Goal: Task Accomplishment & Management: Manage account settings

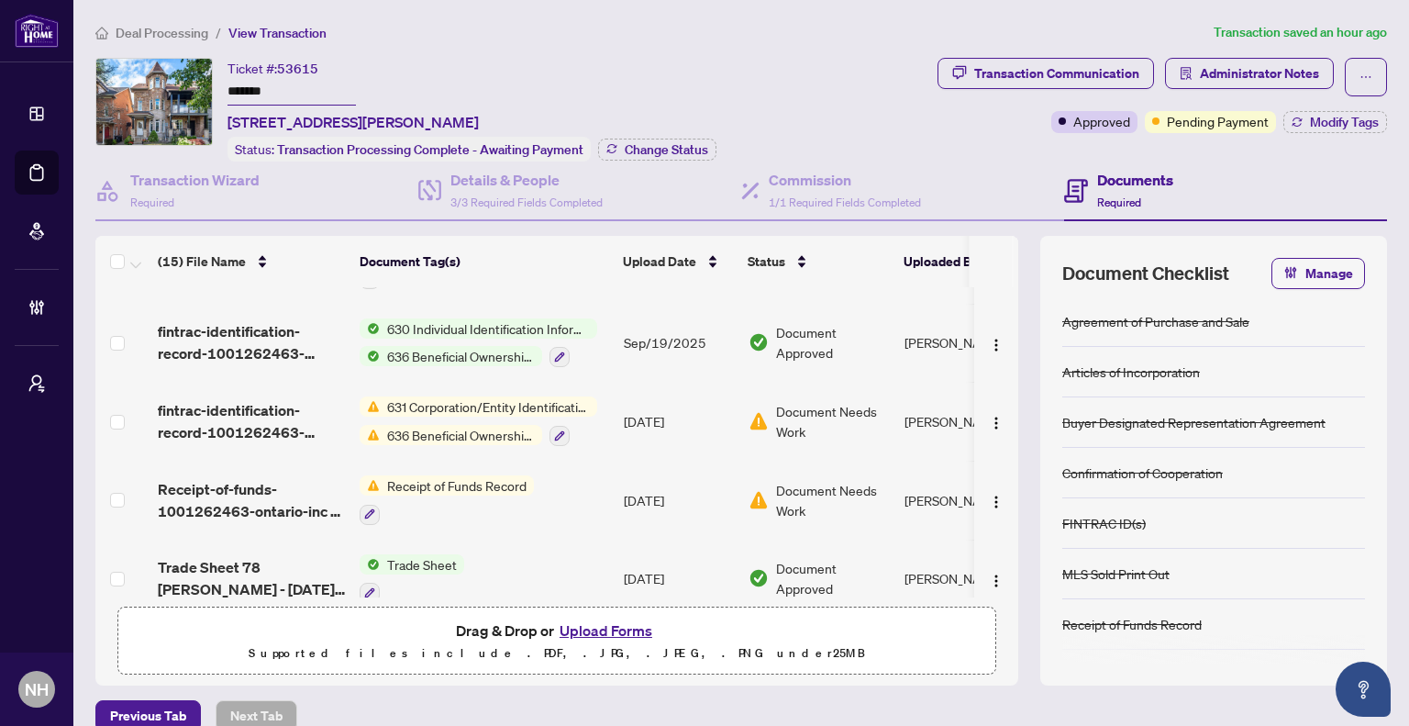
scroll to position [92, 0]
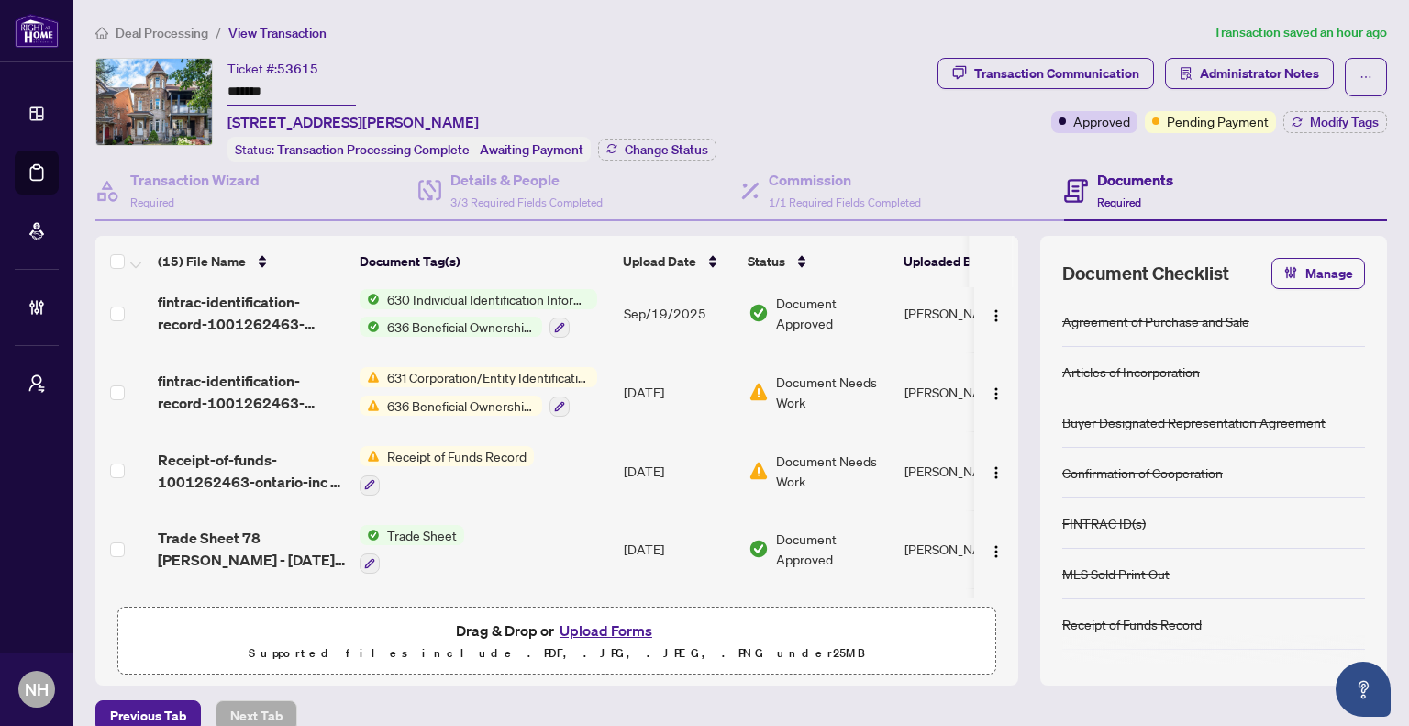
click at [158, 28] on span "Deal Processing" at bounding box center [162, 33] width 93 height 17
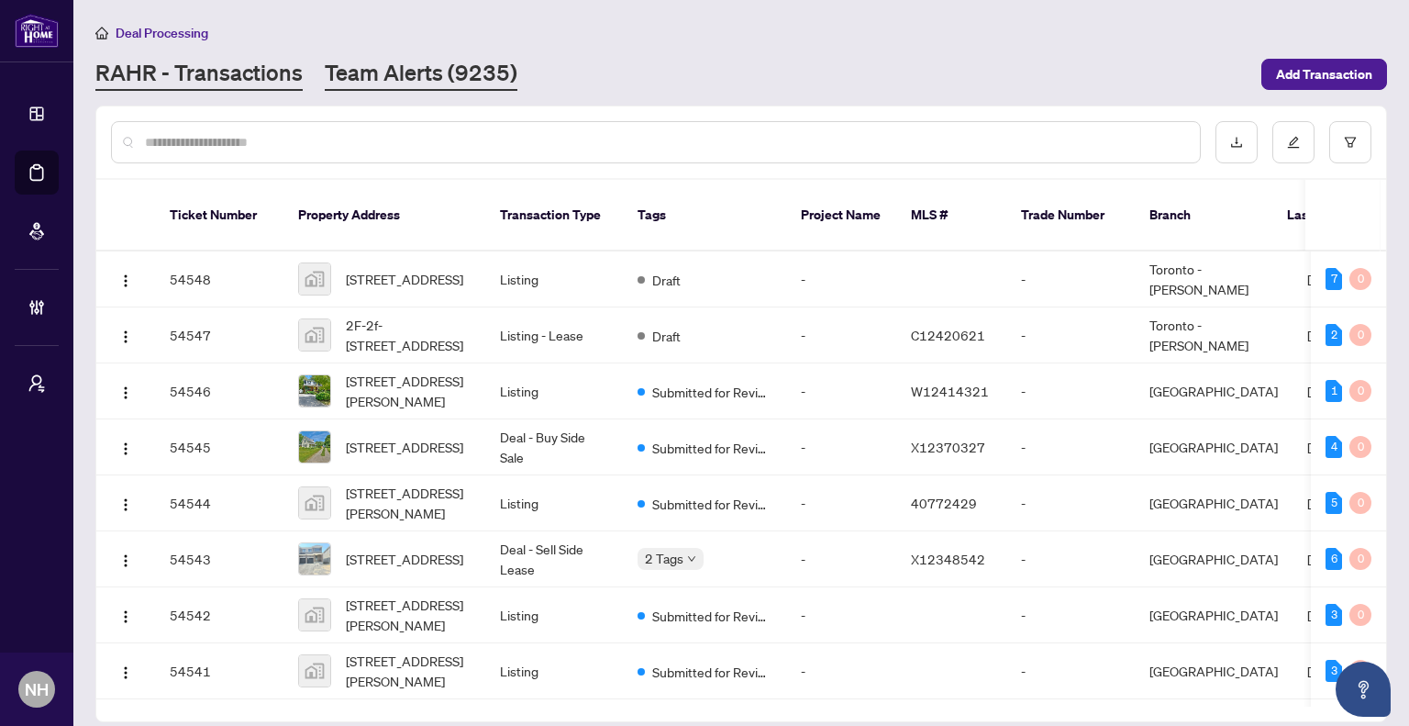
click at [431, 72] on link "Team Alerts (9235)" at bounding box center [421, 74] width 193 height 33
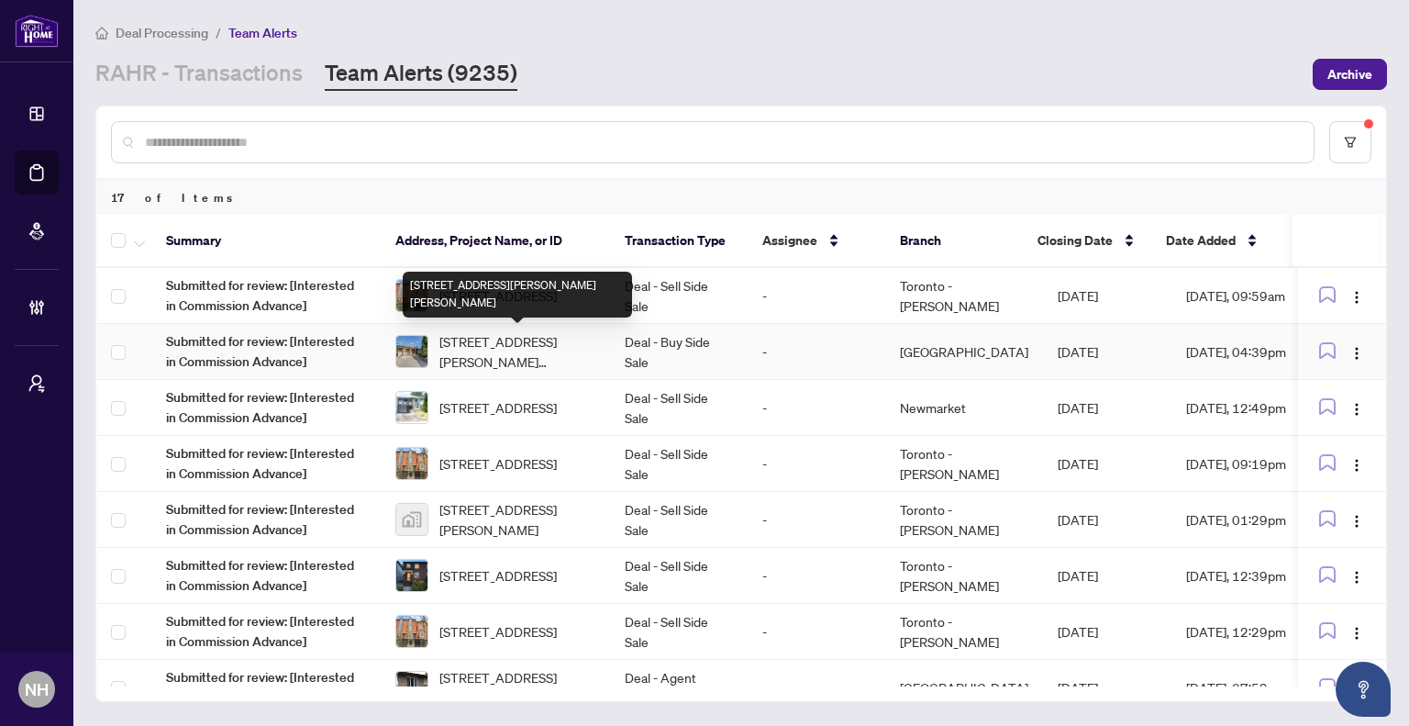
click at [492, 295] on div "[STREET_ADDRESS][PERSON_NAME][PERSON_NAME]" at bounding box center [517, 295] width 229 height 46
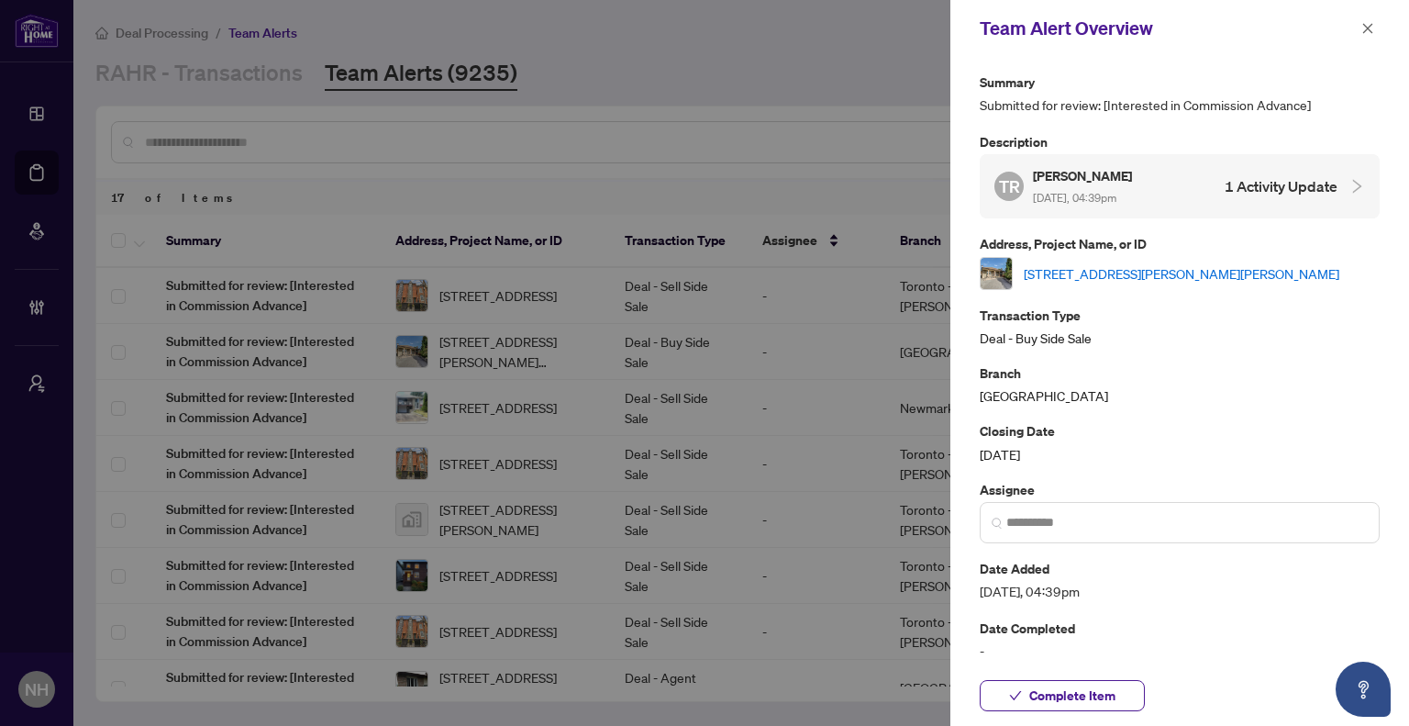
click at [1112, 265] on link "[STREET_ADDRESS][PERSON_NAME][PERSON_NAME]" at bounding box center [1182, 273] width 316 height 20
drag, startPoint x: 1369, startPoint y: 26, endPoint x: 1352, endPoint y: 31, distance: 18.3
click at [1369, 26] on icon "close" at bounding box center [1368, 28] width 13 height 13
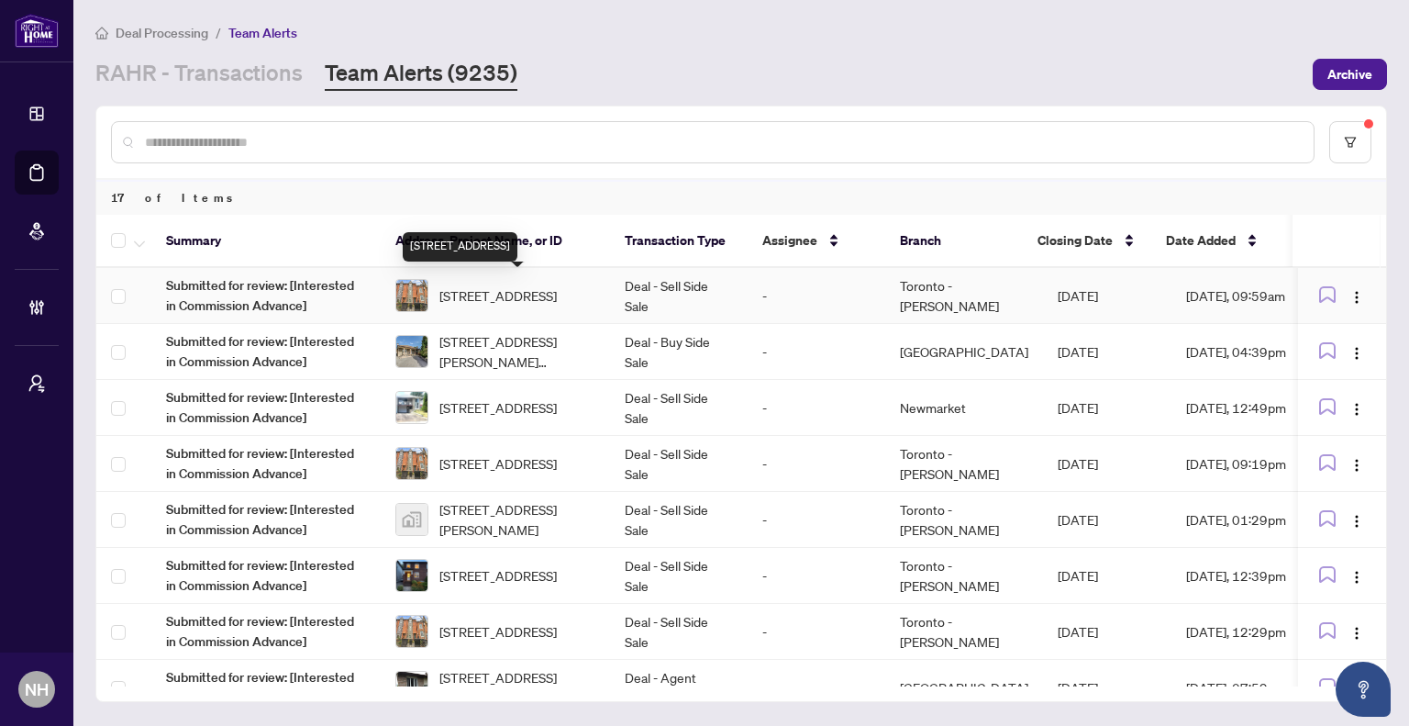
click at [557, 287] on span "[STREET_ADDRESS]" at bounding box center [498, 295] width 117 height 20
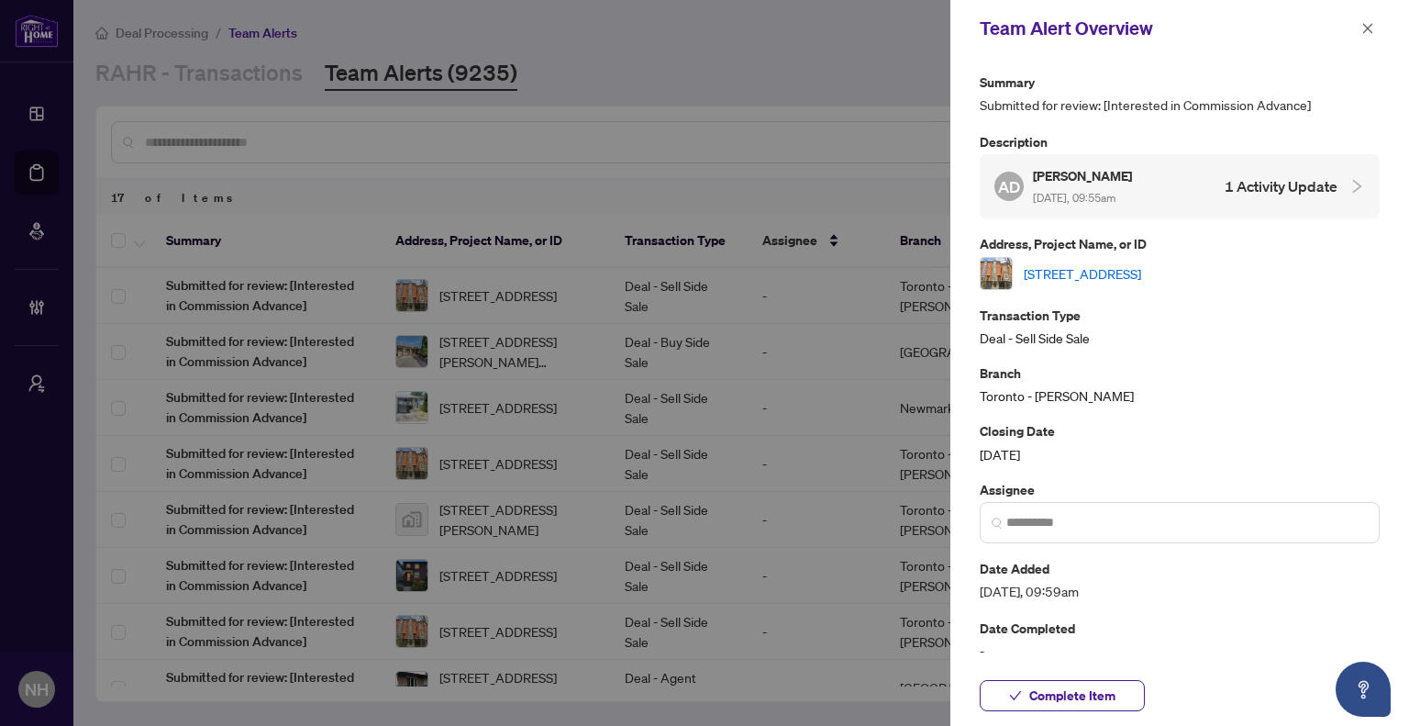
click at [1076, 271] on link "[STREET_ADDRESS]" at bounding box center [1082, 273] width 117 height 20
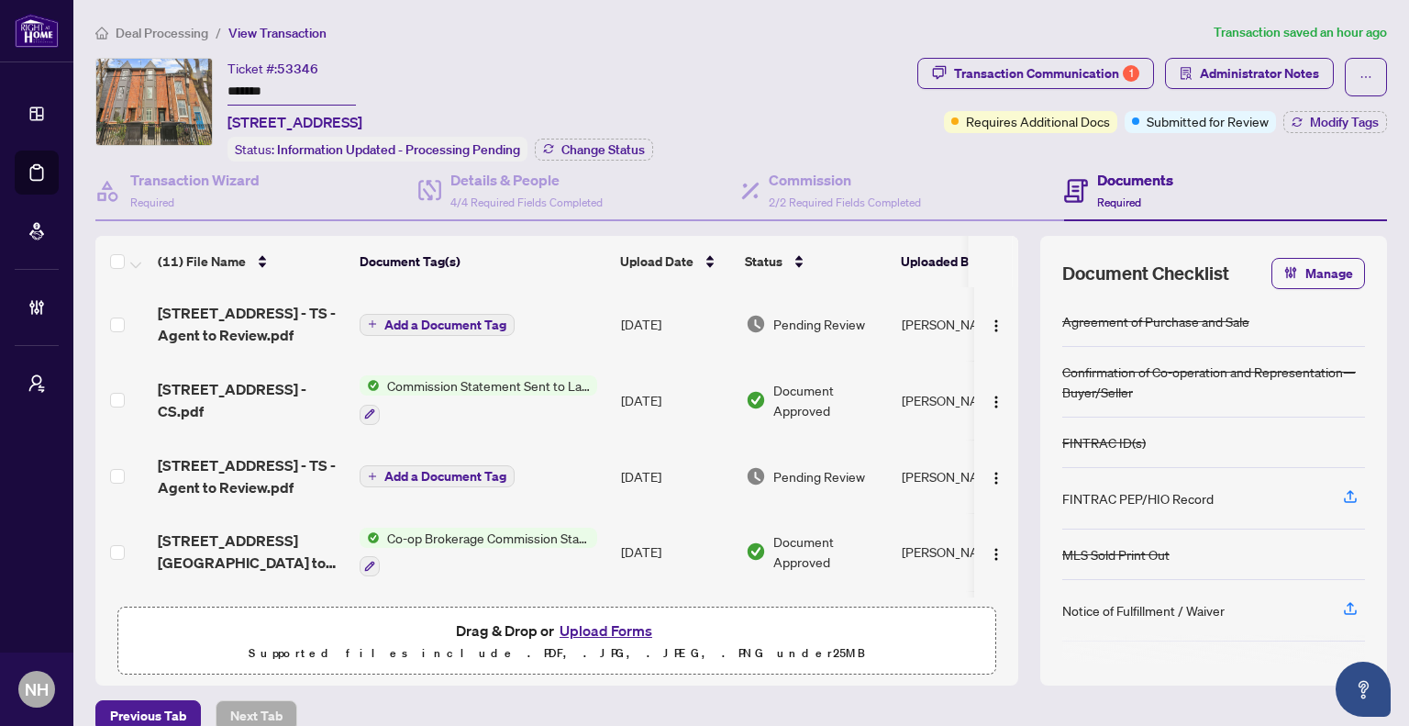
click at [139, 32] on span "Deal Processing" at bounding box center [162, 33] width 93 height 17
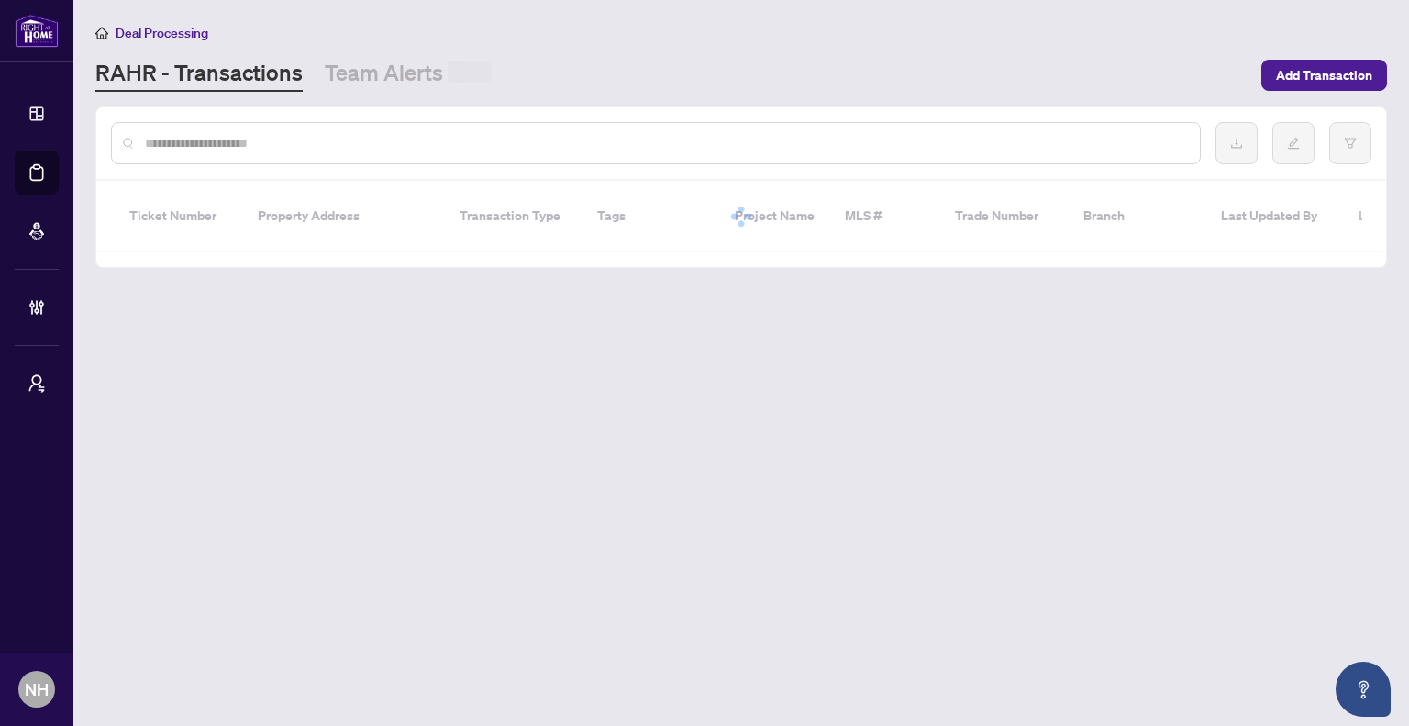
click at [258, 146] on input "text" at bounding box center [665, 143] width 1041 height 20
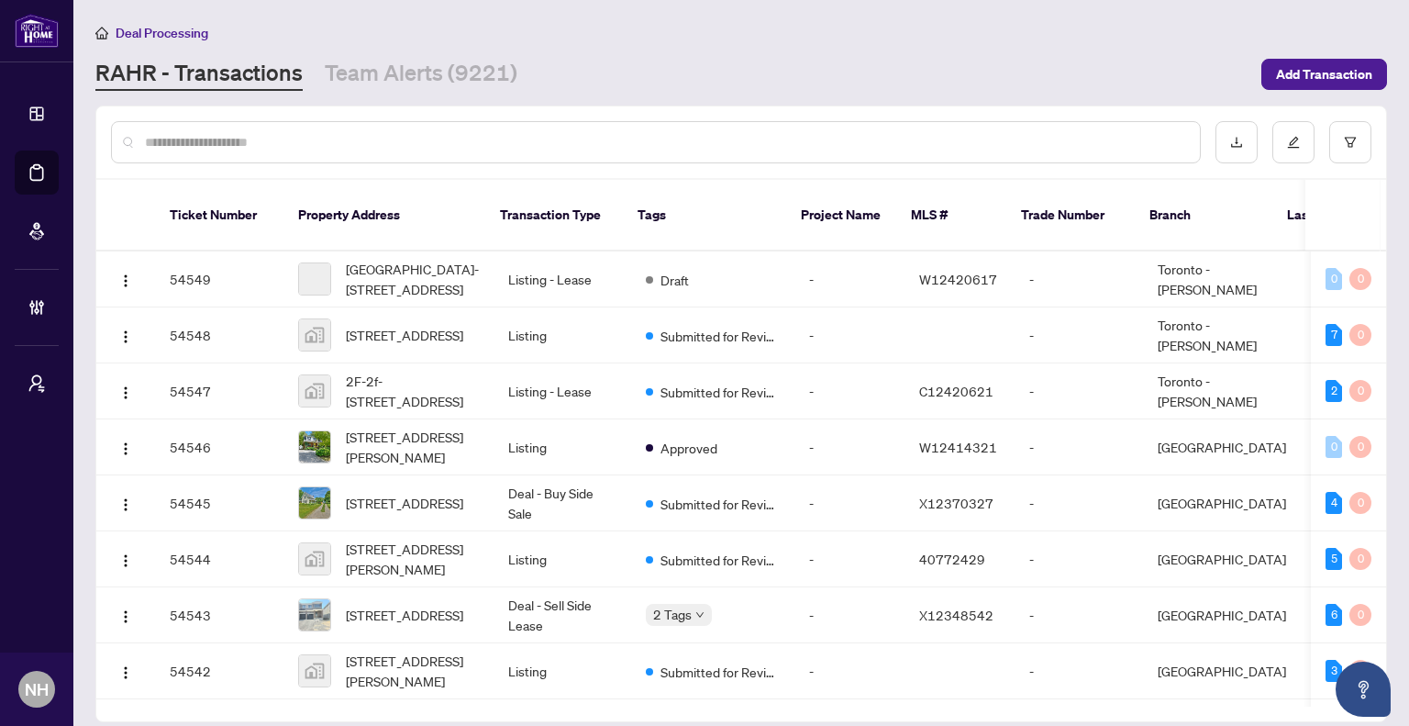
paste input "**********"
type input "**********"
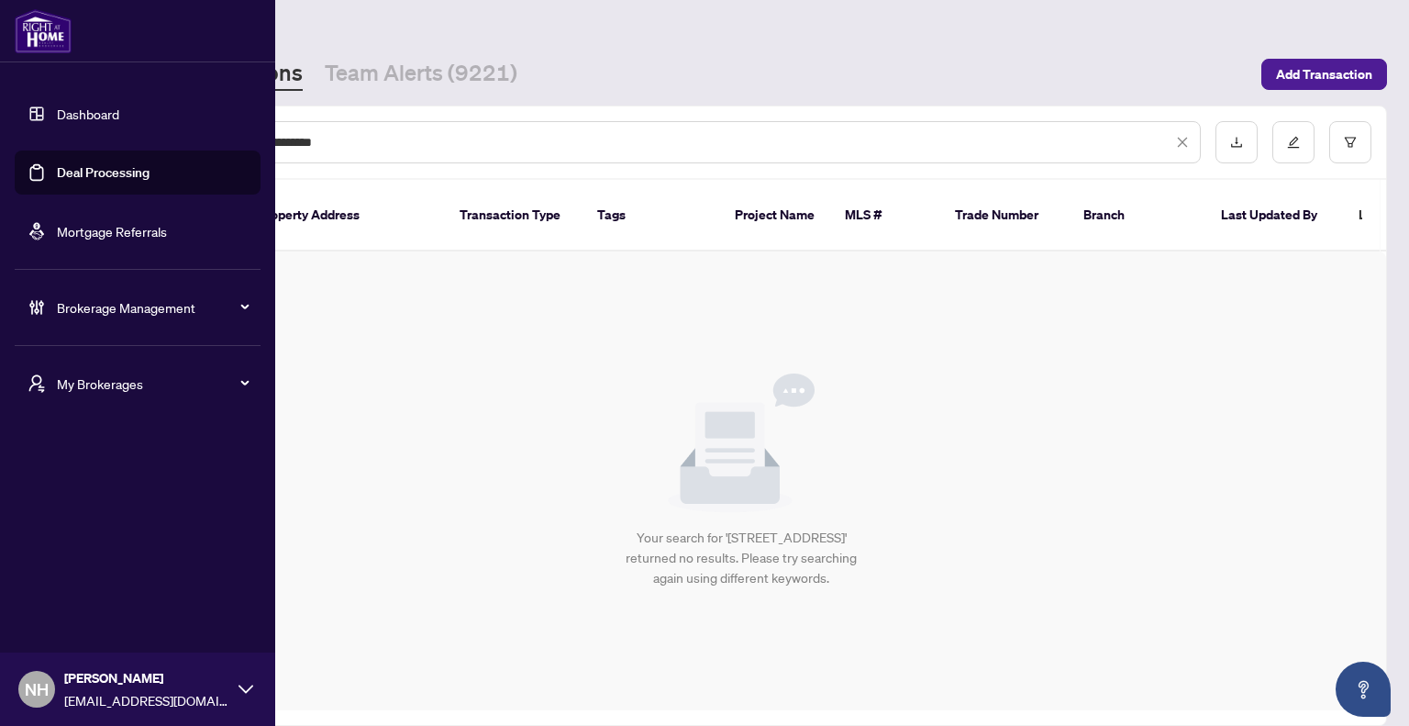
drag, startPoint x: 378, startPoint y: 135, endPoint x: 0, endPoint y: 125, distance: 378.2
click at [0, 125] on div "**********" at bounding box center [704, 363] width 1409 height 726
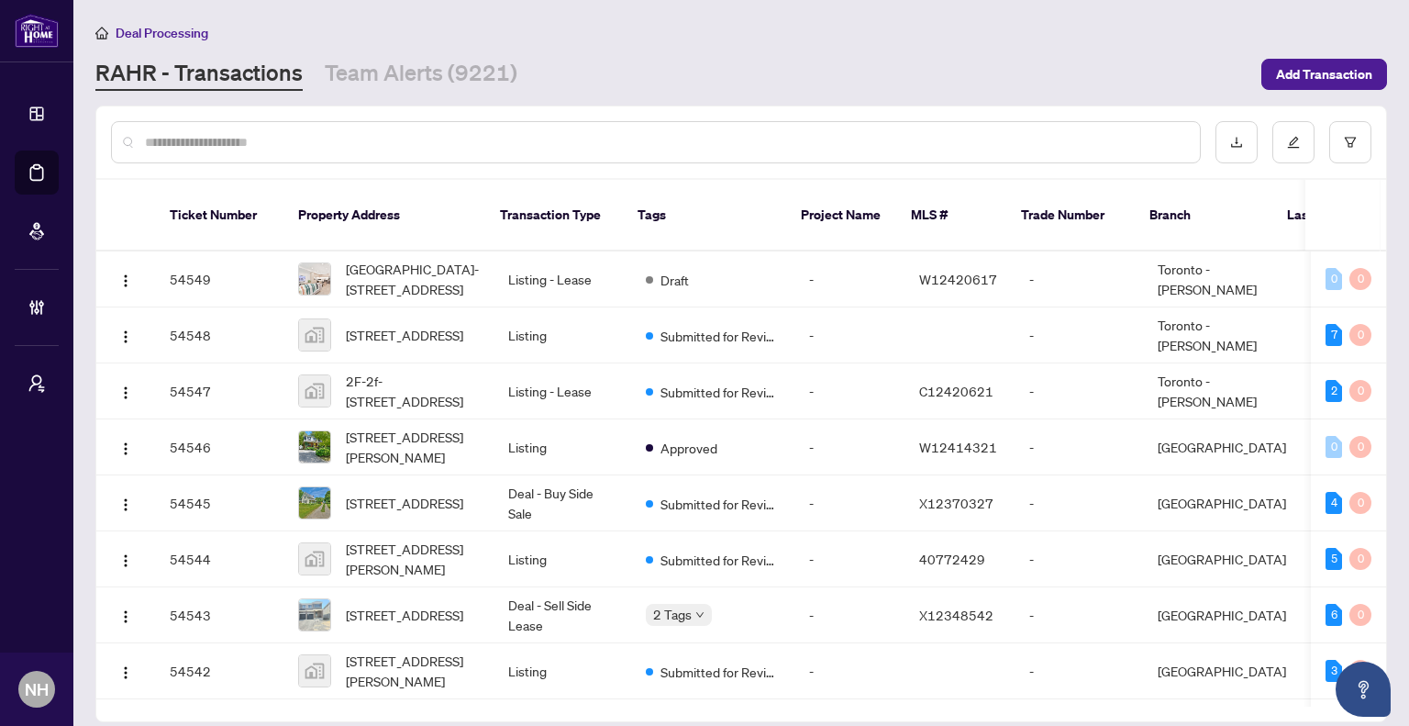
click at [349, 139] on input "text" at bounding box center [665, 142] width 1041 height 20
paste input "**********"
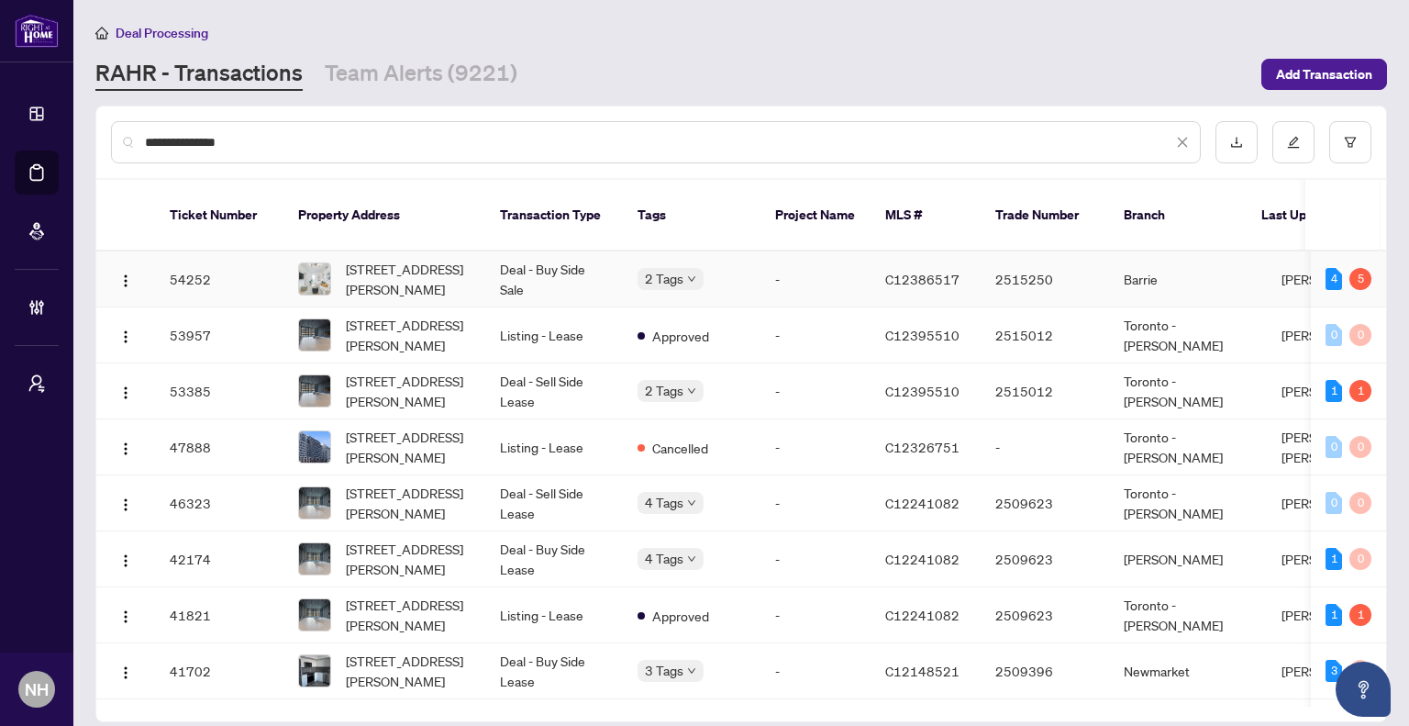
type input "**********"
click at [540, 261] on td "Deal - Buy Side Sale" at bounding box center [554, 279] width 138 height 56
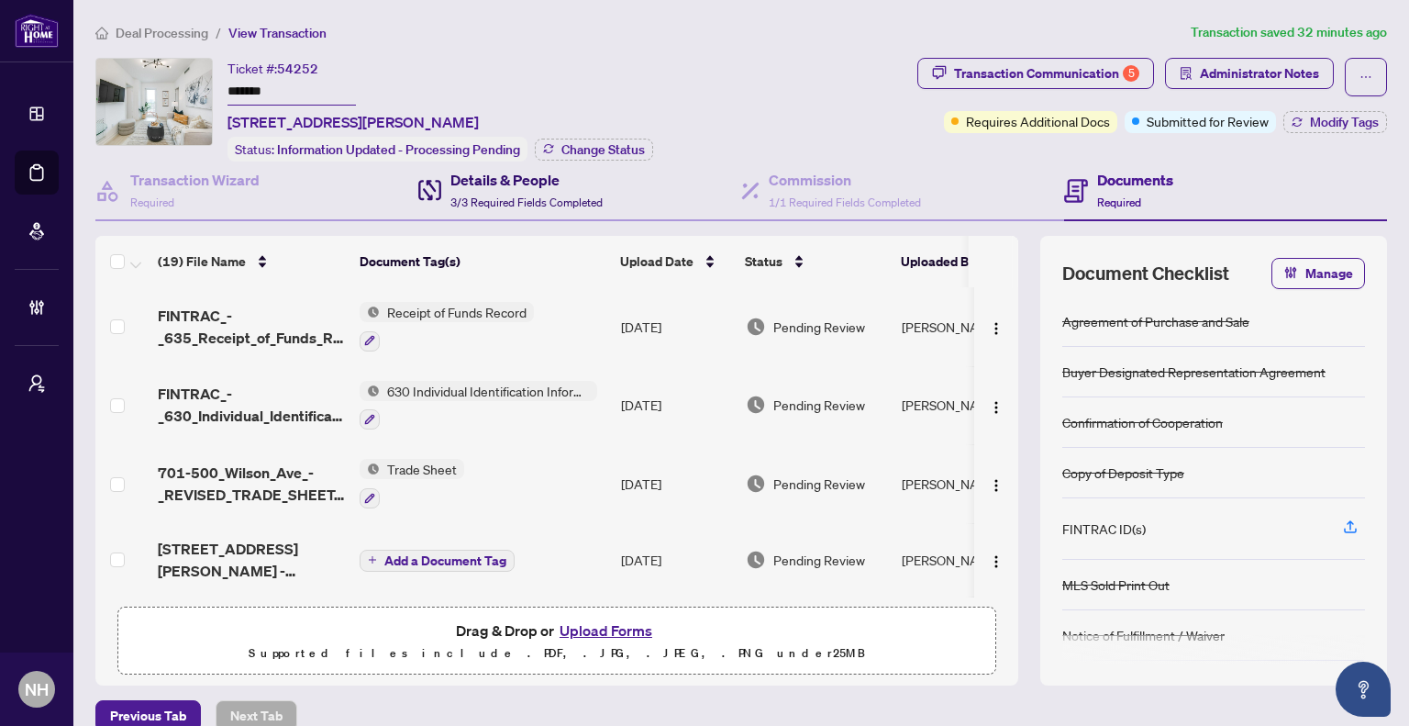
click at [544, 181] on h4 "Details & People" at bounding box center [527, 180] width 152 height 22
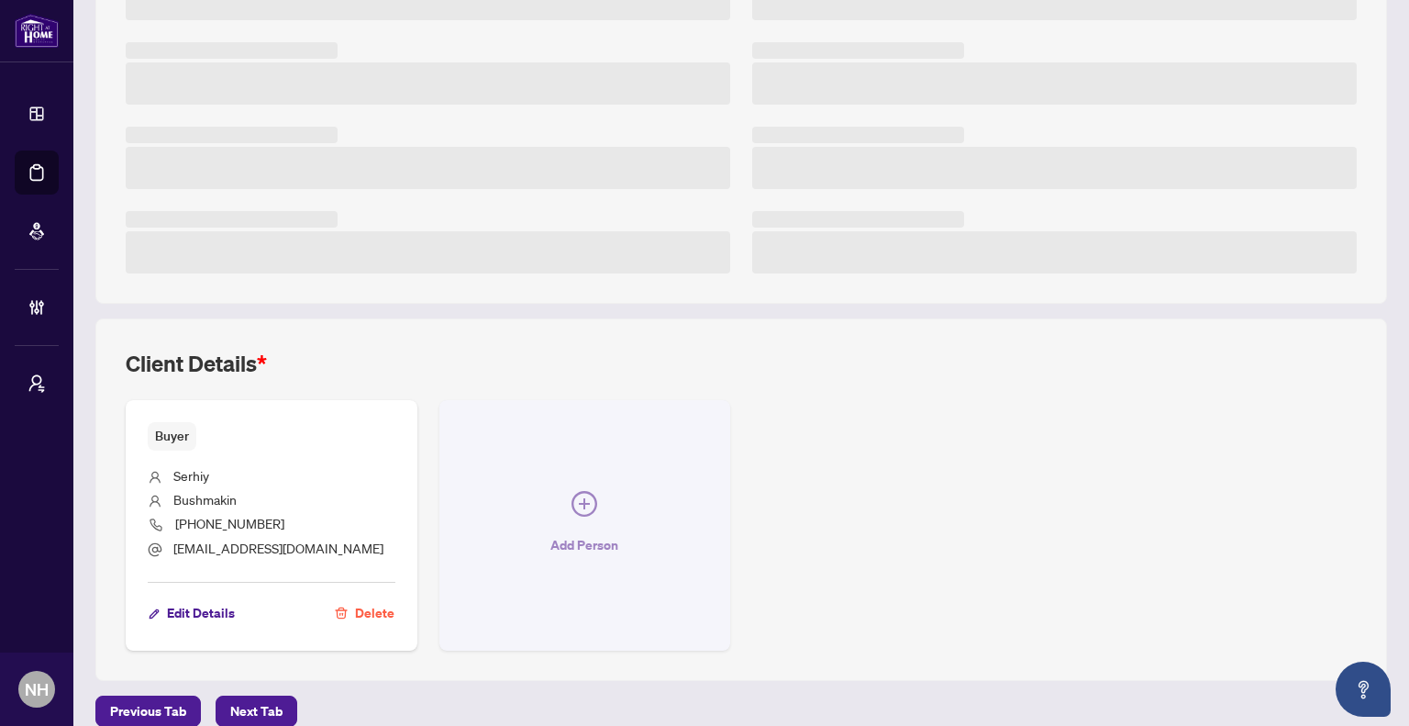
scroll to position [378, 0]
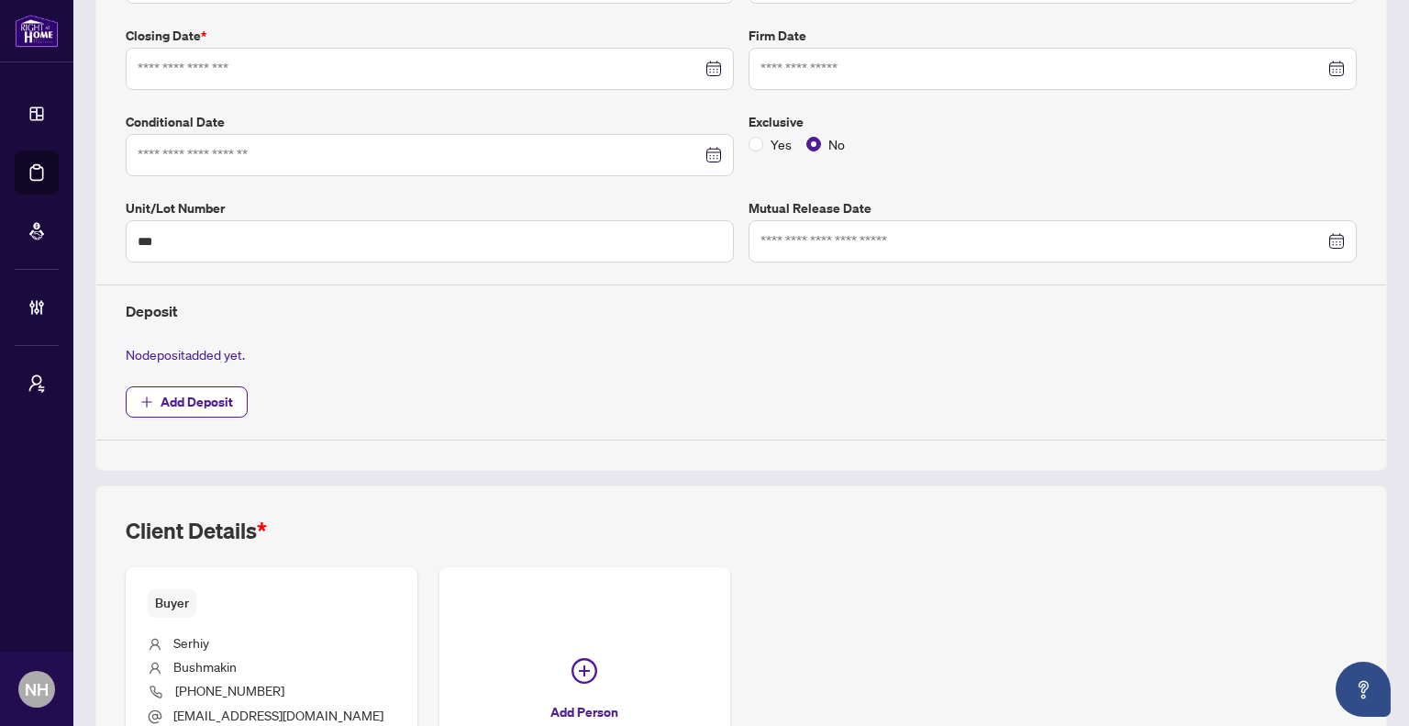
type input "**********"
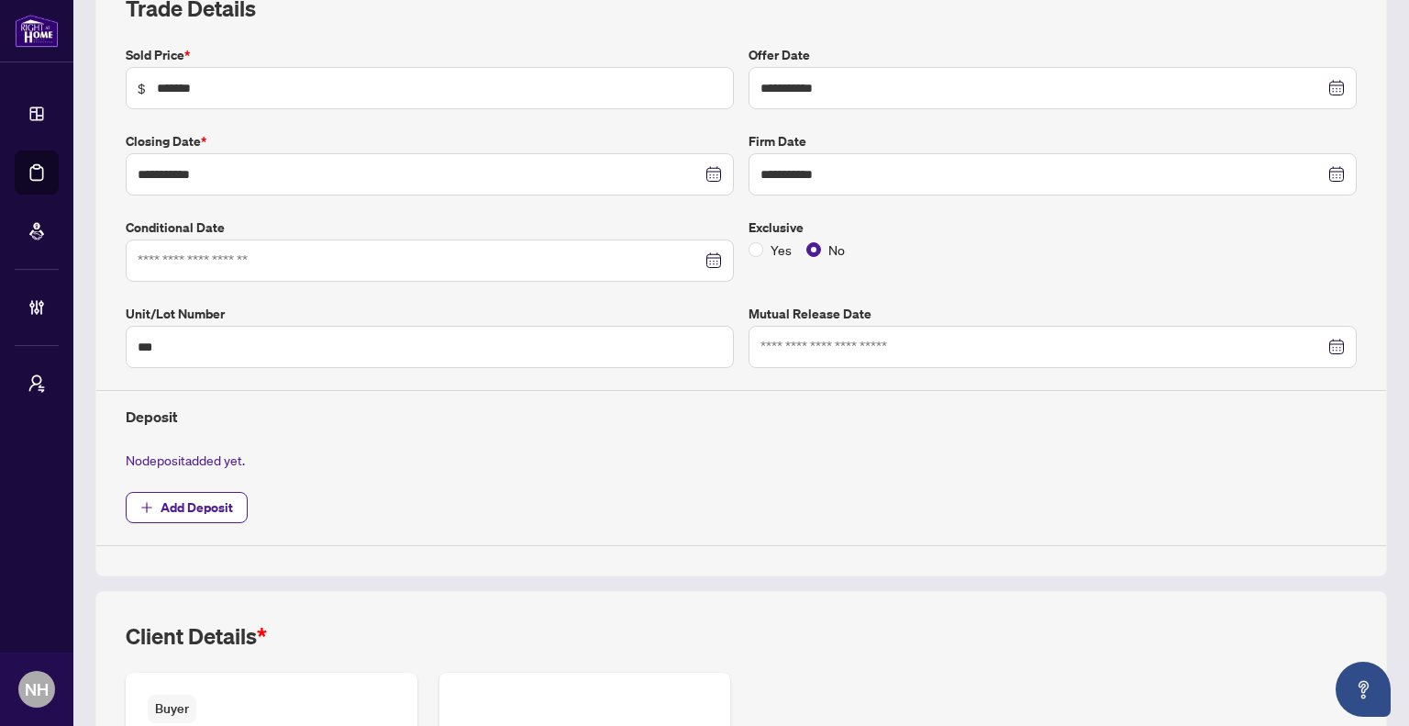
scroll to position [0, 0]
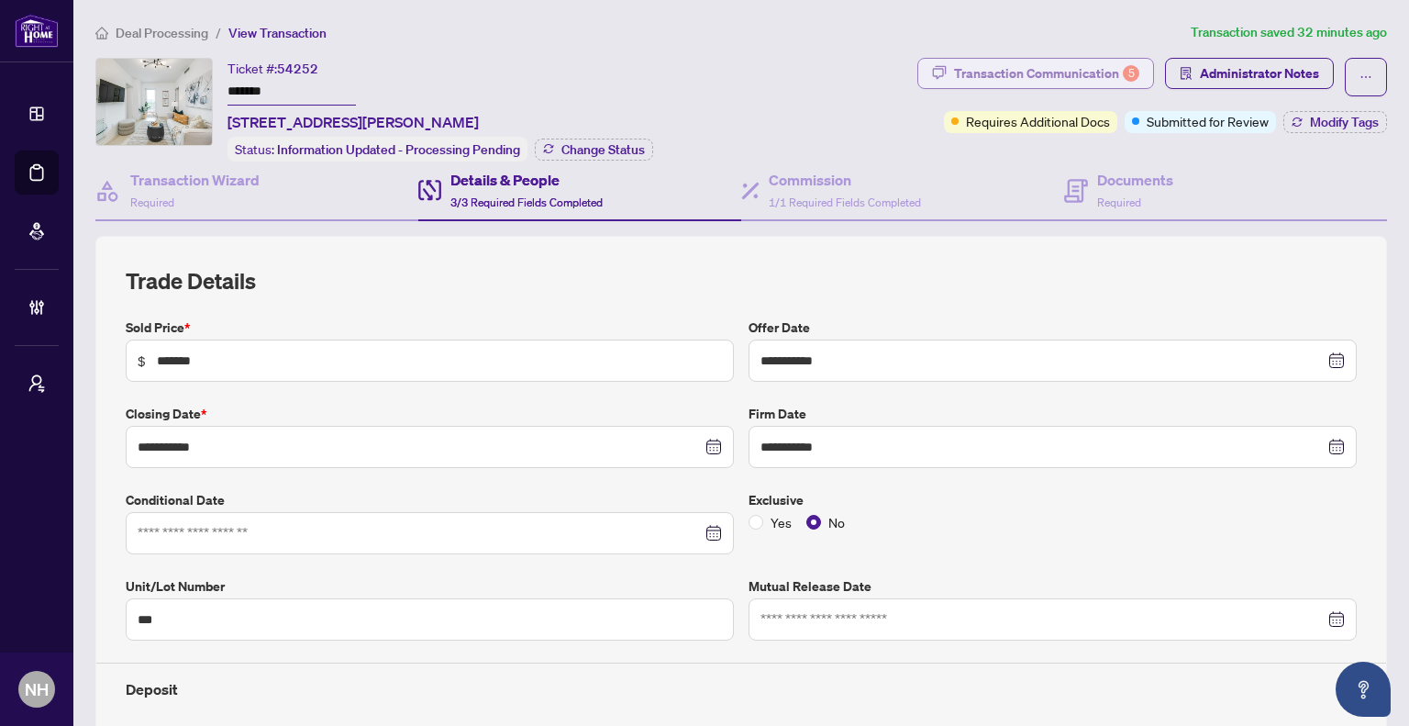
click at [992, 72] on div "Transaction Communication 5" at bounding box center [1046, 73] width 185 height 29
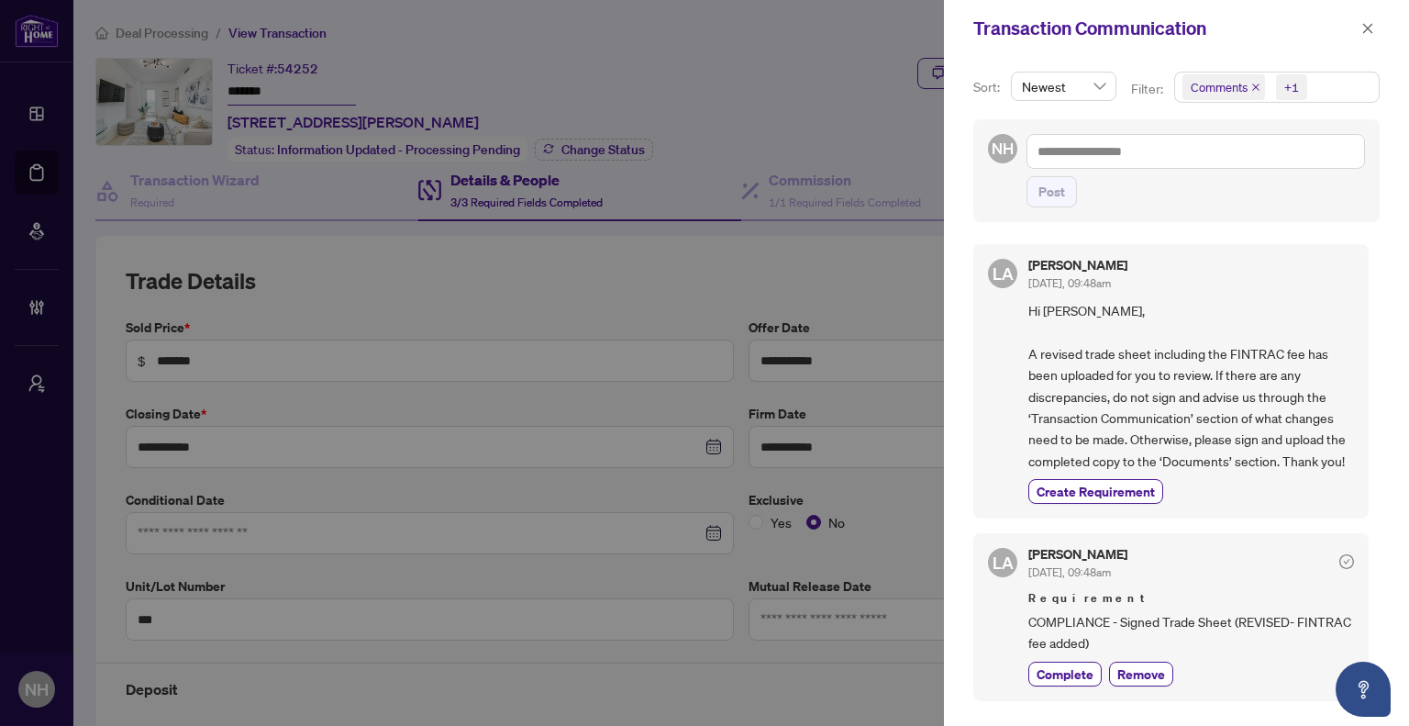
click at [1252, 83] on icon "close" at bounding box center [1256, 87] width 9 height 9
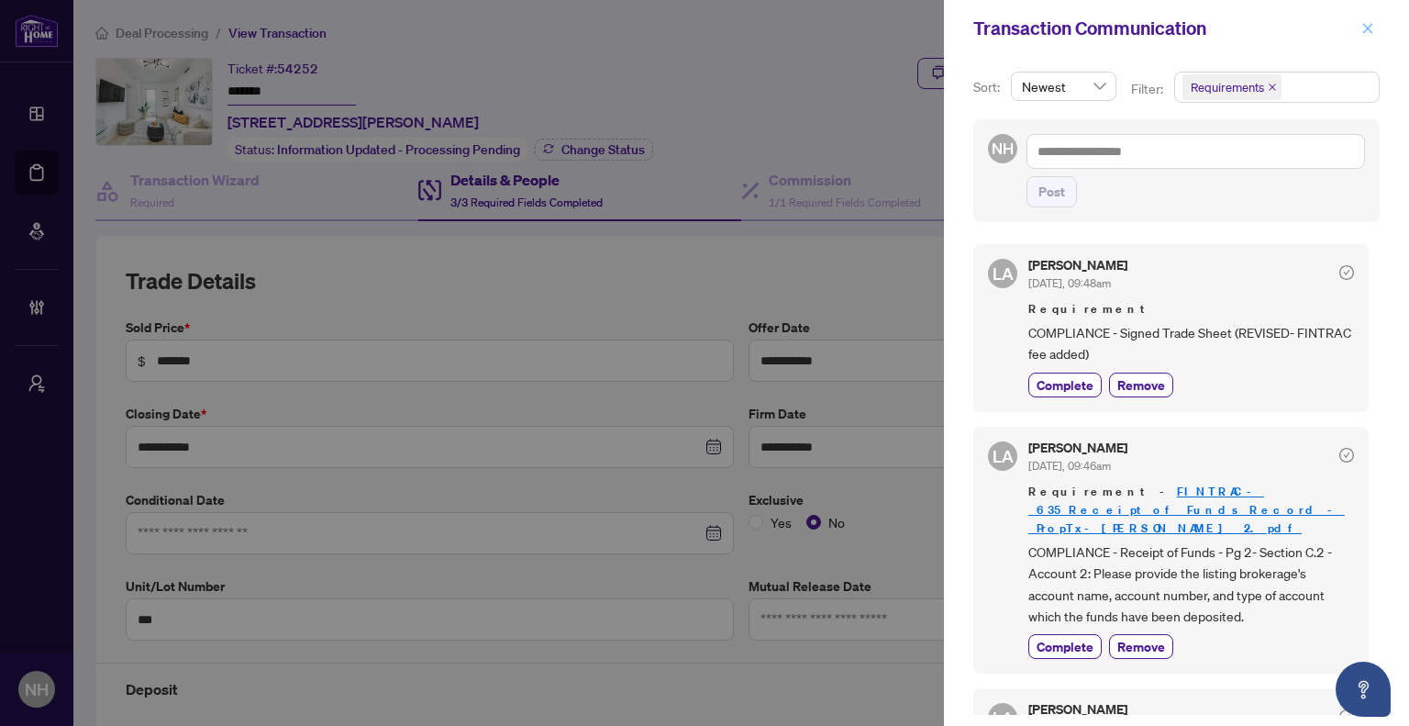
click at [1359, 28] on button "button" at bounding box center [1368, 28] width 24 height 22
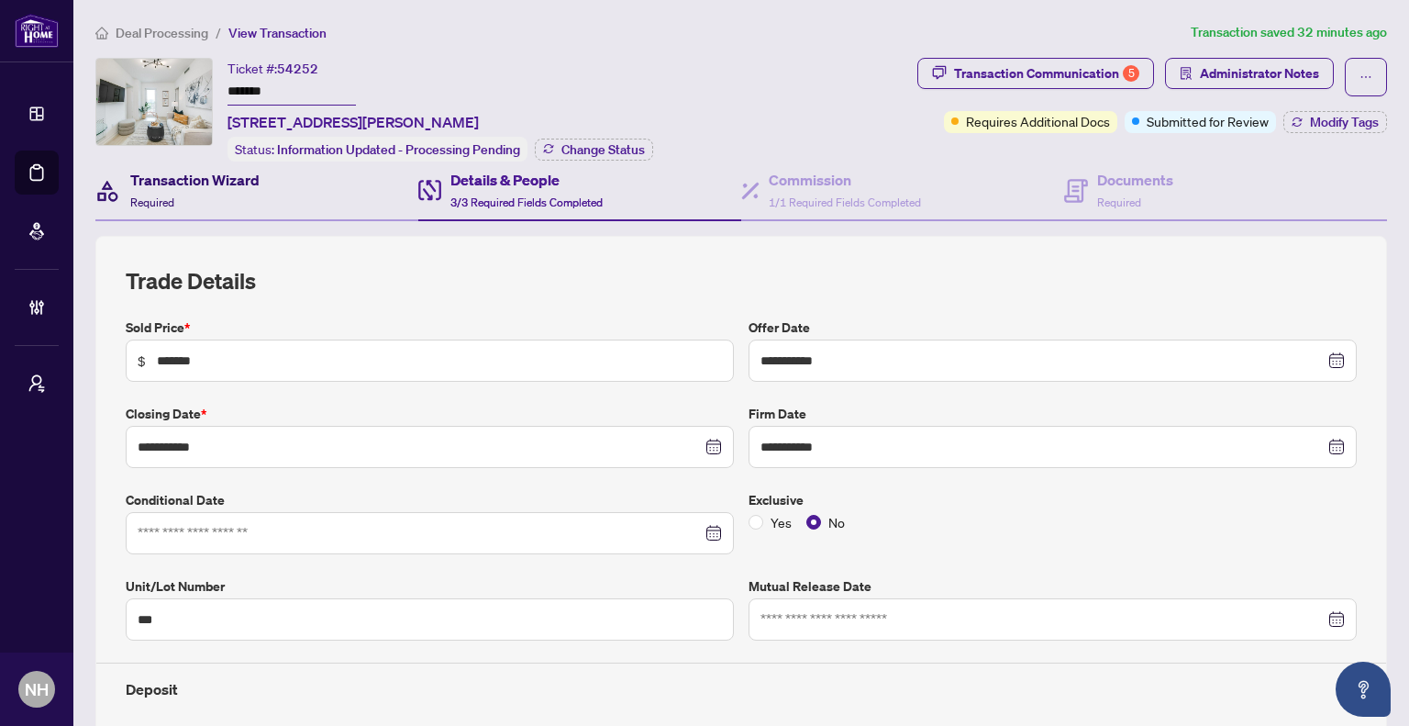
click at [196, 178] on h4 "Transaction Wizard" at bounding box center [194, 180] width 129 height 22
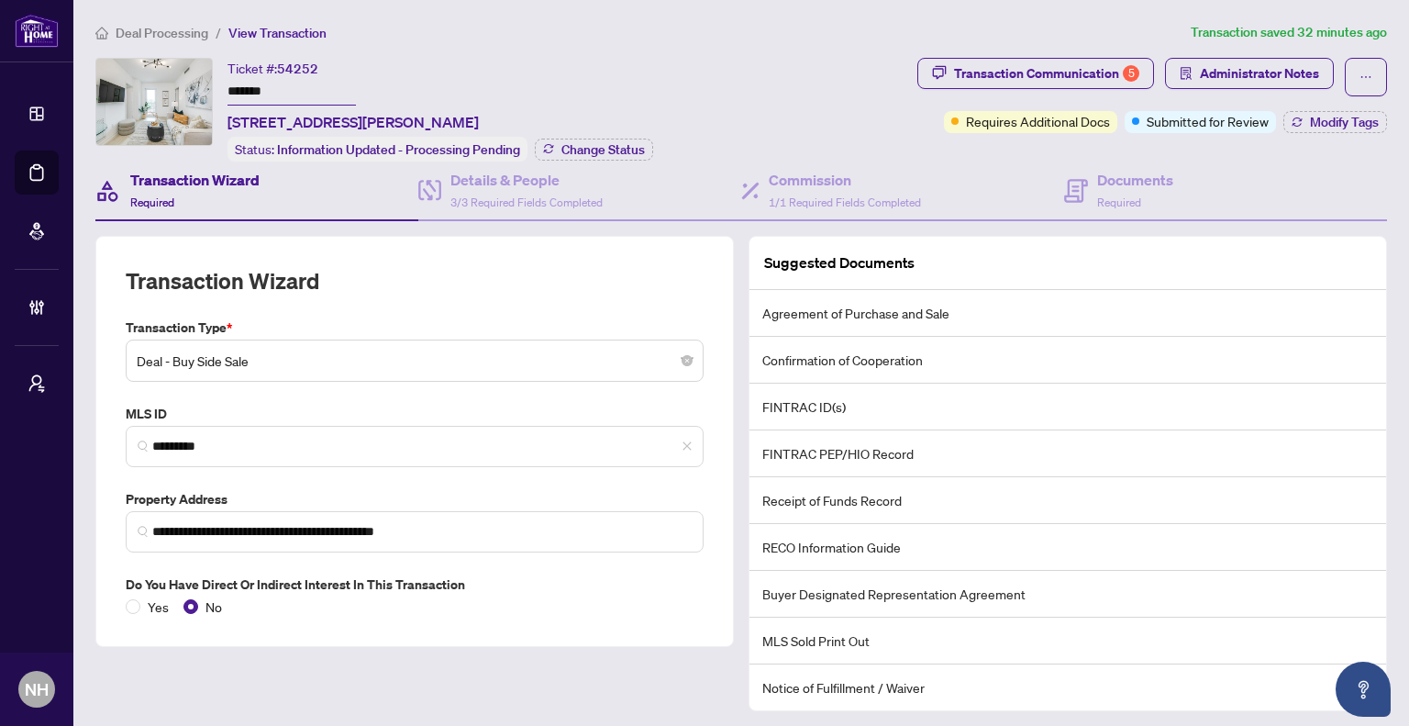
click at [156, 22] on li "Deal Processing" at bounding box center [151, 32] width 113 height 21
click at [156, 27] on span "Deal Processing" at bounding box center [162, 33] width 93 height 17
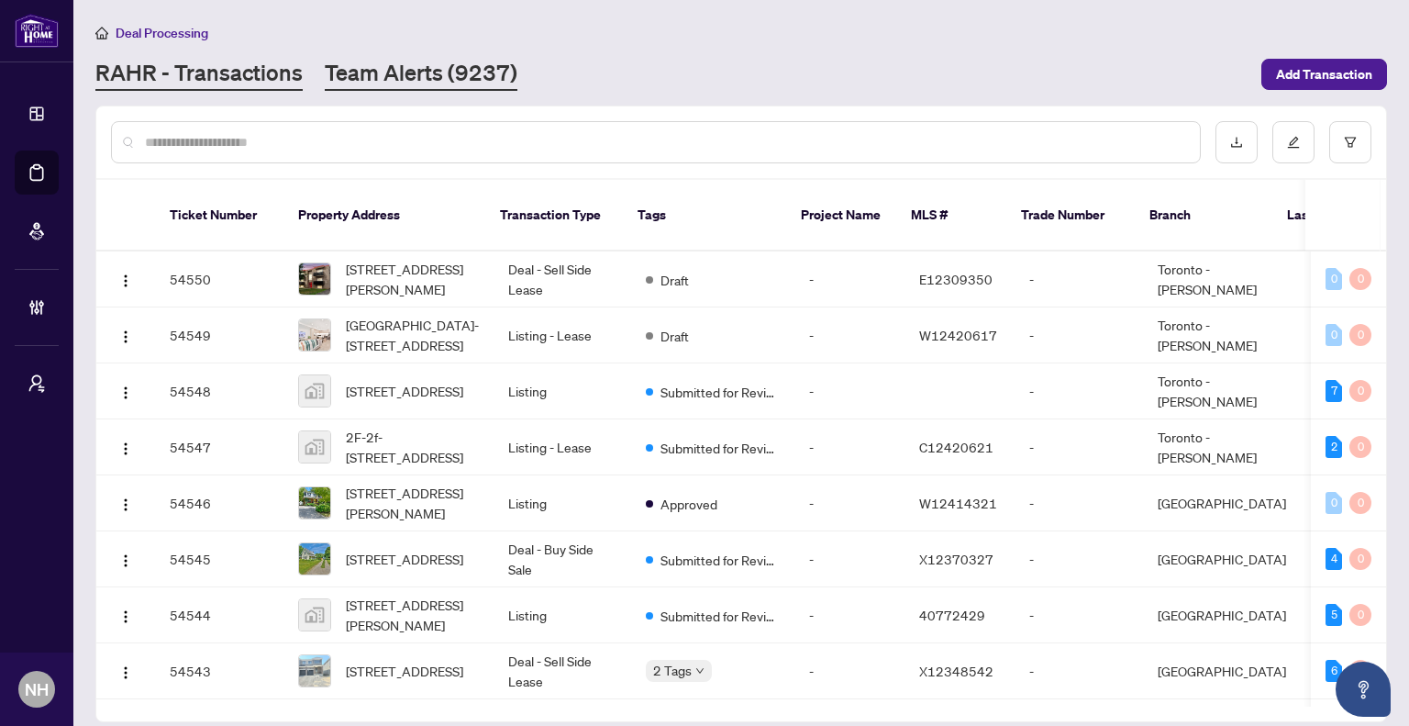
click at [491, 80] on link "Team Alerts (9237)" at bounding box center [421, 74] width 193 height 33
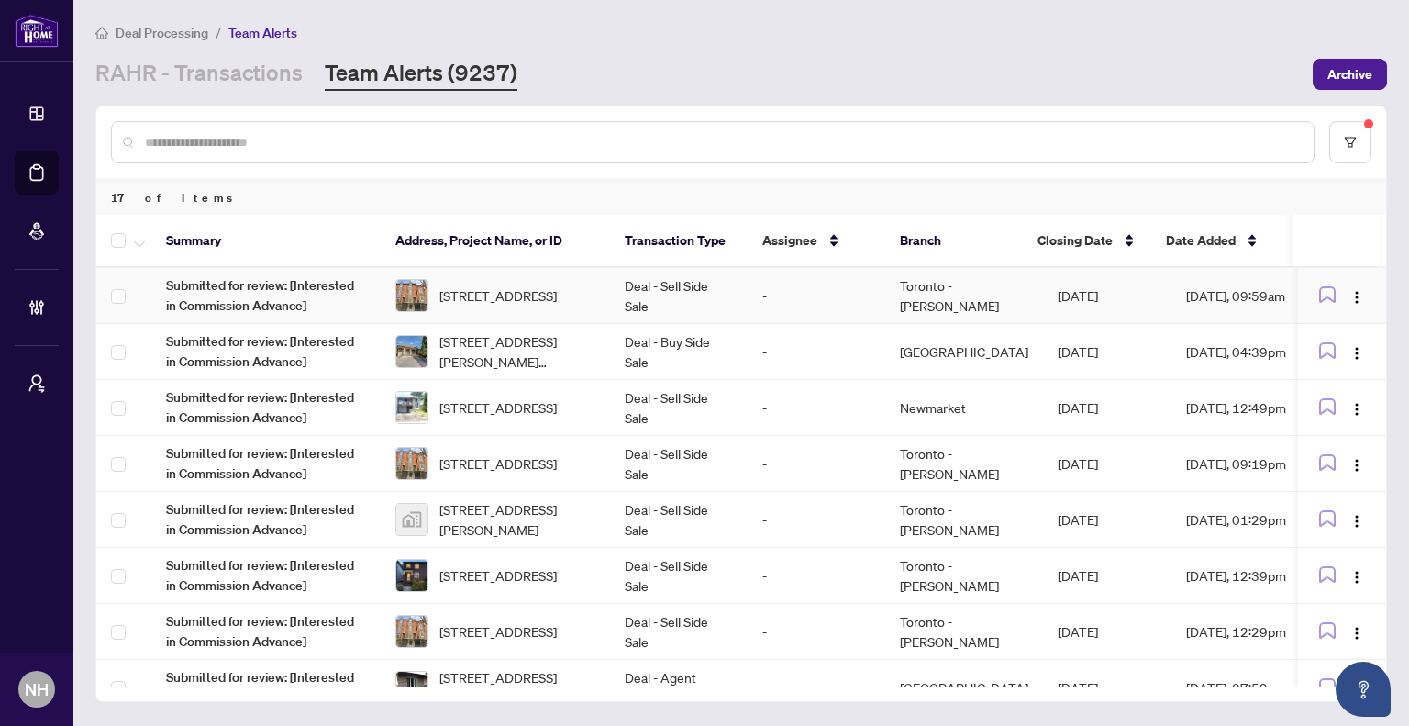
click at [702, 283] on td "Deal - Sell Side Sale" at bounding box center [679, 296] width 138 height 56
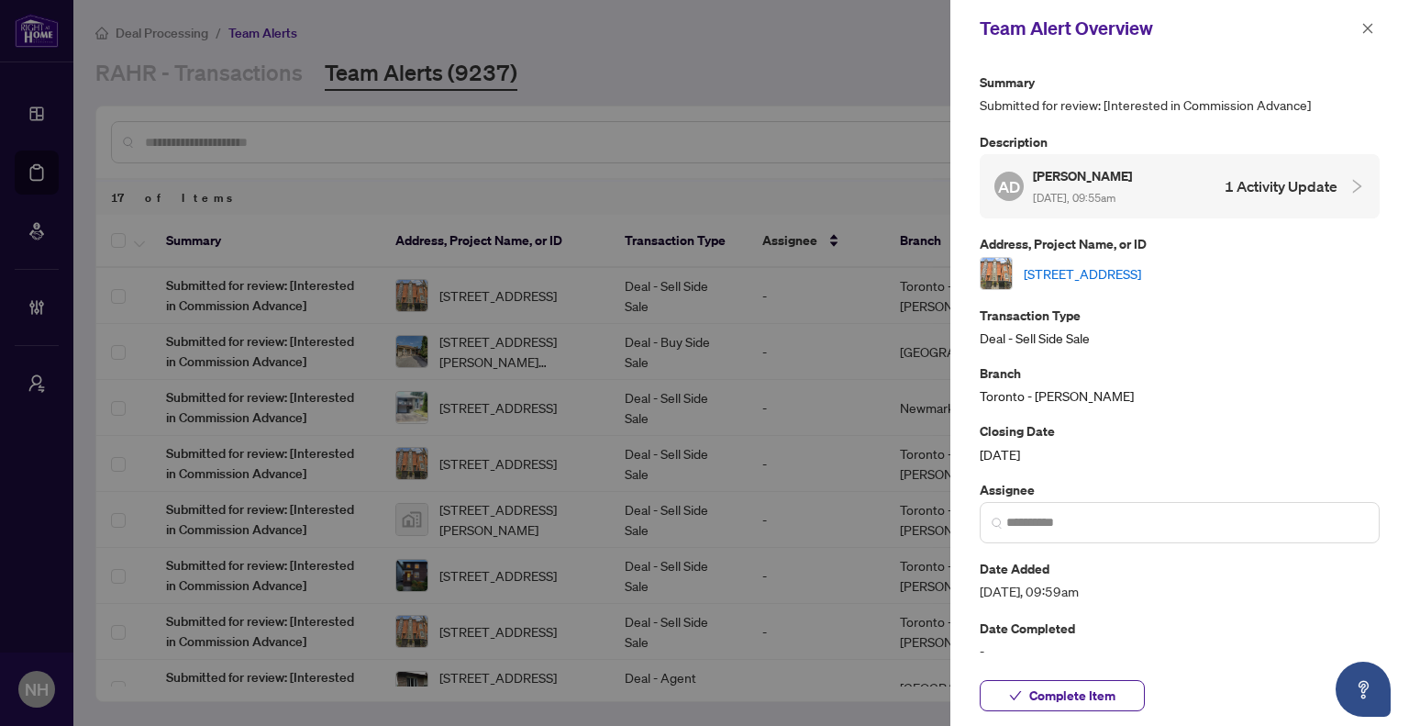
click at [1105, 278] on link "636 Wellington St, Toronto, Ontario M5V 1G4, Canada" at bounding box center [1082, 273] width 117 height 20
click at [1370, 32] on icon "close" at bounding box center [1368, 28] width 13 height 13
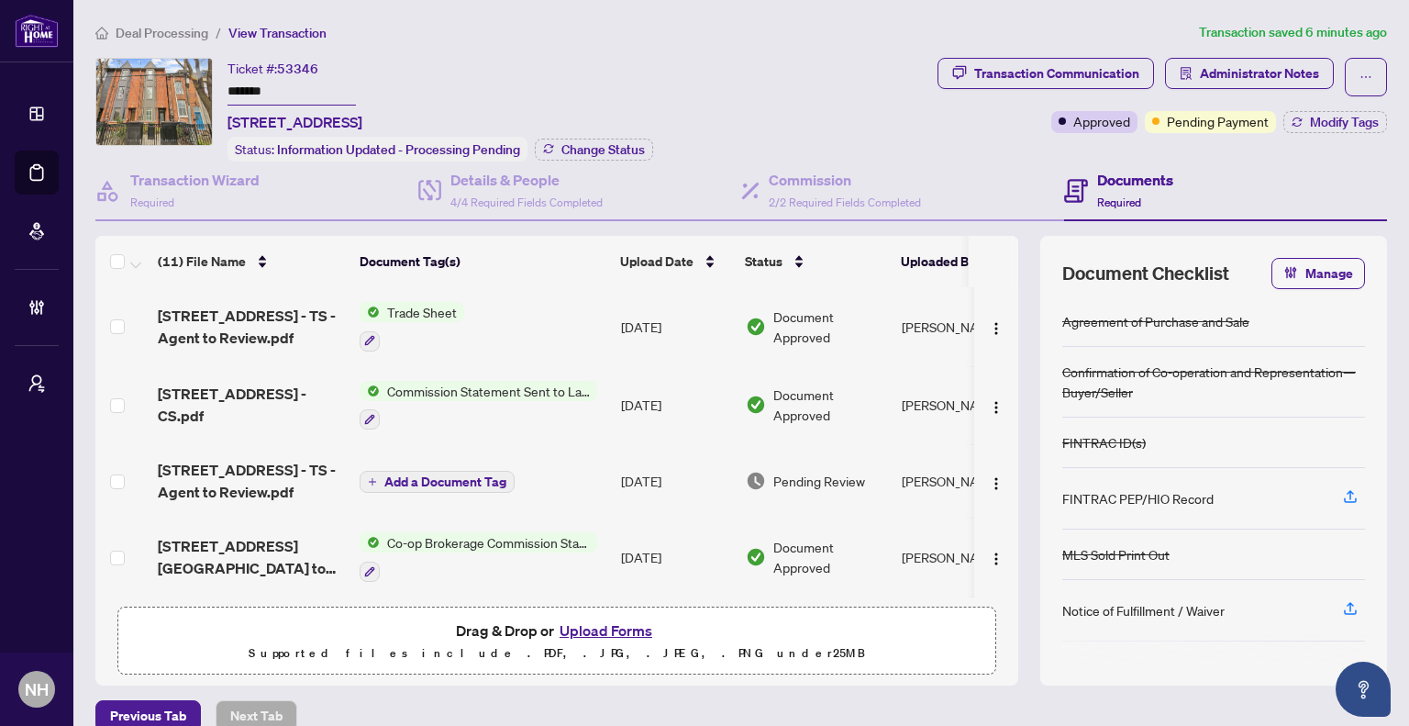
drag, startPoint x: 264, startPoint y: 86, endPoint x: 205, endPoint y: 104, distance: 62.1
click at [205, 104] on div "Ticket #: 53346 ******* 636 Wellington St, Toronto, Ontario M5V 1G4, Canada Sta…" at bounding box center [512, 110] width 835 height 104
click at [125, 27] on span "Deal Processing" at bounding box center [162, 33] width 93 height 17
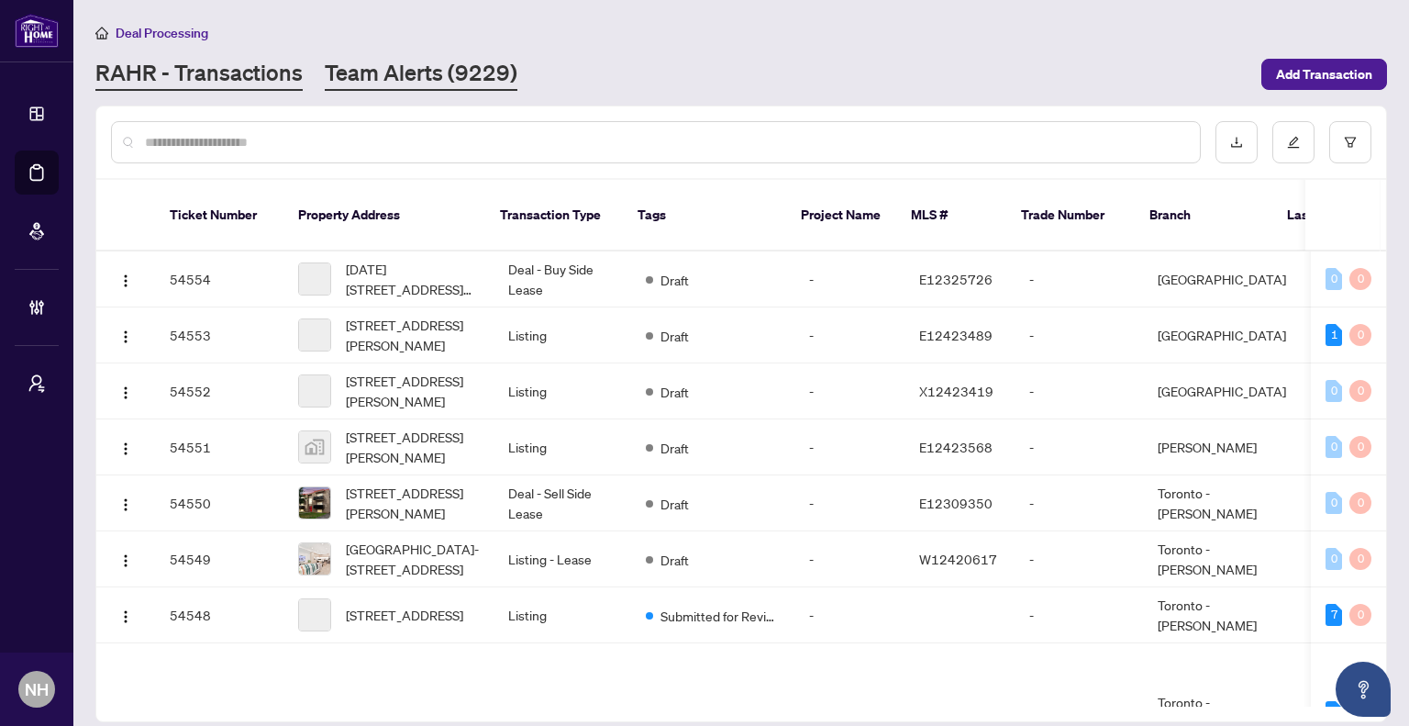
click at [384, 72] on link "Team Alerts (9229)" at bounding box center [421, 74] width 193 height 33
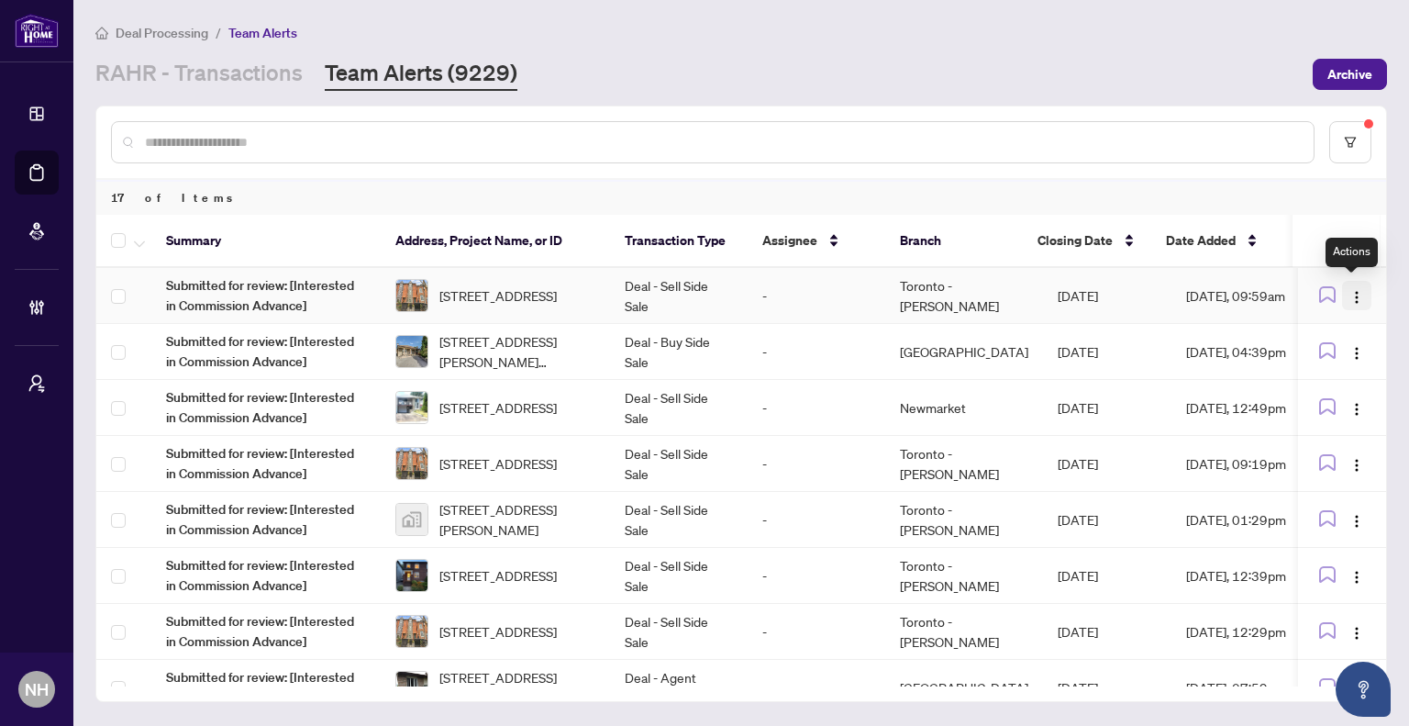
click at [1351, 290] on img "button" at bounding box center [1357, 297] width 15 height 15
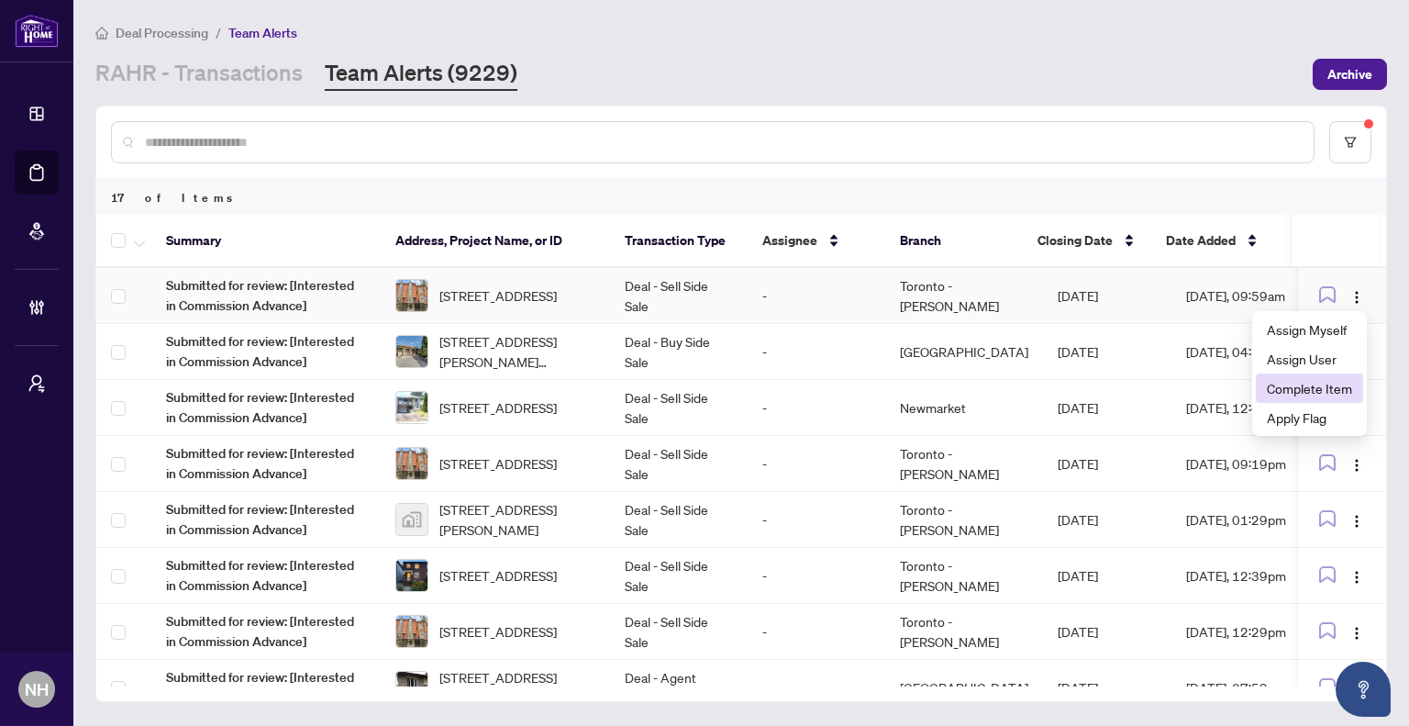
click at [1299, 378] on span "Complete Item" at bounding box center [1309, 388] width 85 height 20
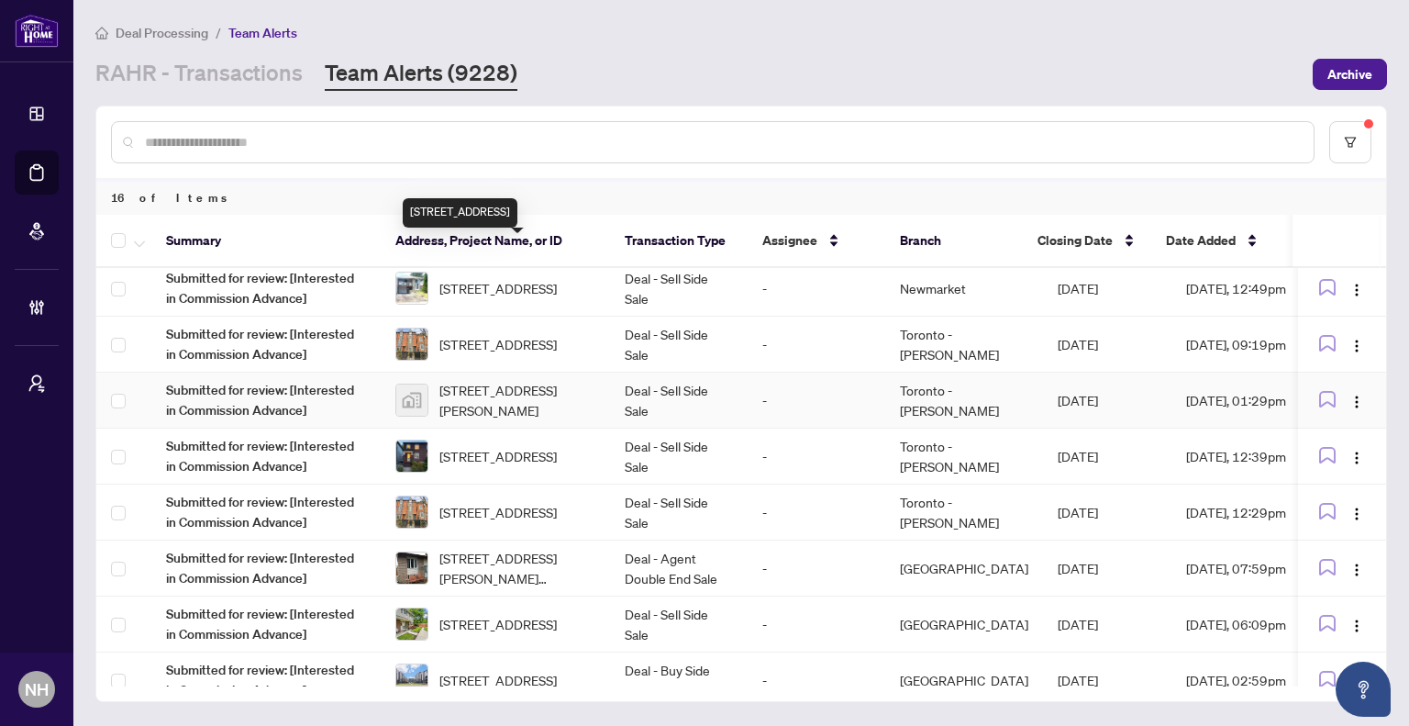
scroll to position [92, 0]
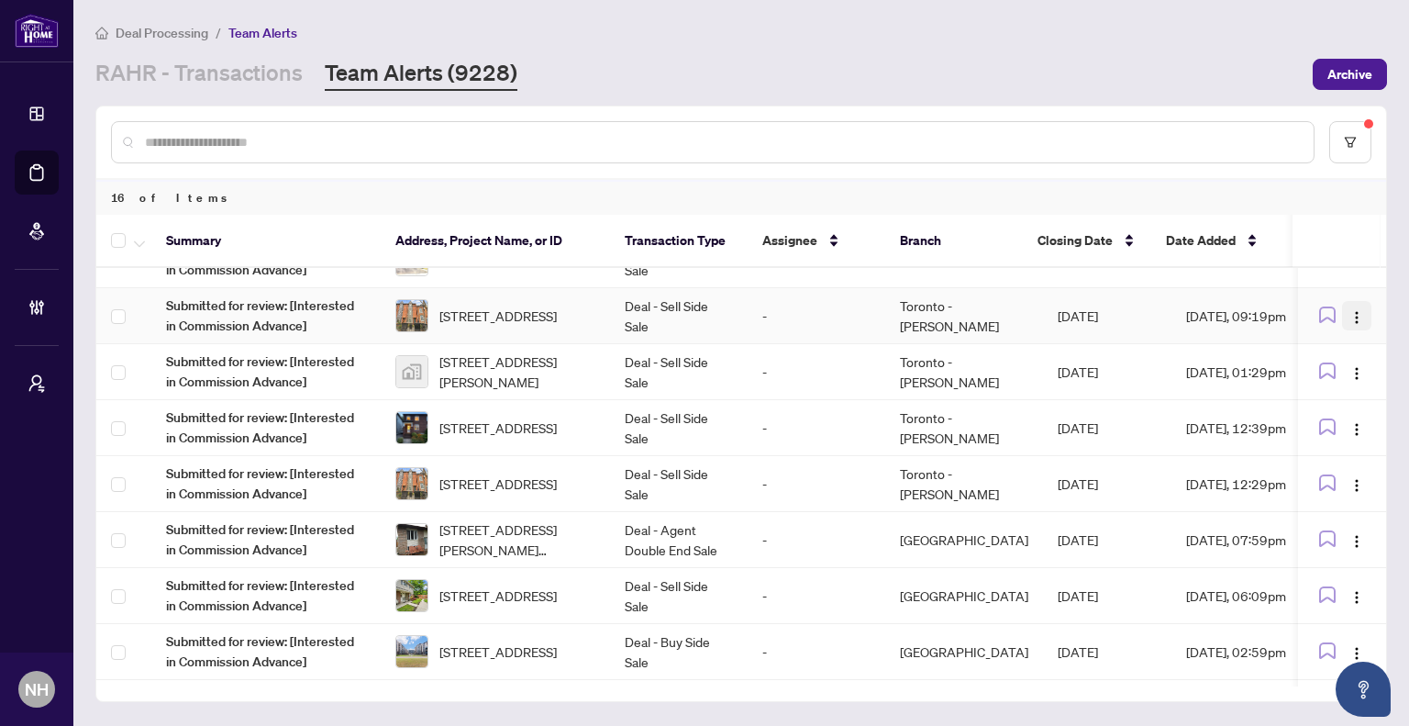
click at [1354, 312] on img "button" at bounding box center [1357, 317] width 15 height 15
click at [1296, 410] on span "Complete Item" at bounding box center [1309, 408] width 85 height 20
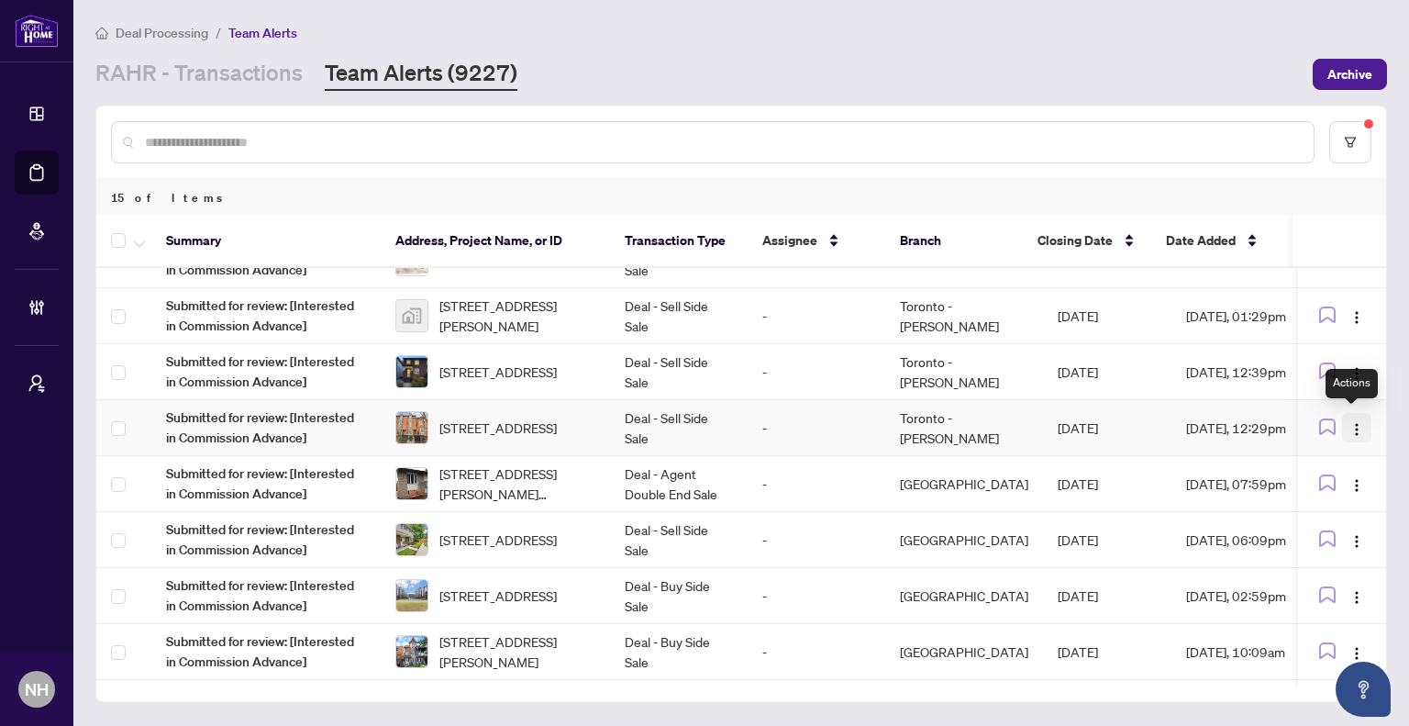
click at [1342, 421] on button "button" at bounding box center [1356, 427] width 29 height 29
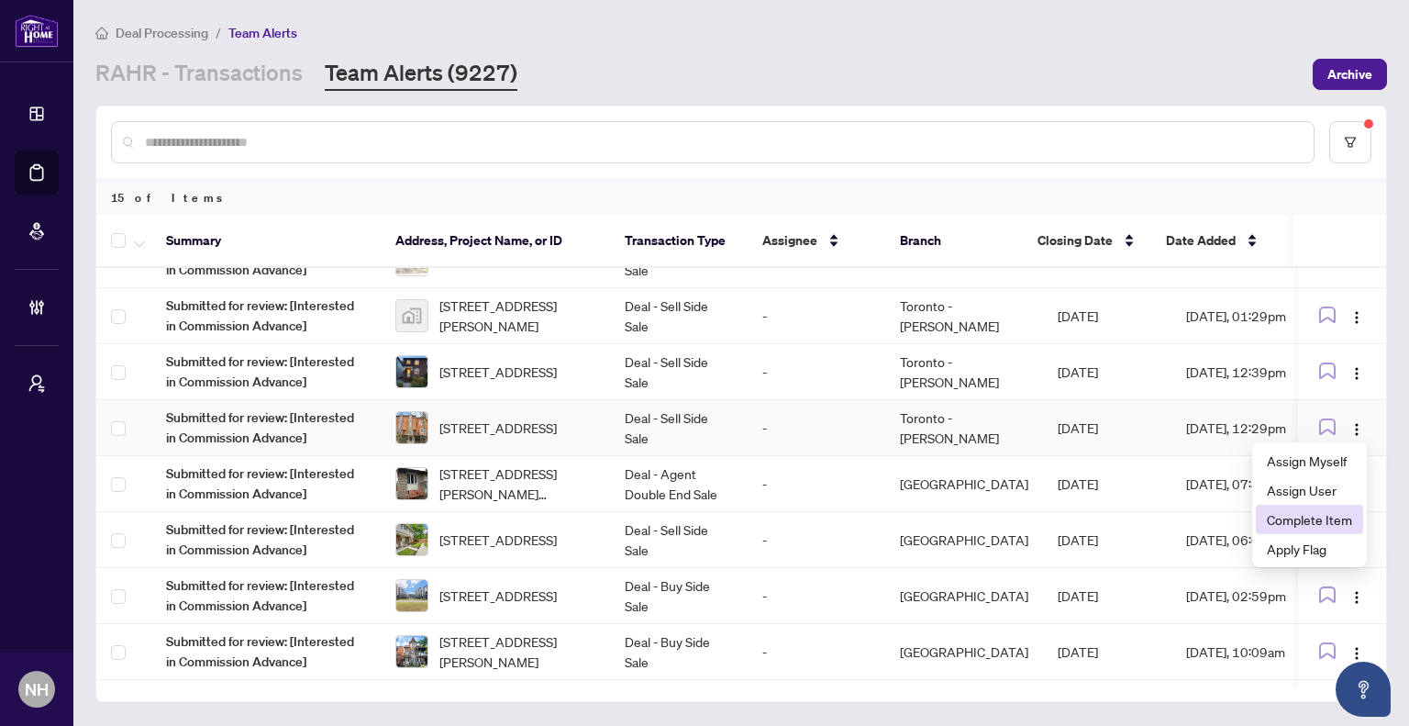
click at [1314, 511] on span "Complete Item" at bounding box center [1309, 519] width 85 height 20
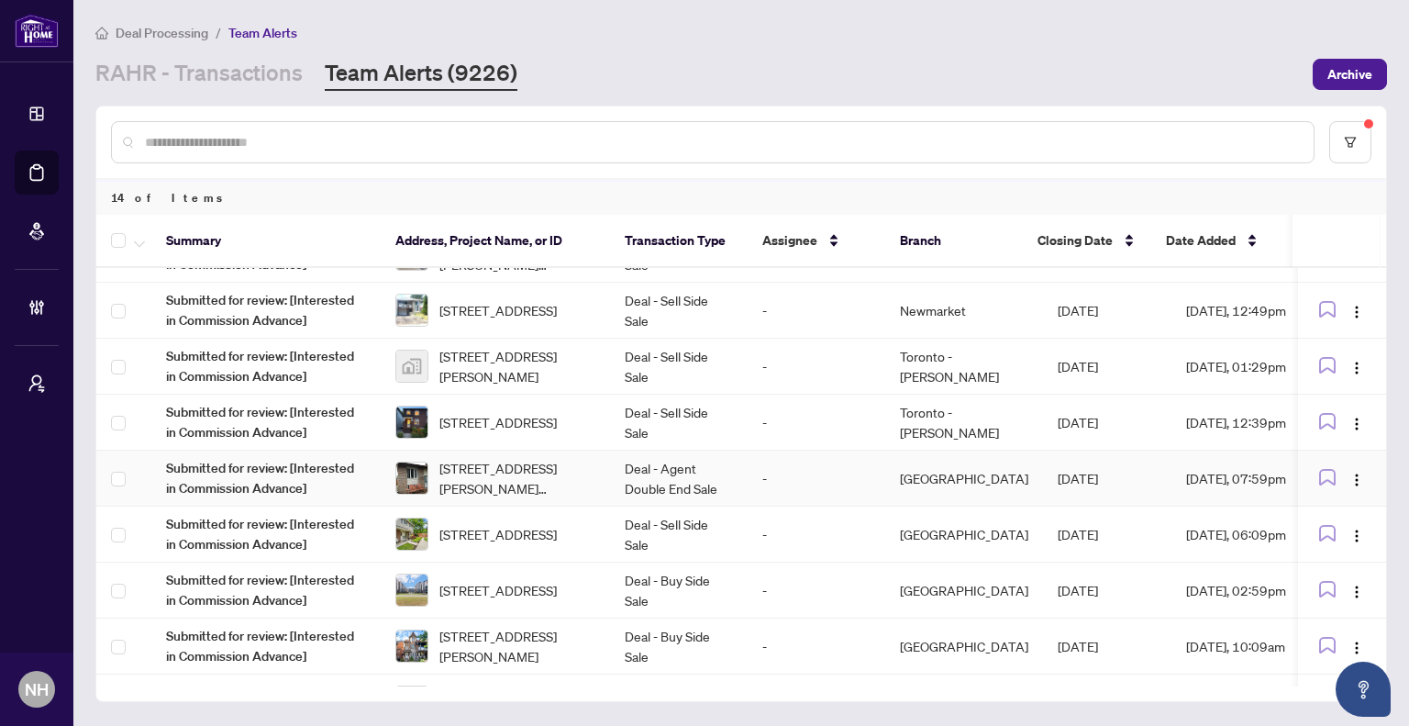
scroll to position [0, 0]
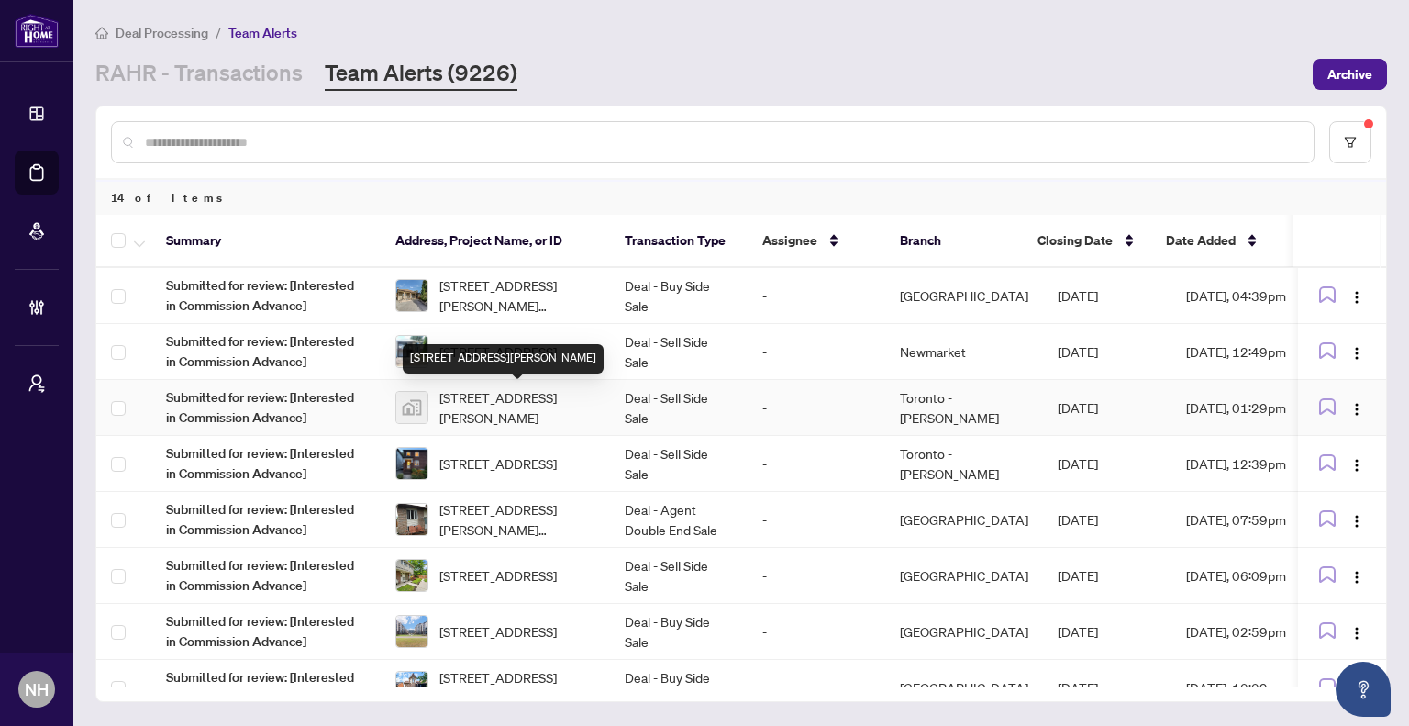
click at [541, 399] on span "11753 Sheppard Avenue East #1110, Scarborough, Toronto, Ontario M1B 5M3, Canada" at bounding box center [518, 407] width 156 height 40
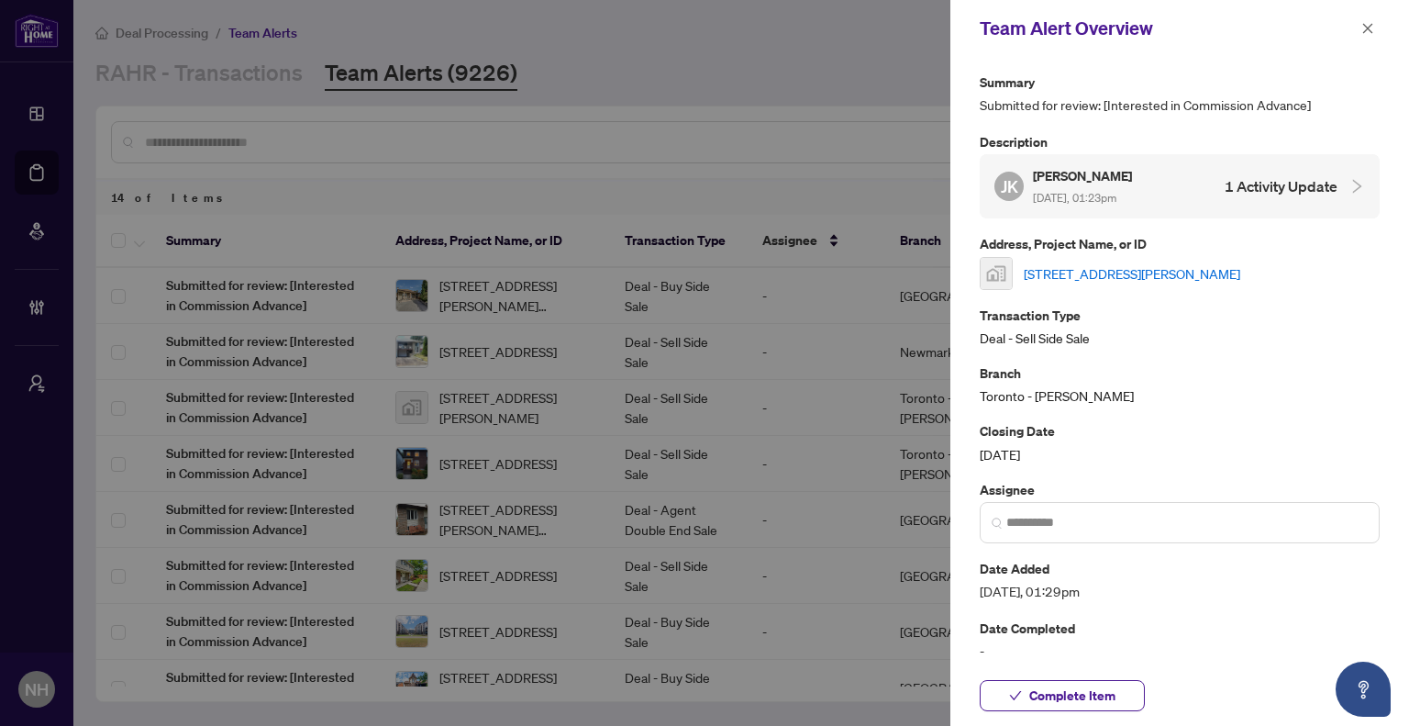
click at [1138, 266] on link "11753 Sheppard Avenue East #1110, Scarborough, Toronto, Ontario M1B 5M3, Canada" at bounding box center [1132, 273] width 217 height 20
drag, startPoint x: 1370, startPoint y: 28, endPoint x: 1235, endPoint y: 92, distance: 149.0
click at [1369, 28] on icon "close" at bounding box center [1368, 28] width 13 height 13
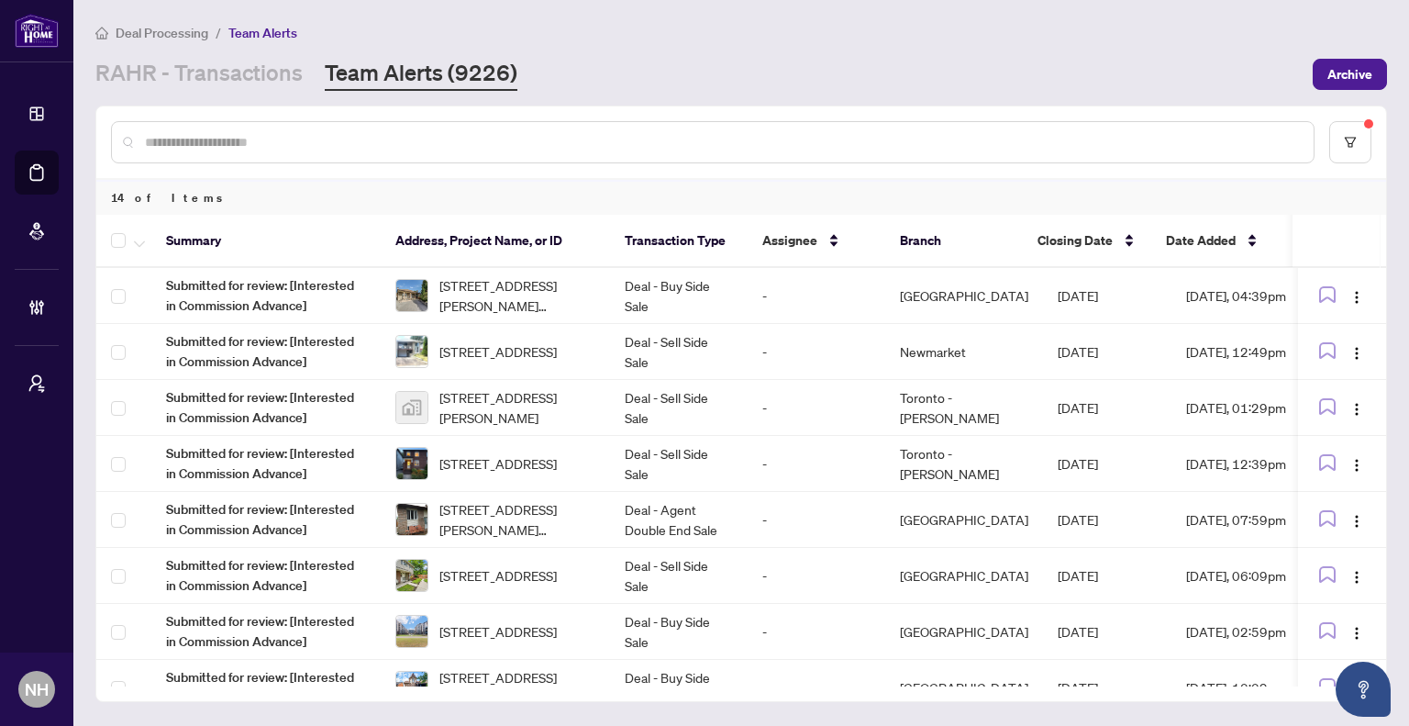
click at [487, 138] on input "text" at bounding box center [722, 142] width 1154 height 20
paste input "**********"
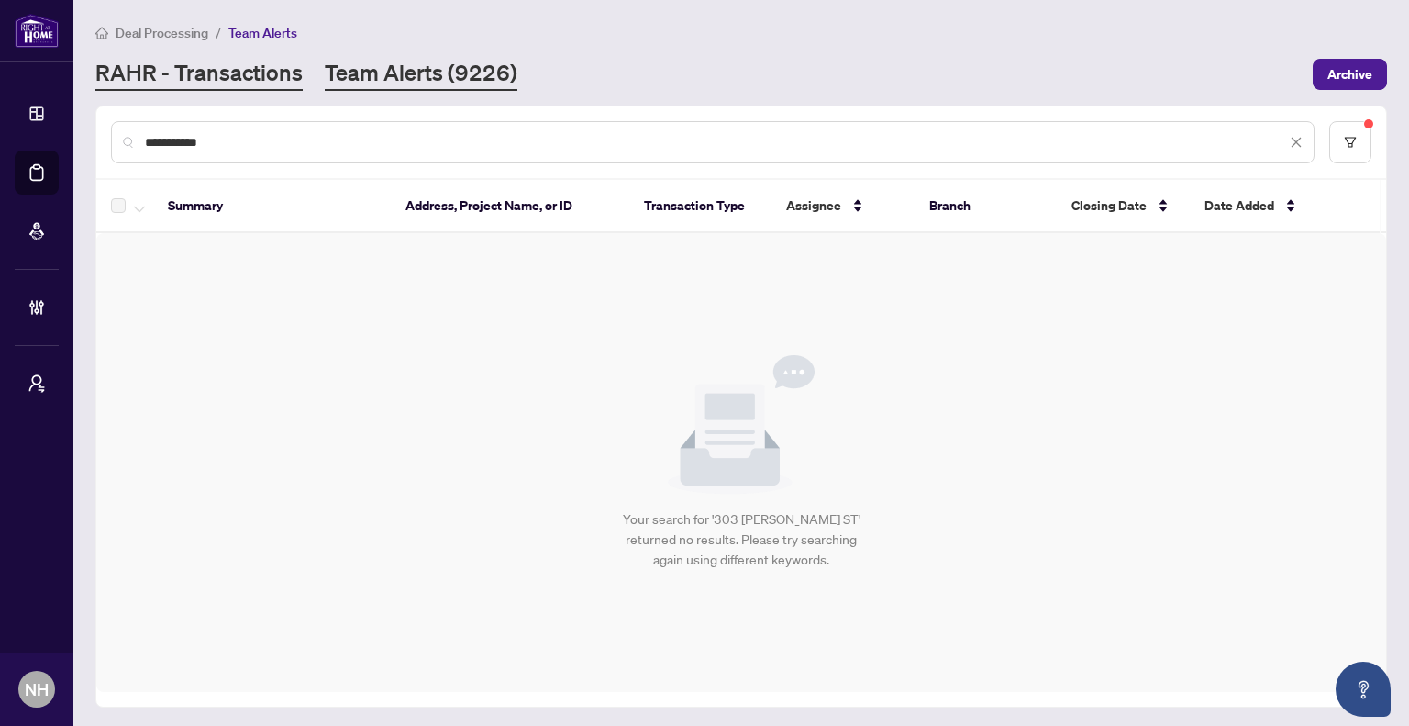
type input "**********"
click at [235, 78] on link "RAHR - Transactions" at bounding box center [198, 74] width 207 height 33
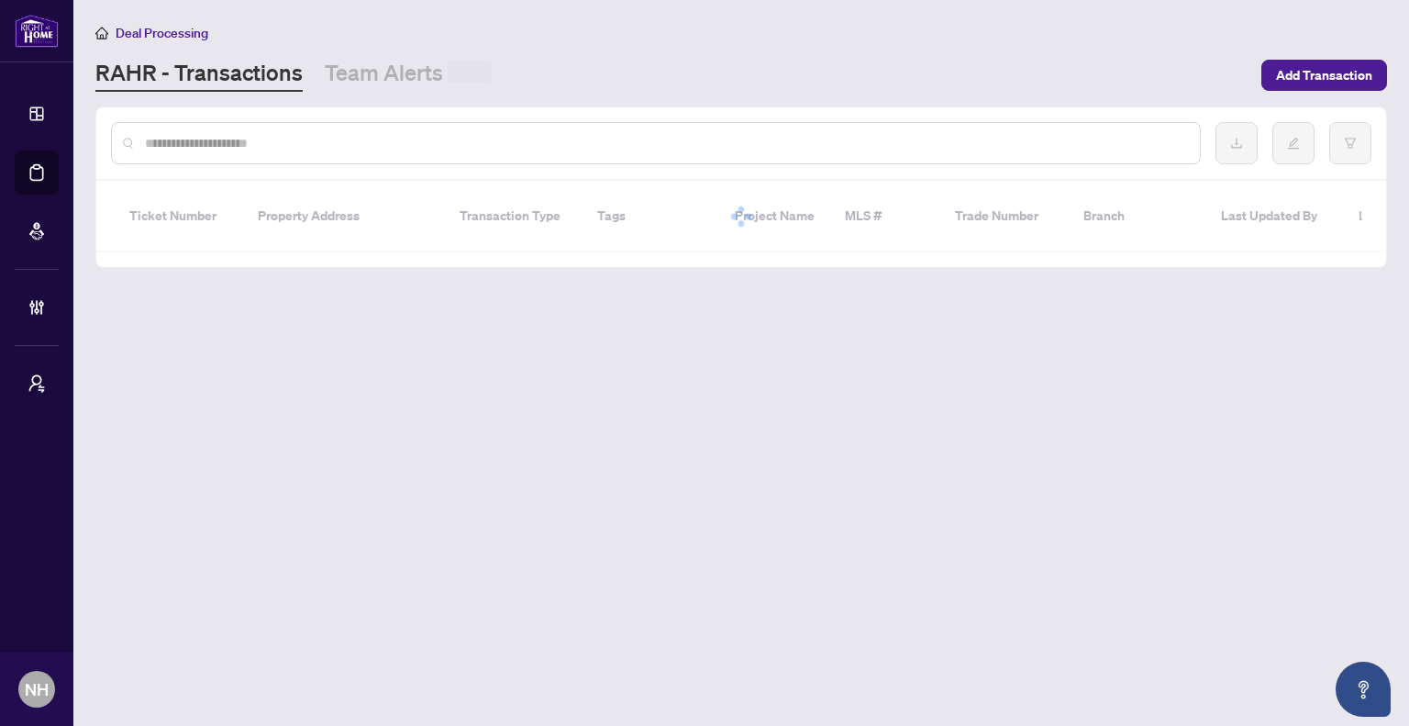
click at [302, 139] on input "text" at bounding box center [665, 143] width 1041 height 20
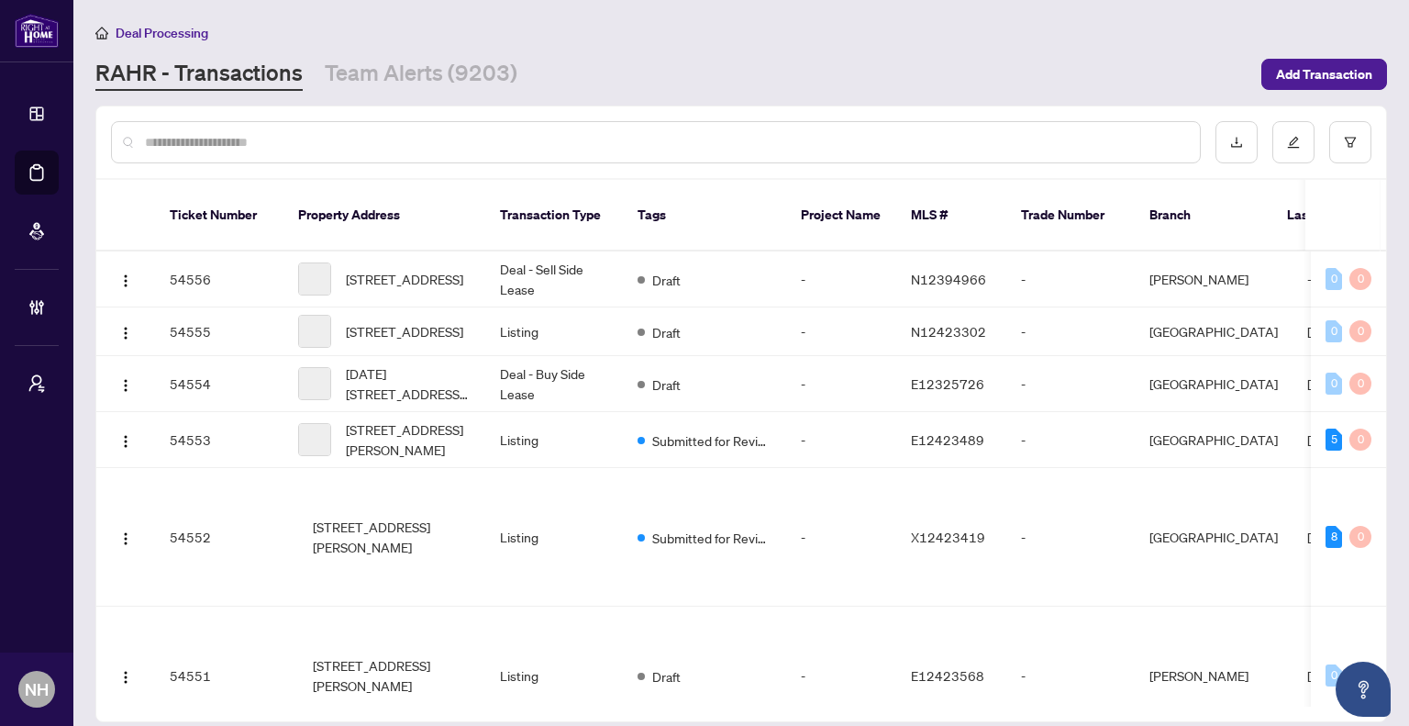
paste input "**********"
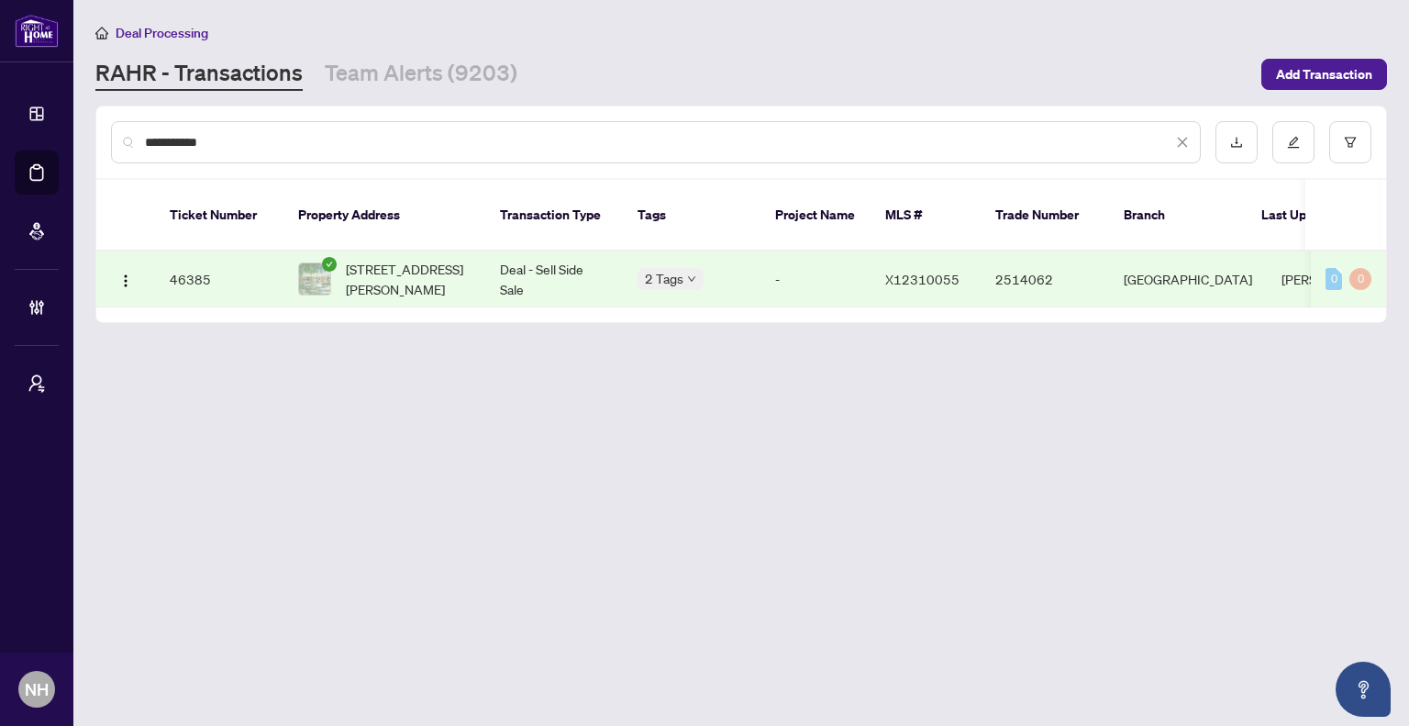
type input "**********"
click at [391, 259] on span "303 KRUG St, Kitchener, Ontario N2H 2Y9, Canada" at bounding box center [408, 279] width 125 height 40
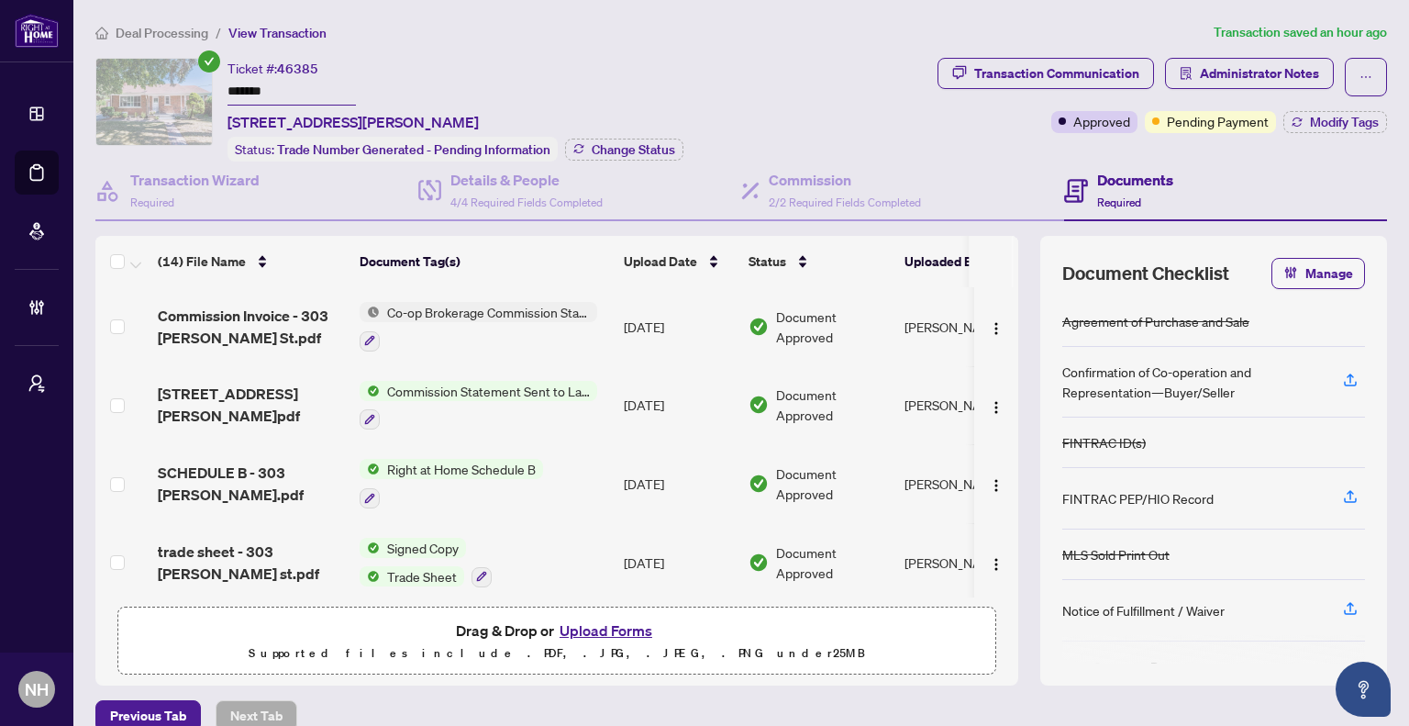
drag, startPoint x: 290, startPoint y: 87, endPoint x: 186, endPoint y: 87, distance: 103.7
click at [186, 87] on div "Ticket #: 46385 ******* 303 KRUG St, Kitchener, Ontario N2H 2Y9, Canada Status:…" at bounding box center [512, 110] width 835 height 104
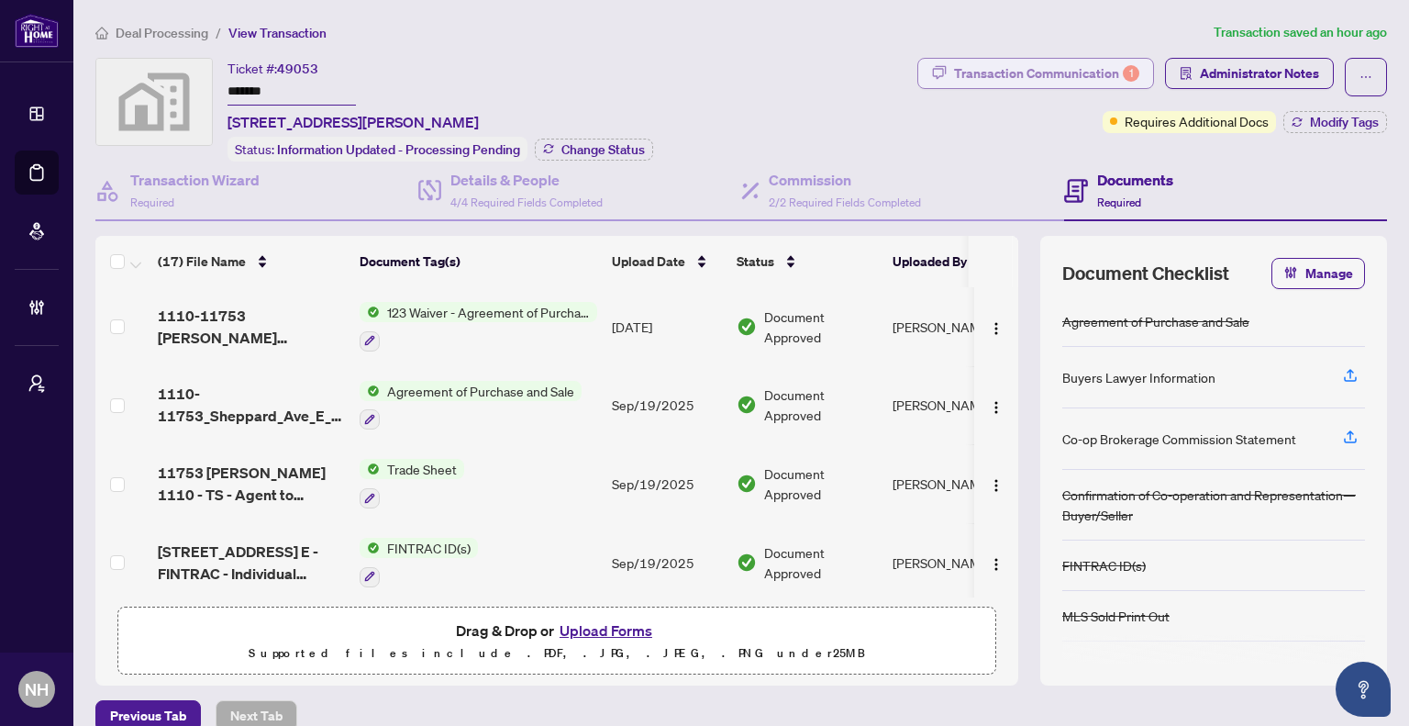
click at [1002, 83] on div "Transaction Communication 1" at bounding box center [1046, 73] width 185 height 29
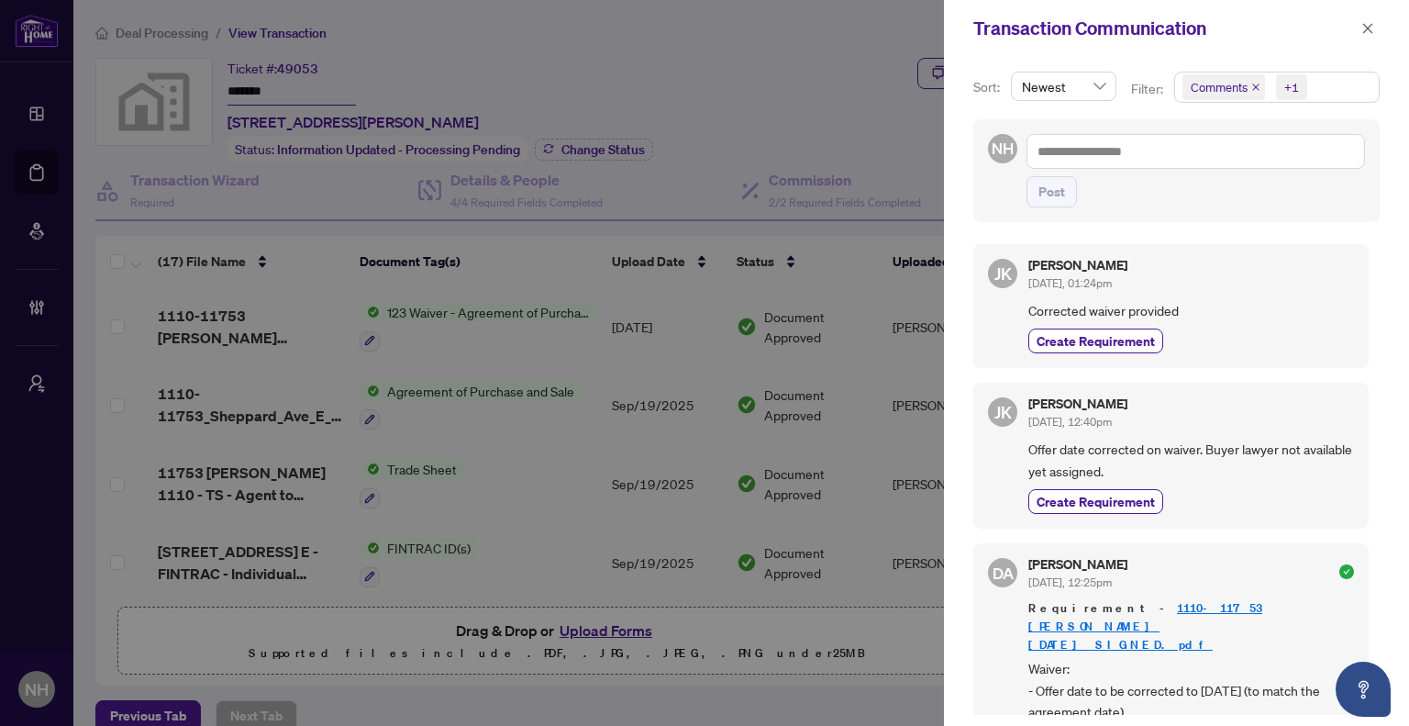
click at [1252, 84] on icon "close" at bounding box center [1256, 87] width 9 height 9
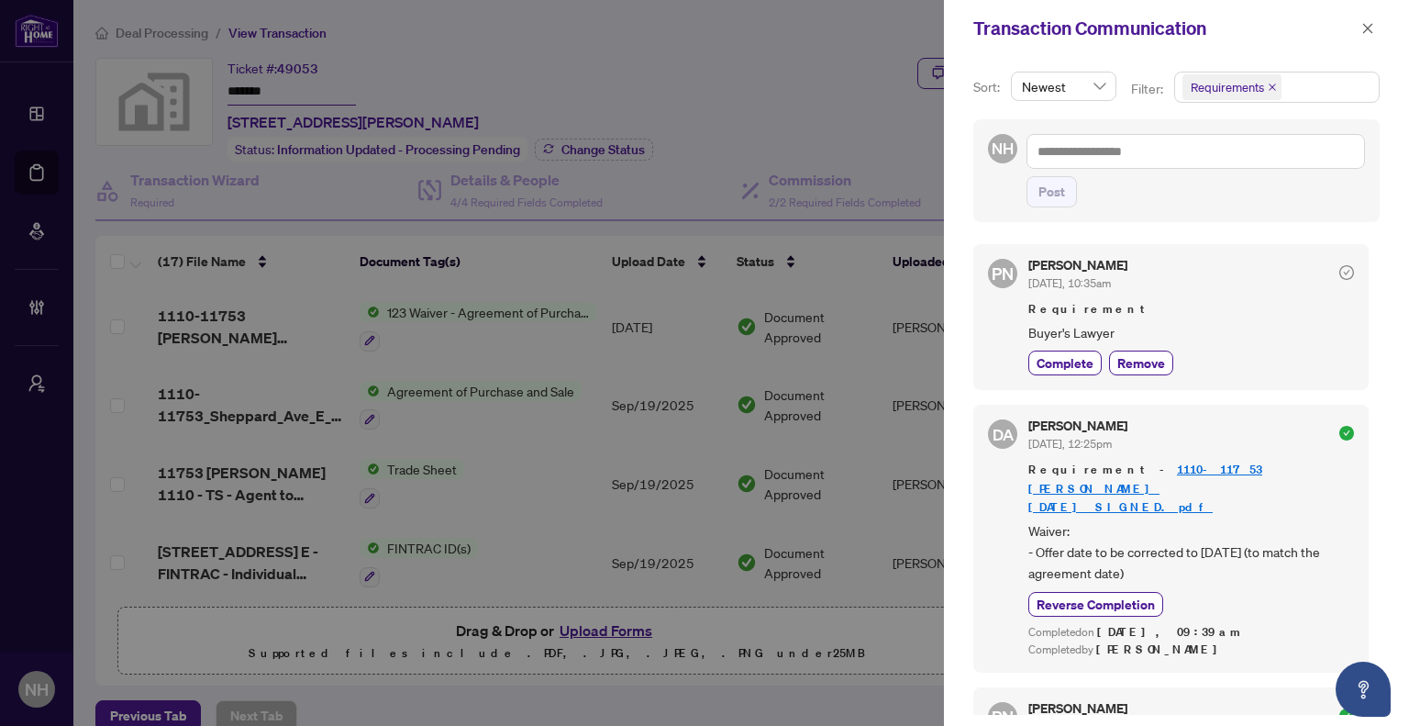
drag, startPoint x: 1366, startPoint y: 28, endPoint x: 1359, endPoint y: 51, distance: 25.0
click at [1366, 28] on icon "close" at bounding box center [1368, 28] width 10 height 10
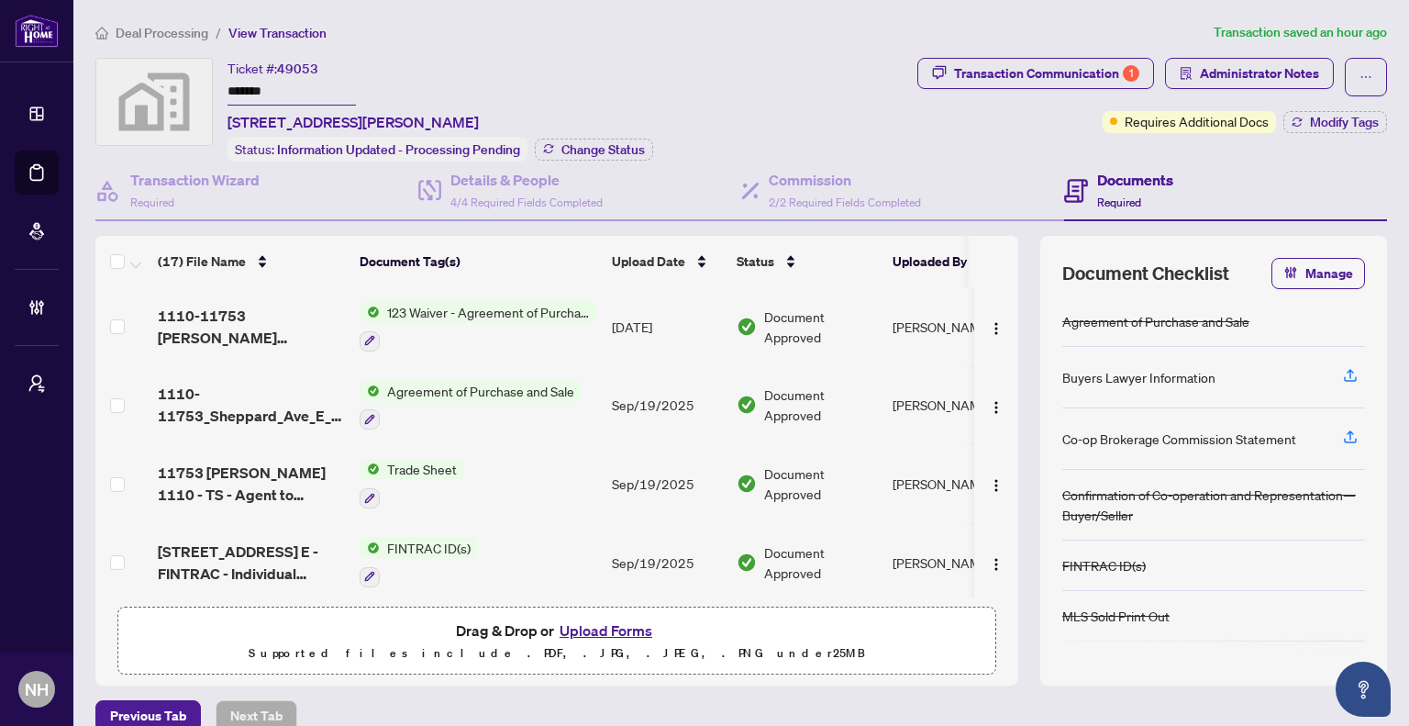
click at [192, 31] on span "Deal Processing" at bounding box center [162, 33] width 93 height 17
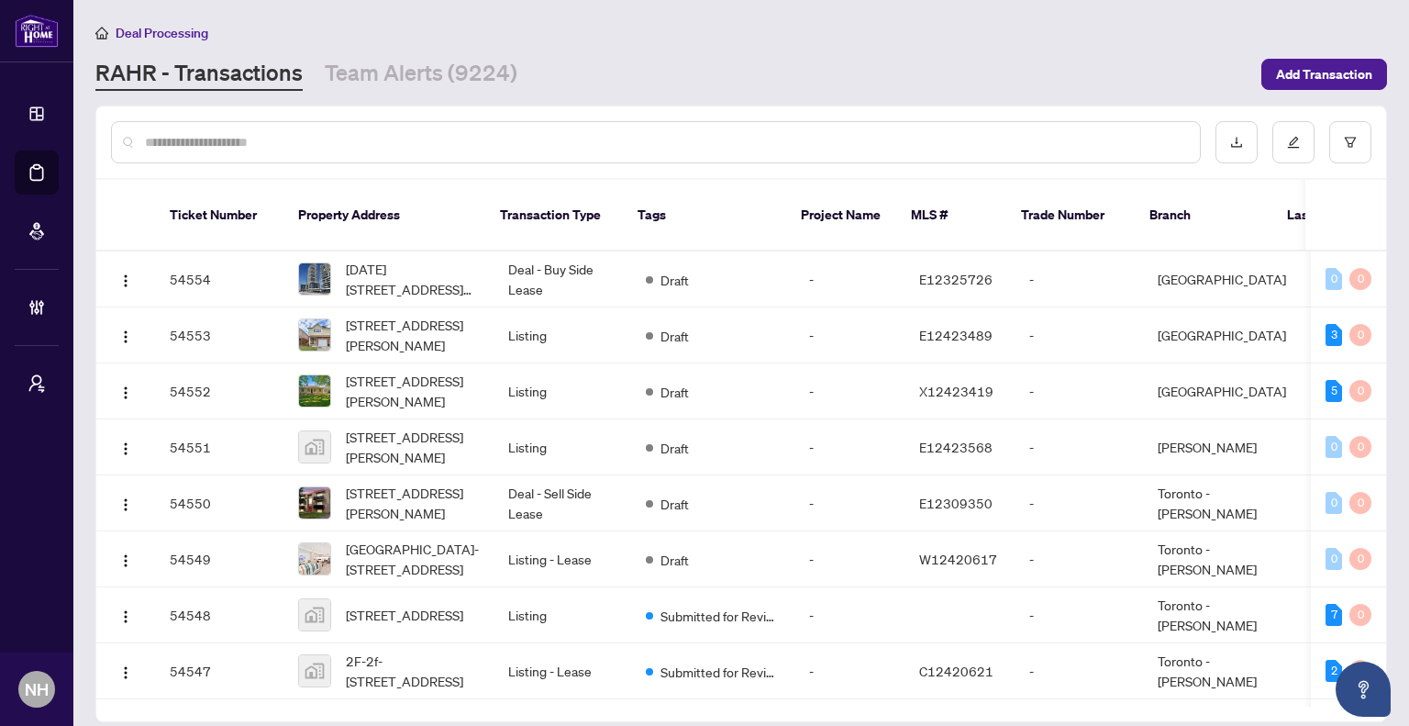
click at [382, 161] on div at bounding box center [656, 142] width 1090 height 42
click at [385, 141] on input "text" at bounding box center [665, 142] width 1041 height 20
paste input "**********"
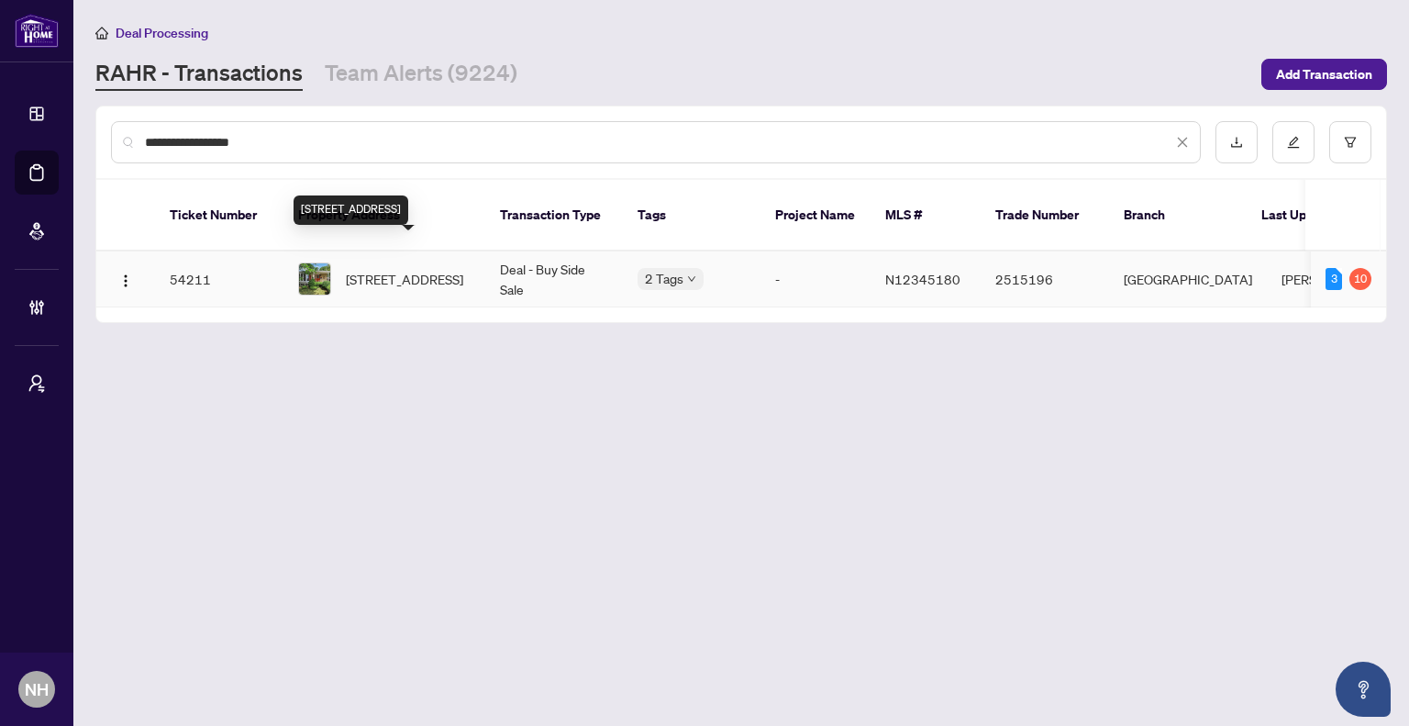
type input "**********"
click at [373, 269] on span "245 Silverbirch Dr, Newmarket, Ontario L3Y 2Z6, Canada" at bounding box center [404, 279] width 117 height 20
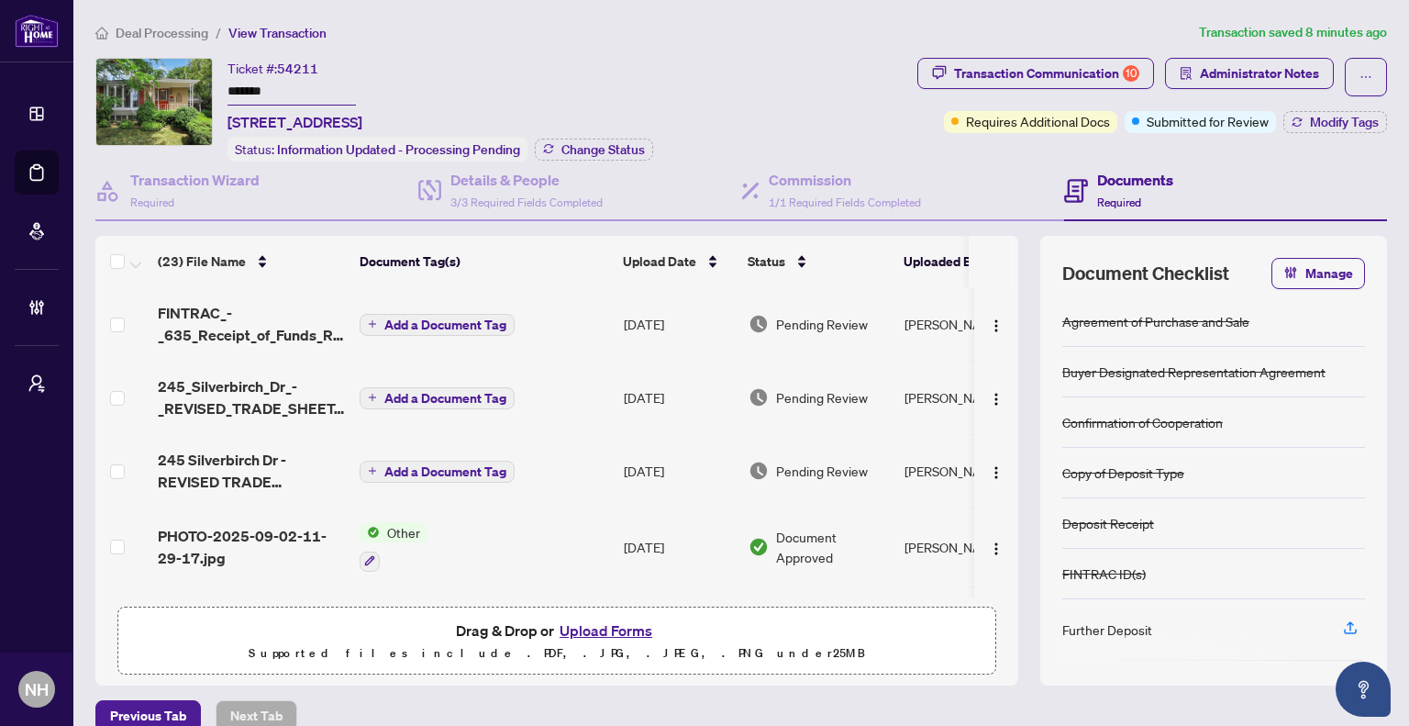
drag, startPoint x: 298, startPoint y: 88, endPoint x: 217, endPoint y: 83, distance: 81.8
click at [217, 83] on div "Ticket #: 54211 ******* 245 Silverbirch Dr, Newmarket, Ontario L3Y 2Z6, Canada …" at bounding box center [502, 110] width 815 height 104
click at [149, 29] on span "Deal Processing" at bounding box center [162, 33] width 93 height 17
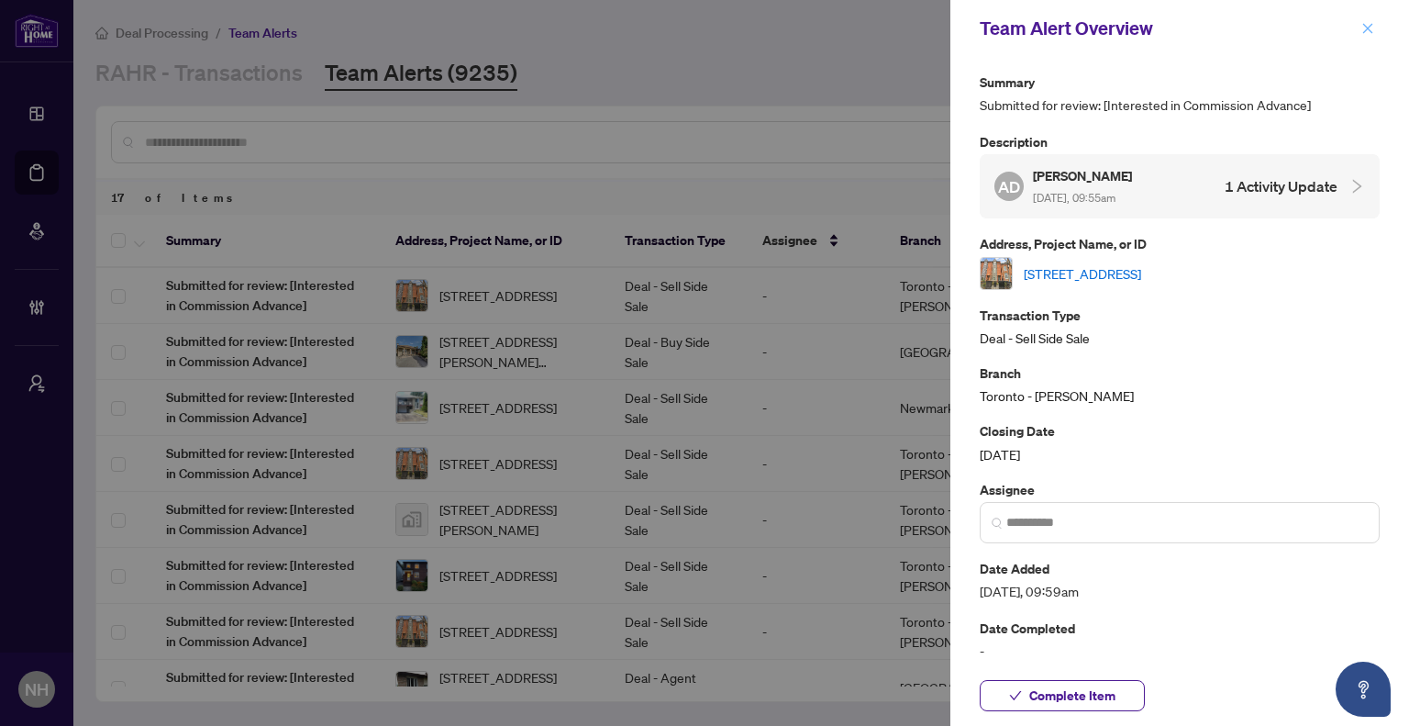
click at [1368, 28] on icon "close" at bounding box center [1368, 28] width 10 height 10
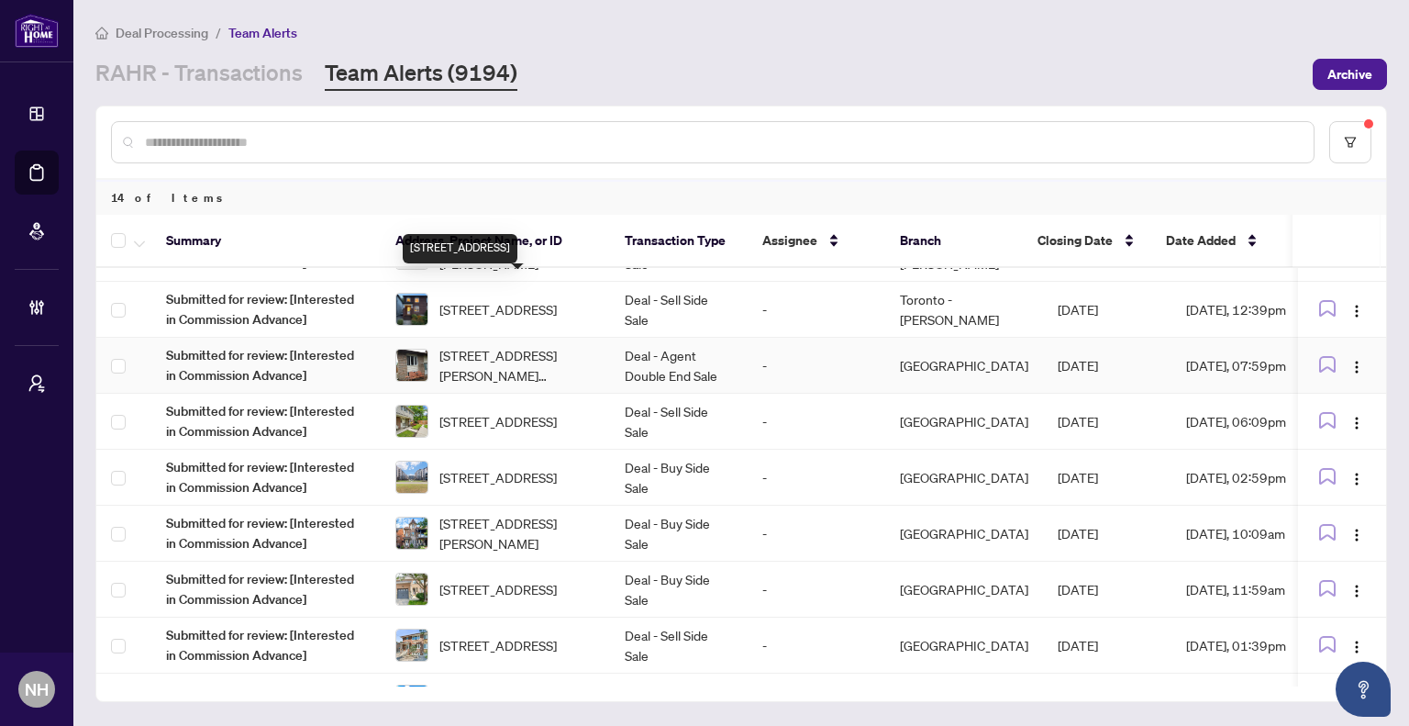
scroll to position [184, 0]
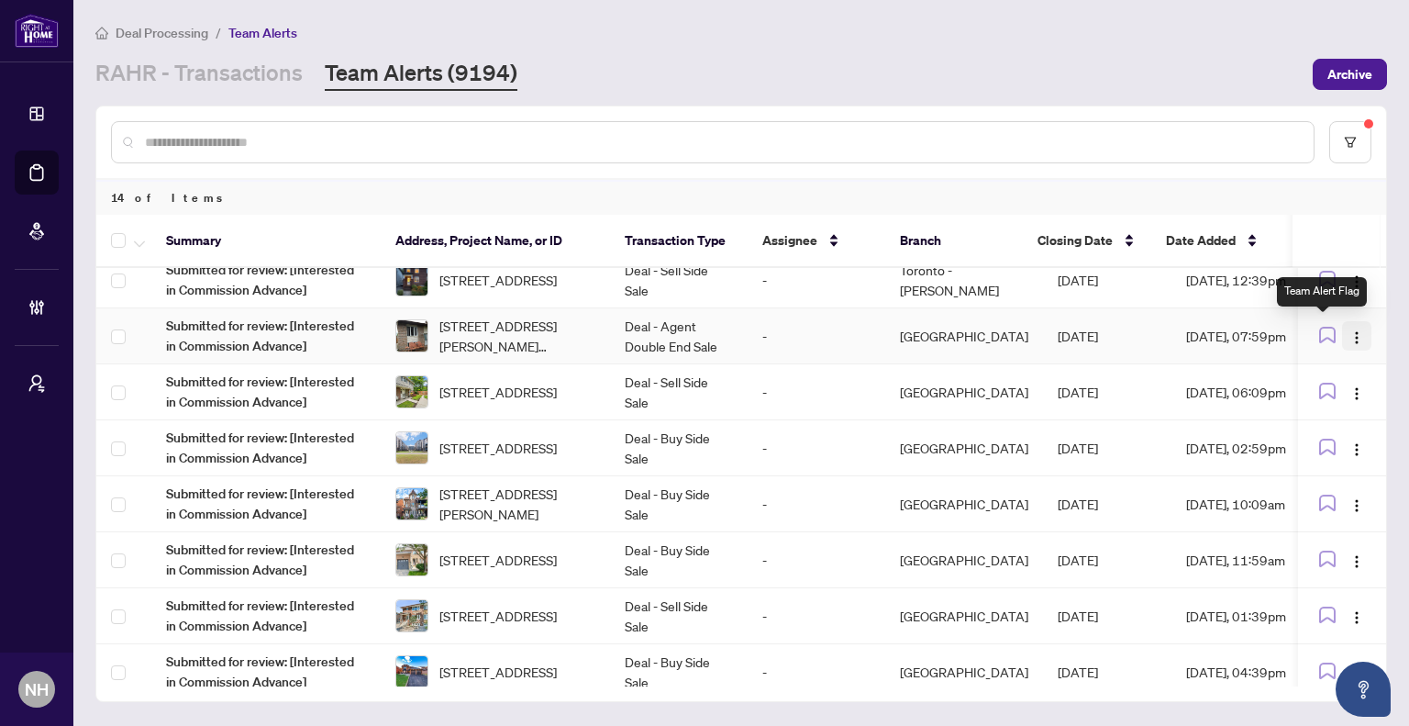
click at [1350, 330] on img "button" at bounding box center [1357, 337] width 15 height 15
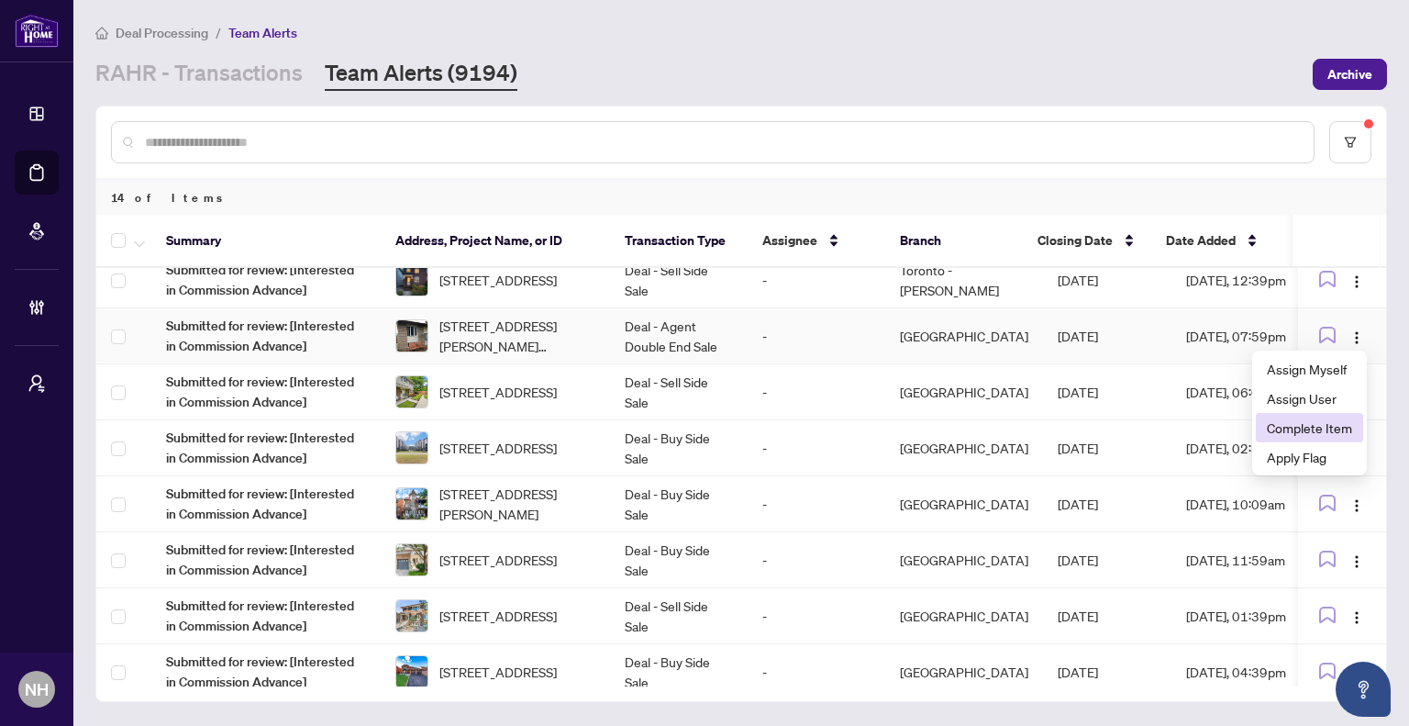
click at [1298, 426] on span "Complete Item" at bounding box center [1309, 427] width 85 height 20
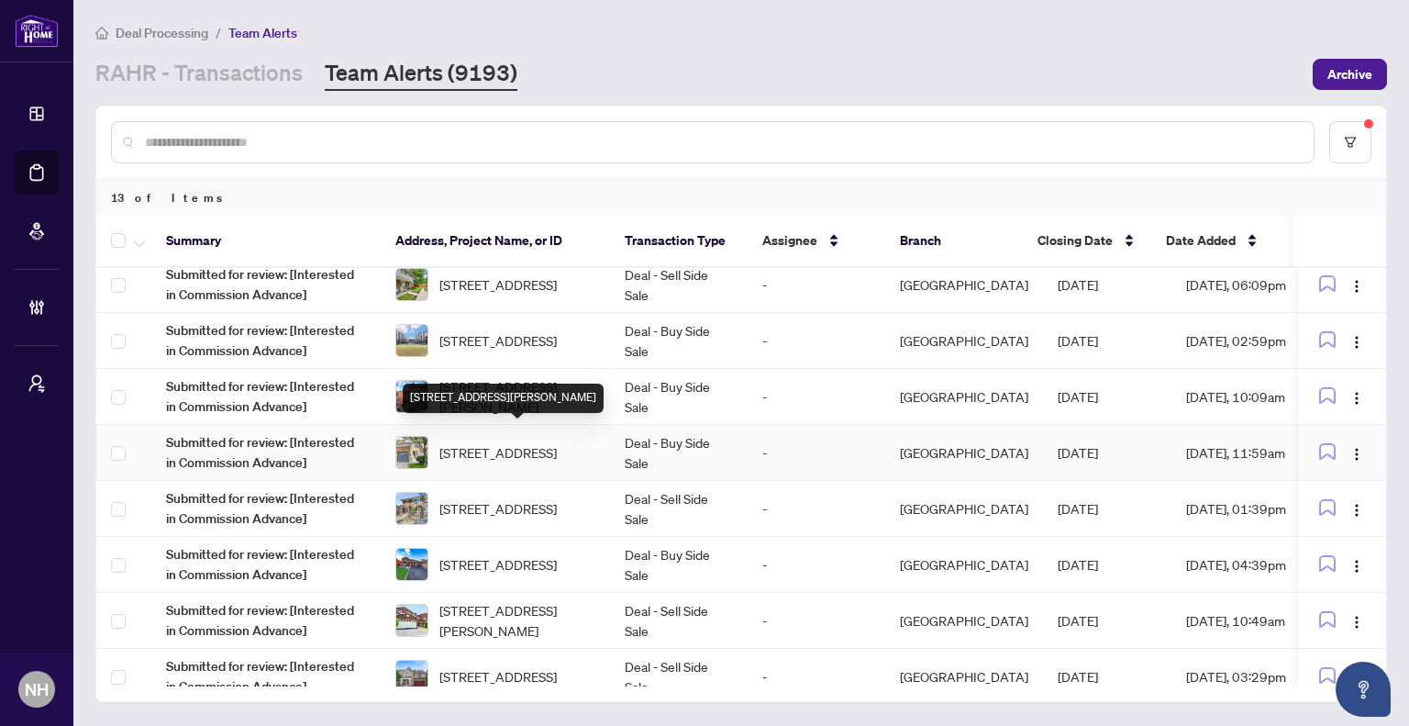
scroll to position [275, 0]
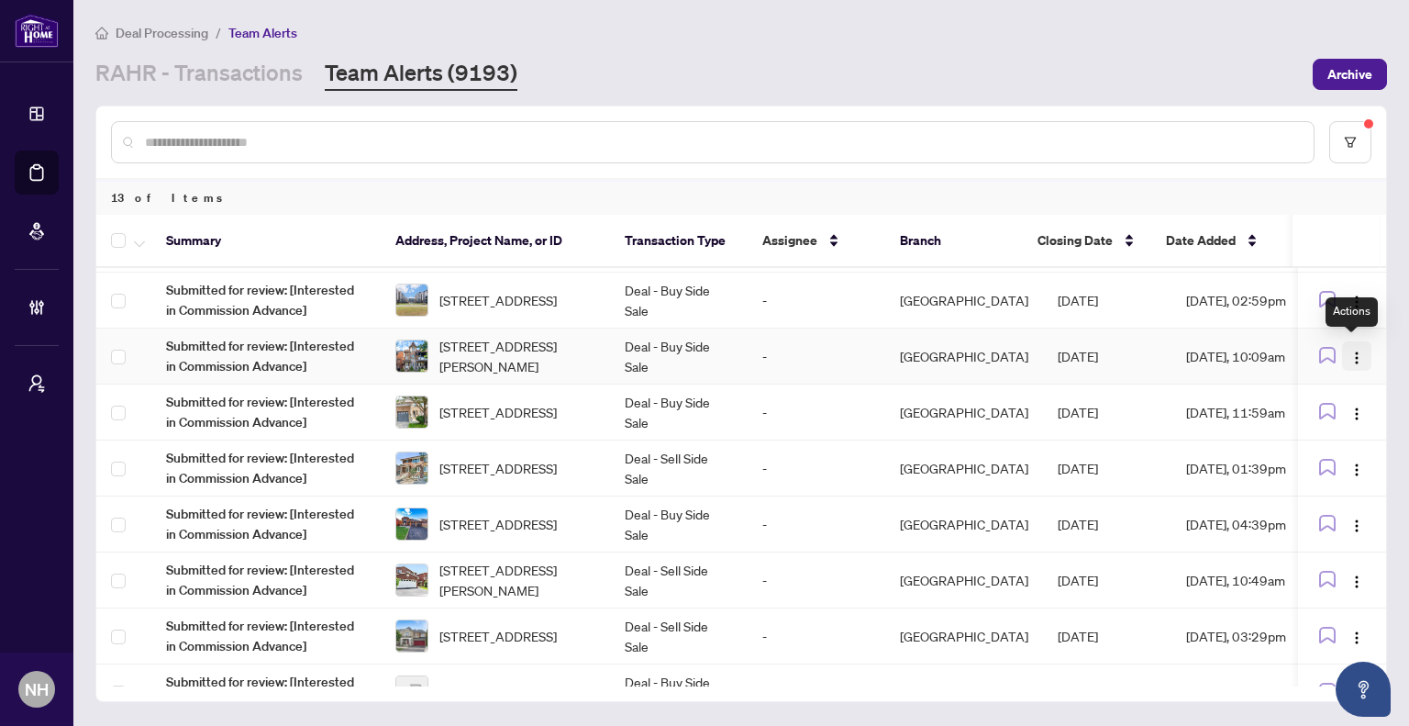
click at [1350, 351] on img "button" at bounding box center [1357, 358] width 15 height 15
click at [1304, 443] on span "Complete Item" at bounding box center [1309, 448] width 85 height 20
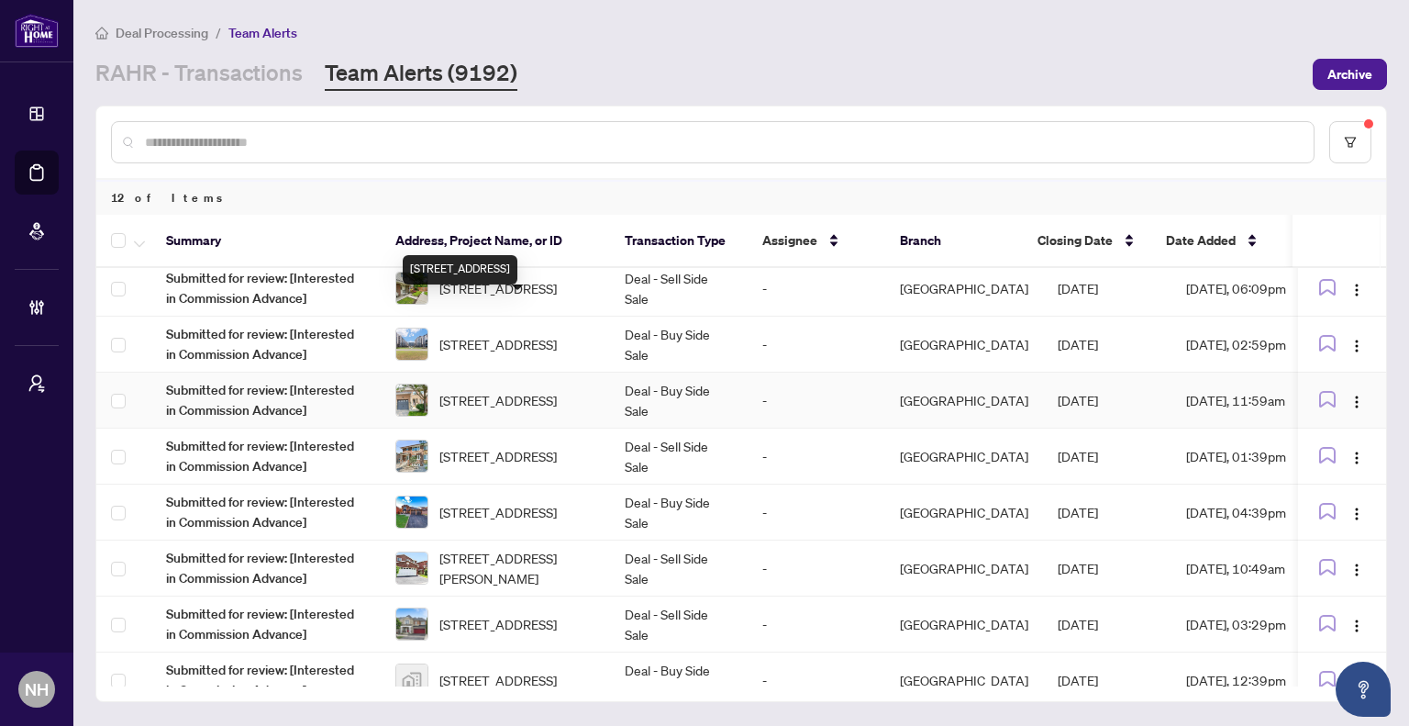
scroll to position [256, 0]
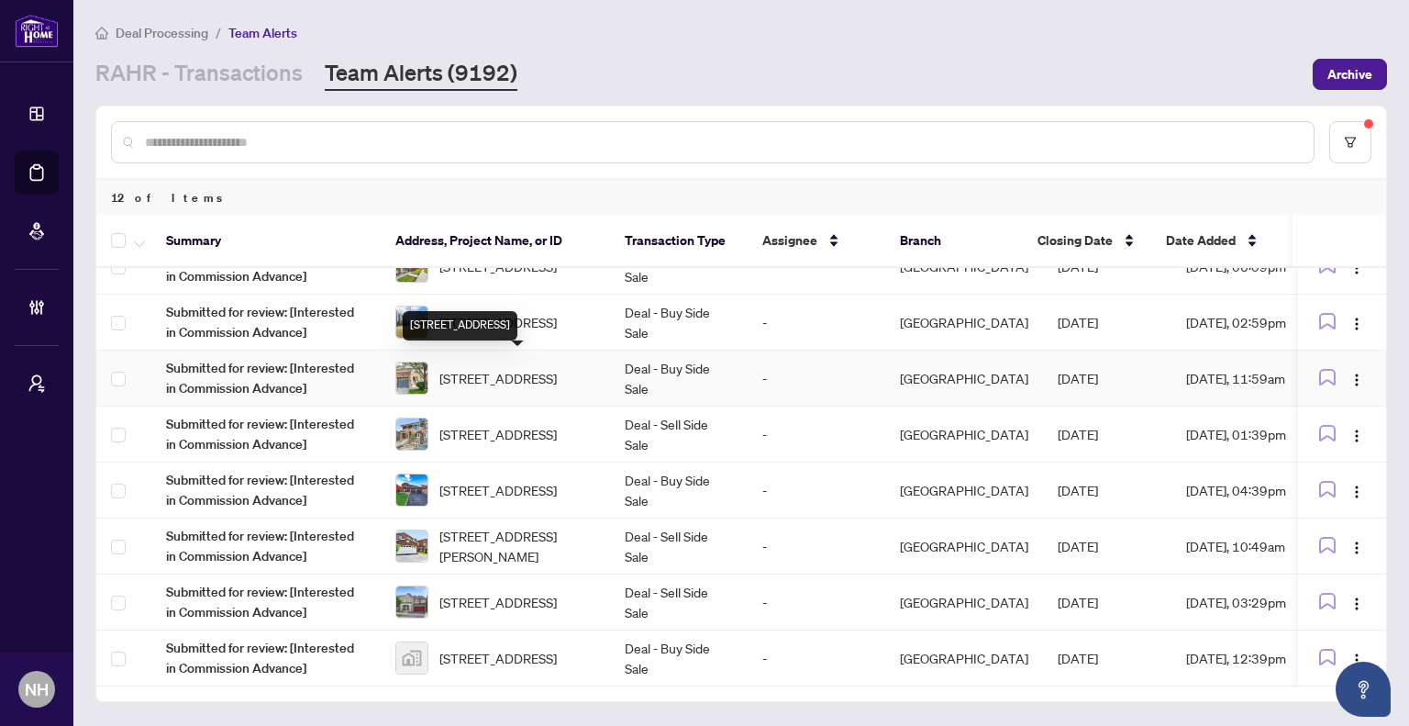
click at [528, 373] on span "[STREET_ADDRESS]" at bounding box center [498, 378] width 117 height 20
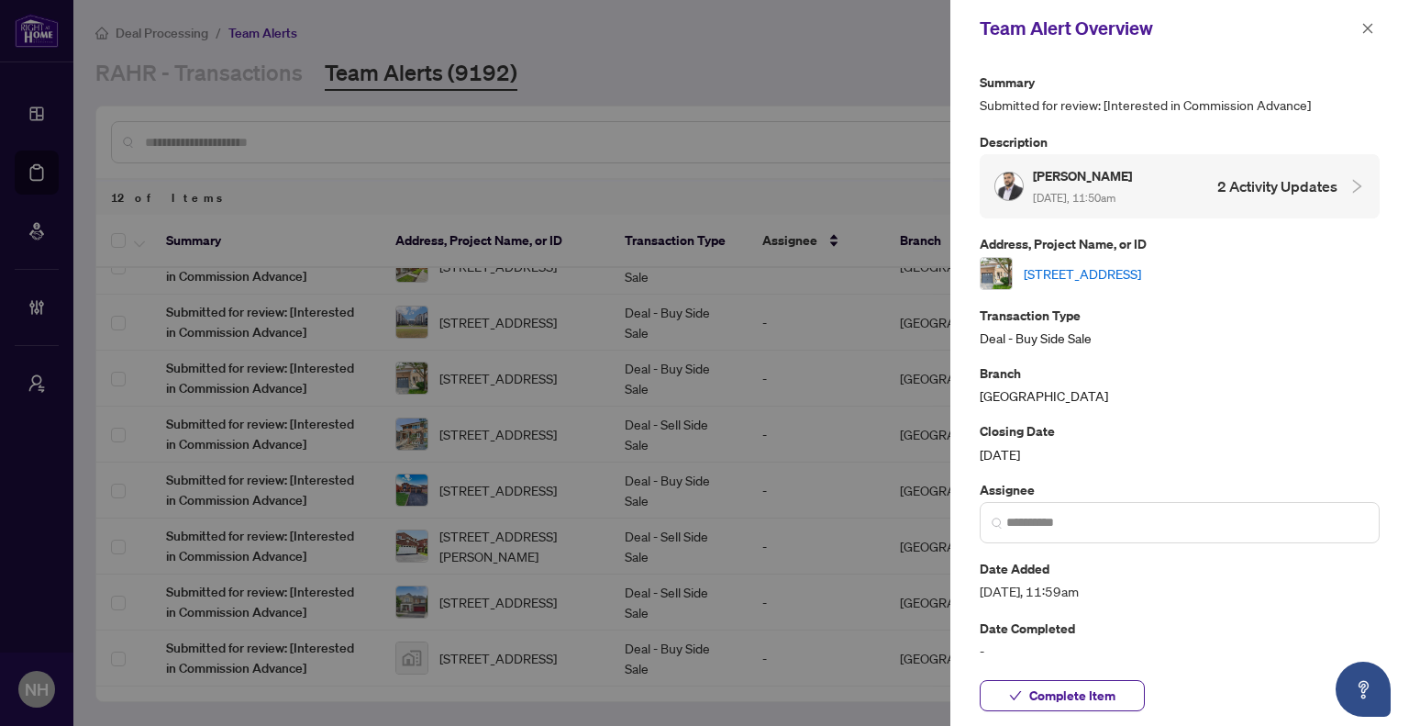
click at [1141, 263] on link "[STREET_ADDRESS]" at bounding box center [1082, 273] width 117 height 20
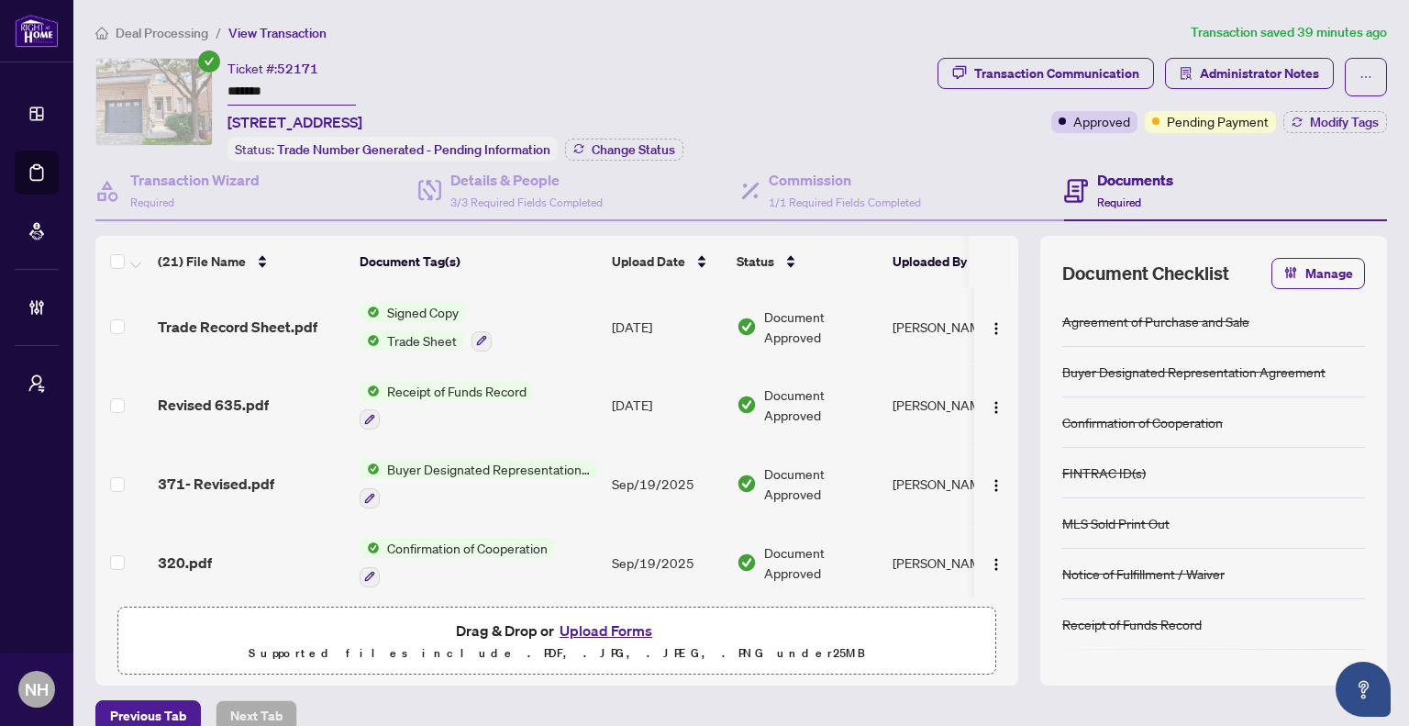
drag, startPoint x: 284, startPoint y: 86, endPoint x: 241, endPoint y: 95, distance: 43.0
click at [228, 93] on input "*******" at bounding box center [292, 92] width 128 height 27
click at [125, 31] on span "Deal Processing" at bounding box center [162, 33] width 93 height 17
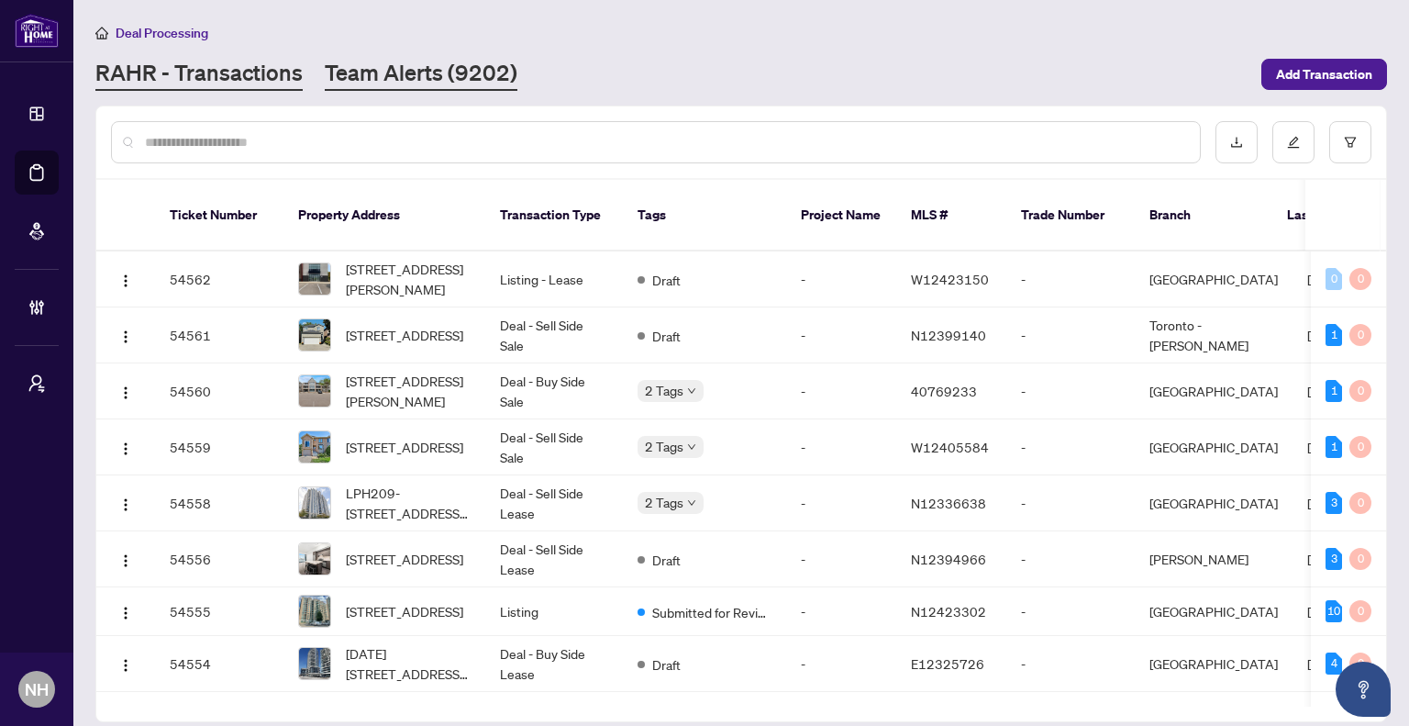
click at [450, 80] on link "Team Alerts (9202)" at bounding box center [421, 74] width 193 height 33
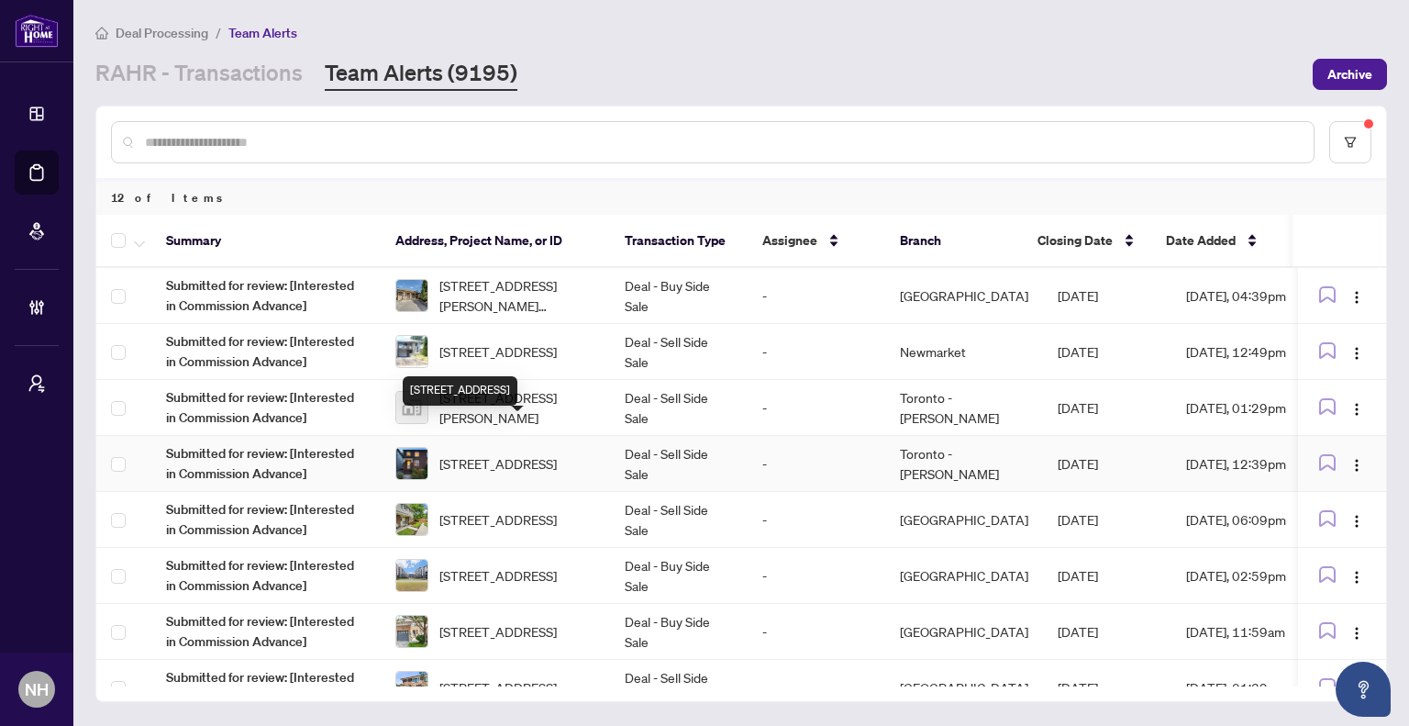
scroll to position [92, 0]
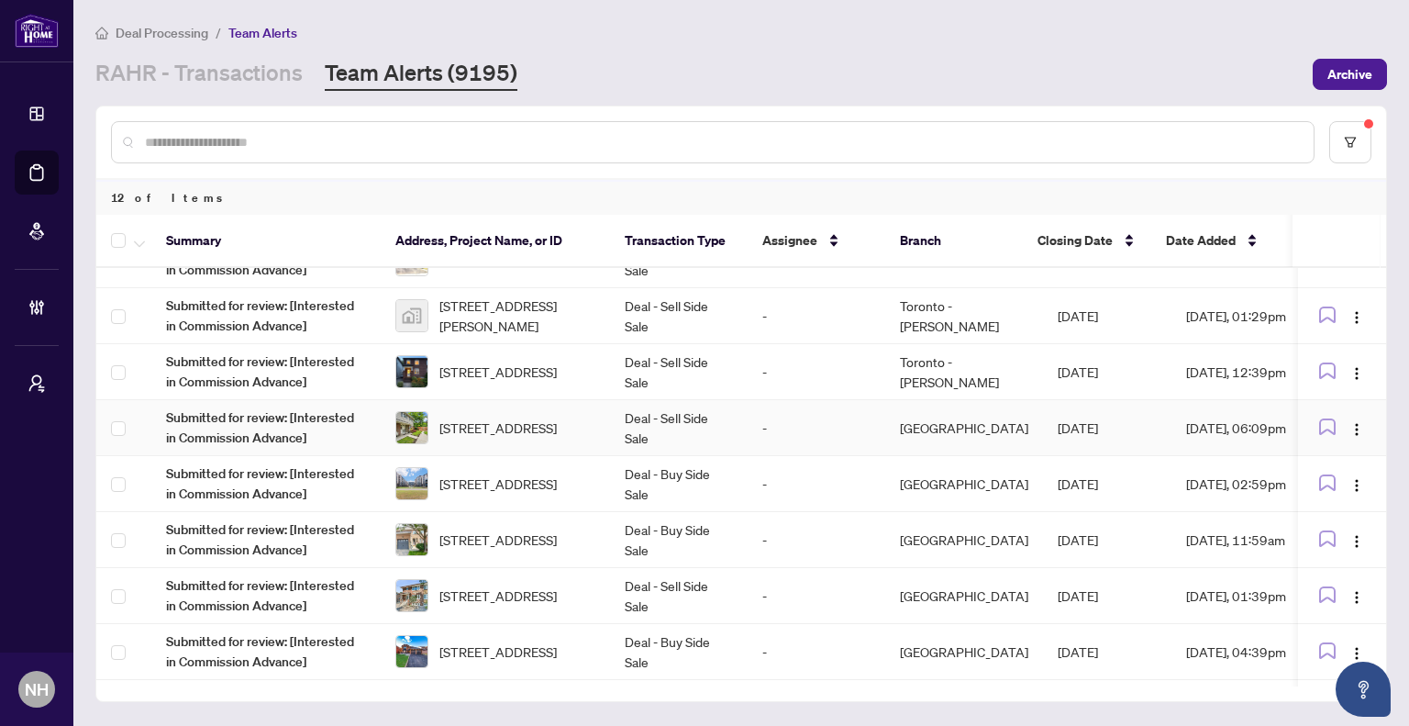
click at [692, 429] on td "Deal - Sell Side Sale" at bounding box center [679, 428] width 138 height 56
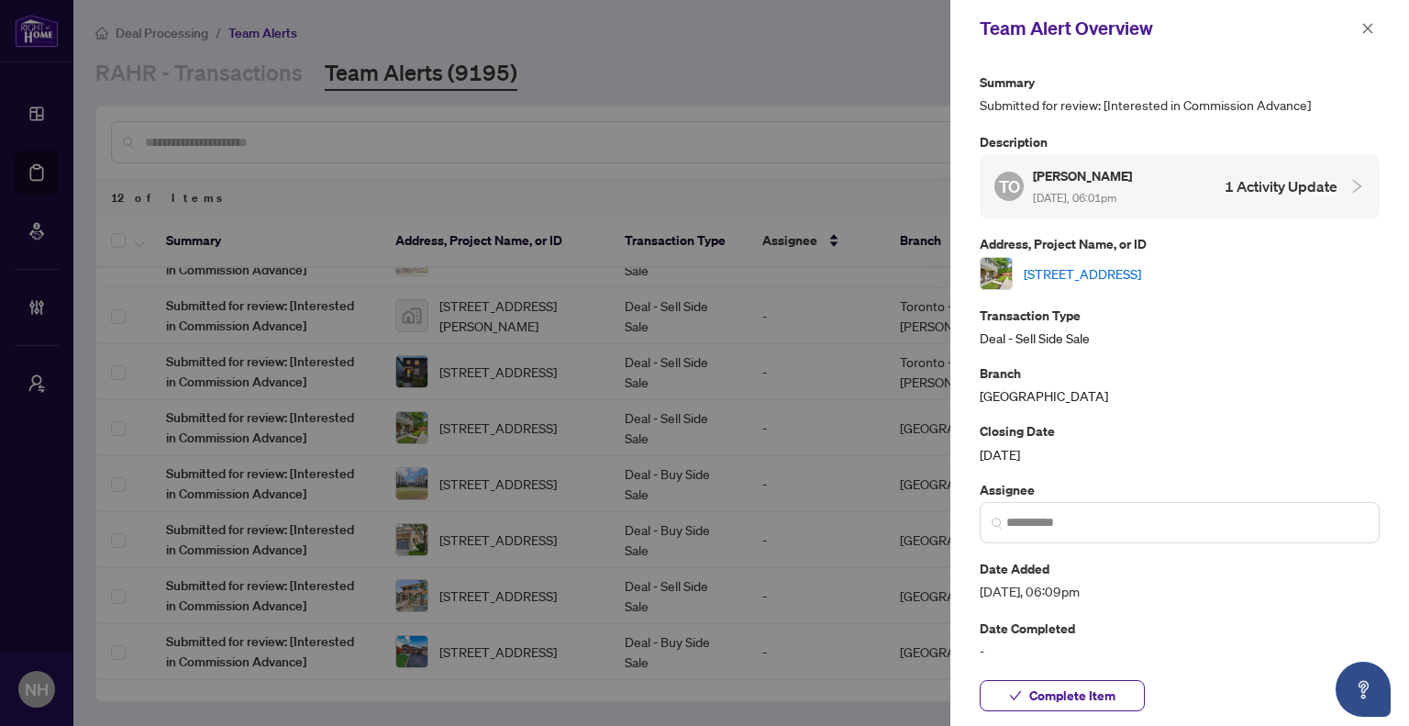
click at [1141, 274] on link "[STREET_ADDRESS]" at bounding box center [1082, 273] width 117 height 20
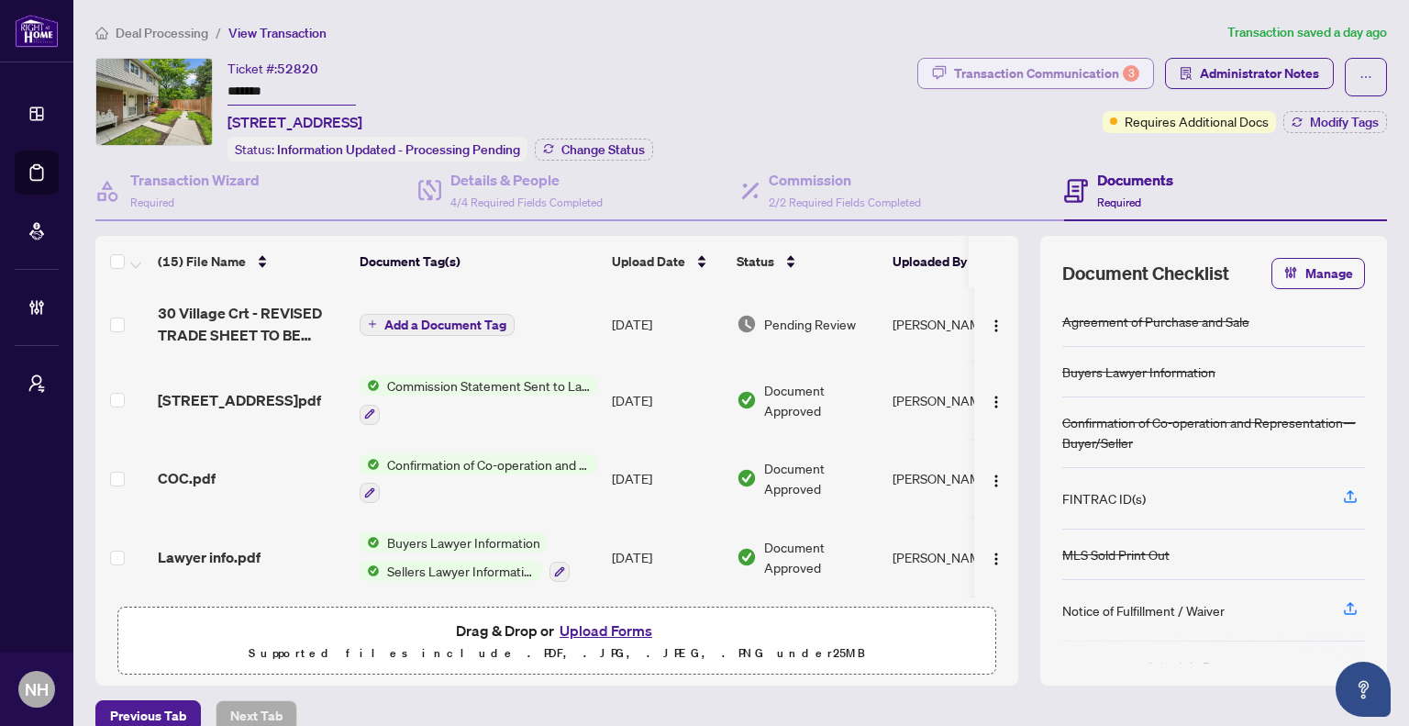
click at [972, 68] on div "Transaction Communication 3" at bounding box center [1046, 73] width 185 height 29
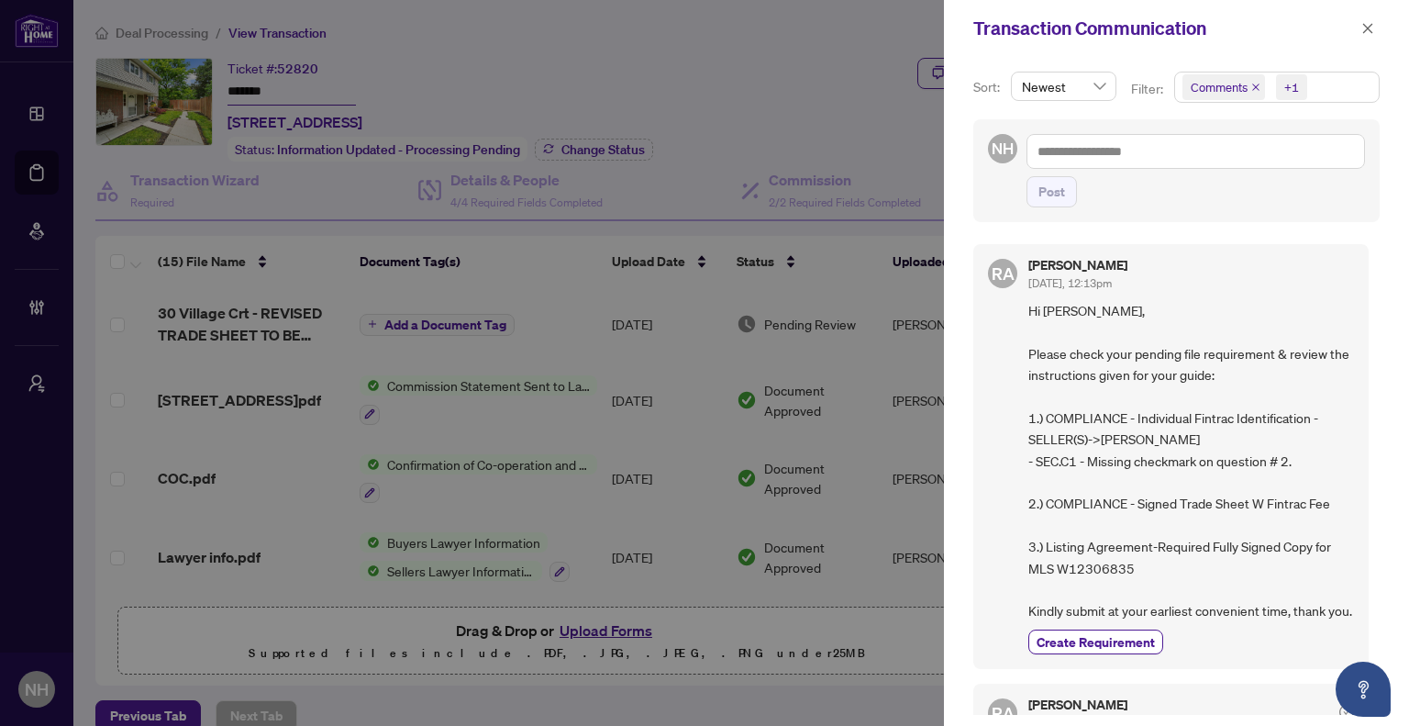
click at [1252, 83] on icon "close" at bounding box center [1256, 87] width 9 height 9
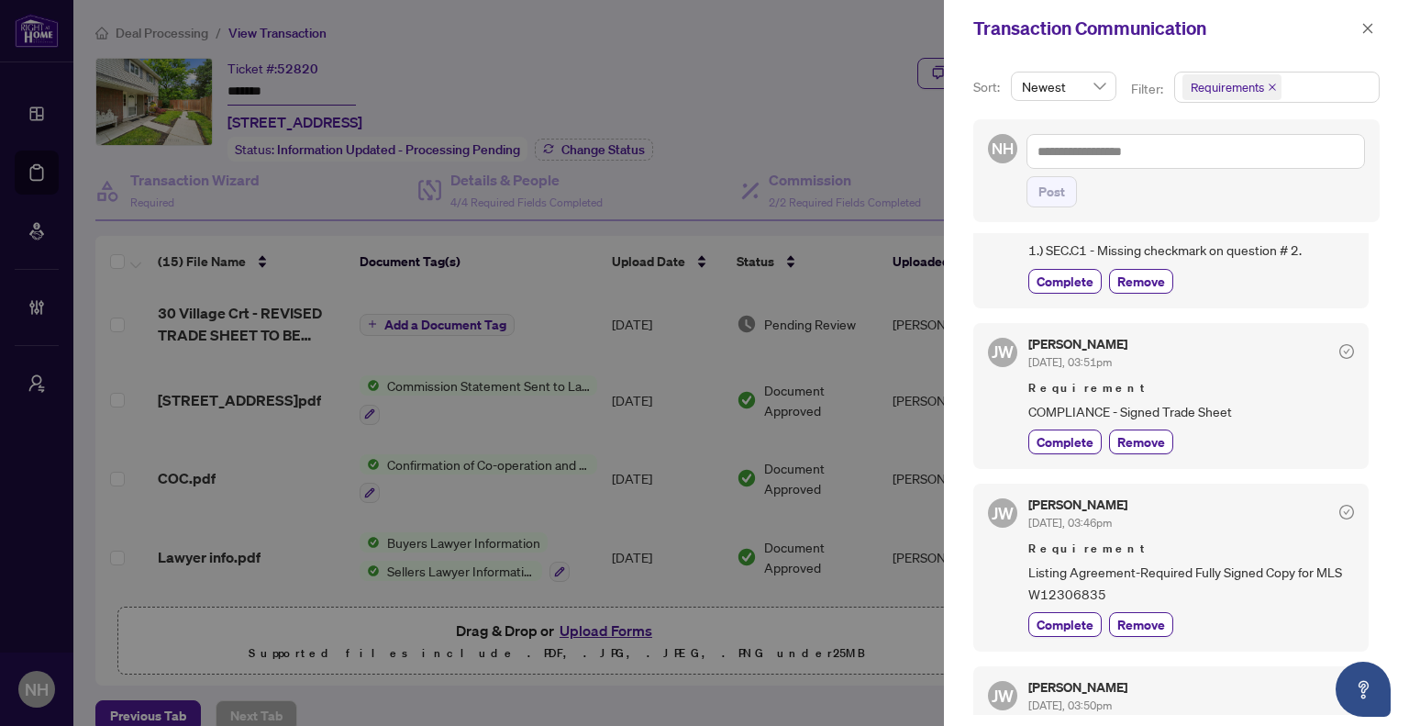
scroll to position [92, 0]
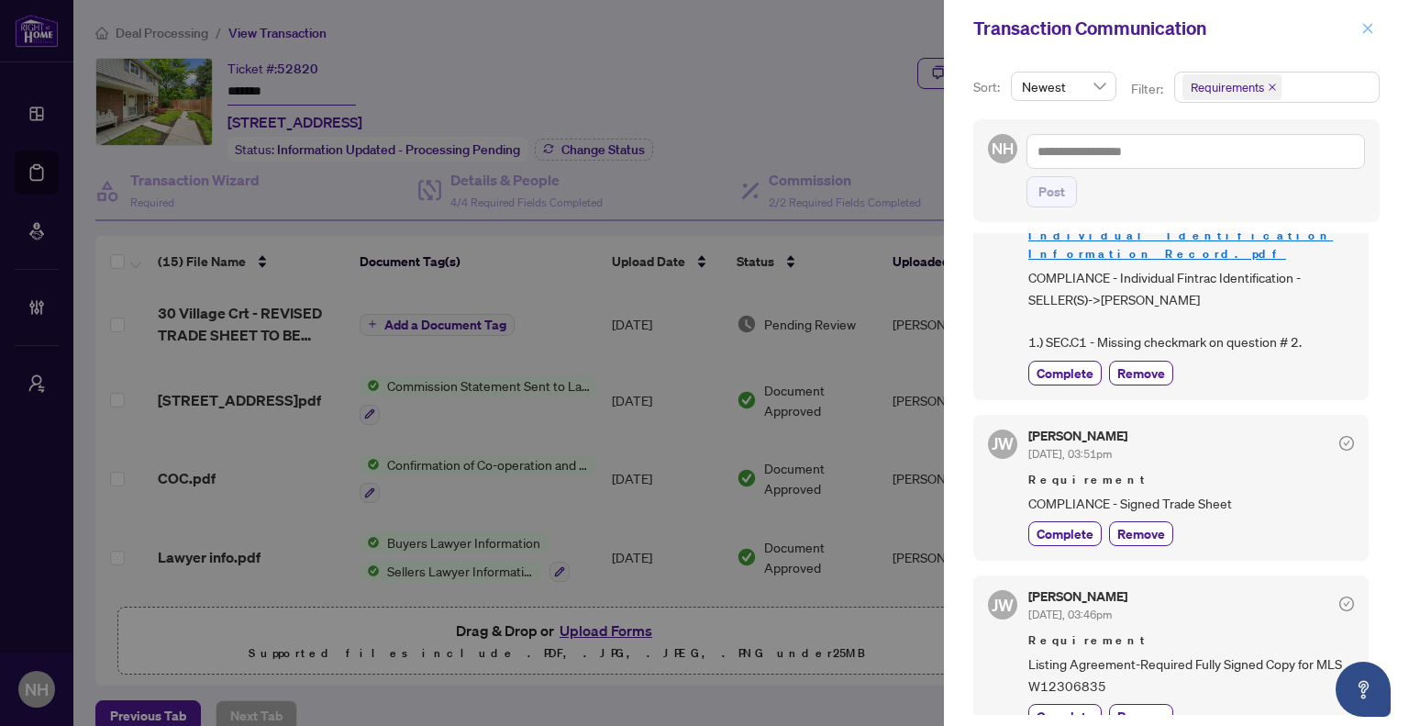
click at [1369, 30] on icon "close" at bounding box center [1368, 28] width 13 height 13
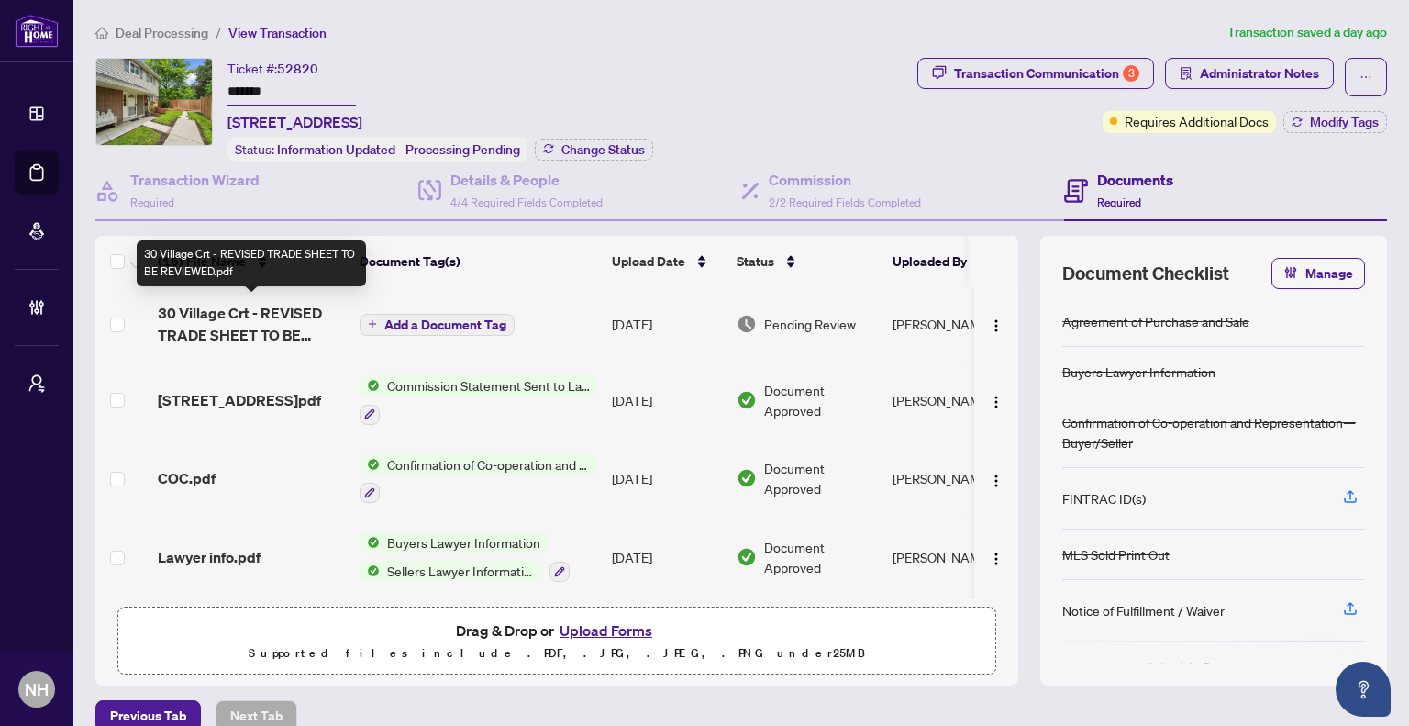
click at [252, 320] on span "30 Village Crt - REVISED TRADE SHEET TO BE REVIEWED.pdf" at bounding box center [251, 324] width 187 height 44
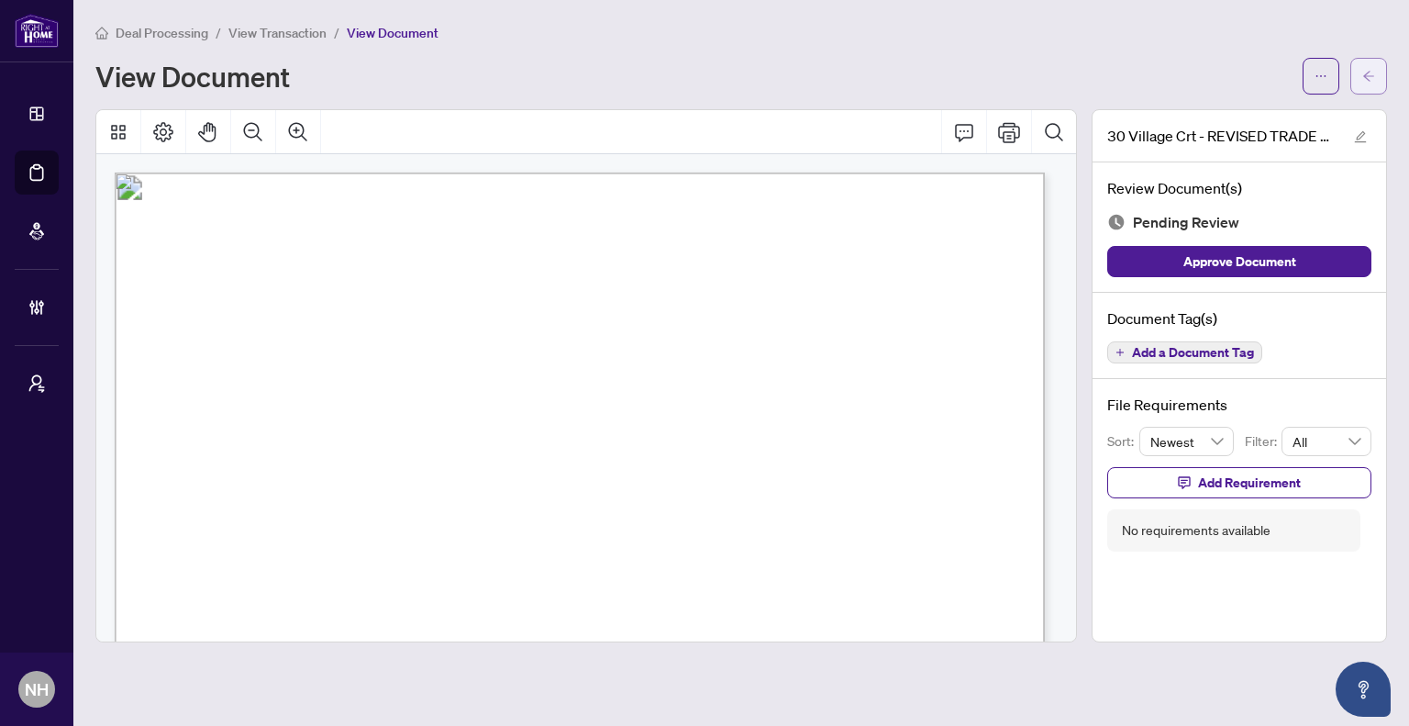
click at [1362, 84] on button "button" at bounding box center [1369, 76] width 37 height 37
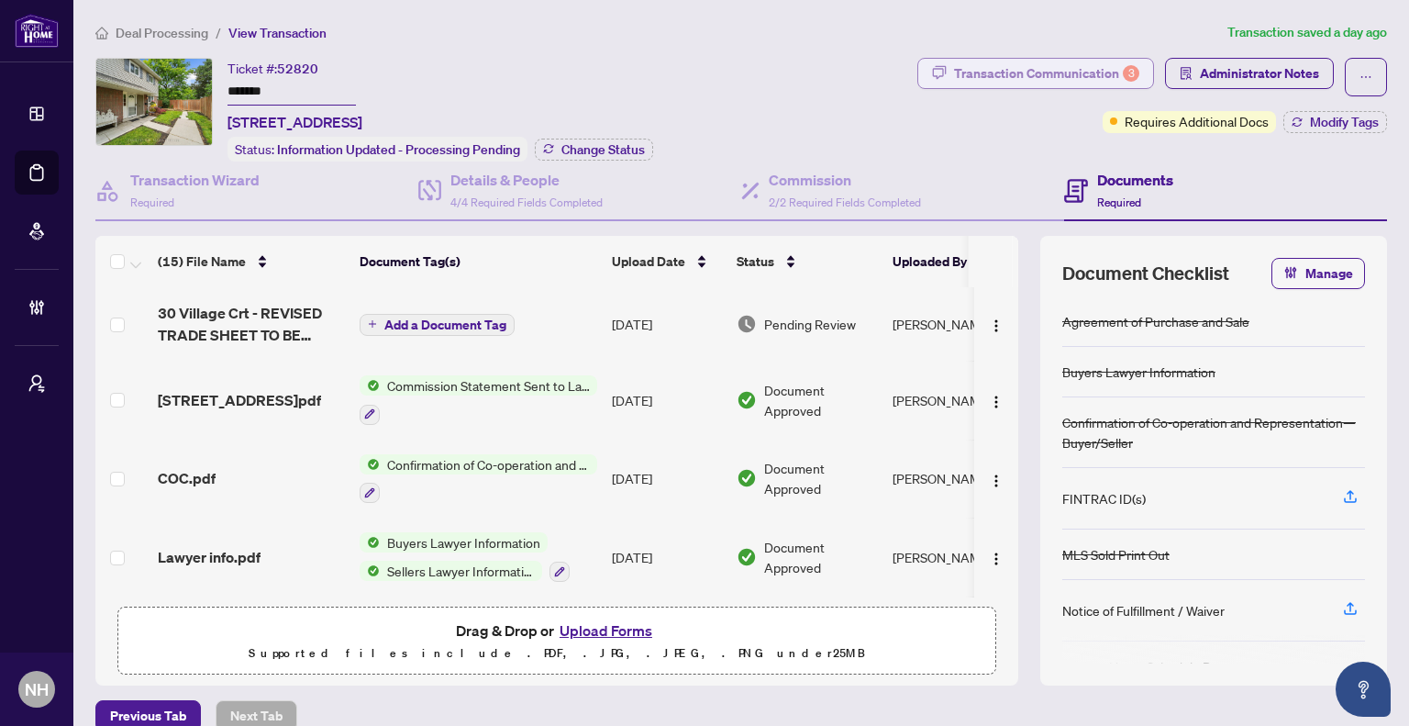
click at [1051, 70] on div "Transaction Communication 3" at bounding box center [1046, 73] width 185 height 29
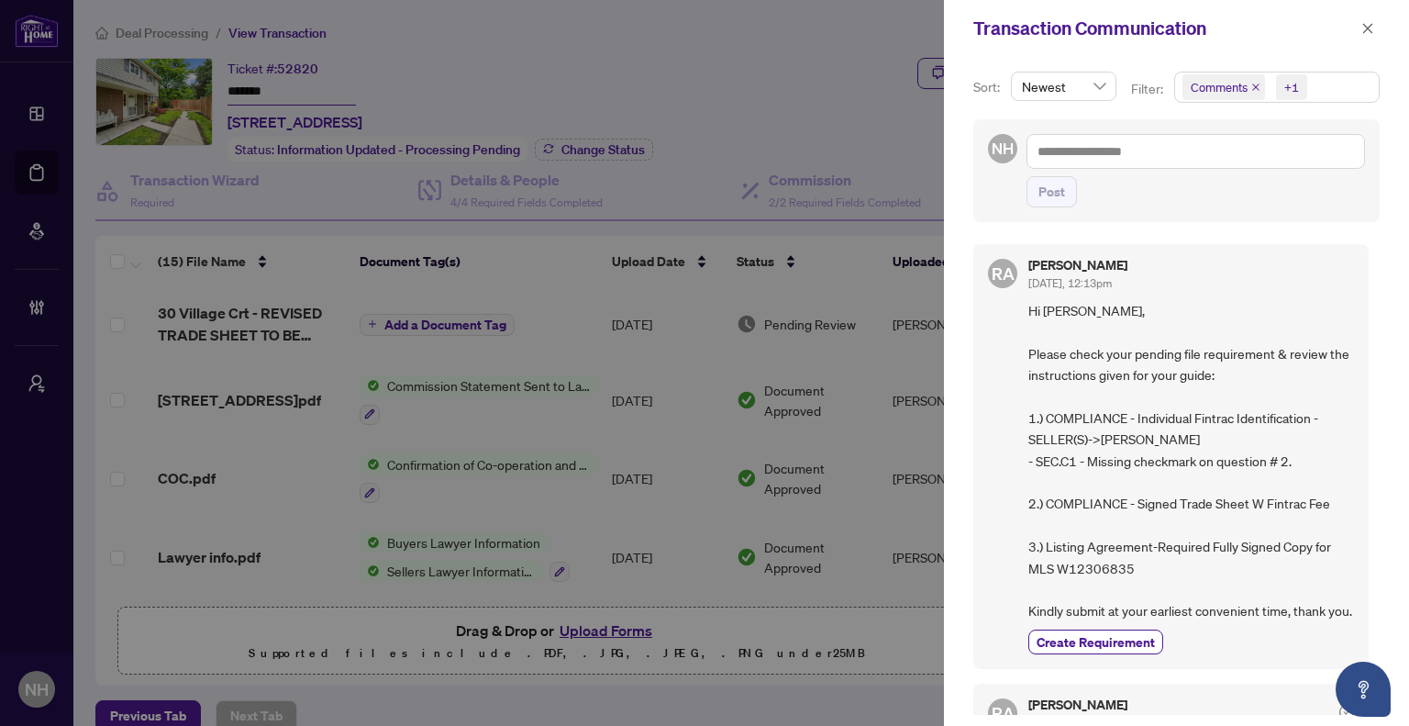
click at [1252, 83] on icon "close" at bounding box center [1256, 87] width 9 height 9
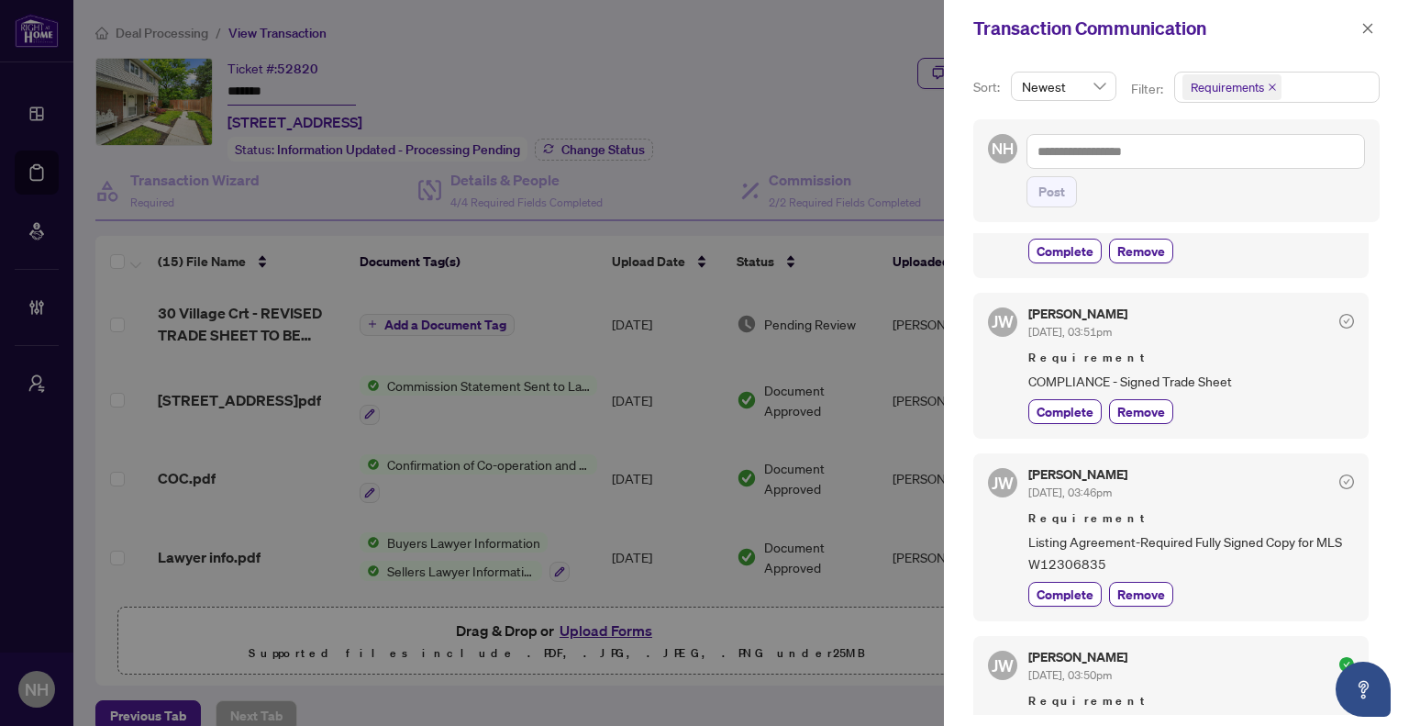
scroll to position [184, 0]
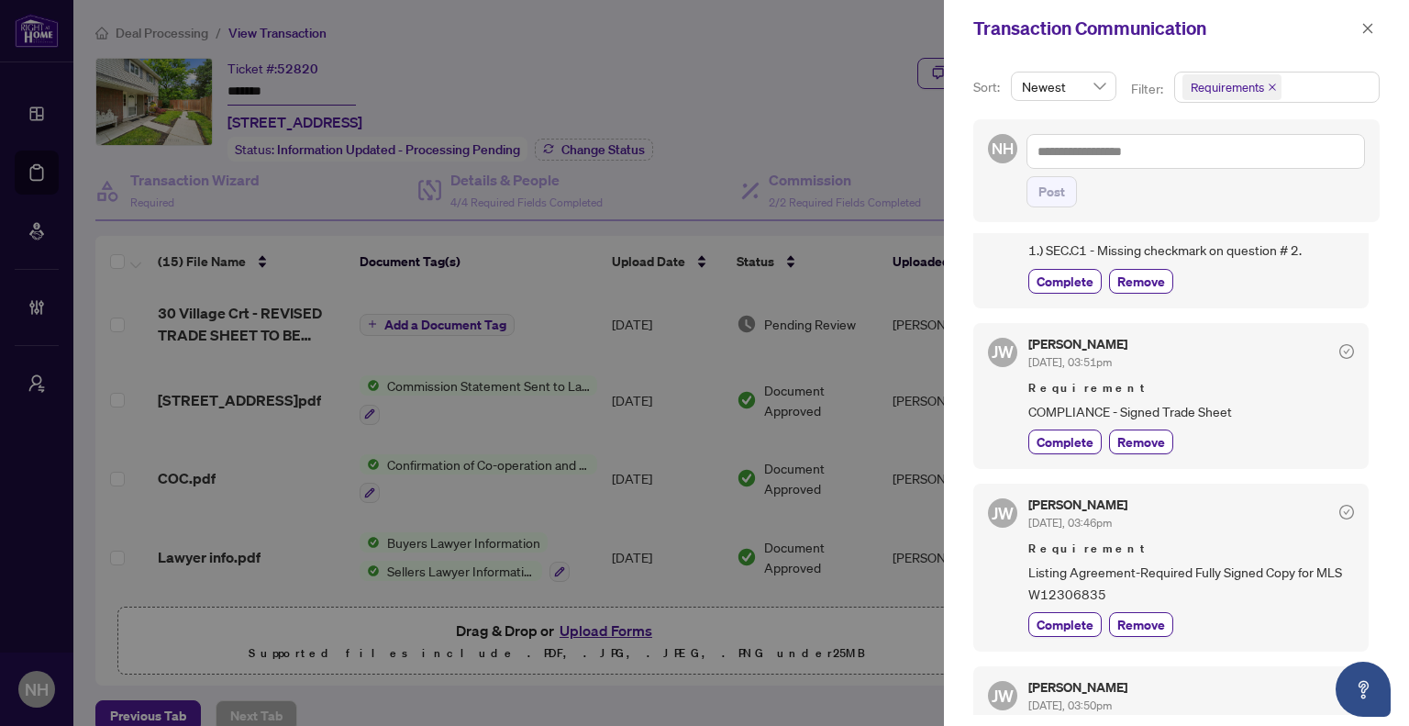
drag, startPoint x: 1375, startPoint y: 32, endPoint x: 1341, endPoint y: 39, distance: 34.7
click at [1375, 32] on button "button" at bounding box center [1368, 28] width 24 height 22
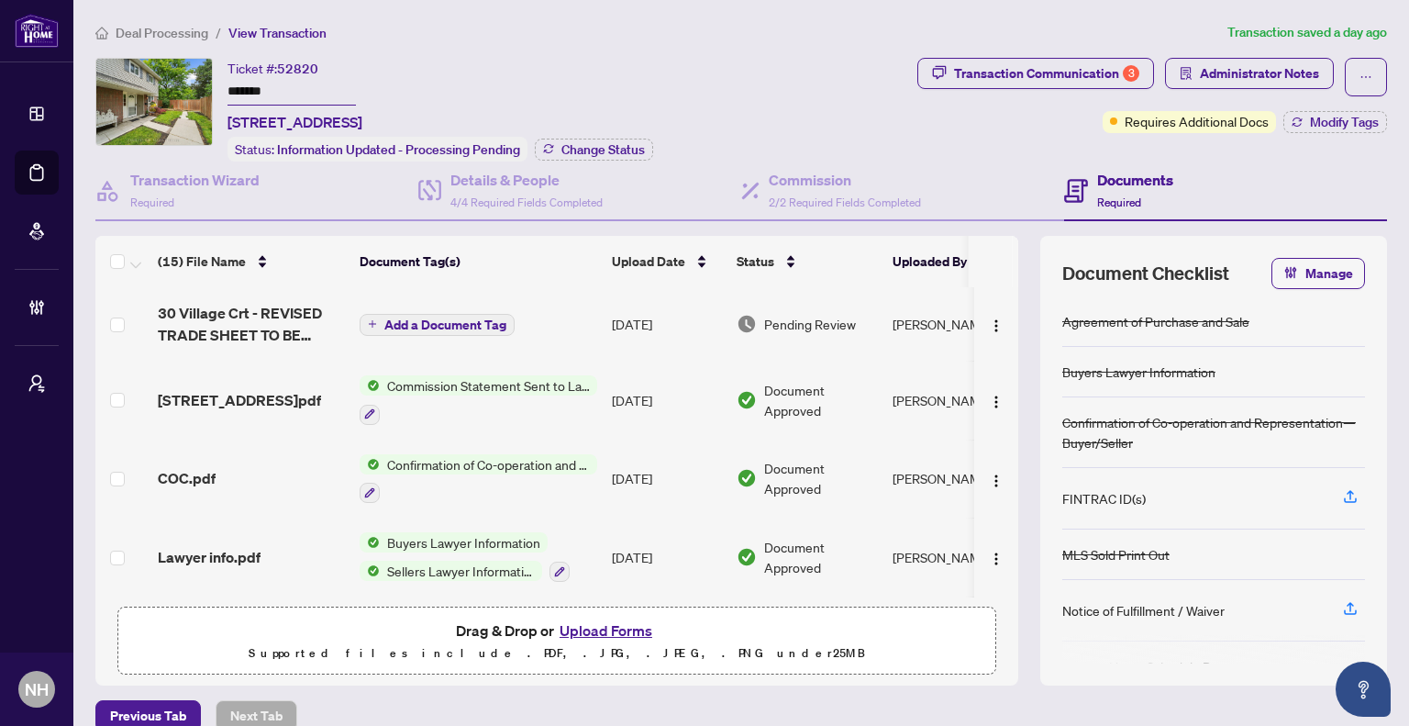
click at [191, 28] on span "Deal Processing" at bounding box center [162, 33] width 93 height 17
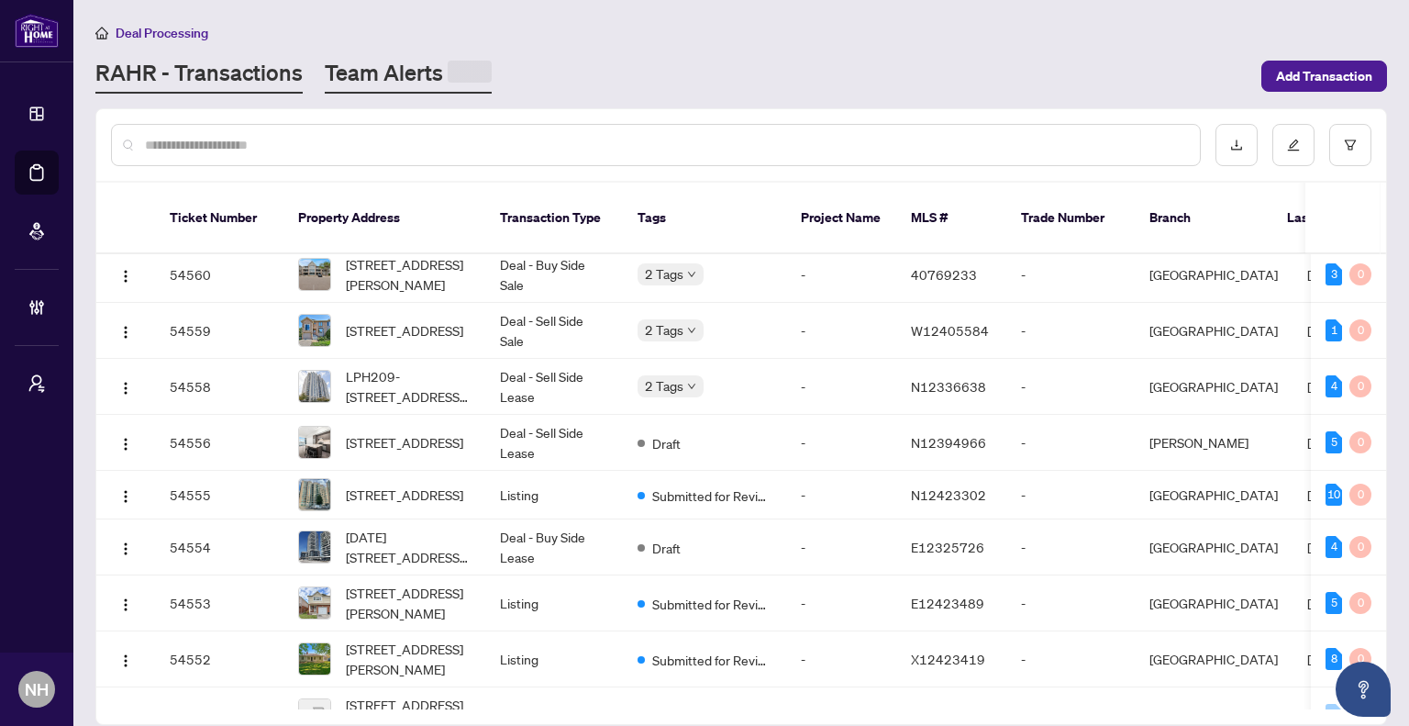
scroll to position [184, 0]
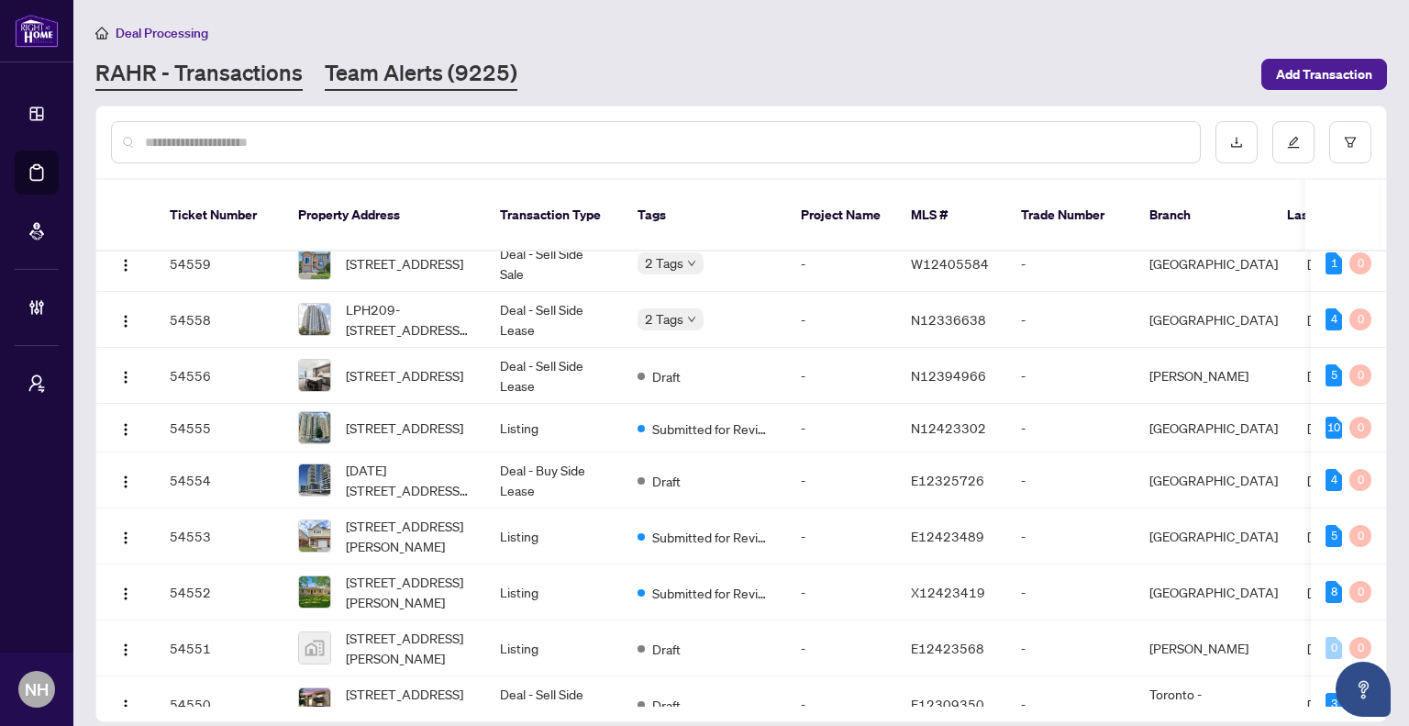
click at [409, 65] on link "Team Alerts (9225)" at bounding box center [421, 74] width 193 height 33
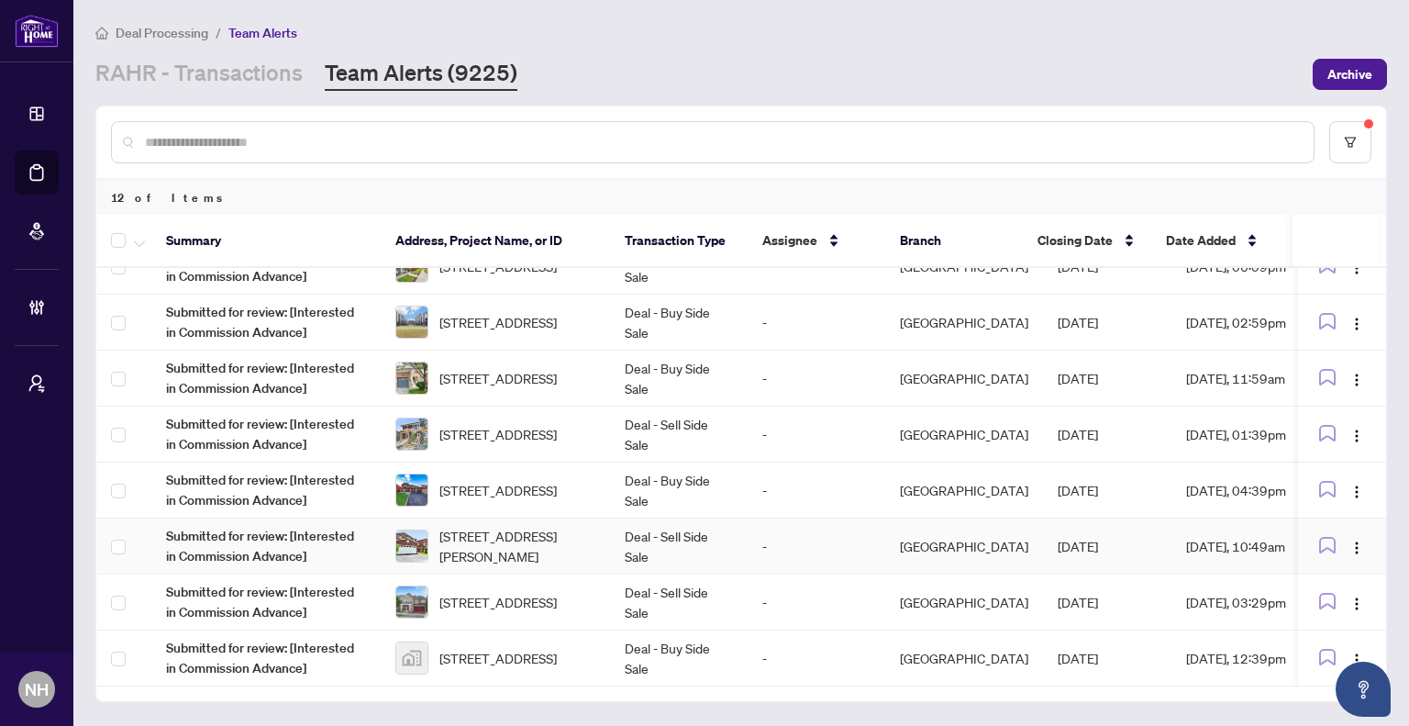
scroll to position [256, 0]
click at [521, 540] on span "[STREET_ADDRESS][PERSON_NAME]" at bounding box center [518, 546] width 156 height 40
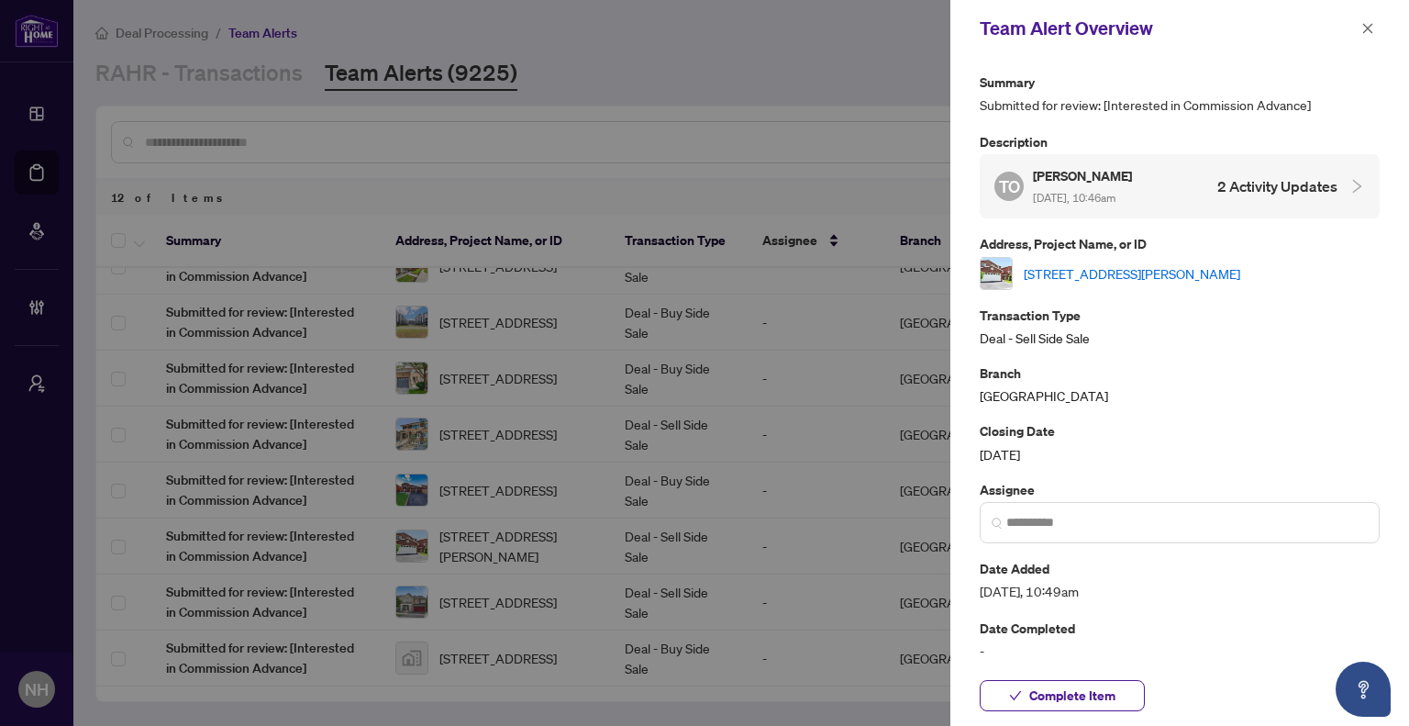
click at [1139, 279] on link "[STREET_ADDRESS][PERSON_NAME]" at bounding box center [1132, 273] width 217 height 20
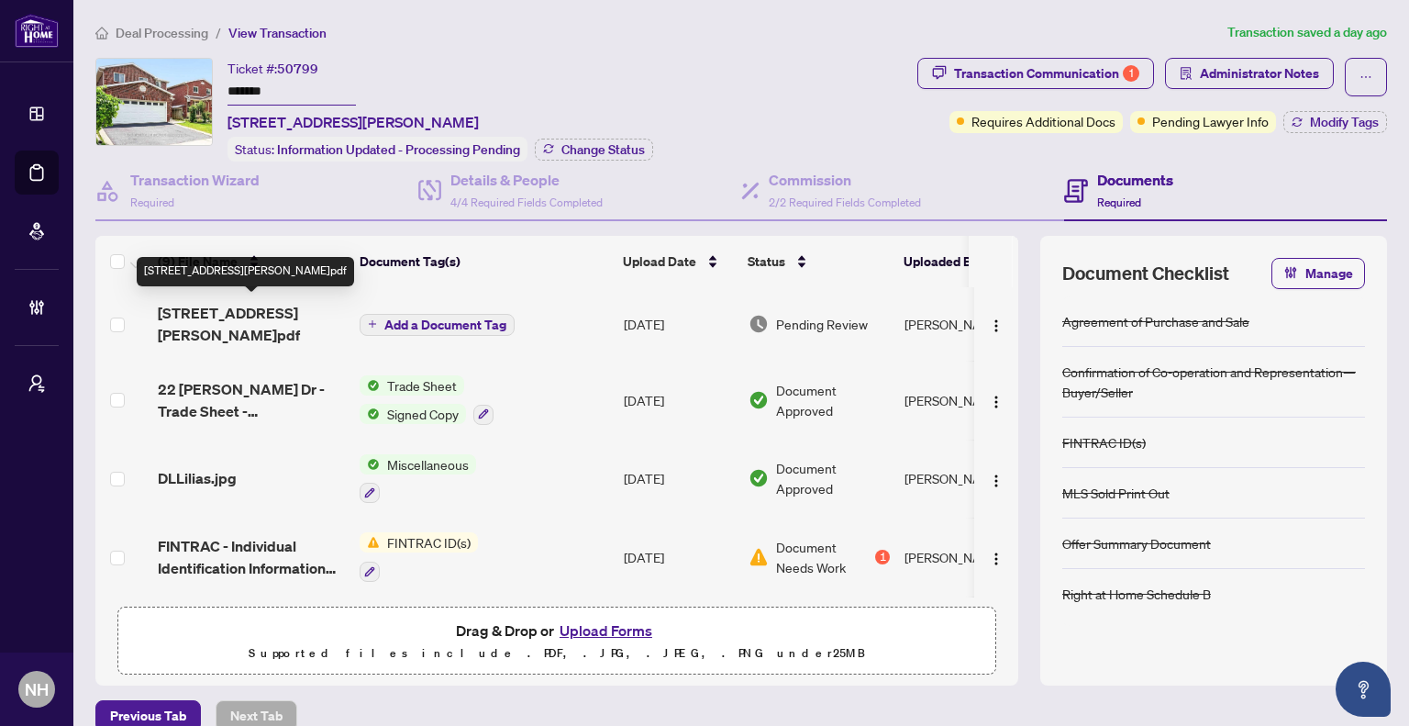
click at [252, 328] on span "[STREET_ADDRESS][PERSON_NAME]pdf" at bounding box center [251, 324] width 187 height 44
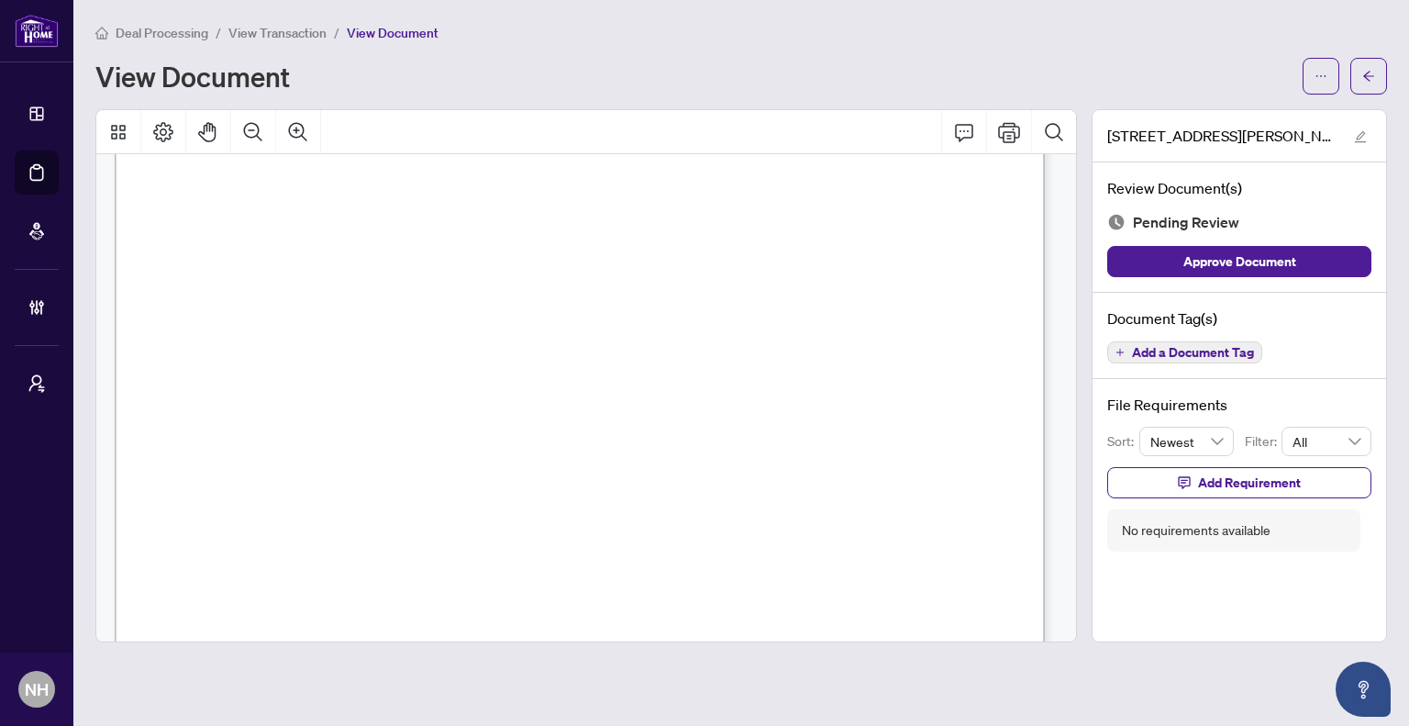
scroll to position [92, 0]
click at [1373, 64] on span "button" at bounding box center [1369, 75] width 13 height 29
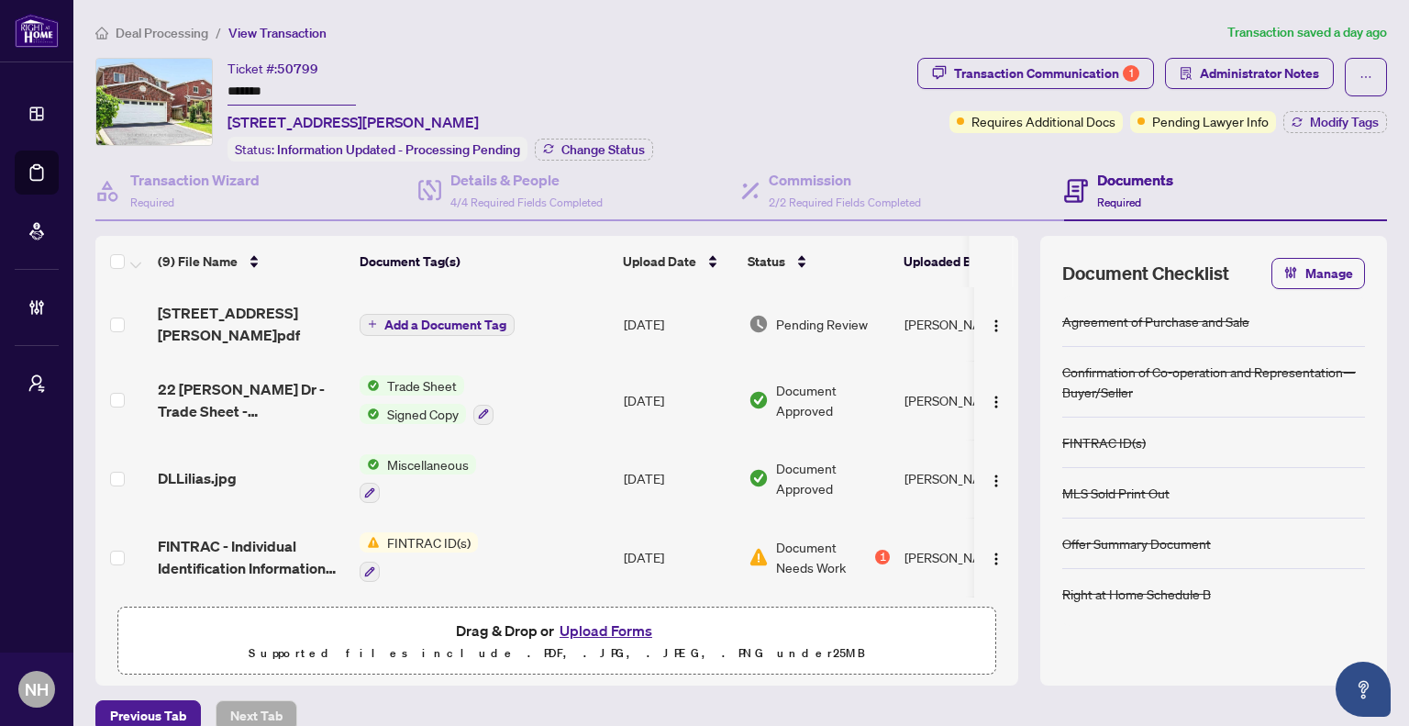
click at [197, 27] on span "Deal Processing" at bounding box center [162, 33] width 93 height 17
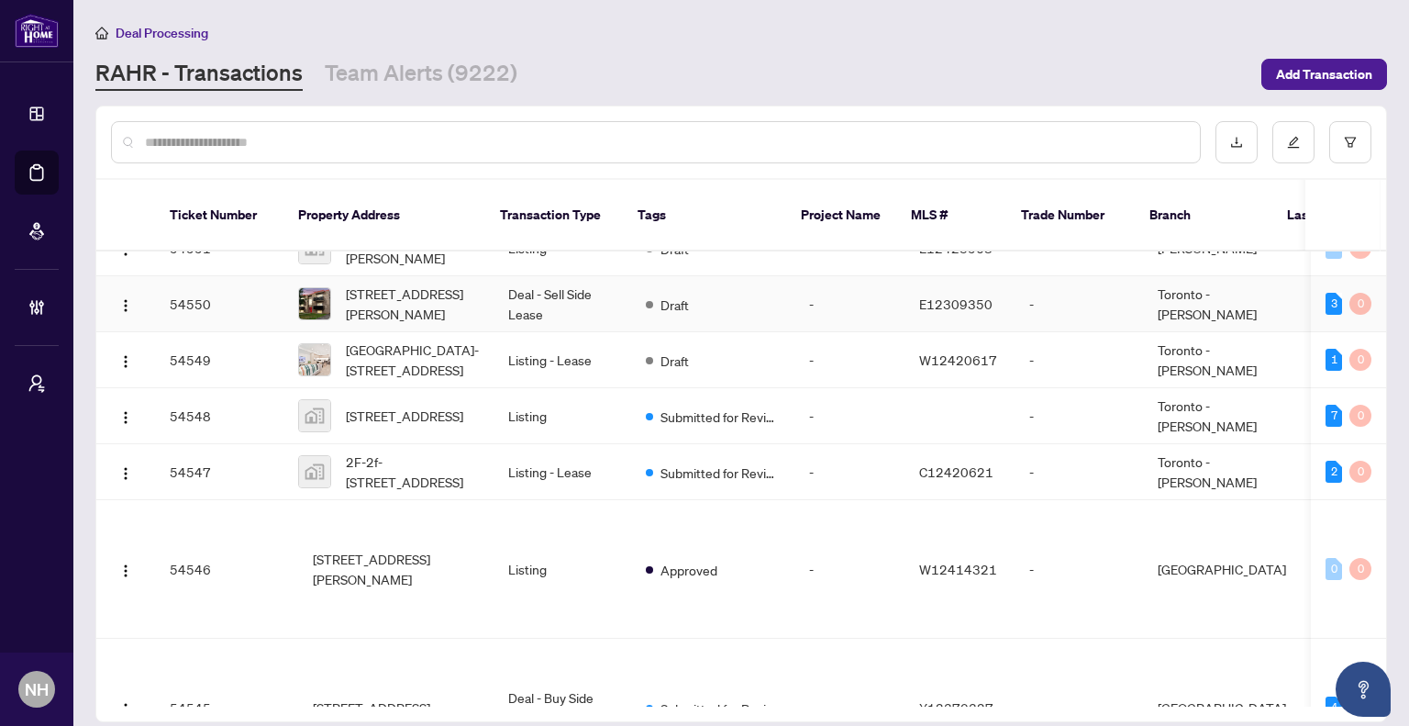
scroll to position [665, 0]
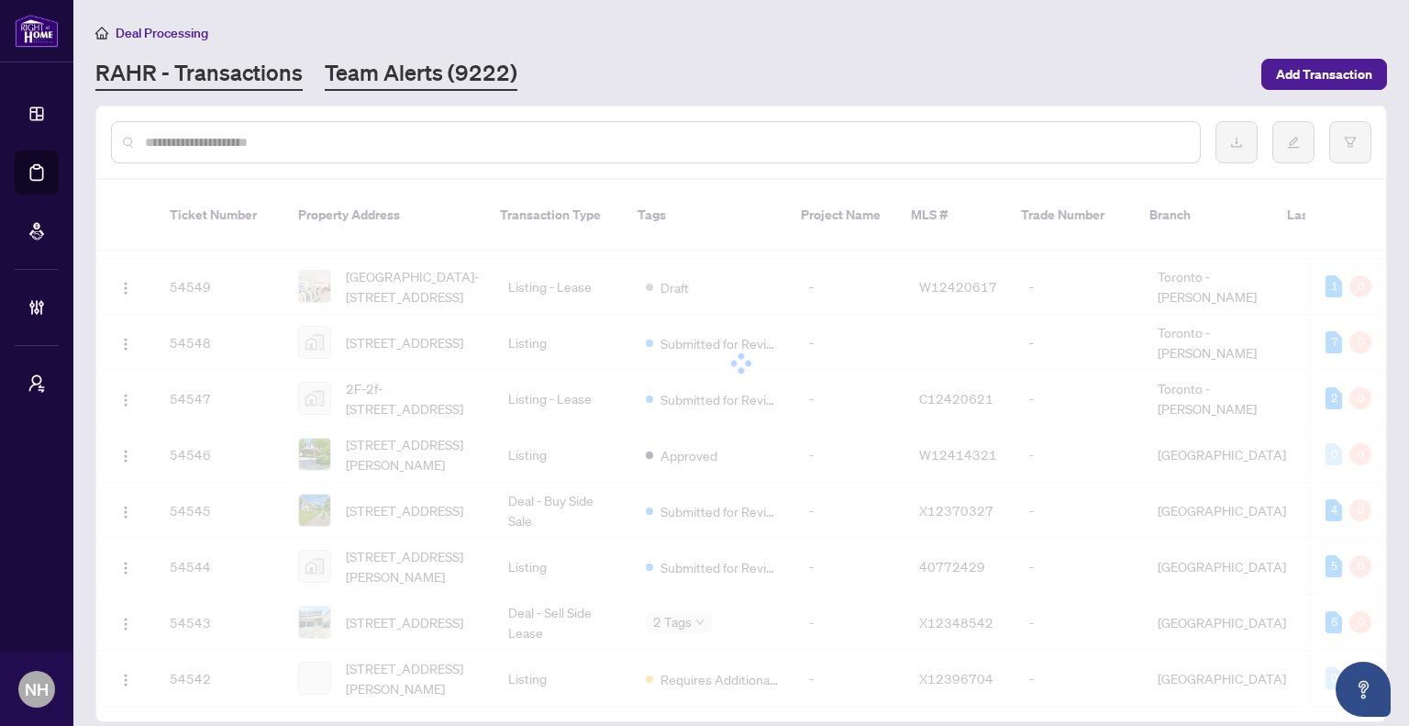
click at [462, 79] on link "Team Alerts (9222)" at bounding box center [421, 74] width 193 height 33
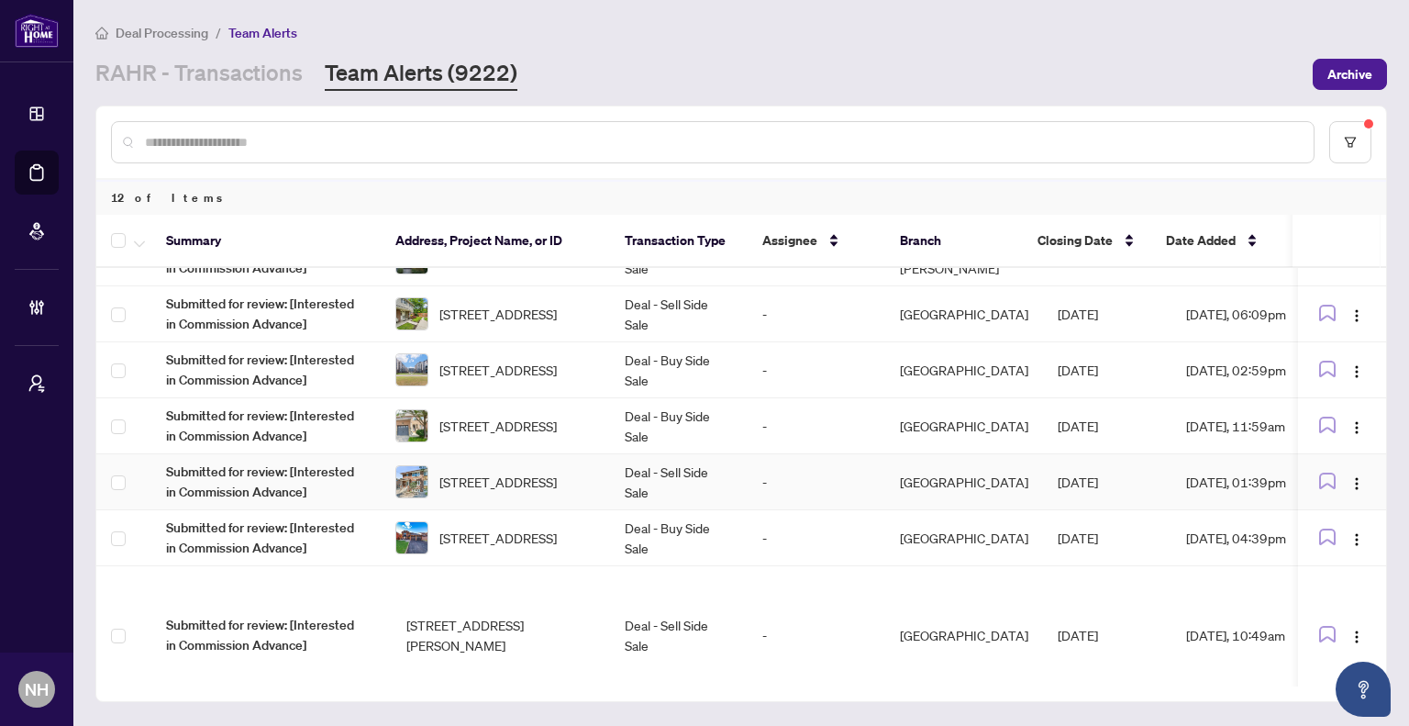
scroll to position [256, 0]
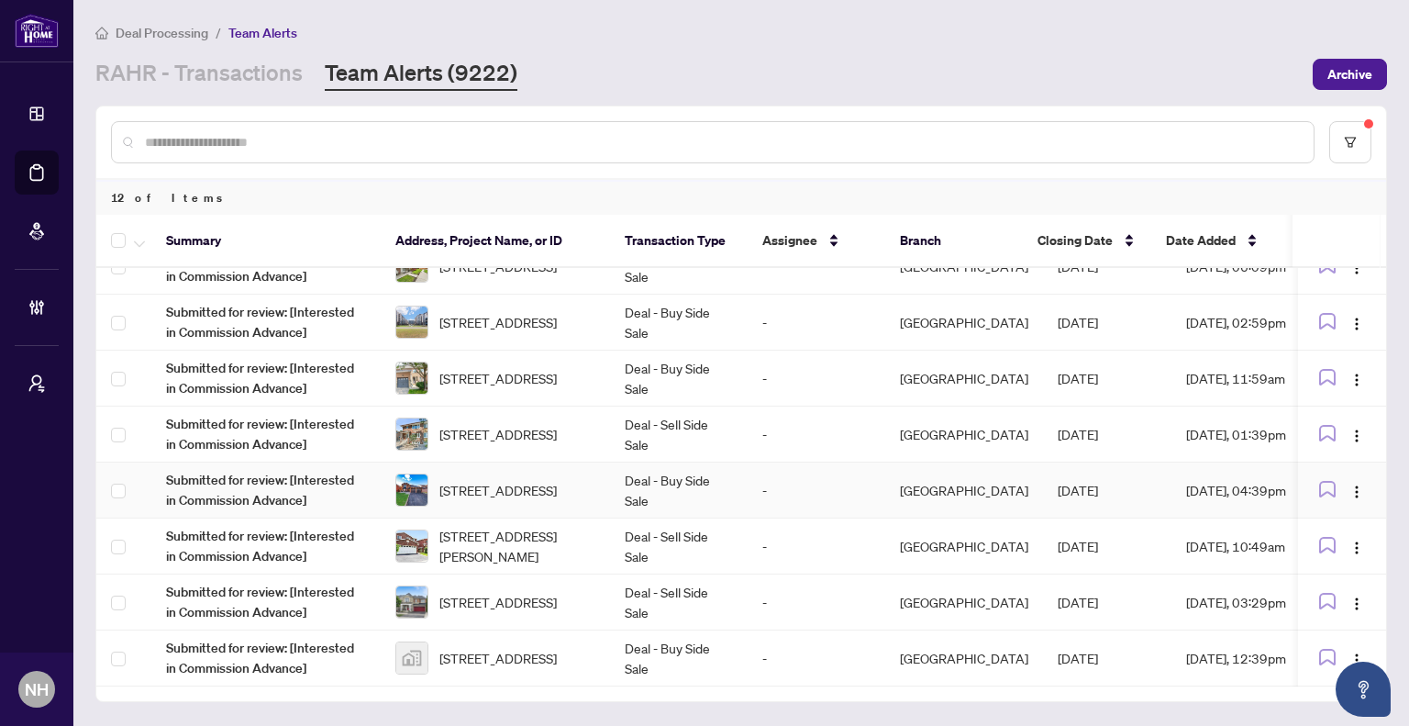
click at [518, 488] on span "[STREET_ADDRESS]" at bounding box center [498, 490] width 117 height 20
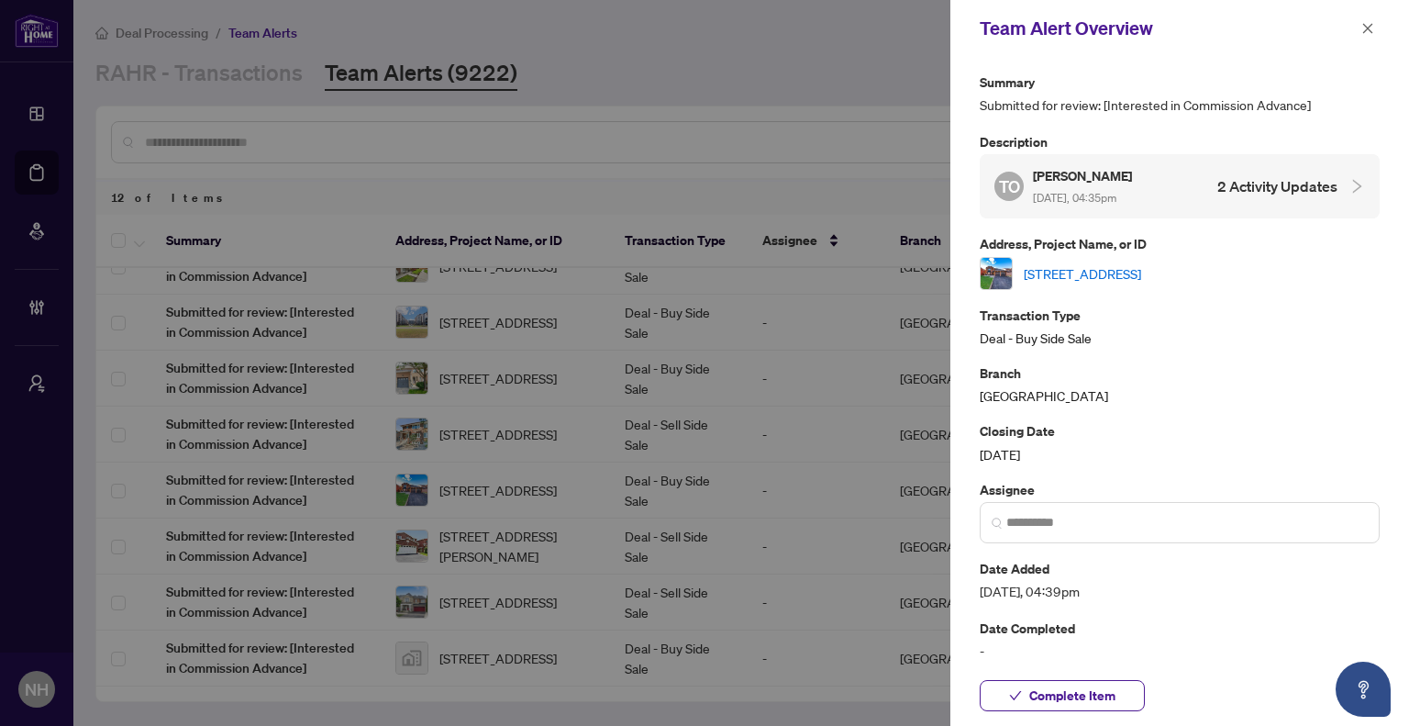
click at [1141, 263] on link "[STREET_ADDRESS]" at bounding box center [1082, 273] width 117 height 20
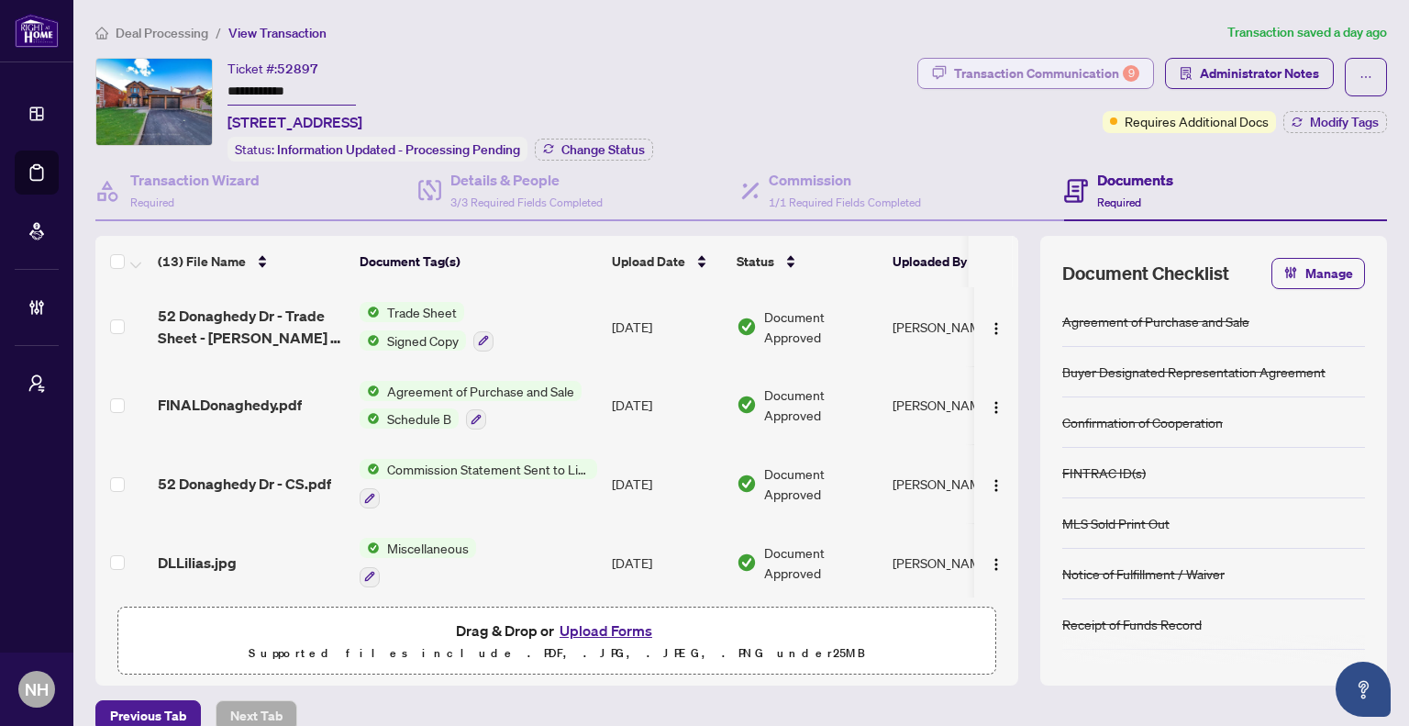
click at [1013, 82] on div "Transaction Communication 9" at bounding box center [1046, 73] width 185 height 29
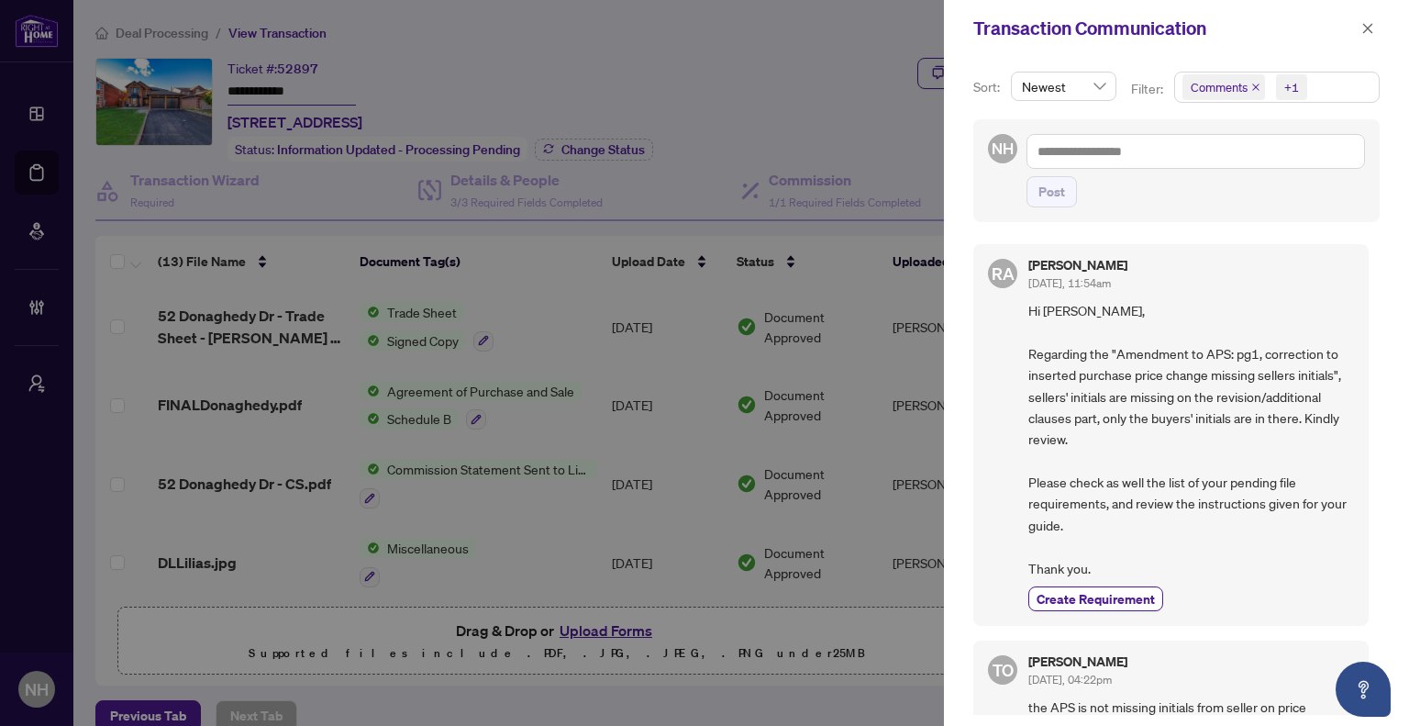
click at [1252, 85] on icon "close" at bounding box center [1255, 86] width 7 height 7
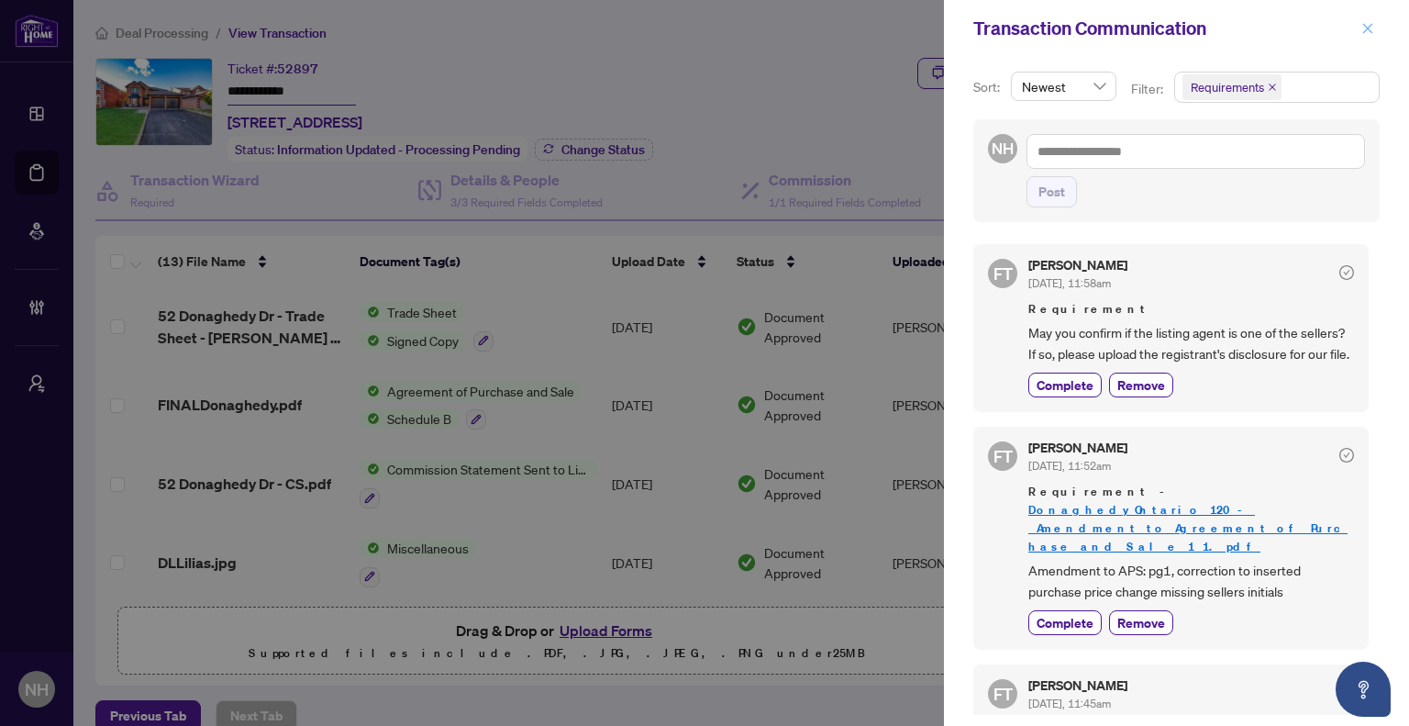
drag, startPoint x: 1372, startPoint y: 31, endPoint x: 1360, endPoint y: 33, distance: 12.1
click at [1372, 30] on icon "close" at bounding box center [1368, 28] width 13 height 13
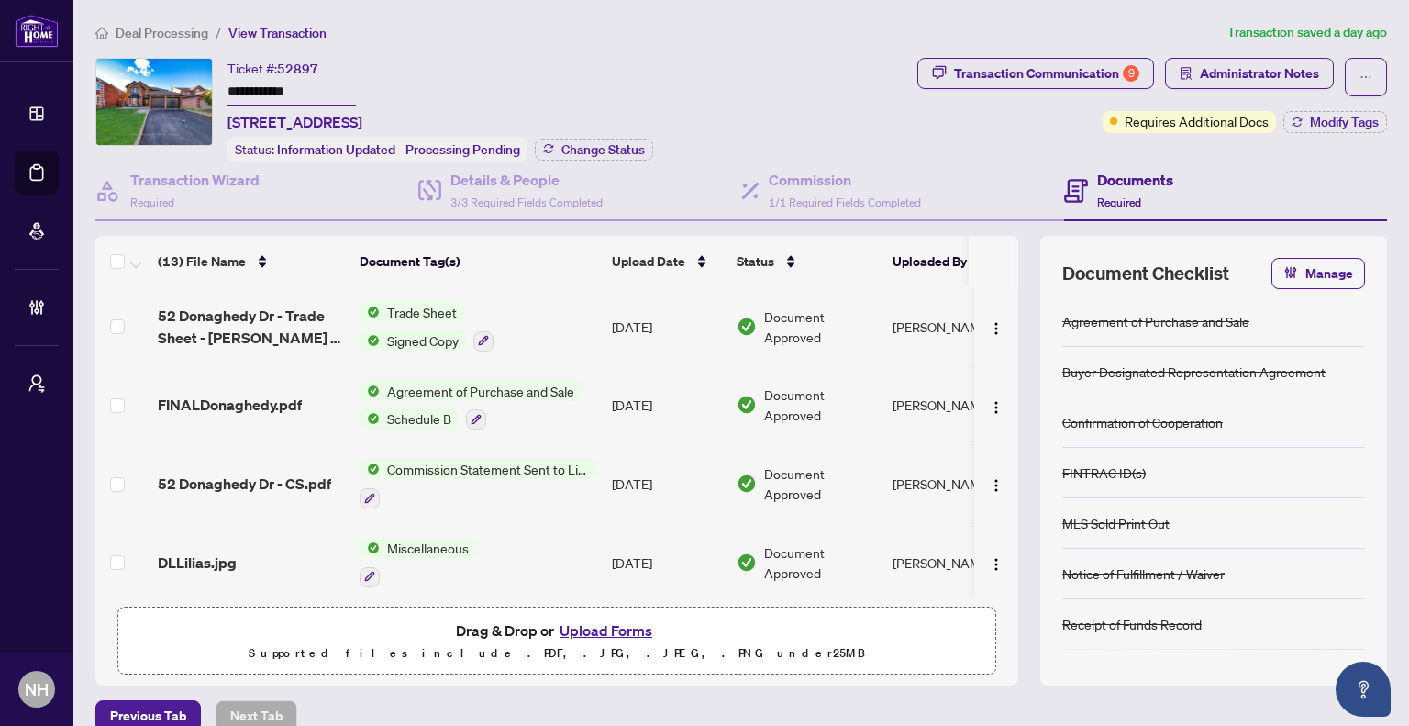
click at [169, 34] on span "Deal Processing" at bounding box center [162, 33] width 93 height 17
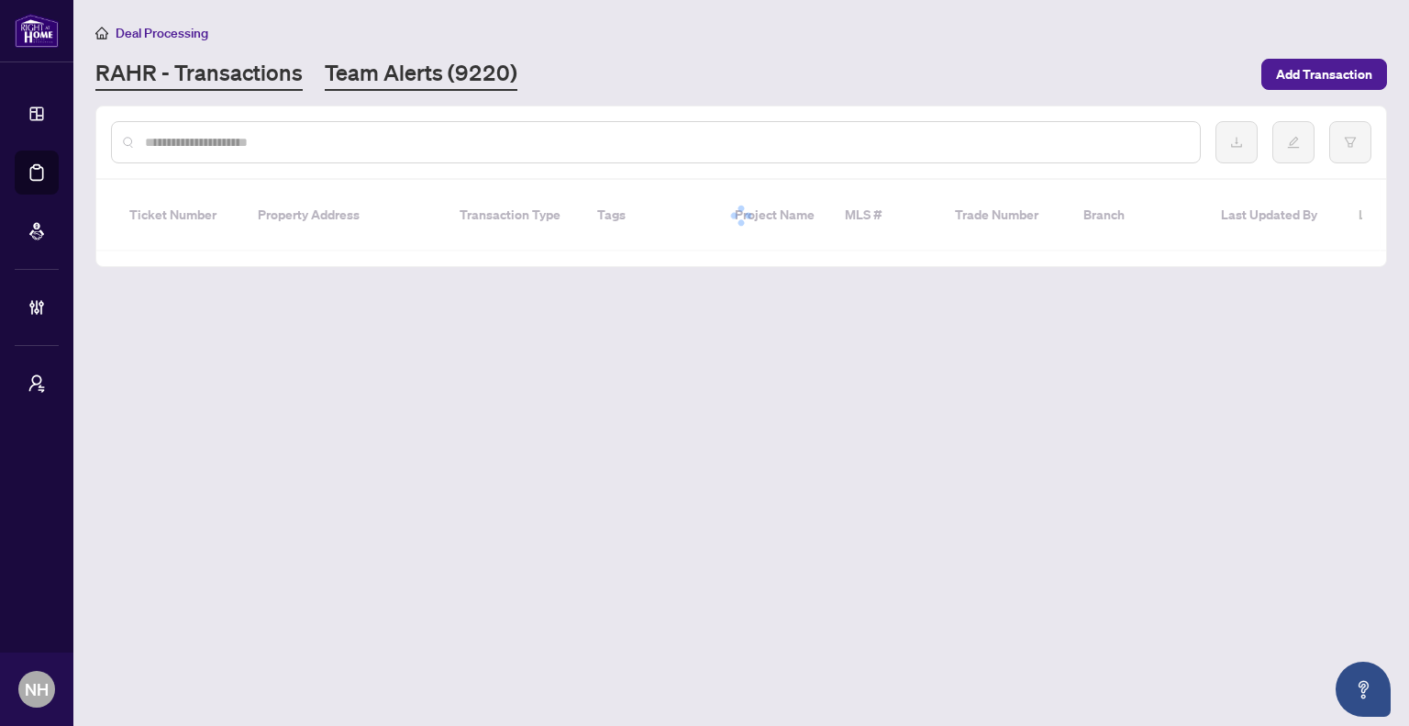
click at [374, 76] on link "Team Alerts (9220)" at bounding box center [421, 74] width 193 height 33
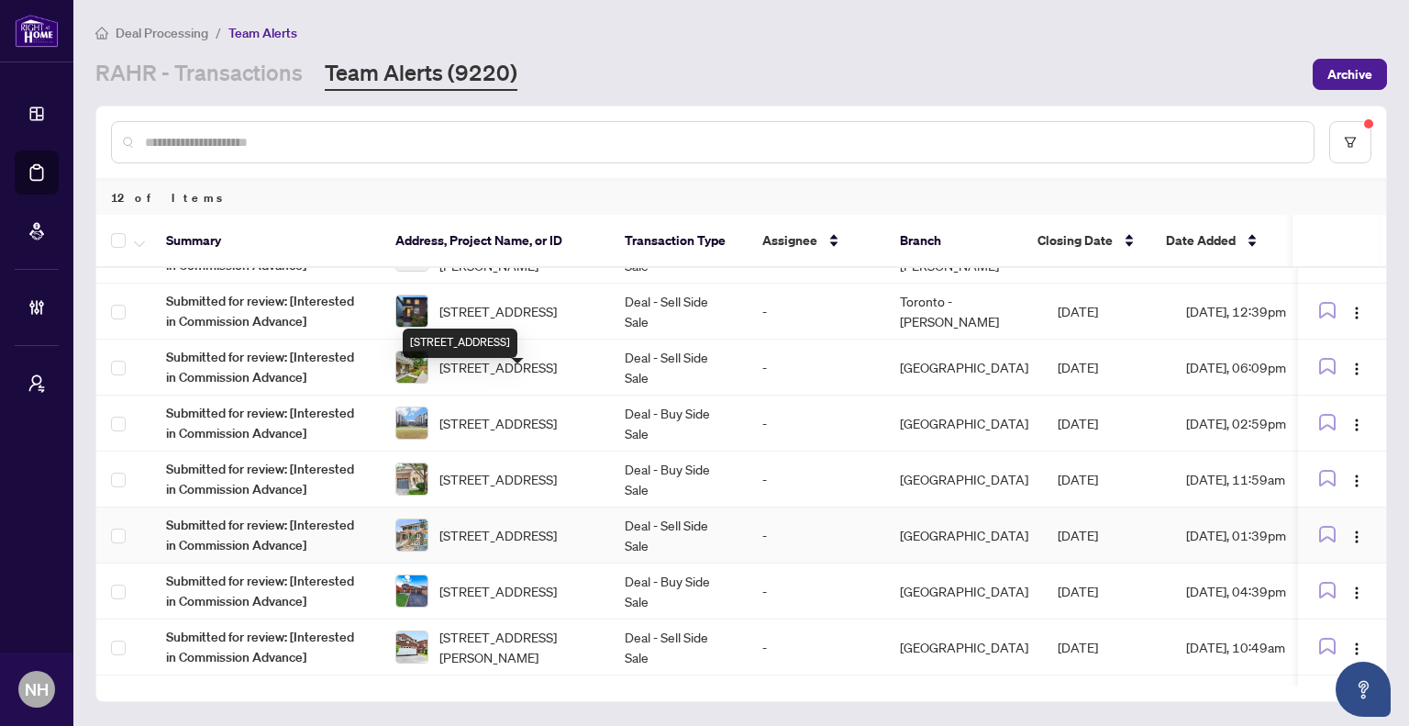
scroll to position [184, 0]
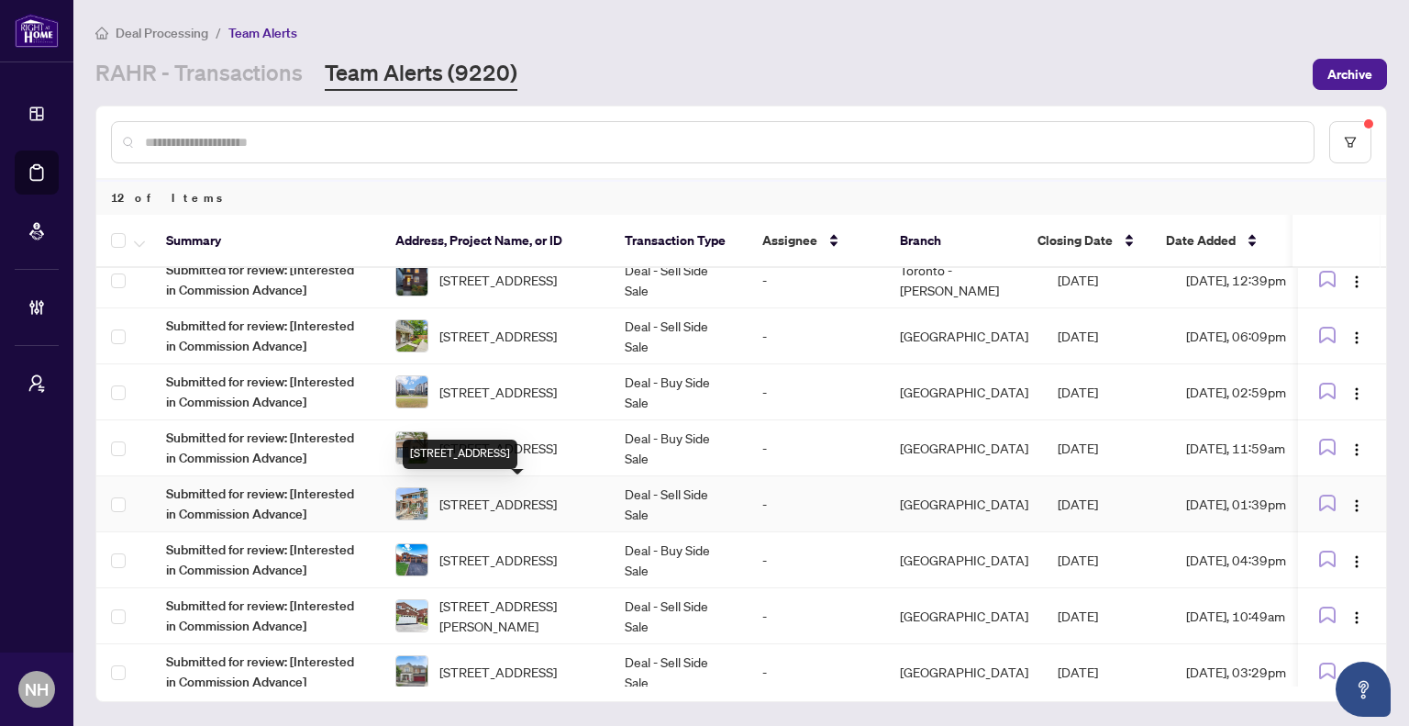
click at [549, 494] on span "[STREET_ADDRESS]" at bounding box center [498, 504] width 117 height 20
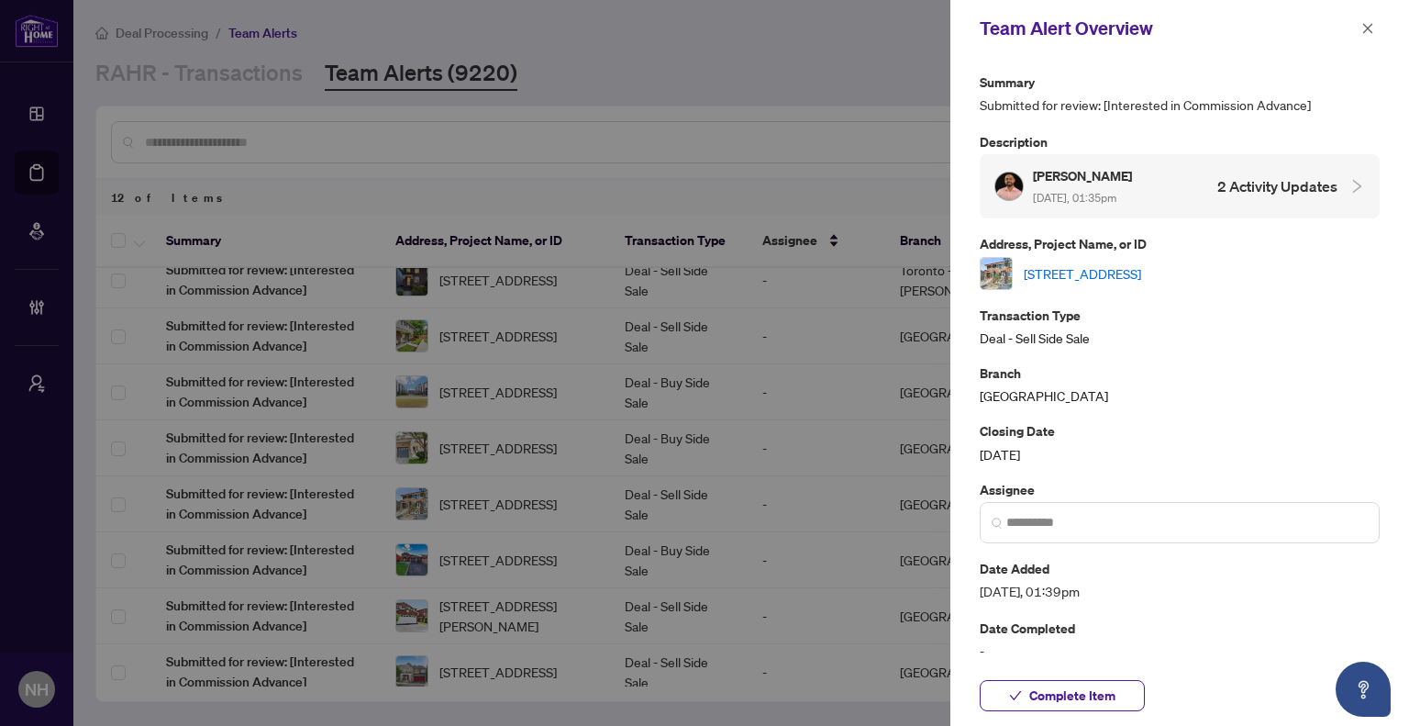
click at [1110, 263] on link "[STREET_ADDRESS]" at bounding box center [1082, 273] width 117 height 20
click at [1373, 29] on icon "close" at bounding box center [1368, 28] width 13 height 13
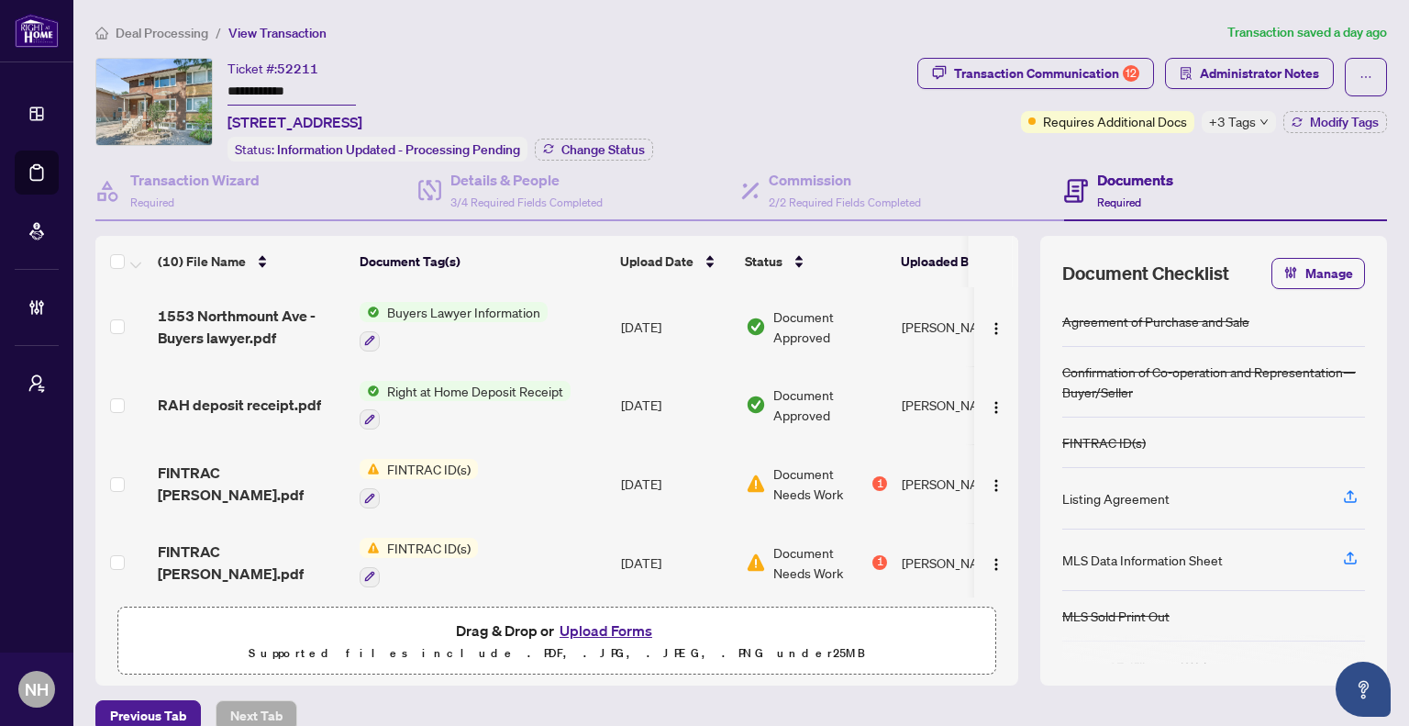
click at [167, 36] on span "Deal Processing" at bounding box center [162, 33] width 93 height 17
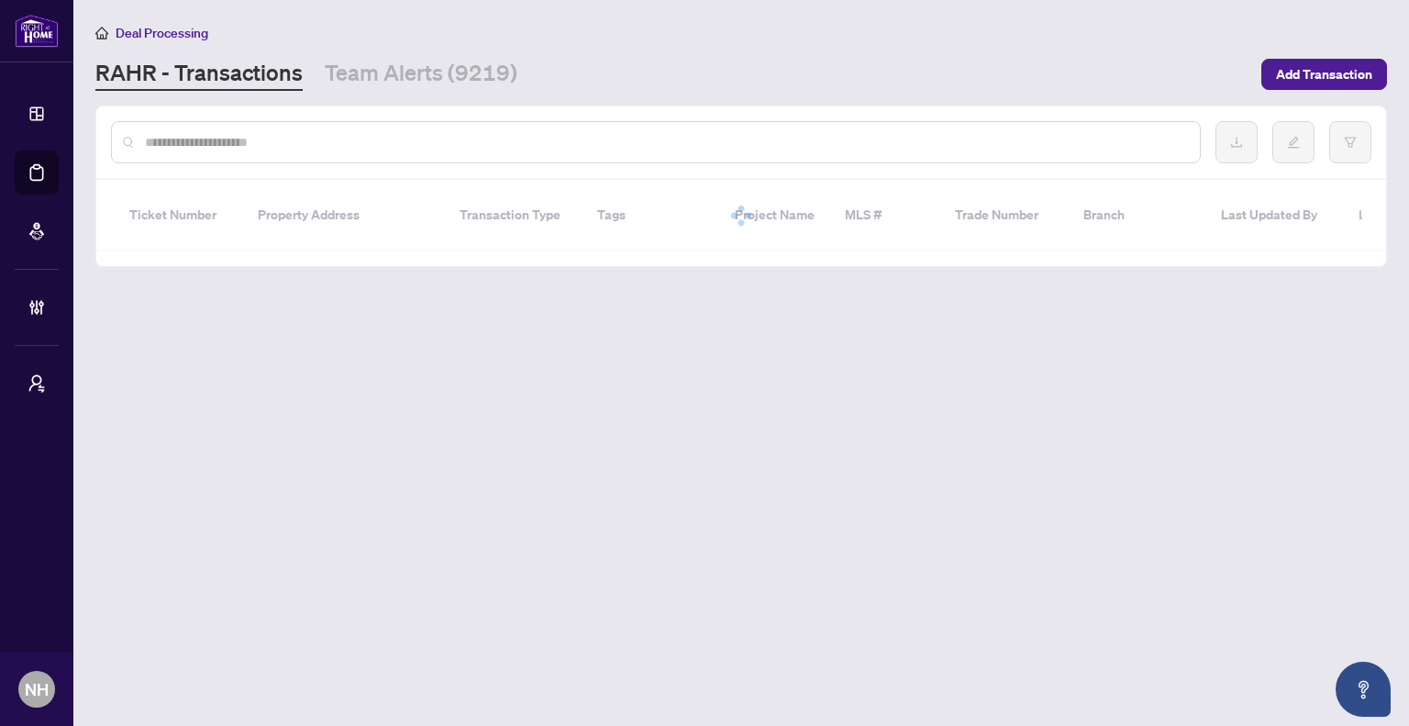
drag, startPoint x: 252, startPoint y: 141, endPoint x: 262, endPoint y: 130, distance: 14.9
click at [250, 139] on input "text" at bounding box center [665, 142] width 1041 height 20
paste input "**********"
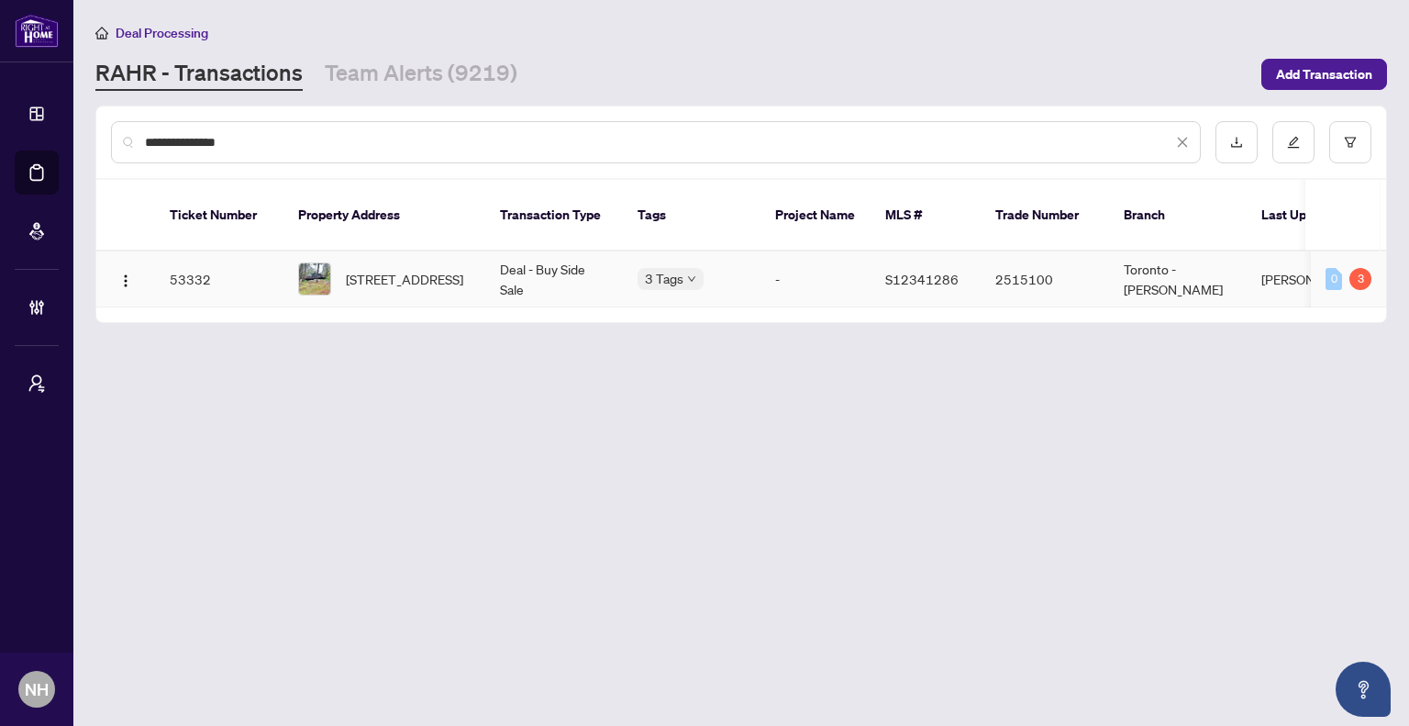
type input "**********"
click at [395, 269] on span "[STREET_ADDRESS]" at bounding box center [404, 279] width 117 height 20
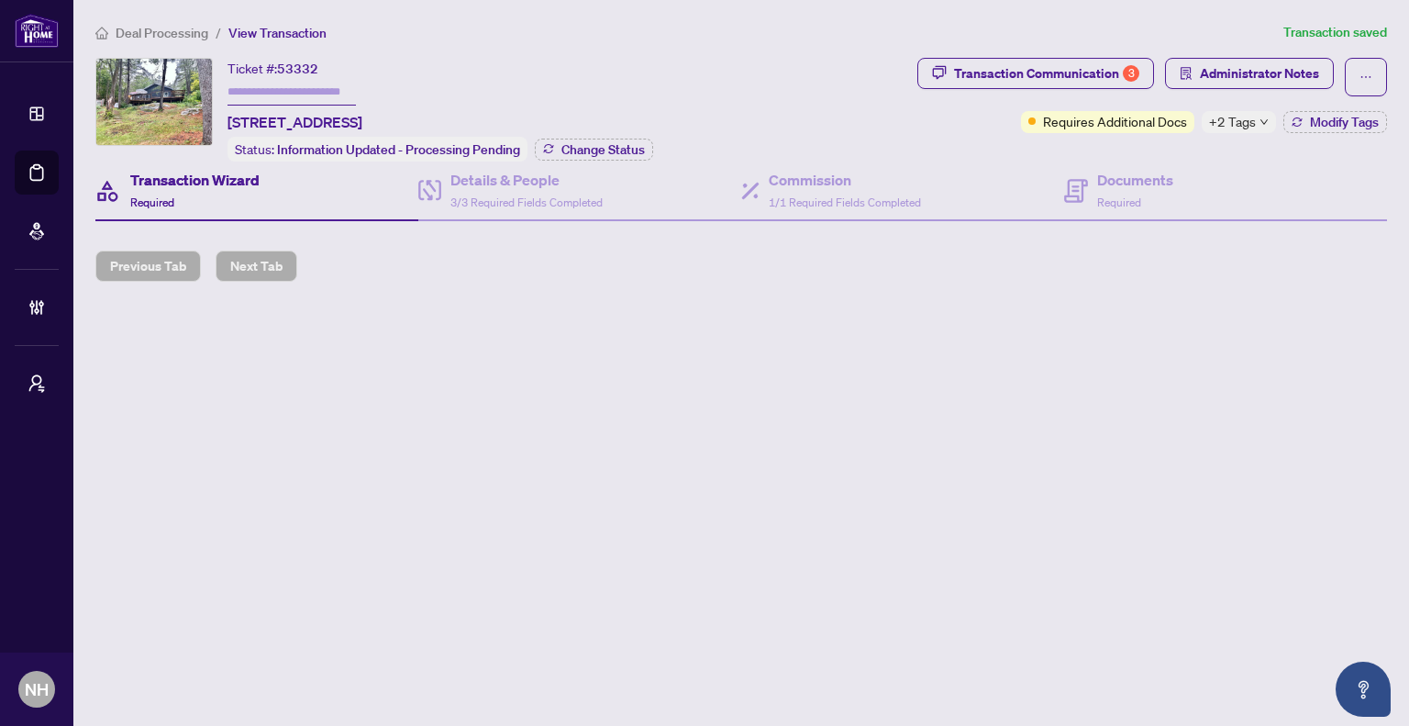
type input "*******"
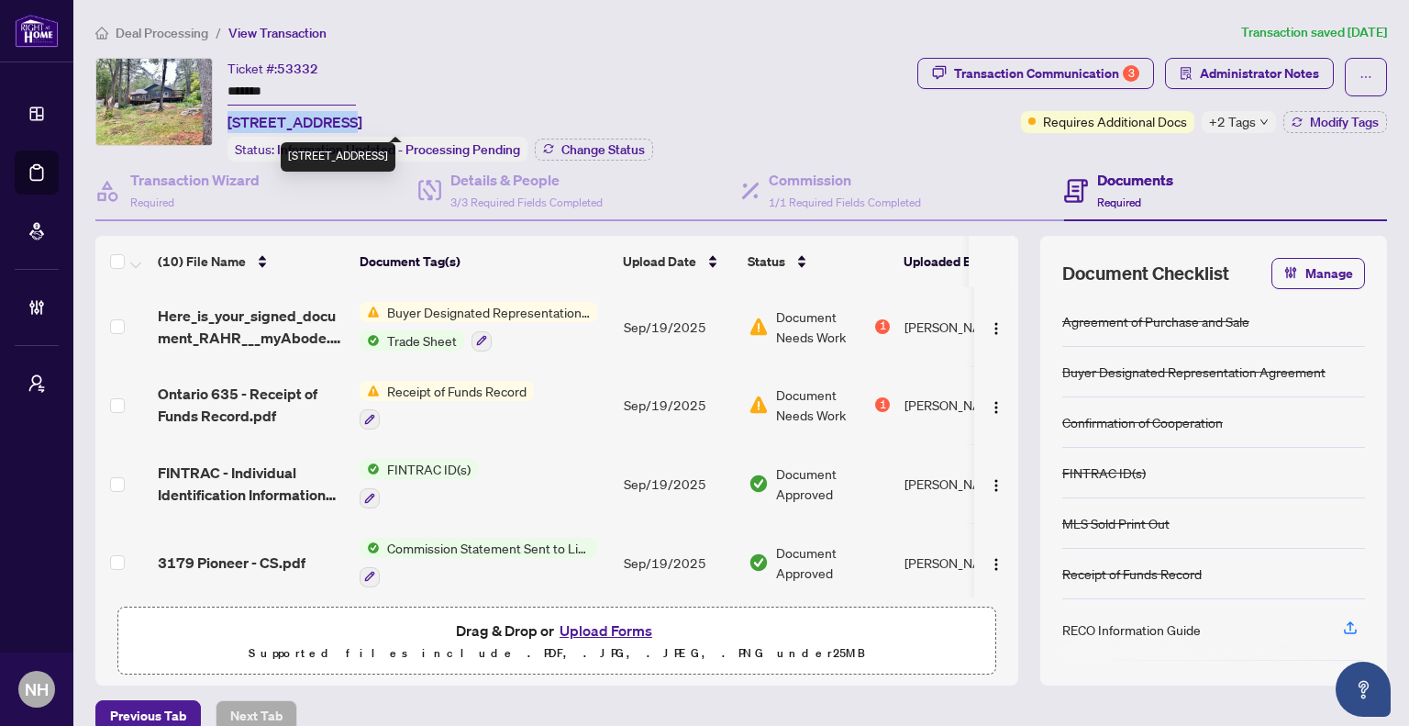
drag, startPoint x: 227, startPoint y: 119, endPoint x: 338, endPoint y: 121, distance: 111.0
click at [338, 121] on div "Ticket #: 53332 ******* 3179 Pioneer Rd, Severn, Ontario K0K 1E0, Canada Status…" at bounding box center [502, 110] width 815 height 104
copy span "3179 Pioneer Rd"
click at [1018, 78] on div "Transaction Communication 3" at bounding box center [1046, 73] width 185 height 29
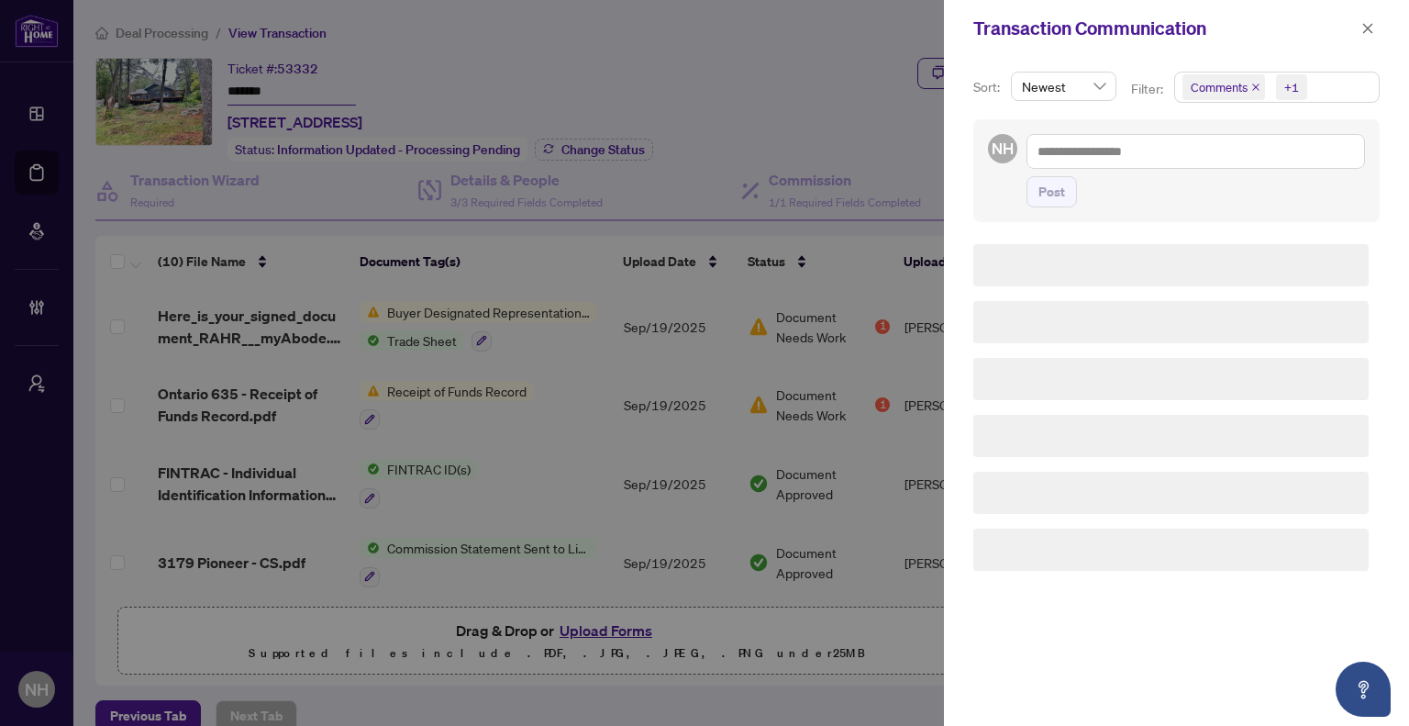
click at [762, 96] on div at bounding box center [704, 363] width 1409 height 726
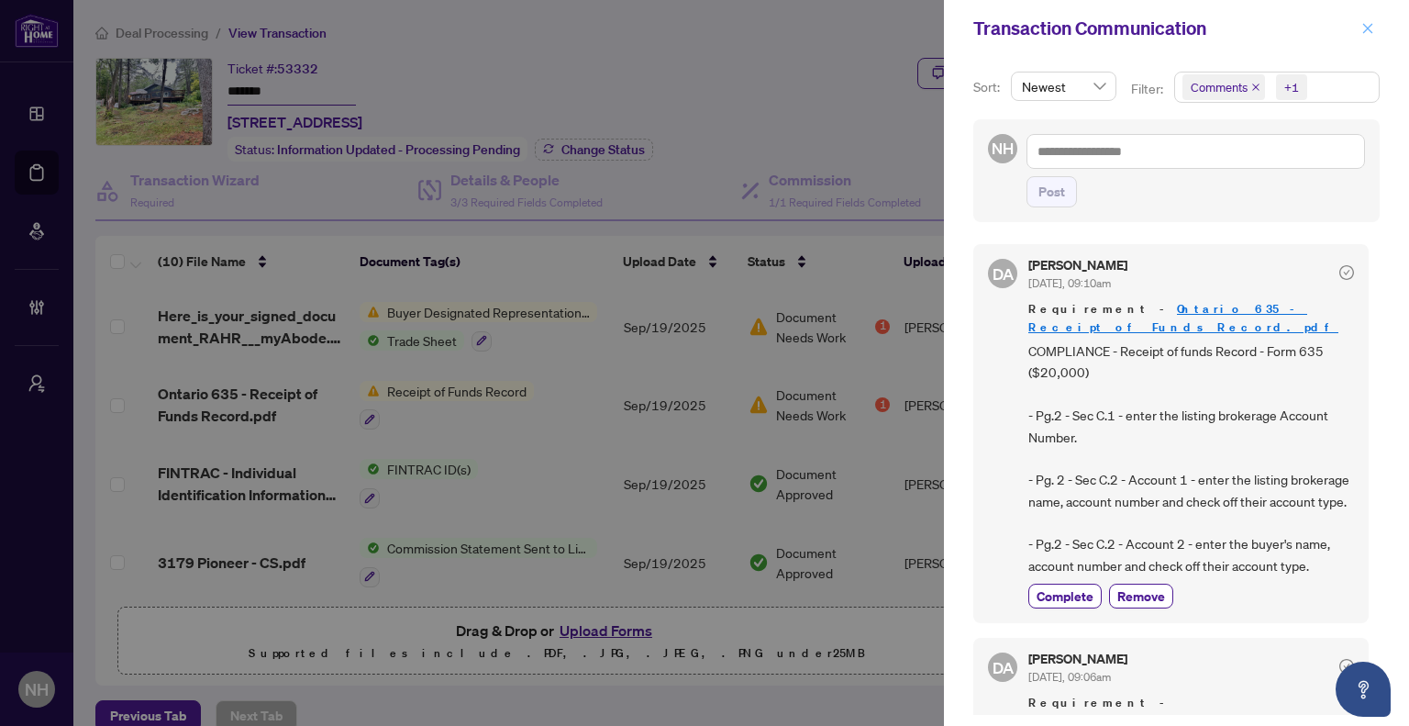
click at [1359, 36] on button "button" at bounding box center [1368, 28] width 24 height 22
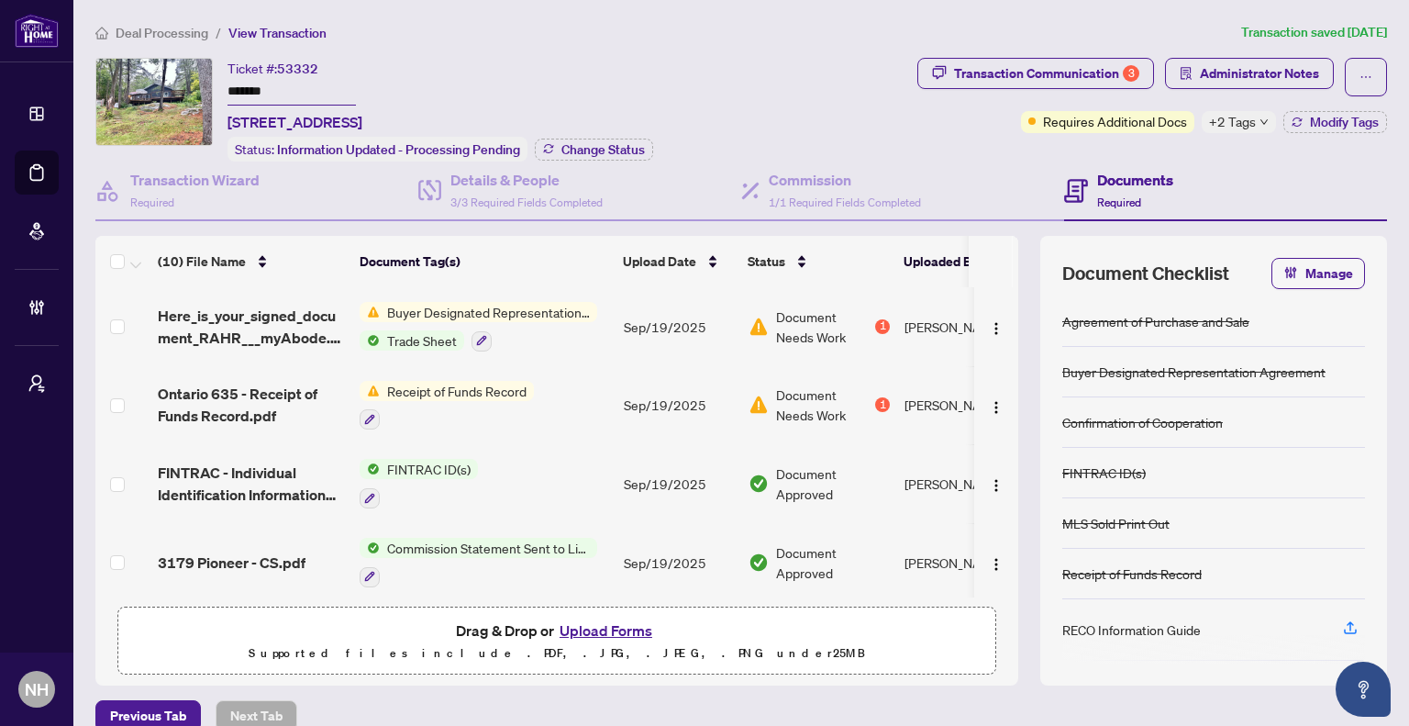
click at [201, 33] on span "Deal Processing" at bounding box center [162, 33] width 93 height 17
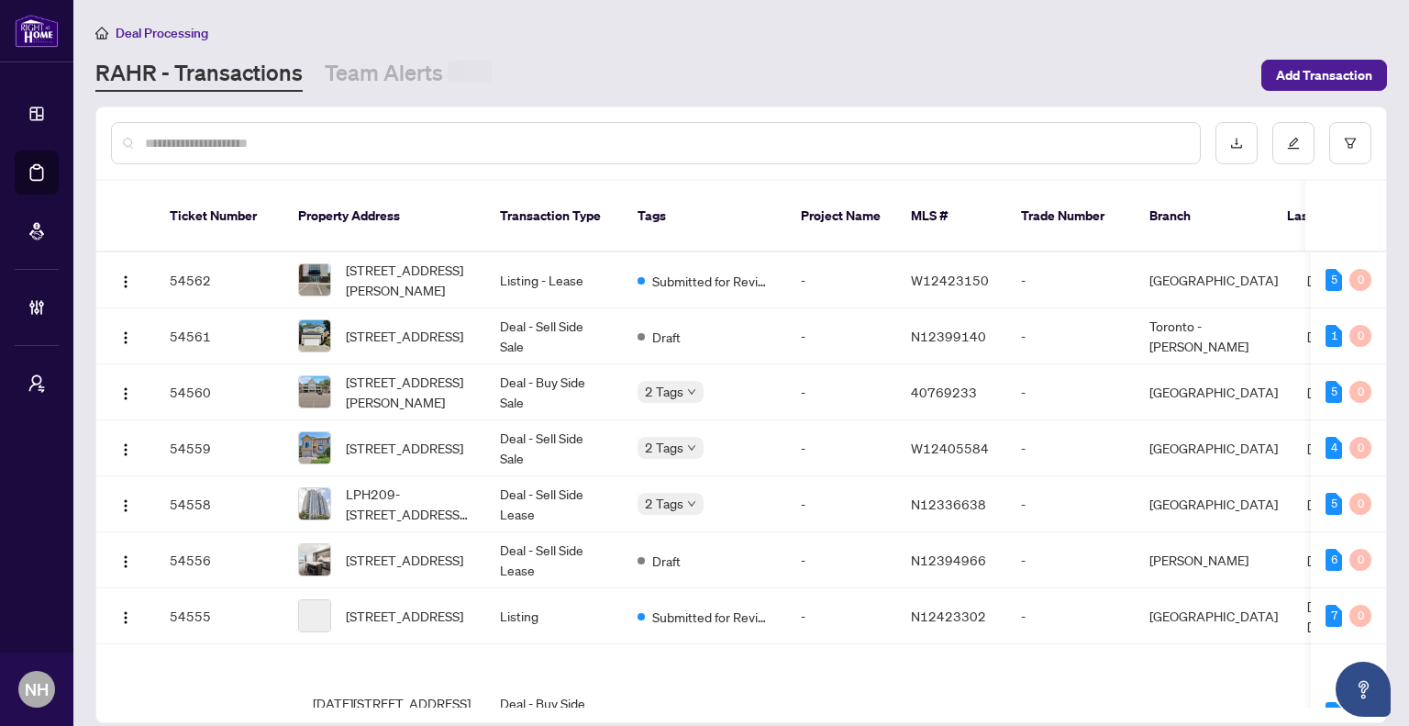
click at [323, 148] on input "text" at bounding box center [665, 143] width 1041 height 20
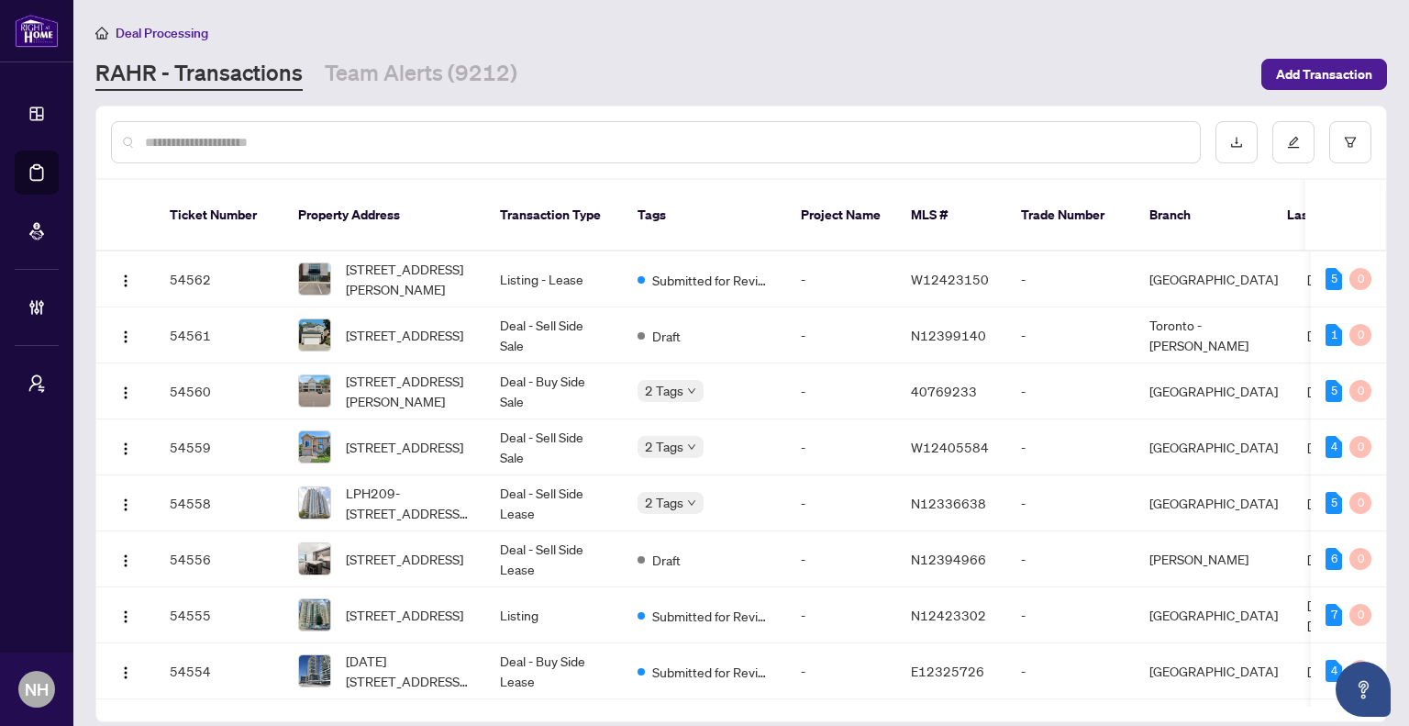
paste input "**********"
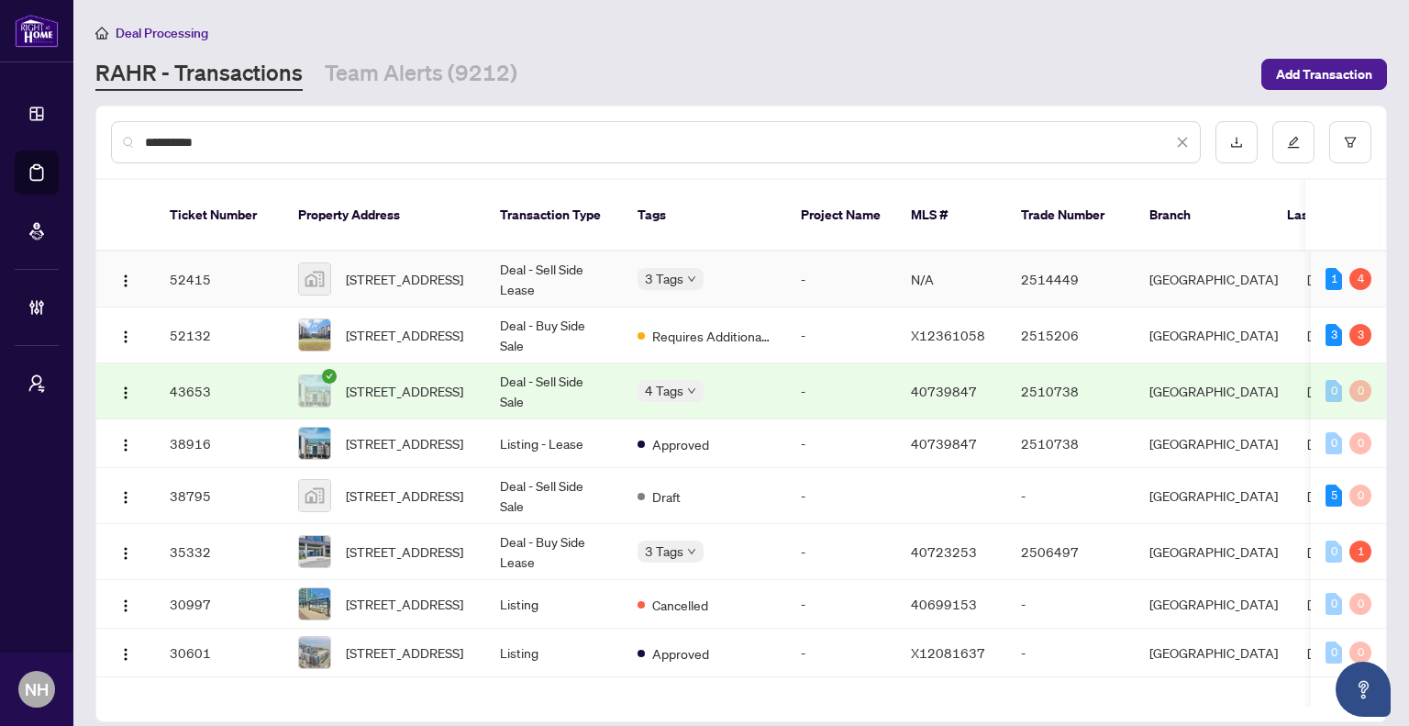
type input "**********"
click at [419, 270] on span "16 Concord Place #217, Grimsby, ON, Canada" at bounding box center [404, 279] width 117 height 20
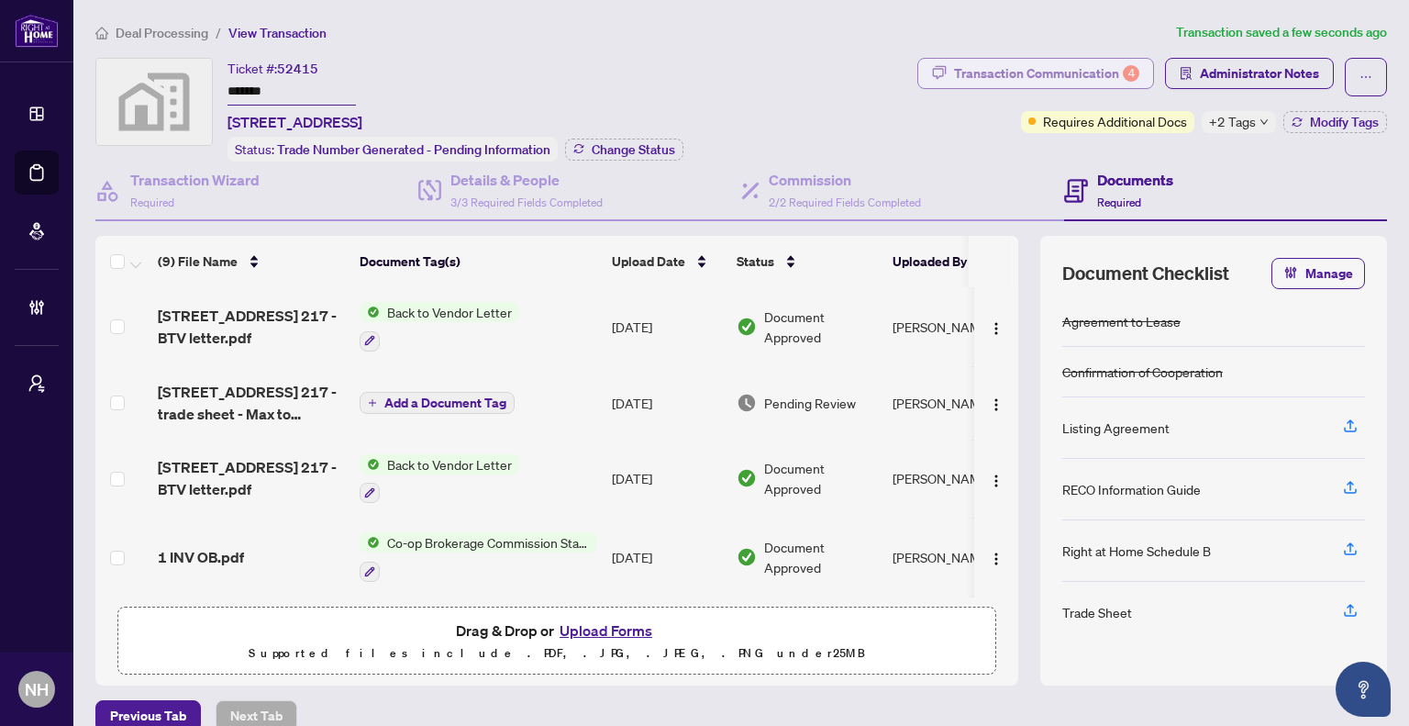
click at [1056, 81] on div "Transaction Communication 4" at bounding box center [1046, 73] width 185 height 29
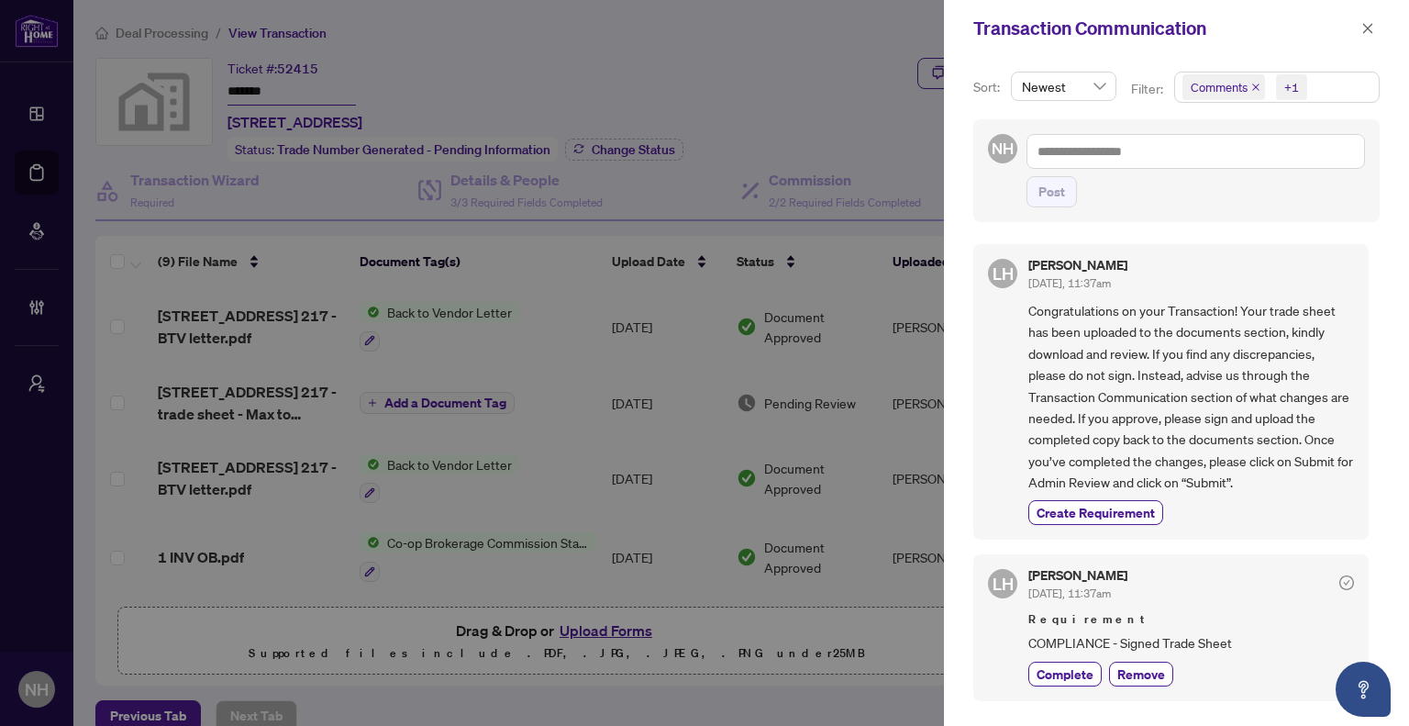
click at [1247, 82] on span "Comments" at bounding box center [1224, 87] width 83 height 26
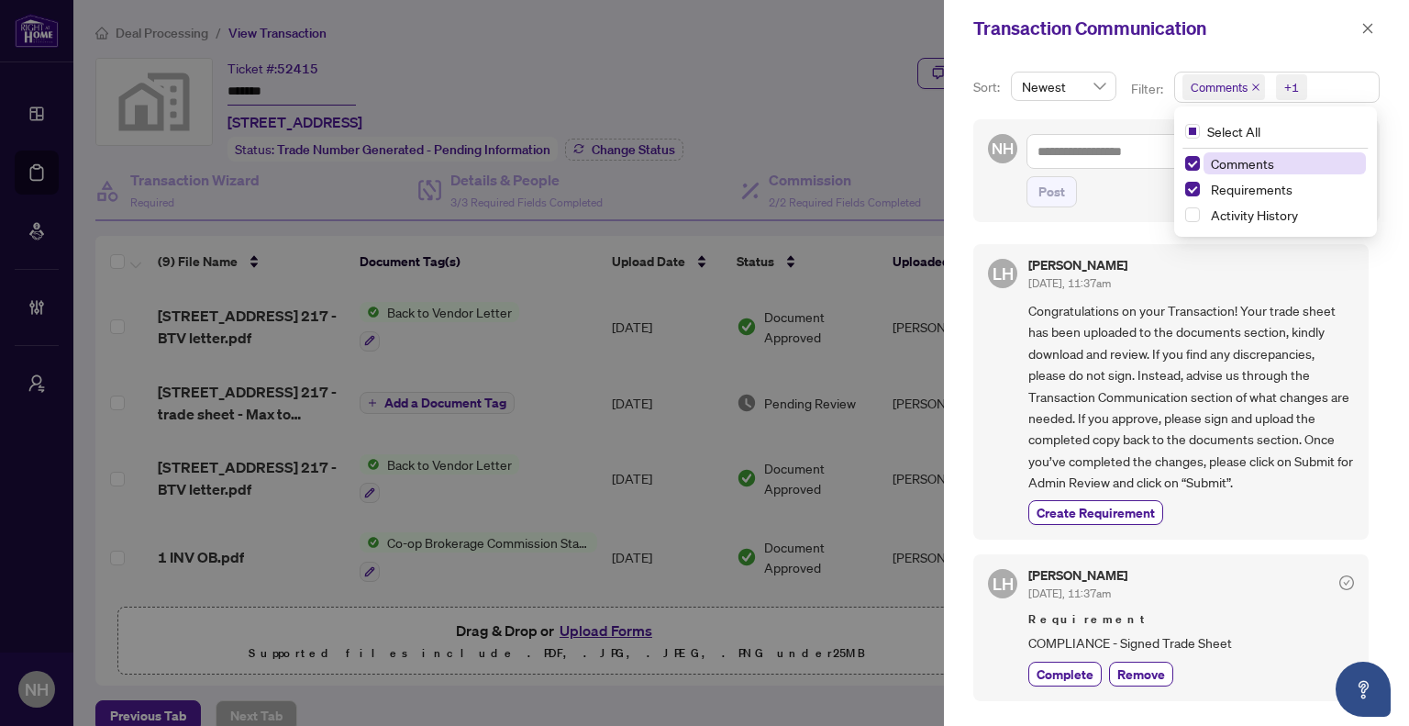
click at [1253, 85] on icon "close" at bounding box center [1256, 87] width 9 height 9
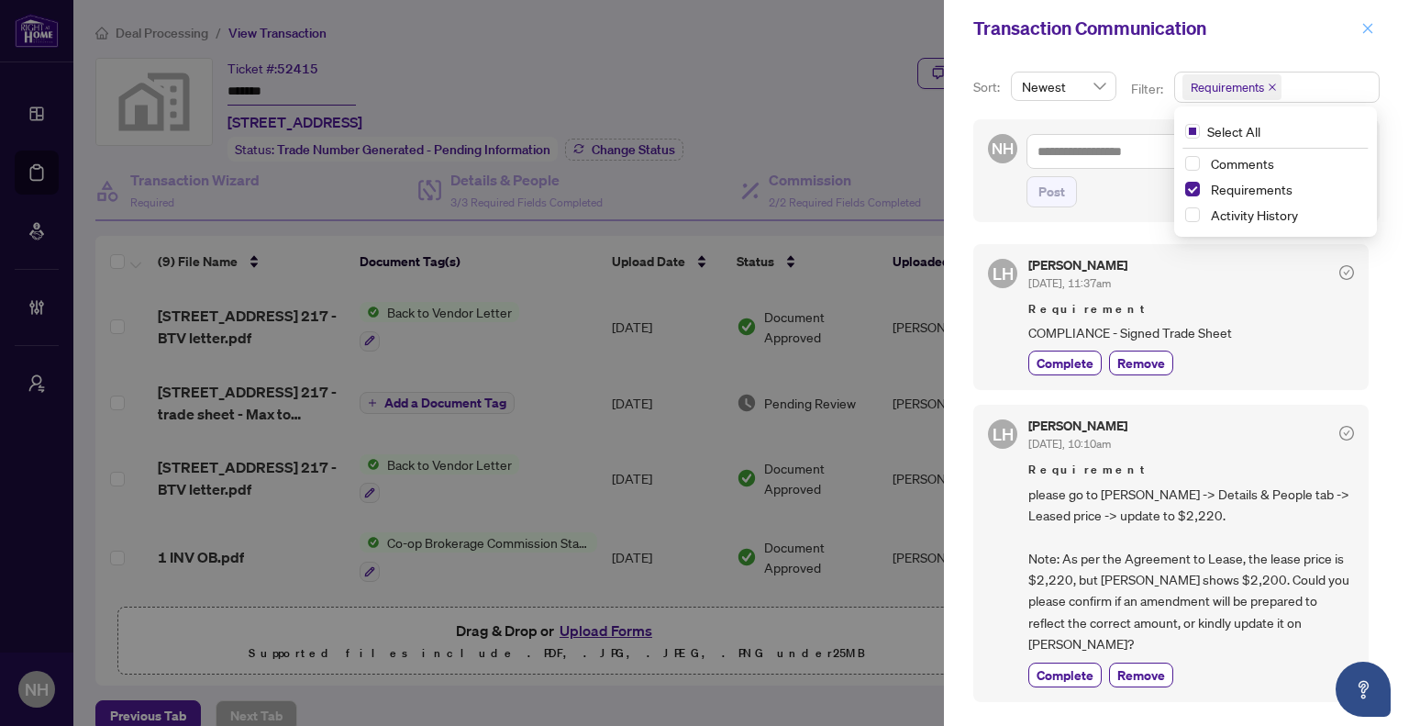
click at [1375, 29] on button "button" at bounding box center [1368, 28] width 24 height 22
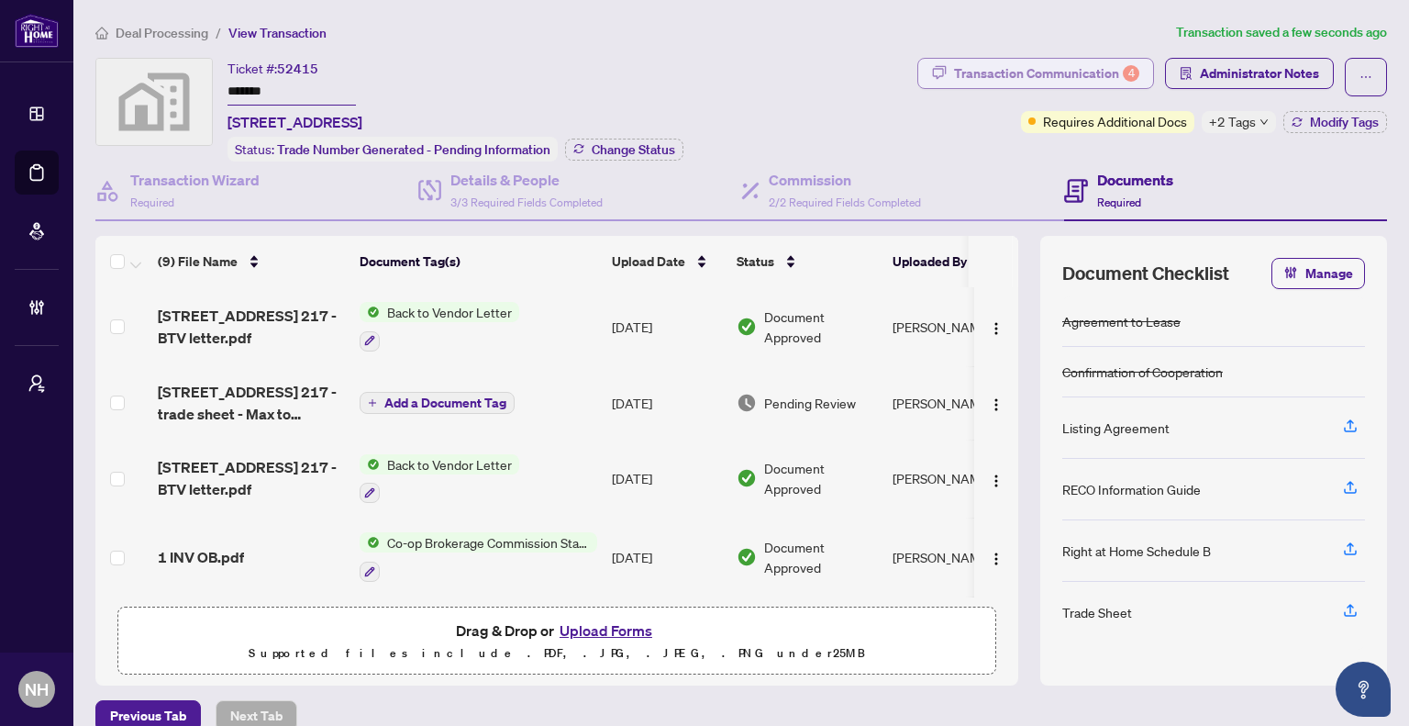
click at [1002, 65] on div "Transaction Communication 4" at bounding box center [1046, 73] width 185 height 29
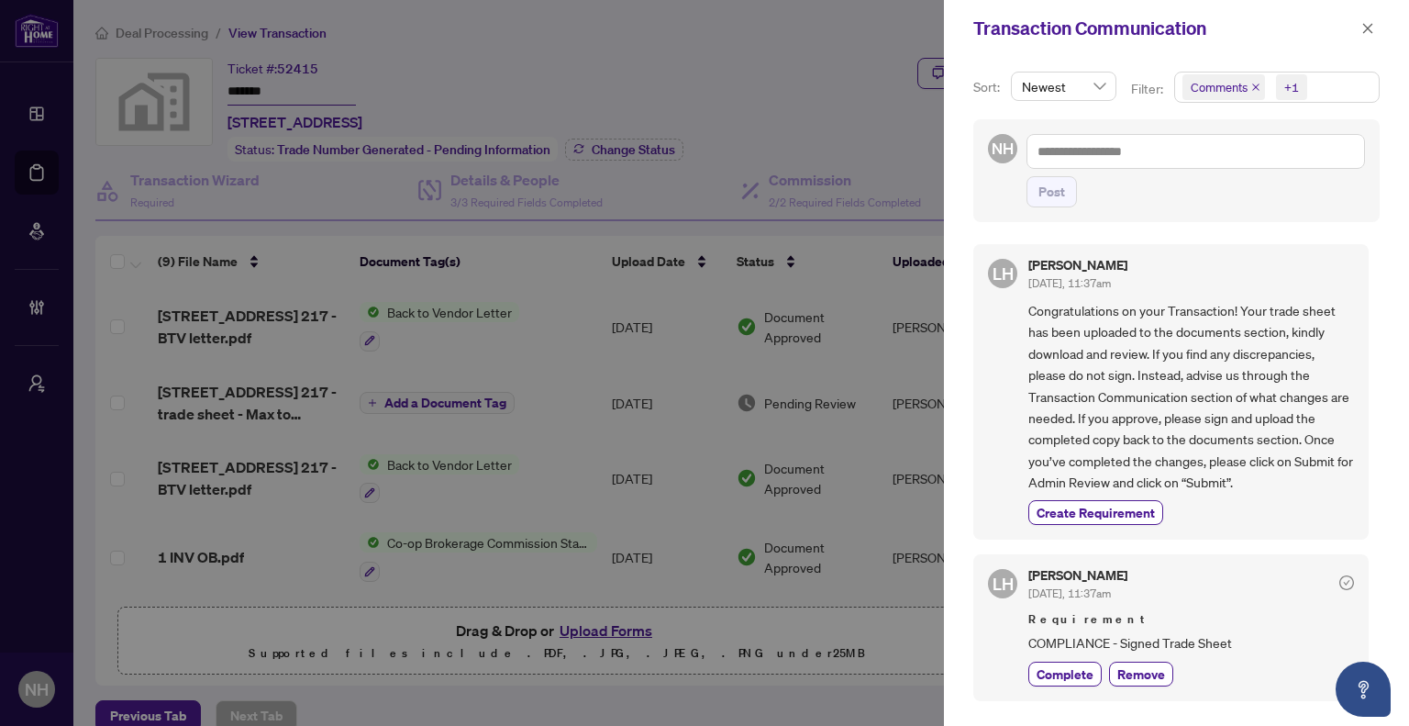
click at [1248, 88] on span "Comments" at bounding box center [1224, 87] width 83 height 26
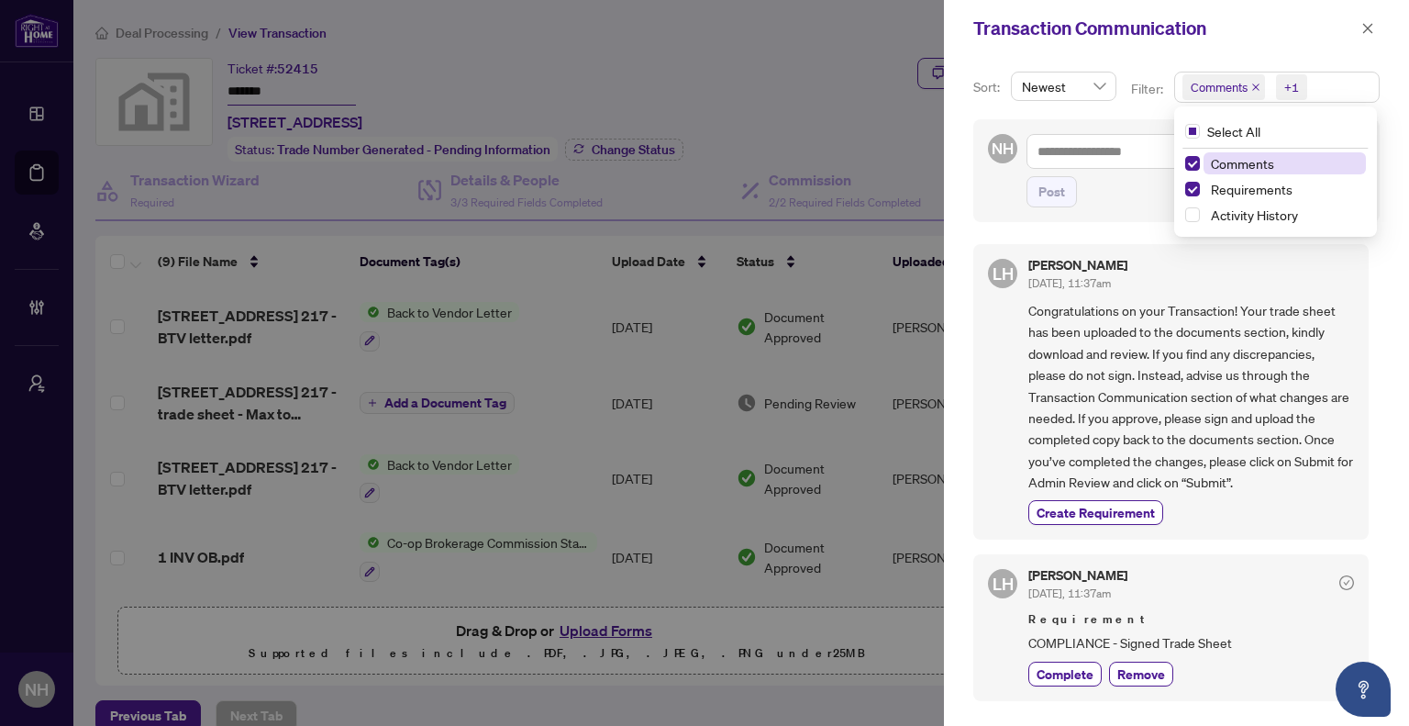
click at [1252, 87] on icon "close" at bounding box center [1256, 87] width 9 height 9
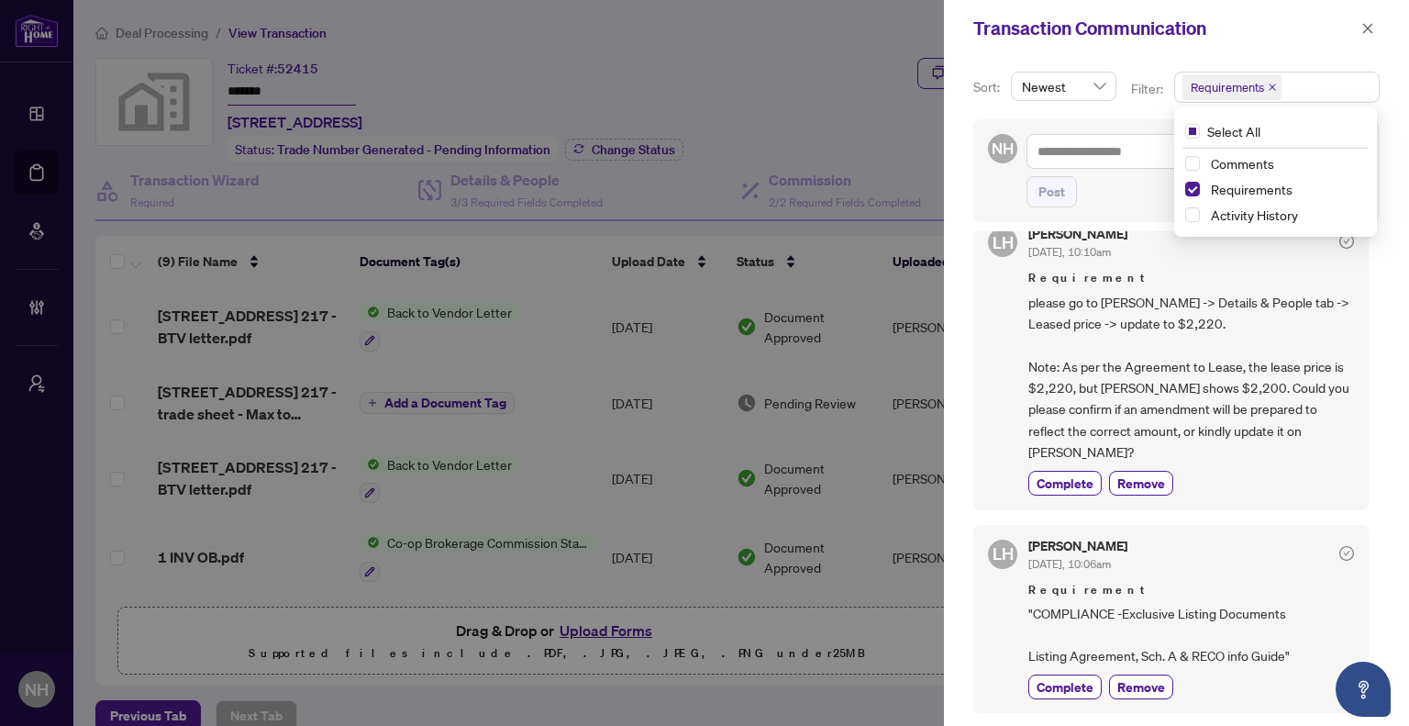
scroll to position [158, 0]
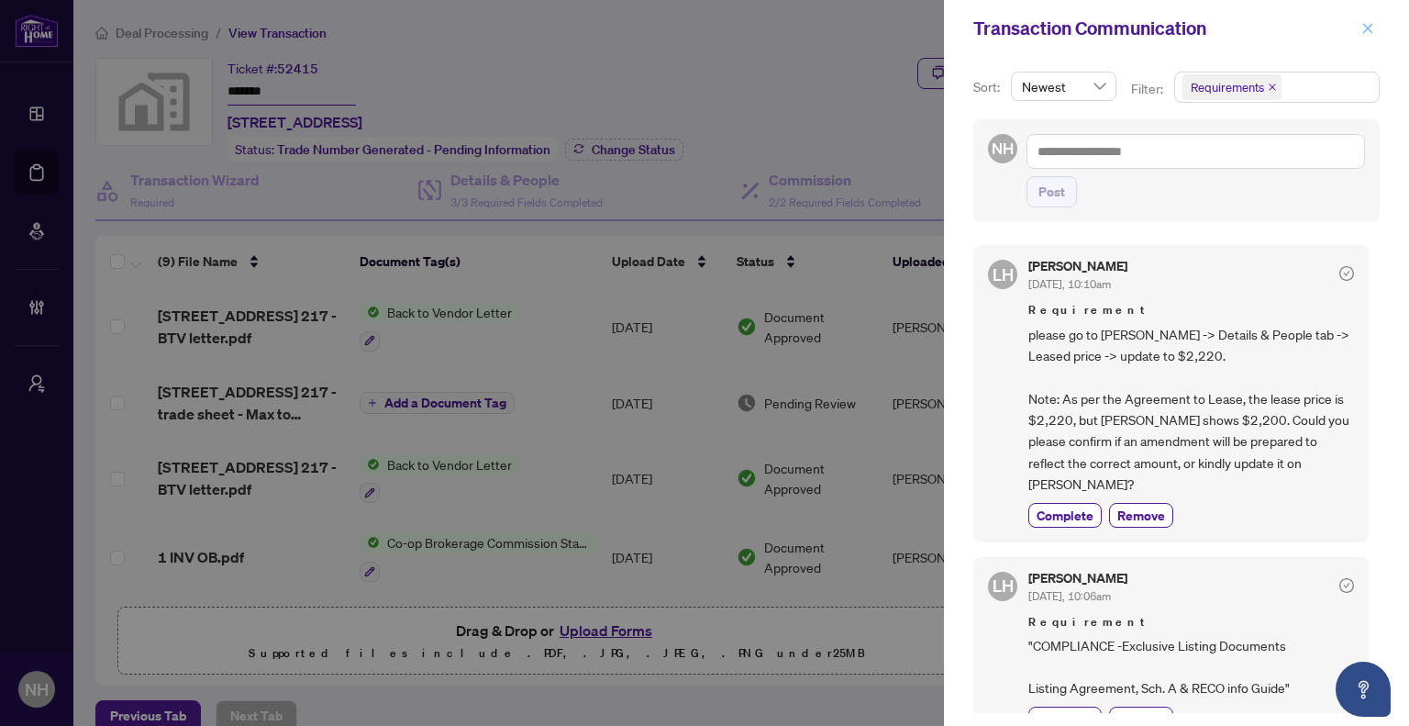
click at [1369, 28] on icon "close" at bounding box center [1368, 28] width 10 height 10
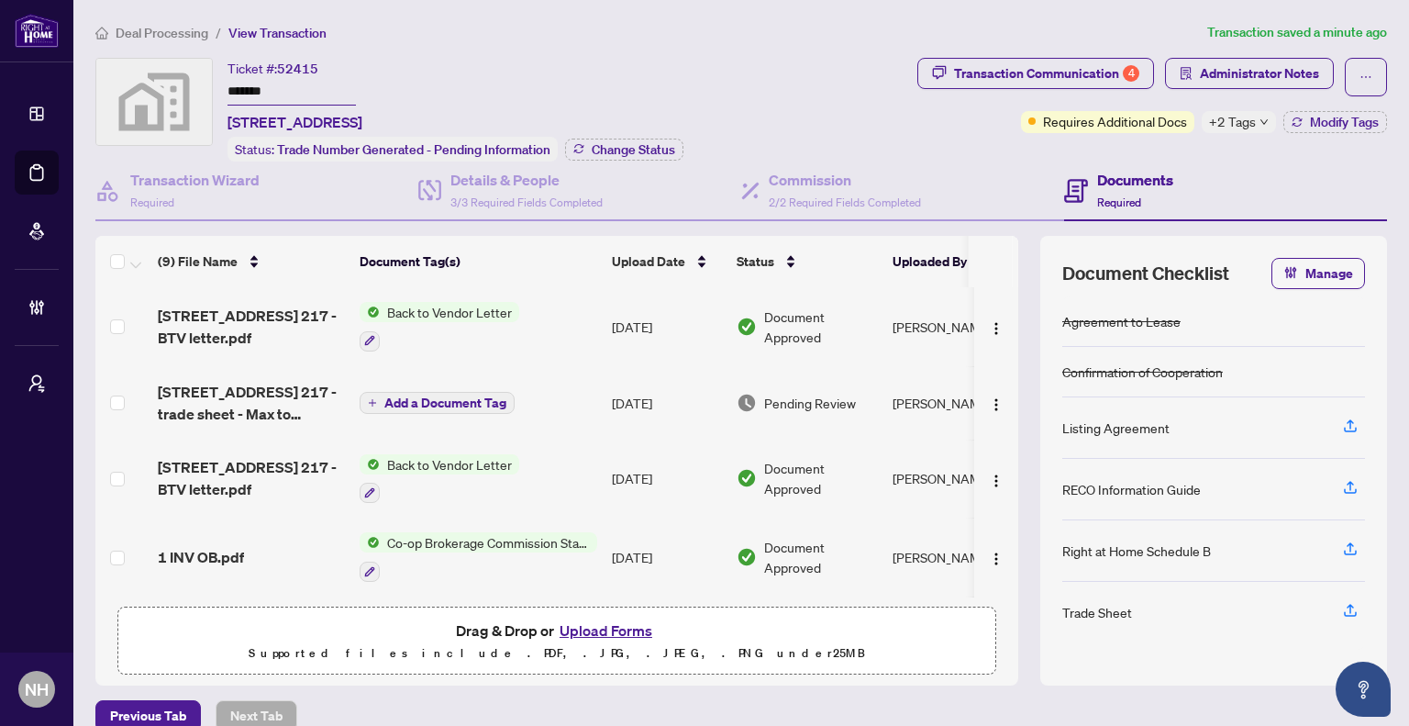
click at [196, 14] on main "Deal Processing / View Transaction Transaction saved a minute ago Ticket #: 524…" at bounding box center [741, 363] width 1336 height 726
click at [185, 28] on span "Deal Processing" at bounding box center [162, 33] width 93 height 17
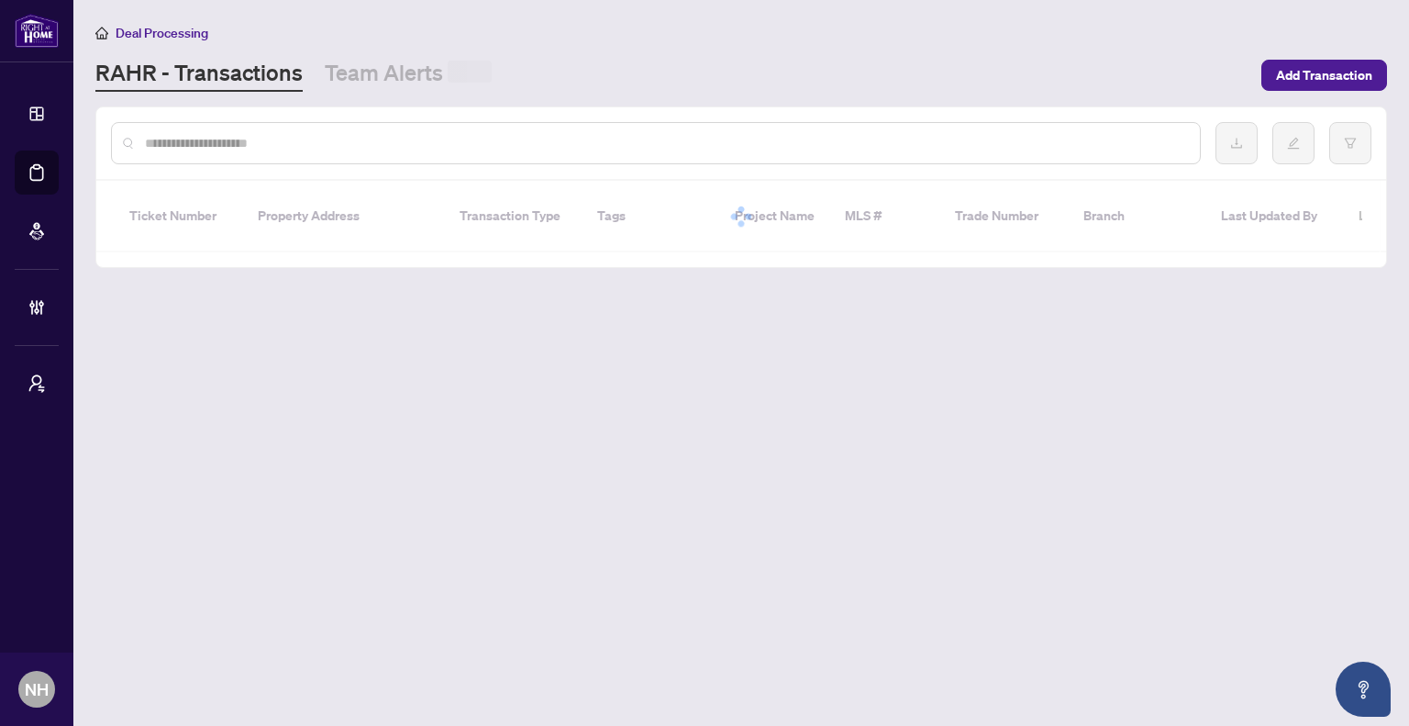
click at [304, 133] on input "text" at bounding box center [665, 143] width 1041 height 20
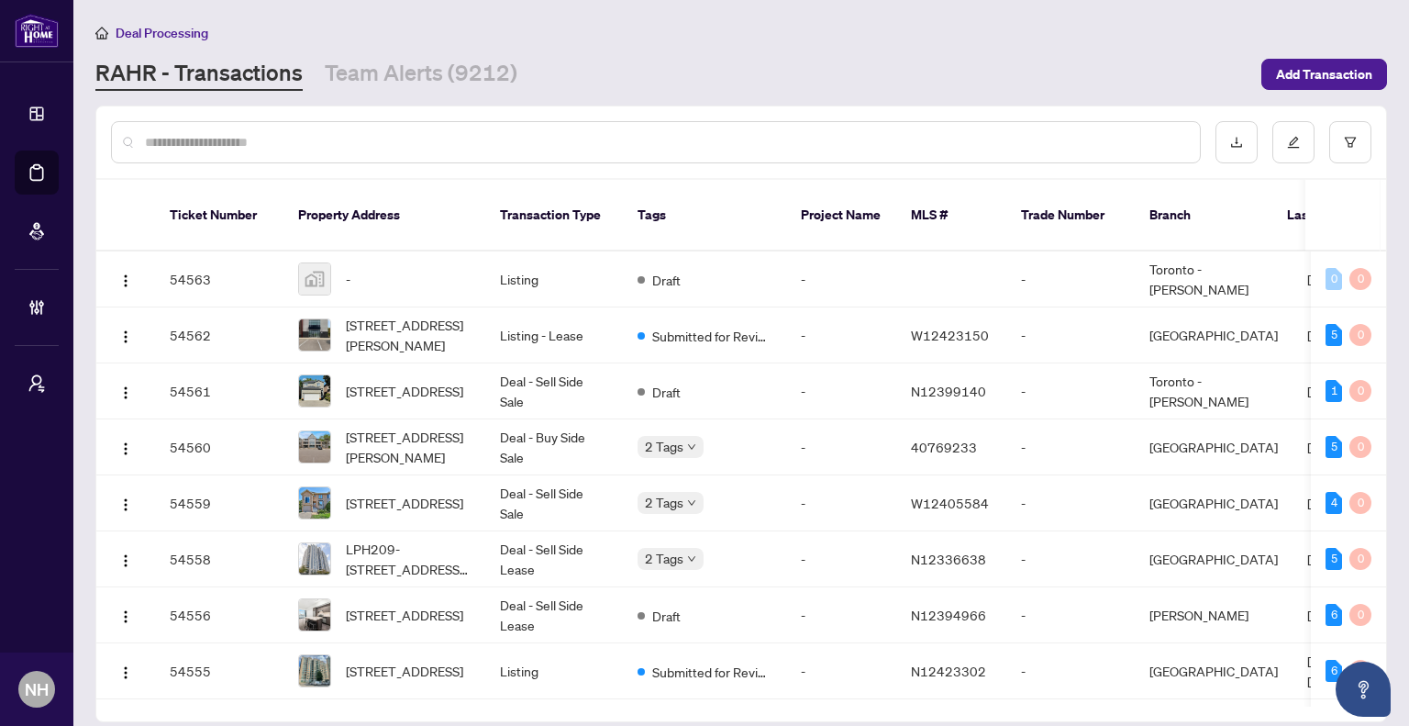
paste input "**********"
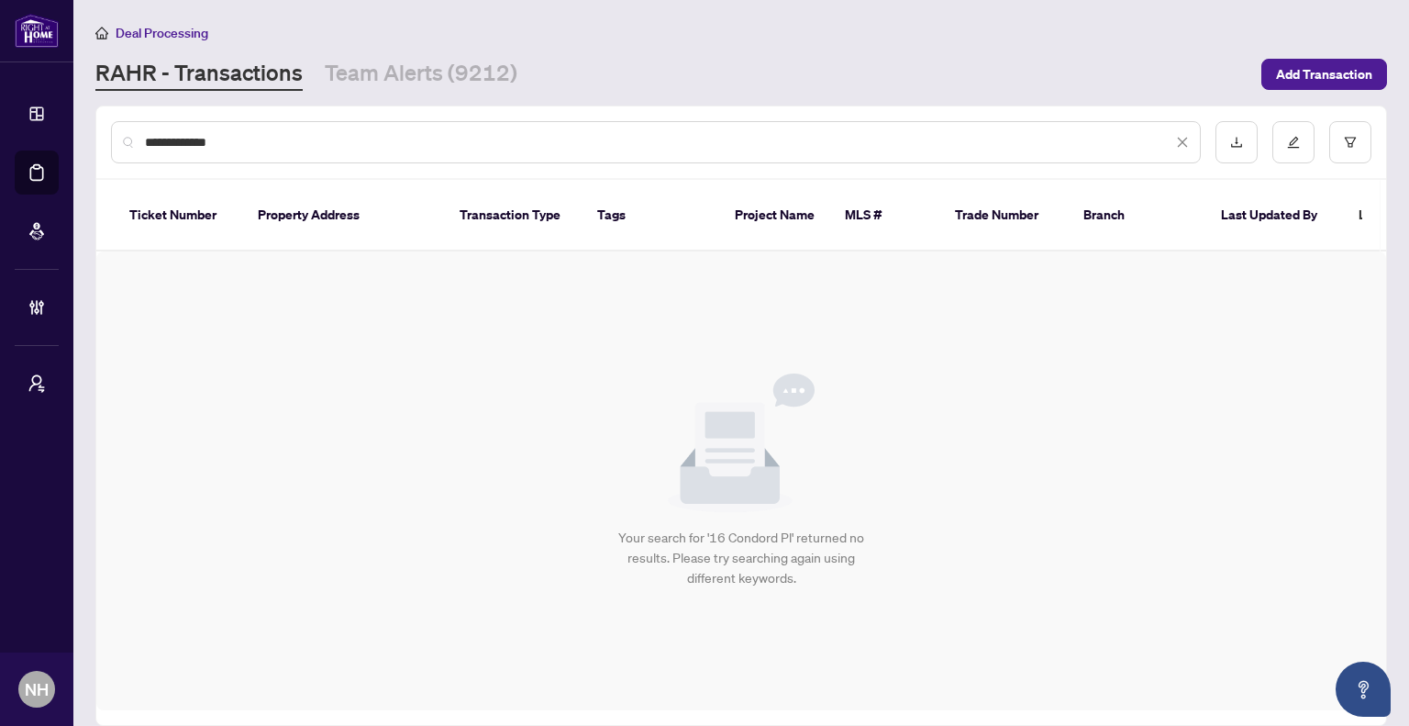
drag, startPoint x: 213, startPoint y: 143, endPoint x: 161, endPoint y: 145, distance: 51.4
click at [161, 145] on input "**********" at bounding box center [659, 142] width 1028 height 20
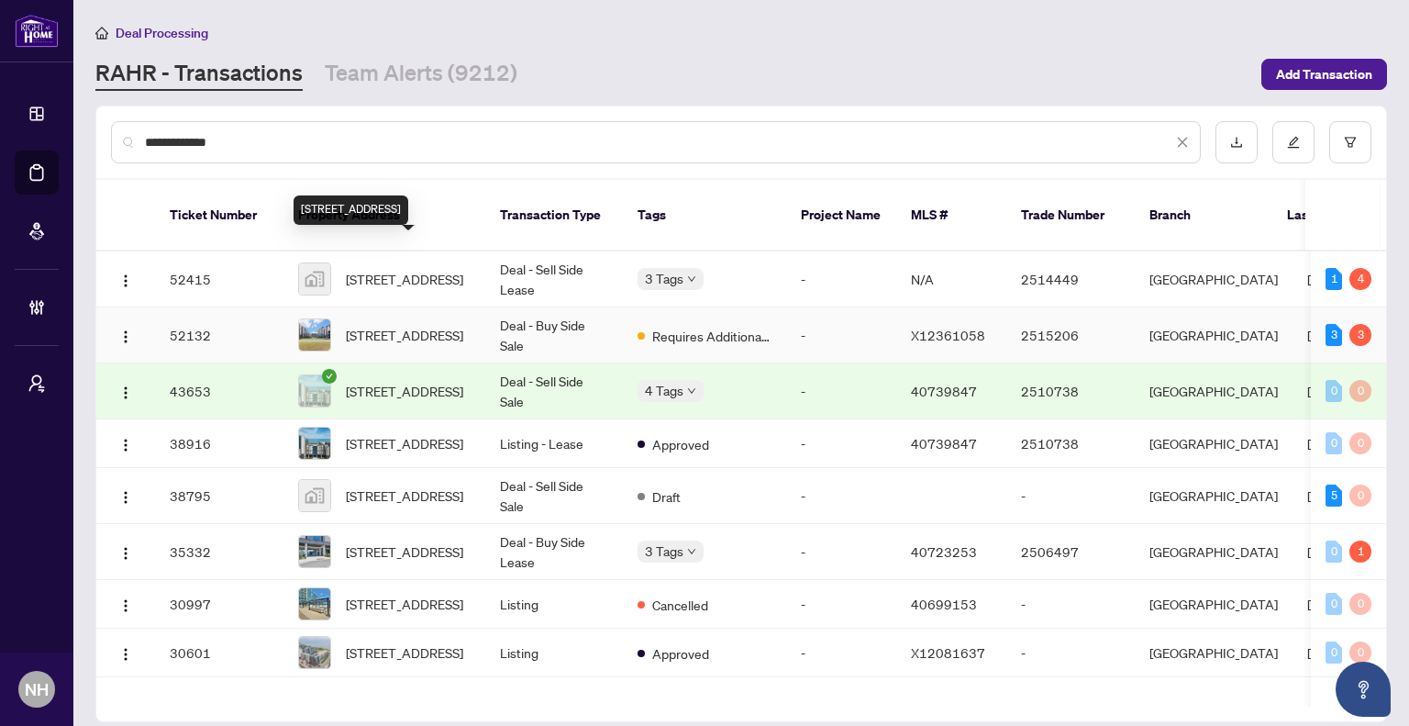
type input "**********"
click at [396, 325] on span "[STREET_ADDRESS]" at bounding box center [404, 335] width 117 height 20
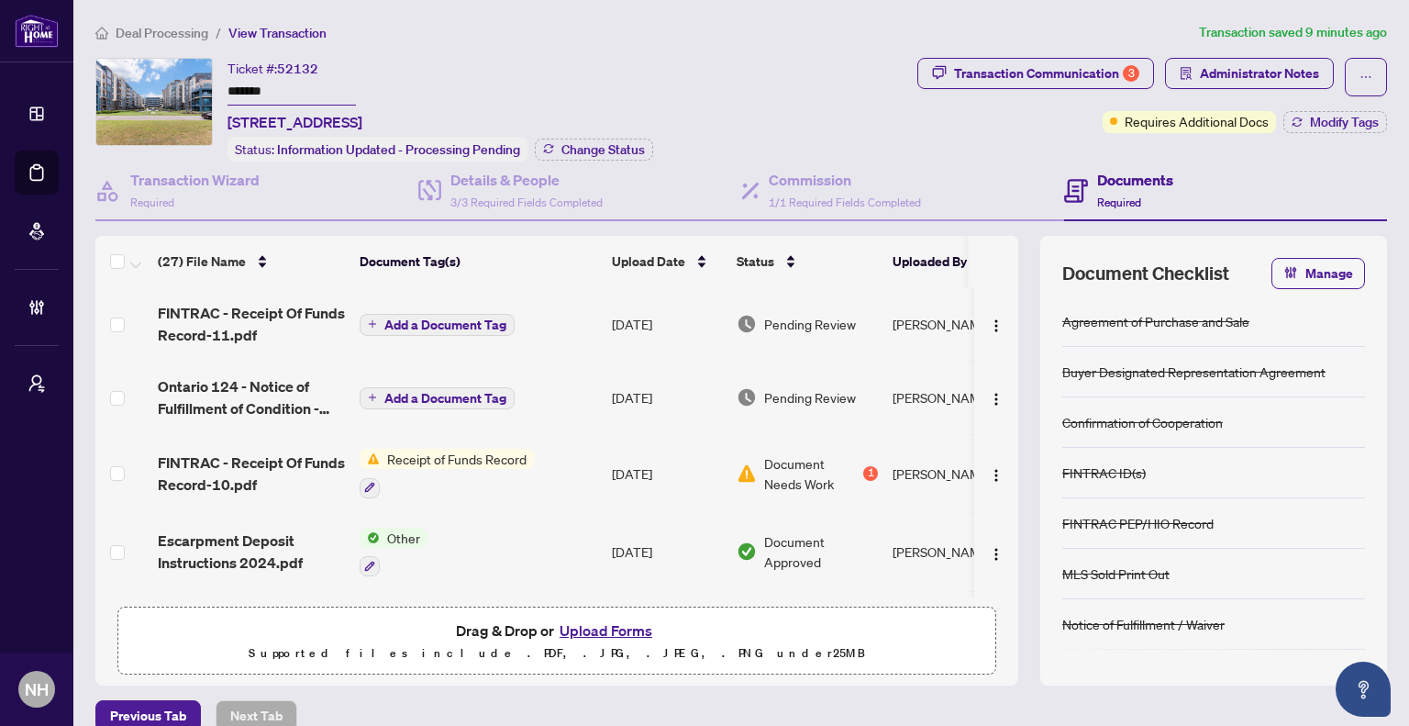
click at [1009, 87] on span "Transaction Communication 3" at bounding box center [1036, 77] width 237 height 39
click at [1006, 80] on div "Transaction Communication 3" at bounding box center [1046, 73] width 185 height 29
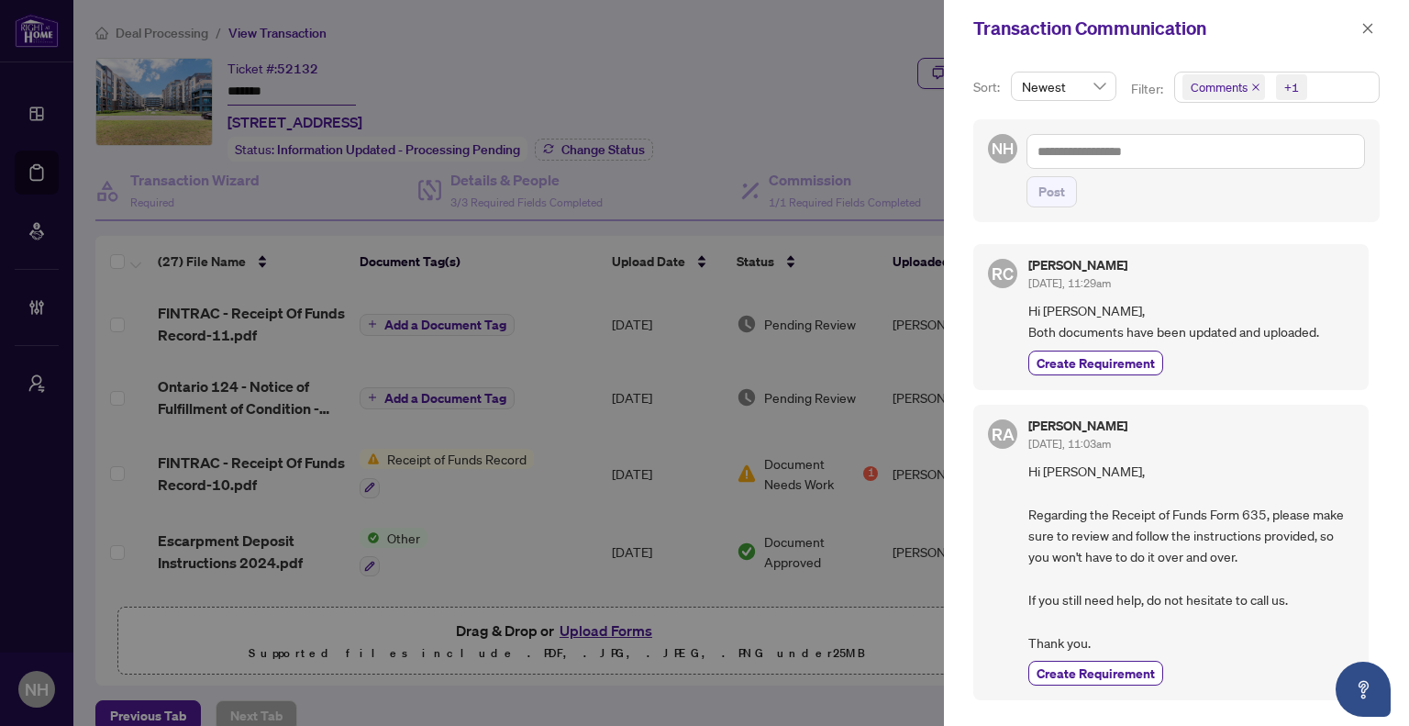
click at [1255, 84] on icon "close" at bounding box center [1255, 86] width 7 height 7
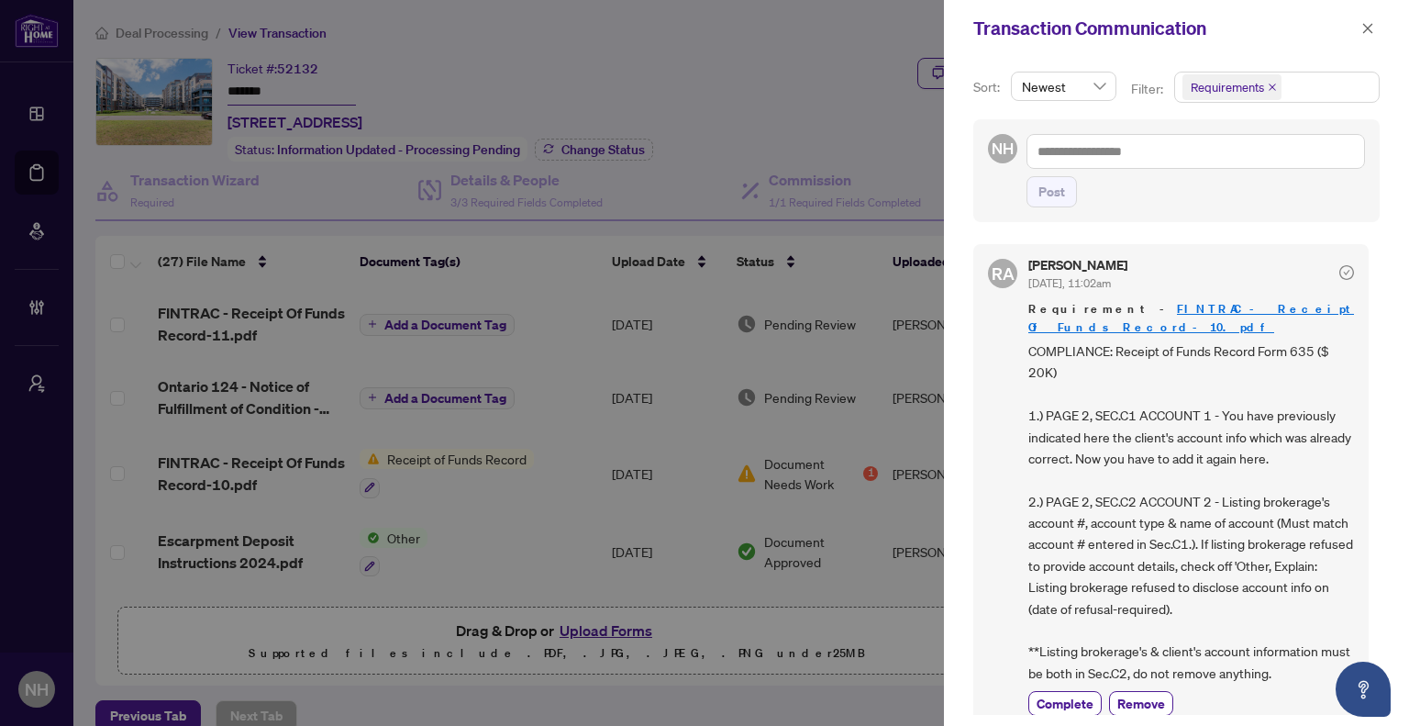
drag, startPoint x: 1363, startPoint y: 28, endPoint x: 1341, endPoint y: 50, distance: 30.5
click at [1363, 28] on icon "close" at bounding box center [1368, 28] width 13 height 13
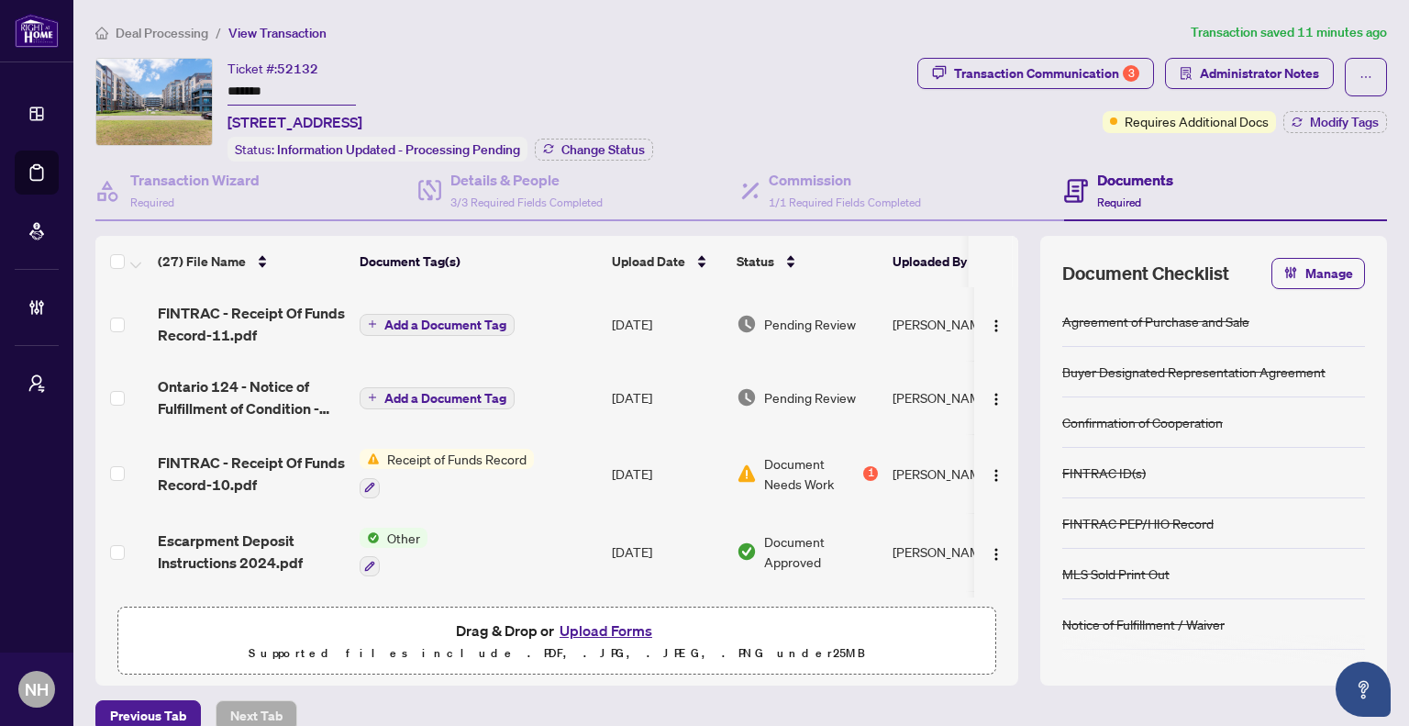
drag, startPoint x: 283, startPoint y: 95, endPoint x: 484, endPoint y: 114, distance: 201.9
click at [163, 80] on div "Ticket #: 52132 ******* 513-16 Concord Pl, Grimsby, Ontario L3M 0J1, Canada Sta…" at bounding box center [502, 110] width 815 height 104
click at [1046, 80] on div "Transaction Communication 3" at bounding box center [1046, 73] width 185 height 29
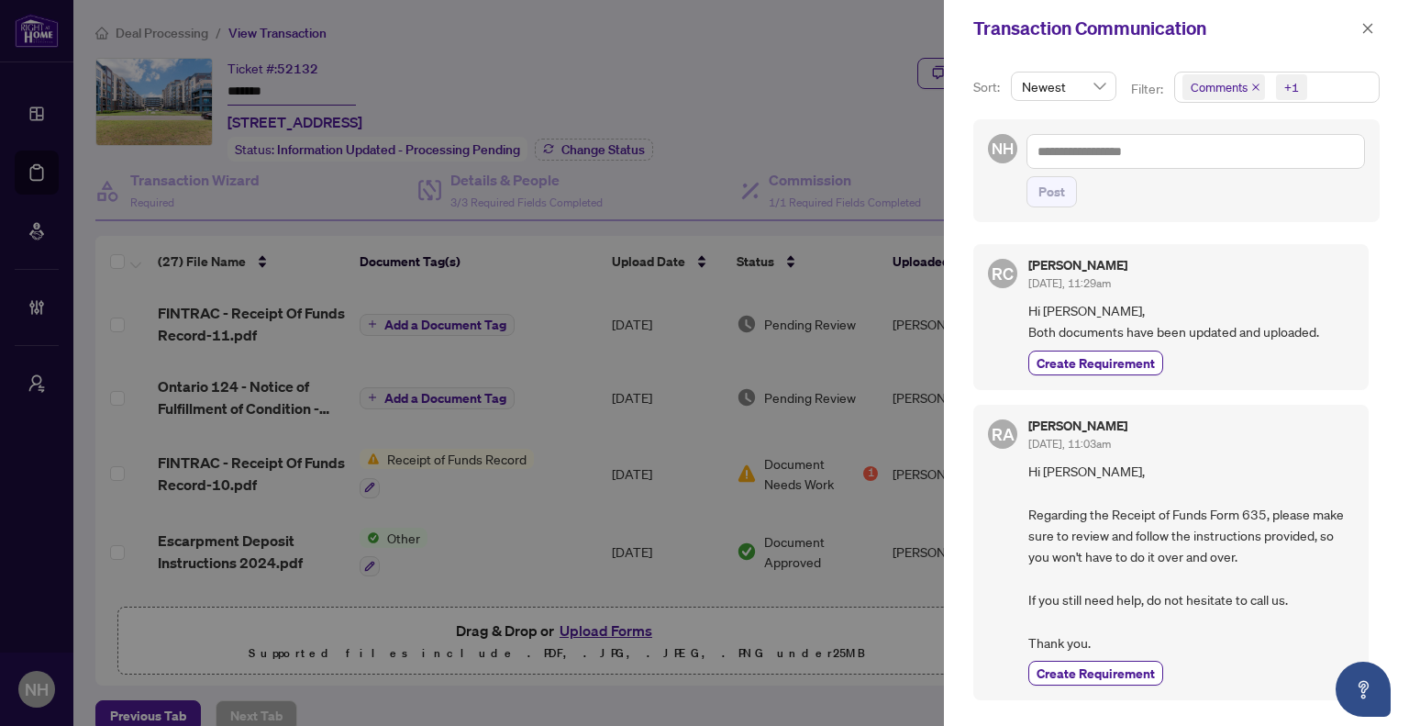
click at [1255, 90] on icon "close" at bounding box center [1256, 87] width 9 height 9
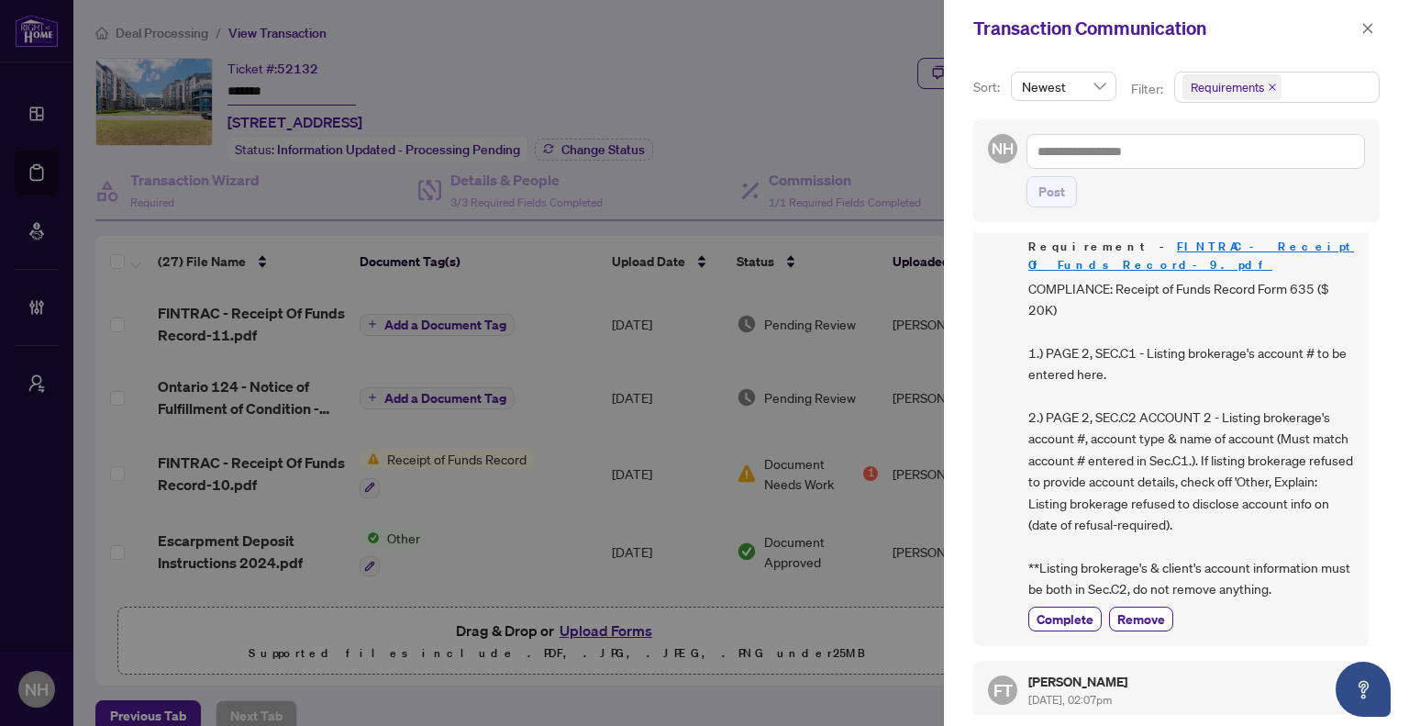
scroll to position [275, 0]
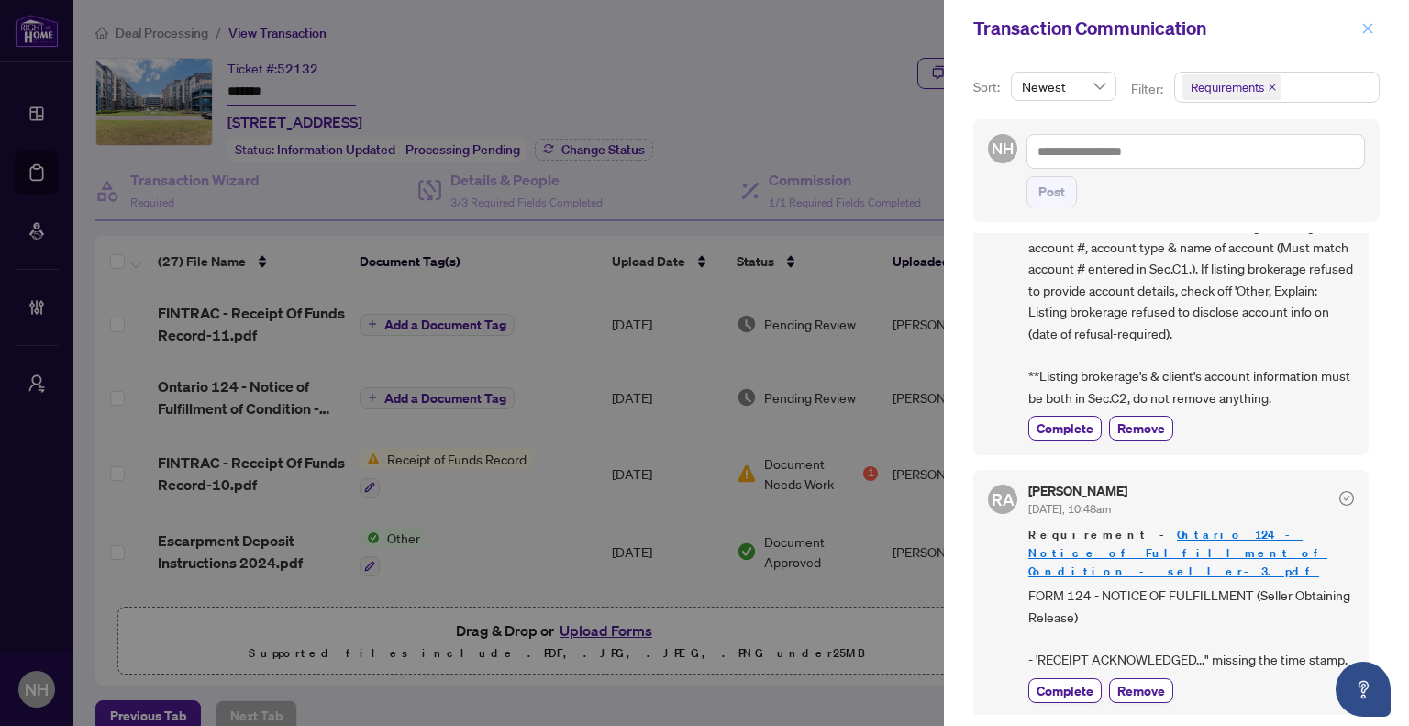
click at [1367, 28] on icon "close" at bounding box center [1368, 28] width 10 height 10
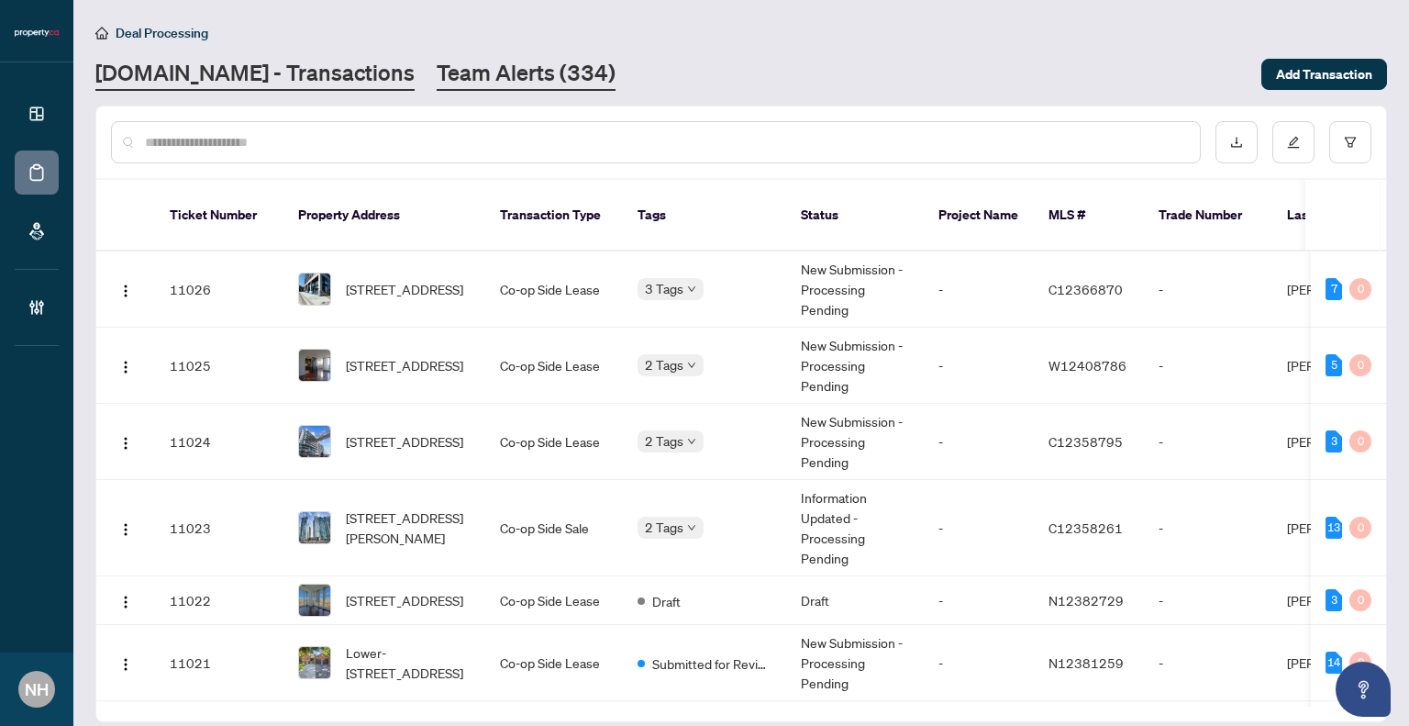
click at [437, 75] on link "Team Alerts (334)" at bounding box center [526, 74] width 179 height 33
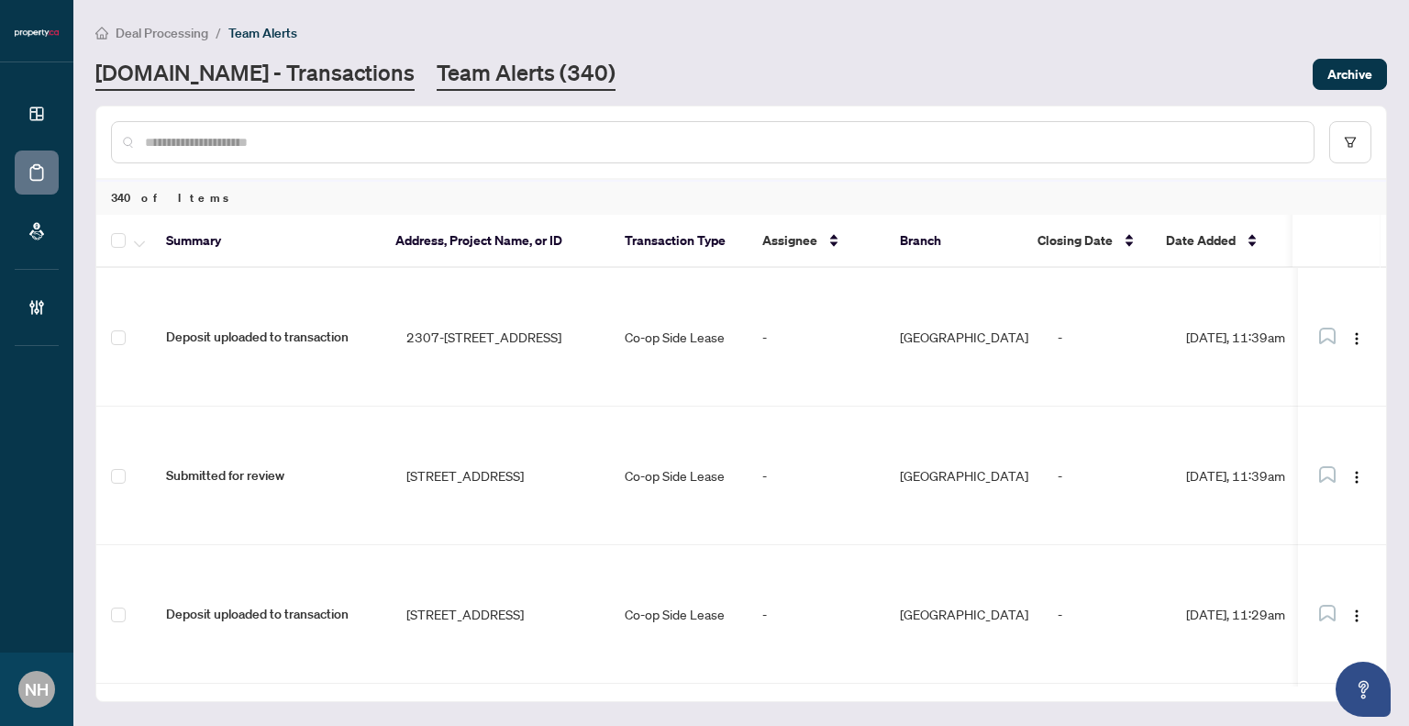
click at [224, 75] on link "[DOMAIN_NAME] - Transactions" at bounding box center [254, 74] width 319 height 33
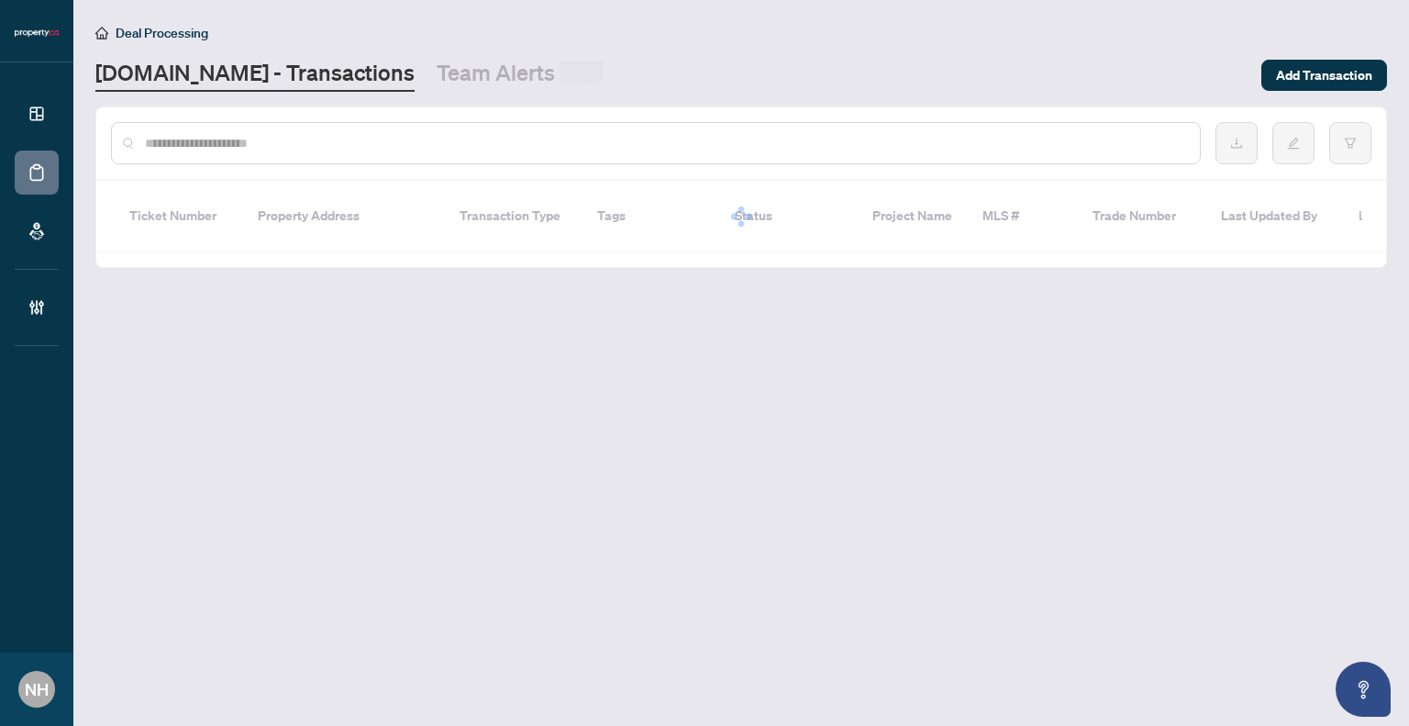
click at [272, 139] on input "text" at bounding box center [665, 143] width 1041 height 20
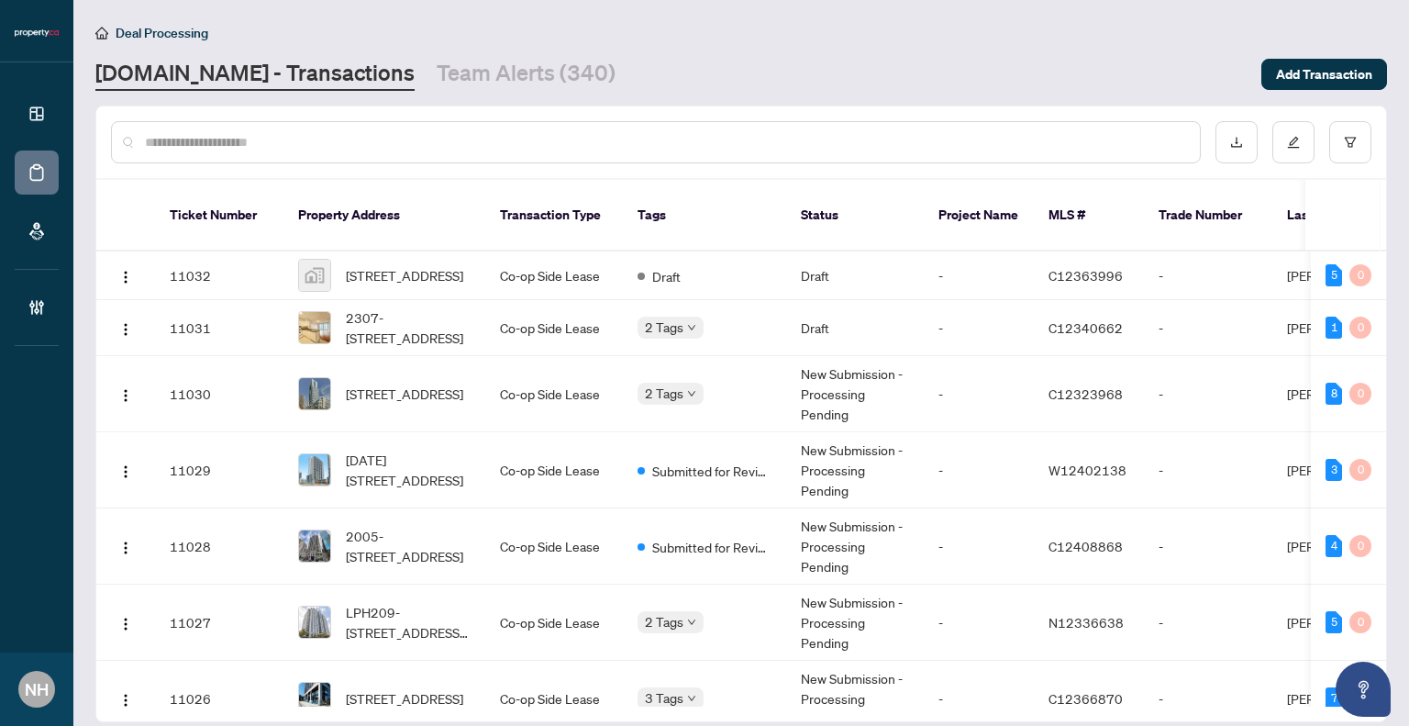
click at [390, 148] on input "text" at bounding box center [665, 142] width 1041 height 20
paste input "*******"
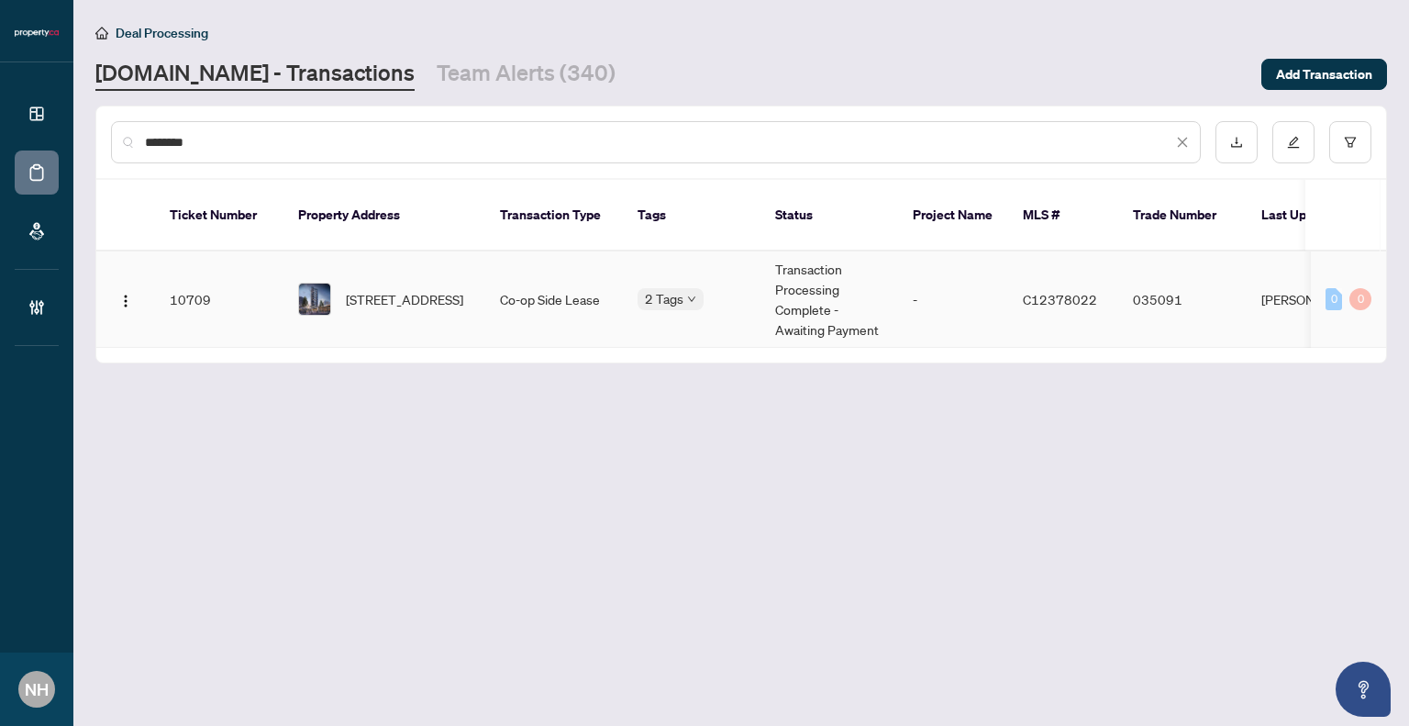
type input "*******"
click at [389, 289] on span "[STREET_ADDRESS]" at bounding box center [404, 299] width 117 height 20
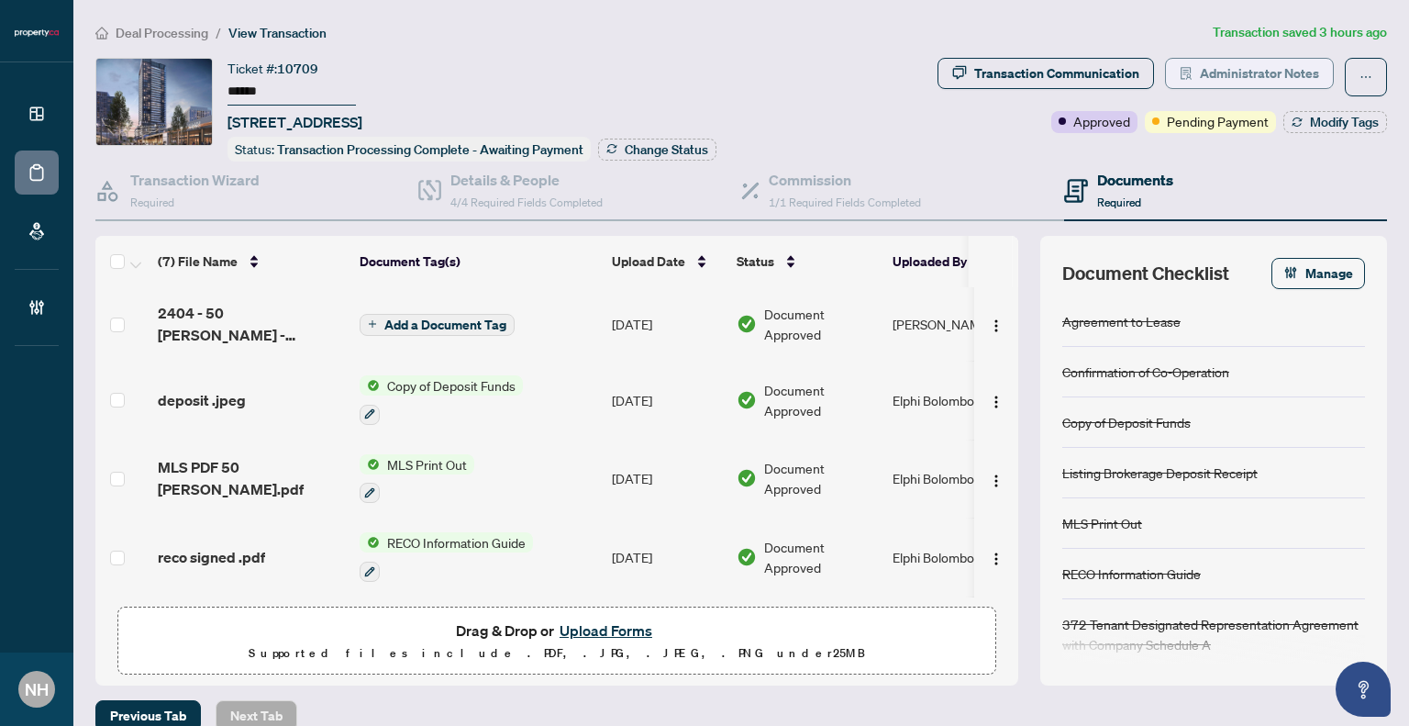
click at [1237, 65] on span "Administrator Notes" at bounding box center [1259, 73] width 119 height 29
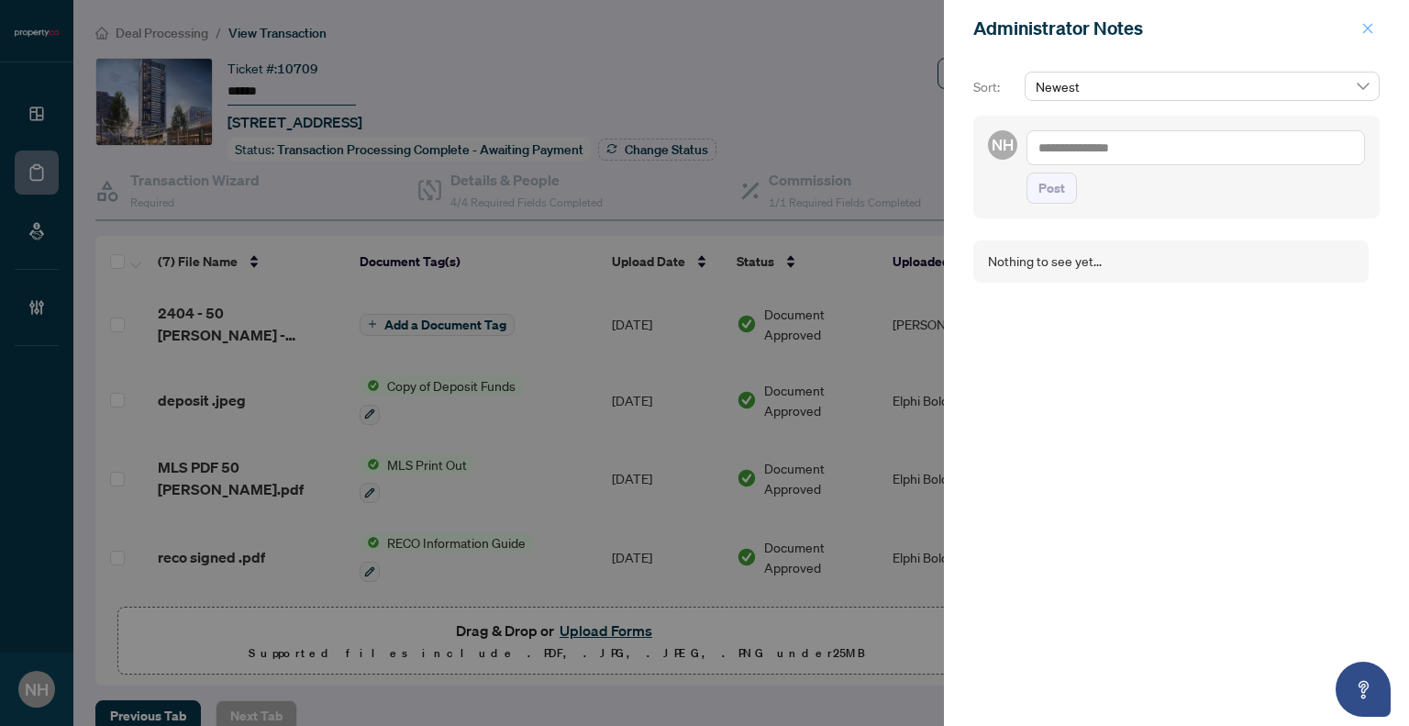
click at [1364, 29] on icon "close" at bounding box center [1368, 28] width 13 height 13
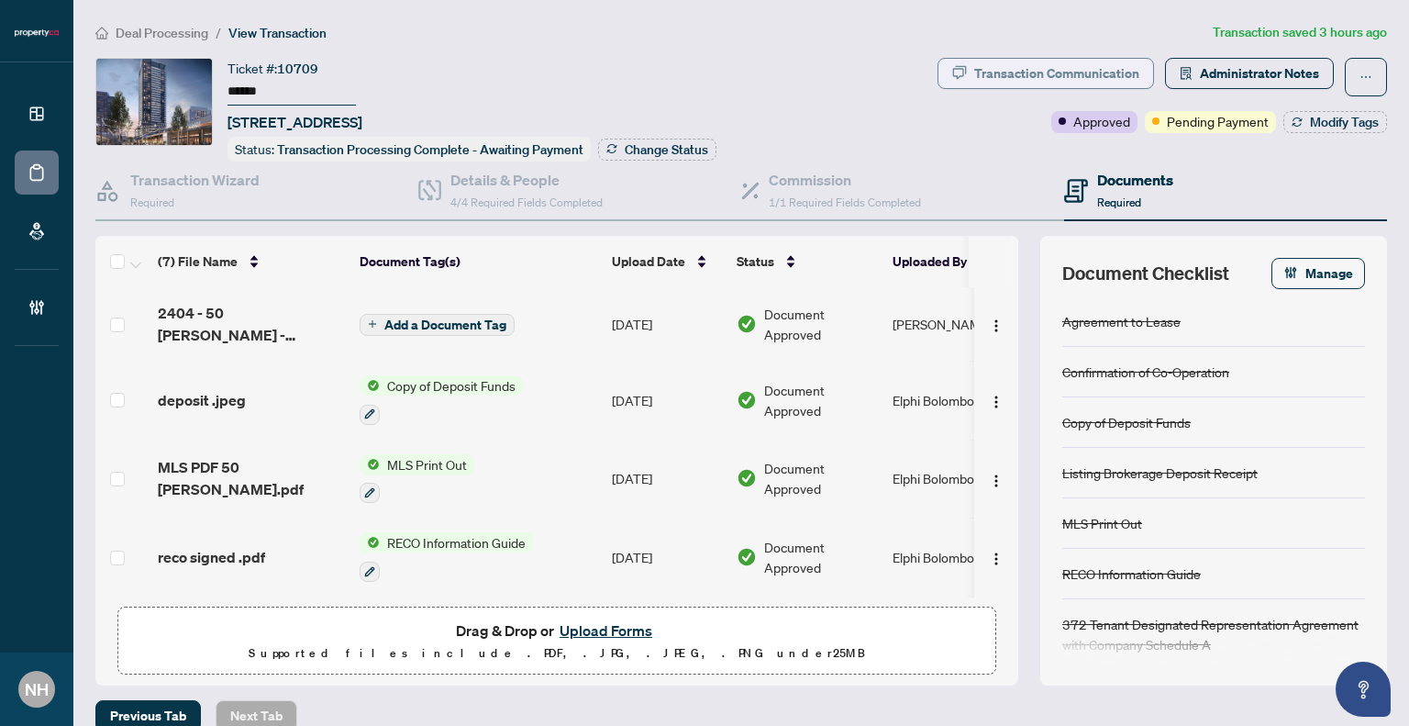
click at [1064, 74] on div "Transaction Communication" at bounding box center [1056, 73] width 165 height 29
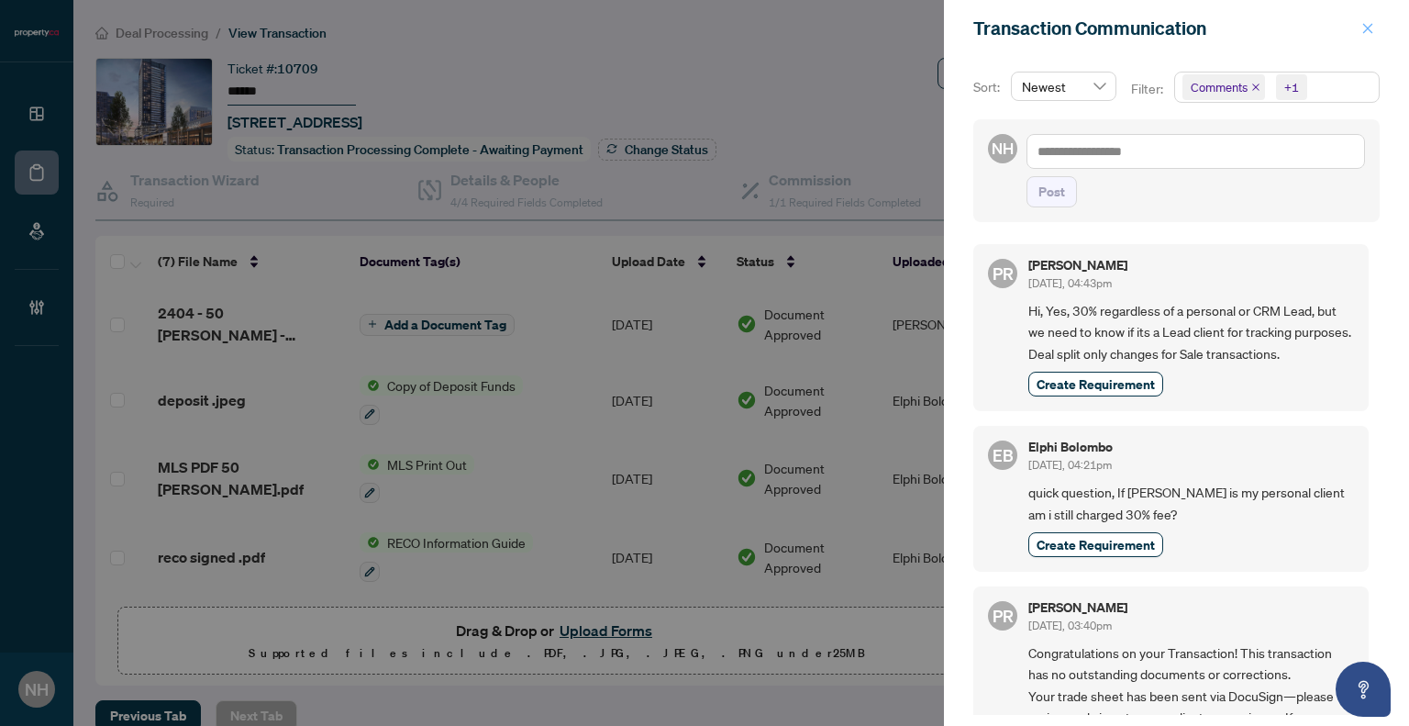
click at [1369, 31] on icon "close" at bounding box center [1368, 28] width 13 height 13
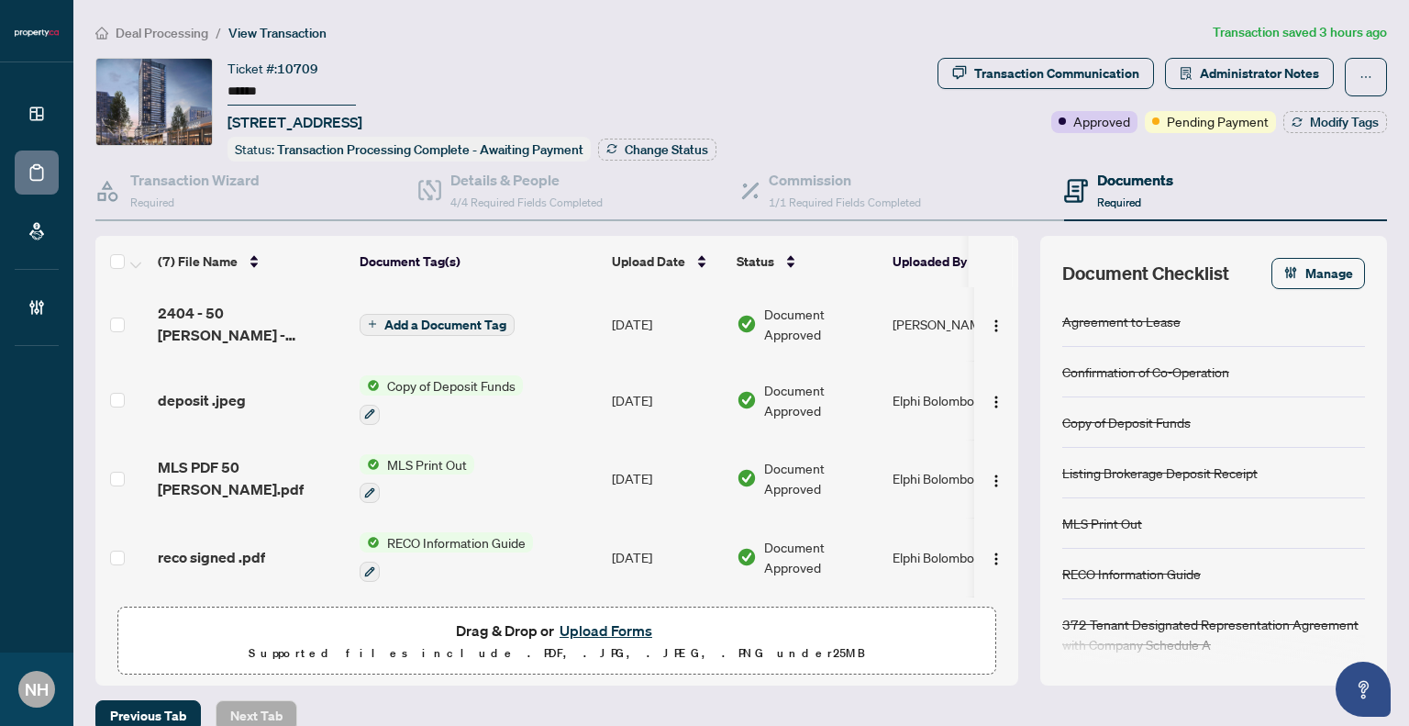
click at [157, 29] on span "Deal Processing" at bounding box center [162, 33] width 93 height 17
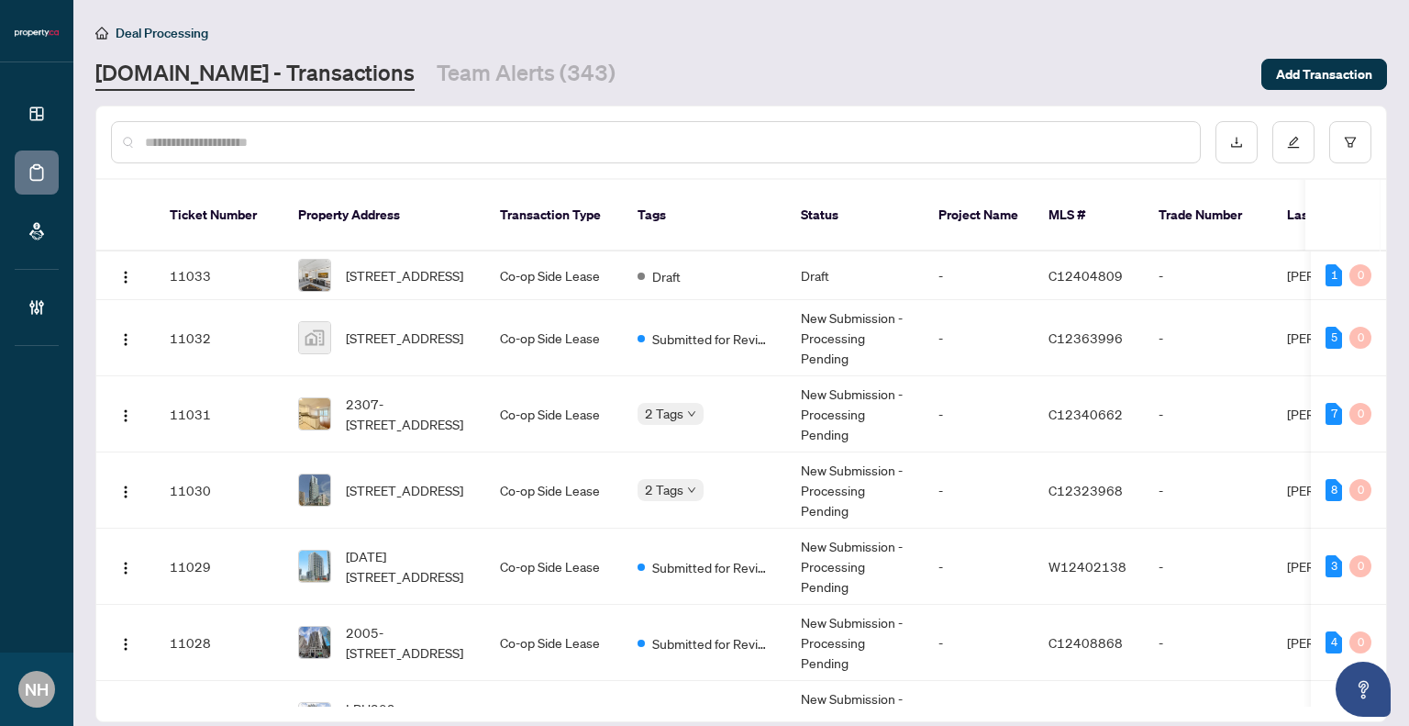
click at [479, 126] on div at bounding box center [656, 142] width 1090 height 42
click at [472, 138] on input "text" at bounding box center [665, 142] width 1041 height 20
paste input "**********"
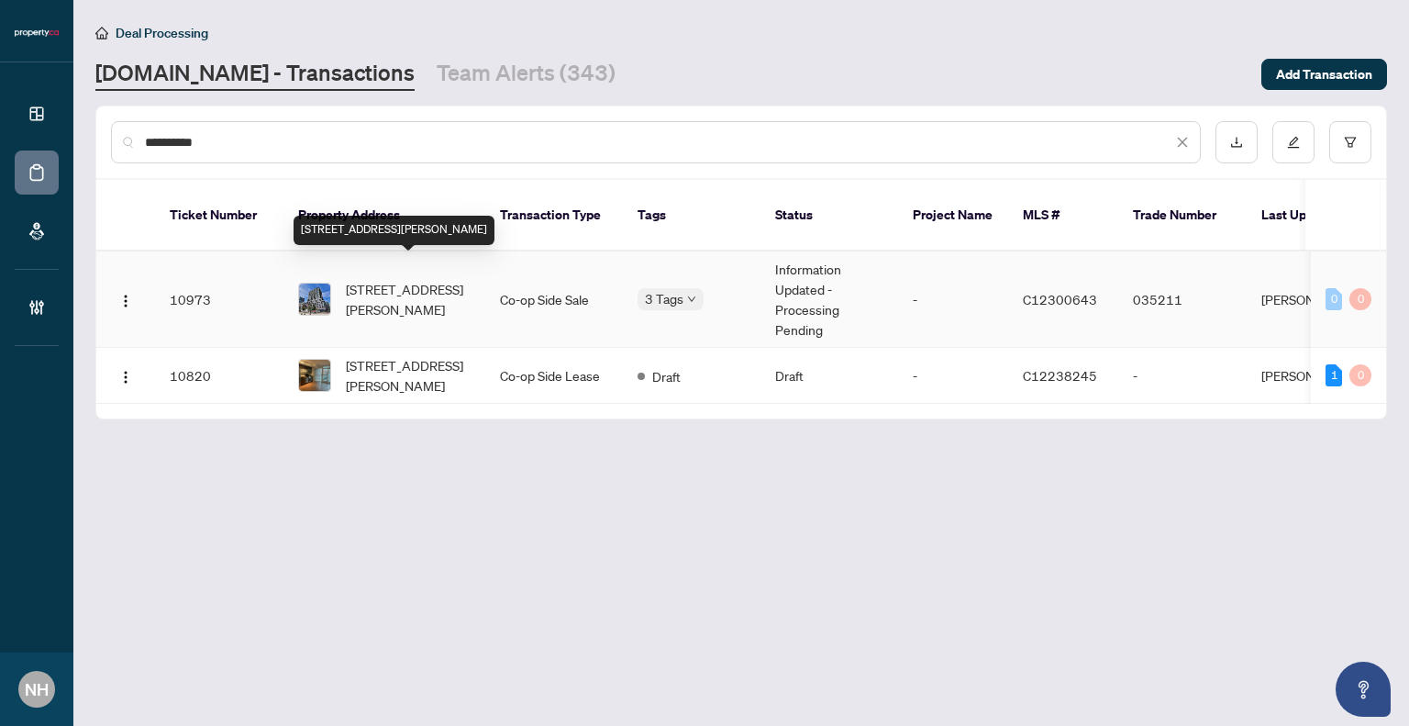
type input "**********"
click at [422, 279] on span "625-68 Abell St, Toronto, Ontario M6J 0B1, Canada" at bounding box center [408, 299] width 125 height 40
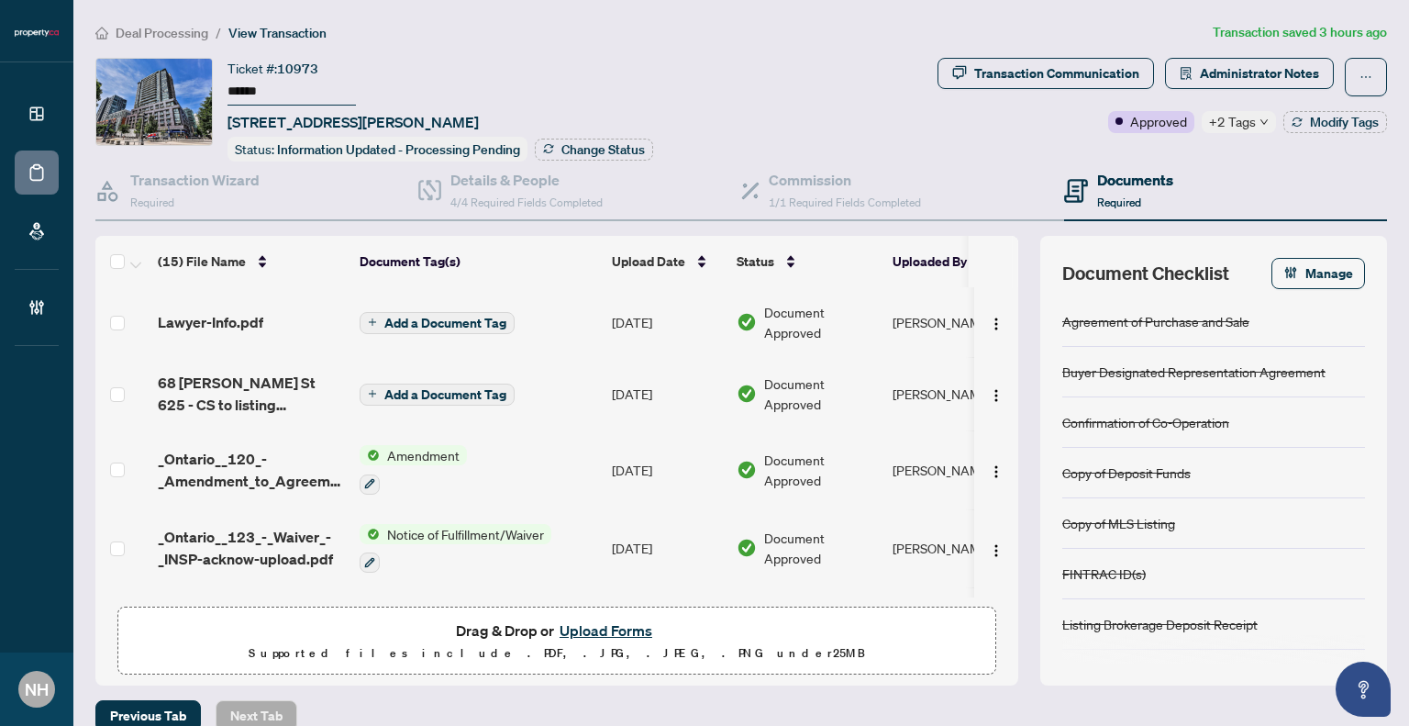
drag, startPoint x: 158, startPoint y: 21, endPoint x: 173, endPoint y: 30, distance: 17.3
click at [158, 21] on main "Deal Processing / View Transaction Transaction saved 3 hours ago Ticket #: 1097…" at bounding box center [741, 363] width 1336 height 726
click at [176, 32] on span "Deal Processing" at bounding box center [162, 33] width 93 height 17
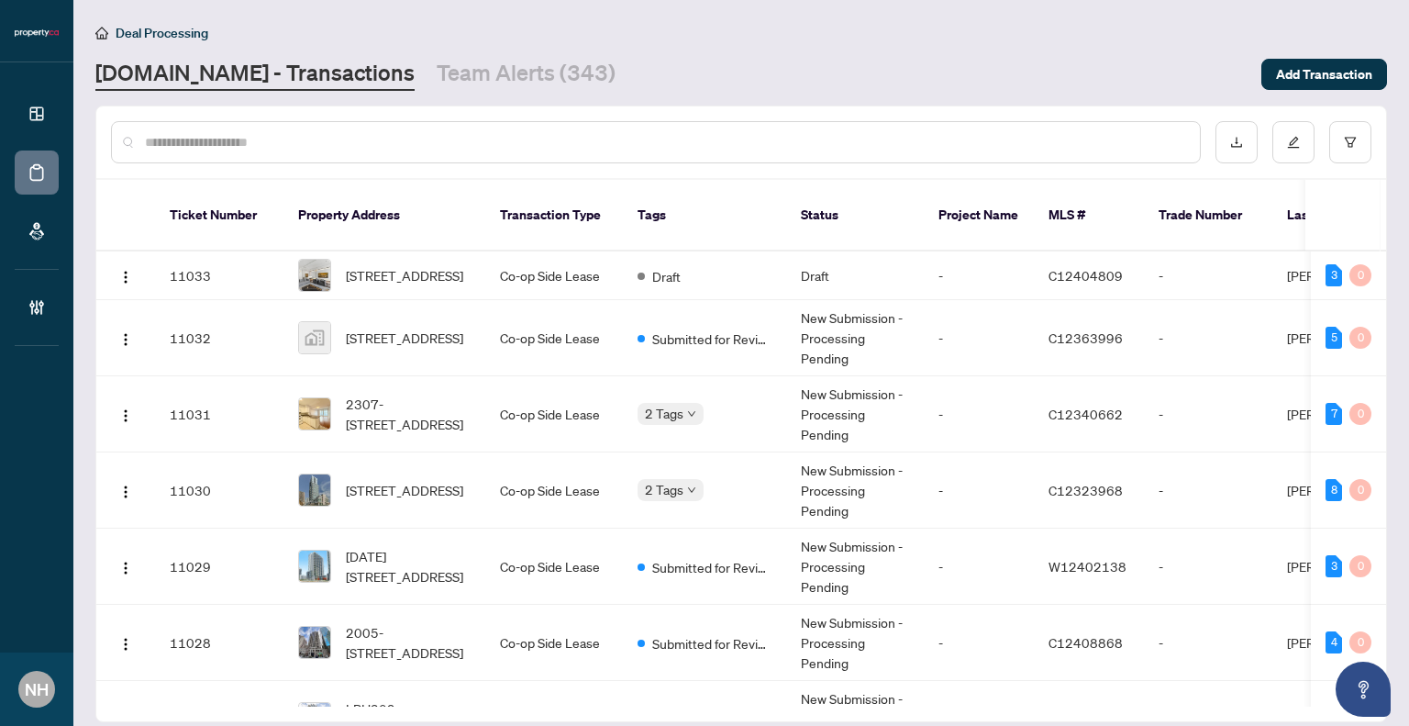
click at [256, 121] on div at bounding box center [656, 142] width 1090 height 42
click at [255, 140] on input "text" at bounding box center [665, 142] width 1041 height 20
paste input "**********"
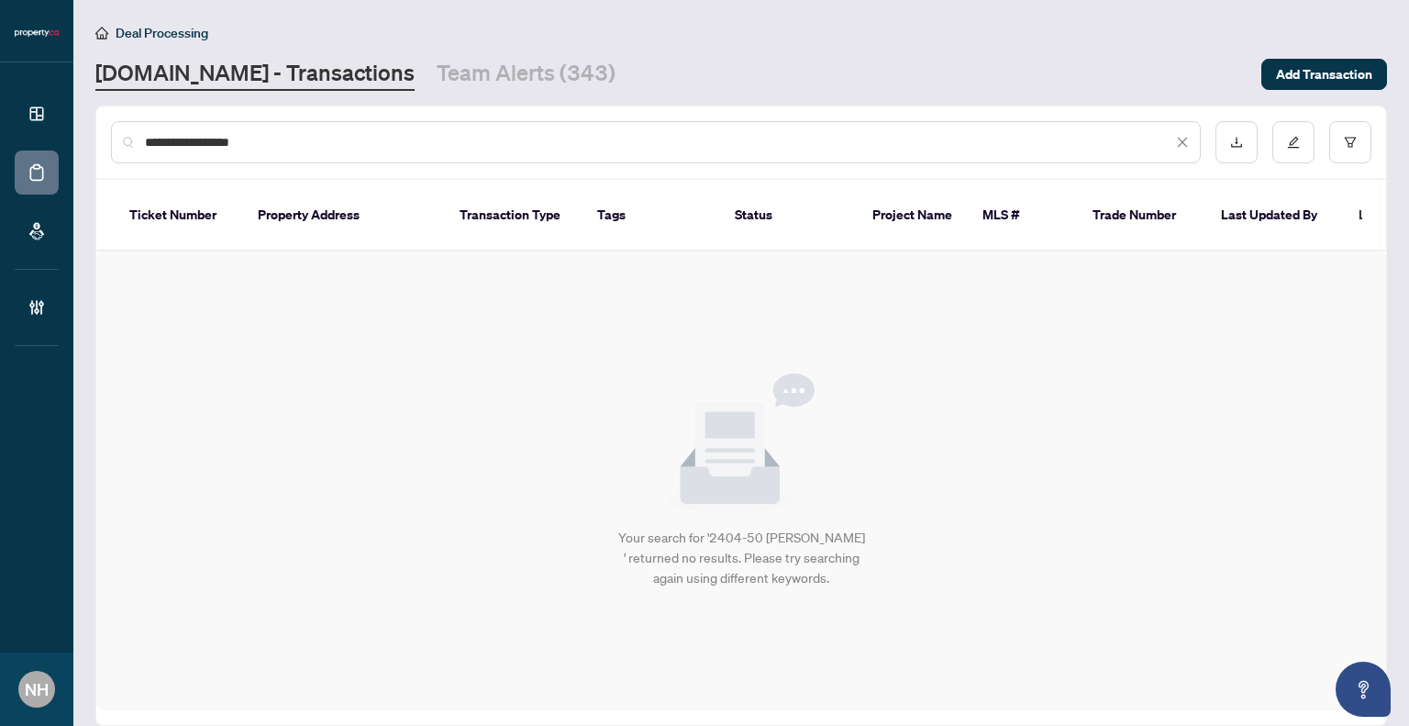
drag, startPoint x: 224, startPoint y: 144, endPoint x: 176, endPoint y: 145, distance: 47.7
click at [176, 145] on input "**********" at bounding box center [659, 142] width 1028 height 20
type input "*"
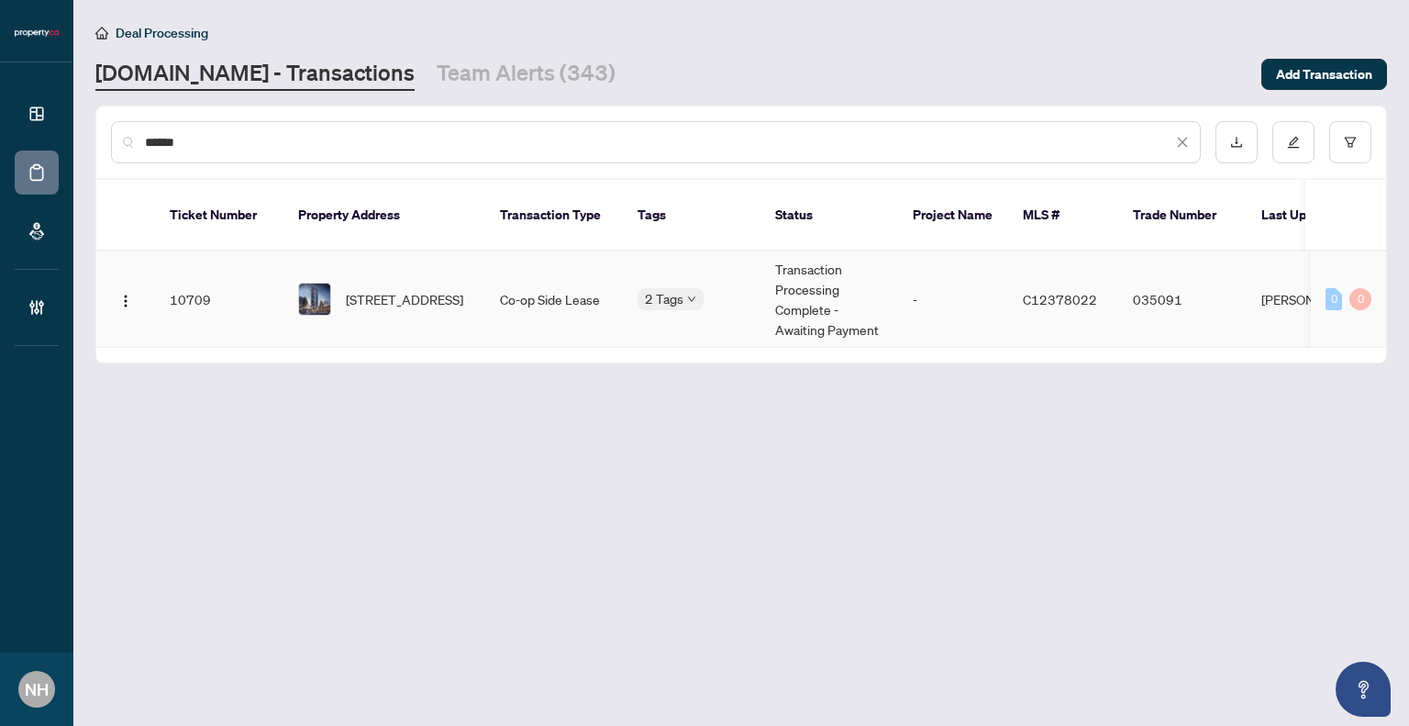
type input "******"
click at [442, 252] on td "2404-50 O'neill Rd, Toronto, Ontario M3C 0R2, Canada" at bounding box center [385, 299] width 202 height 96
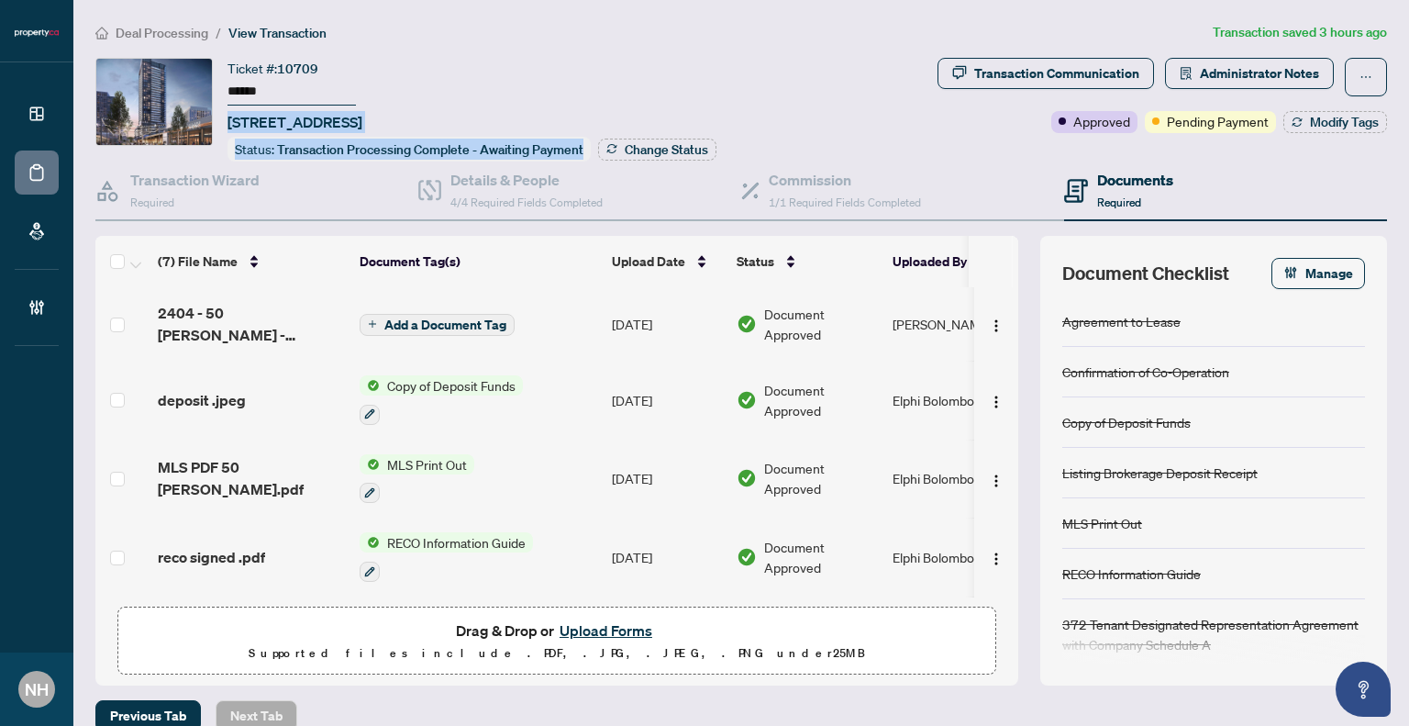
drag, startPoint x: 224, startPoint y: 124, endPoint x: 611, endPoint y: 113, distance: 387.4
click at [611, 113] on div "Ticket #: 10709 ****** 2404-50 O'neill Rd, Toronto, Ontario M3C 0R2, Canada Sta…" at bounding box center [512, 110] width 835 height 104
click at [611, 113] on div "Ticket #: 10709 ****** 2404-50 O'neill Rd, Toronto, Ontario M3C 0R2, Canada Sta…" at bounding box center [472, 110] width 489 height 104
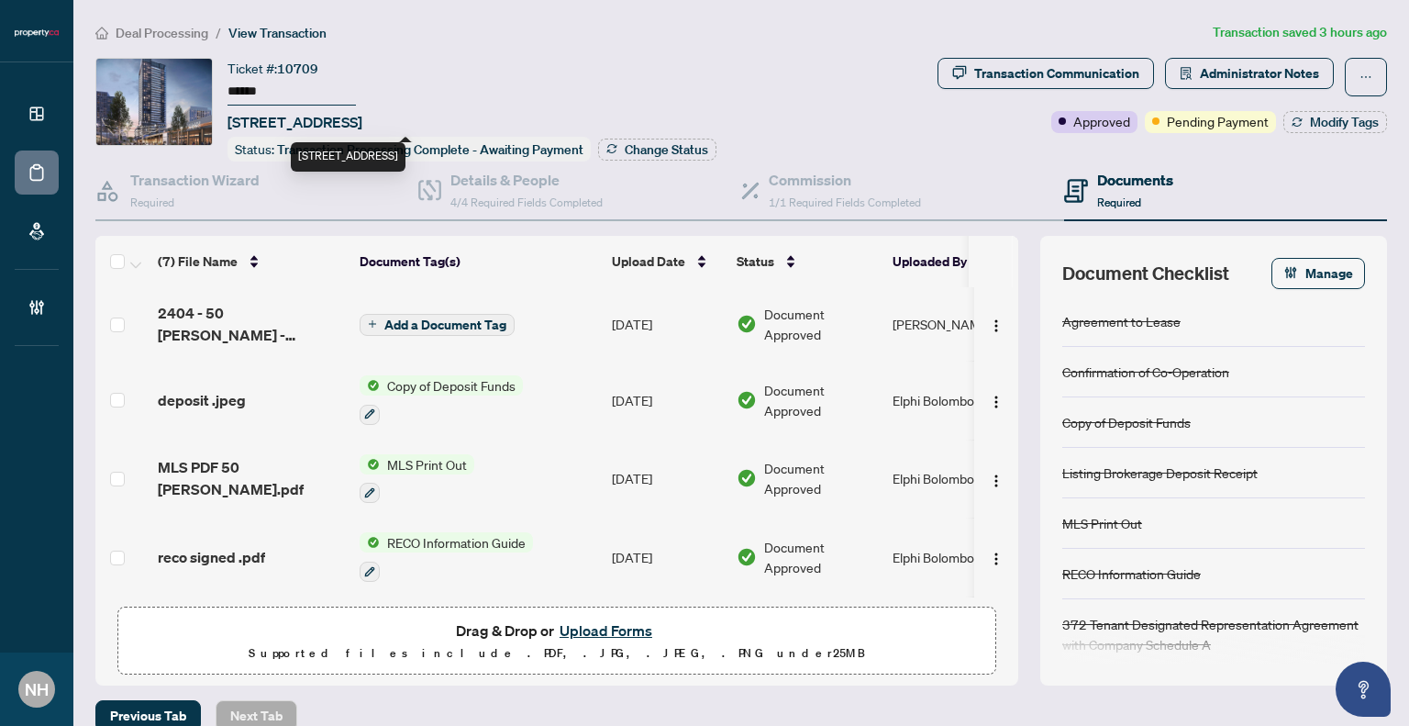
drag, startPoint x: 224, startPoint y: 118, endPoint x: 587, endPoint y: 114, distance: 363.4
click at [587, 114] on div "Ticket #: 10709 ****** 2404-50 O'neill Rd, Toronto, Ontario M3C 0R2, Canada Sta…" at bounding box center [512, 110] width 835 height 104
copy span "2404-50 O'neill Rd, Toronto, Ontario M3C 0R2, Canada"
drag, startPoint x: 281, startPoint y: 87, endPoint x: 226, endPoint y: 87, distance: 55.1
click at [226, 87] on div "Ticket #: 10709 ****** 2404-50 O'neill Rd, Toronto, Ontario M3C 0R2, Canada Sta…" at bounding box center [512, 110] width 835 height 104
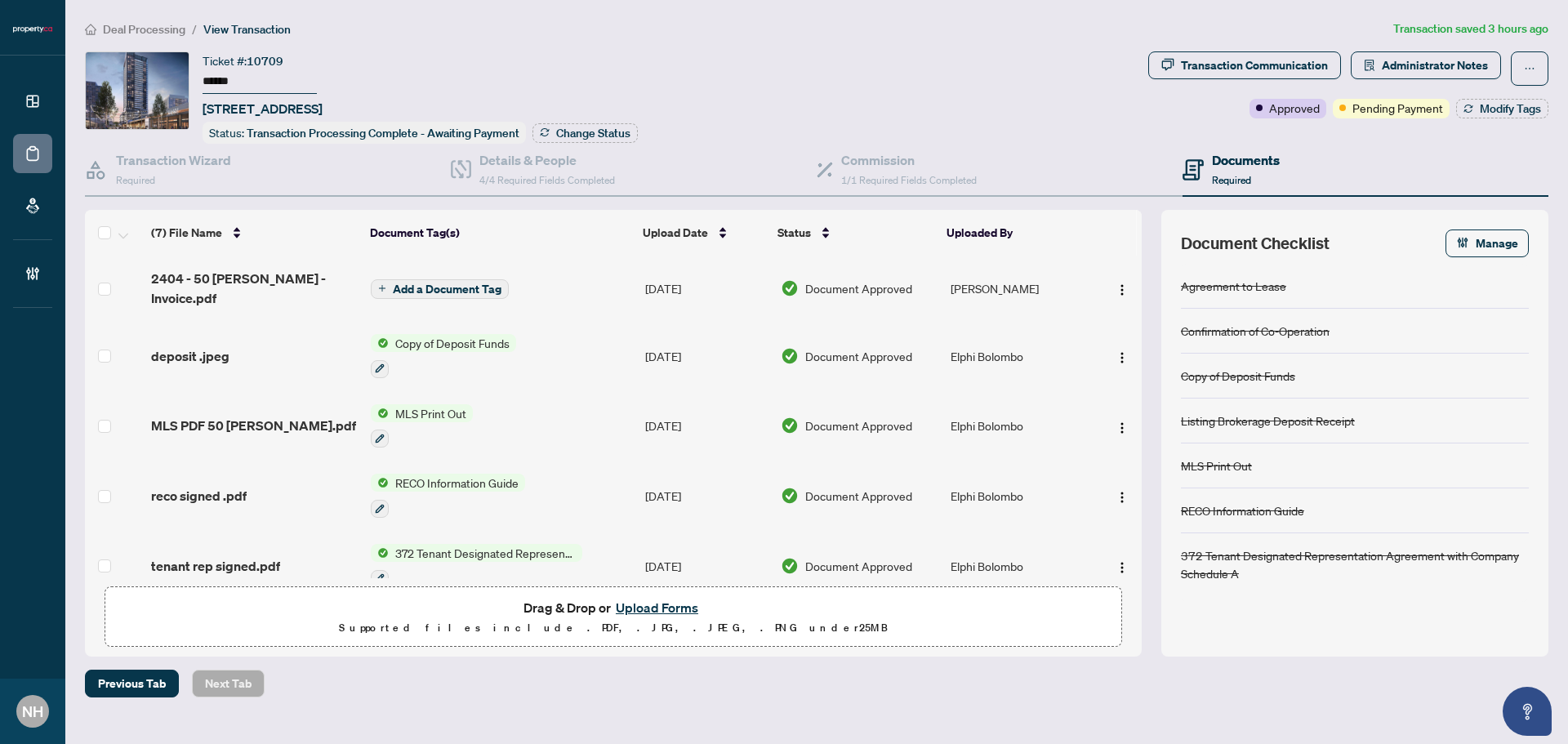
drag, startPoint x: 247, startPoint y: 83, endPoint x: 184, endPoint y: 74, distance: 63.6
click at [184, 74] on div "Ticket #: 10709 ****** 2404-50 O'neill Rd, Toronto, Ontario M3C 0R2, Canada Sta…" at bounding box center [612, 98] width 1056 height 93
click at [277, 76] on input "******" at bounding box center [260, 82] width 114 height 24
click at [158, 34] on span "Deal Processing" at bounding box center [144, 29] width 83 height 15
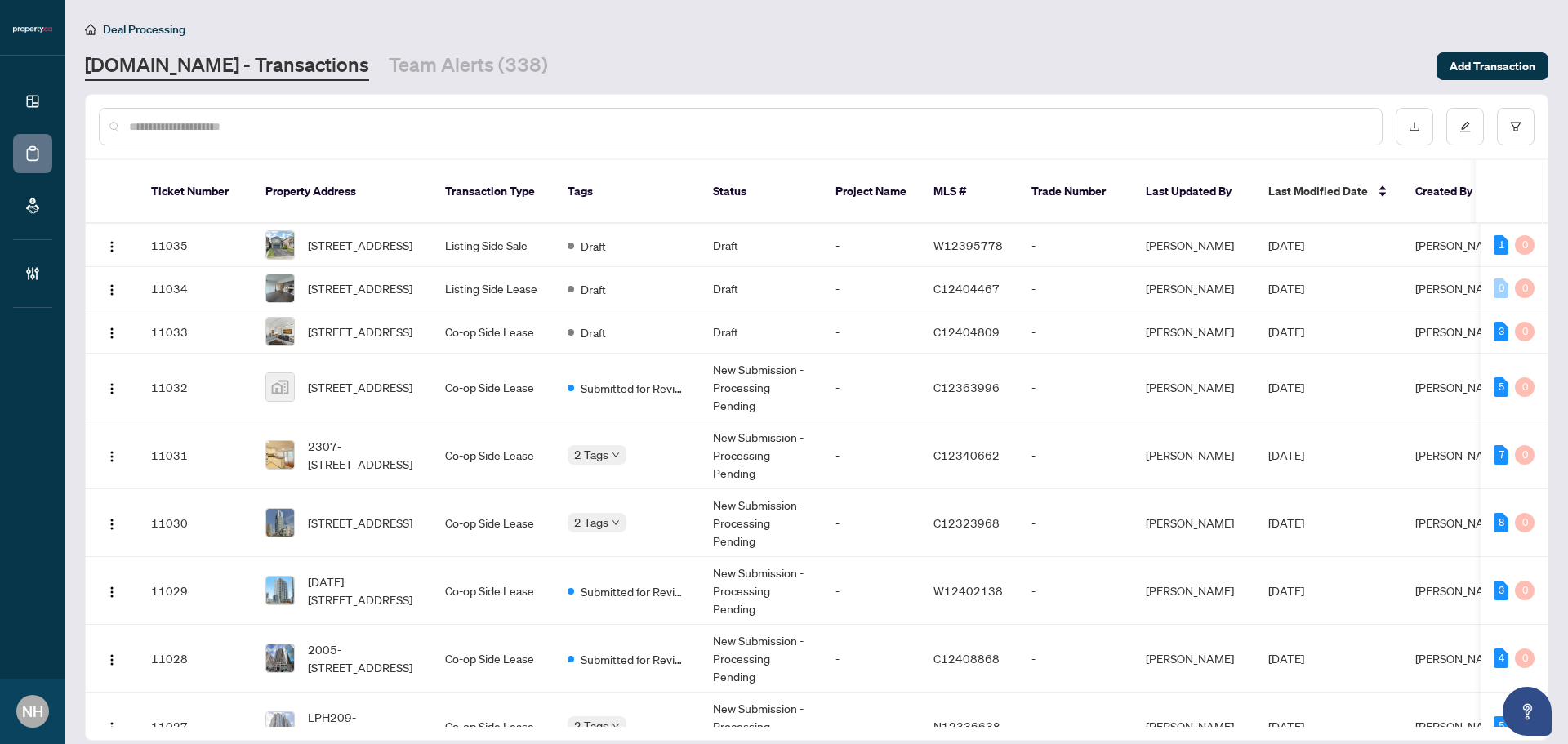
click at [436, 124] on input "text" at bounding box center [748, 126] width 1240 height 18
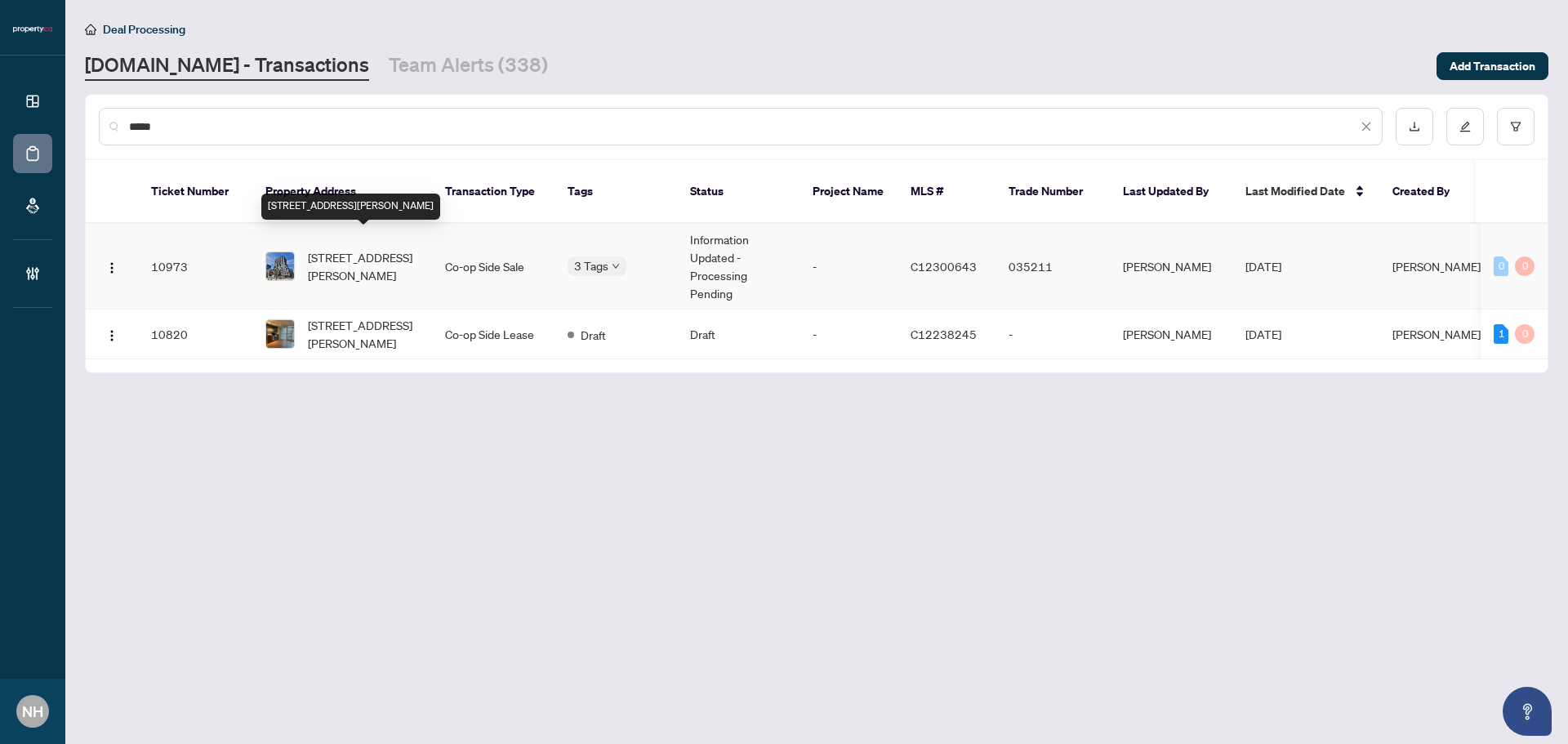
type input "*****"
click at [365, 257] on span "625-68 Abell St, Toronto, Ontario M6J 0B1, Canada" at bounding box center [363, 266] width 111 height 36
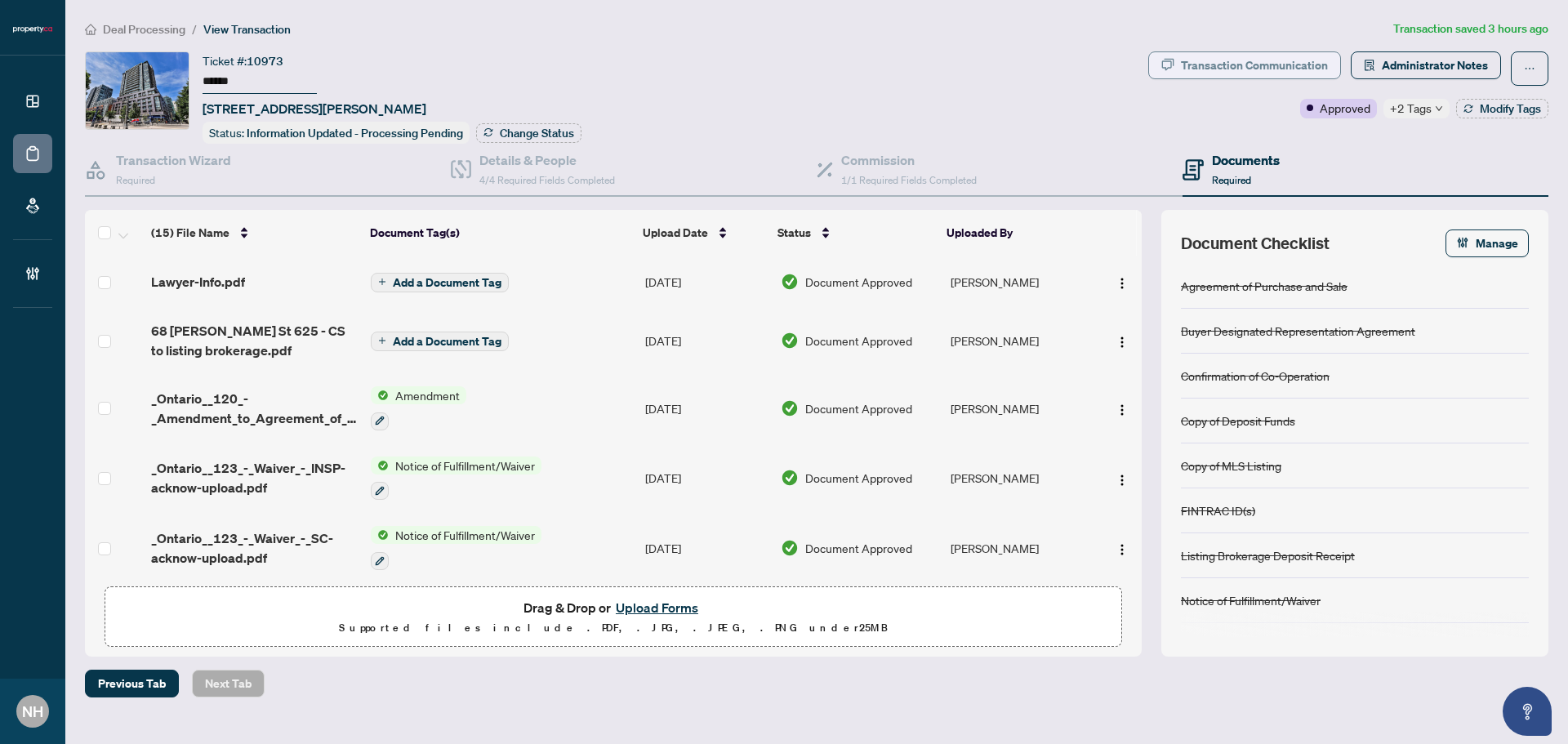
click at [1207, 62] on div "Transaction Communication" at bounding box center [1254, 65] width 147 height 26
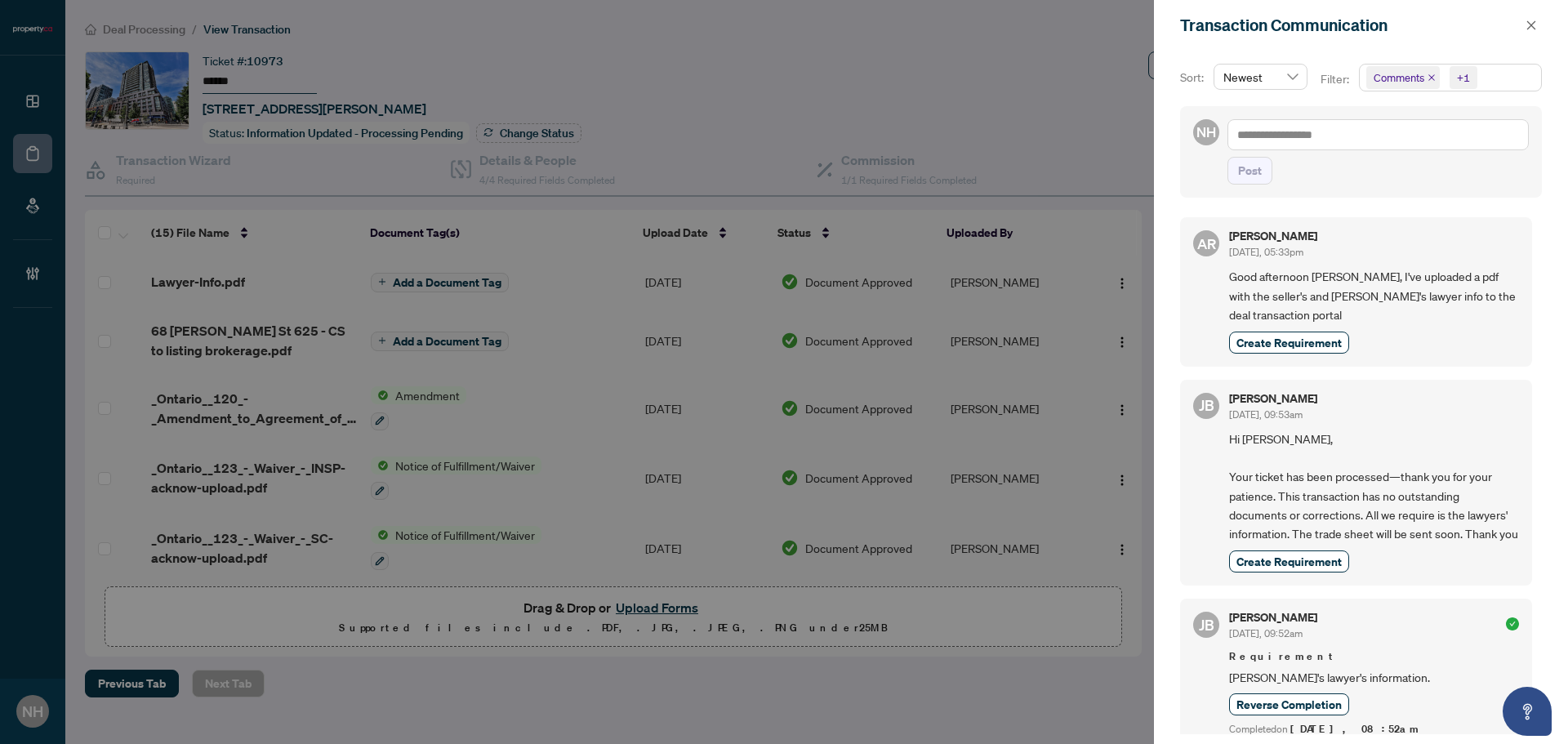
click at [1253, 75] on icon "close" at bounding box center [1431, 77] width 8 height 8
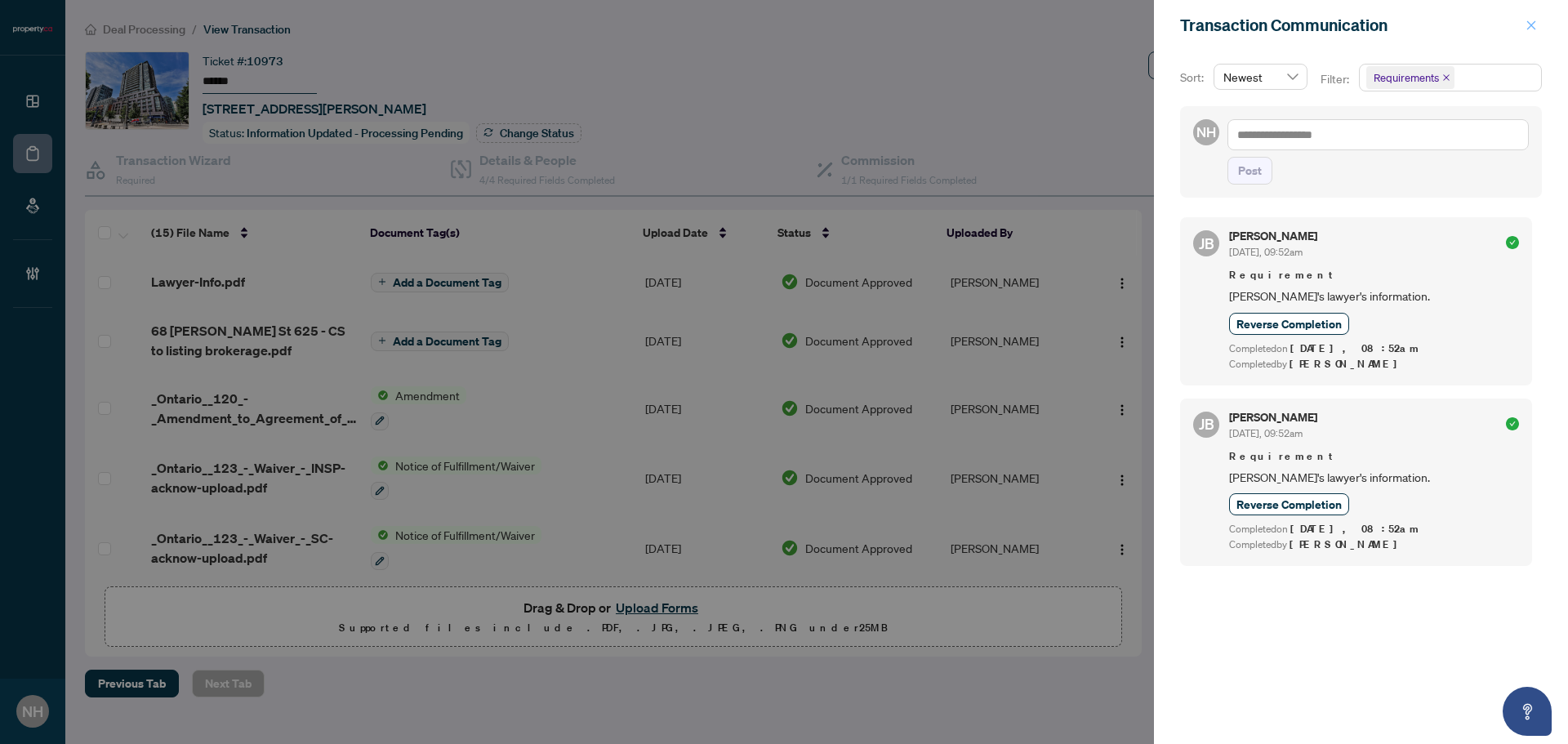
click at [1253, 34] on span "button" at bounding box center [1531, 25] width 12 height 26
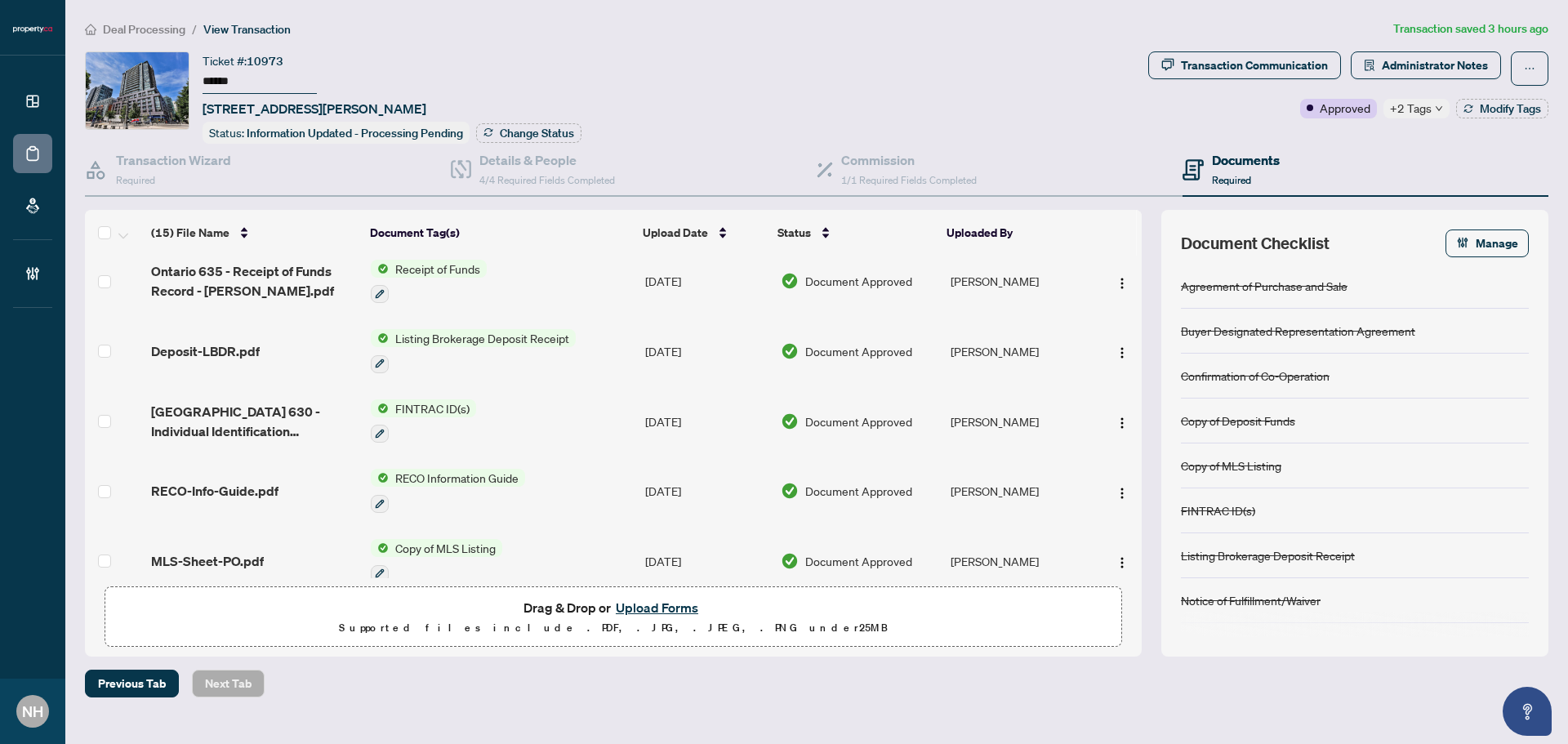
scroll to position [164, 0]
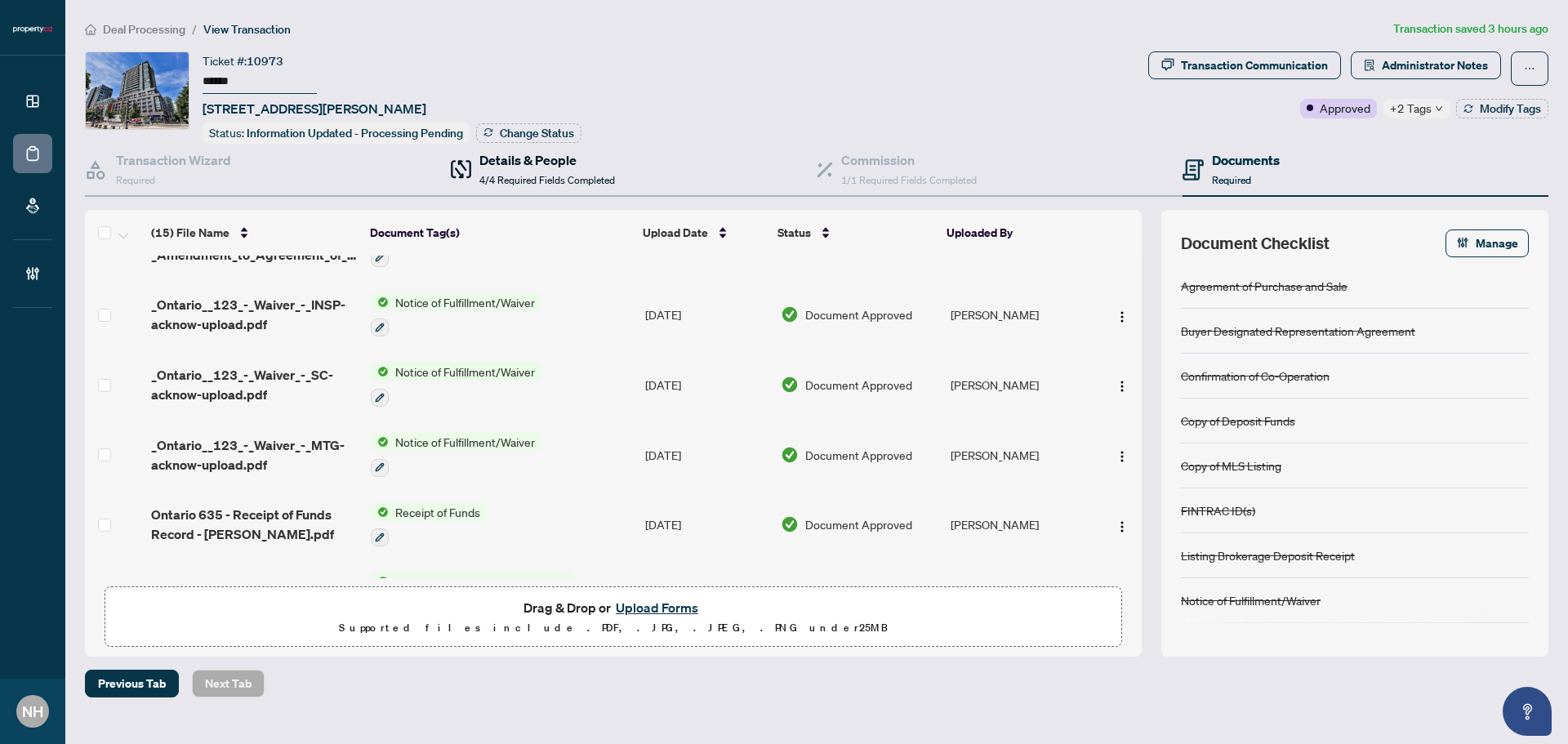
click at [500, 178] on span "4/4 Required Fields Completed" at bounding box center [547, 180] width 135 height 12
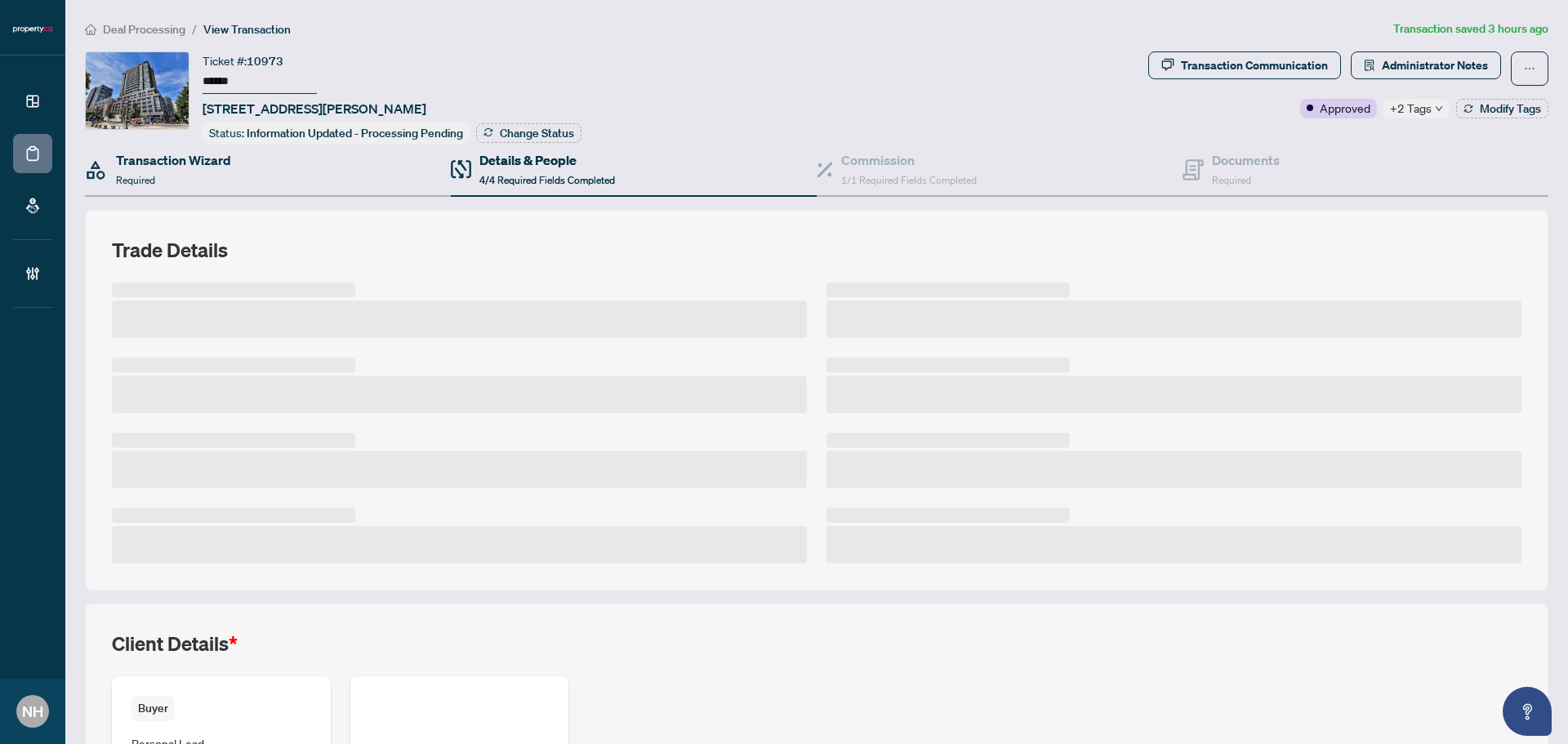
click at [263, 167] on div "Transaction Wizard Required" at bounding box center [267, 170] width 366 height 53
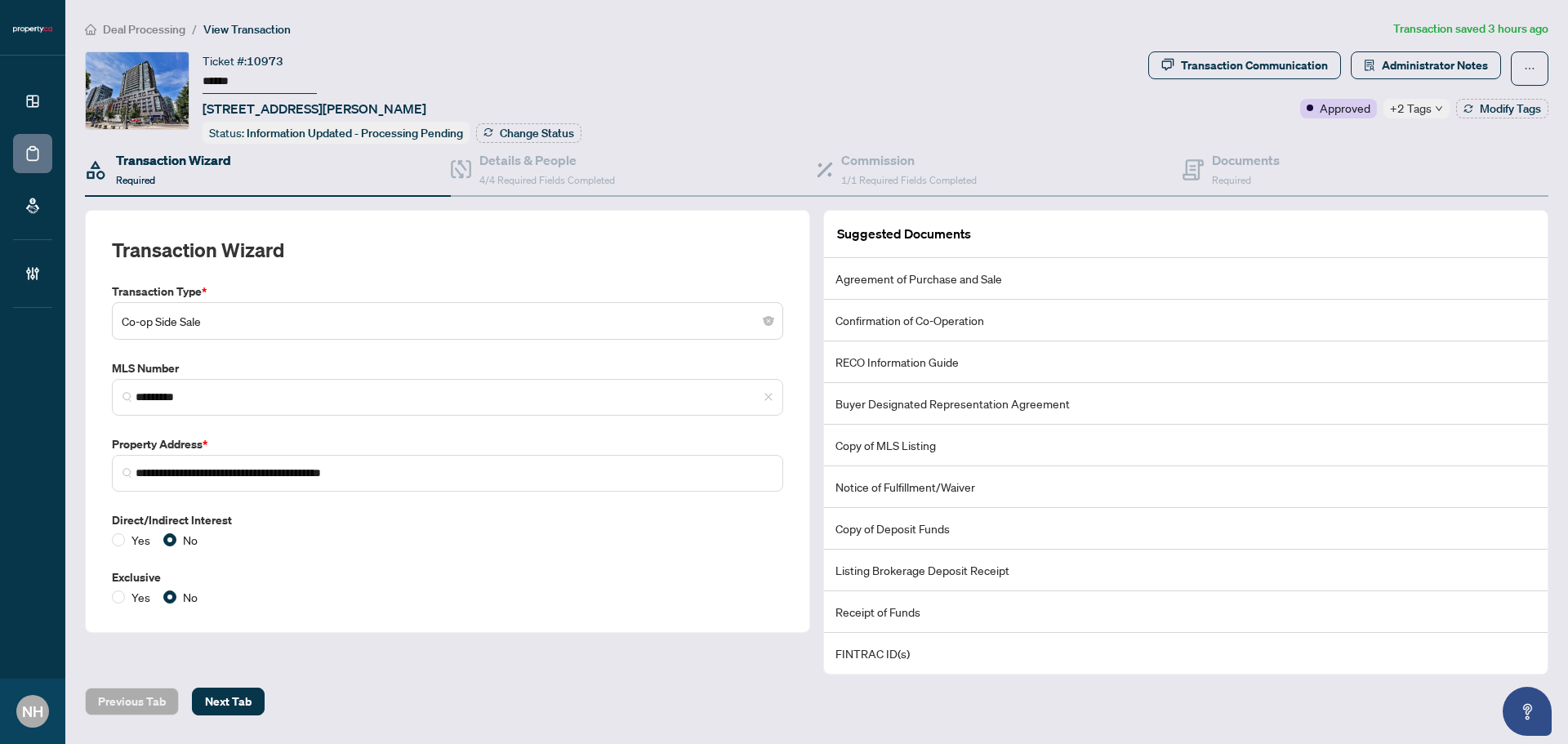
click at [135, 33] on span "Deal Processing" at bounding box center [144, 29] width 83 height 15
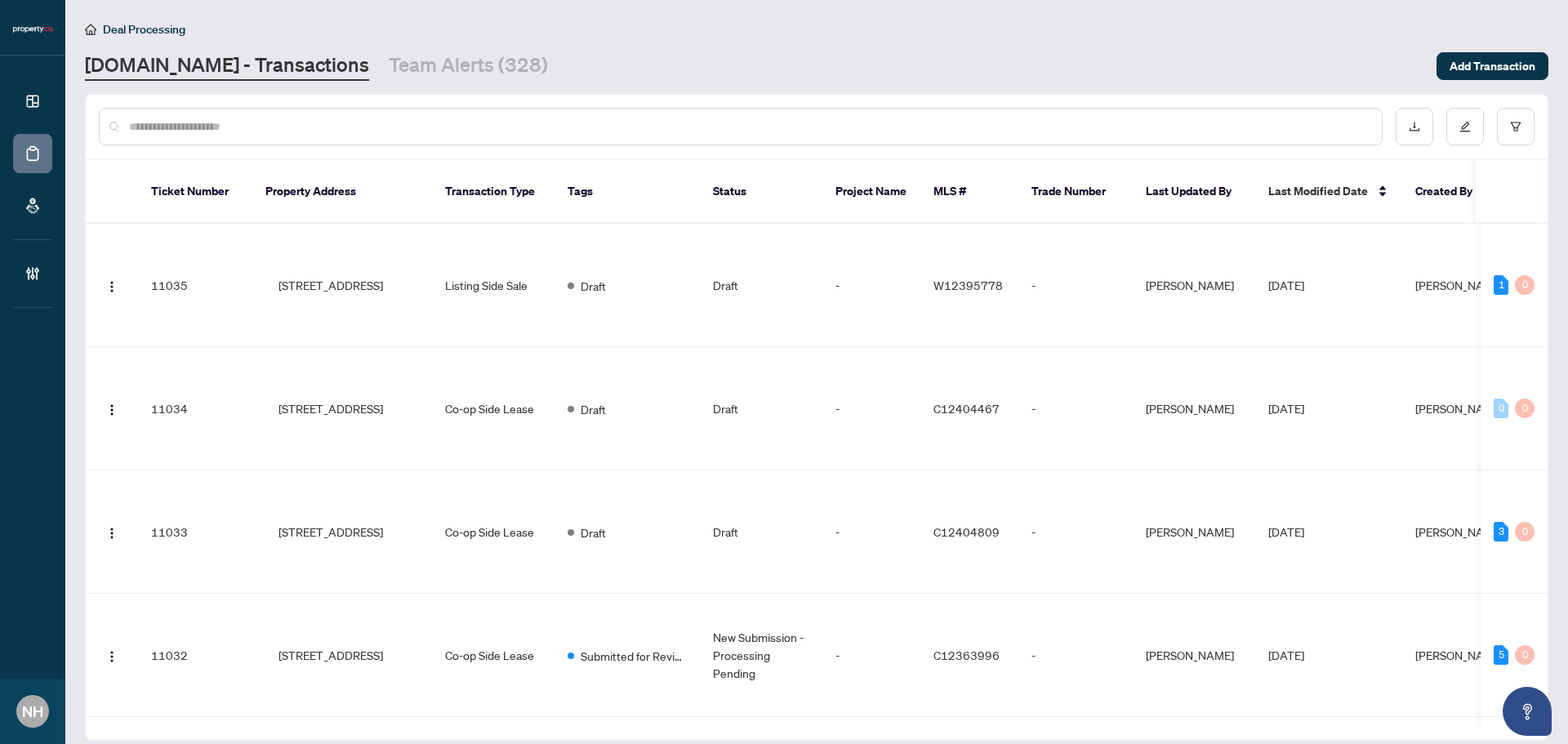
click at [287, 128] on input "text" at bounding box center [748, 126] width 1240 height 18
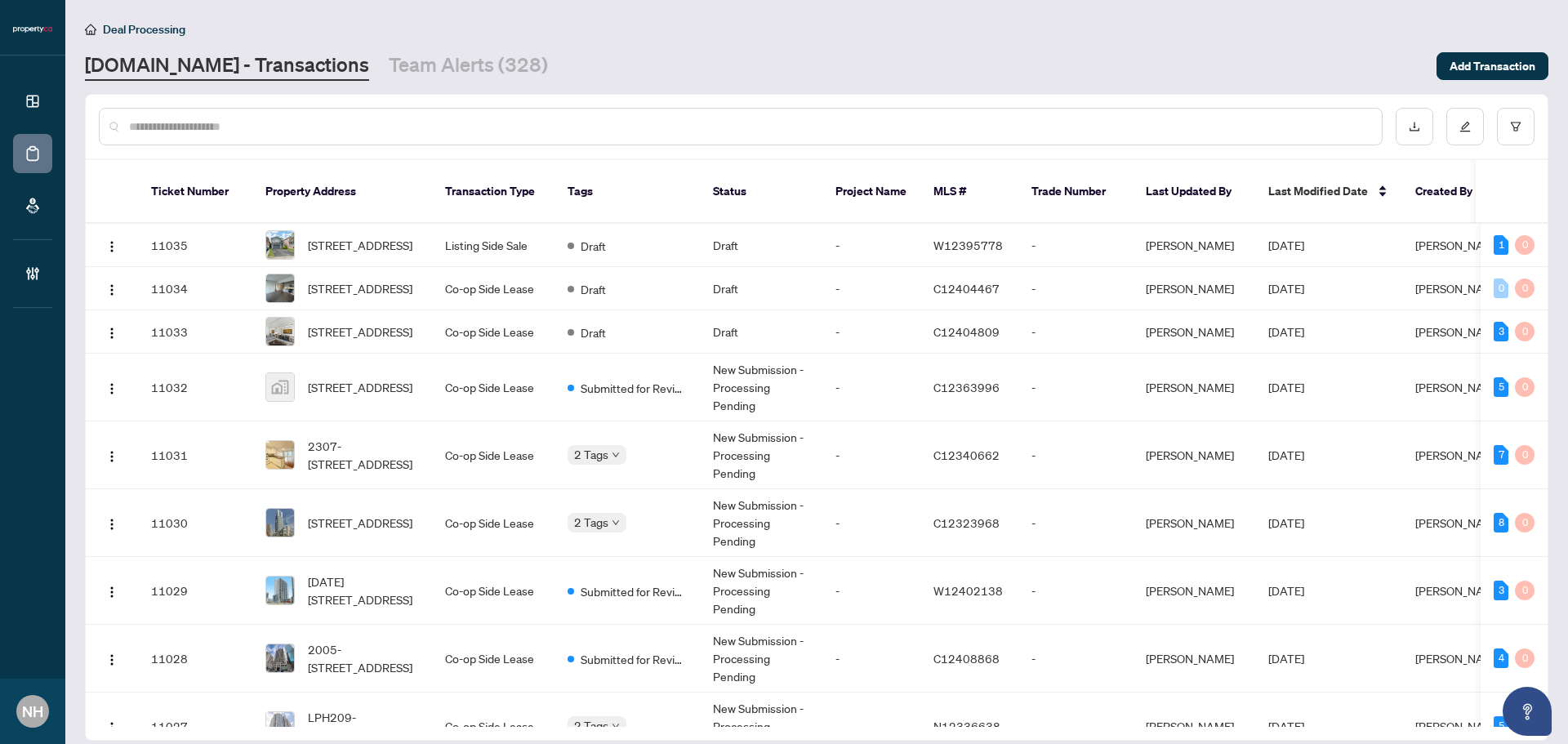
click at [286, 113] on div at bounding box center [740, 126] width 1283 height 37
click at [235, 131] on input "text" at bounding box center [748, 126] width 1240 height 18
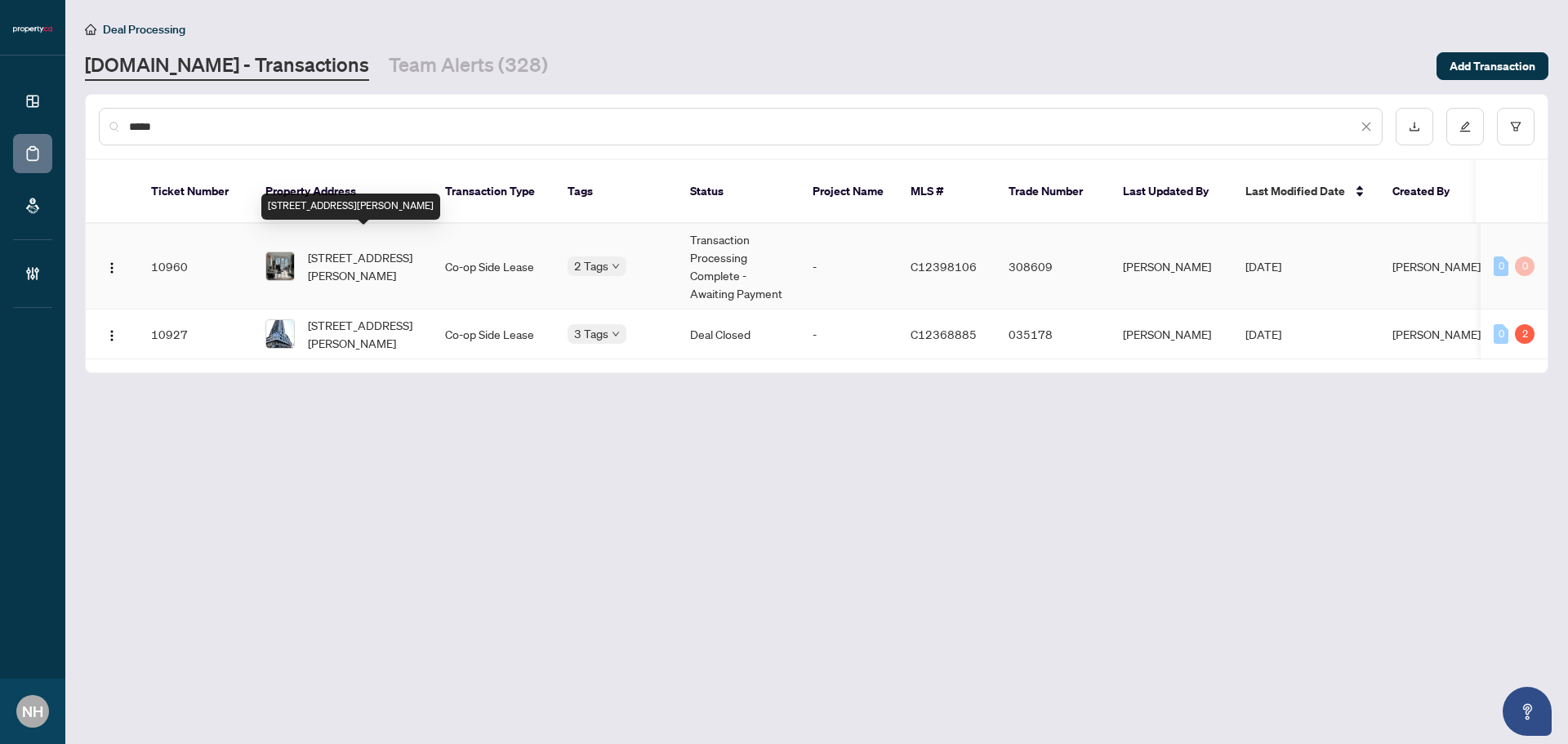
type input "*****"
click at [368, 248] on span "315-5 Defries St, Toronto, Ontario M5A 0W7, Canada" at bounding box center [363, 266] width 111 height 36
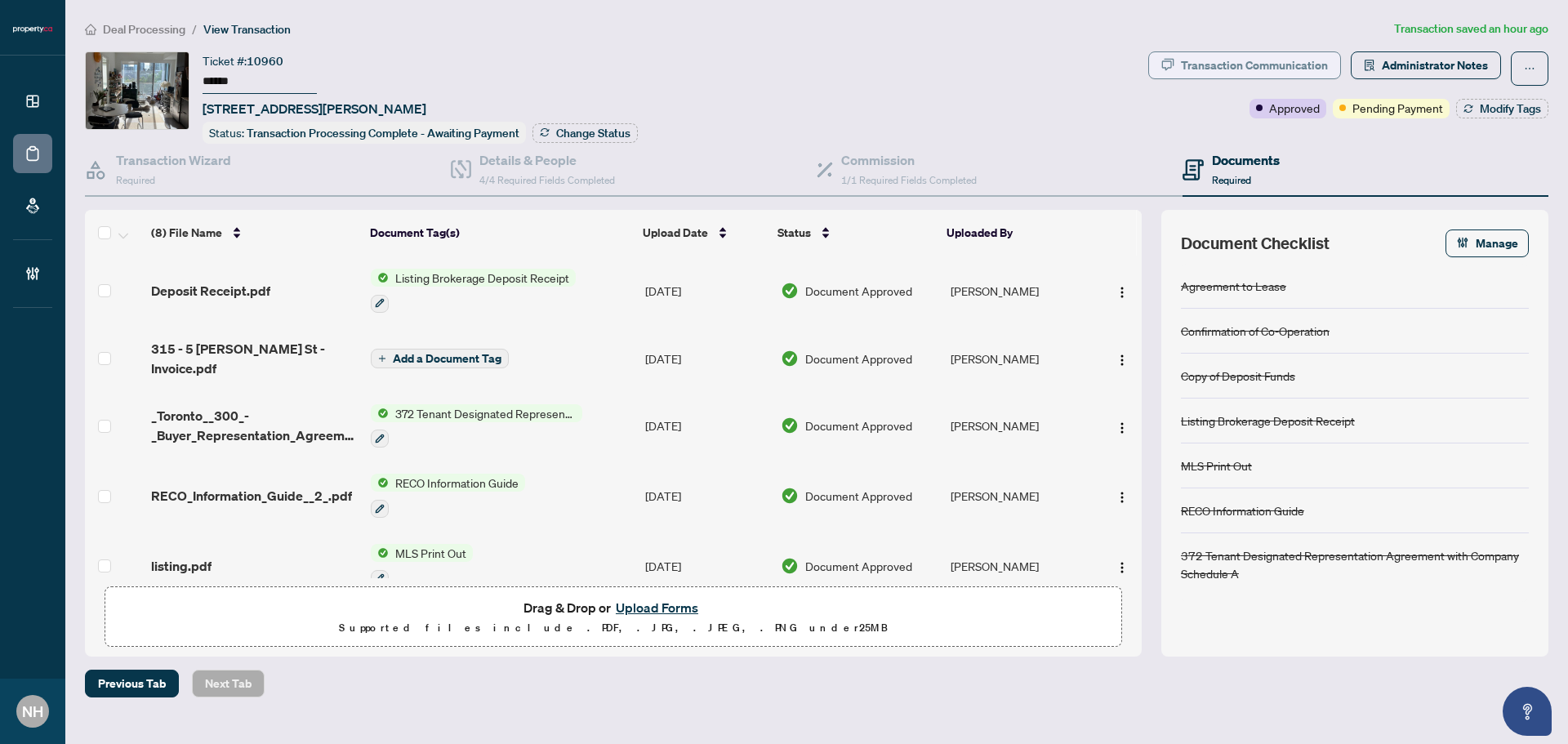
click at [1249, 62] on div "Transaction Communication" at bounding box center [1254, 65] width 147 height 26
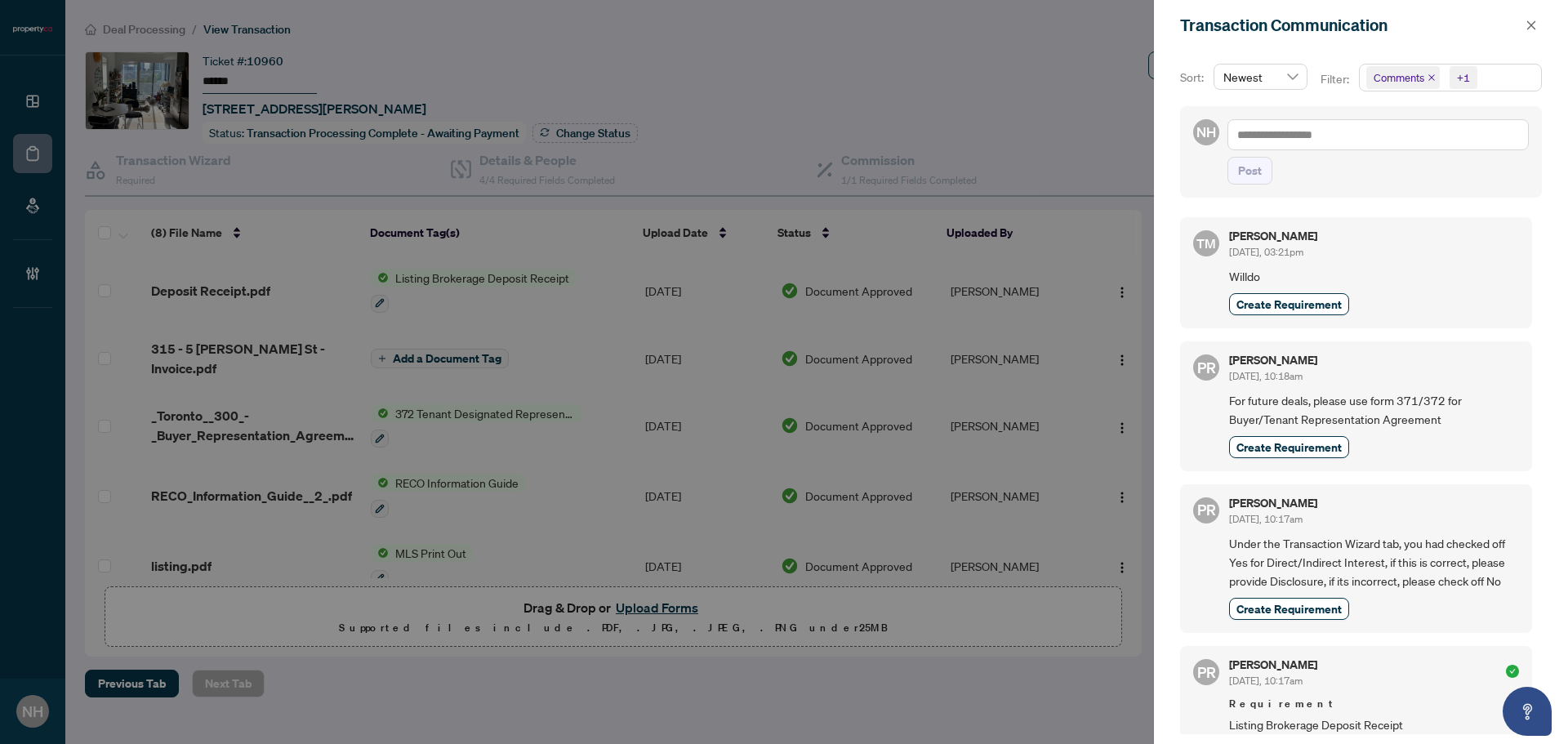
click at [1253, 76] on icon "close" at bounding box center [1431, 77] width 8 height 8
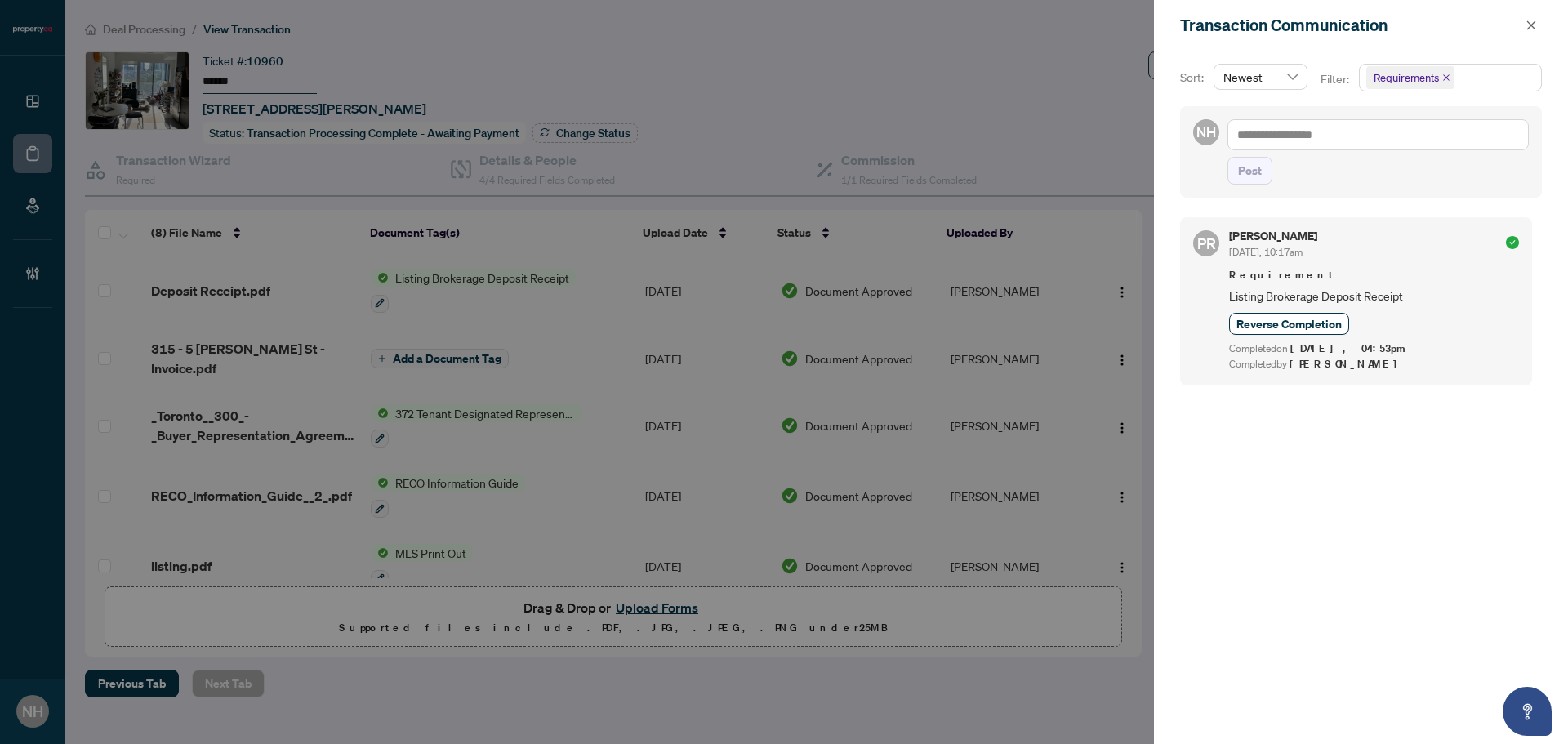
click at [1253, 23] on div "Transaction Communication" at bounding box center [1361, 25] width 414 height 51
click at [1253, 25] on button "button" at bounding box center [1531, 25] width 21 height 20
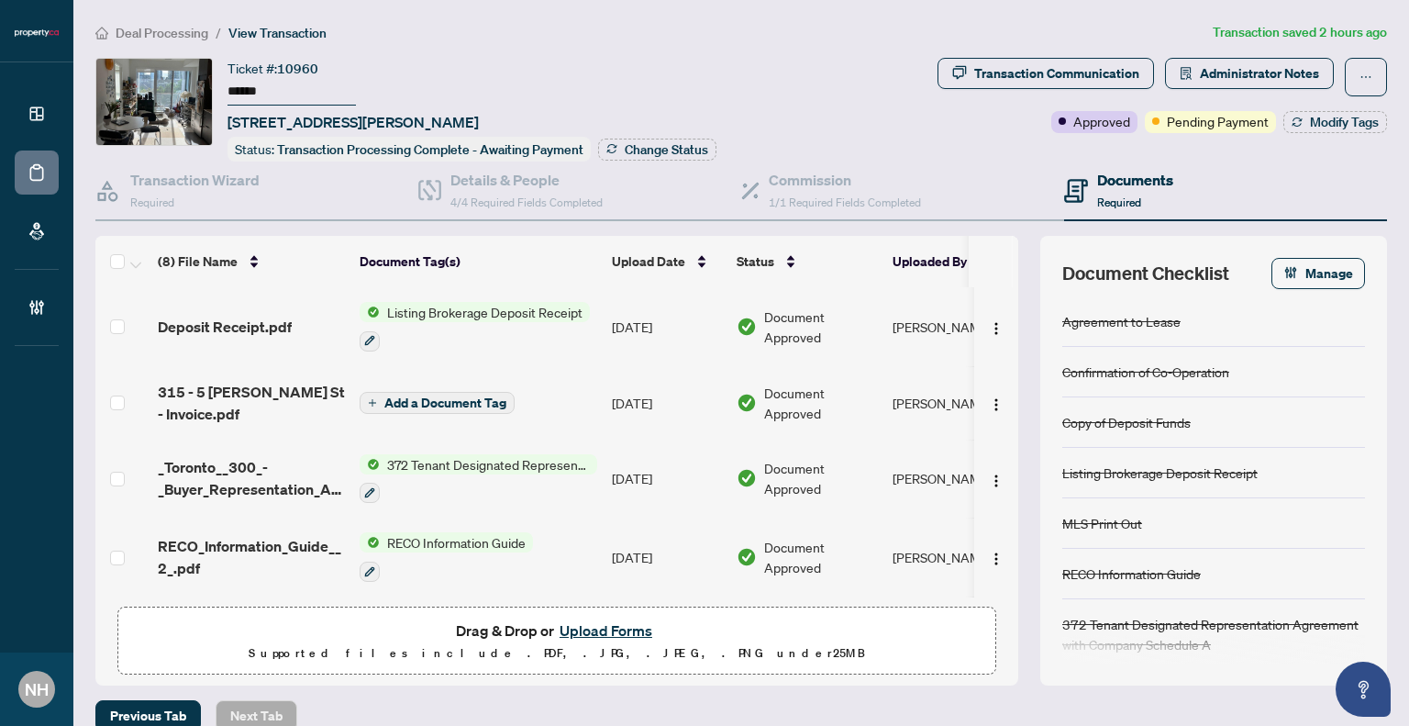
click at [132, 30] on span "Deal Processing" at bounding box center [162, 33] width 93 height 17
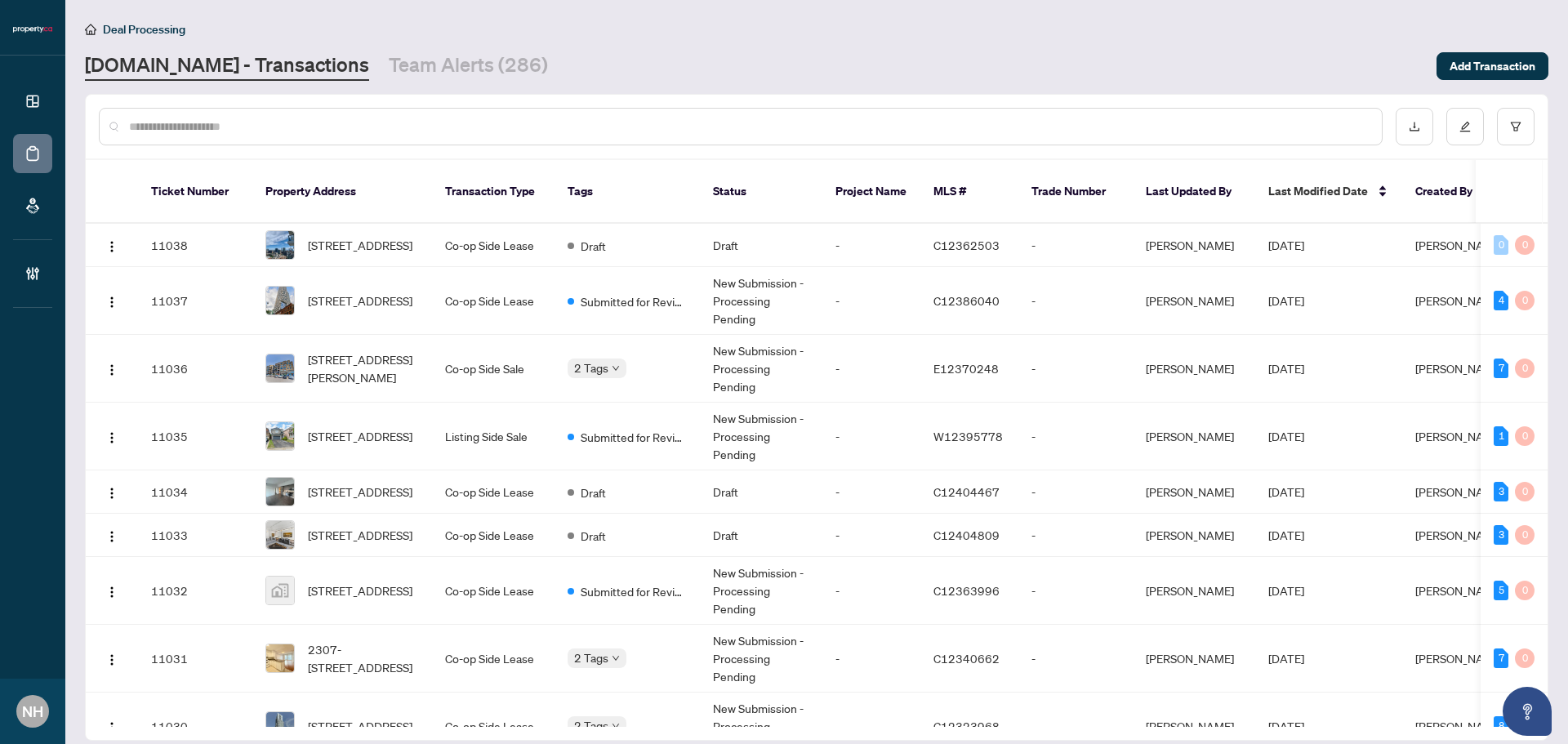
click at [1244, 52] on div "Property.ca - Transactions Team Alerts (286)" at bounding box center [756, 66] width 1342 height 29
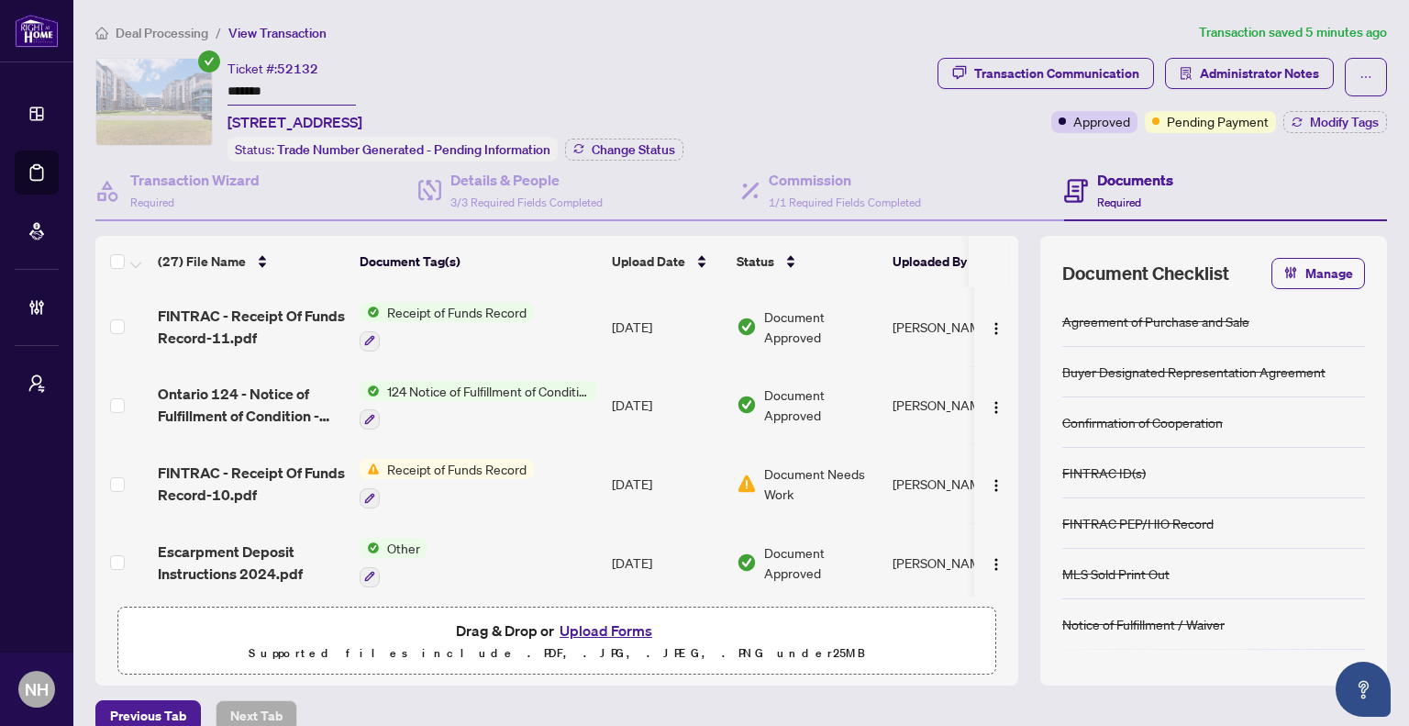
drag, startPoint x: 262, startPoint y: 98, endPoint x: 203, endPoint y: 93, distance: 59.9
click at [203, 93] on div "Ticket #: 52132 ******* [STREET_ADDRESS] Status: Trade Number Generated - Pendi…" at bounding box center [512, 110] width 835 height 104
drag, startPoint x: 224, startPoint y: 119, endPoint x: 593, endPoint y: 109, distance: 369.0
click at [593, 109] on div "Ticket #: 52132 ******* [STREET_ADDRESS] Status: Trade Number Generated - Pendi…" at bounding box center [512, 110] width 835 height 104
copy span "[STREET_ADDRESS]"
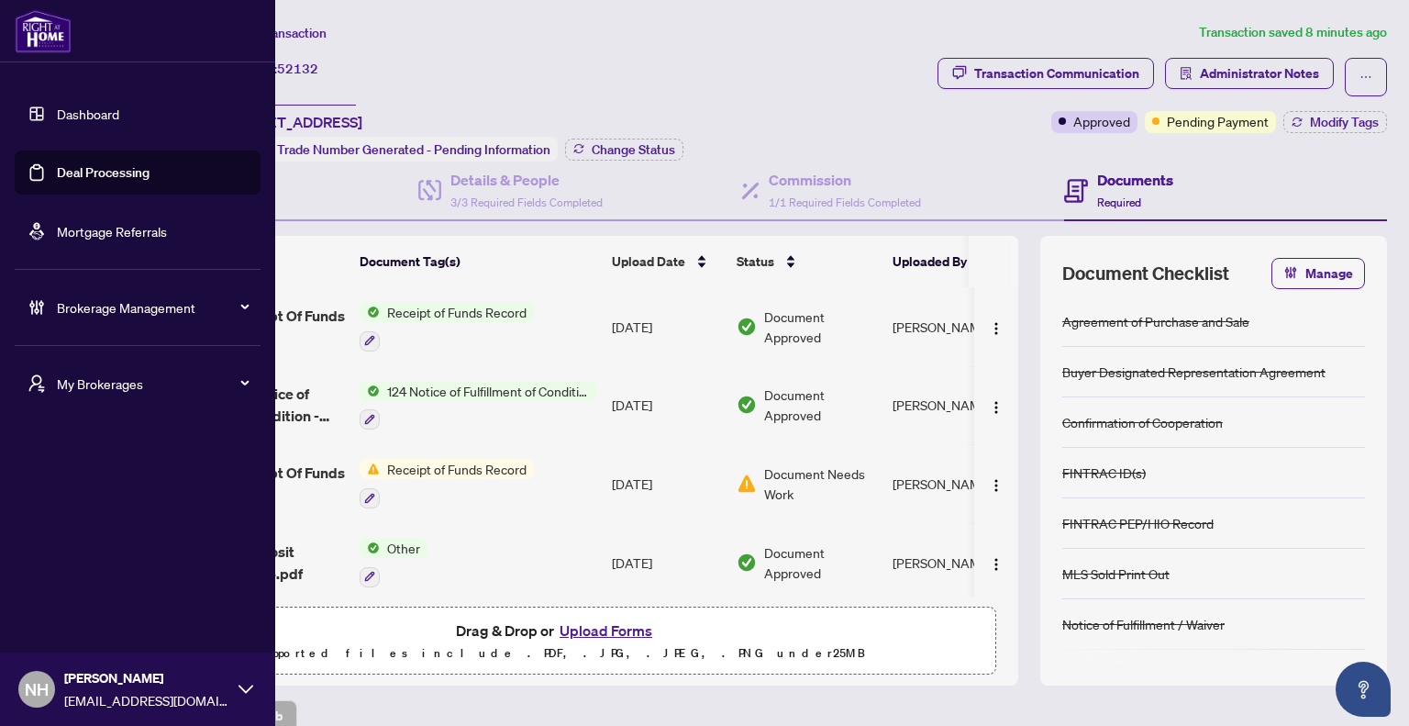
click at [122, 390] on span "My Brokerages" at bounding box center [152, 383] width 191 height 20
click at [114, 302] on span "Brokerage Management" at bounding box center [152, 307] width 191 height 20
click at [128, 223] on link "Mortgage Referrals" at bounding box center [112, 231] width 110 height 17
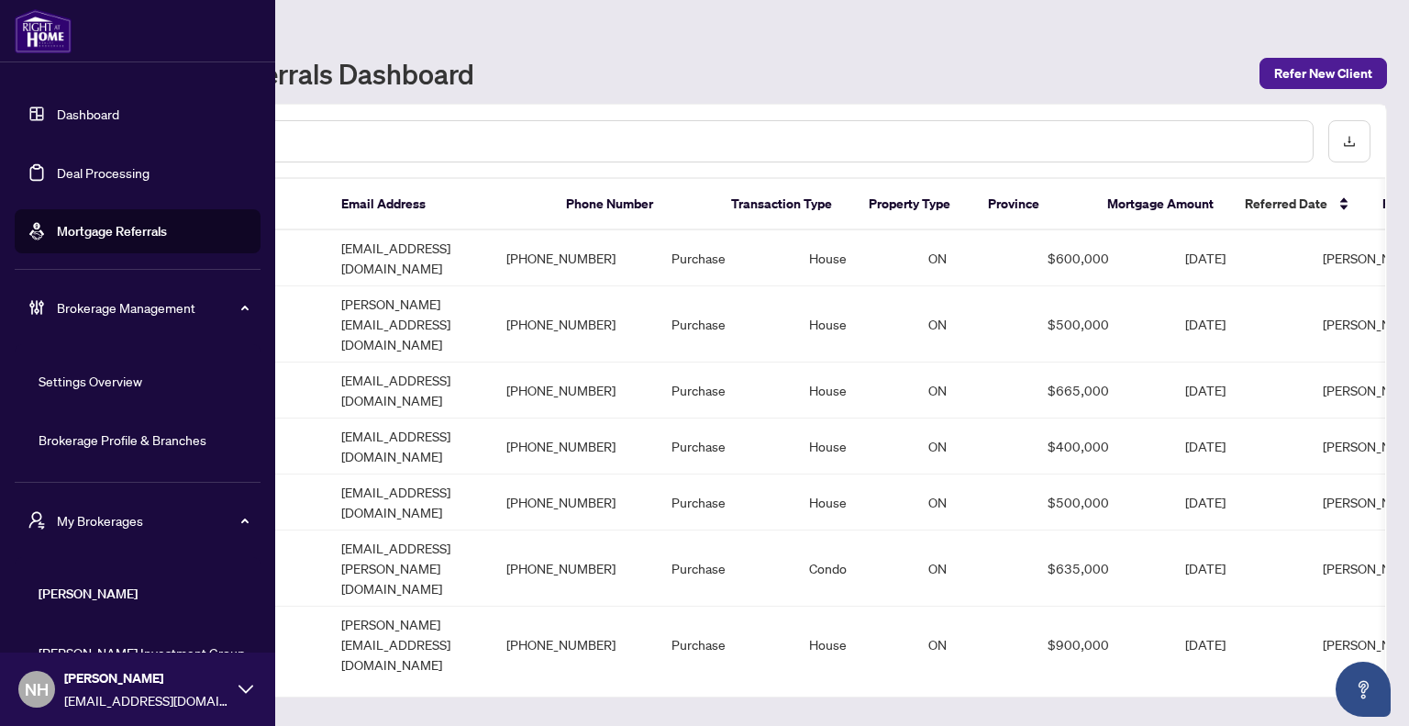
click at [108, 164] on link "Deal Processing" at bounding box center [103, 172] width 93 height 17
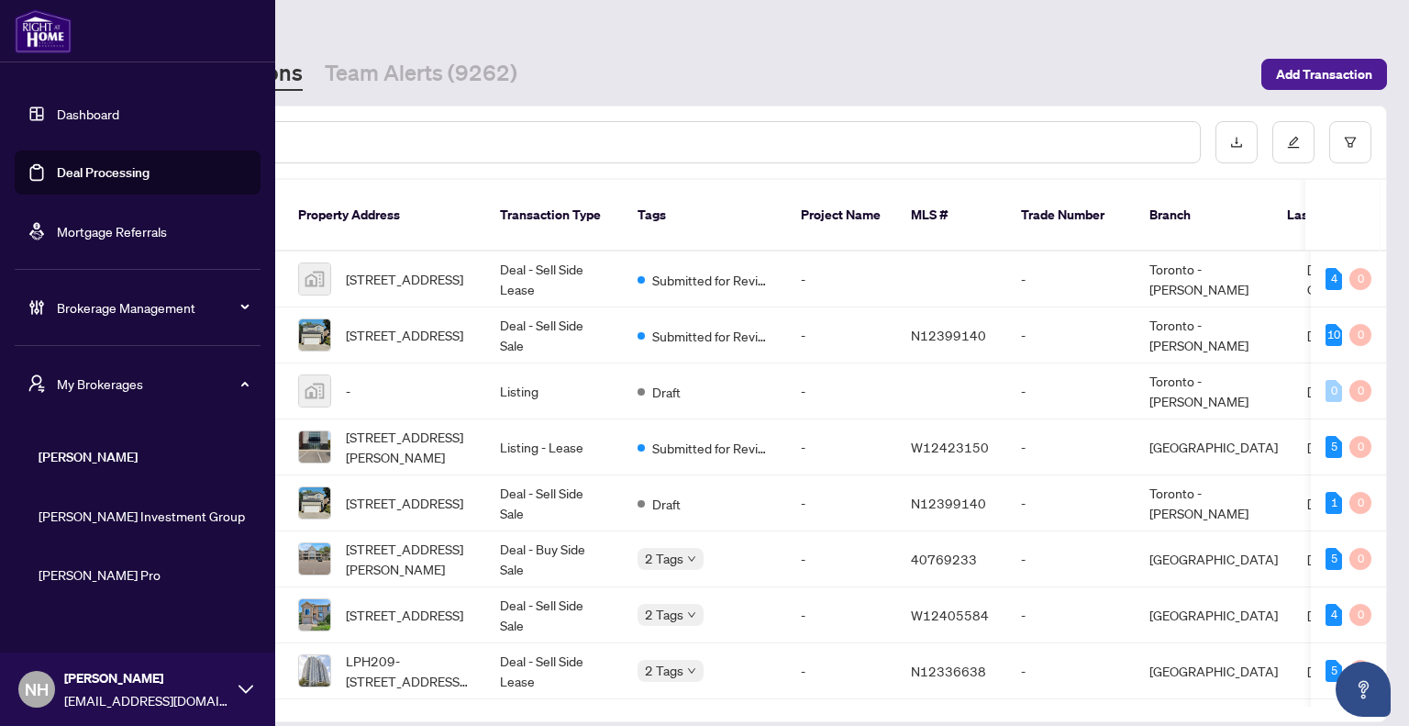
click at [184, 292] on div "Brokerage Management" at bounding box center [138, 307] width 246 height 44
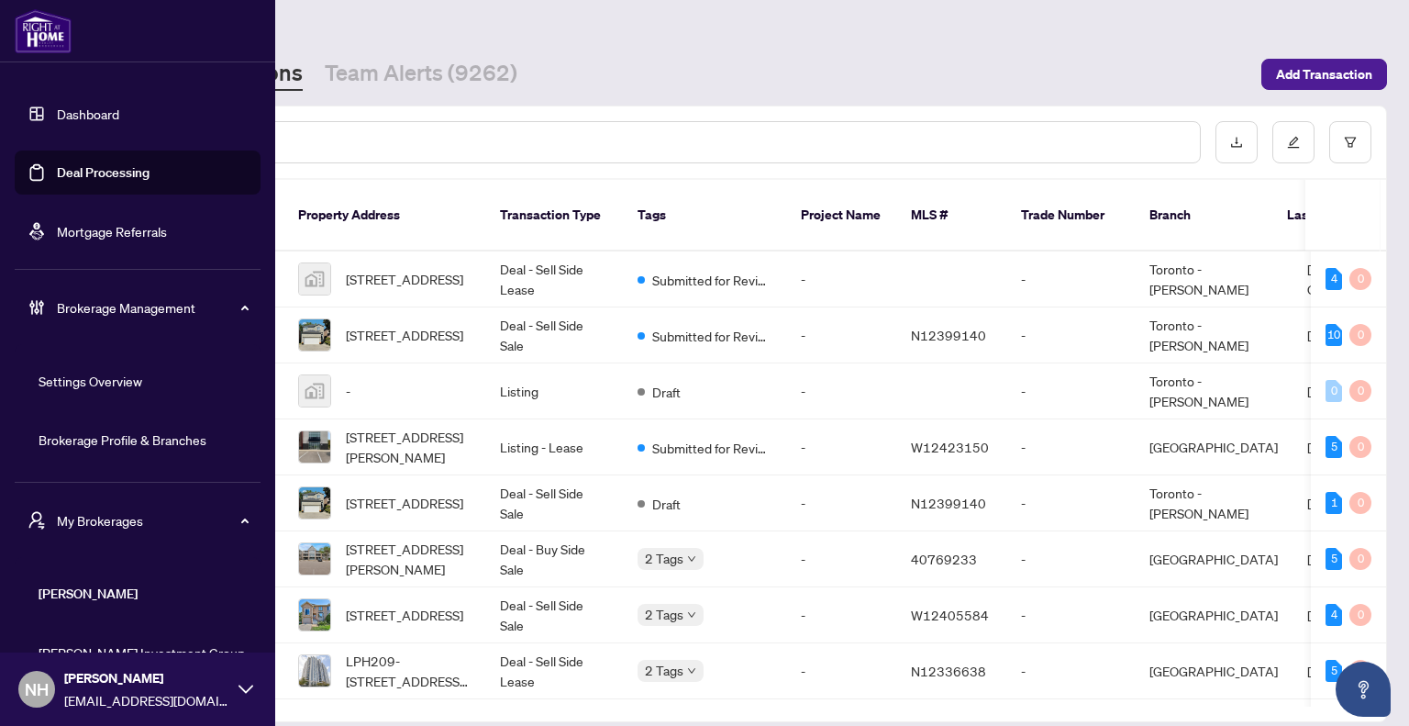
click at [137, 436] on link "Brokerage Profile & Branches" at bounding box center [123, 439] width 168 height 17
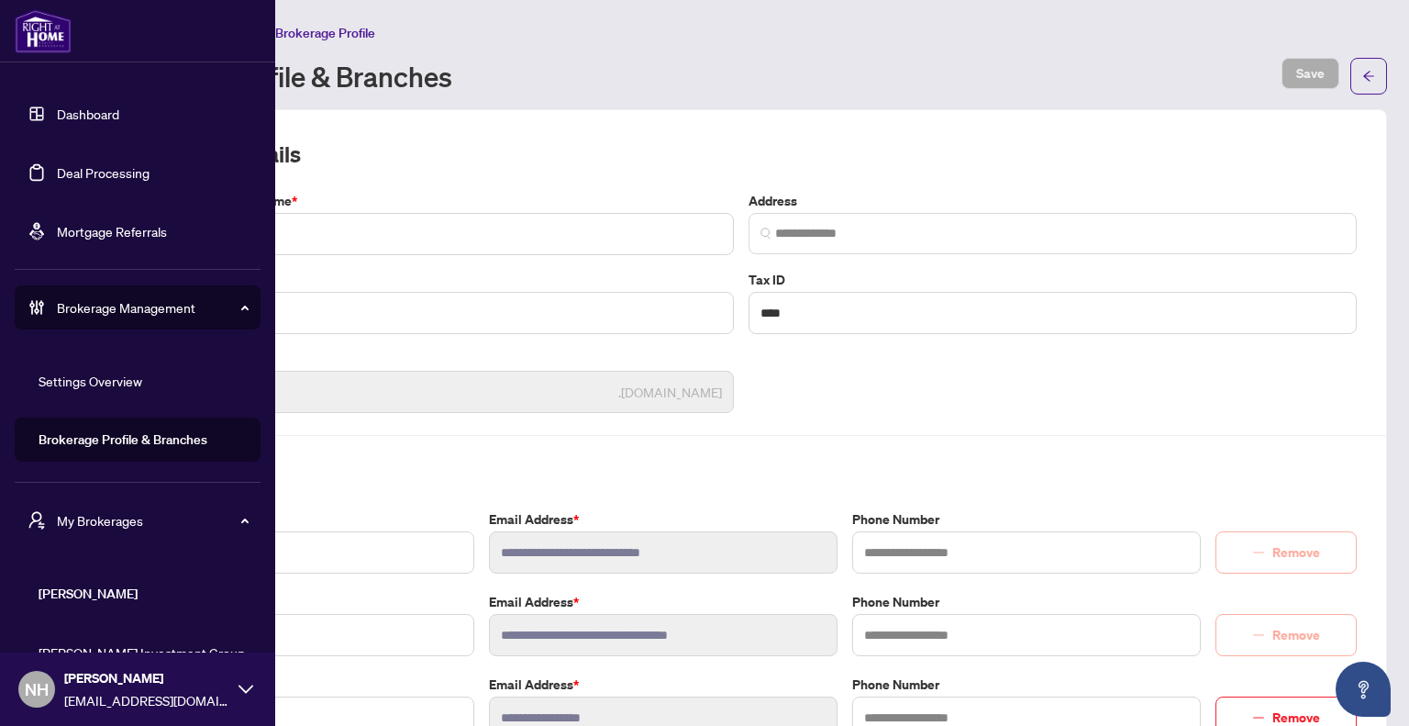
type input "**********"
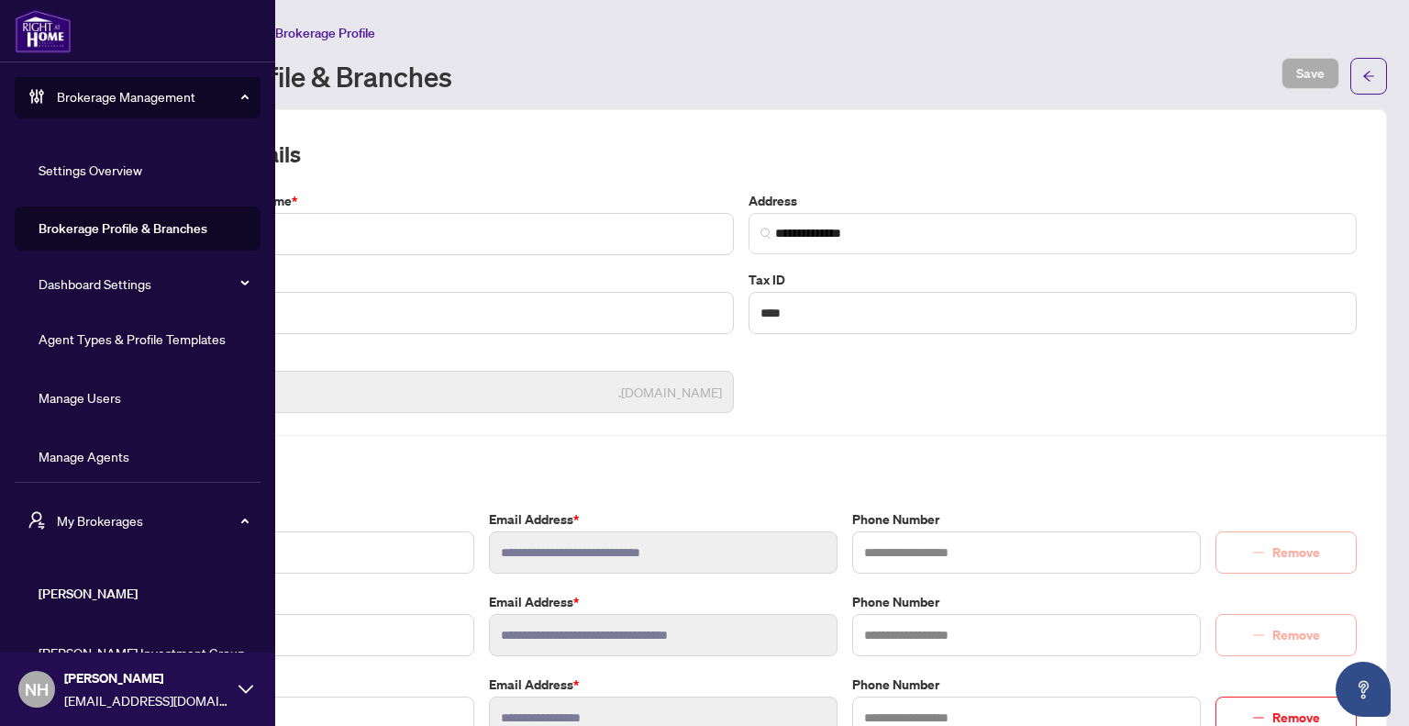
scroll to position [223, 0]
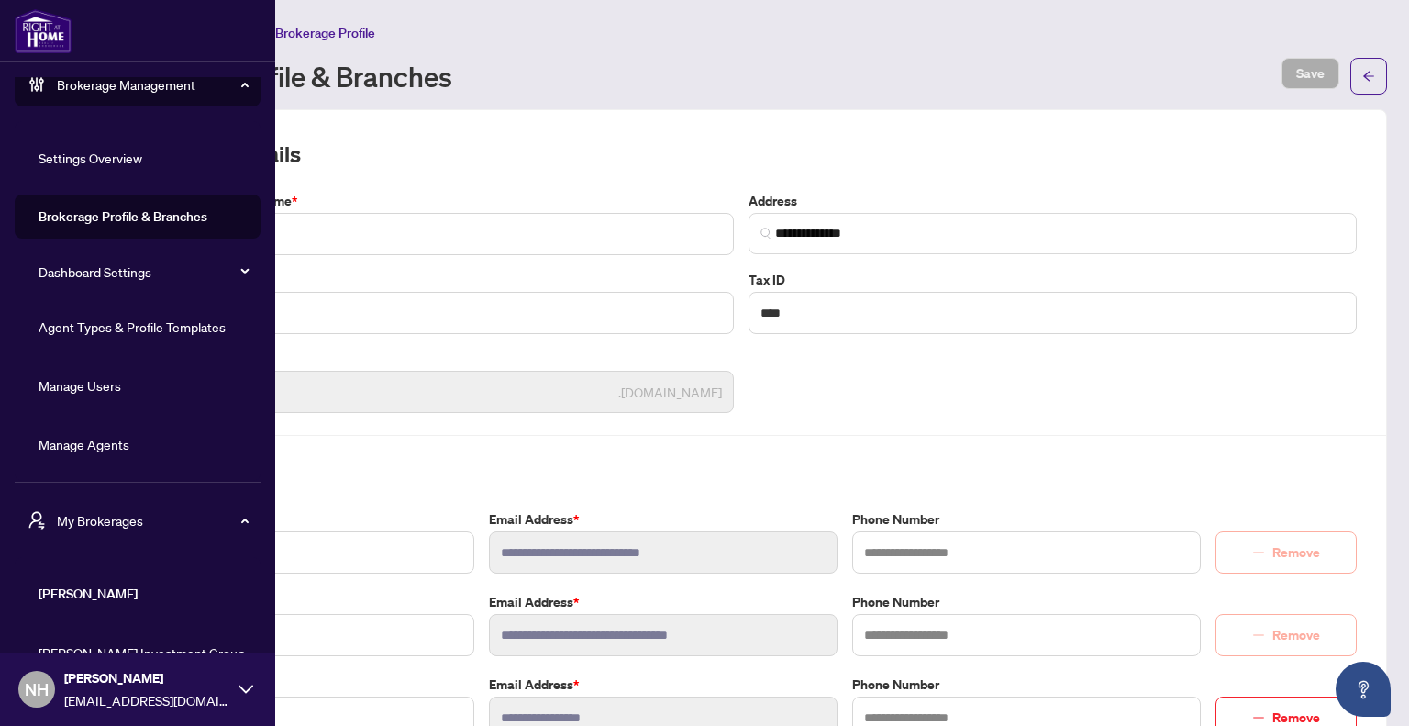
click at [93, 442] on link "Manage Agents" at bounding box center [84, 444] width 91 height 17
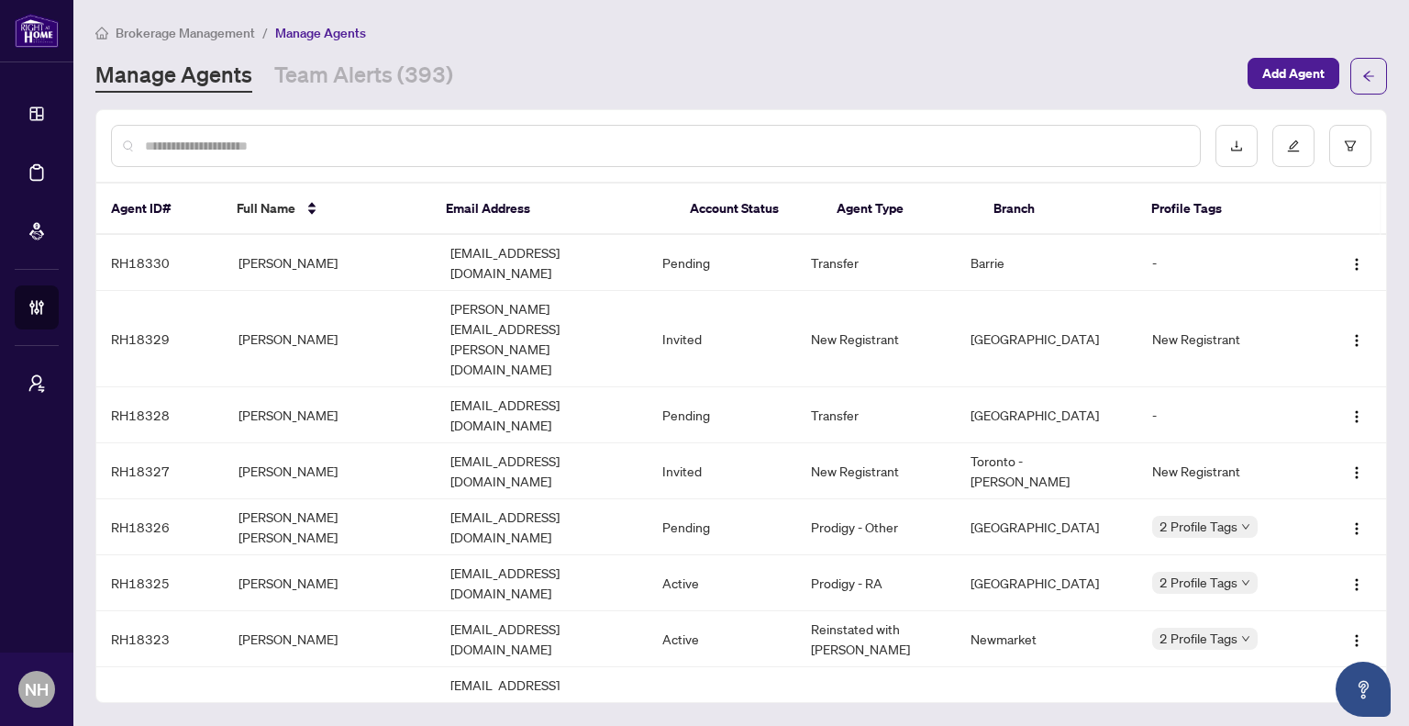
click at [264, 139] on input "text" at bounding box center [665, 146] width 1041 height 20
paste input "******"
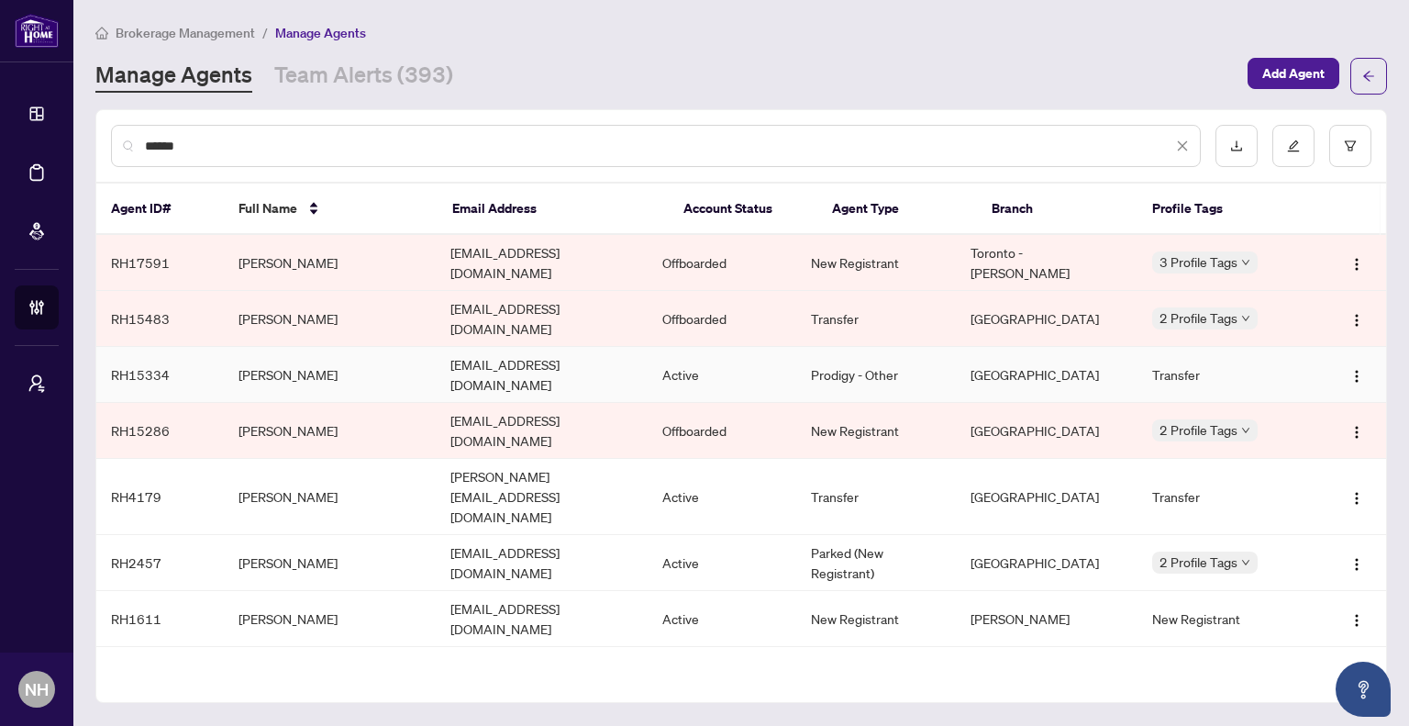
type input "******"
click at [337, 347] on td "[PERSON_NAME]" at bounding box center [330, 375] width 212 height 56
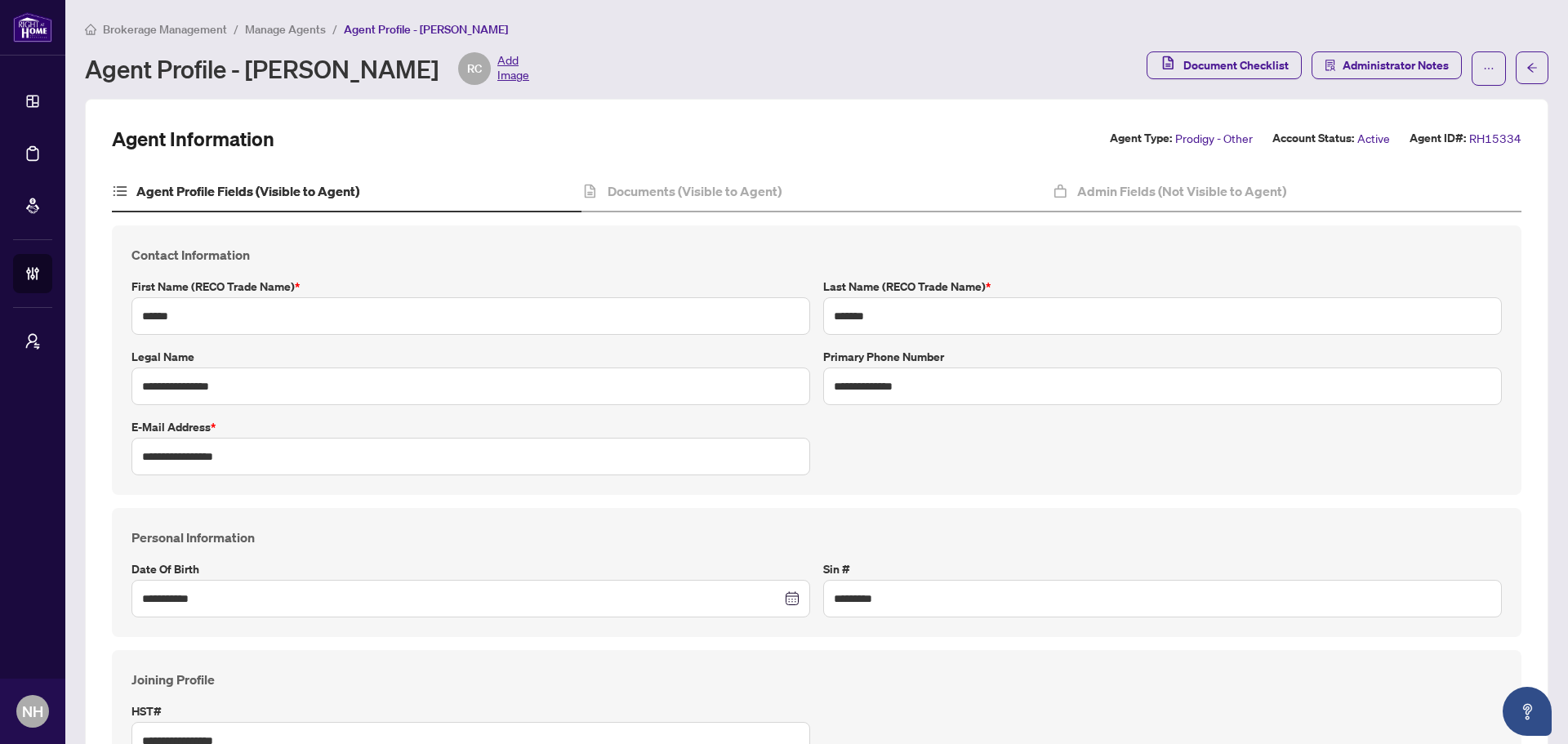
click at [144, 23] on span "Brokerage Management" at bounding box center [165, 29] width 124 height 15
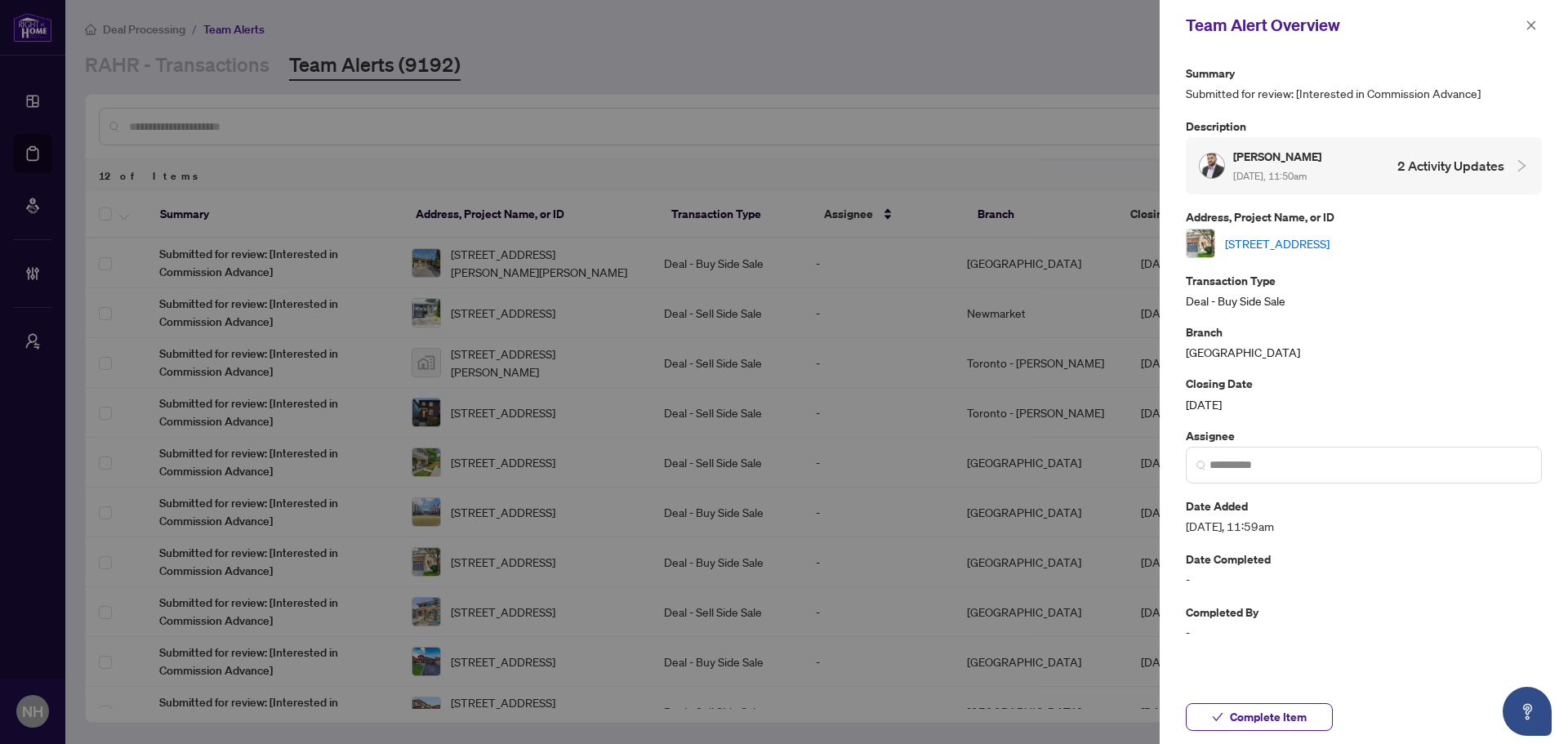
scroll to position [127, 0]
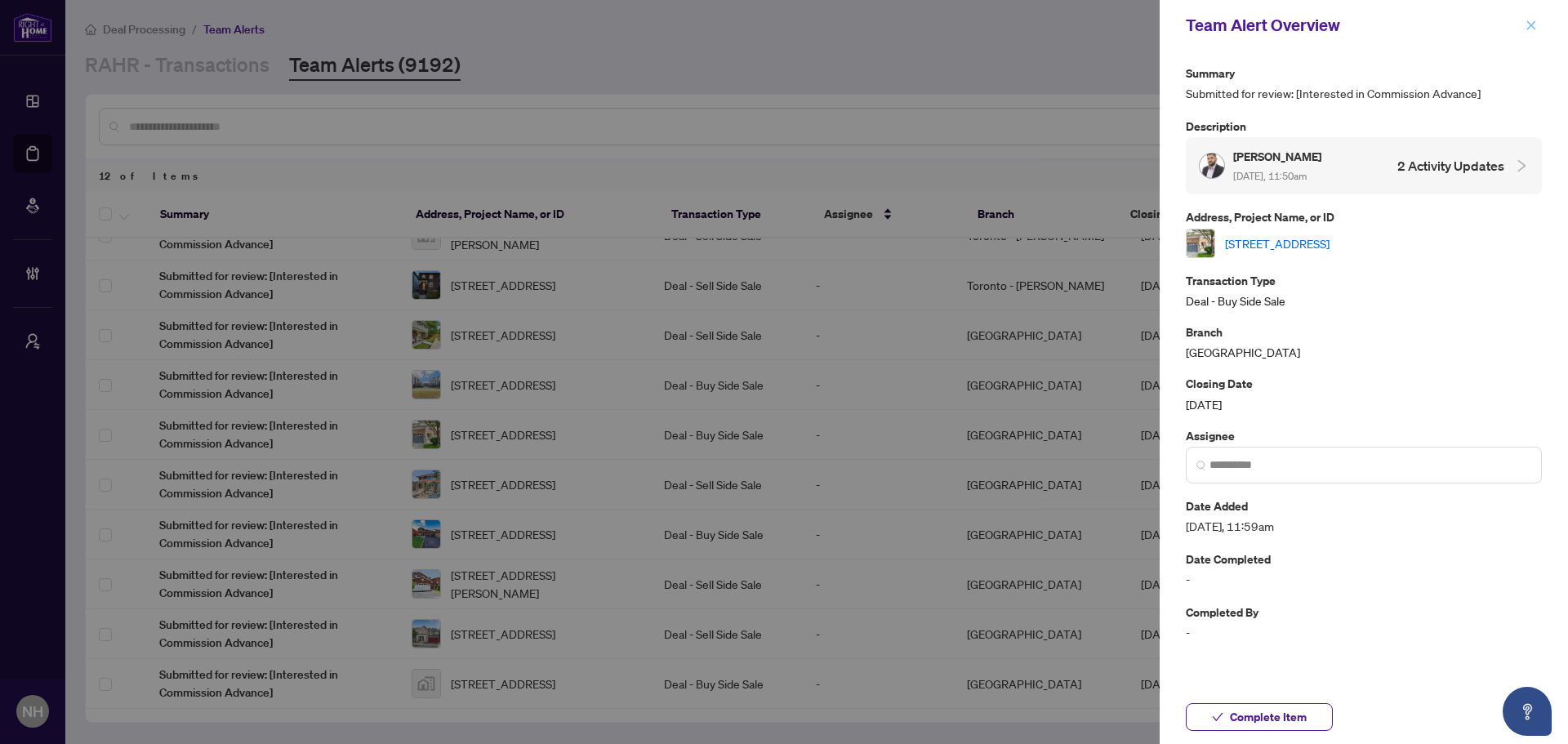
click at [1532, 25] on icon "close" at bounding box center [1532, 25] width 9 height 9
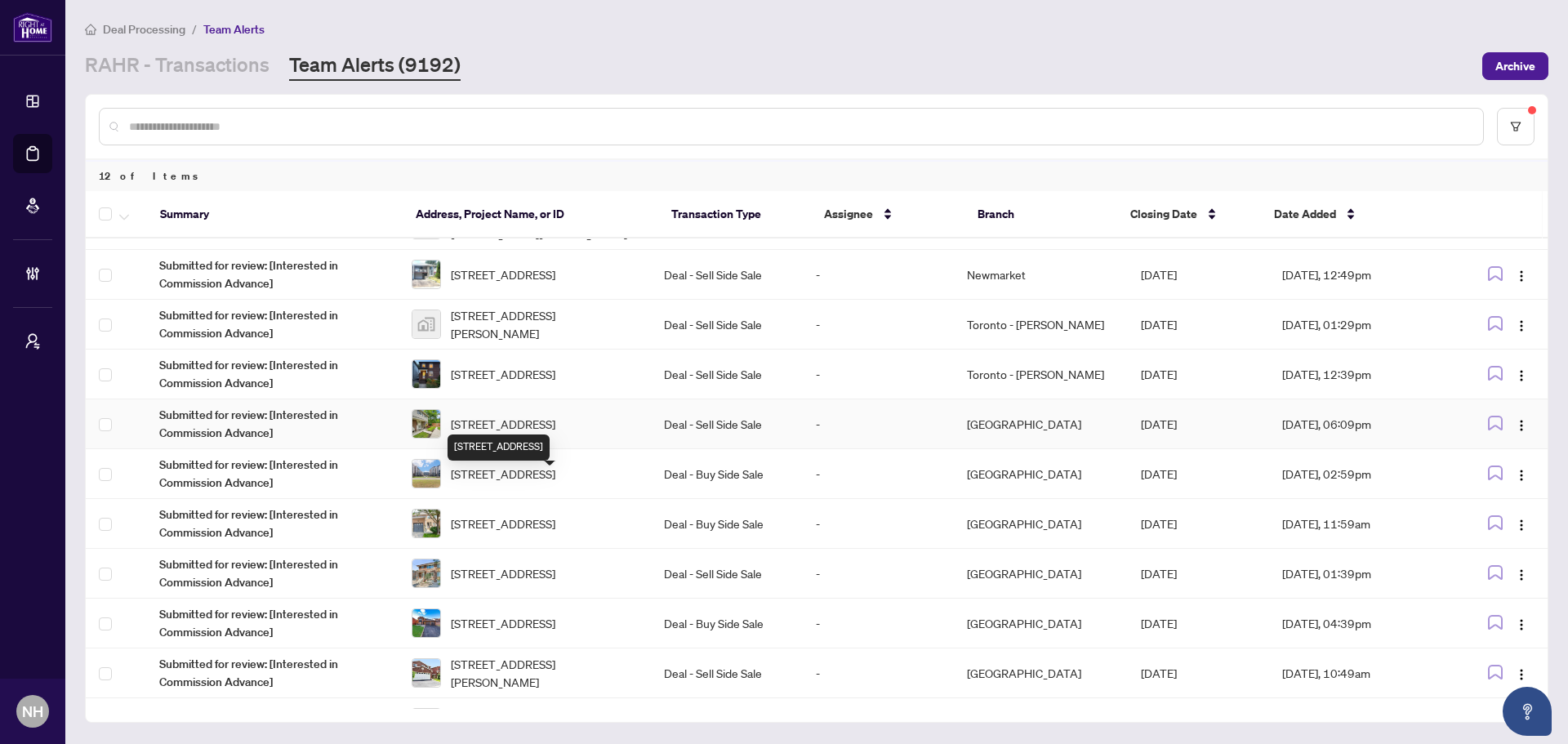
scroll to position [0, 0]
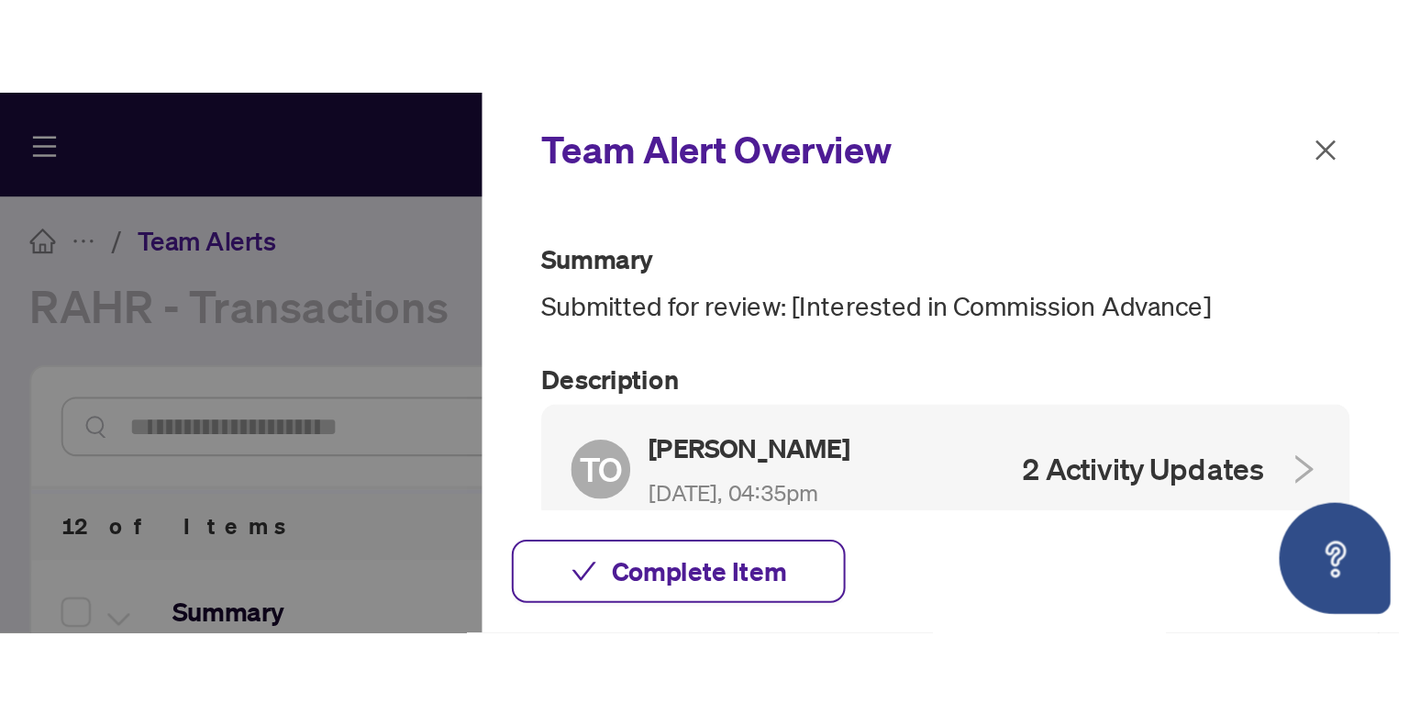
scroll to position [143, 0]
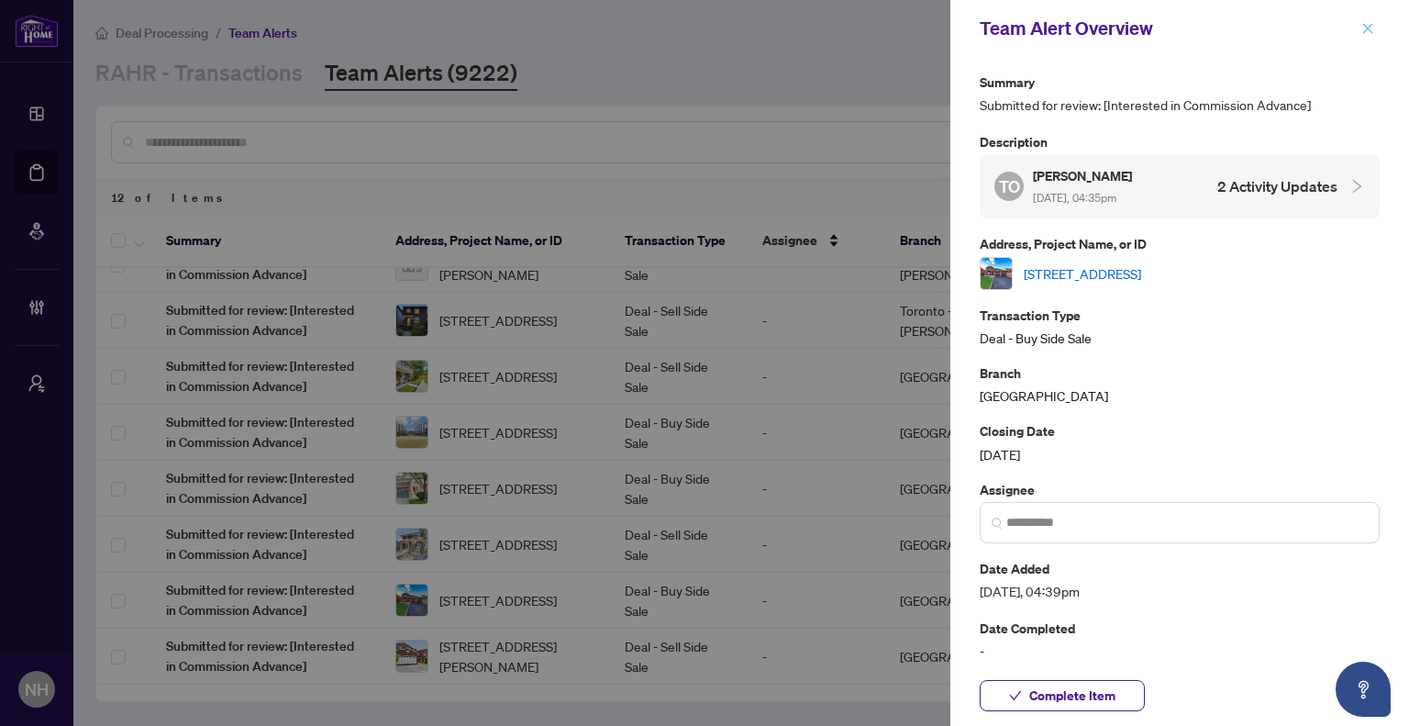
click at [1368, 26] on icon "close" at bounding box center [1368, 28] width 13 height 13
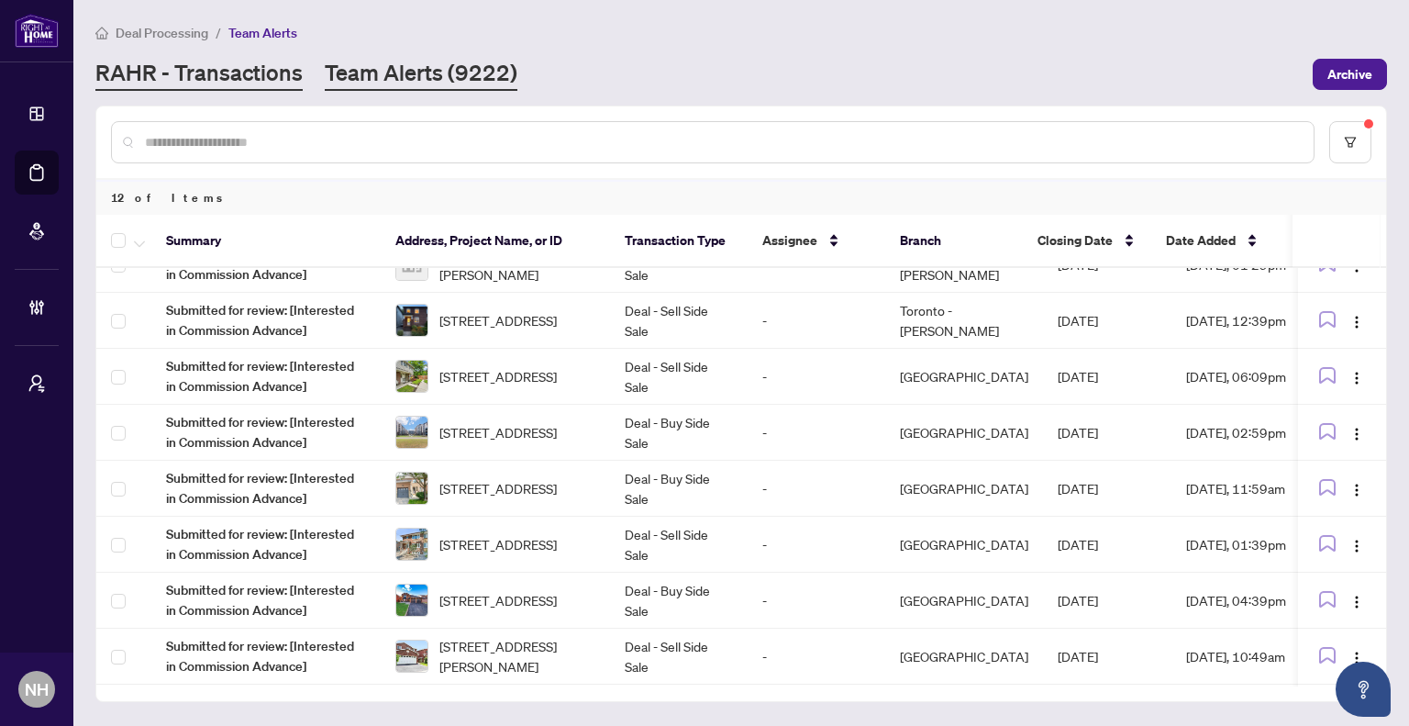
click at [262, 77] on link "RAHR - Transactions" at bounding box center [198, 74] width 207 height 33
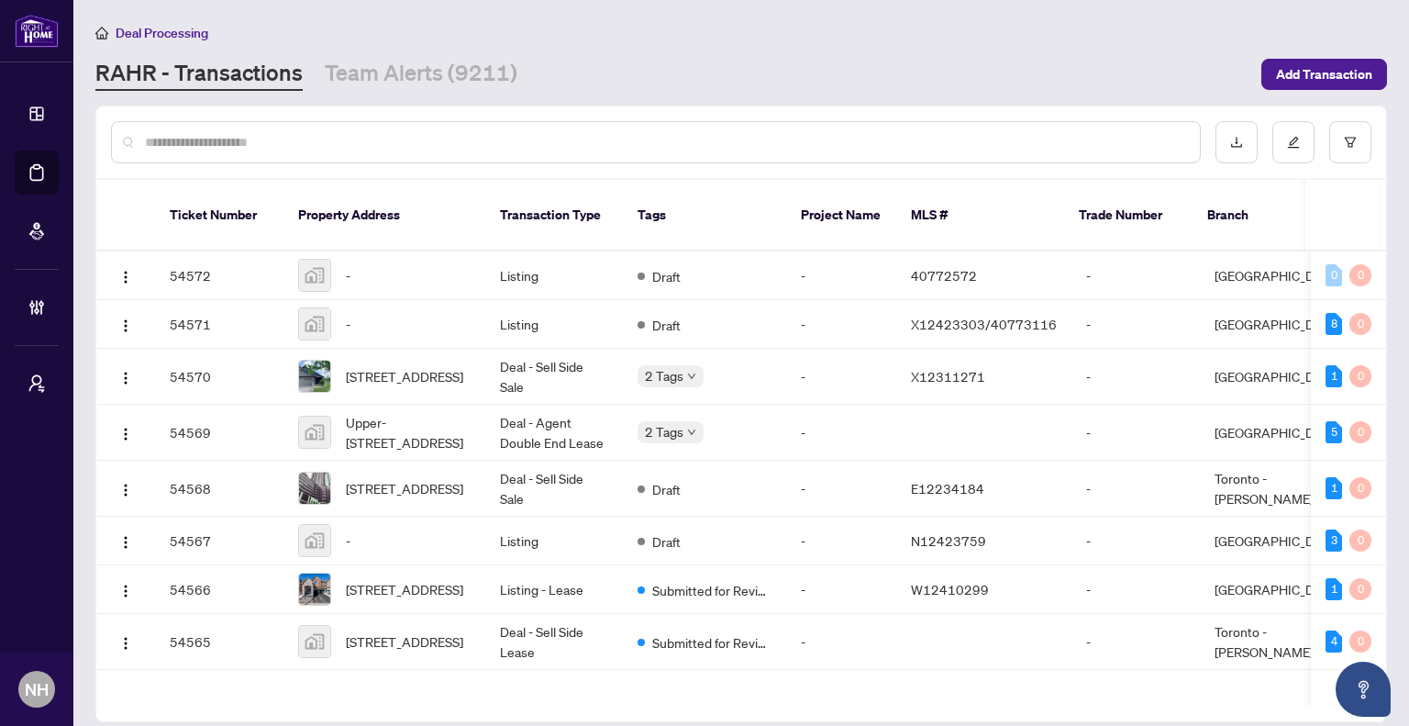
click at [470, 146] on input "text" at bounding box center [665, 142] width 1041 height 20
paste input "**********"
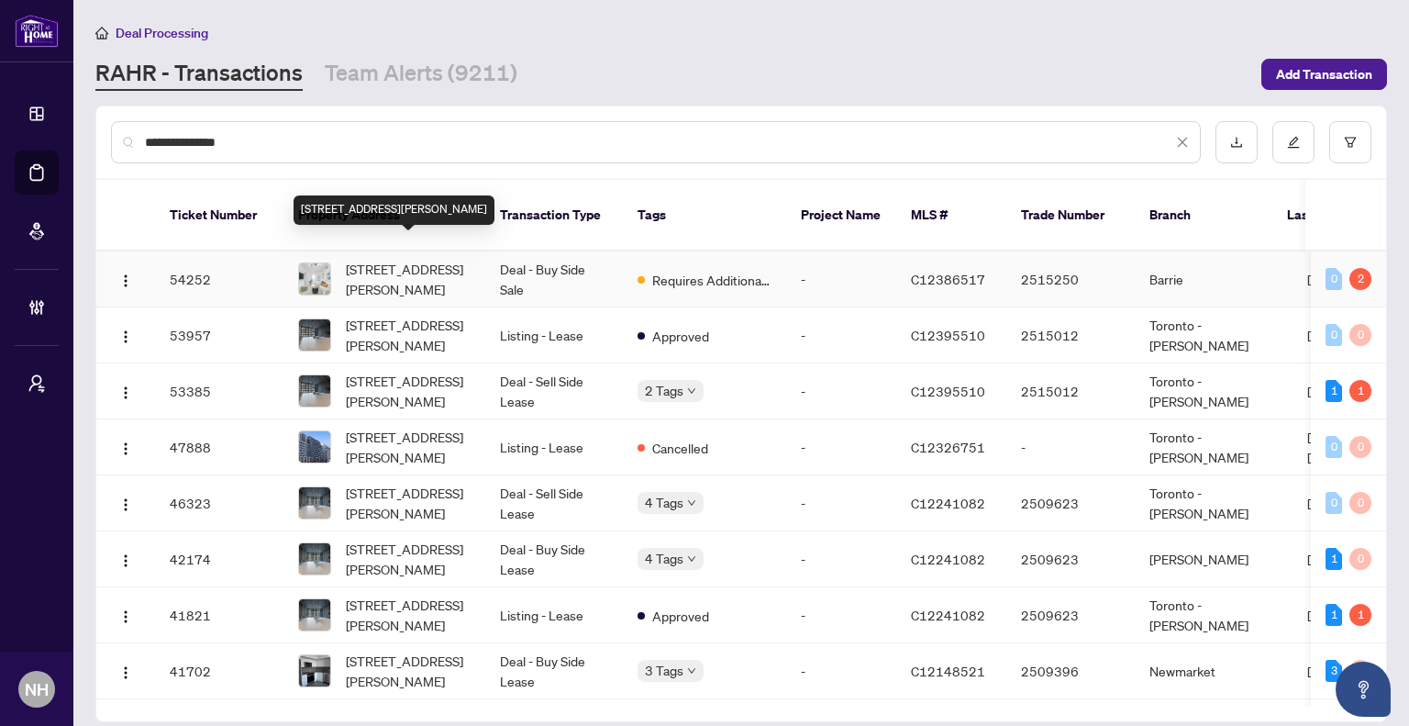
type input "**********"
click at [395, 259] on span "[STREET_ADDRESS][PERSON_NAME]" at bounding box center [408, 279] width 125 height 40
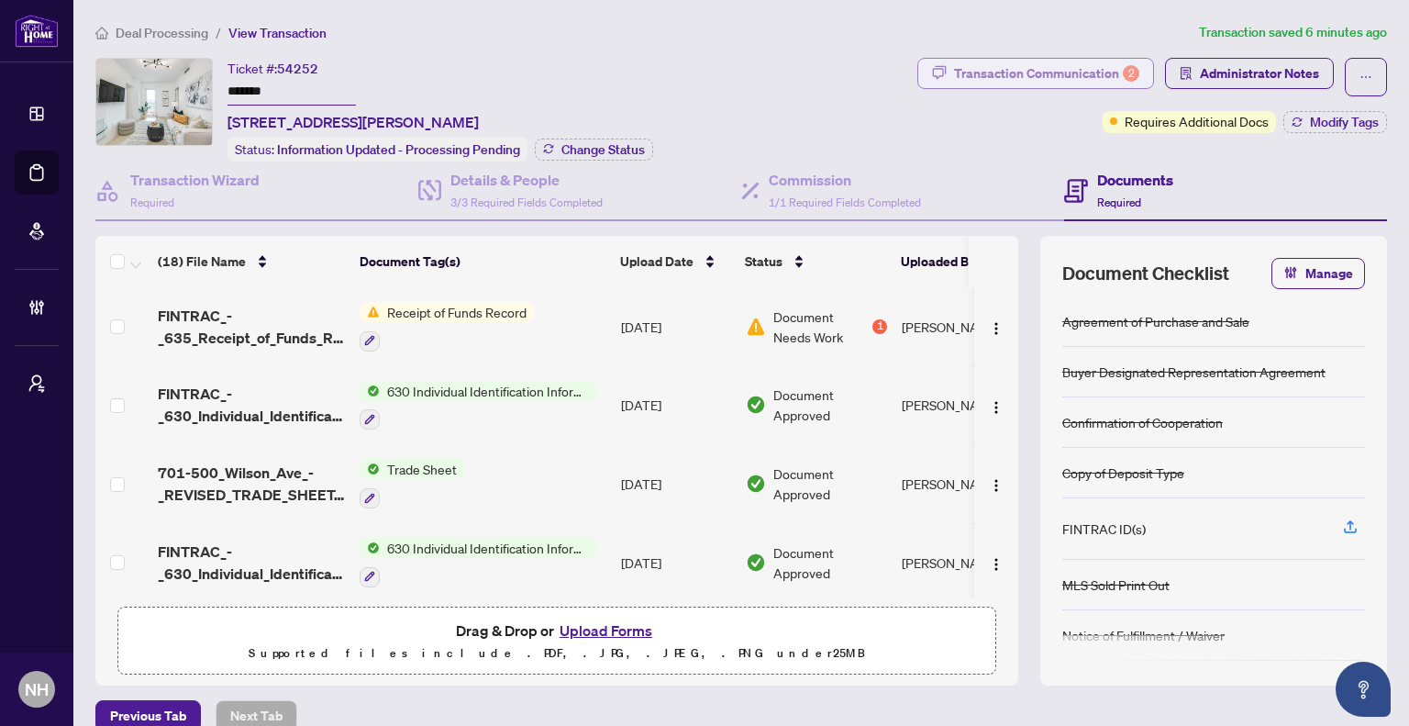
click at [1020, 72] on div "Transaction Communication 2" at bounding box center [1046, 73] width 185 height 29
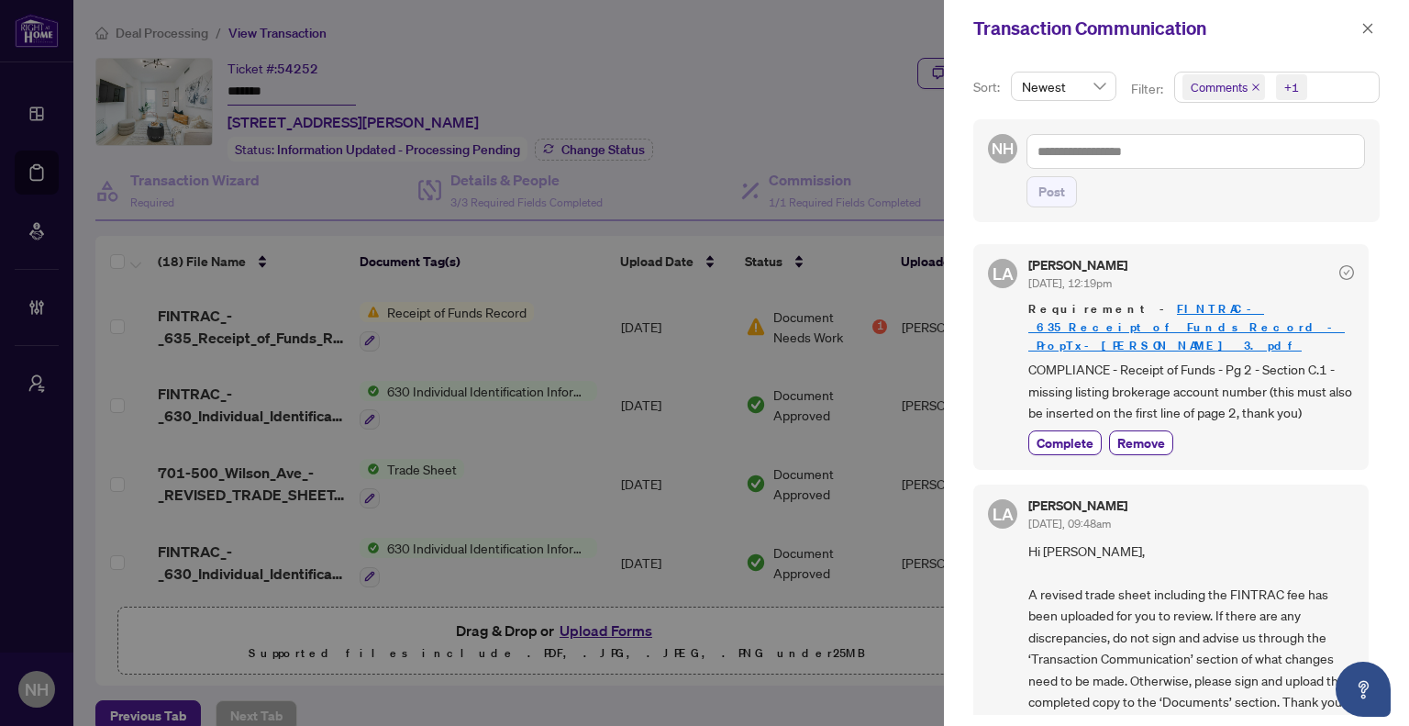
click at [1252, 85] on icon "close" at bounding box center [1256, 87] width 9 height 9
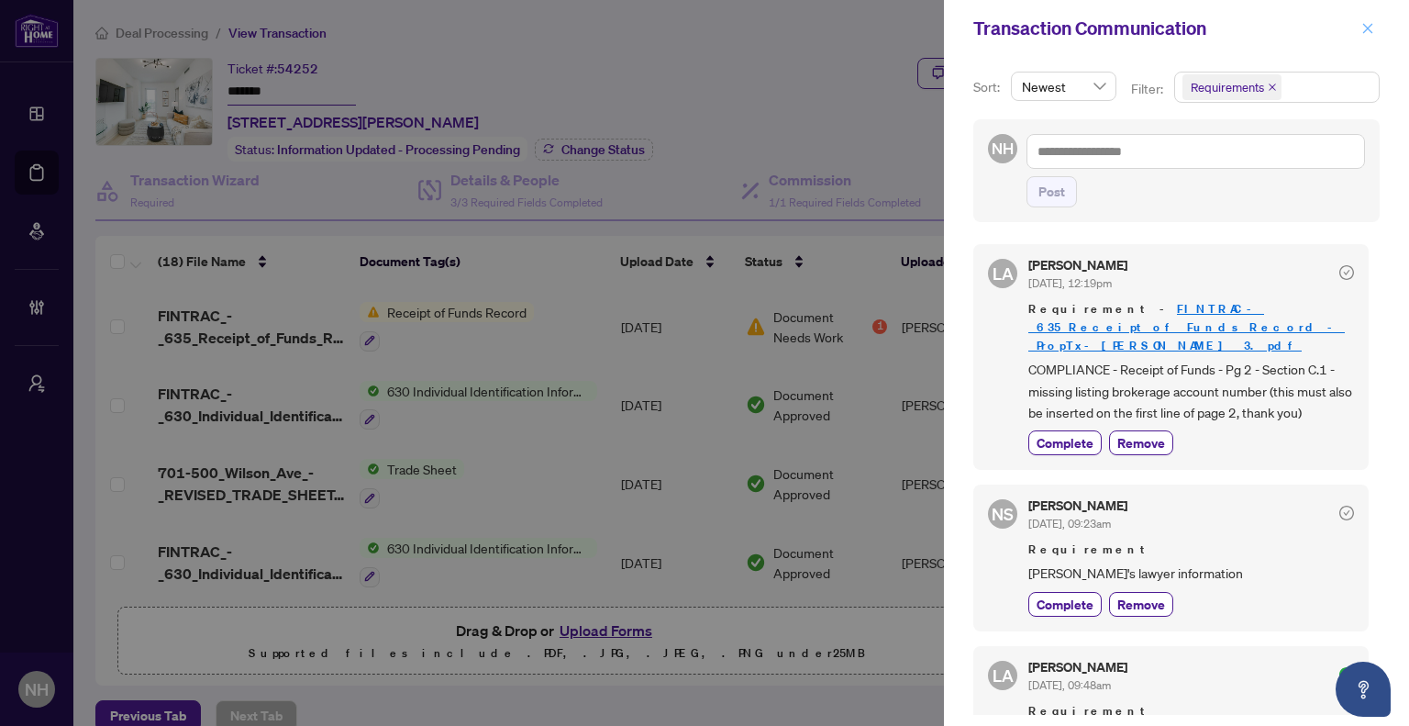
click at [1371, 35] on icon "close" at bounding box center [1368, 28] width 13 height 13
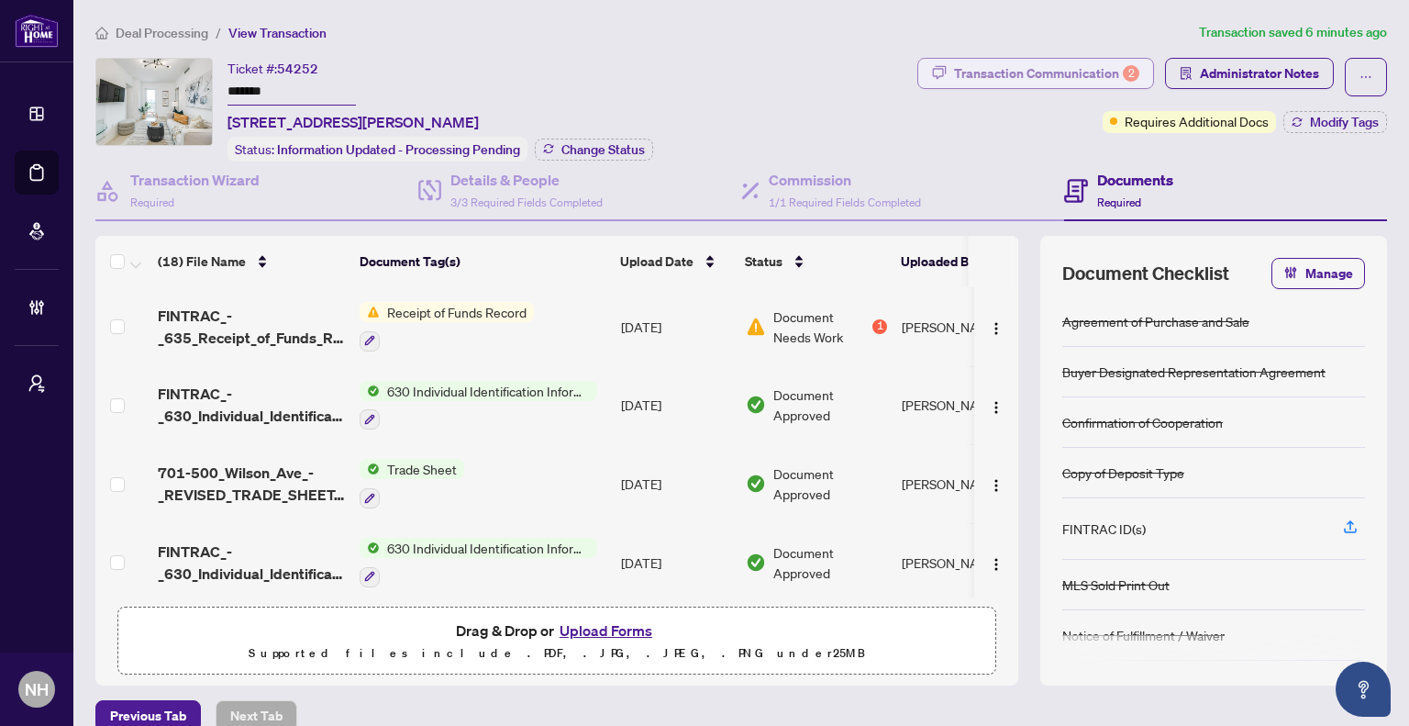
click at [1006, 69] on div "Transaction Communication 2" at bounding box center [1046, 73] width 185 height 29
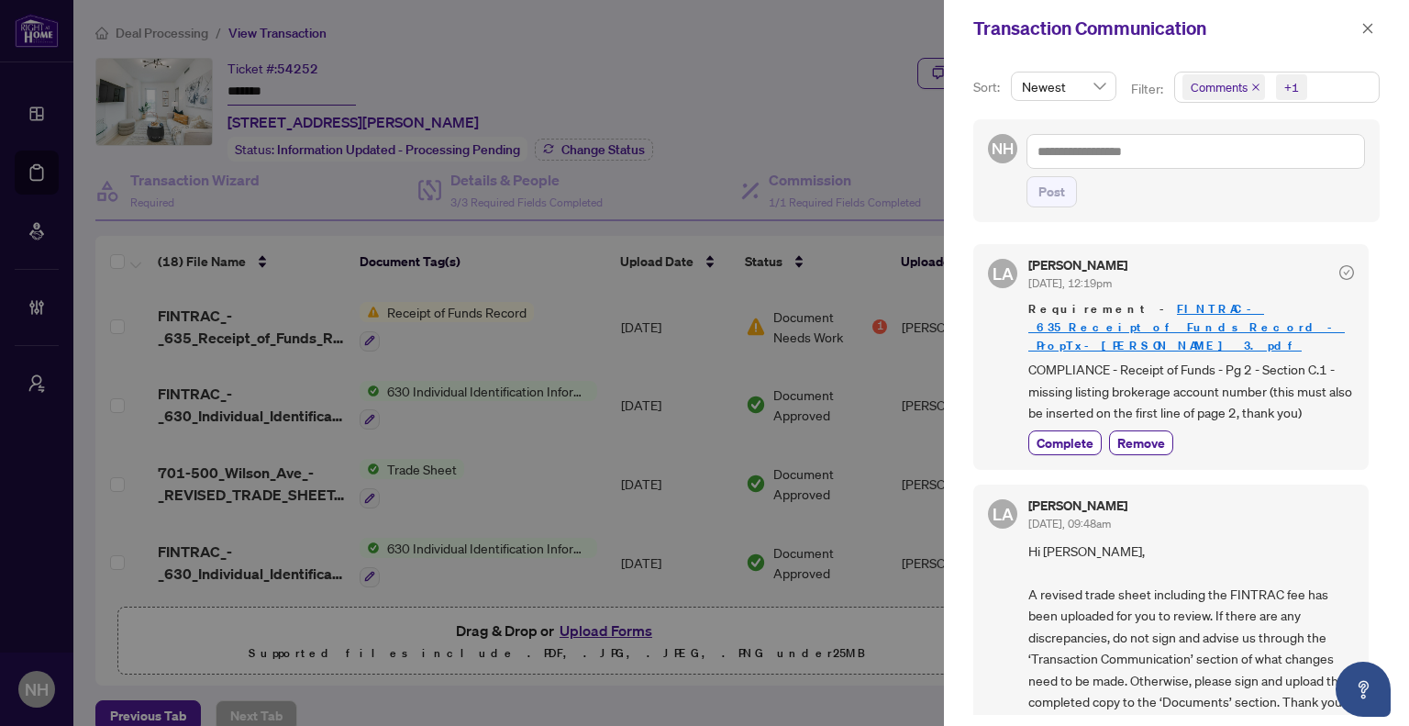
click at [1255, 87] on icon "close" at bounding box center [1255, 86] width 7 height 7
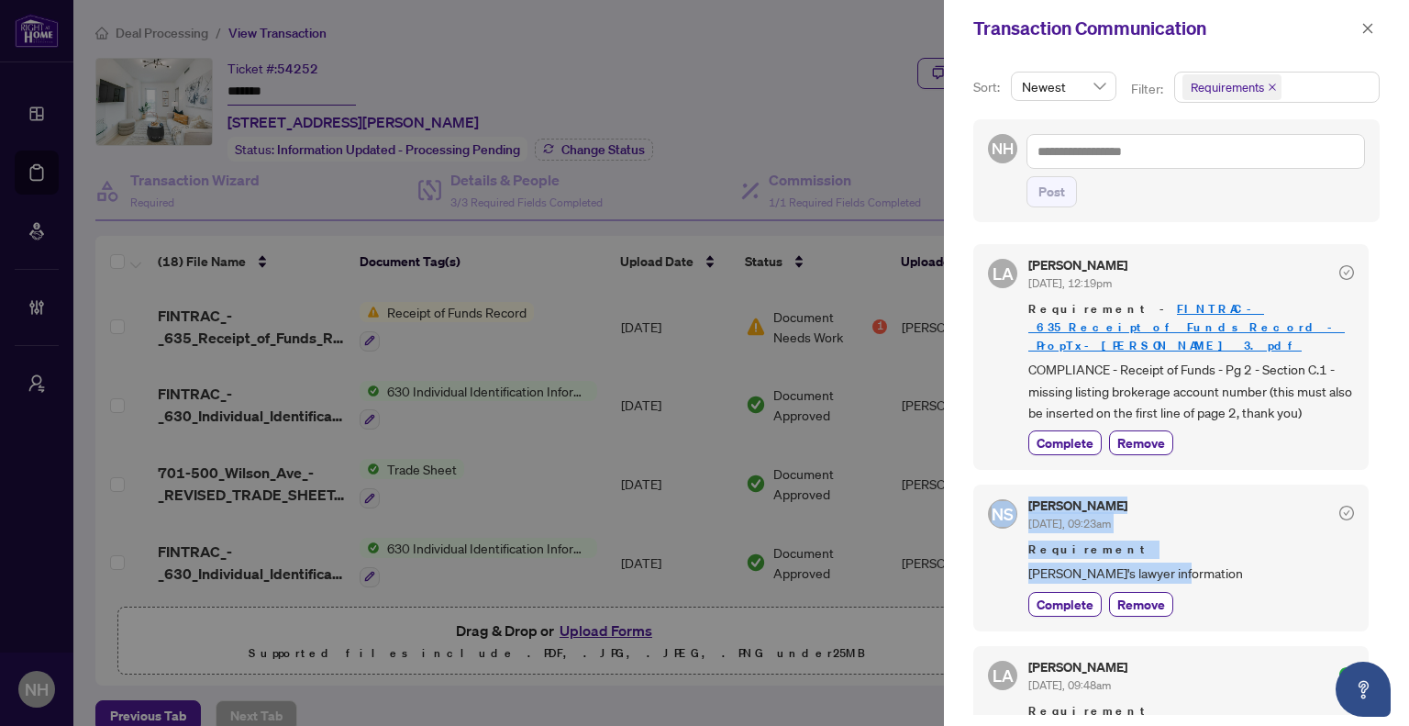
drag, startPoint x: 1198, startPoint y: 553, endPoint x: 996, endPoint y: 531, distance: 204.0
click at [996, 531] on div "NS Neena Sharma Sep/23/2025, 09:23am Requirement Buyer's lawyer information Com…" at bounding box center [1171, 557] width 395 height 146
drag, startPoint x: 1087, startPoint y: 550, endPoint x: 1015, endPoint y: 548, distance: 72.5
click at [1087, 562] on span "[PERSON_NAME]'s lawyer information" at bounding box center [1192, 572] width 326 height 21
click at [998, 546] on div "NS Neena Sharma Sep/23/2025, 09:23am Requirement Buyer's lawyer information Com…" at bounding box center [1171, 557] width 395 height 146
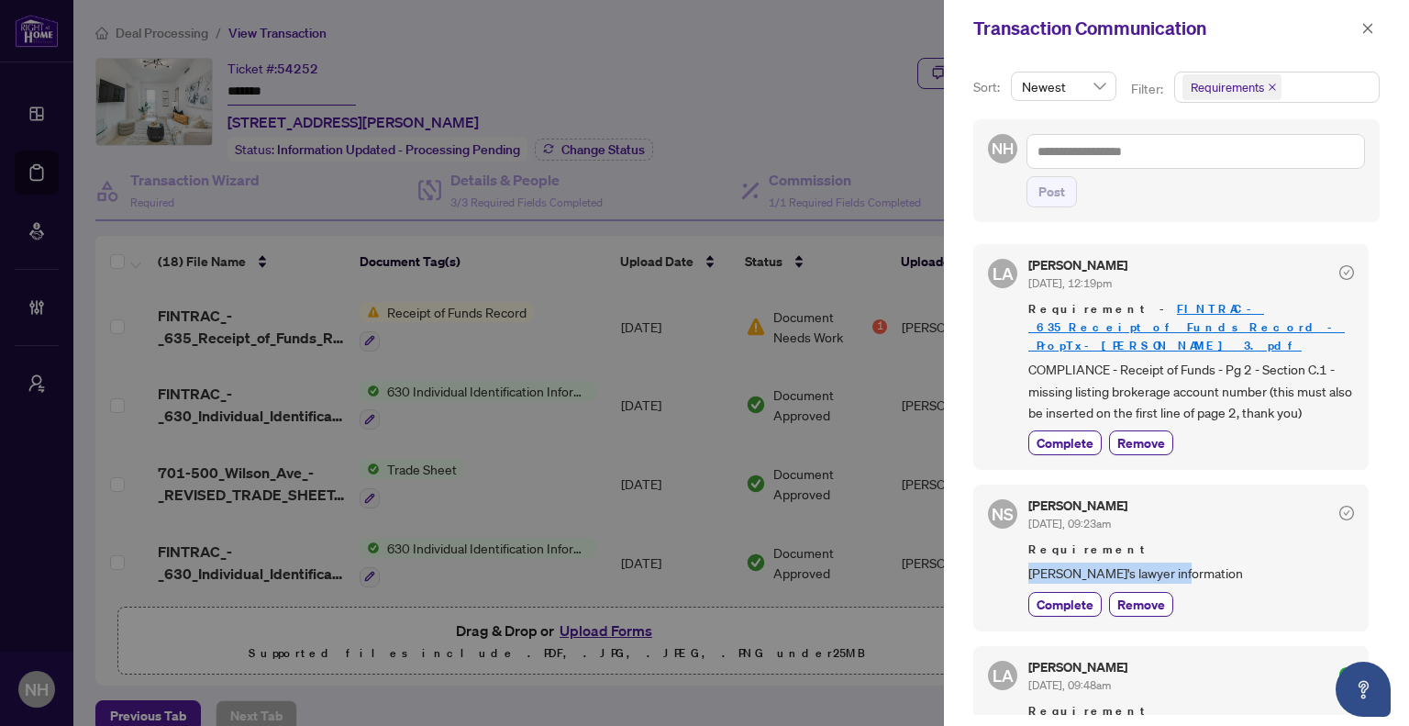
drag, startPoint x: 1028, startPoint y: 554, endPoint x: 1214, endPoint y: 548, distance: 186.4
click at [1214, 548] on div "NS Neena Sharma Sep/23/2025, 09:23am Requirement Buyer's lawyer information Com…" at bounding box center [1171, 557] width 395 height 146
copy span "[PERSON_NAME]'s lawyer information"
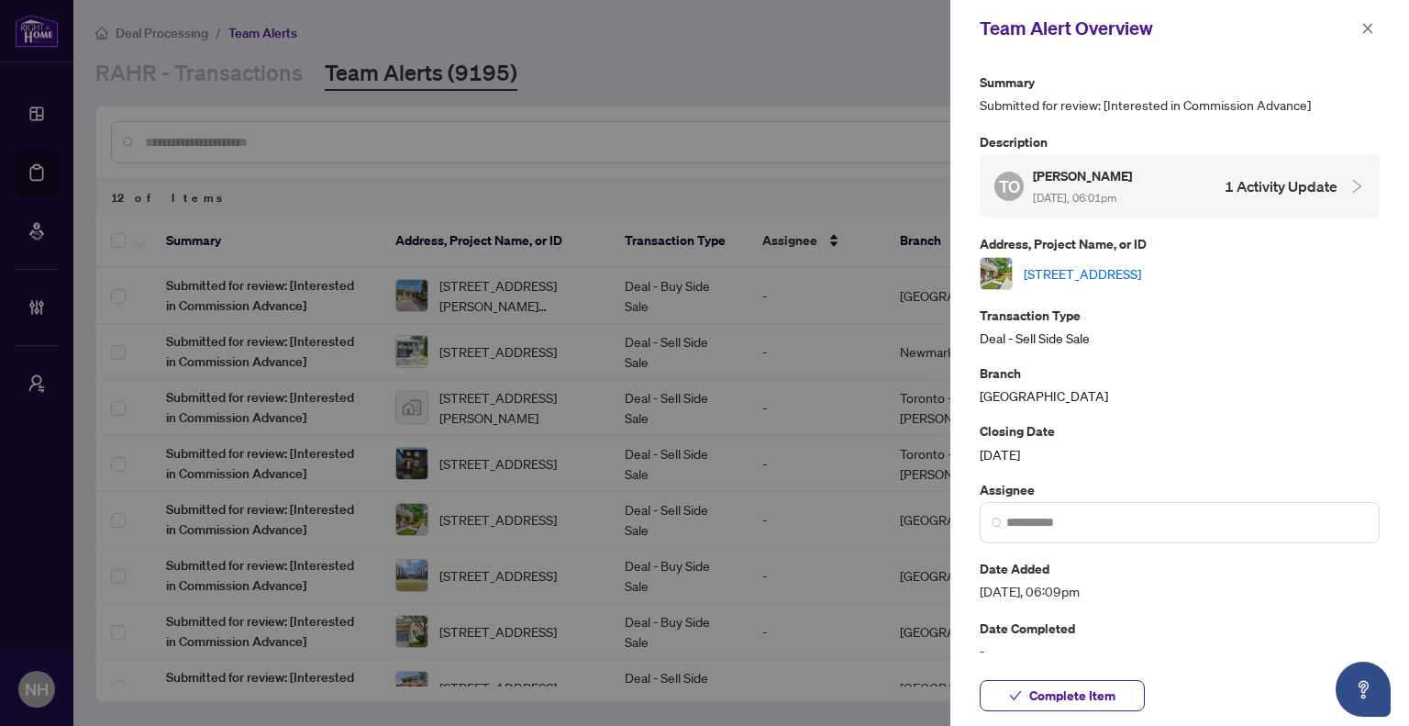
scroll to position [92, 0]
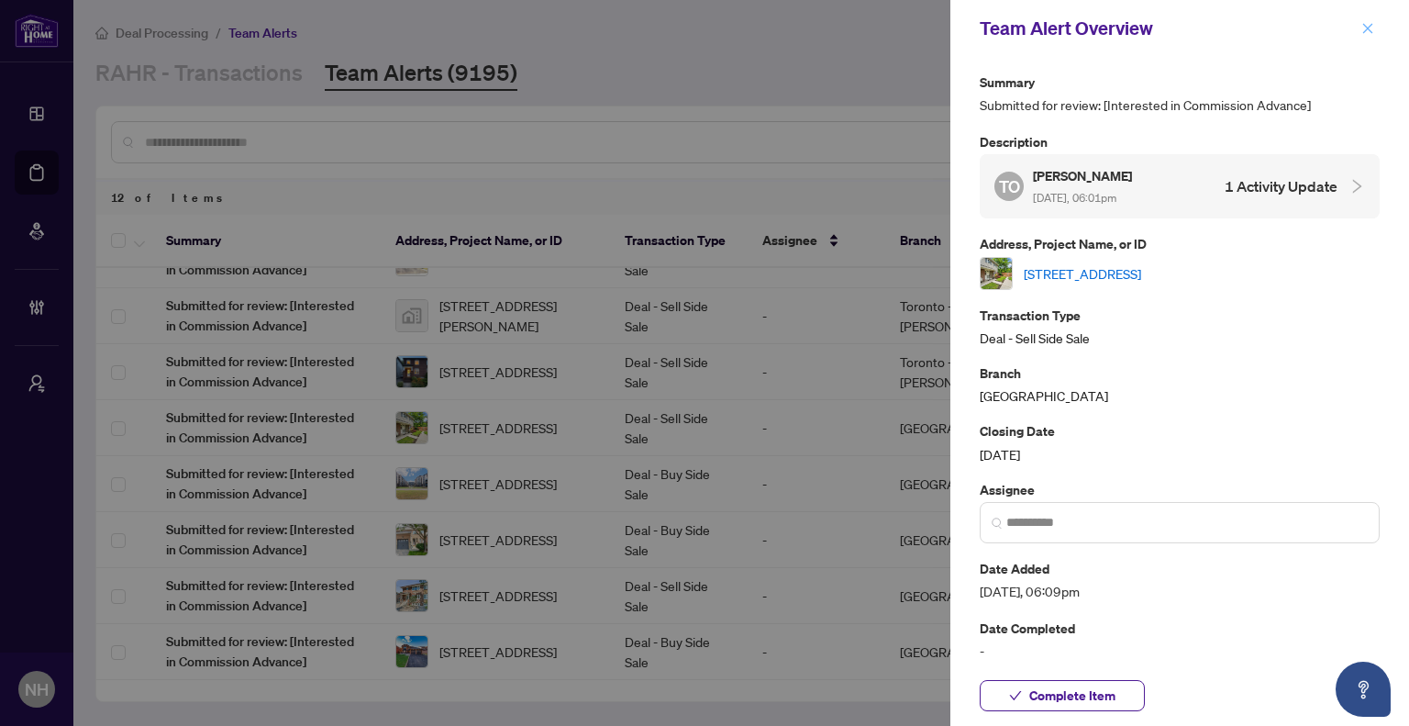
click at [1370, 24] on icon "close" at bounding box center [1368, 28] width 13 height 13
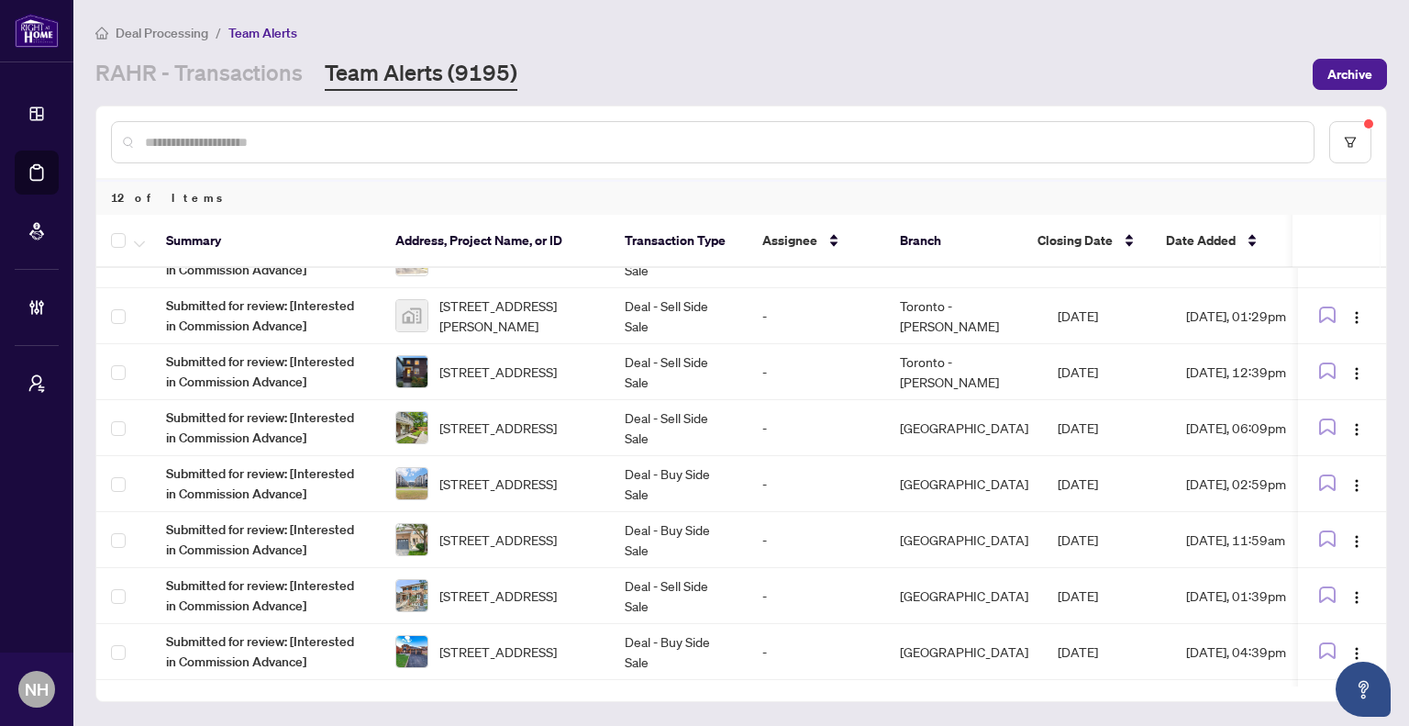
drag, startPoint x: 378, startPoint y: 161, endPoint x: 379, endPoint y: 144, distance: 16.5
click at [378, 156] on div at bounding box center [713, 142] width 1204 height 42
click at [379, 142] on input "text" at bounding box center [722, 142] width 1154 height 20
paste input "**********"
type input "**********"
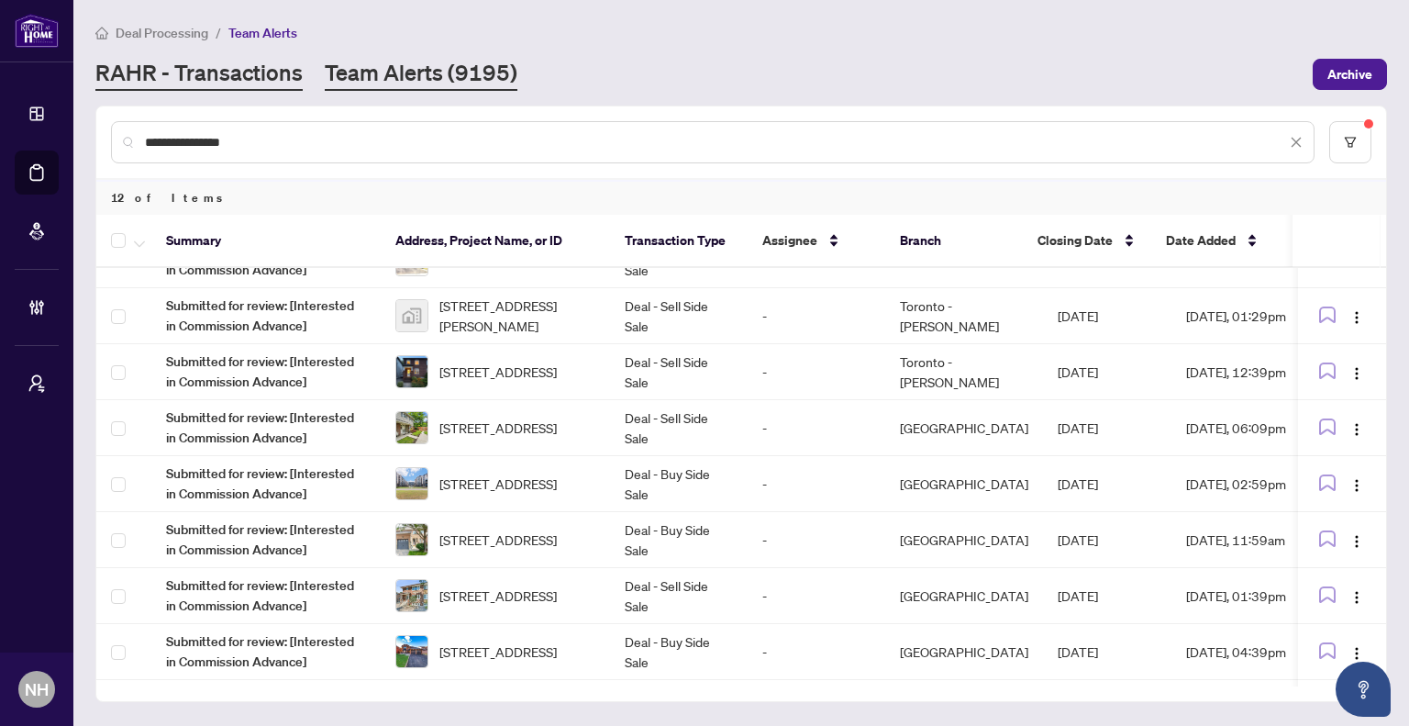
click at [257, 66] on link "RAHR - Transactions" at bounding box center [198, 74] width 207 height 33
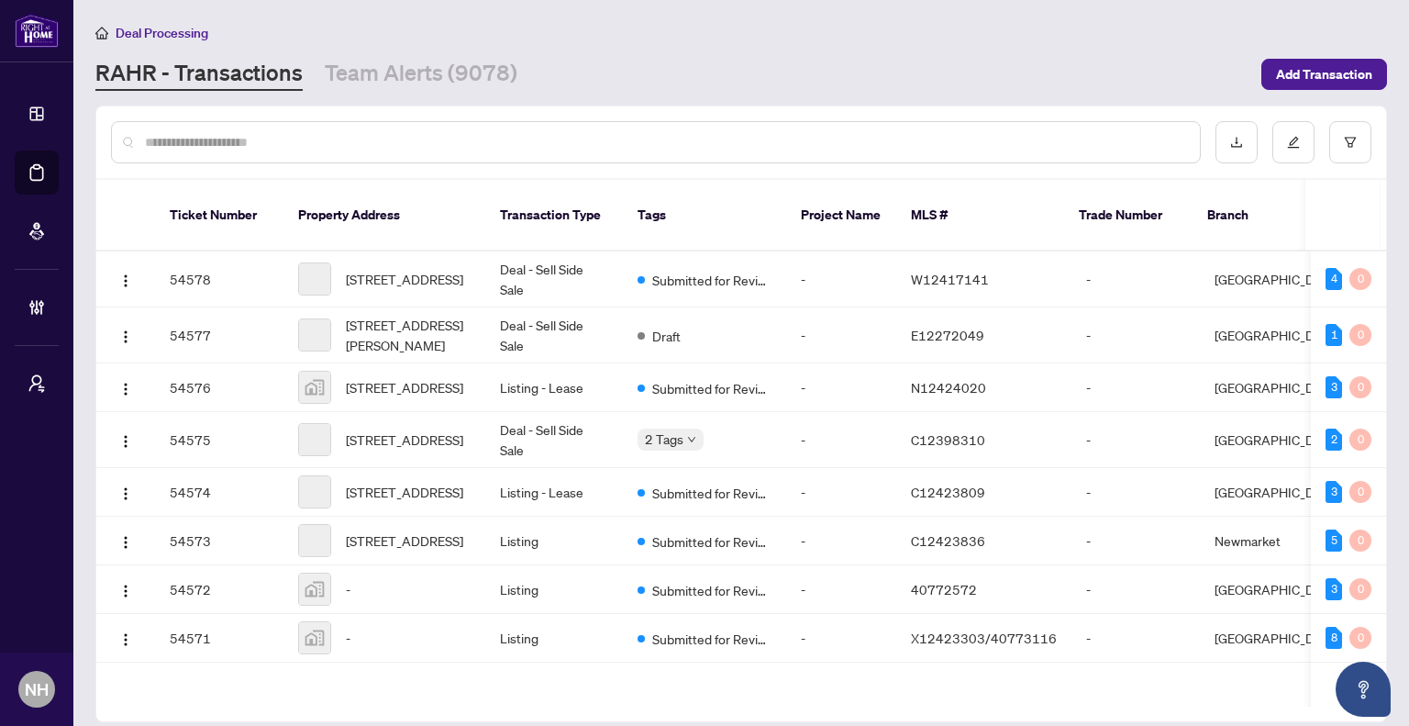
click at [330, 138] on input "text" at bounding box center [665, 142] width 1041 height 20
paste input "**********"
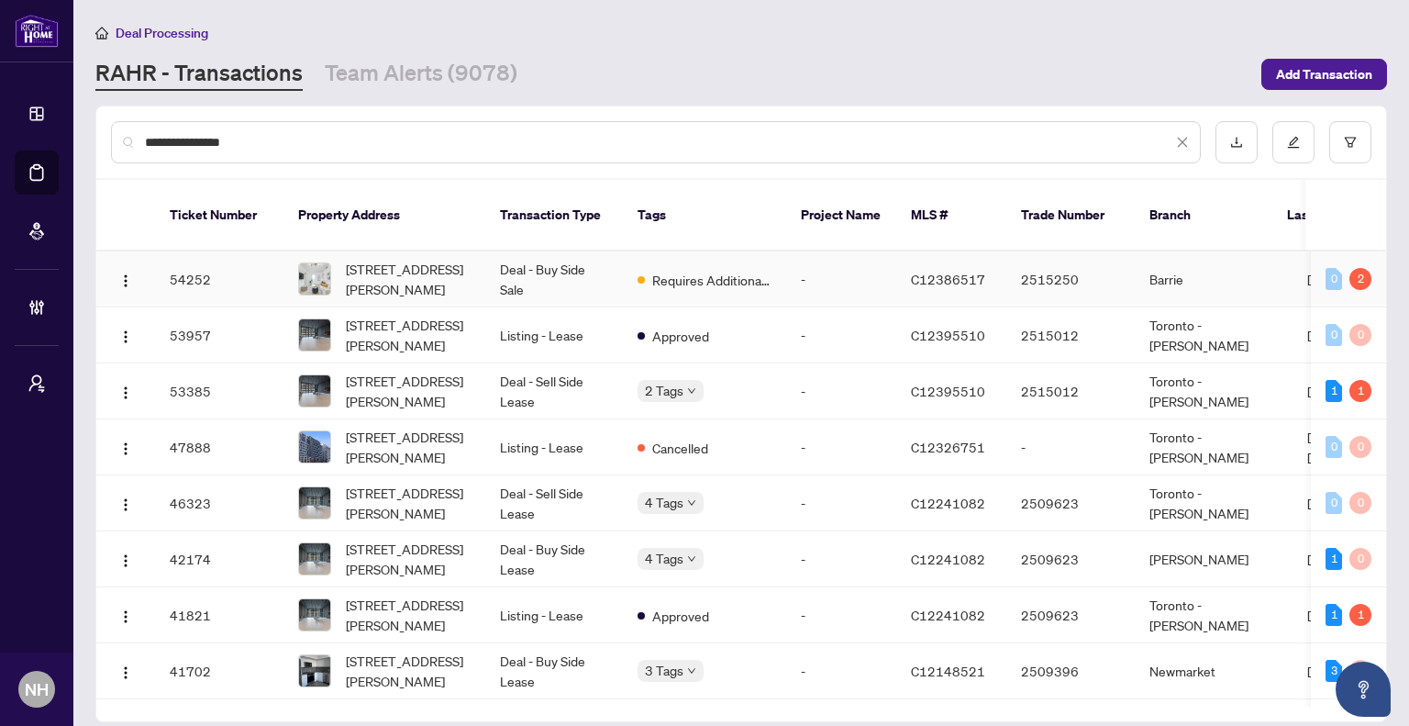
type input "**********"
click at [426, 259] on span "[STREET_ADDRESS][PERSON_NAME]" at bounding box center [408, 279] width 125 height 40
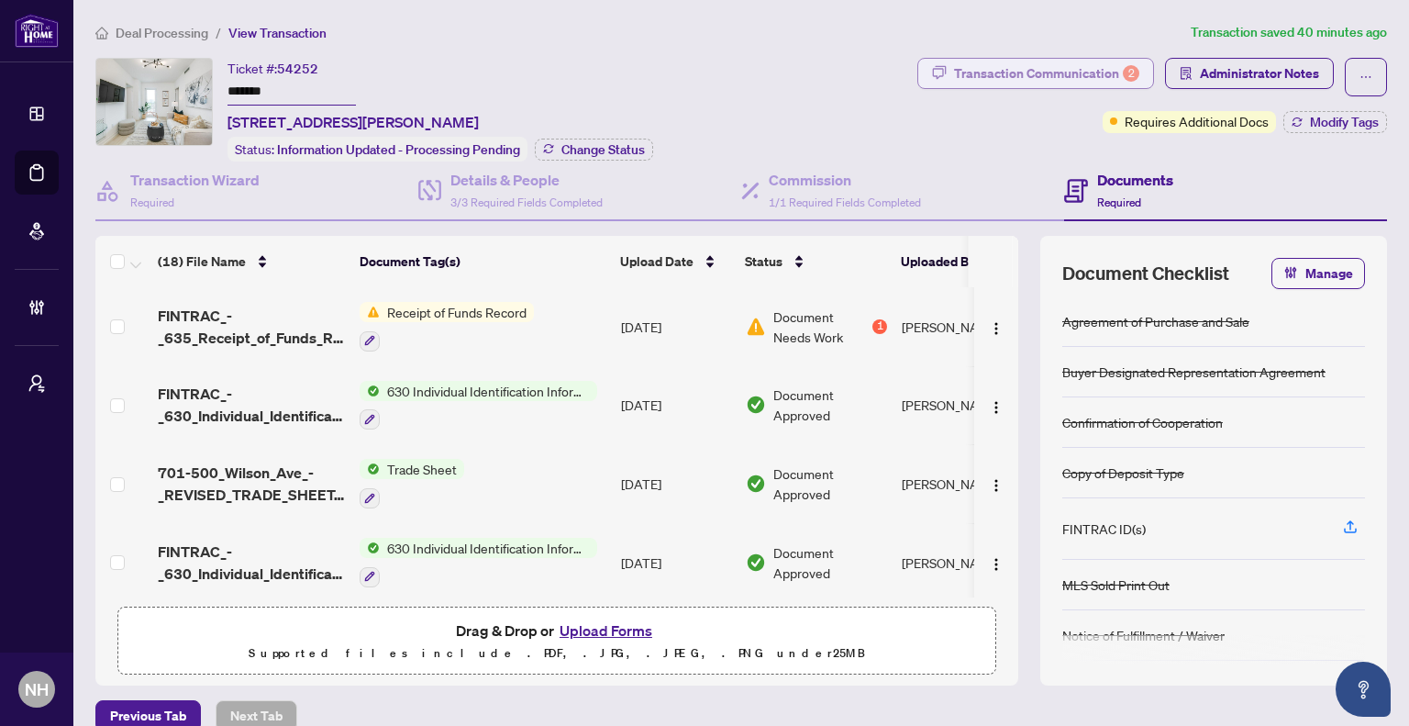
click at [969, 76] on div "Transaction Communication 2" at bounding box center [1046, 73] width 185 height 29
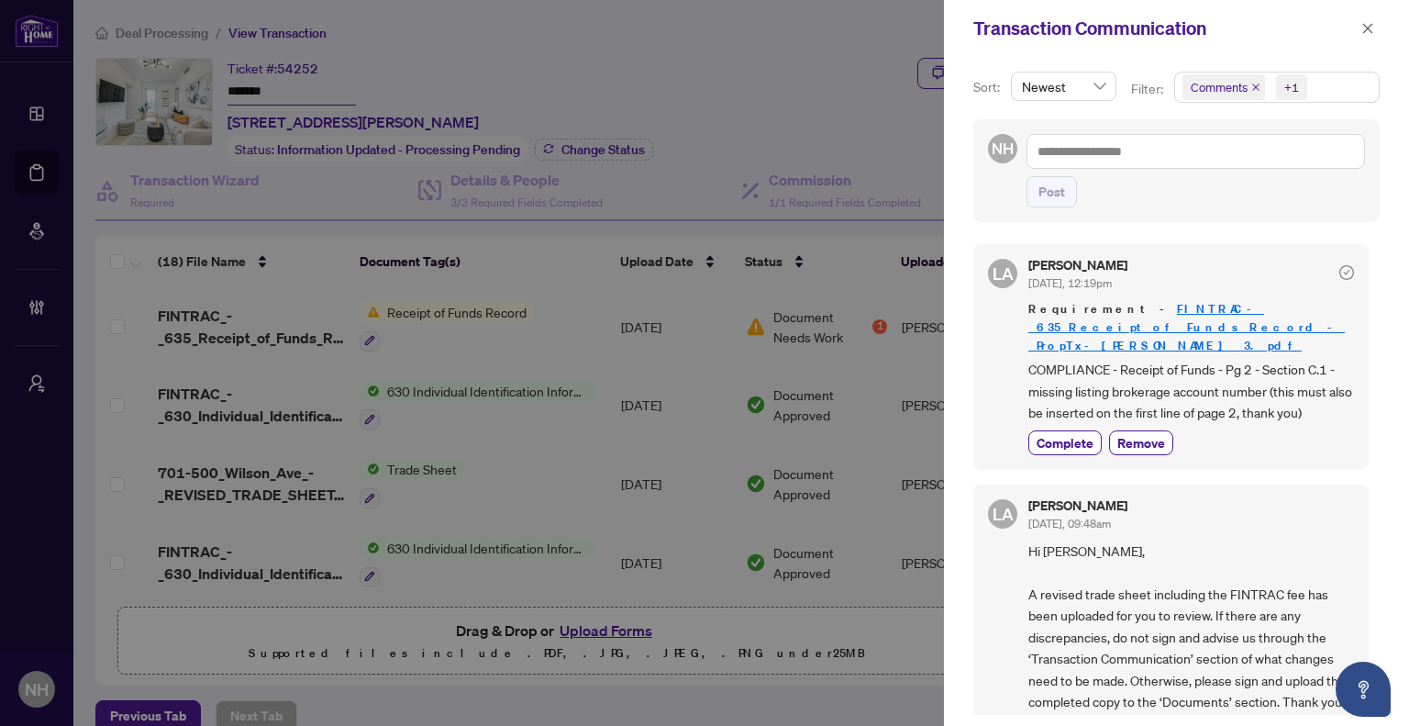
click at [1252, 86] on icon "close" at bounding box center [1256, 87] width 9 height 9
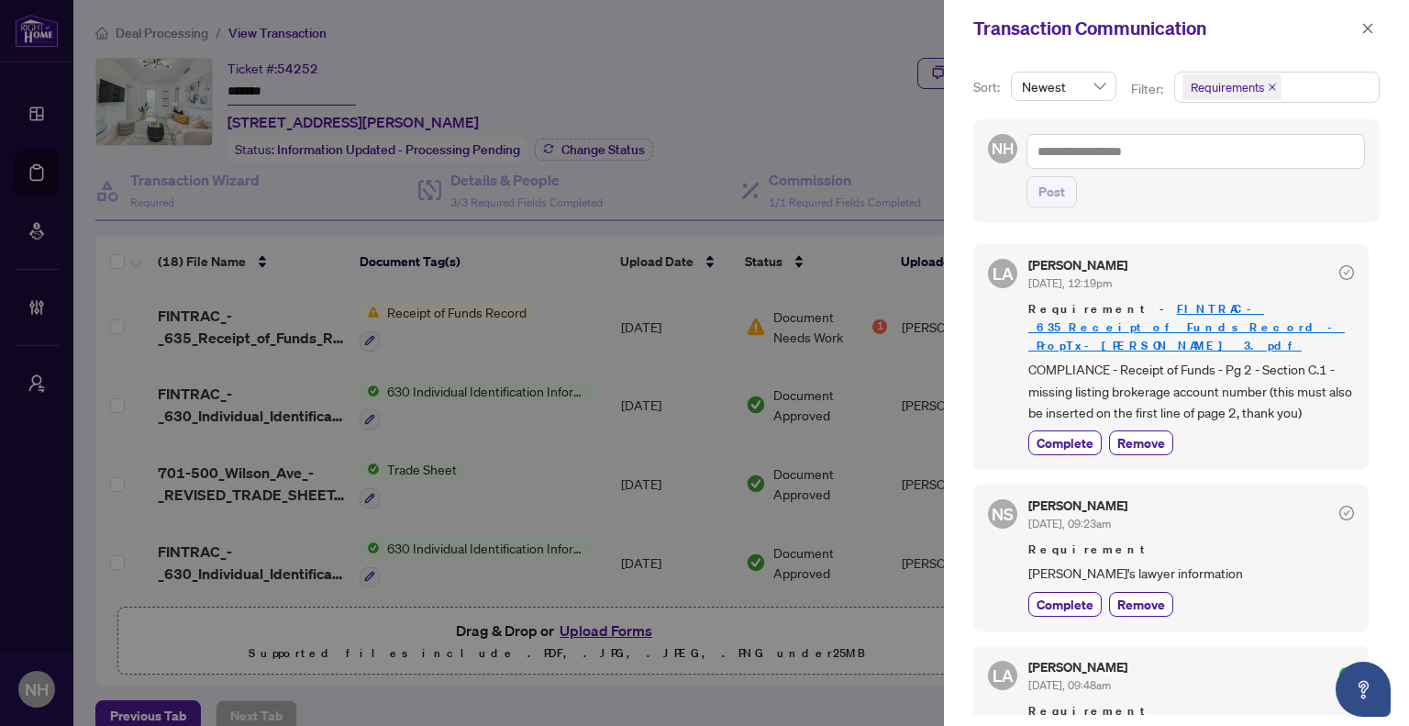
click at [1367, 28] on icon "close" at bounding box center [1368, 28] width 10 height 10
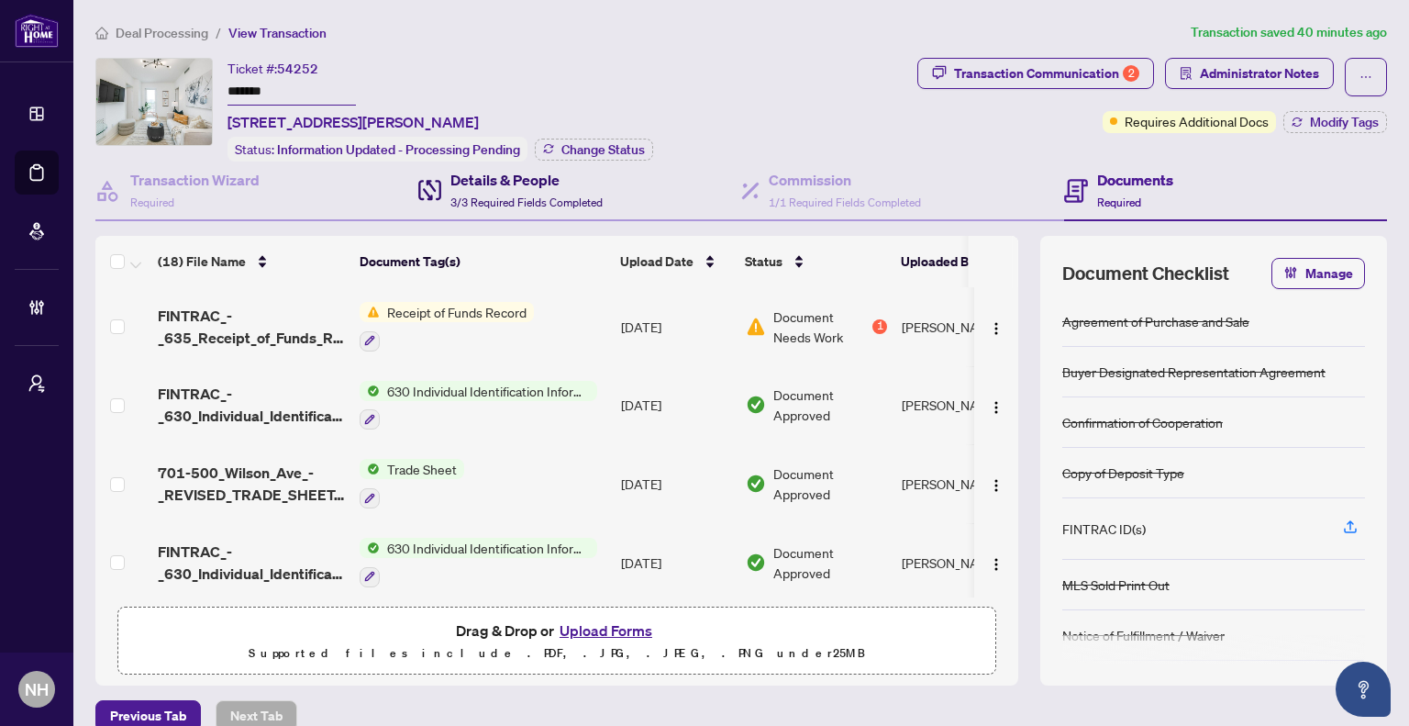
click at [582, 195] on span "3/3 Required Fields Completed" at bounding box center [527, 202] width 152 height 14
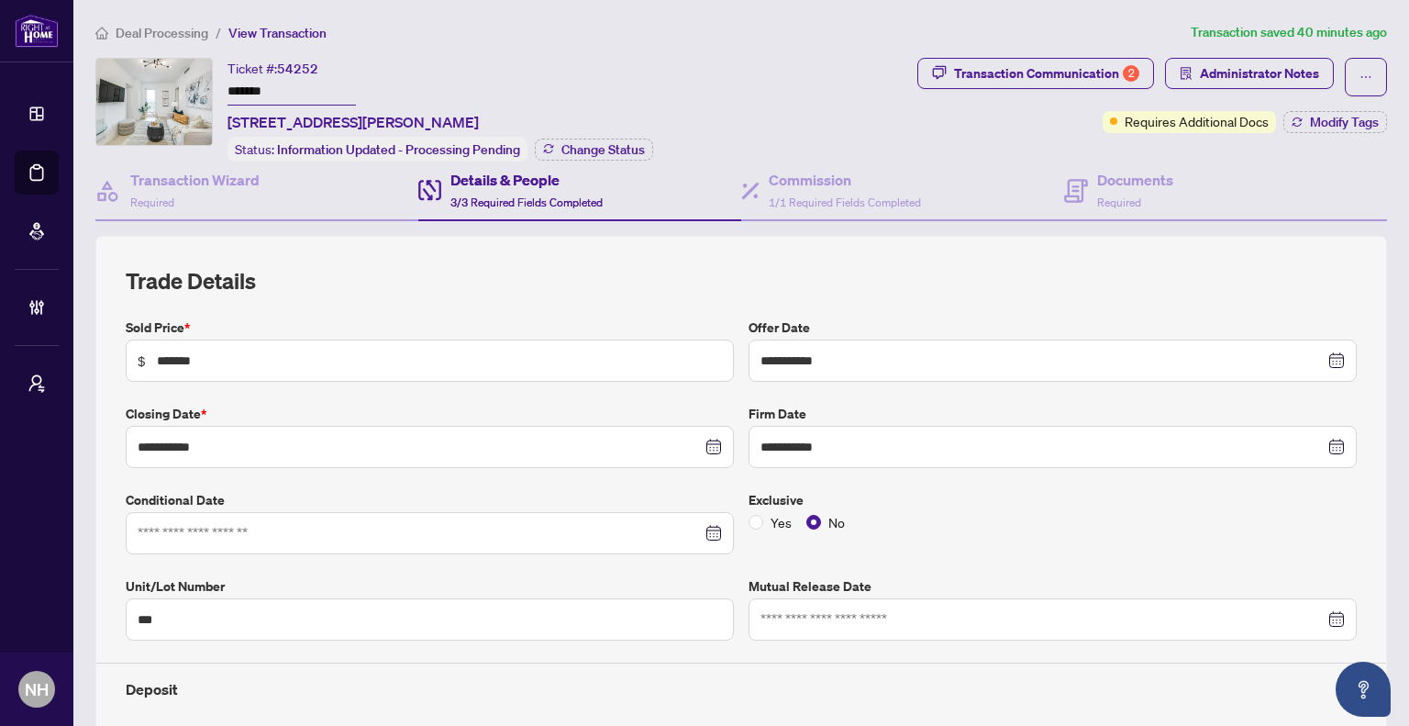
click at [173, 36] on span "Deal Processing" at bounding box center [162, 33] width 93 height 17
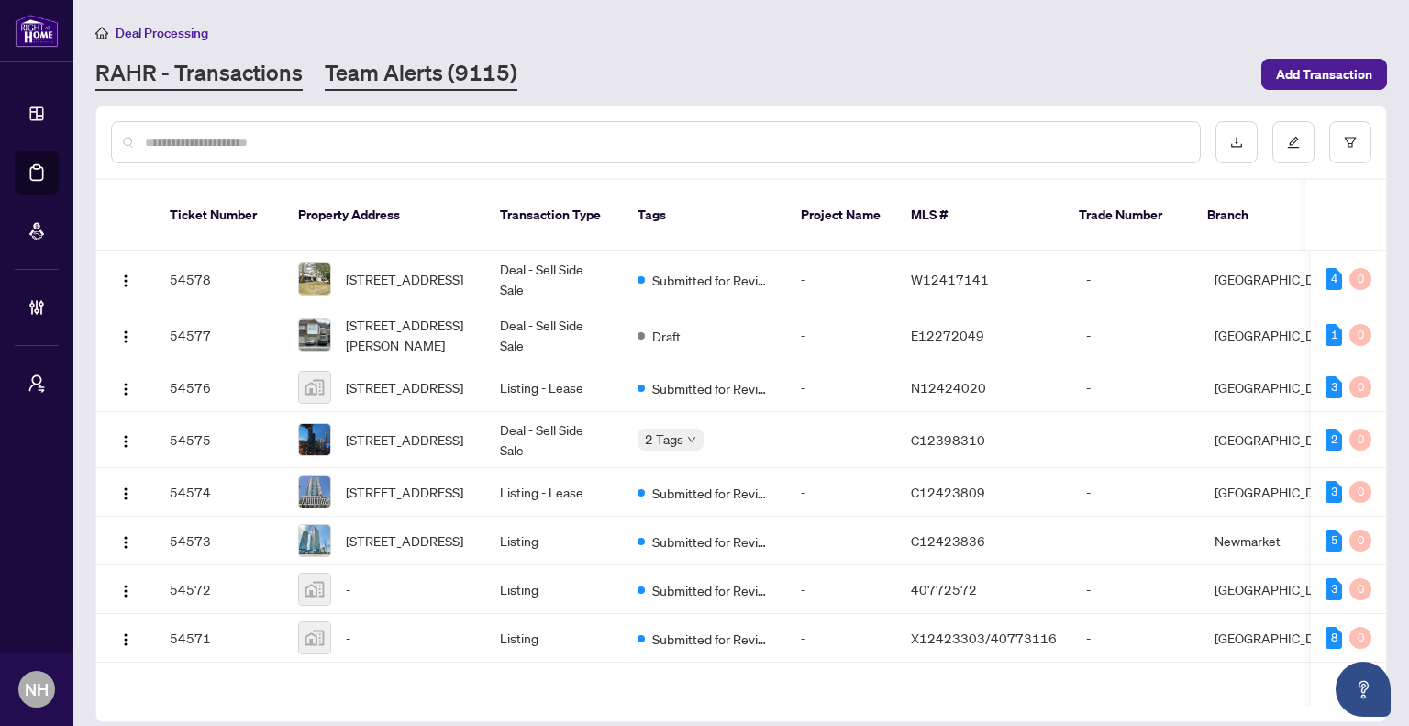
click at [401, 76] on link "Team Alerts (9115)" at bounding box center [421, 74] width 193 height 33
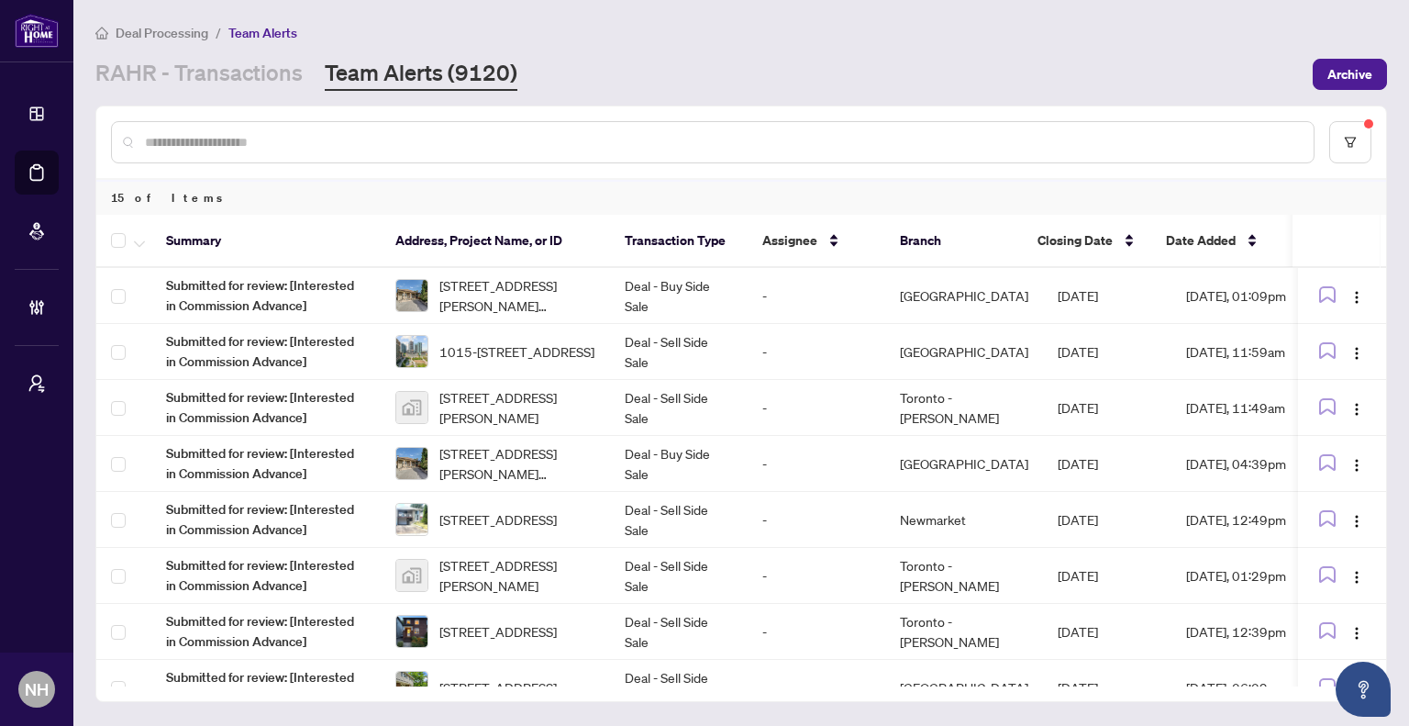
click at [308, 142] on input "text" at bounding box center [722, 142] width 1154 height 20
paste input "**********"
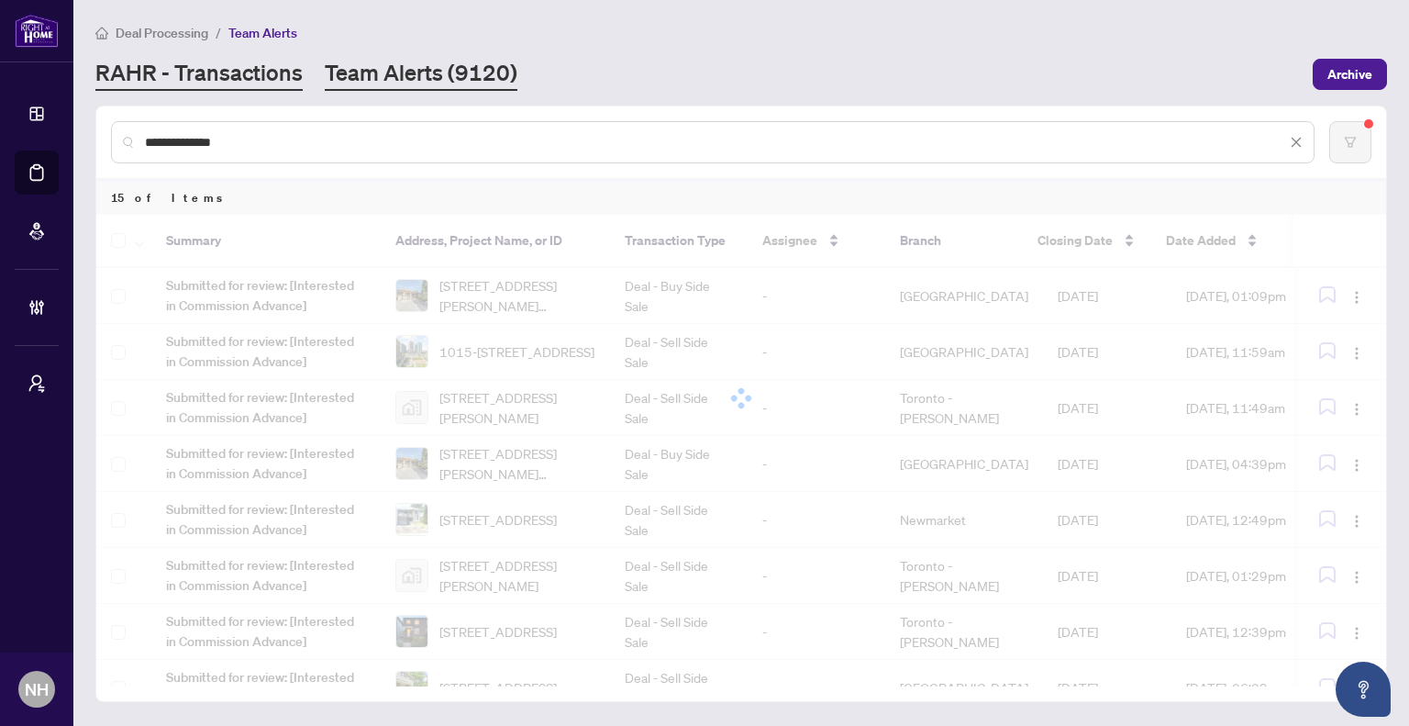
type input "**********"
click at [206, 80] on link "RAHR - Transactions" at bounding box center [198, 74] width 207 height 33
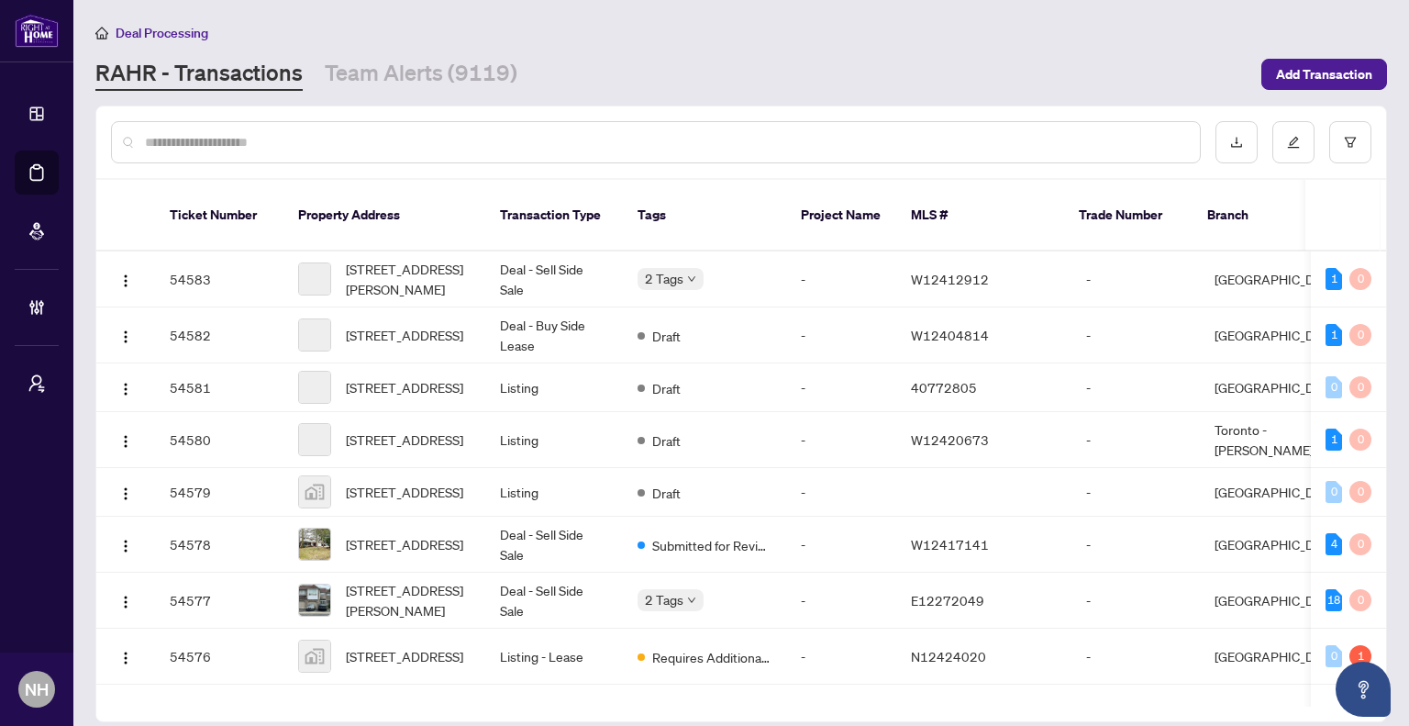
click at [270, 146] on input "text" at bounding box center [665, 142] width 1041 height 20
click at [360, 145] on input "text" at bounding box center [665, 142] width 1041 height 20
paste input "**********"
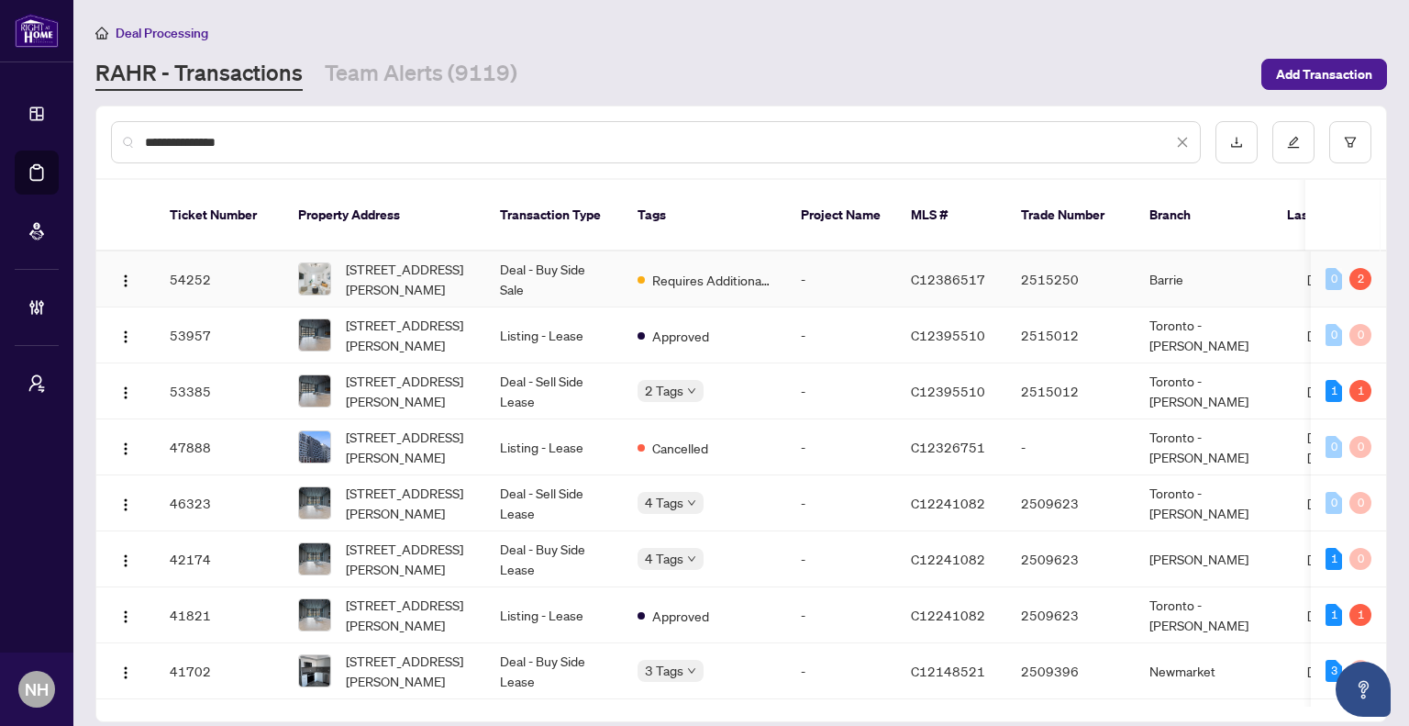
type input "**********"
click at [424, 265] on span "701-500 Wilson Ave, Toronto, Ontario M3H 0E5, Canada" at bounding box center [408, 279] width 125 height 40
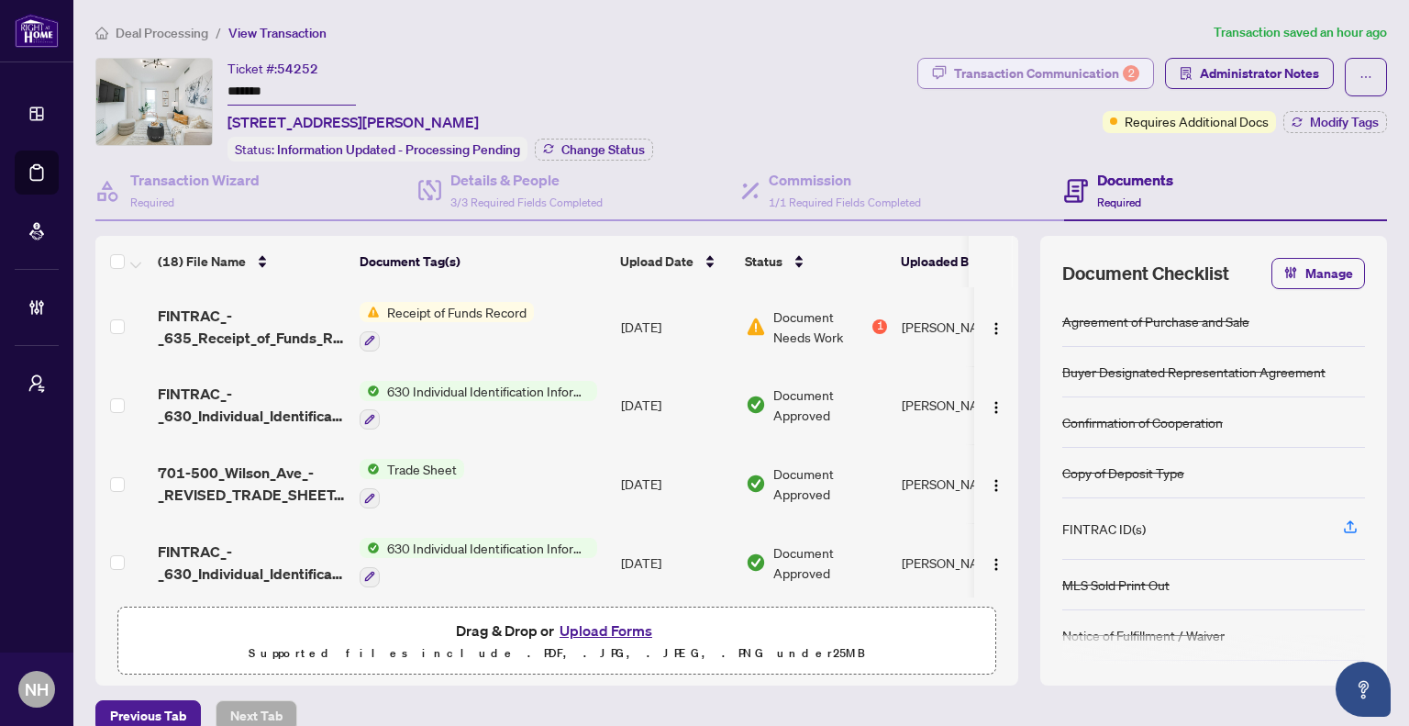
click at [979, 77] on div "Transaction Communication 2" at bounding box center [1046, 73] width 185 height 29
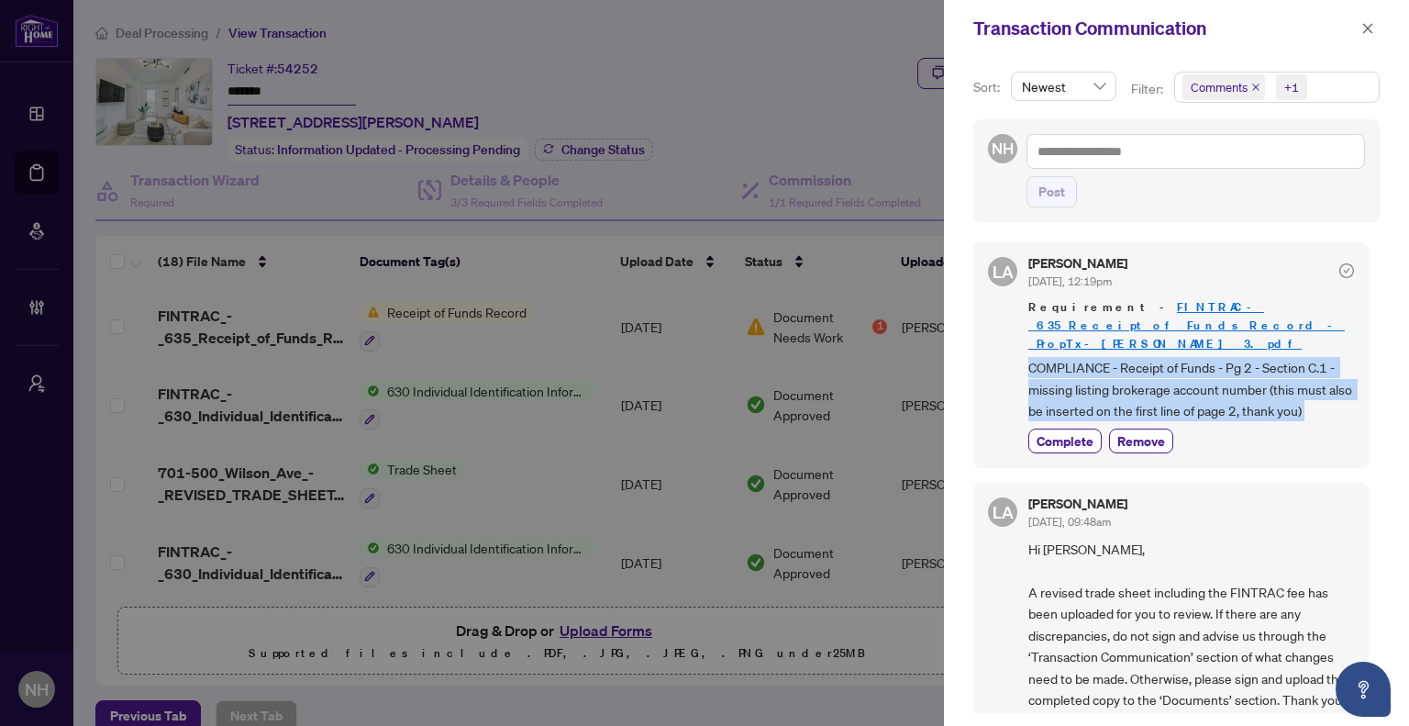
drag, startPoint x: 1028, startPoint y: 346, endPoint x: 1352, endPoint y: 406, distance: 330.4
click at [1353, 406] on div "LA Luna Almuhanna Sep/24/2025, 12:19pm Requirement - FINTRAC_-_635_Receipt_of_F…" at bounding box center [1171, 355] width 395 height 226
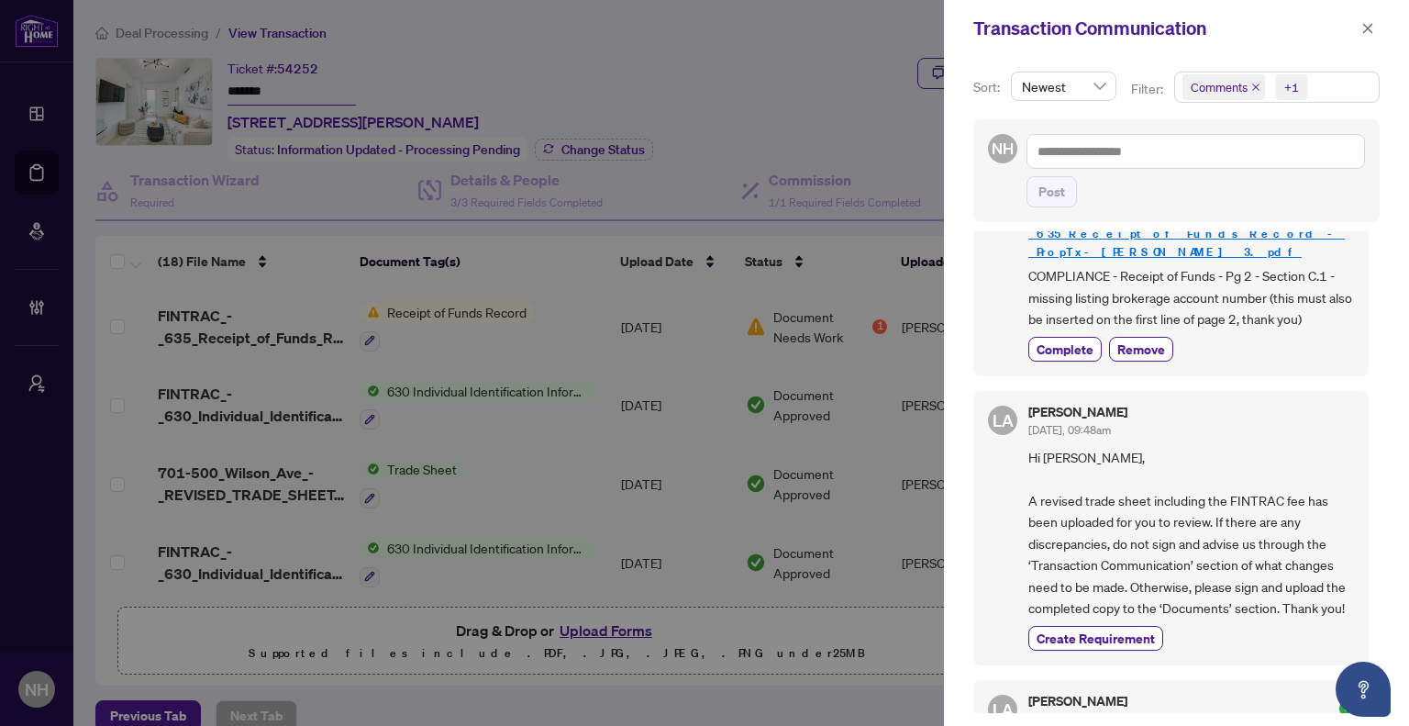
click at [1291, 424] on div "Luna Almuhanna Sep/24/2025, 09:48am Hi Alexandre, A revised trade sheet includi…" at bounding box center [1192, 528] width 326 height 245
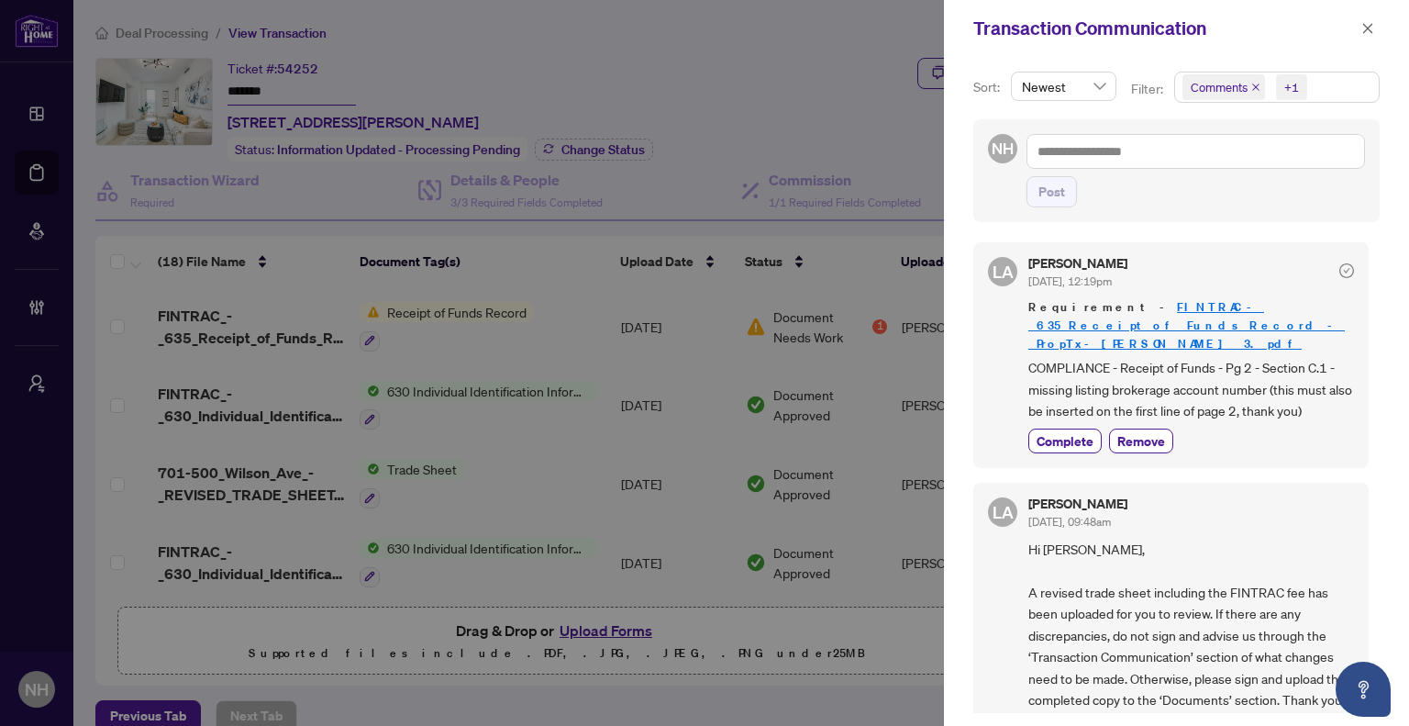
click at [1256, 86] on icon "close" at bounding box center [1256, 87] width 9 height 9
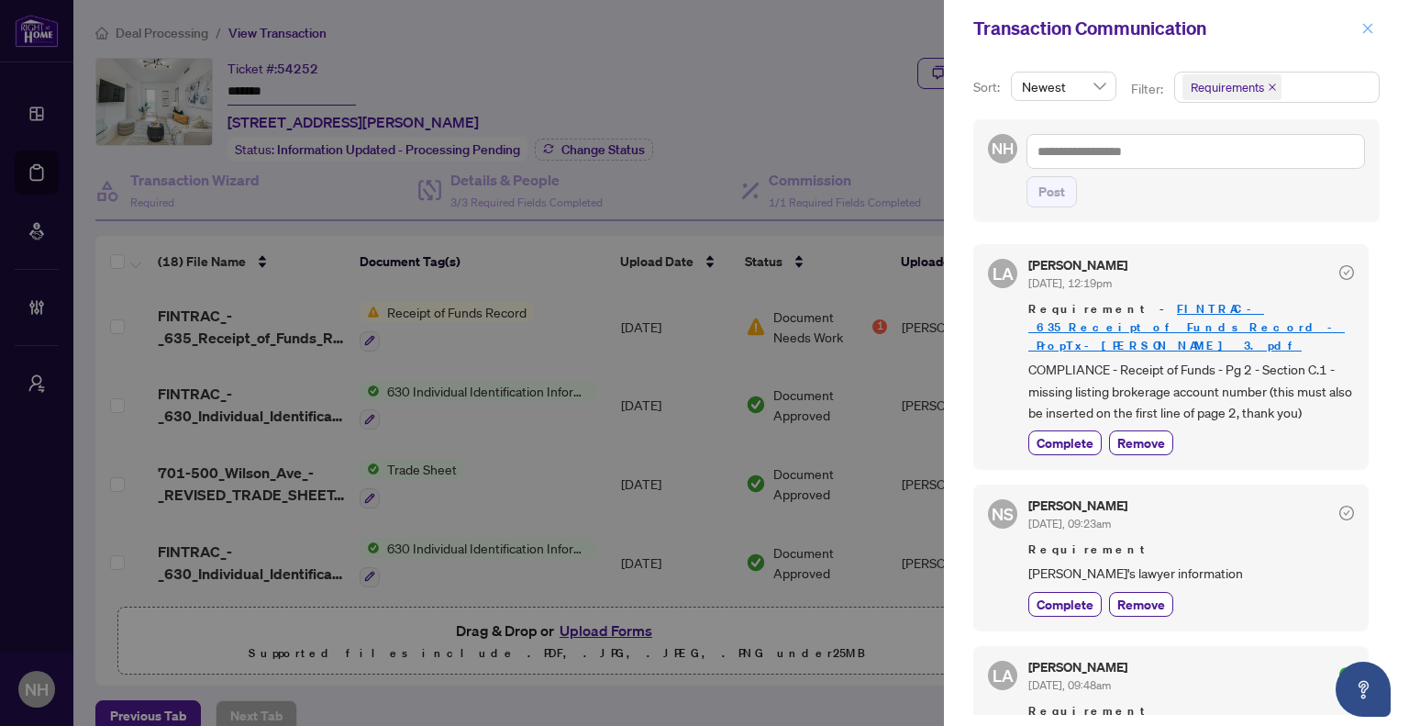
click at [1362, 33] on icon "close" at bounding box center [1368, 28] width 13 height 13
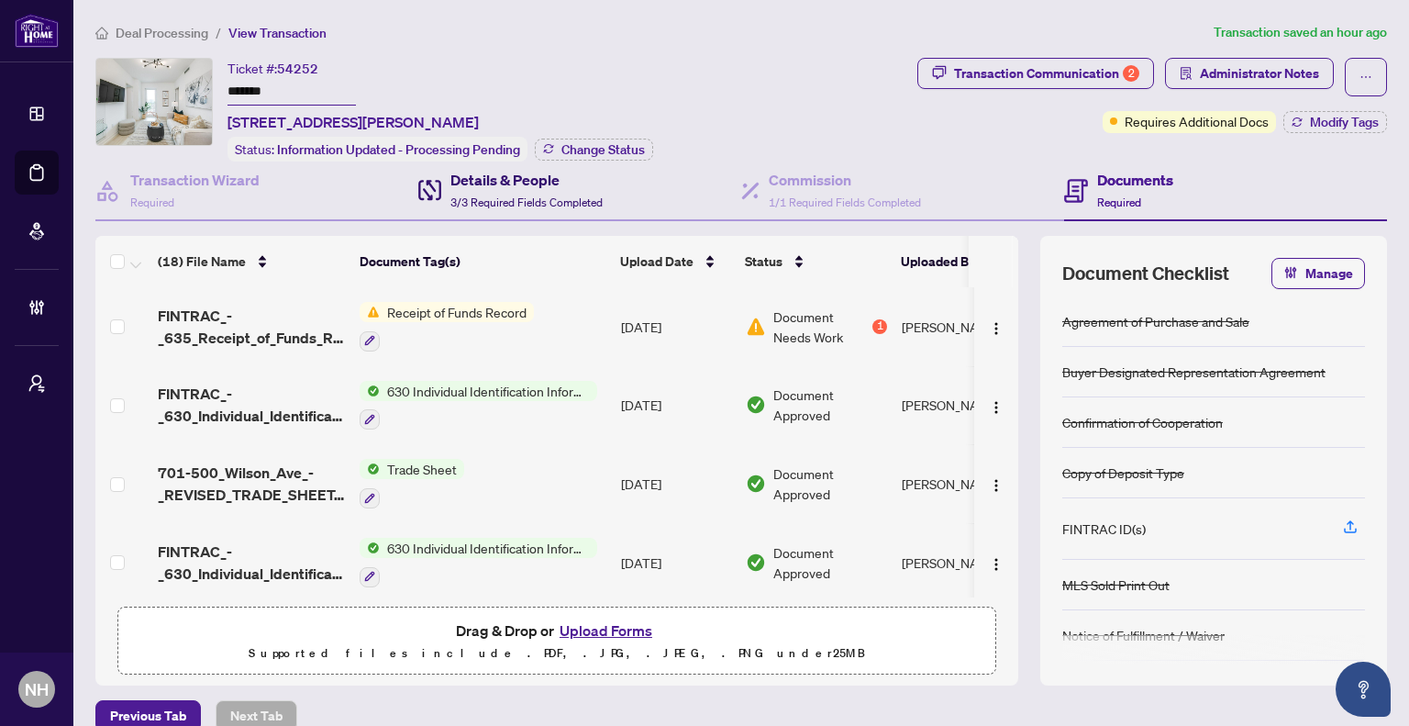
click at [451, 184] on h4 "Details & People" at bounding box center [527, 180] width 152 height 22
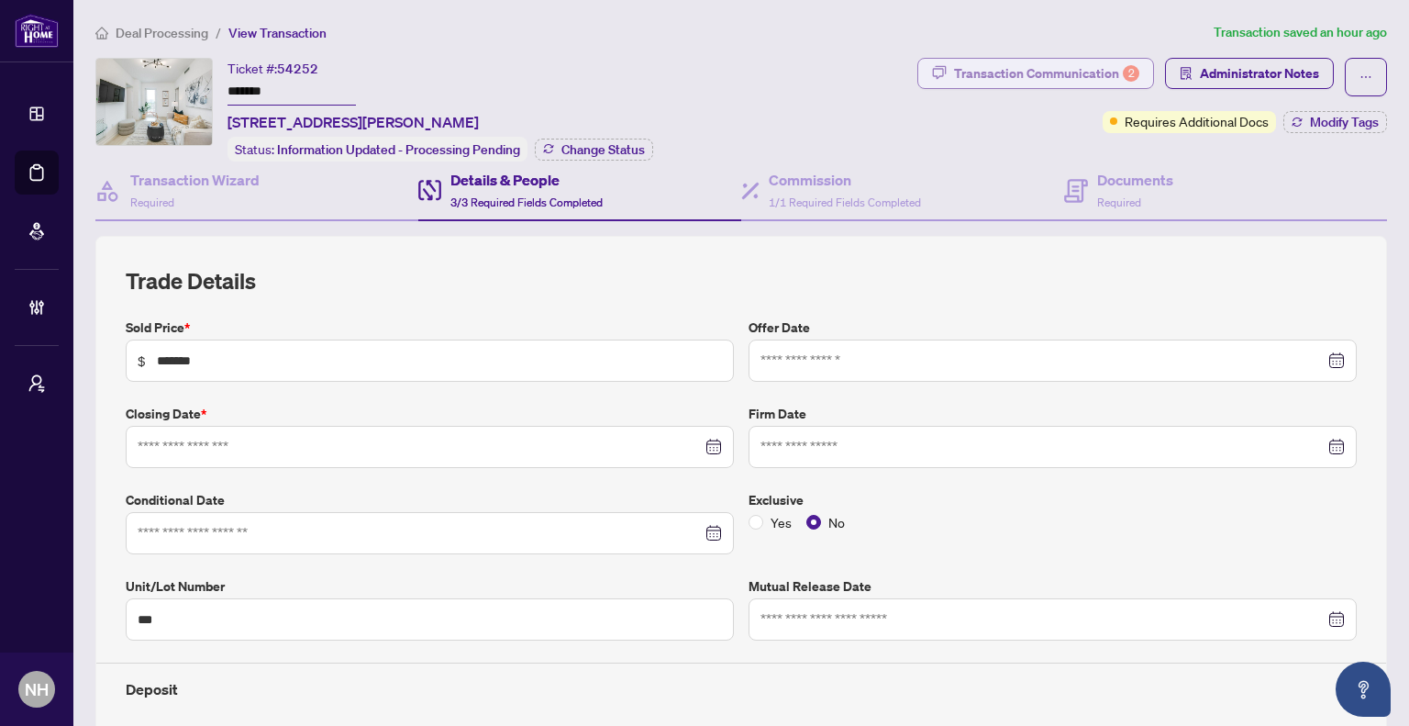
type input "**********"
click at [992, 69] on div "Transaction Communication 2" at bounding box center [1046, 73] width 185 height 29
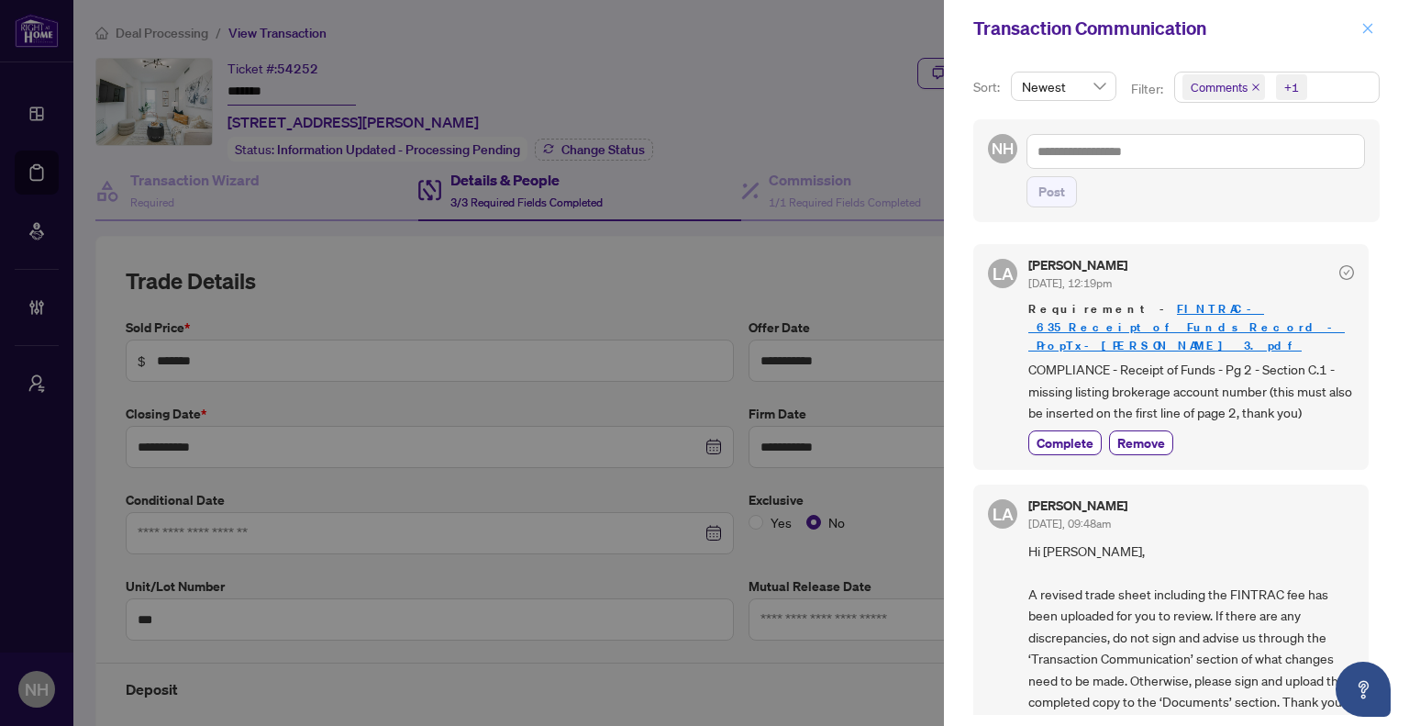
click at [1365, 28] on icon "close" at bounding box center [1368, 28] width 13 height 13
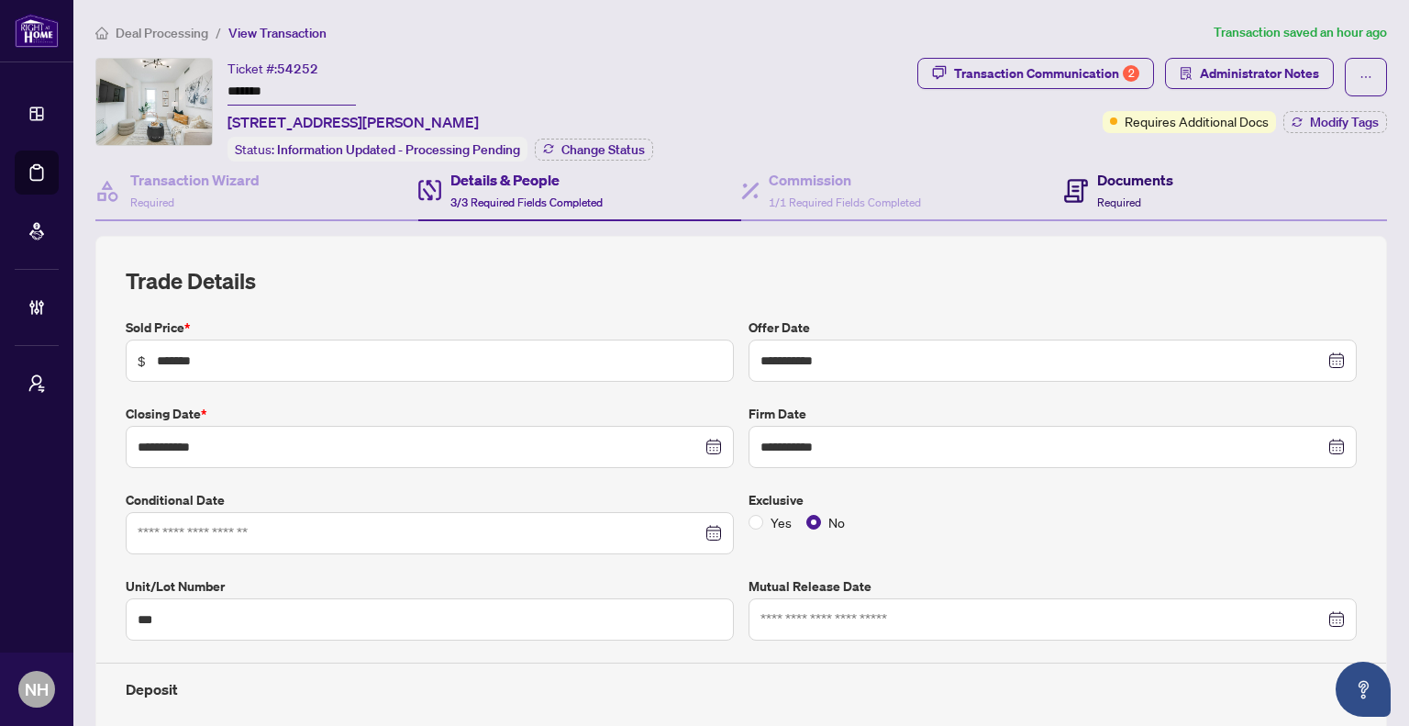
click at [1109, 184] on h4 "Documents" at bounding box center [1135, 180] width 76 height 22
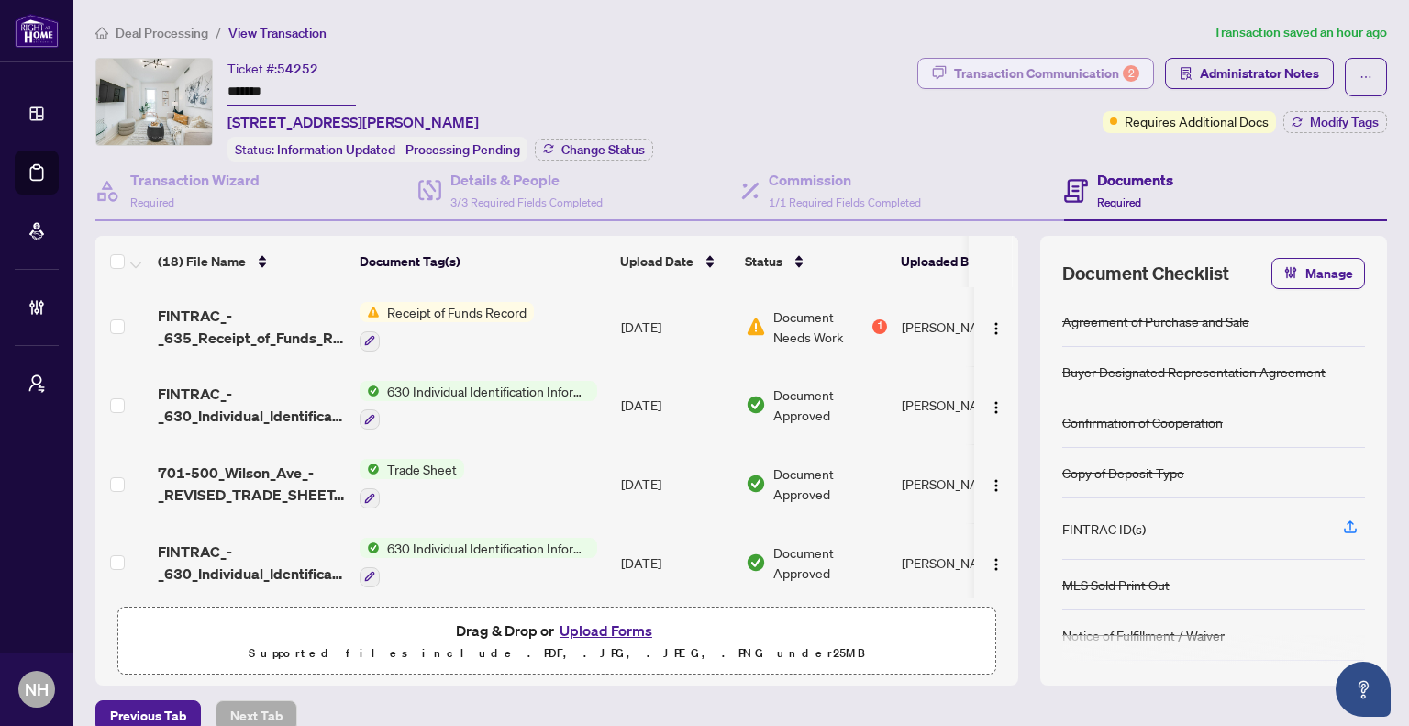
click at [1030, 73] on div "Transaction Communication 2" at bounding box center [1046, 73] width 185 height 29
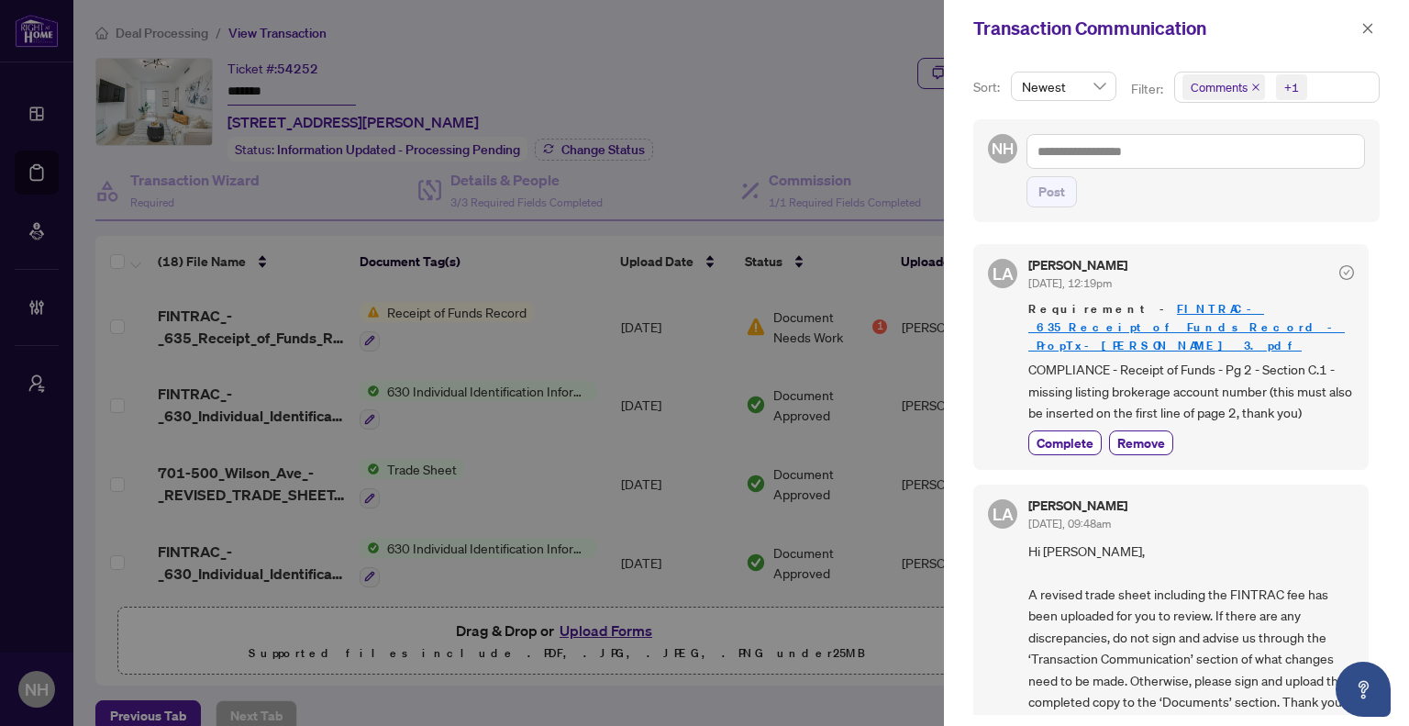
click at [1252, 88] on icon "close" at bounding box center [1255, 86] width 7 height 7
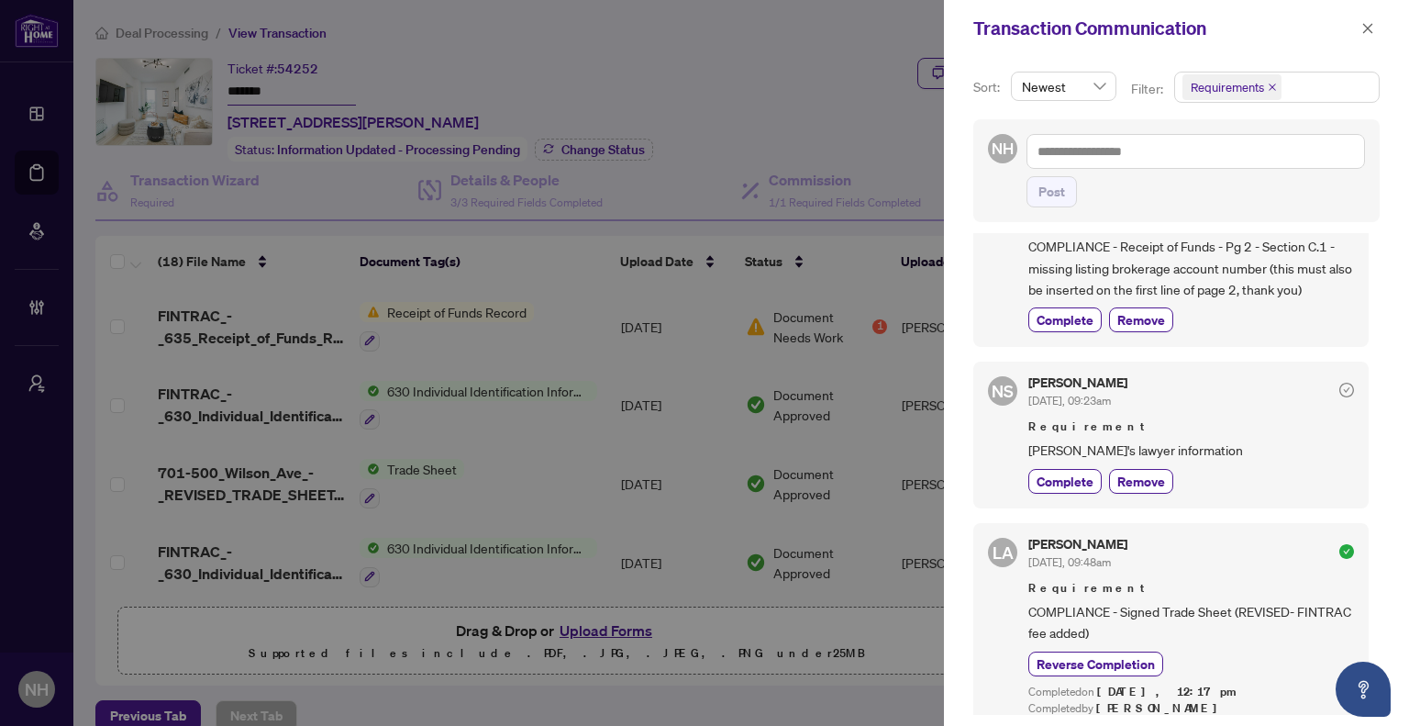
scroll to position [92, 0]
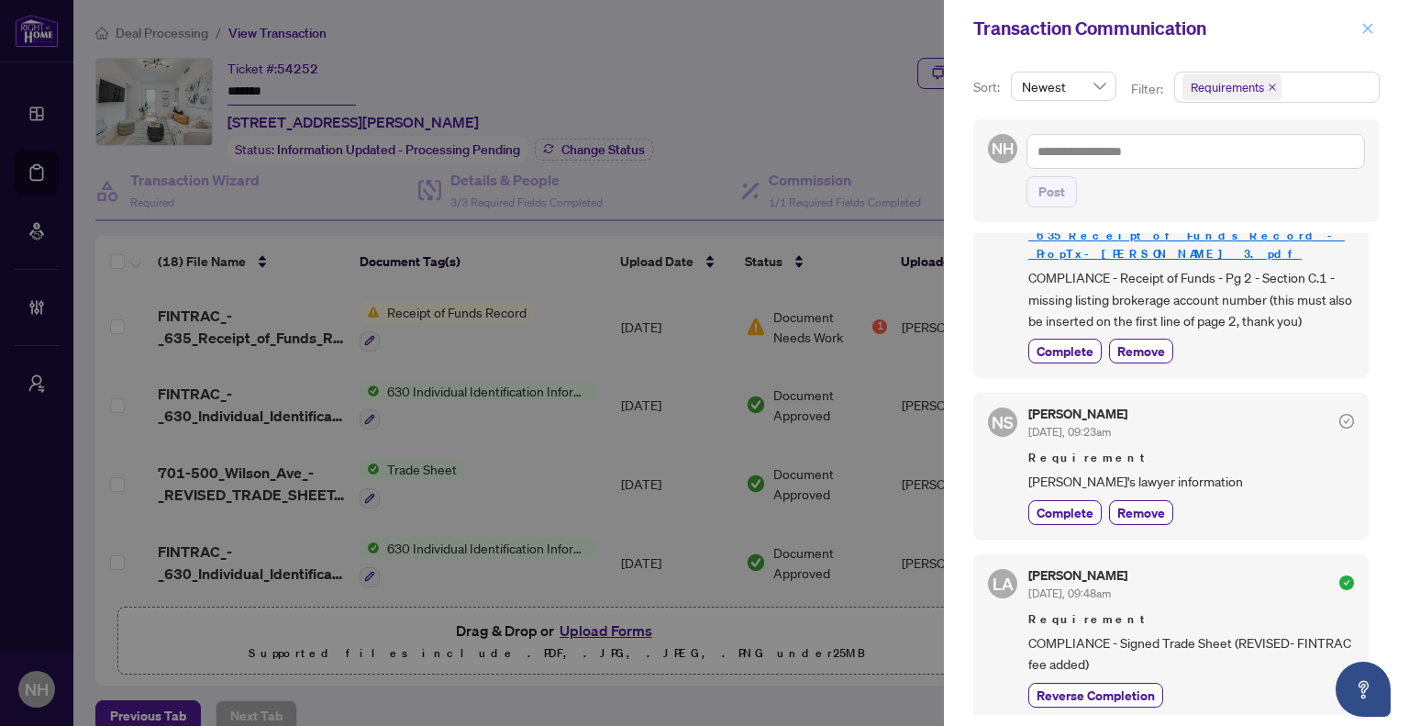
click at [1376, 21] on button "button" at bounding box center [1368, 28] width 24 height 22
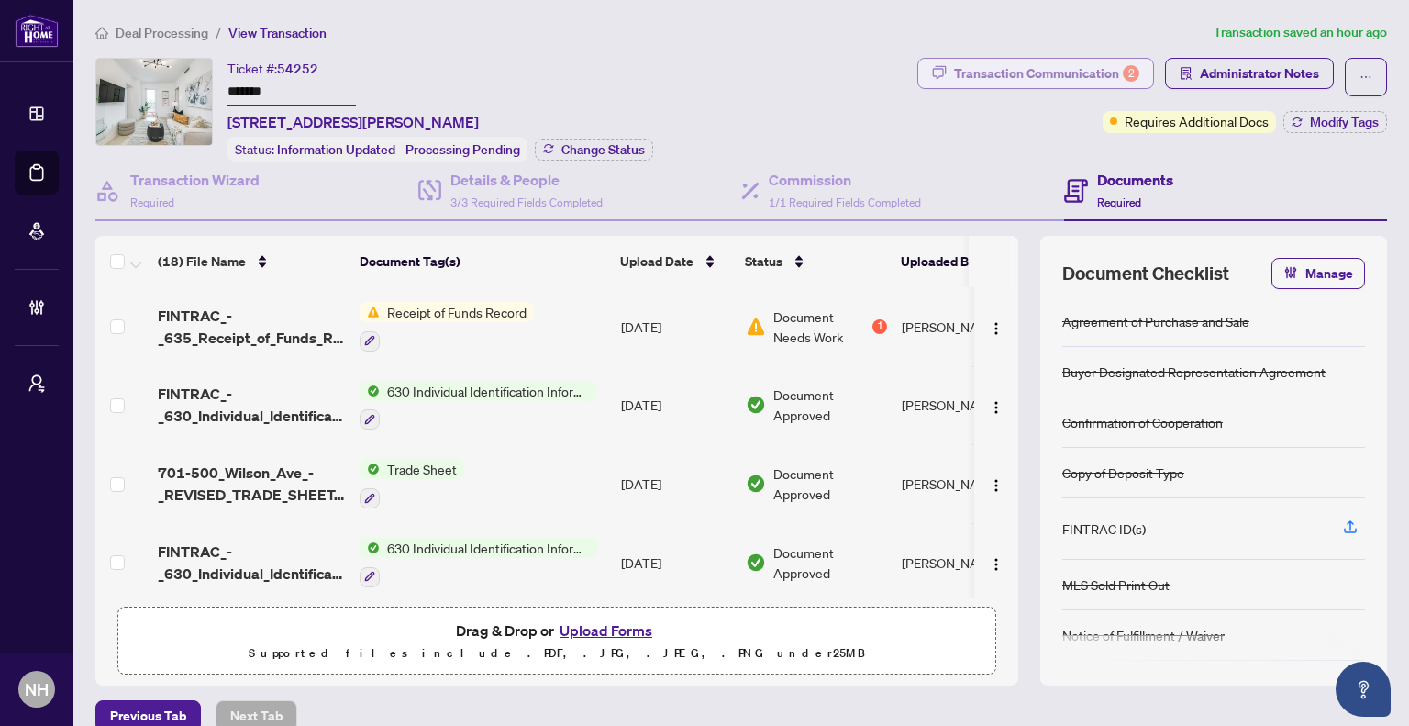
click at [1018, 70] on div "Transaction Communication 2" at bounding box center [1046, 73] width 185 height 29
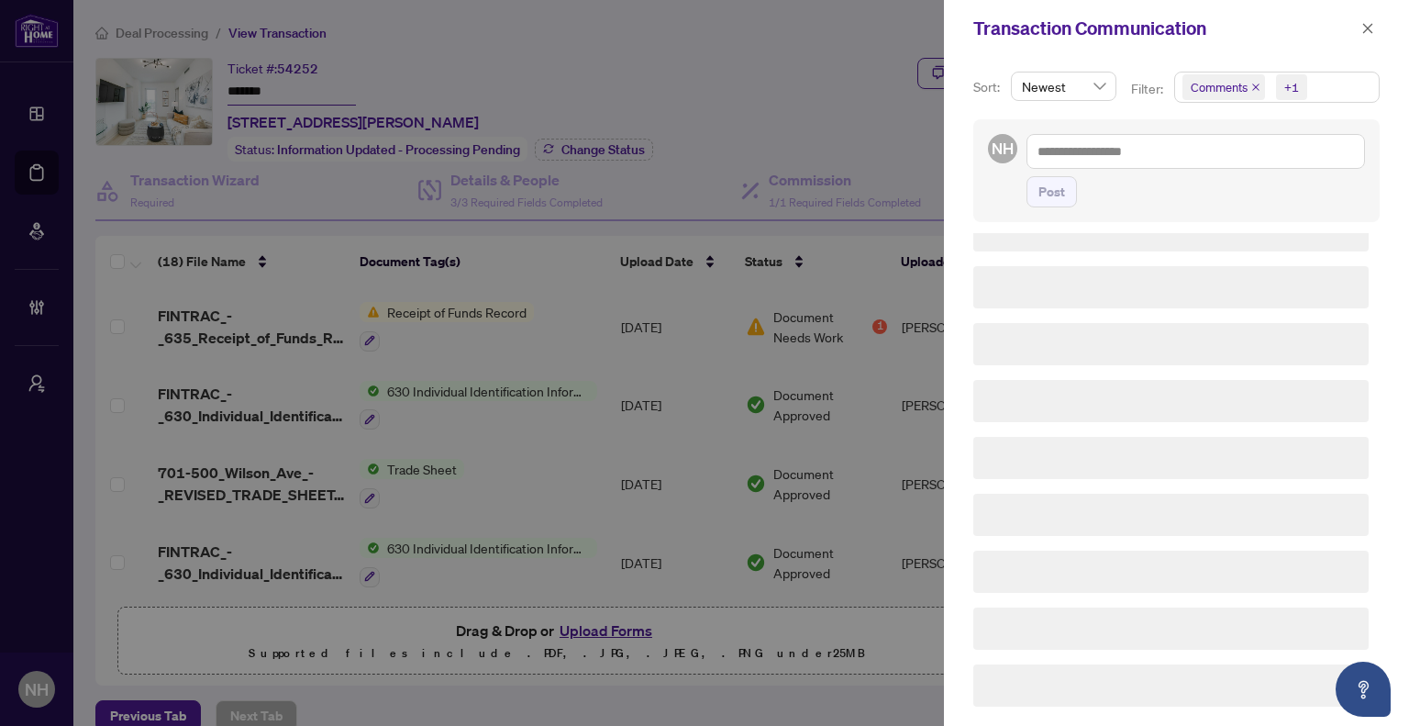
scroll to position [0, 0]
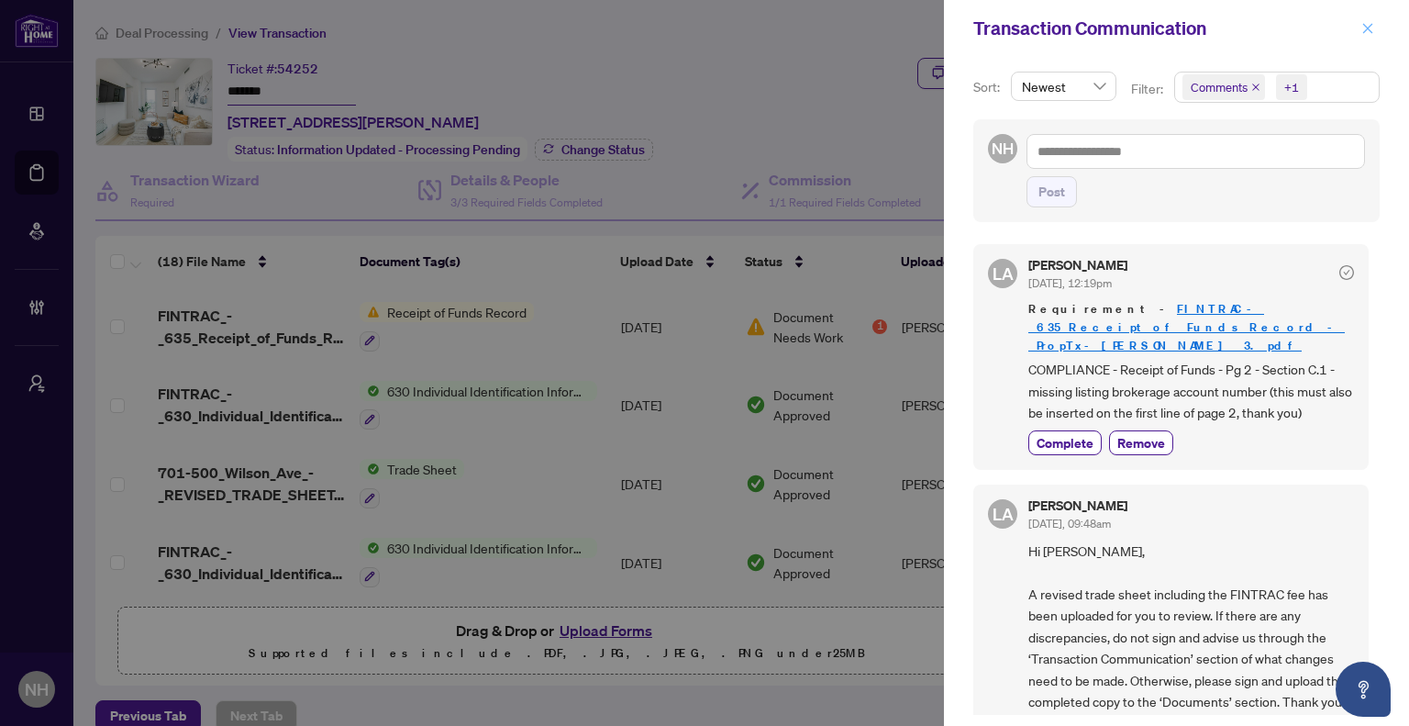
click at [1365, 25] on icon "close" at bounding box center [1368, 28] width 10 height 10
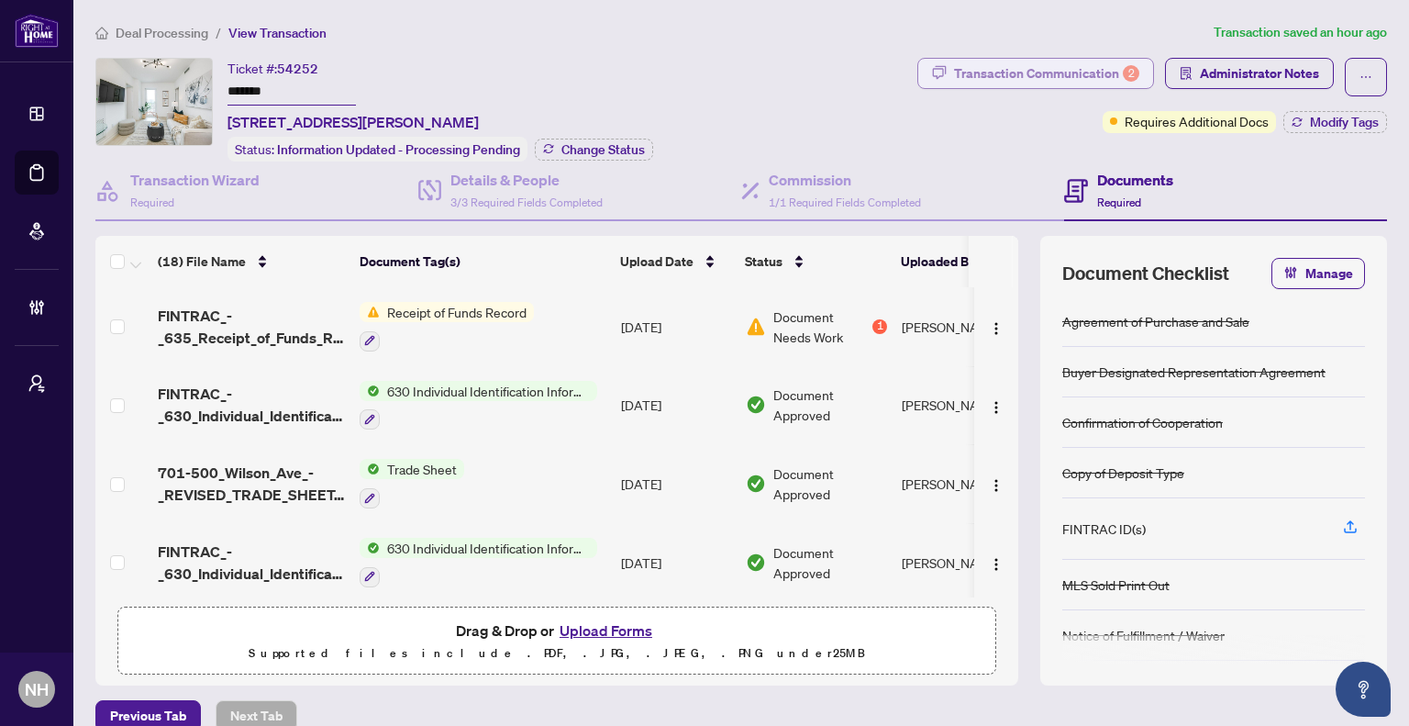
click at [1040, 70] on div "Transaction Communication 2" at bounding box center [1046, 73] width 185 height 29
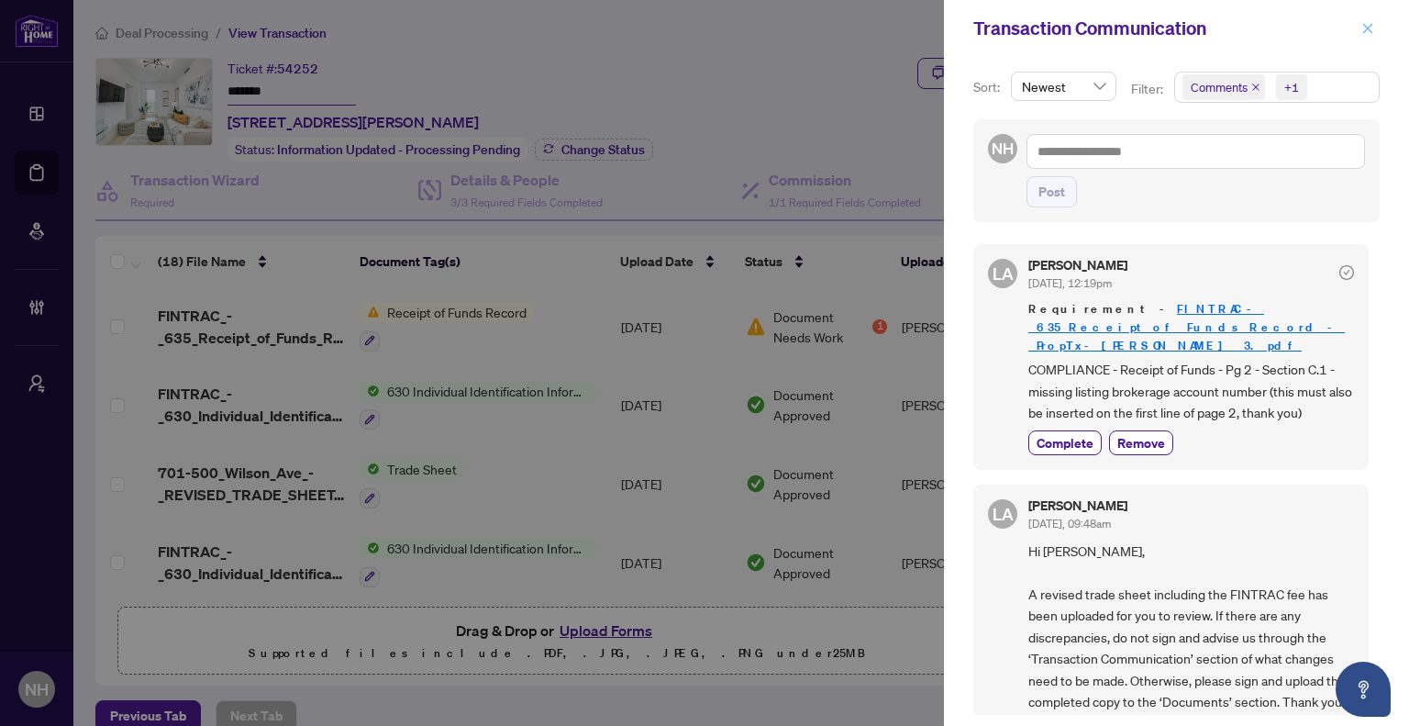
click at [1363, 32] on icon "close" at bounding box center [1368, 28] width 13 height 13
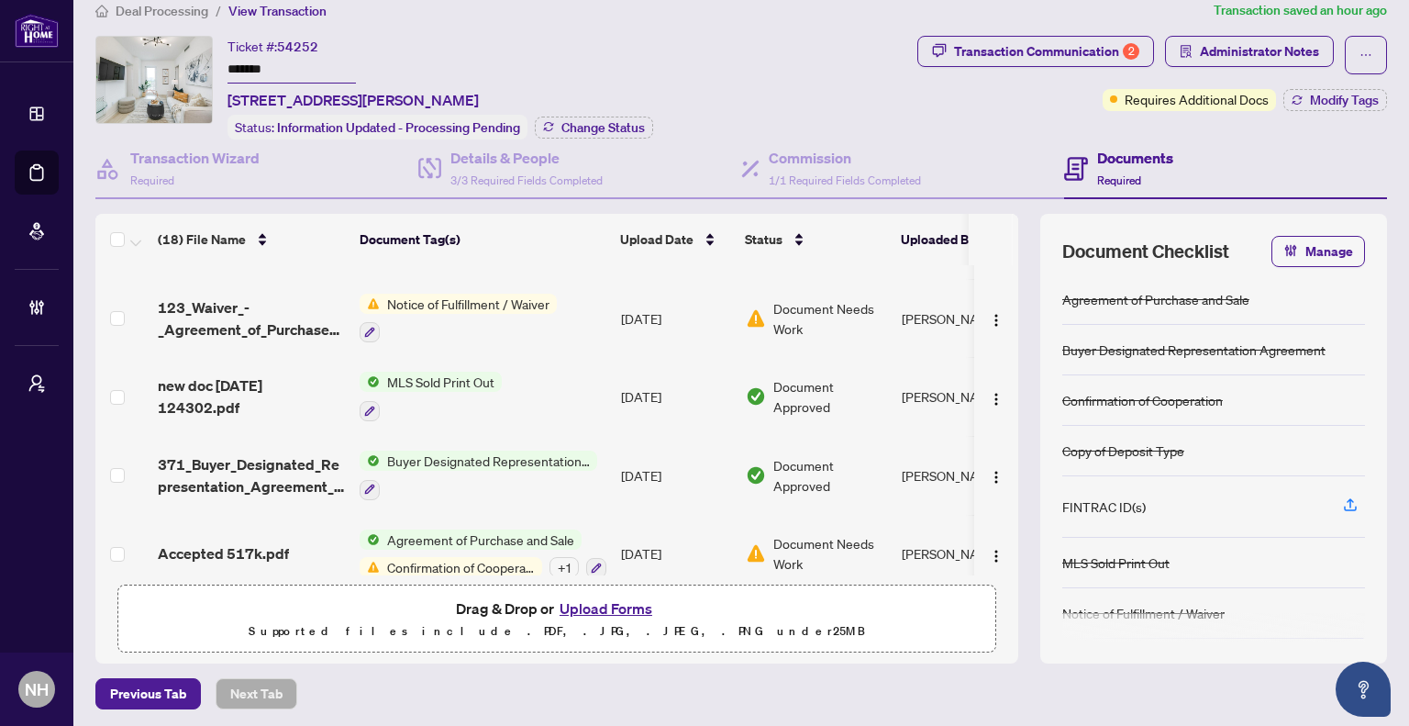
scroll to position [995, 0]
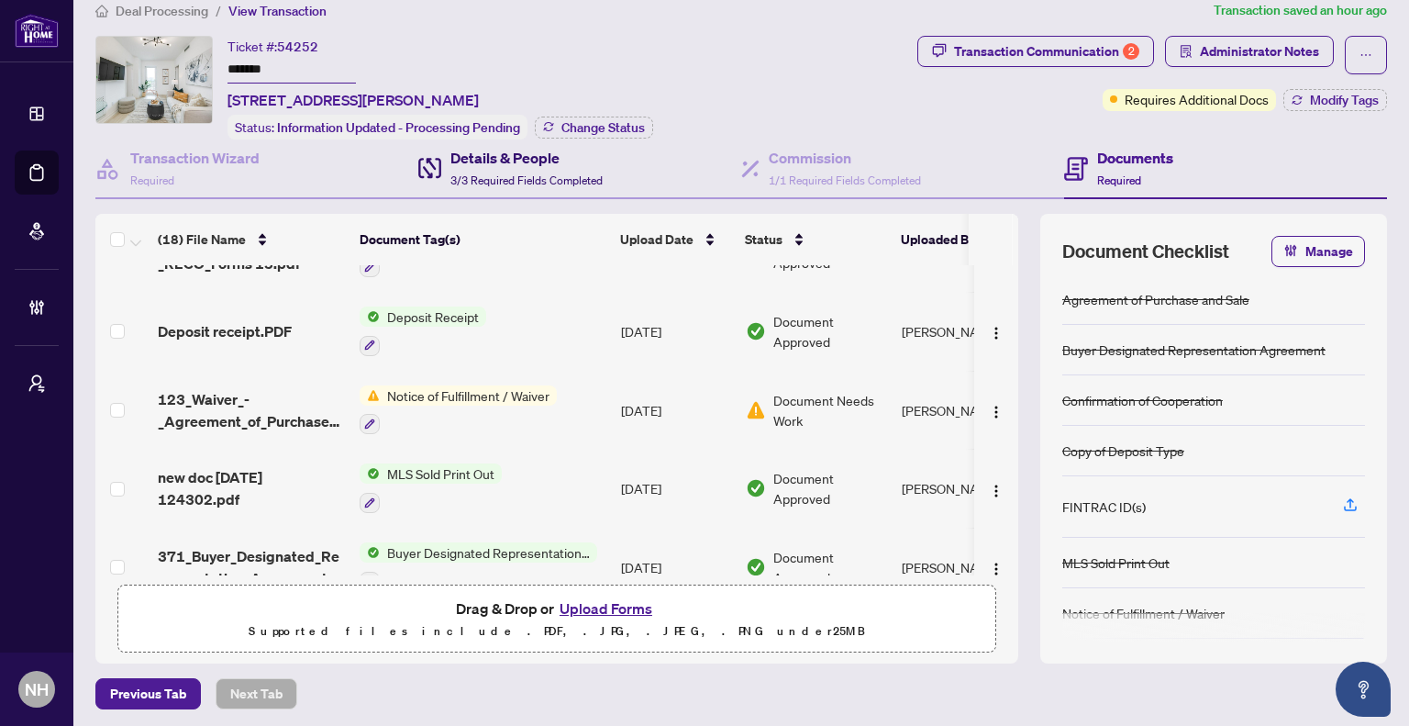
click at [501, 165] on div "Details & People 3/3 Required Fields Completed" at bounding box center [527, 168] width 152 height 43
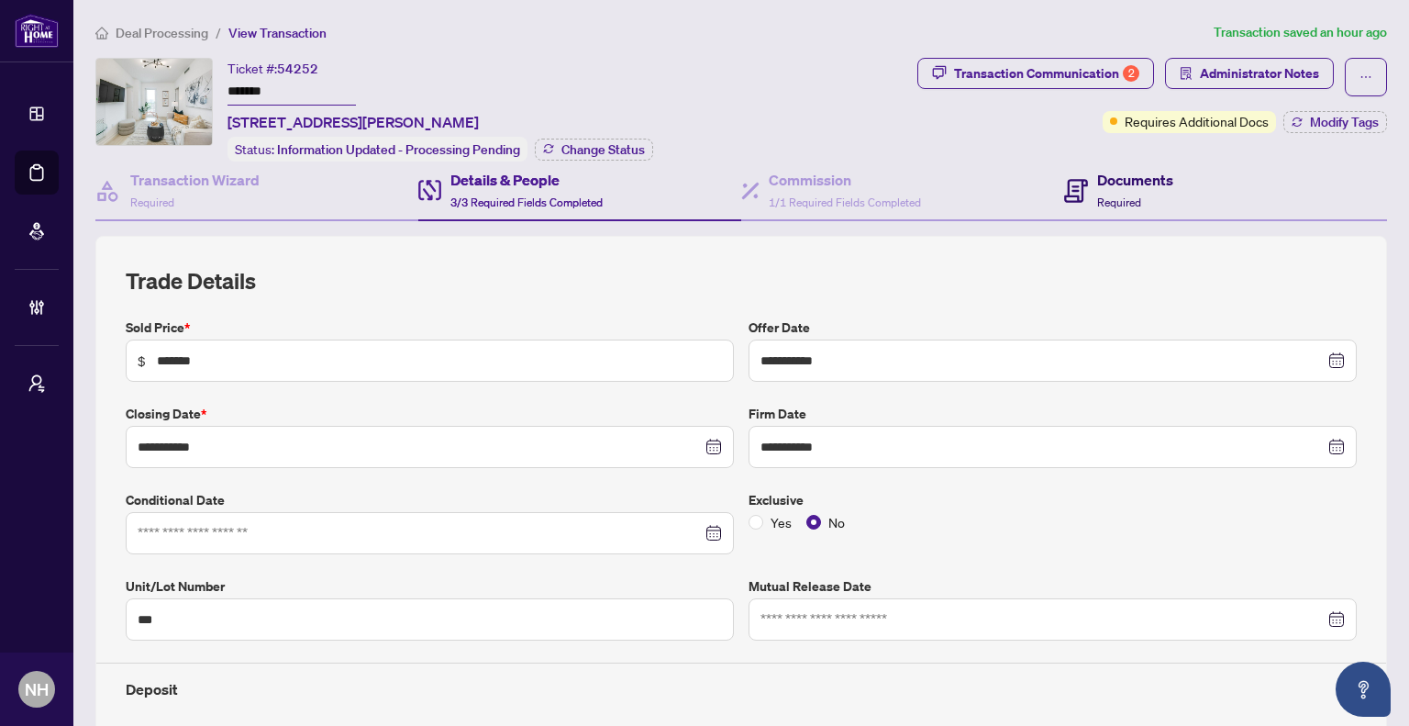
click at [1143, 192] on div "Documents Required" at bounding box center [1135, 190] width 76 height 43
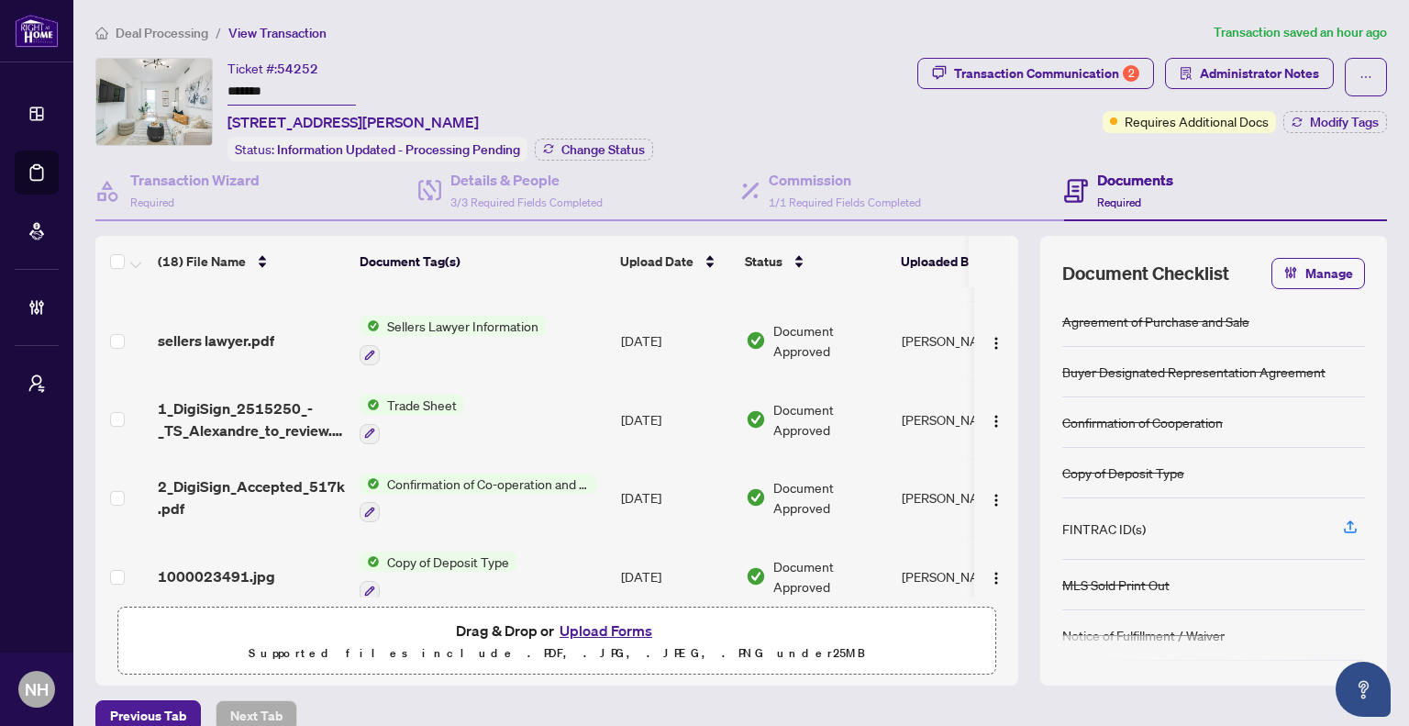
scroll to position [444, 0]
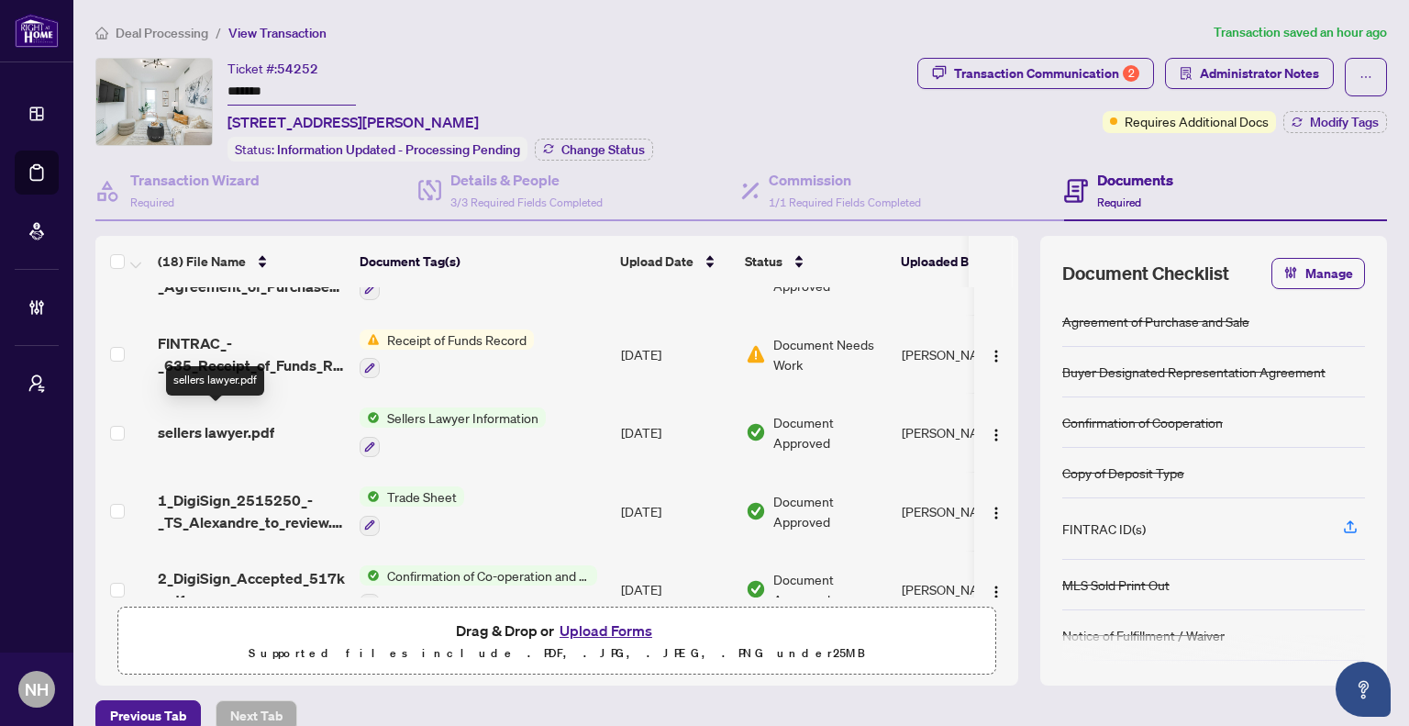
click at [244, 421] on span "sellers lawyer.pdf" at bounding box center [216, 432] width 117 height 22
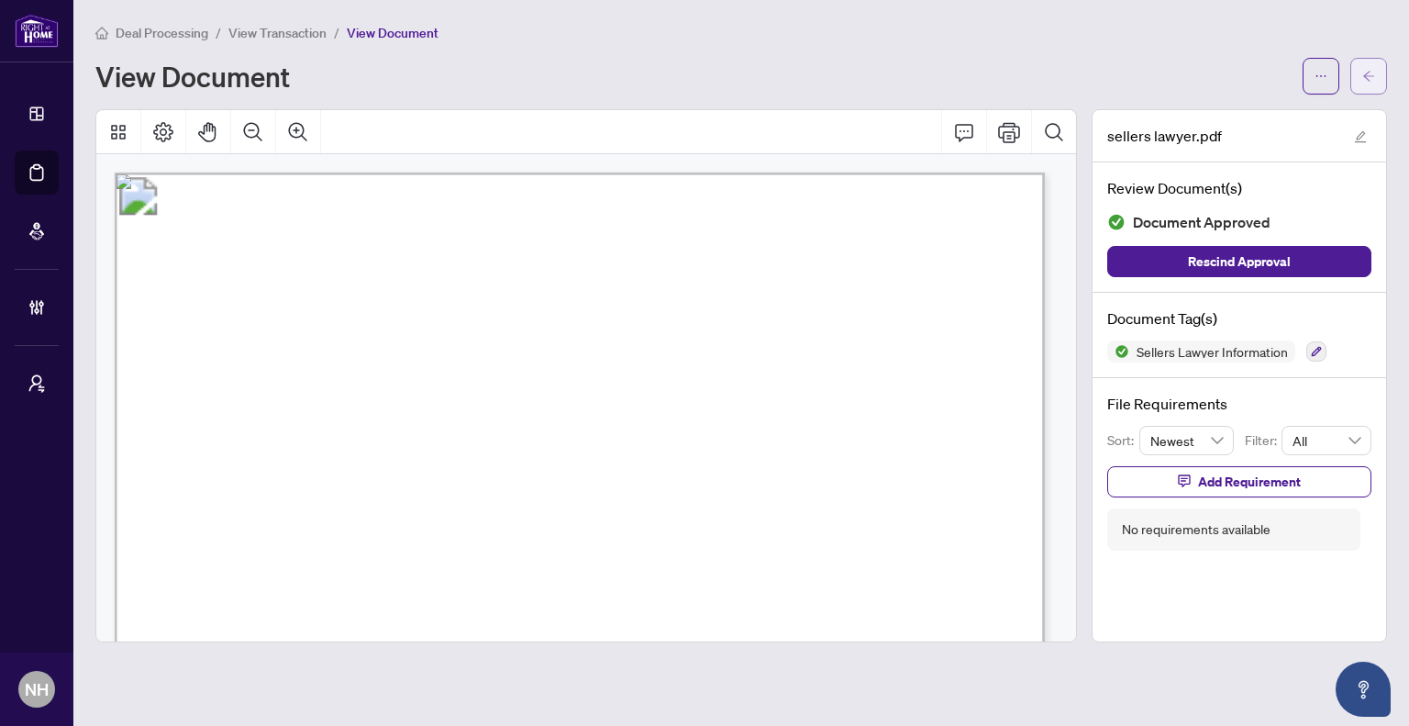
click at [1363, 78] on icon "arrow-left" at bounding box center [1369, 76] width 13 height 13
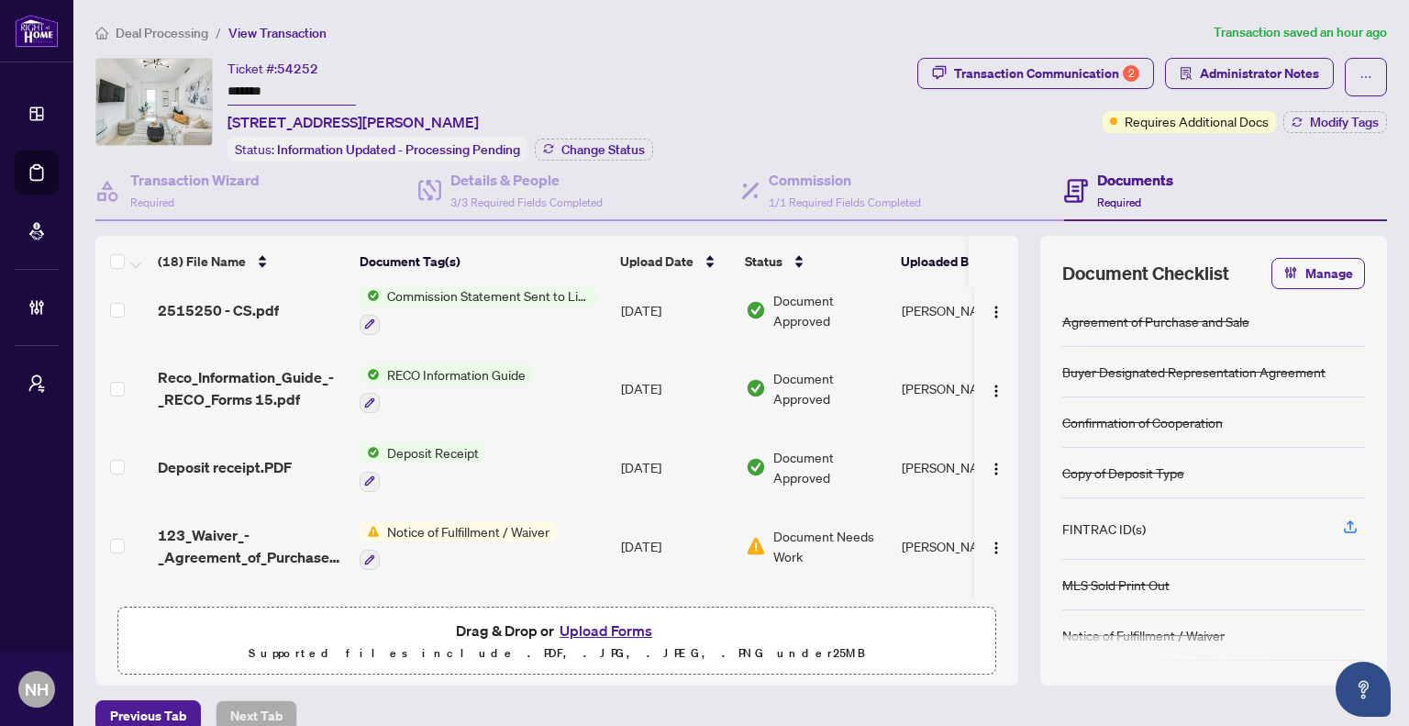
scroll to position [1086, 0]
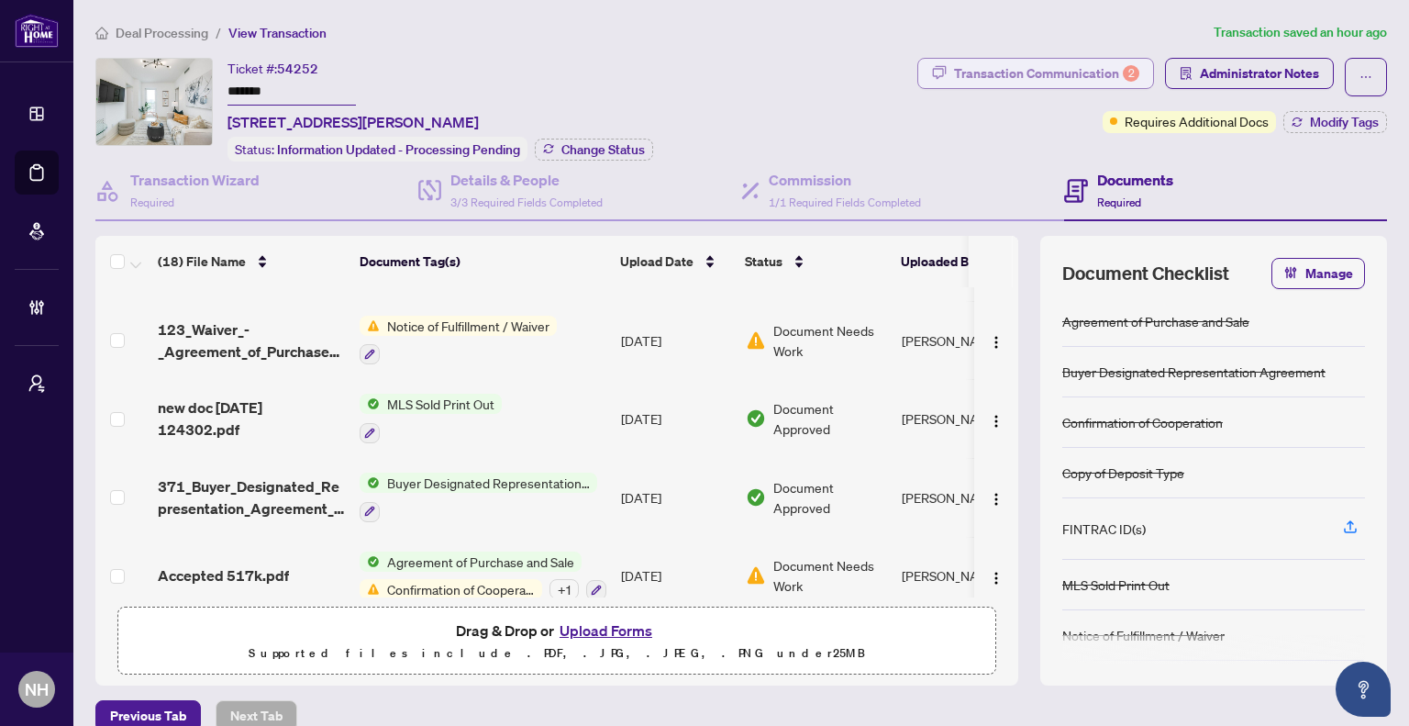
click at [978, 83] on div "Transaction Communication 2" at bounding box center [1046, 73] width 185 height 29
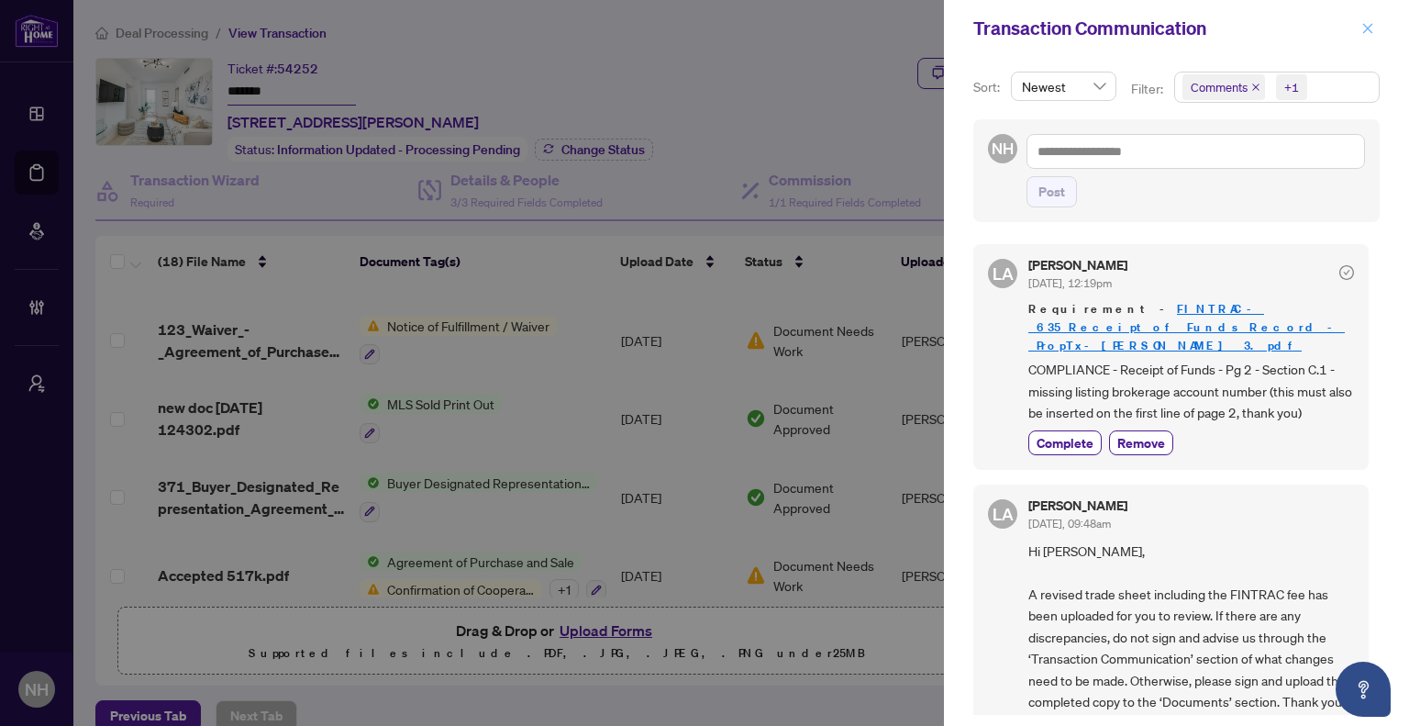
click at [1373, 31] on icon "close" at bounding box center [1368, 28] width 13 height 13
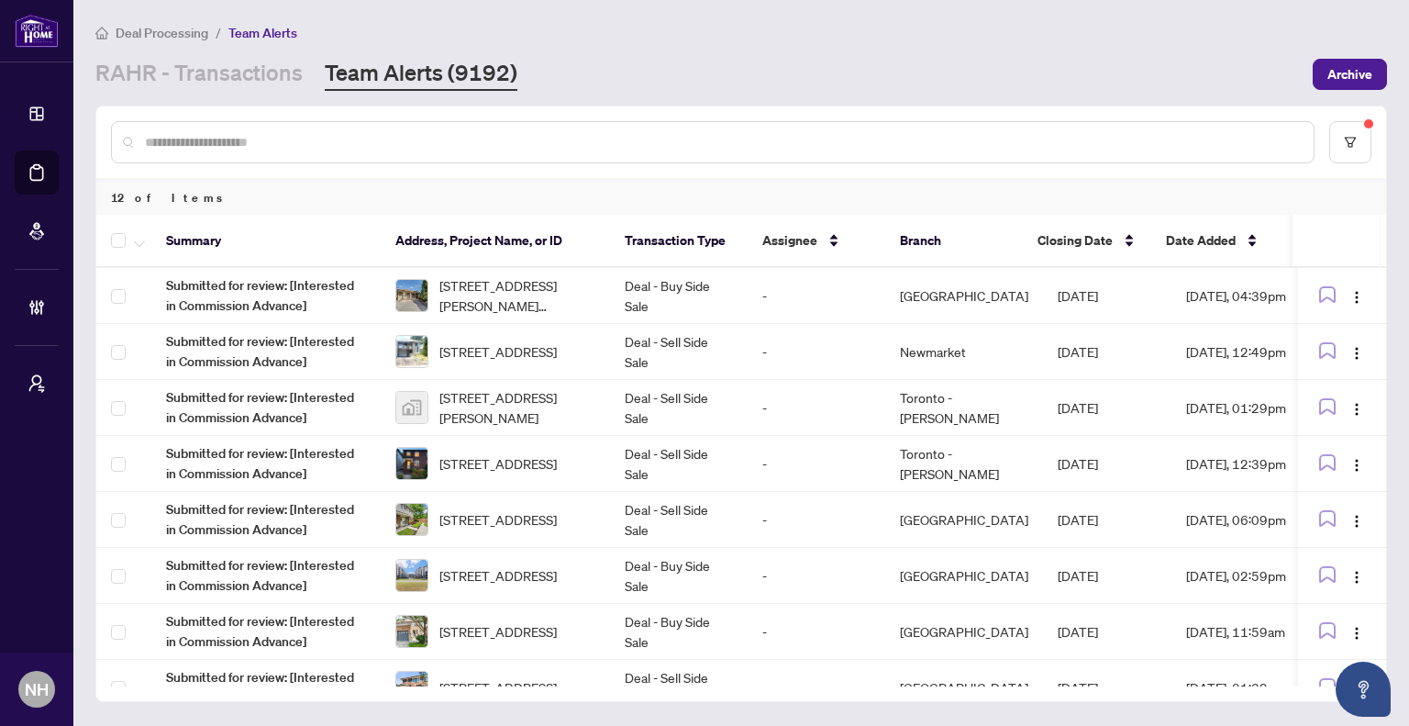
click at [396, 76] on link "Team Alerts (9192)" at bounding box center [421, 74] width 193 height 33
drag, startPoint x: 203, startPoint y: 68, endPoint x: 244, endPoint y: 98, distance: 51.2
click at [204, 69] on link "RAHR - Transactions" at bounding box center [198, 74] width 207 height 33
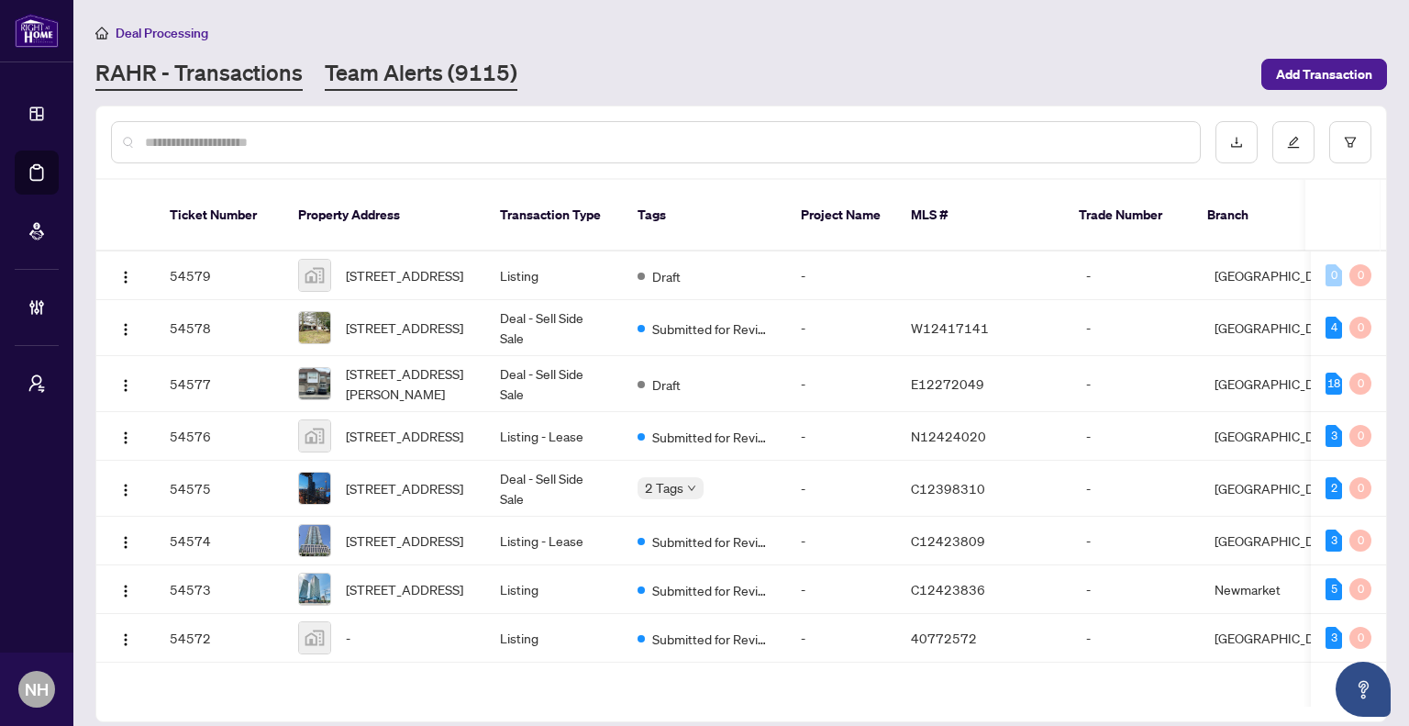
click at [393, 66] on link "Team Alerts (9115)" at bounding box center [421, 74] width 193 height 33
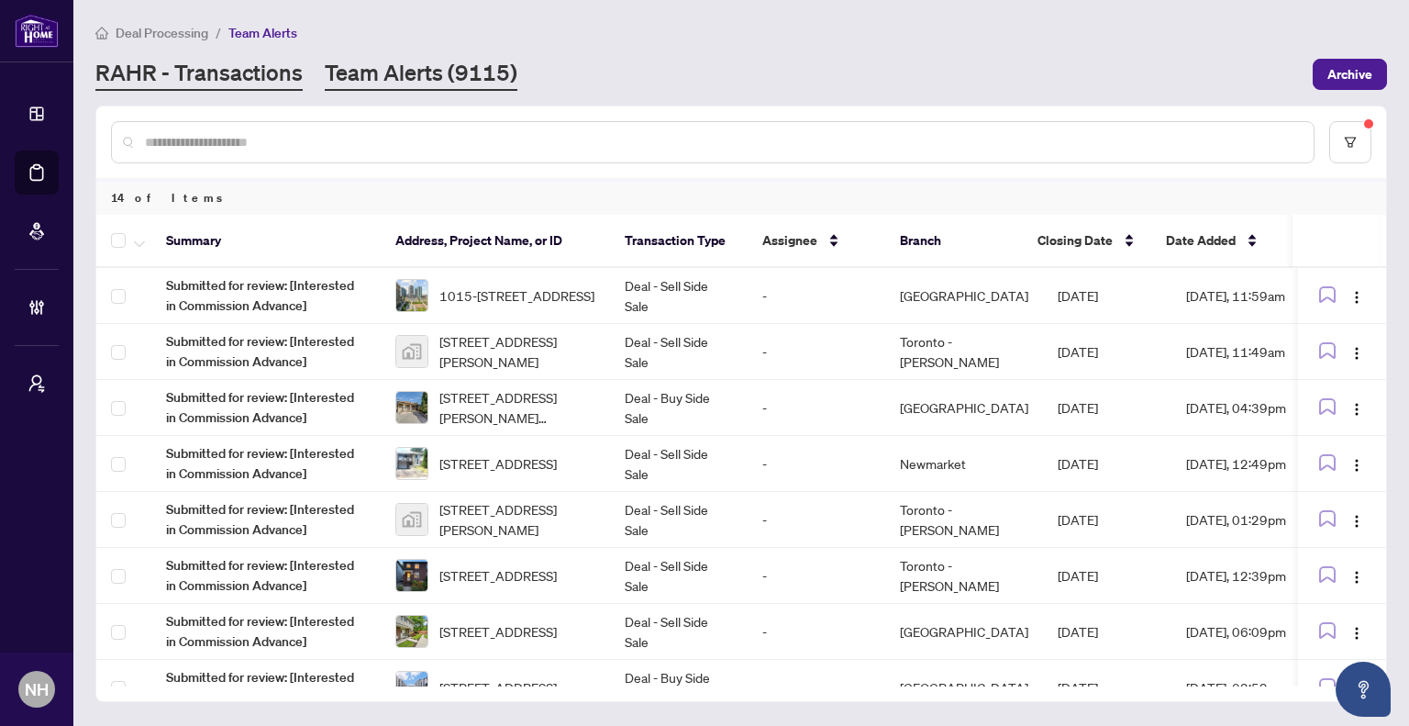
click at [257, 82] on link "RAHR - Transactions" at bounding box center [198, 74] width 207 height 33
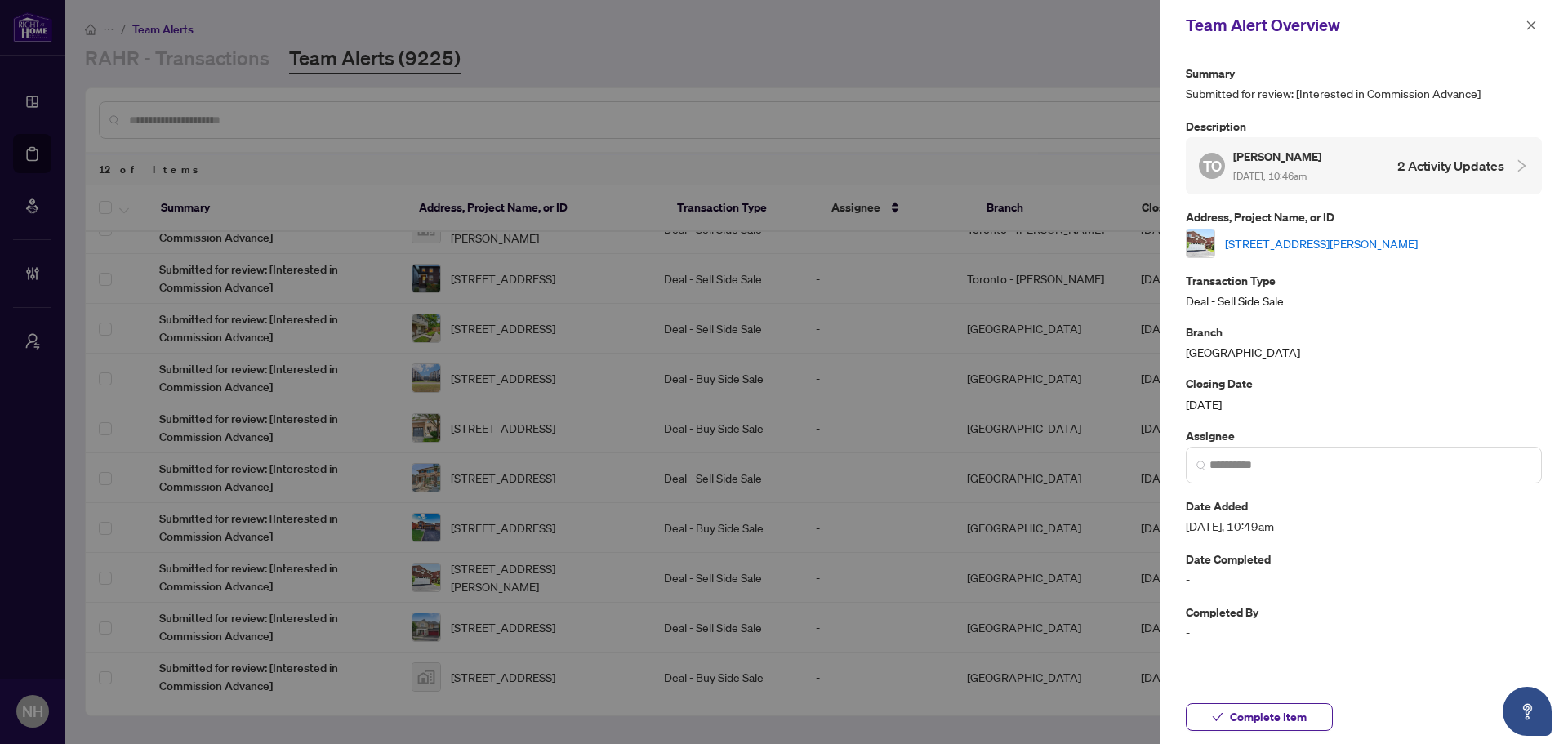
scroll to position [127, 0]
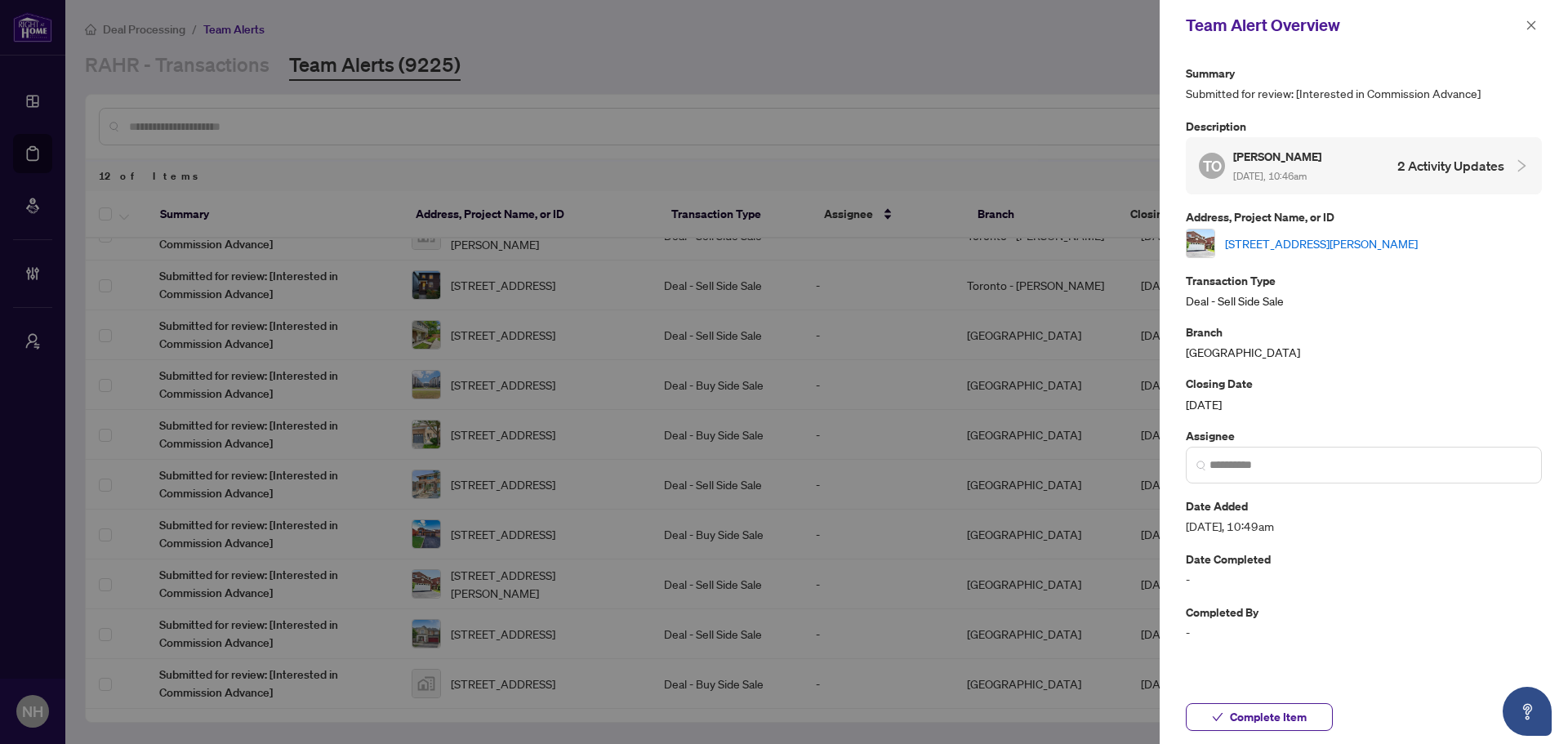
drag, startPoint x: 1531, startPoint y: 20, endPoint x: 1226, endPoint y: 85, distance: 311.8
click at [618, 21] on icon "close" at bounding box center [1531, 25] width 12 height 12
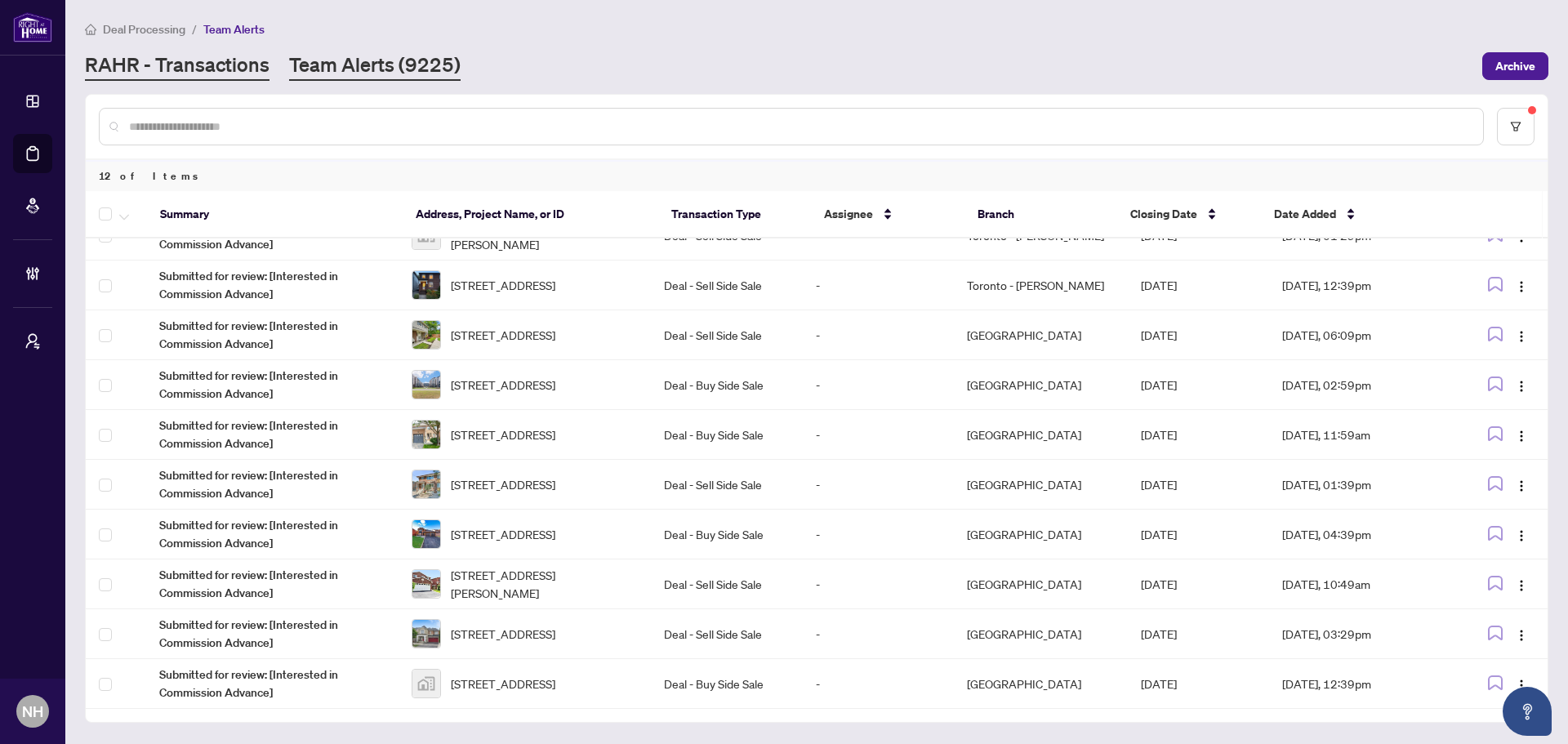
click at [206, 61] on link "RAHR - Transactions" at bounding box center [176, 66] width 184 height 29
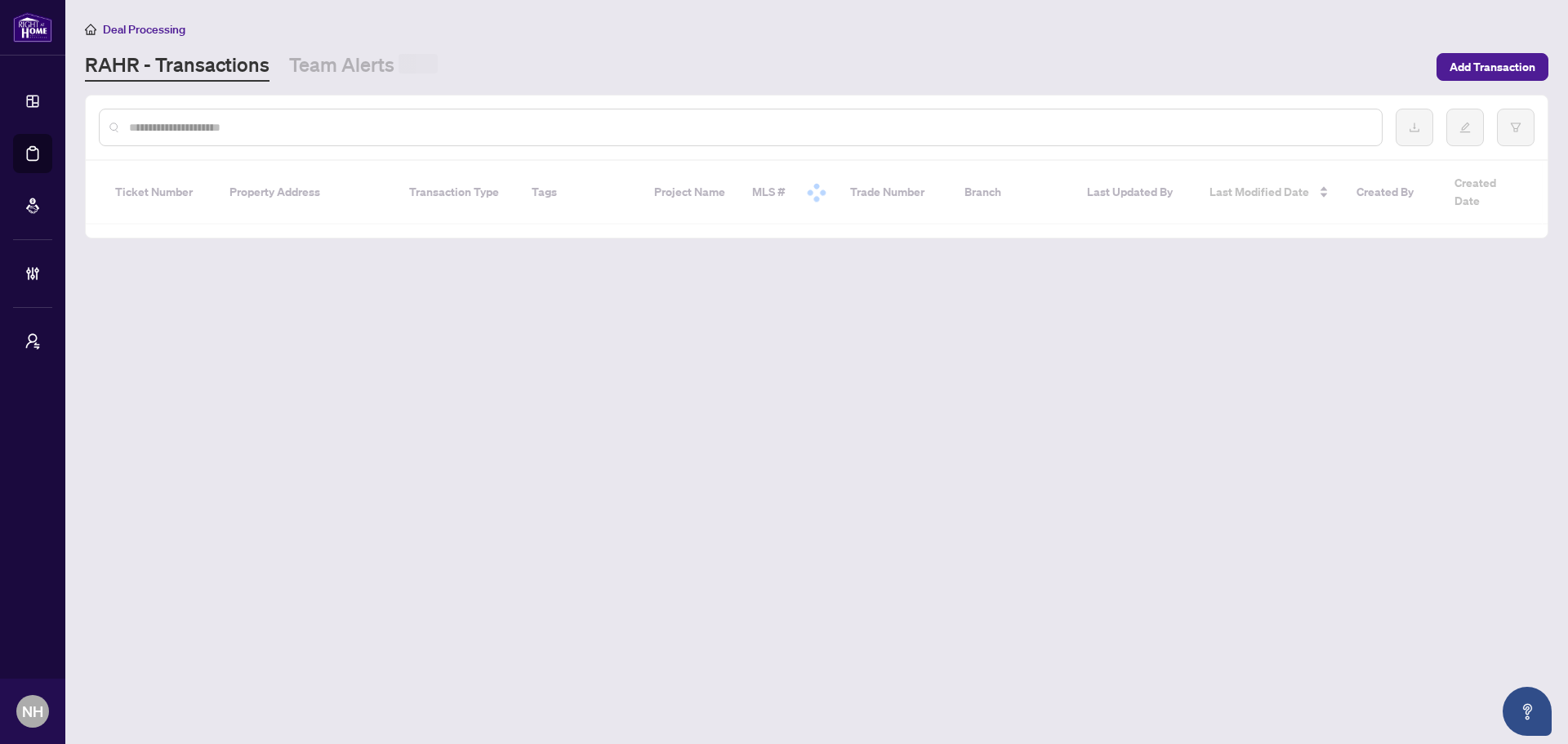
click at [251, 121] on input "text" at bounding box center [748, 127] width 1240 height 18
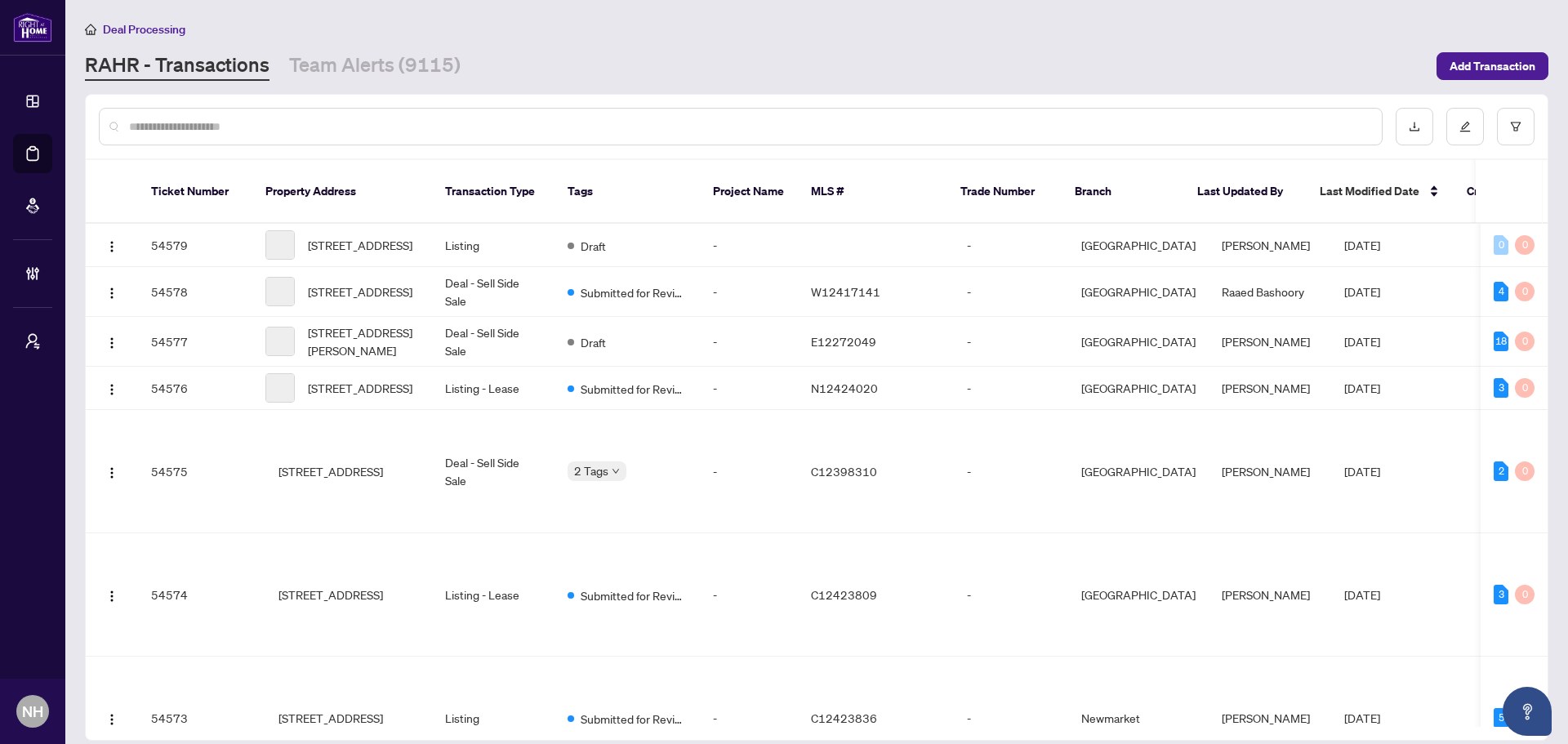
paste input "**********"
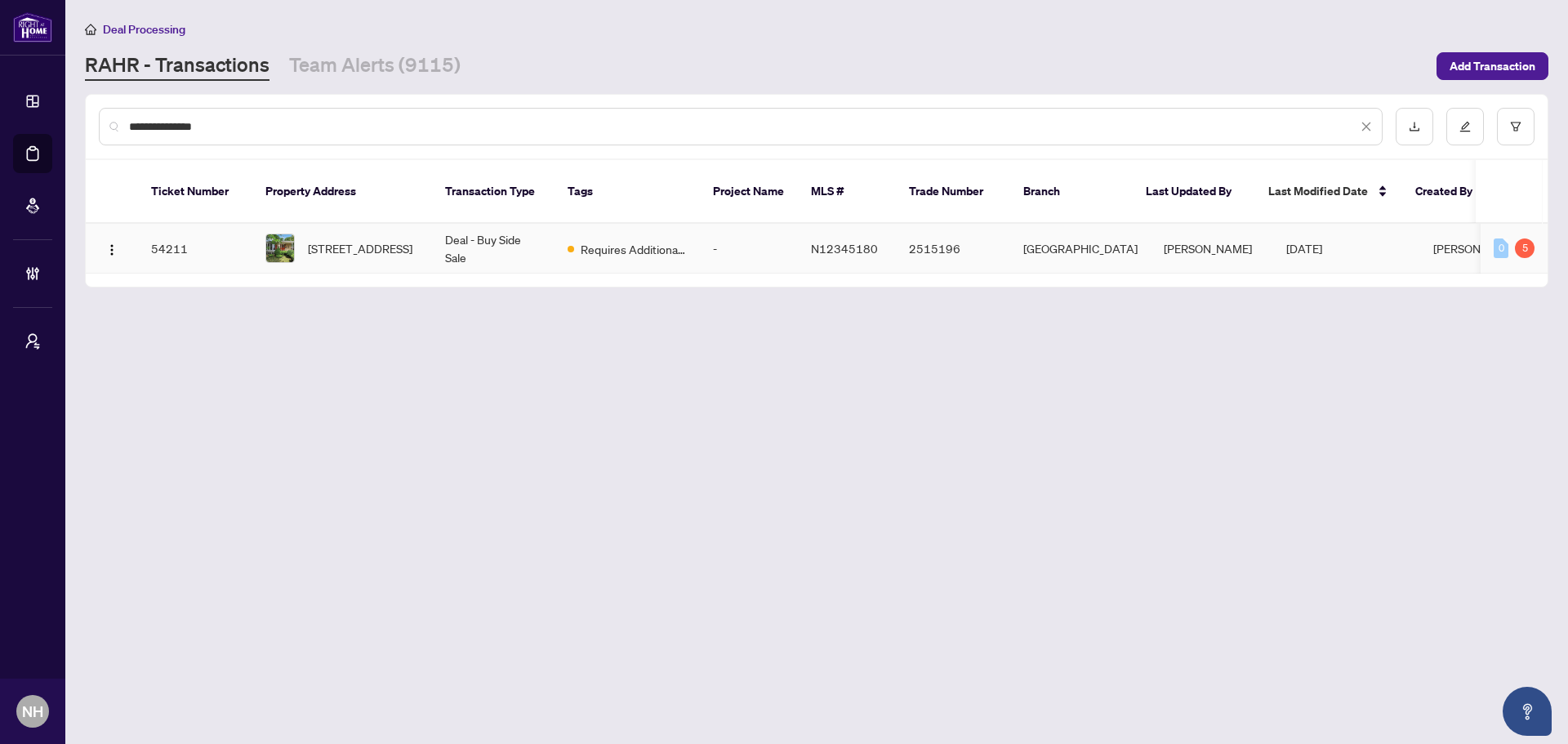
type input "**********"
click at [311, 236] on span "[STREET_ADDRESS]" at bounding box center [360, 248] width 104 height 18
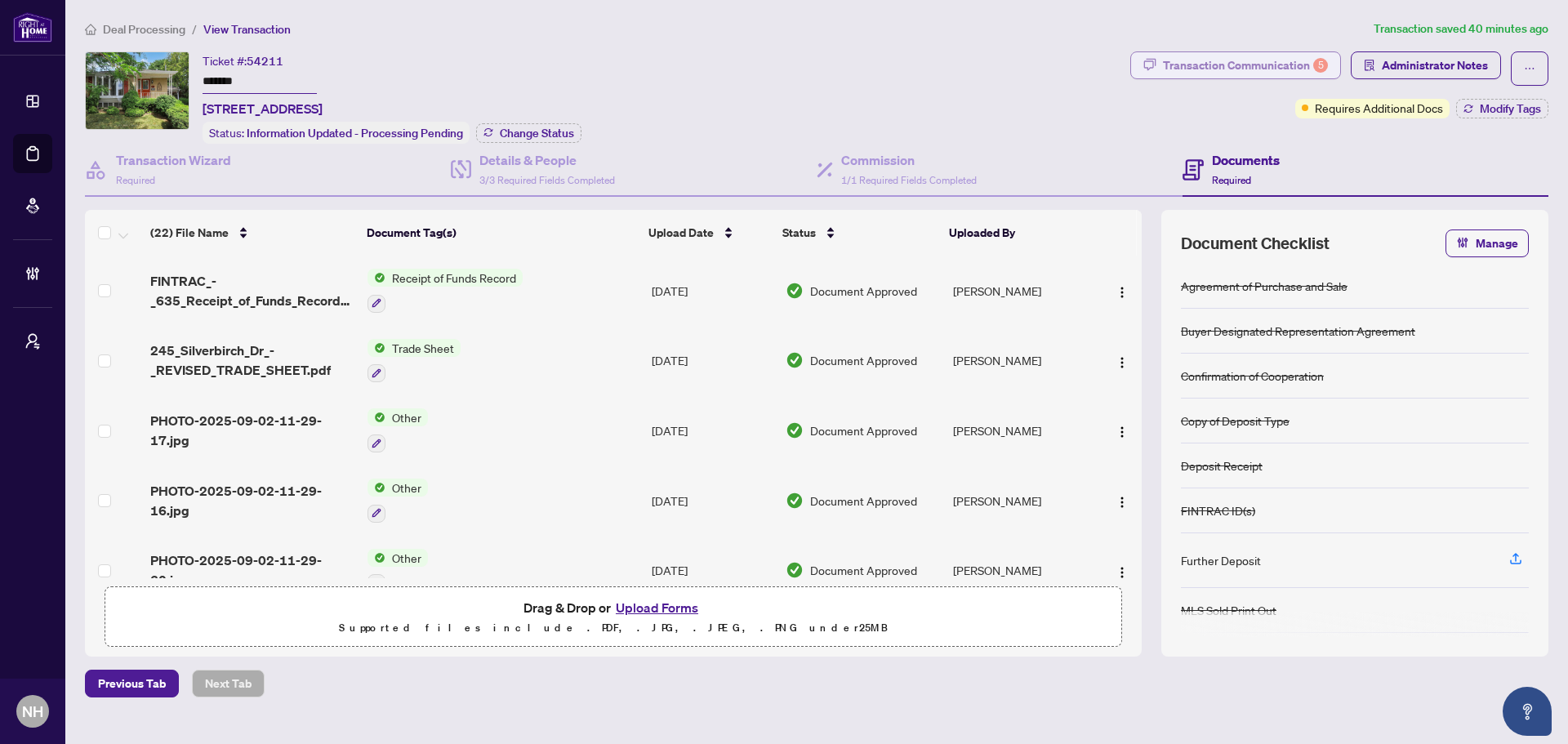
click at [618, 62] on div "Transaction Communication 5" at bounding box center [1245, 65] width 165 height 26
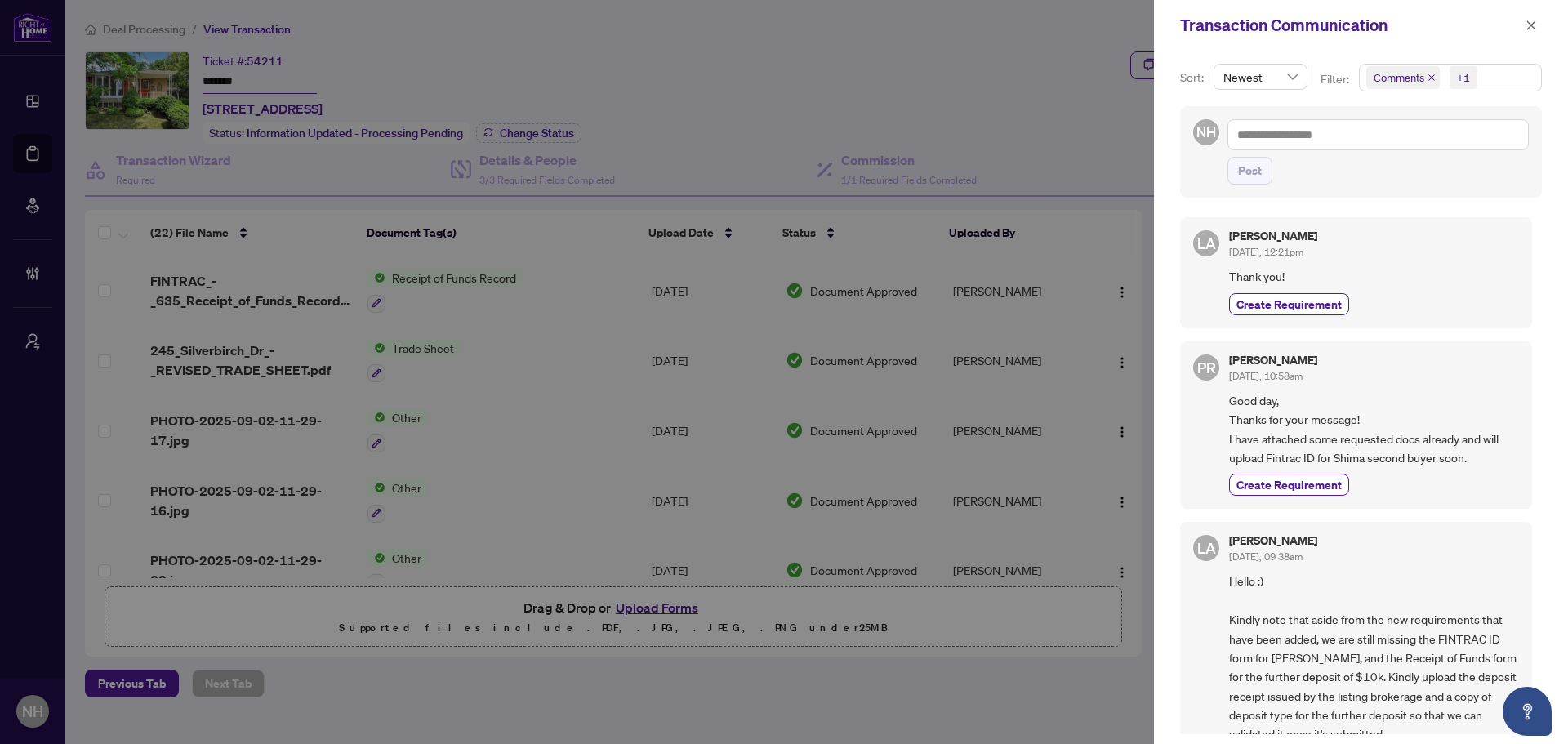
click at [618, 75] on icon "close" at bounding box center [1431, 77] width 8 height 8
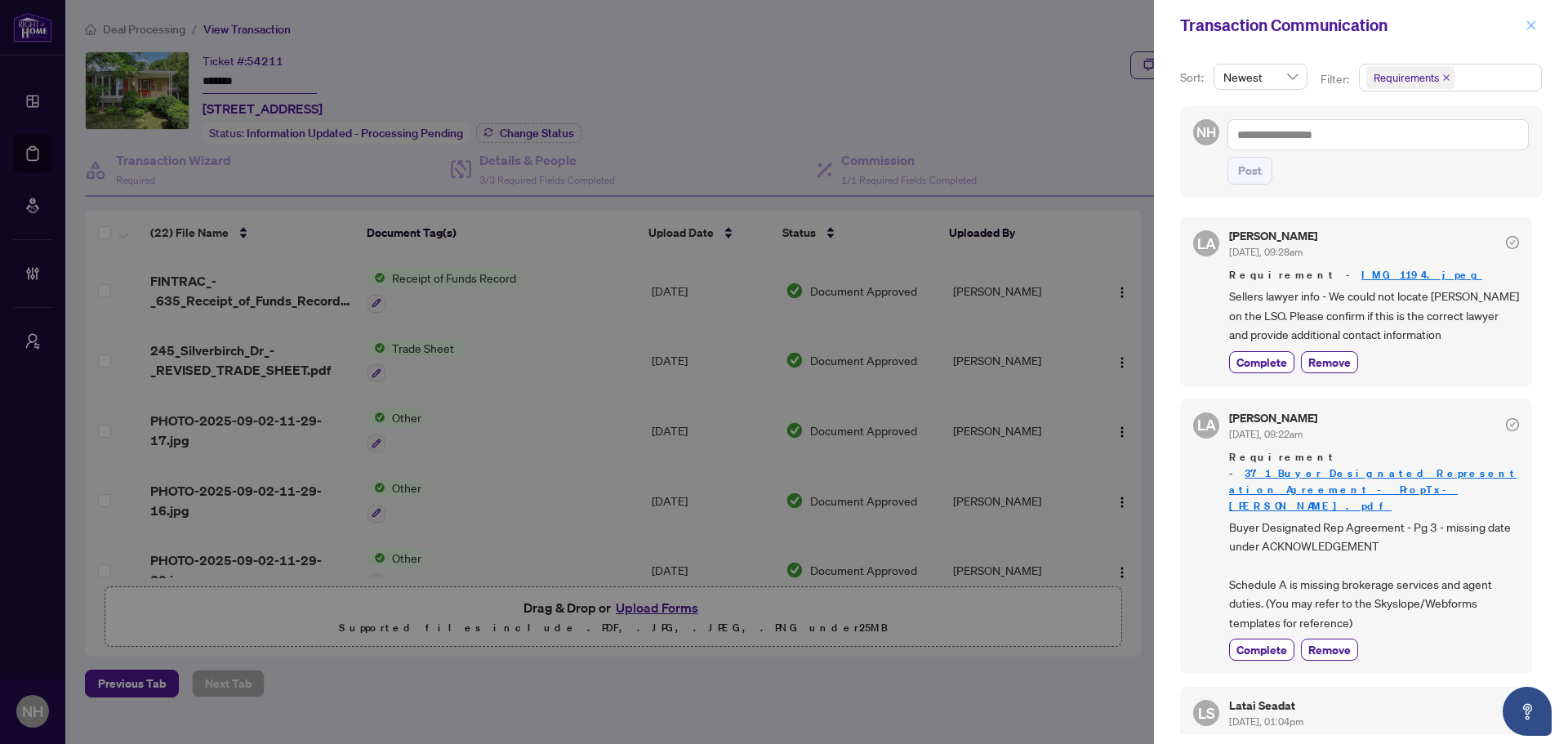
click at [618, 25] on icon "close" at bounding box center [1532, 25] width 9 height 9
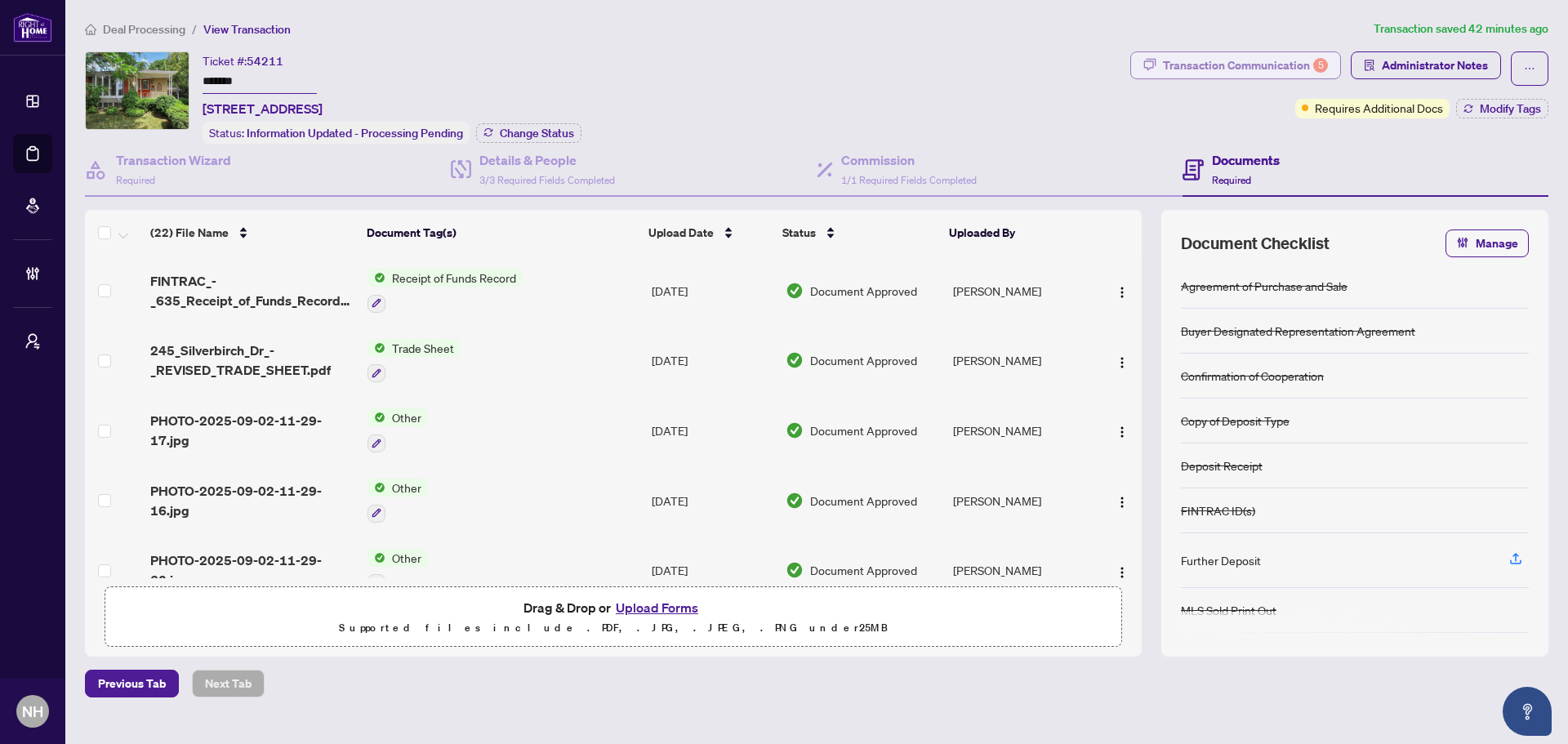
click at [618, 62] on div "Transaction Communication 5" at bounding box center [1245, 65] width 165 height 26
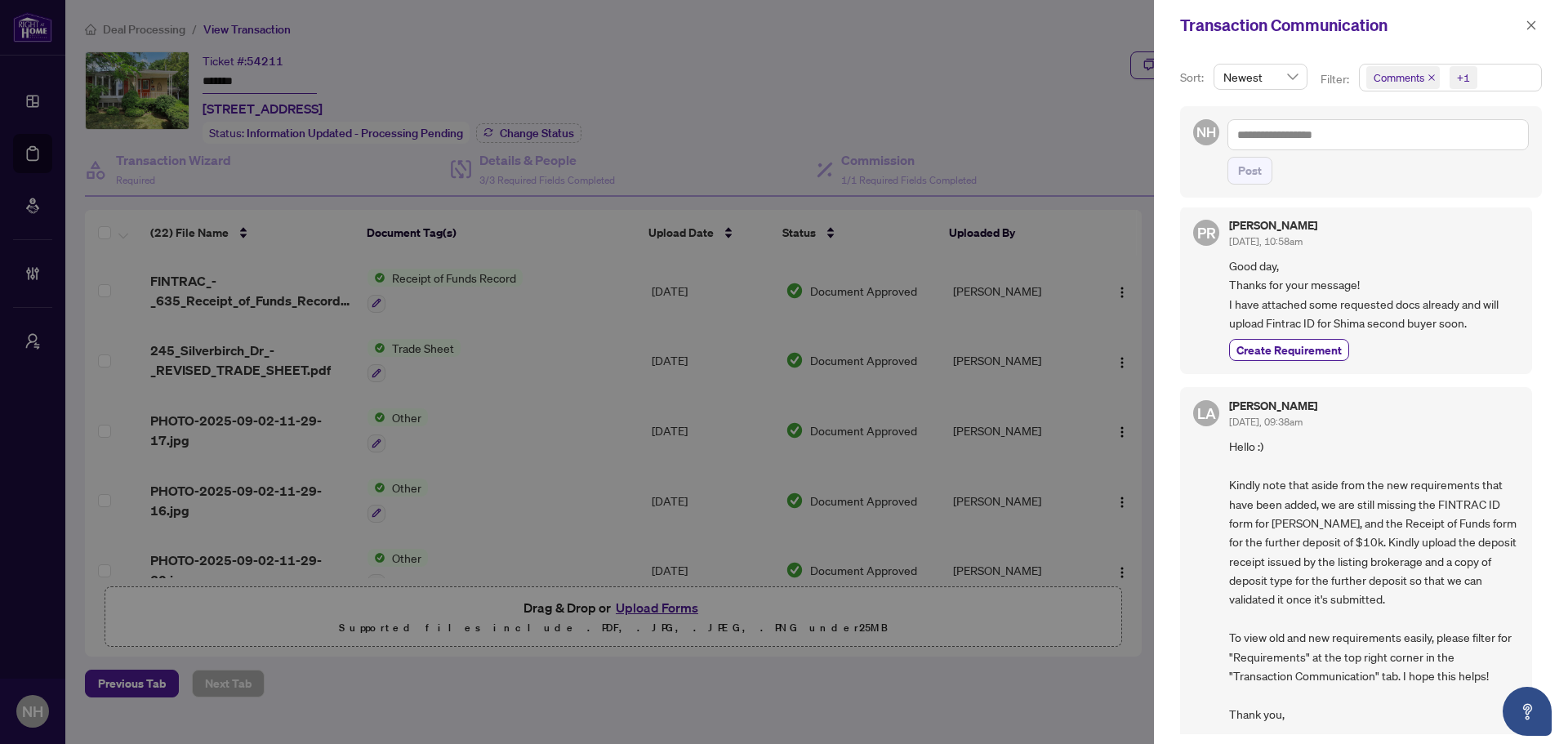
scroll to position [164, 0]
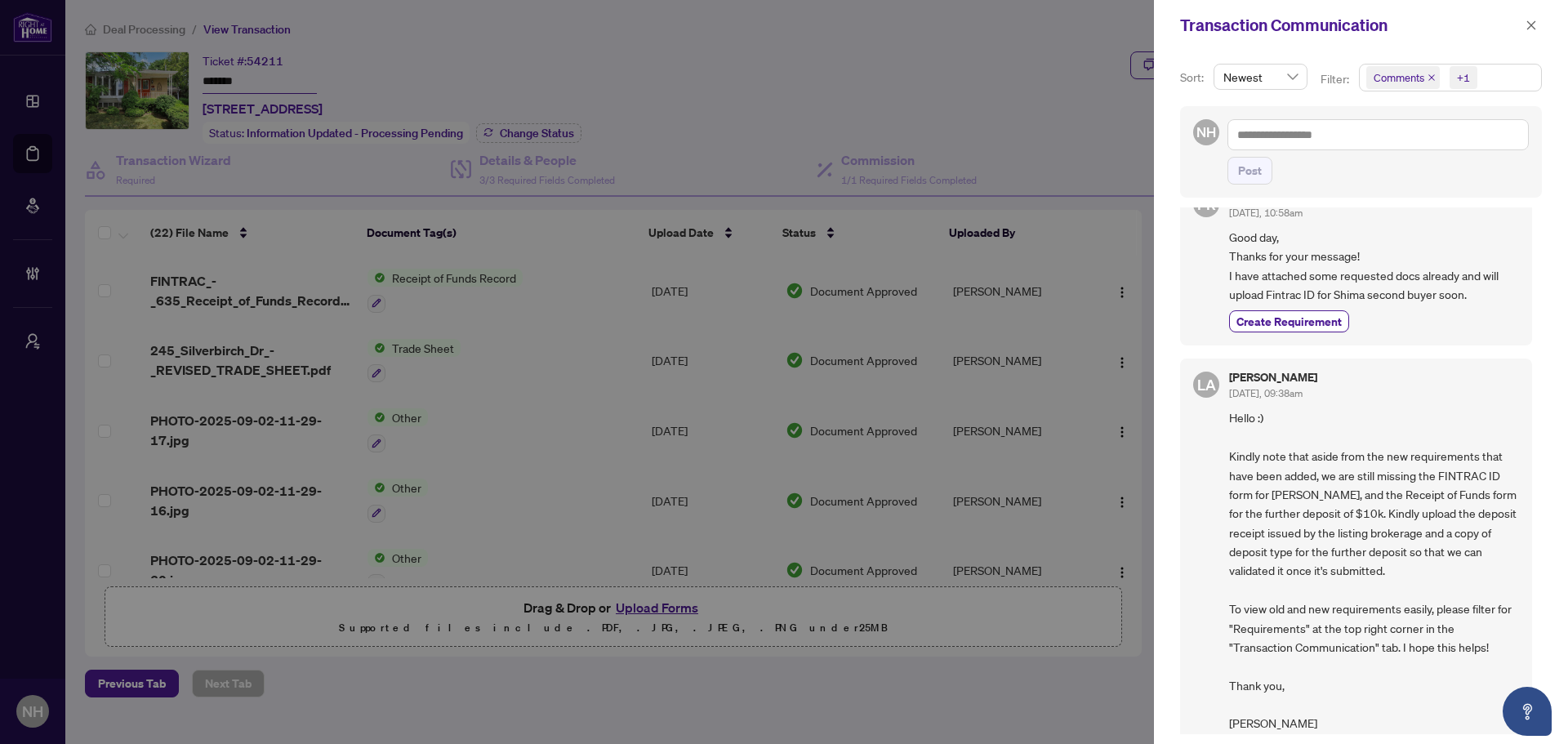
click at [618, 77] on icon "close" at bounding box center [1431, 77] width 8 height 8
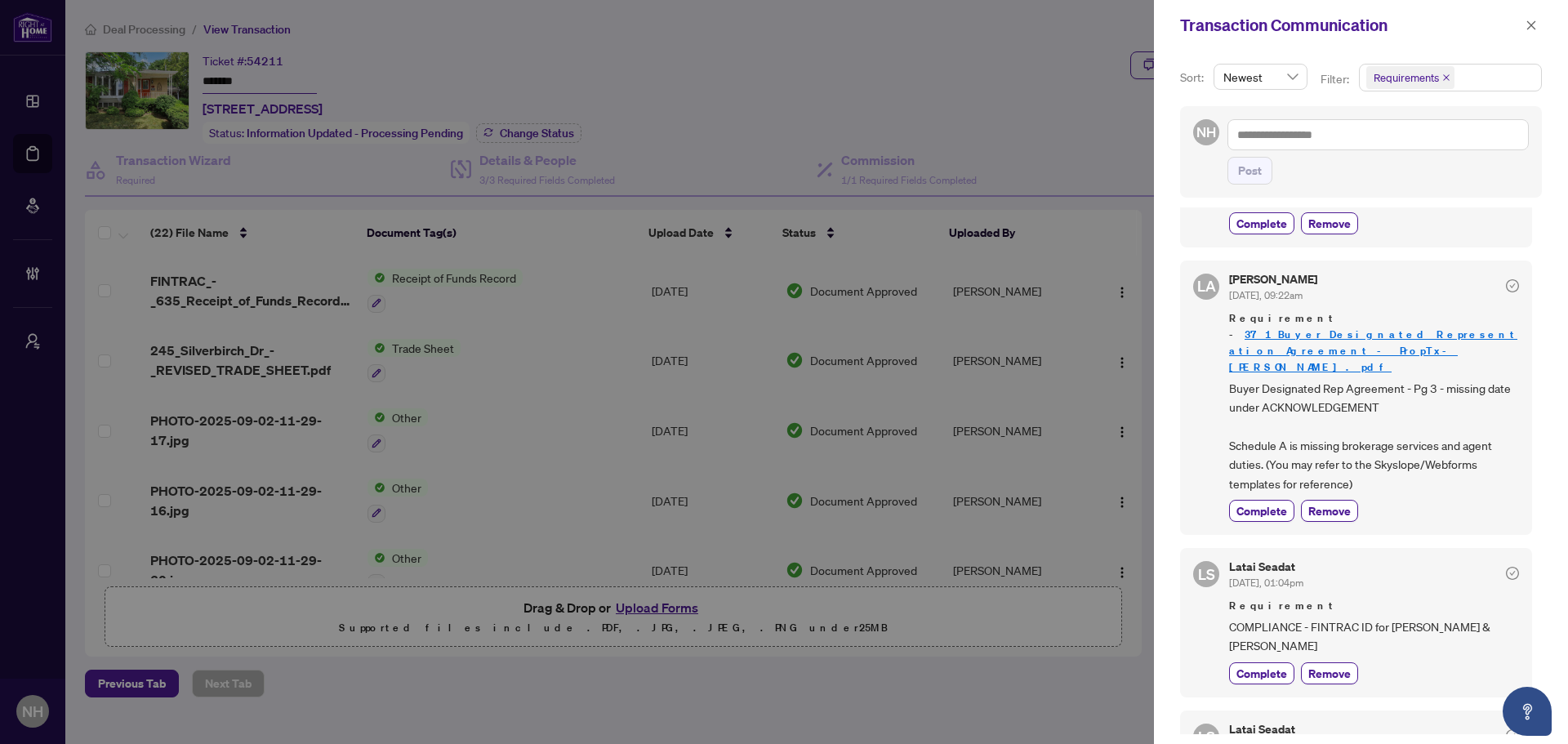
scroll to position [0, 0]
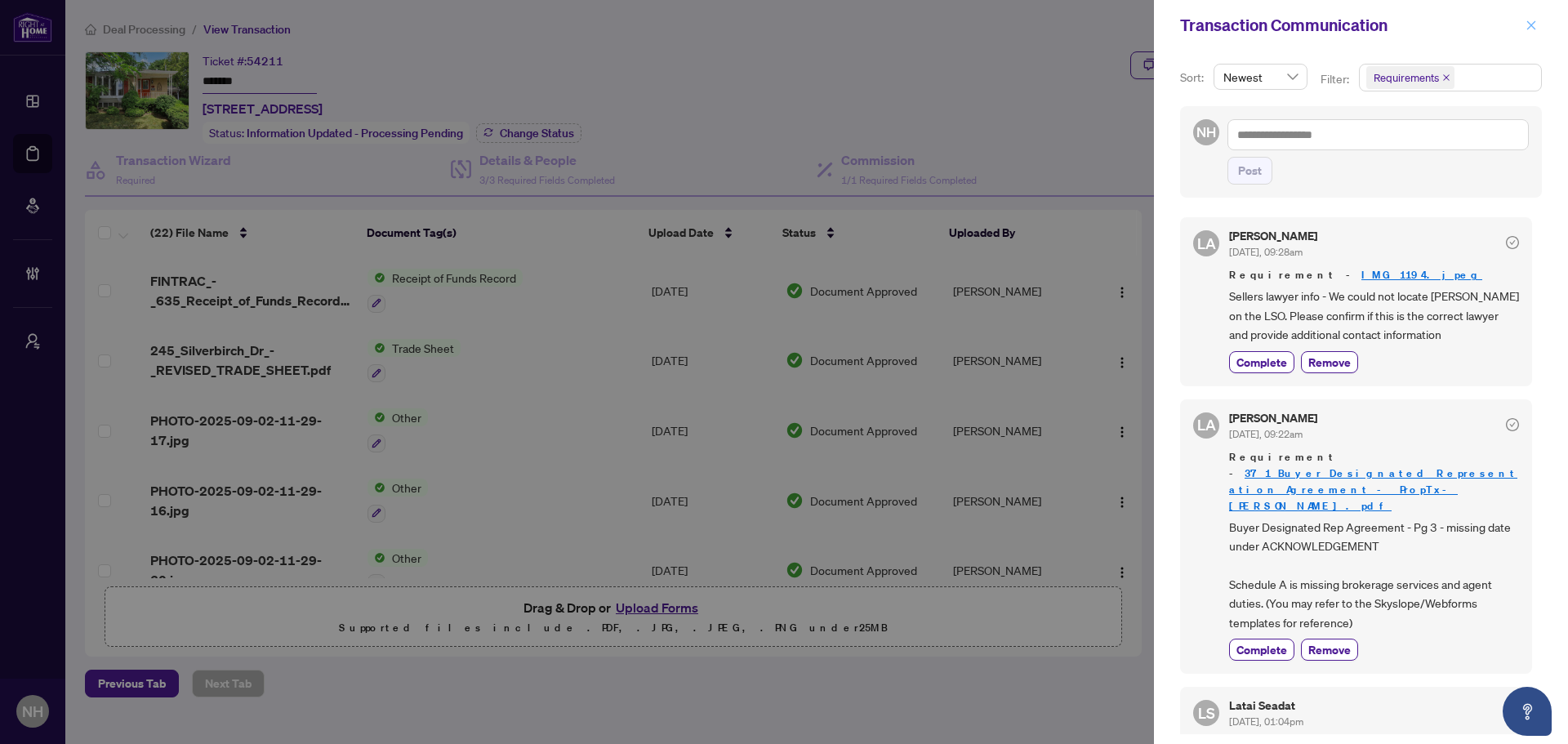
click at [618, 28] on icon "close" at bounding box center [1532, 25] width 9 height 9
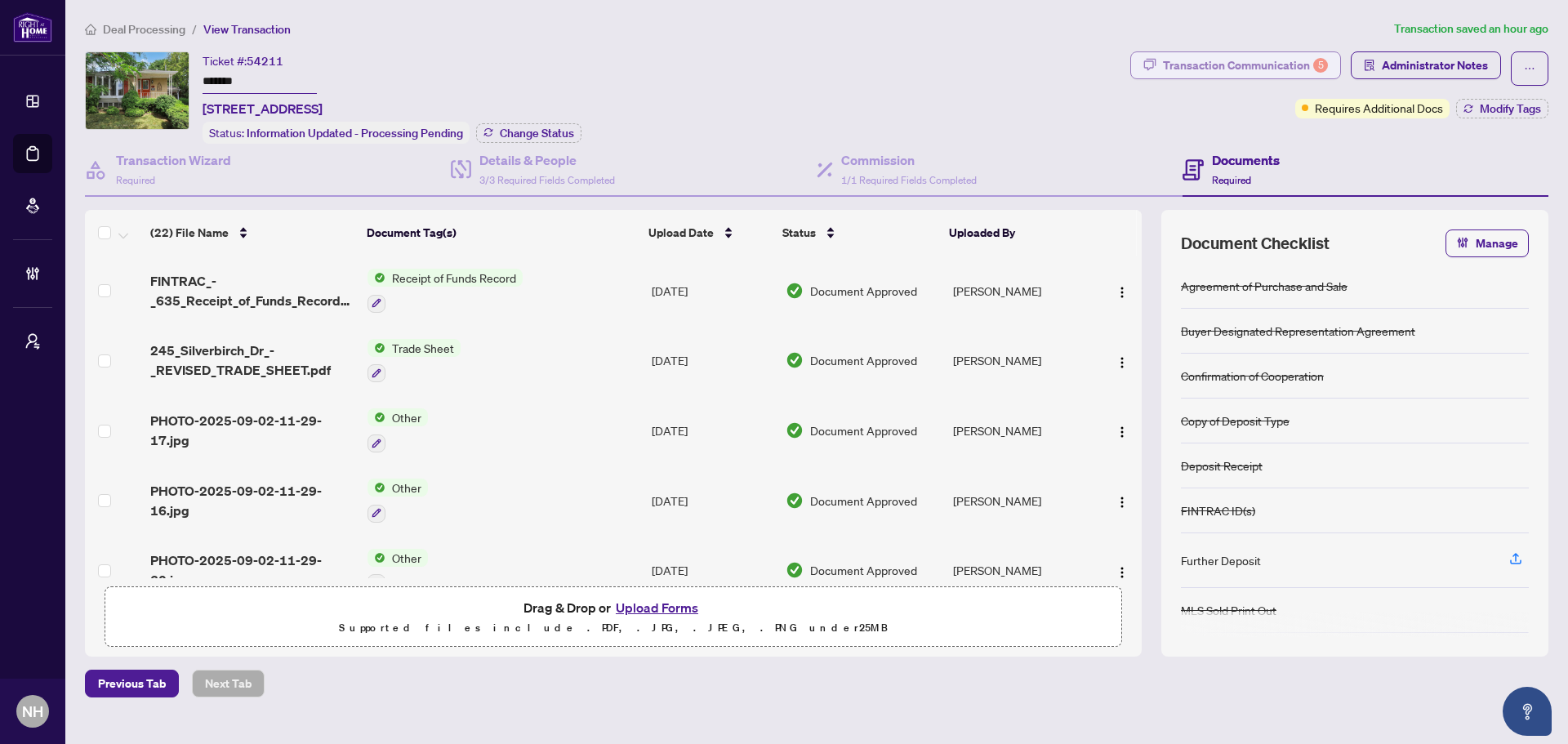
click at [618, 56] on div "Transaction Communication 5" at bounding box center [1245, 65] width 165 height 26
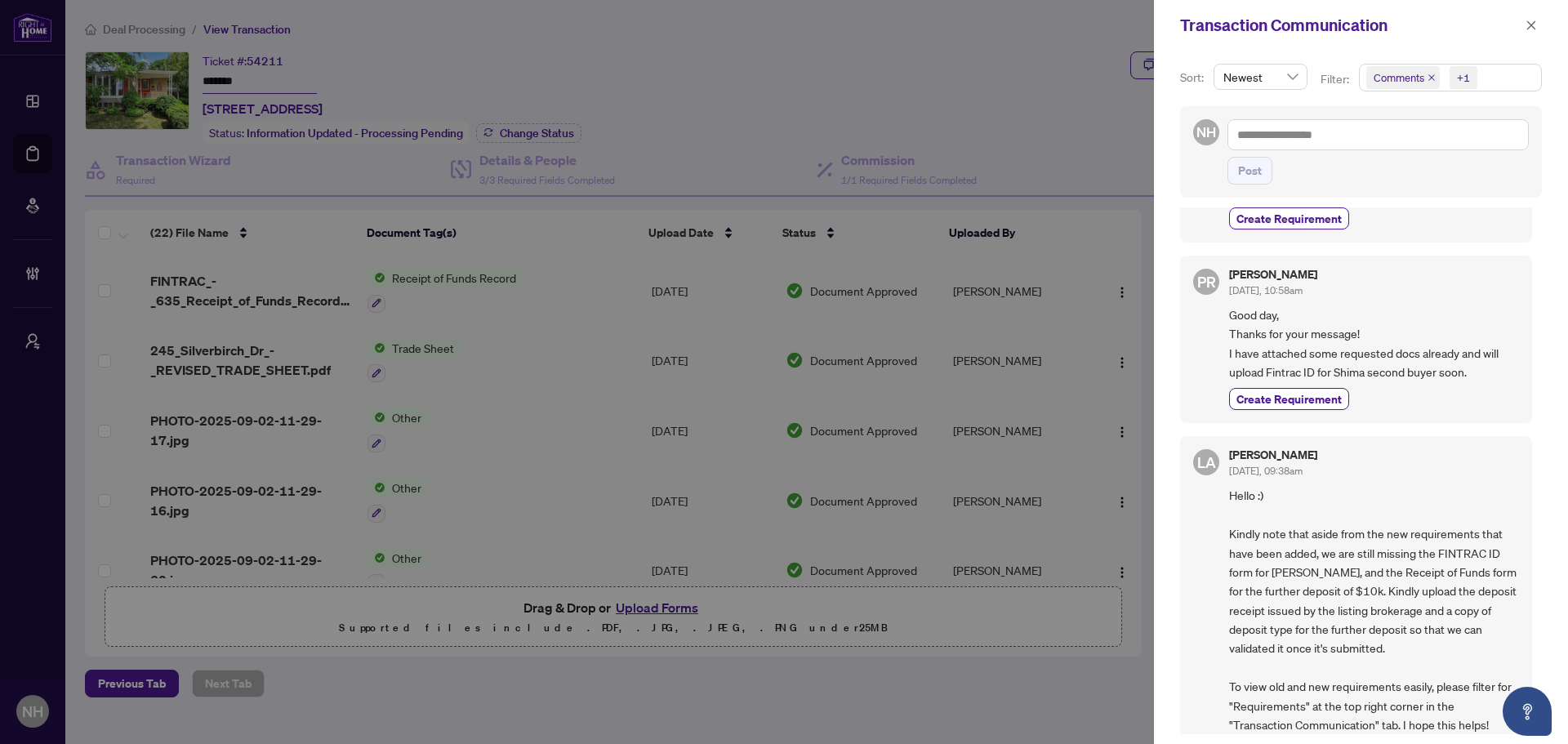
scroll to position [82, 0]
click at [618, 79] on icon "close" at bounding box center [1431, 77] width 6 height 6
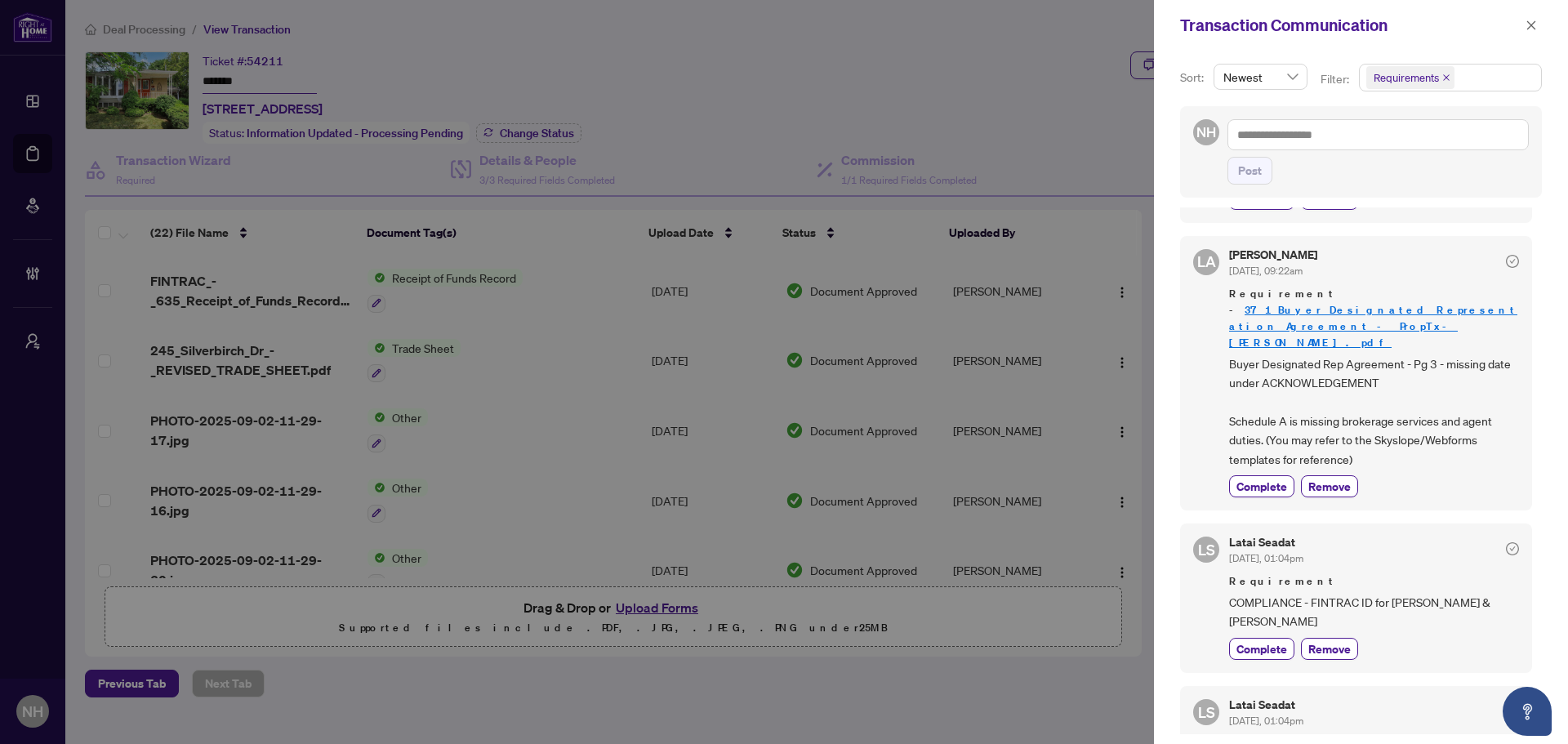
scroll to position [0, 0]
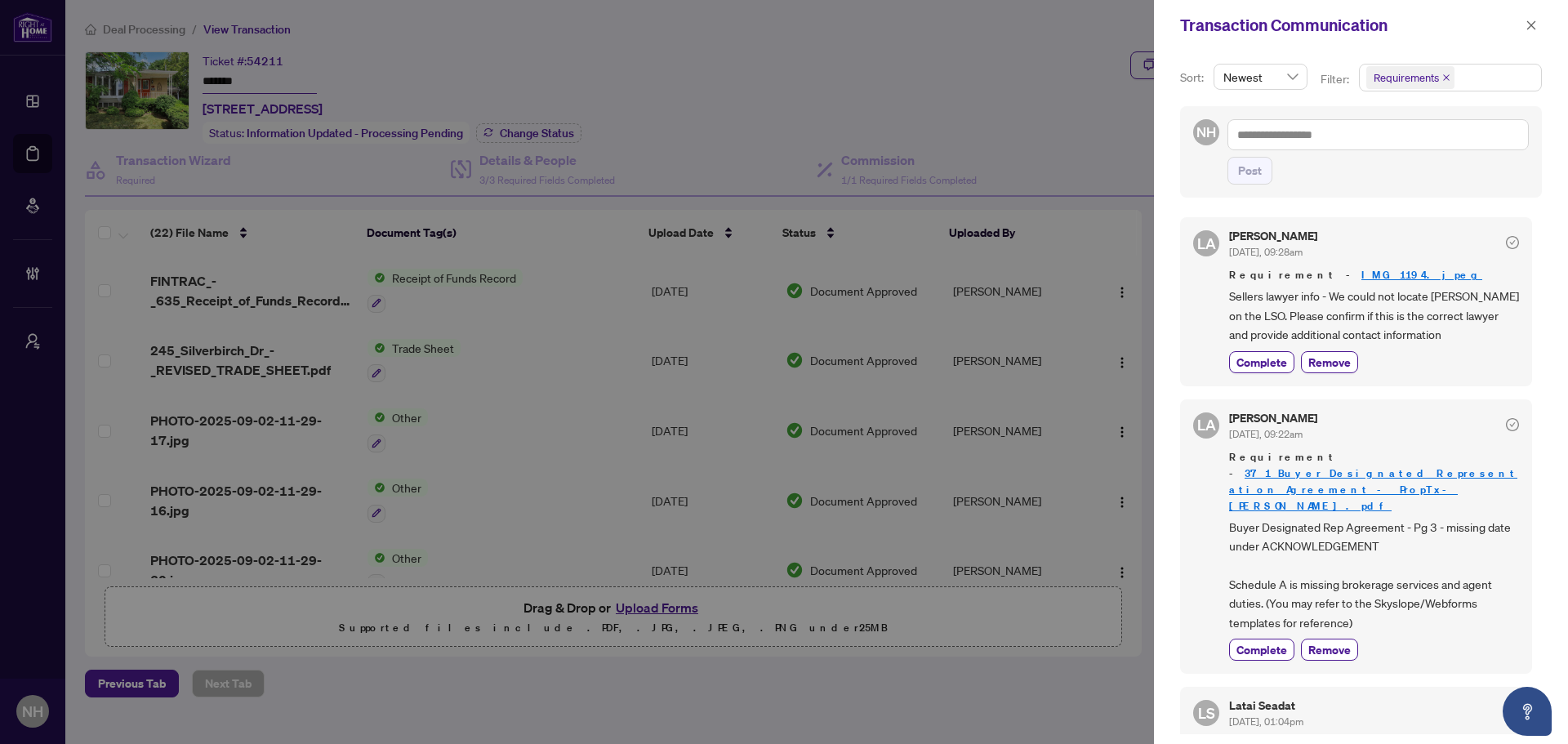
click at [618, 144] on div at bounding box center [784, 372] width 1568 height 744
click at [618, 20] on icon "close" at bounding box center [1531, 25] width 12 height 12
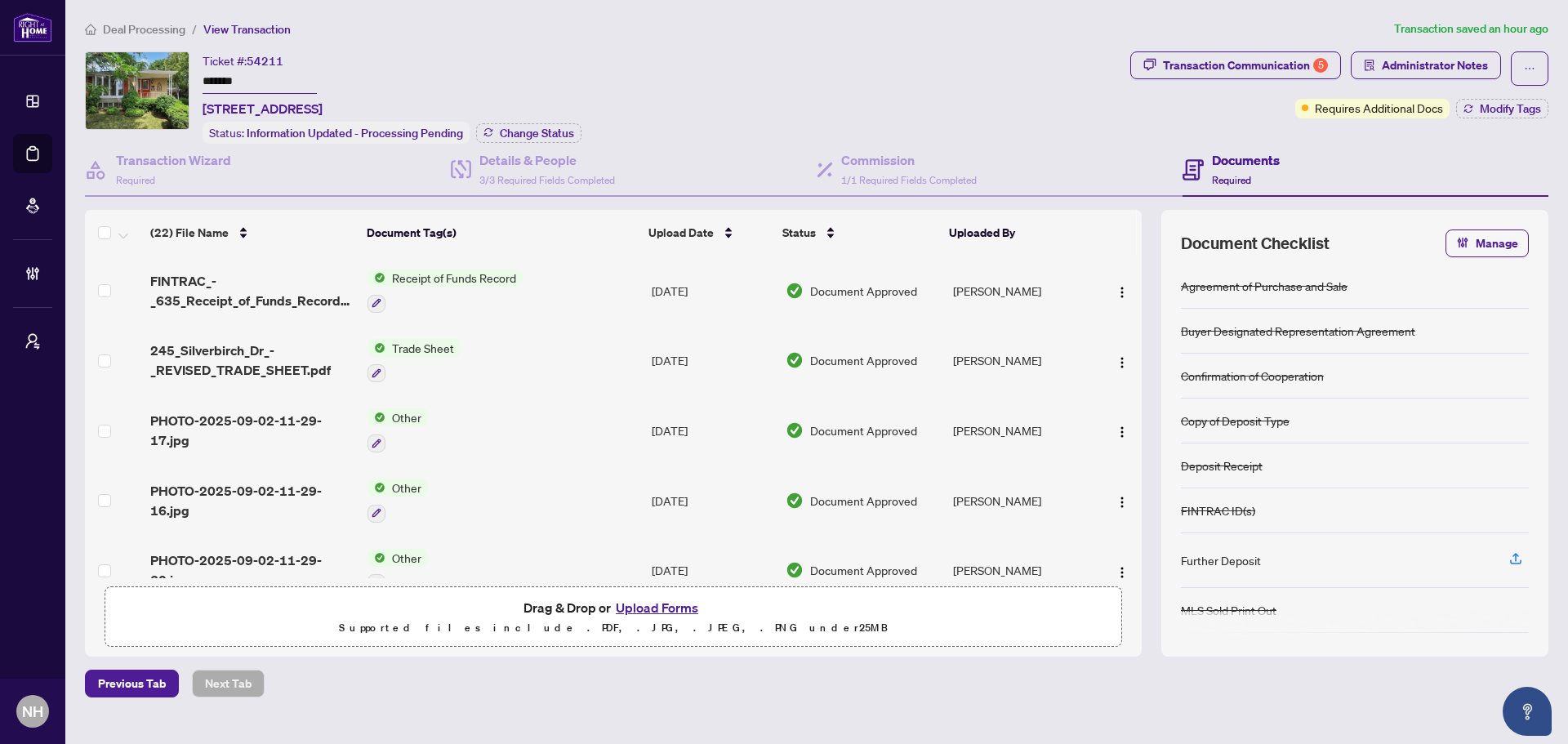
drag, startPoint x: 995, startPoint y: 53, endPoint x: 1026, endPoint y: 78, distance: 39.8
click at [618, 54] on div "Ticket #: 54211 ******* [STREET_ADDRESS] Status: Information Updated - Processi…" at bounding box center [603, 98] width 1039 height 93
click at [618, 75] on div "Transaction Communication 5" at bounding box center [1245, 65] width 165 height 26
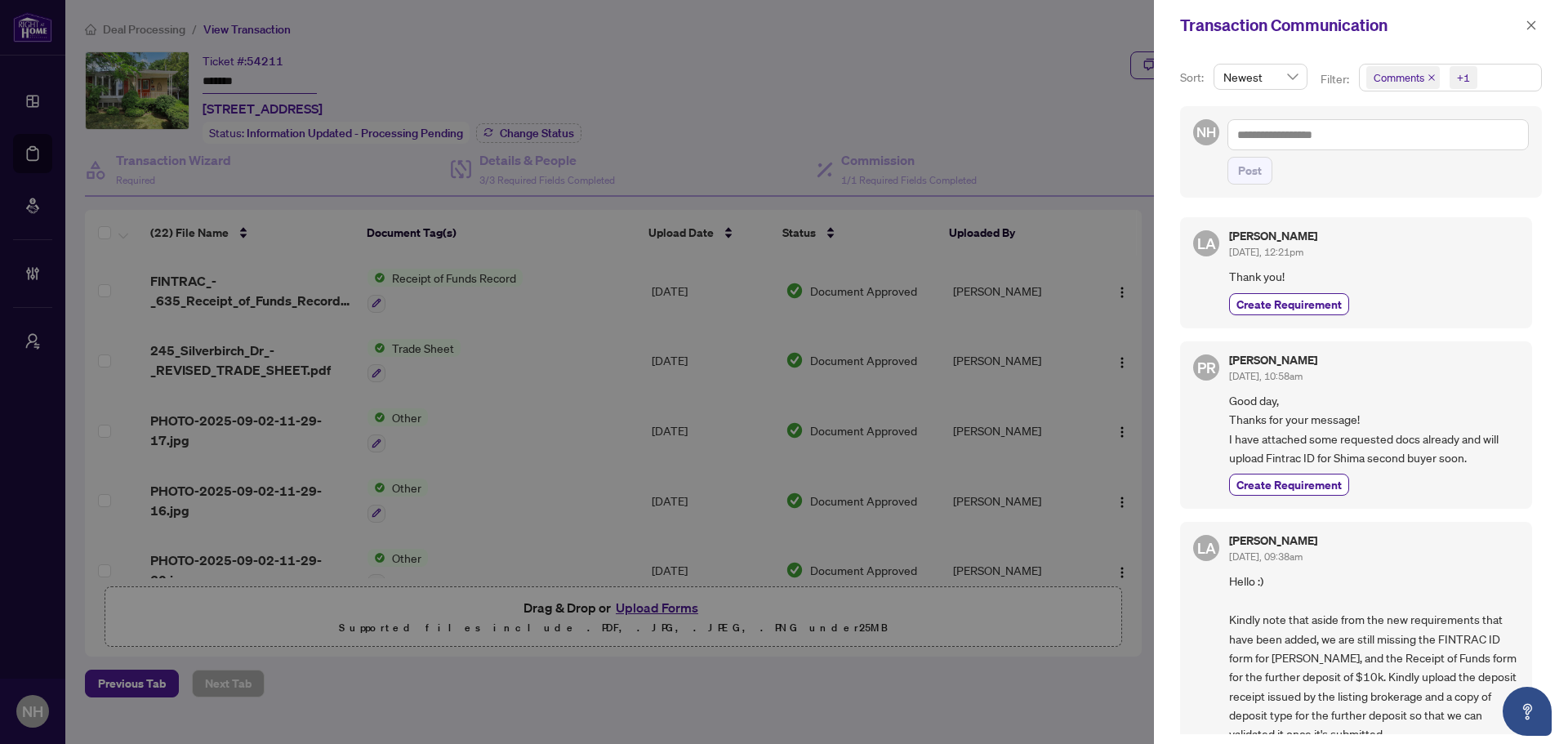
click at [618, 76] on icon "close" at bounding box center [1431, 77] width 6 height 6
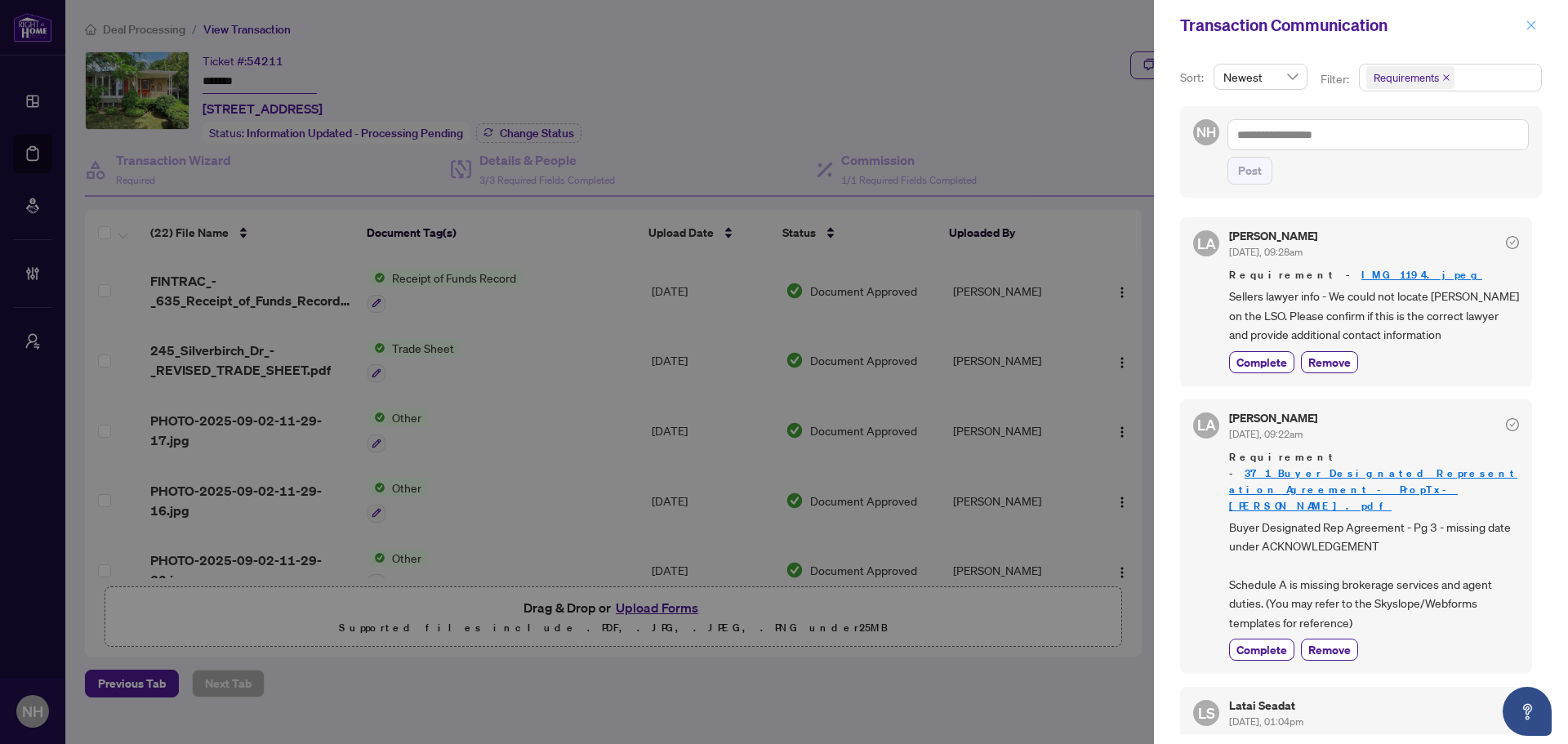
click at [618, 32] on span "button" at bounding box center [1531, 25] width 12 height 26
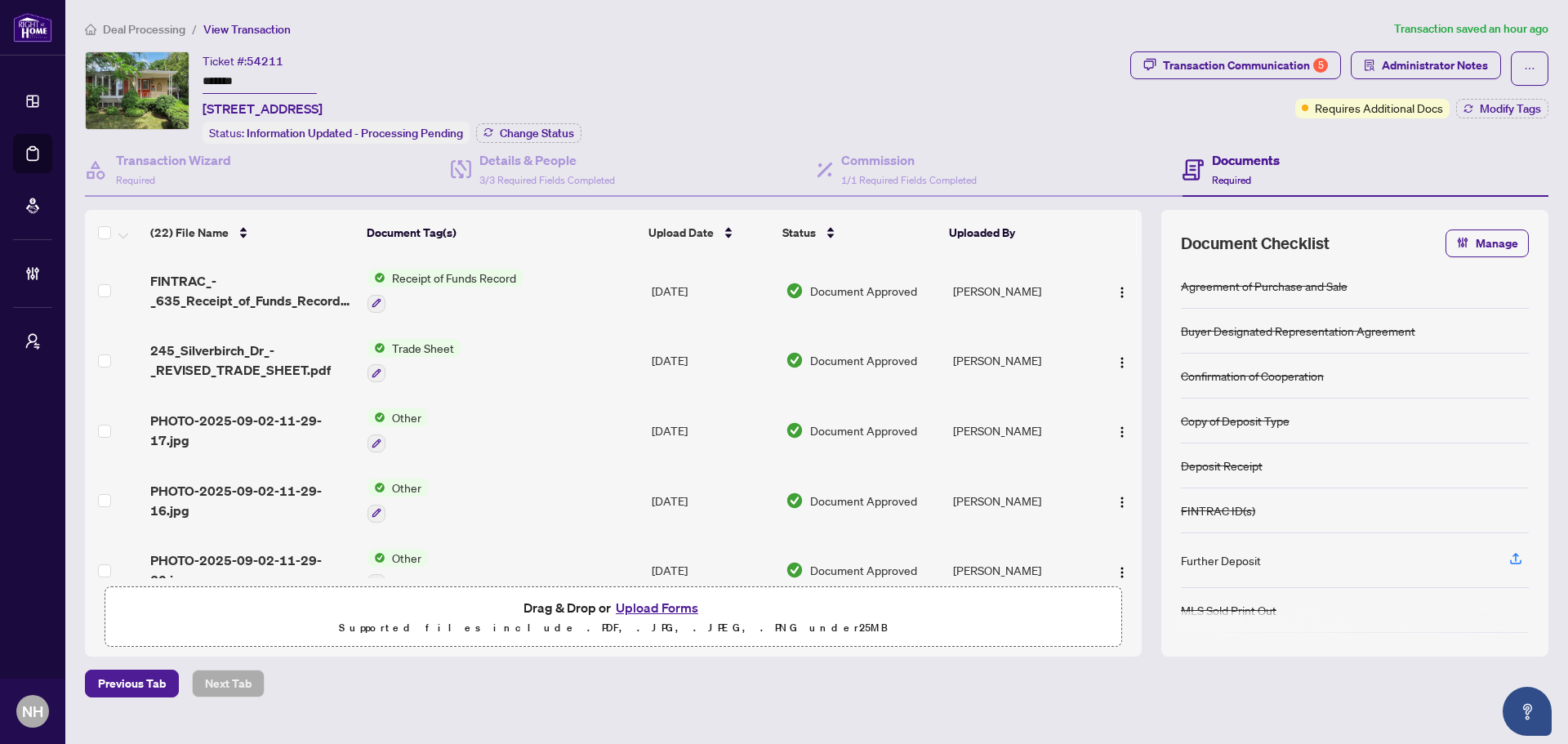
click at [618, 101] on div "Ticket #: 54211 ******* [STREET_ADDRESS] Status: Information Updated - Processi…" at bounding box center [603, 98] width 1039 height 93
click at [618, 73] on div "Transaction Communication 5" at bounding box center [1245, 65] width 165 height 26
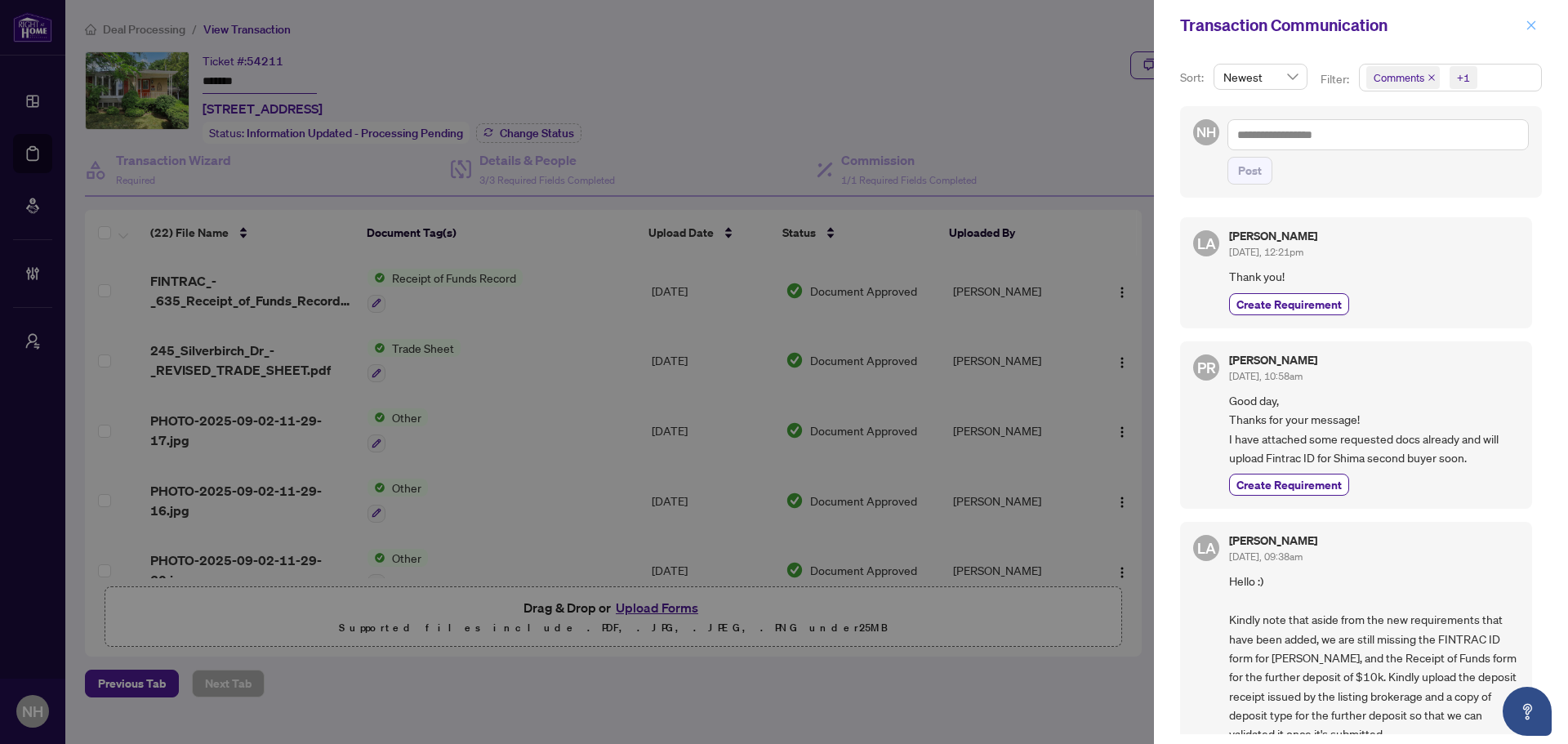
click at [618, 27] on button "button" at bounding box center [1531, 25] width 21 height 20
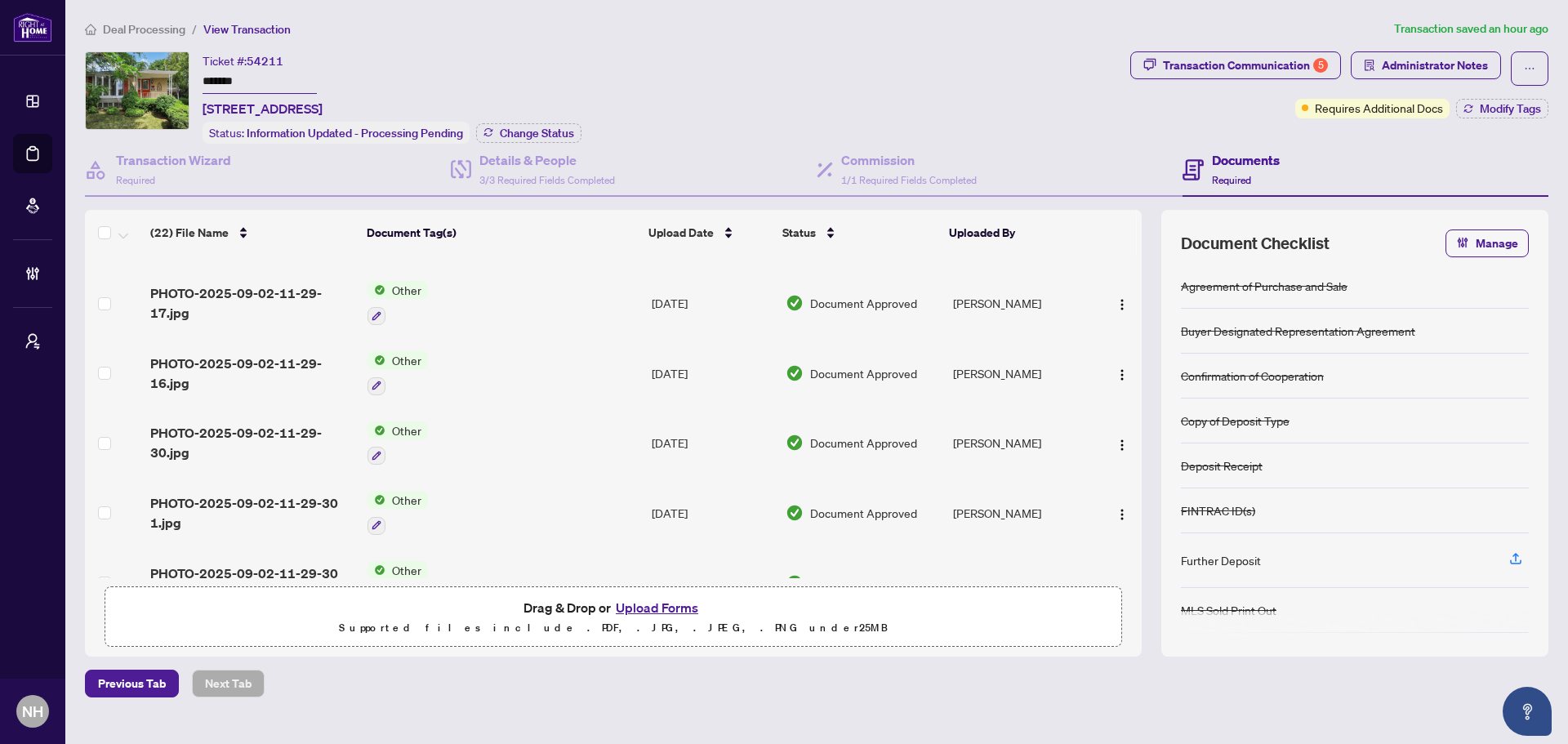
scroll to position [72, 0]
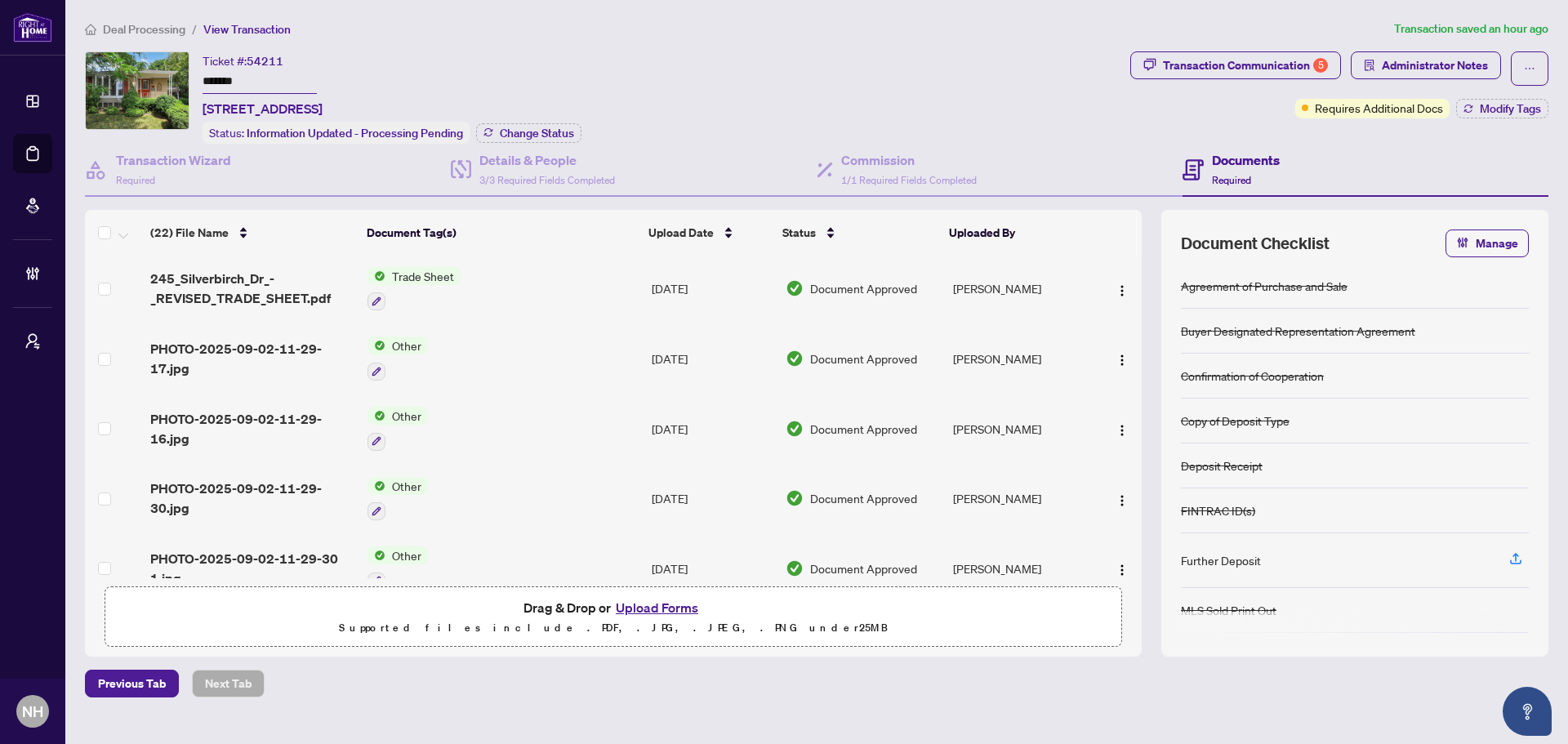
click at [618, 35] on ol "Deal Processing / View Transaction" at bounding box center [736, 28] width 1303 height 19
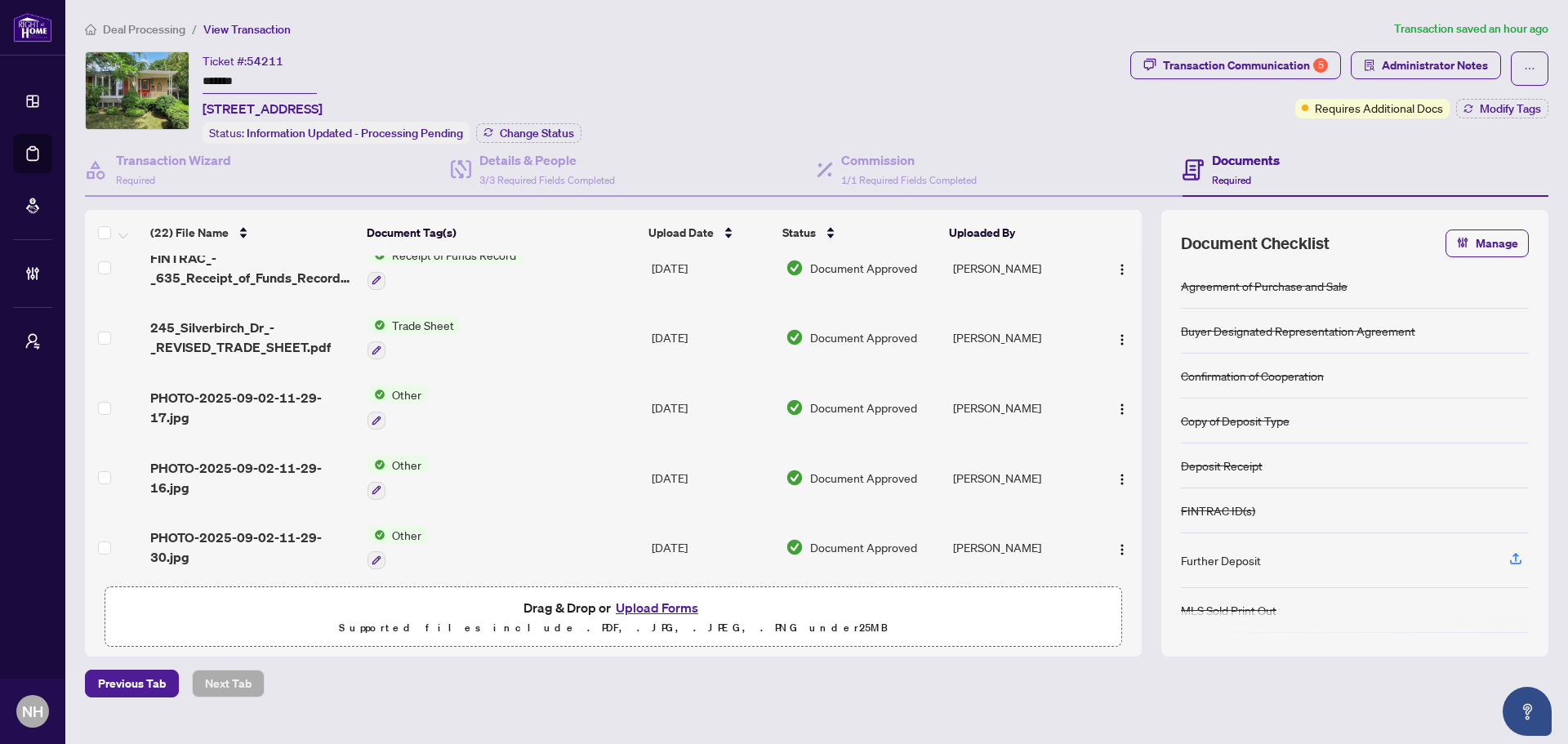
scroll to position [0, 0]
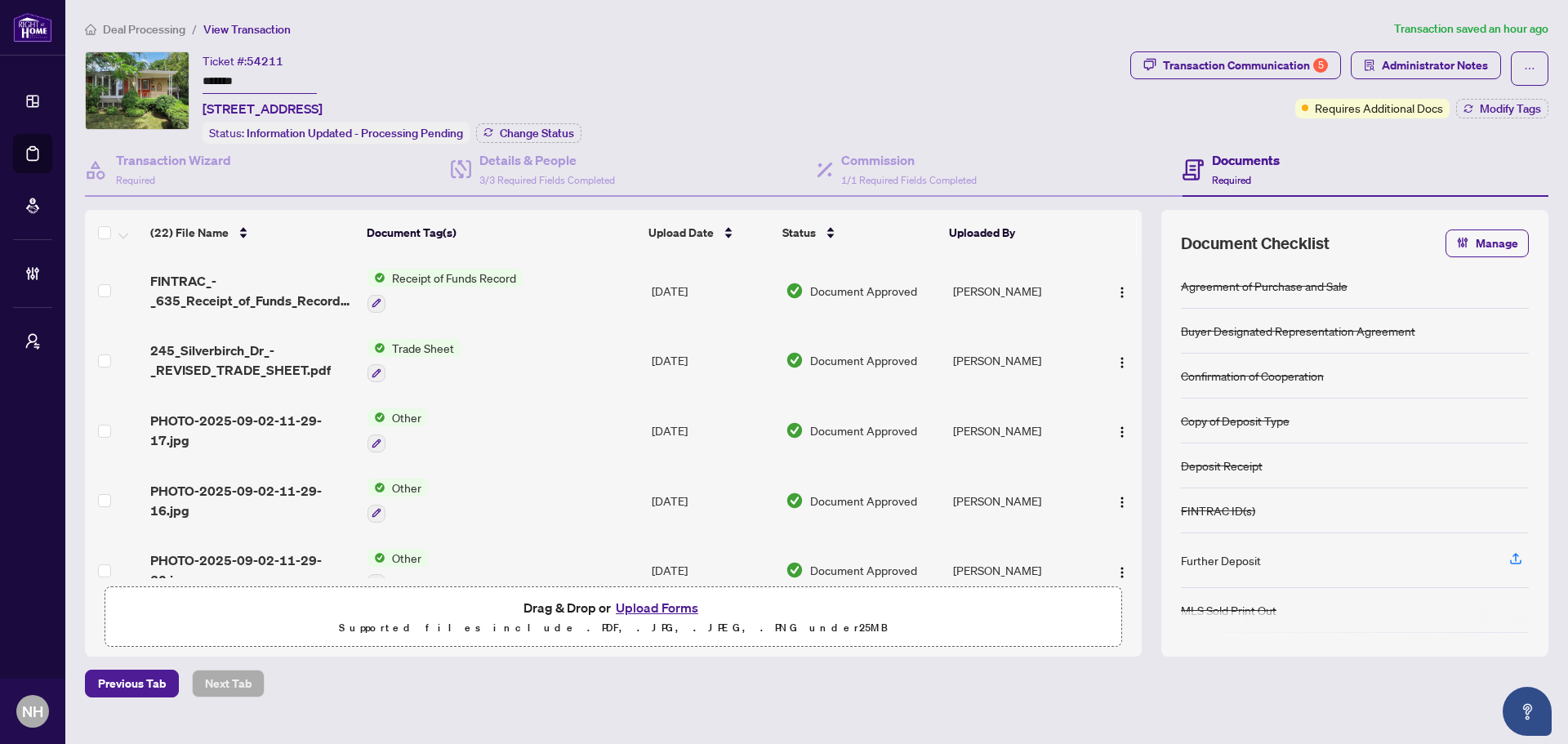
click at [618, 69] on div "Ticket #: 54211 ******* [STREET_ADDRESS] Status: Information Updated - Processi…" at bounding box center [603, 98] width 1039 height 93
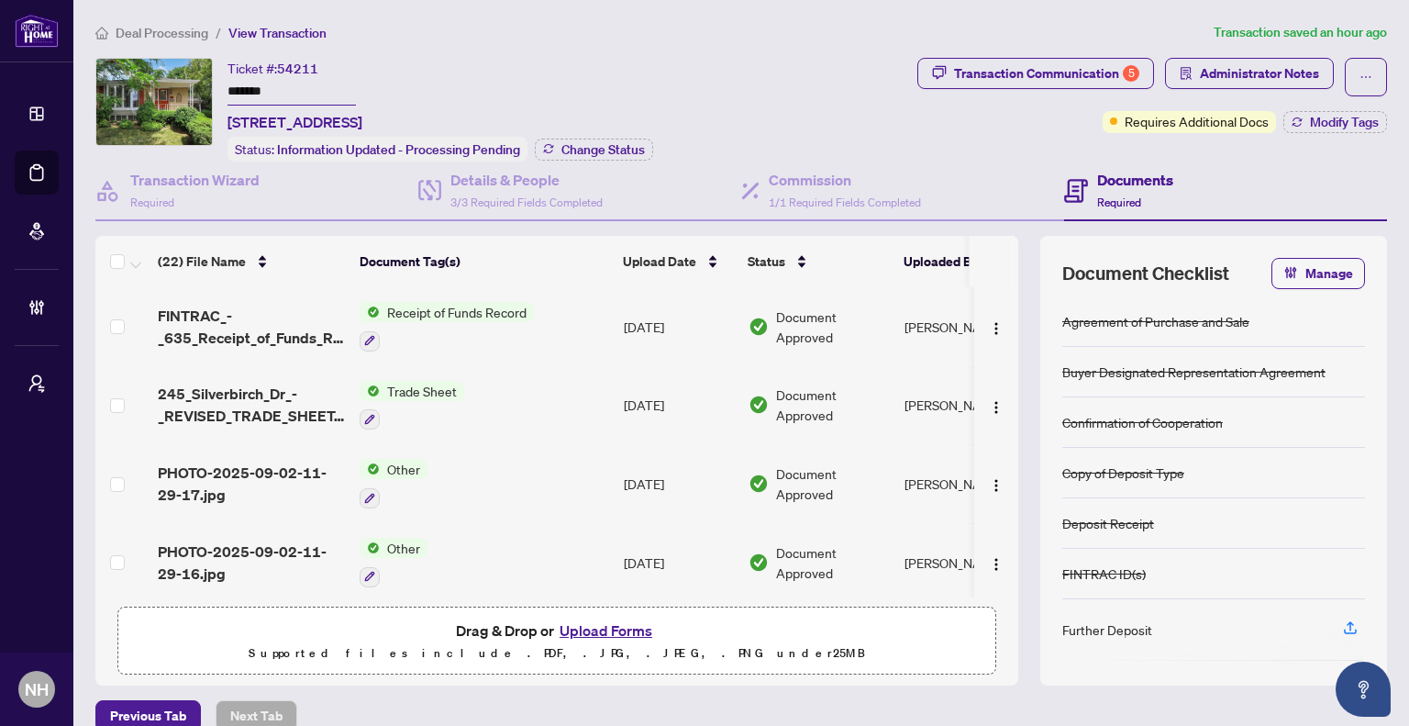
click at [166, 34] on span "Deal Processing" at bounding box center [162, 33] width 93 height 17
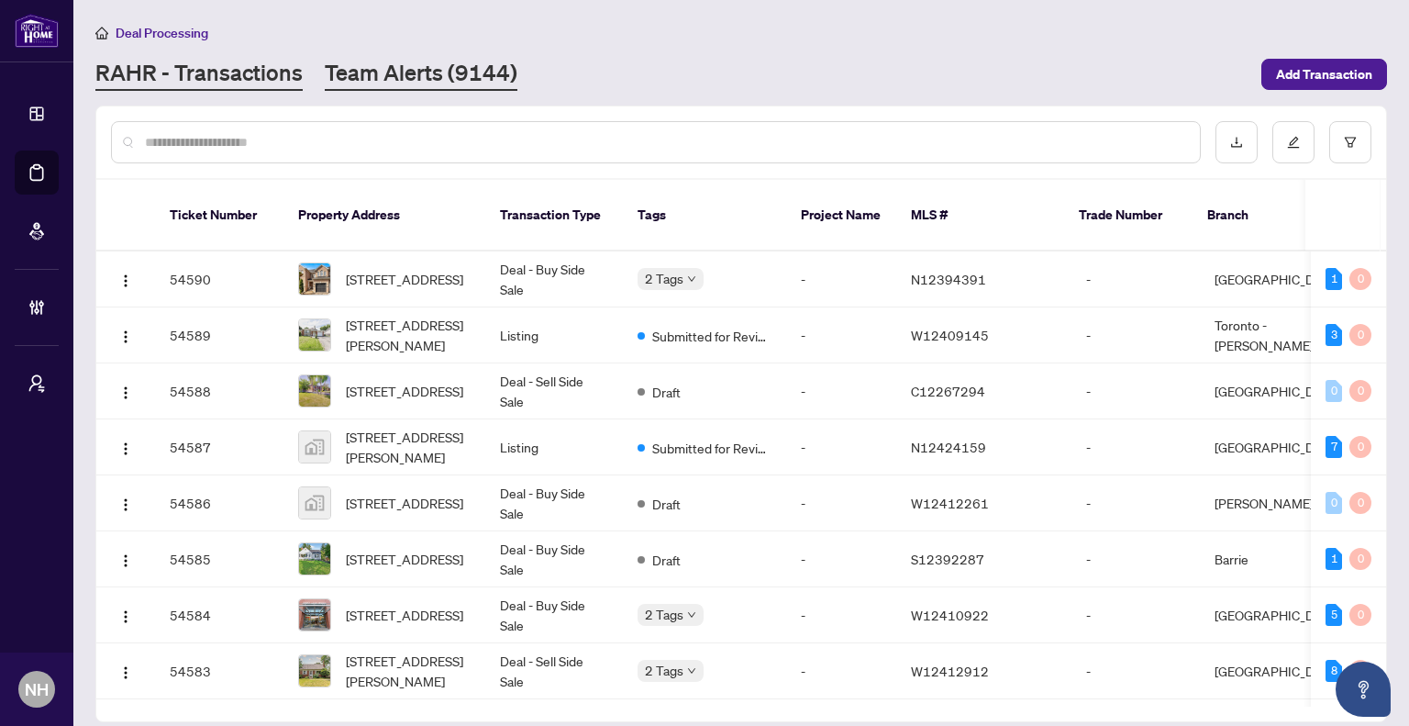
click at [464, 80] on link "Team Alerts (9144)" at bounding box center [421, 74] width 193 height 33
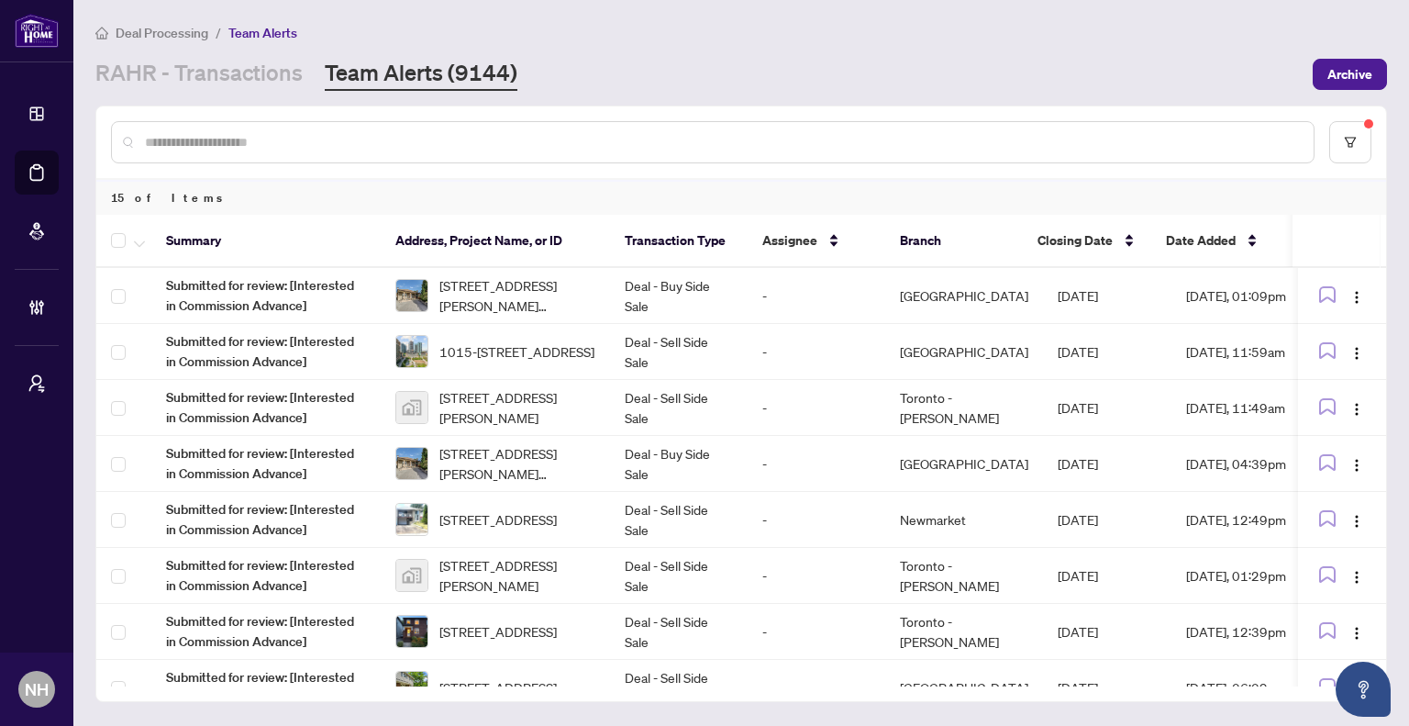
drag, startPoint x: 235, startPoint y: 74, endPoint x: 245, endPoint y: 93, distance: 20.9
click at [235, 74] on link "RAHR - Transactions" at bounding box center [198, 74] width 207 height 33
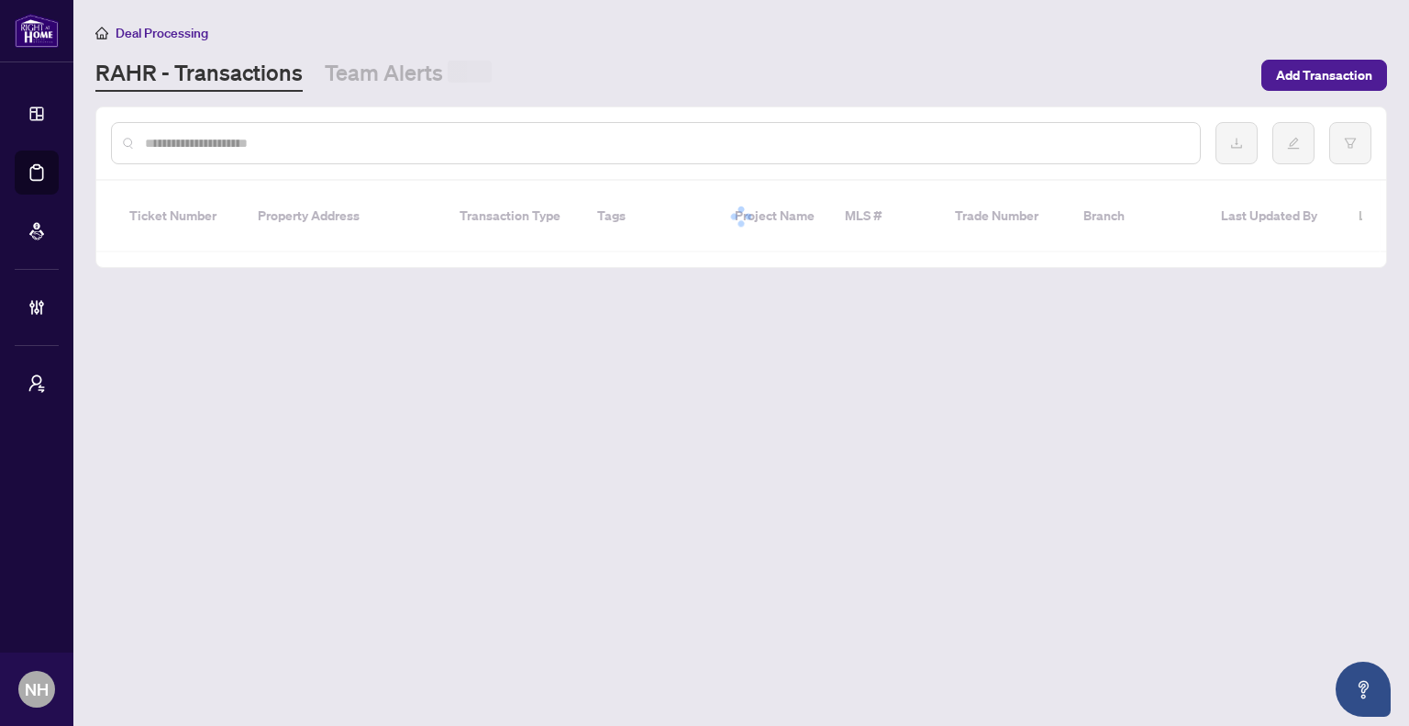
click at [267, 135] on input "text" at bounding box center [665, 143] width 1041 height 20
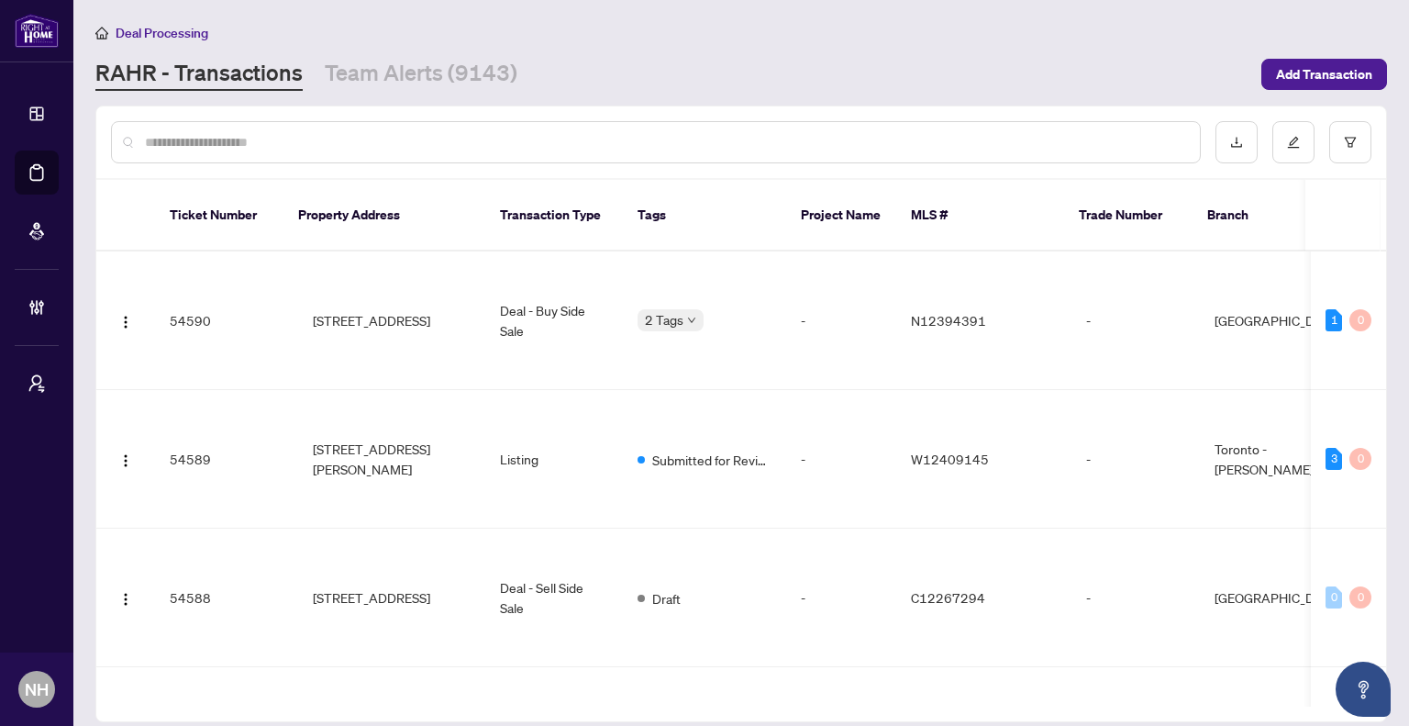
paste input "**********"
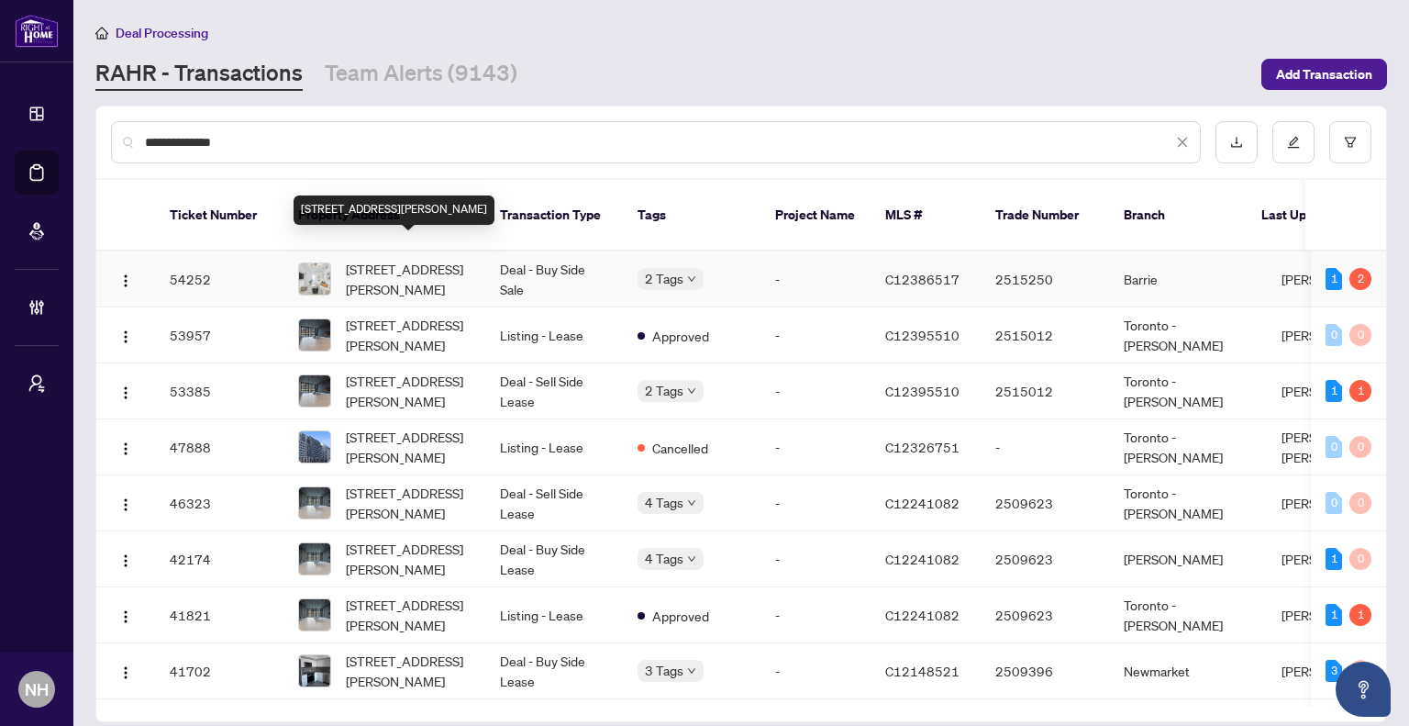
type input "**********"
click at [398, 259] on span "[STREET_ADDRESS][PERSON_NAME]" at bounding box center [408, 279] width 125 height 40
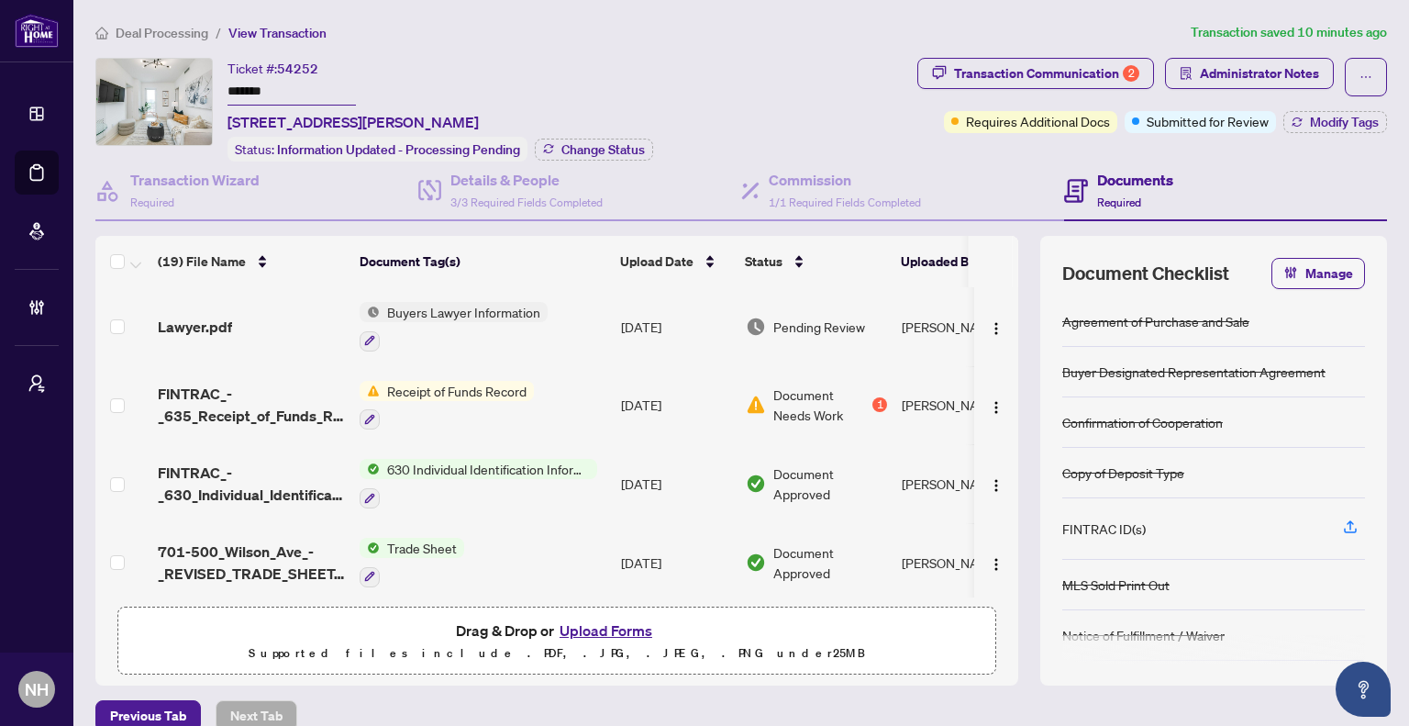
click at [619, 65] on div "Ticket #: 54252 ******* [STREET_ADDRESS][PERSON_NAME] Status: Information Updat…" at bounding box center [441, 110] width 426 height 104
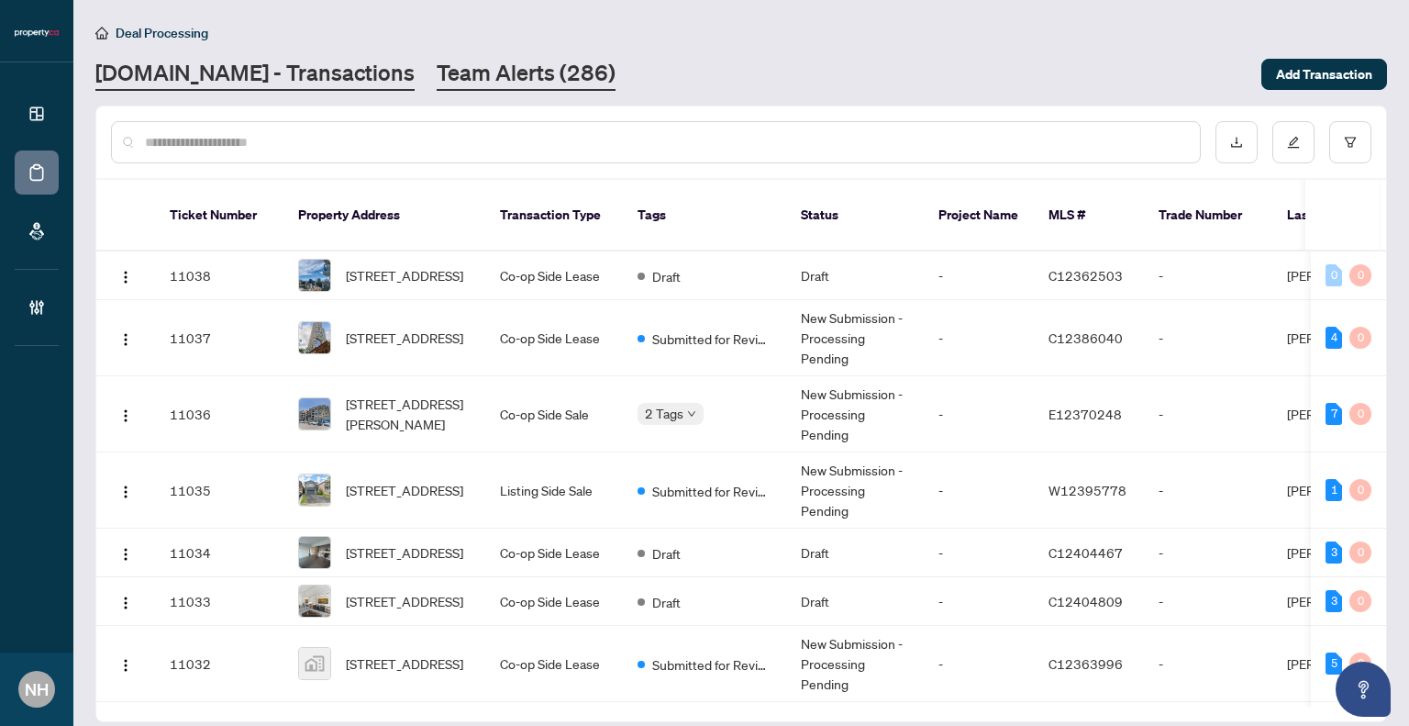
click at [451, 66] on link "Team Alerts (286)" at bounding box center [526, 74] width 179 height 33
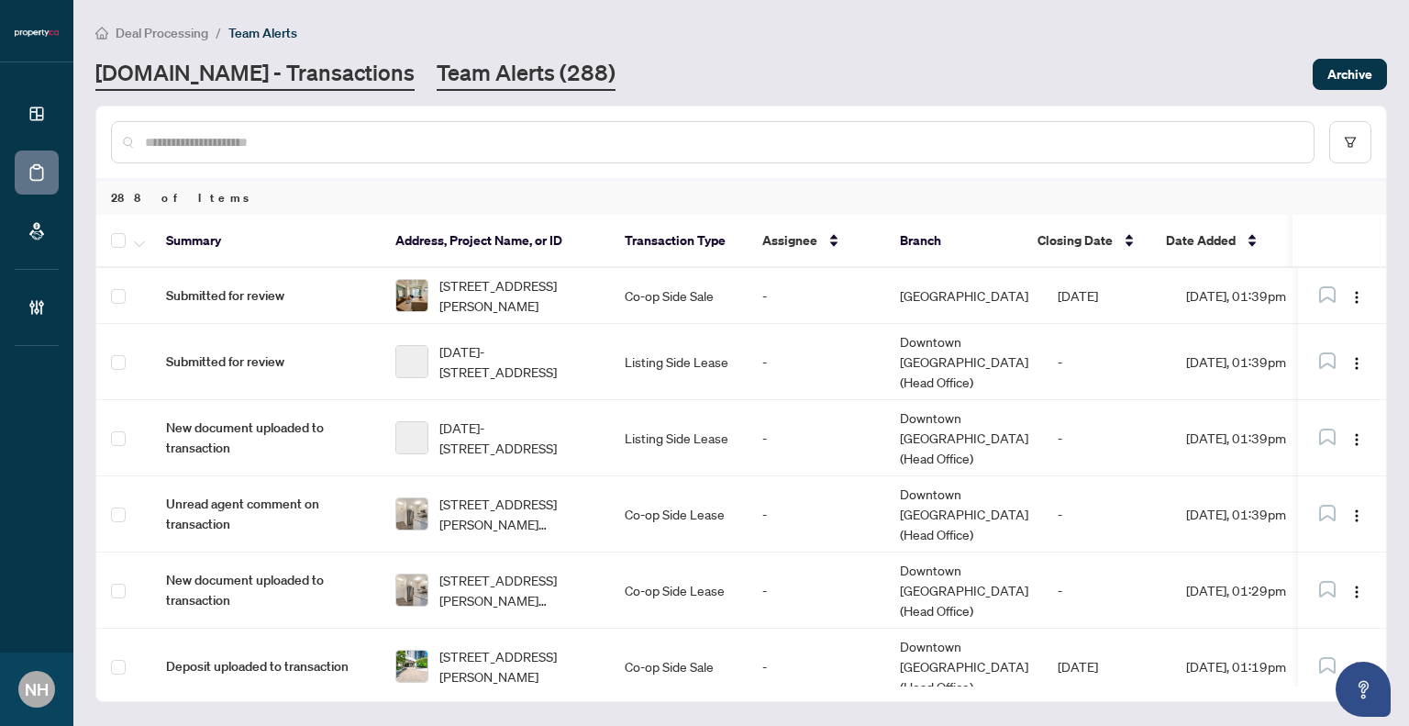
click at [231, 69] on link "[DOMAIN_NAME] - Transactions" at bounding box center [254, 74] width 319 height 33
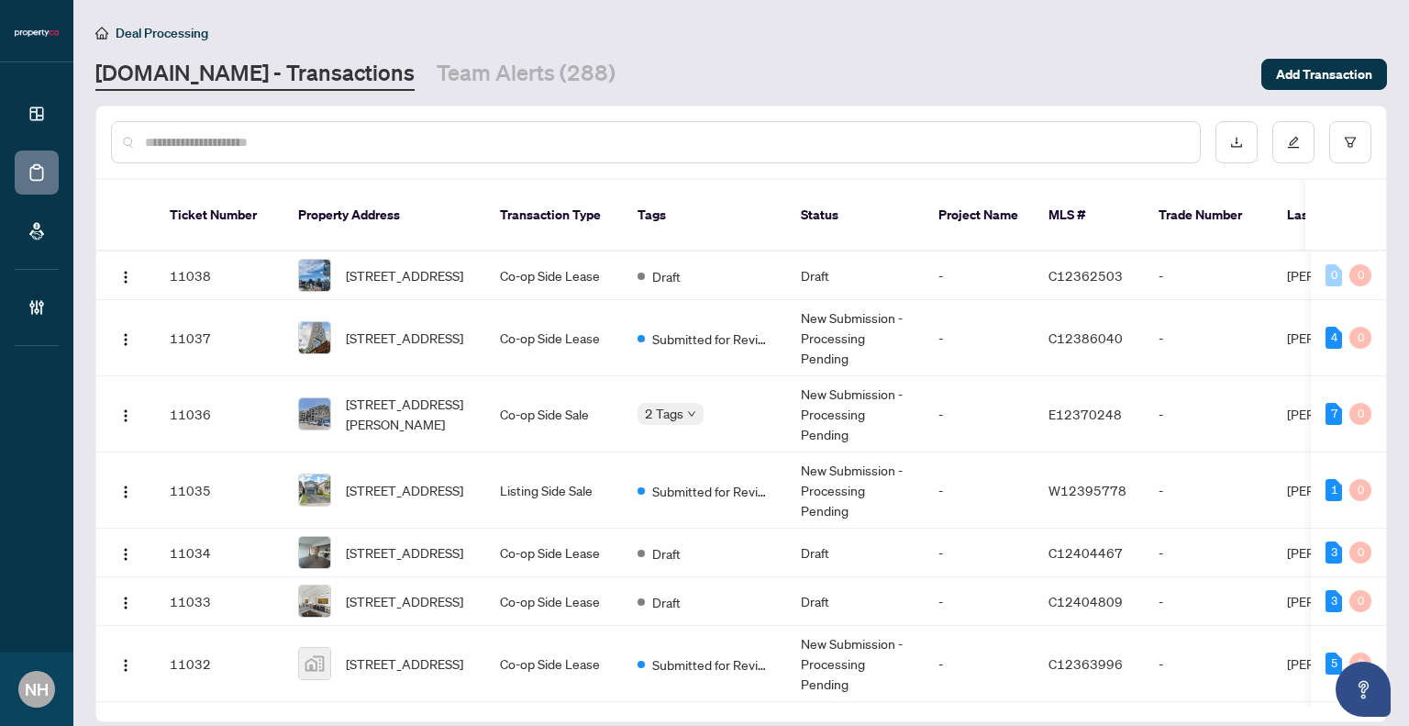
drag, startPoint x: 239, startPoint y: 66, endPoint x: 291, endPoint y: 66, distance: 52.3
click at [239, 66] on link "[DOMAIN_NAME] - Transactions" at bounding box center [254, 74] width 319 height 33
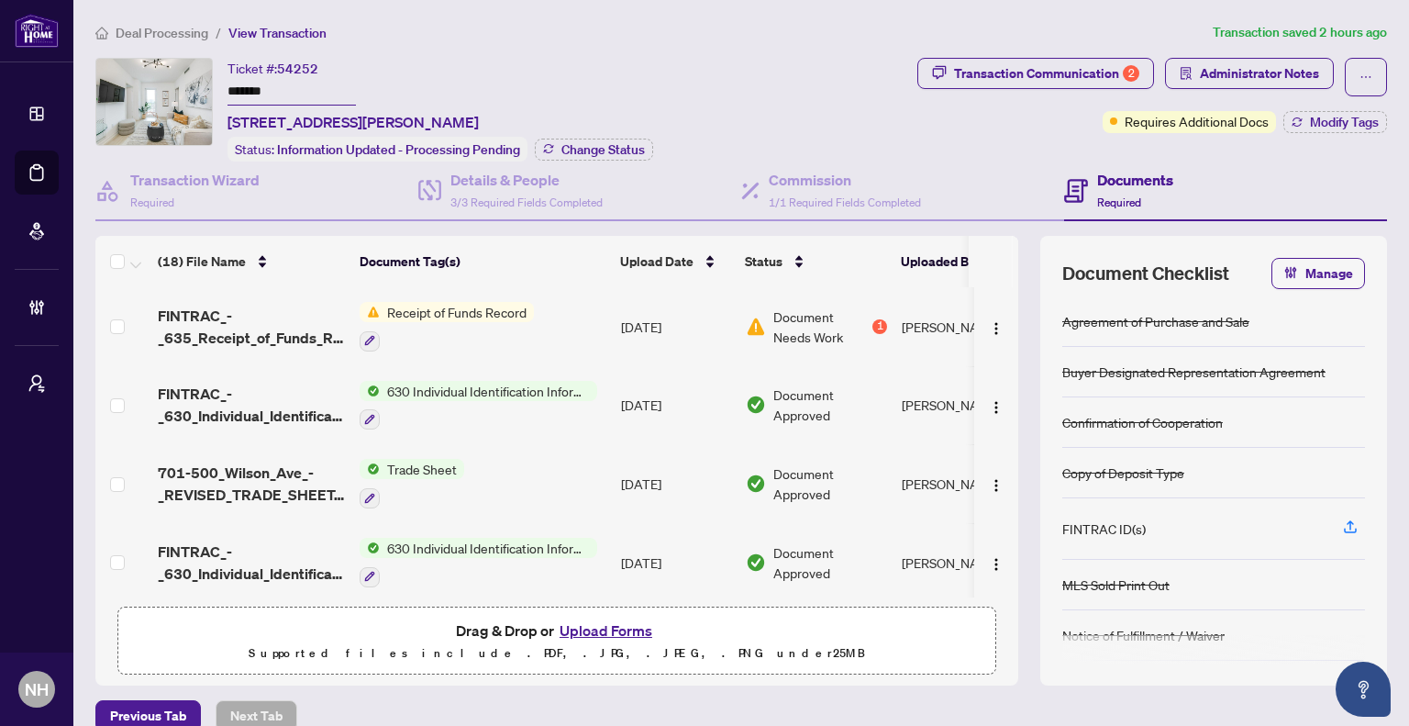
scroll to position [1086, 0]
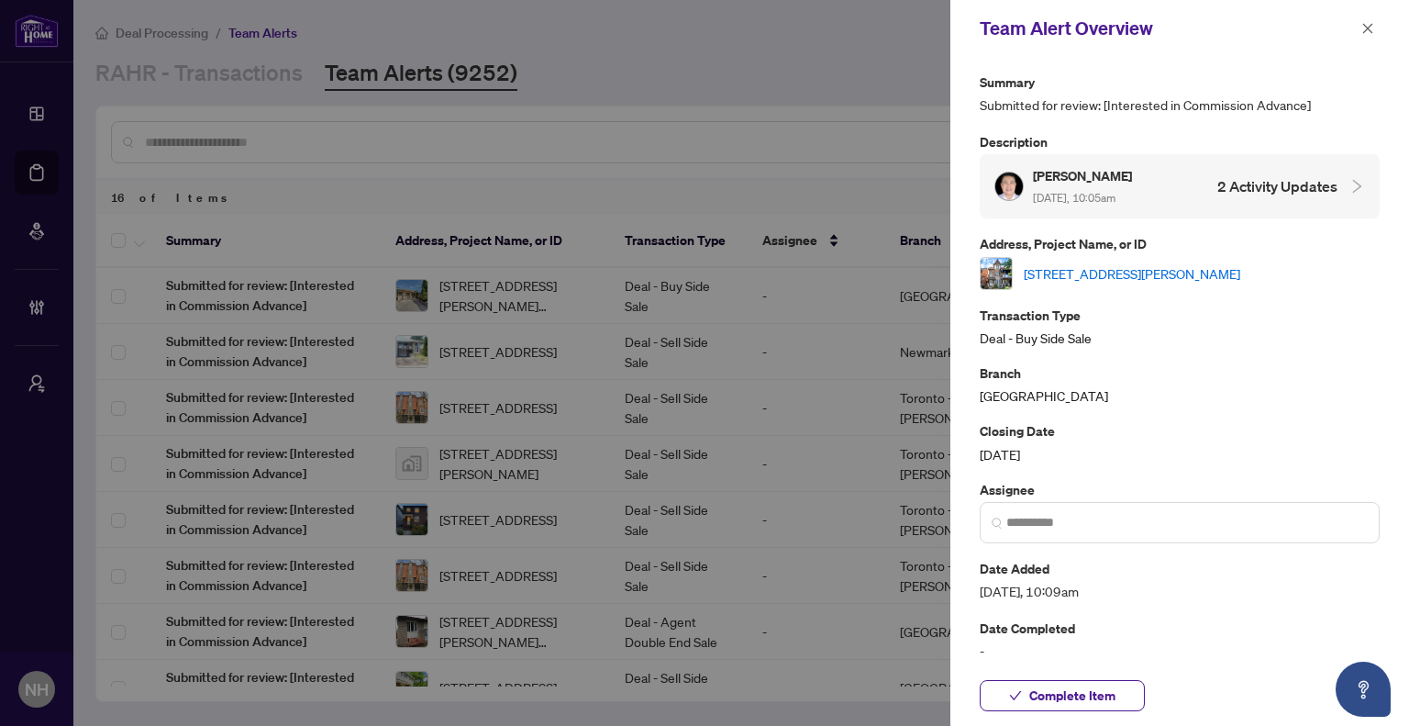
scroll to position [184, 0]
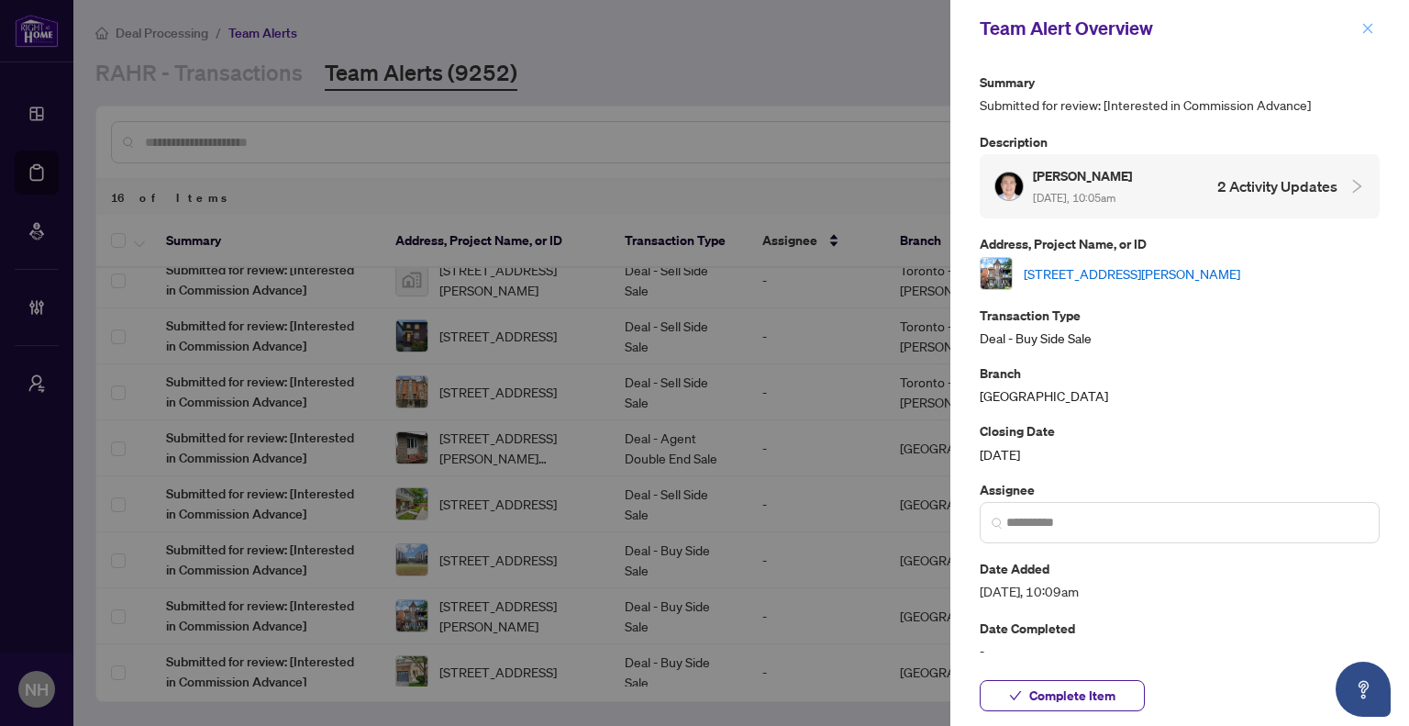
click at [1373, 25] on icon "close" at bounding box center [1368, 28] width 13 height 13
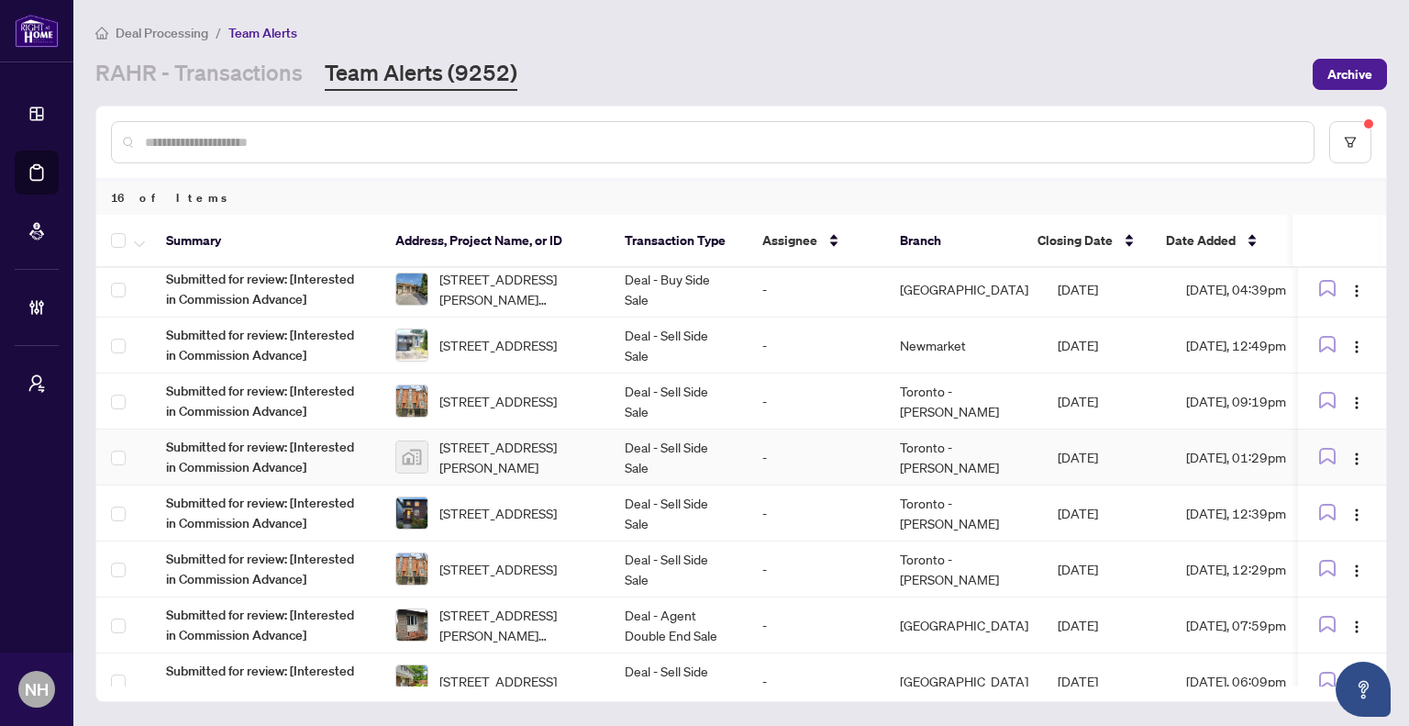
scroll to position [0, 0]
